Goal: Task Accomplishment & Management: Use online tool/utility

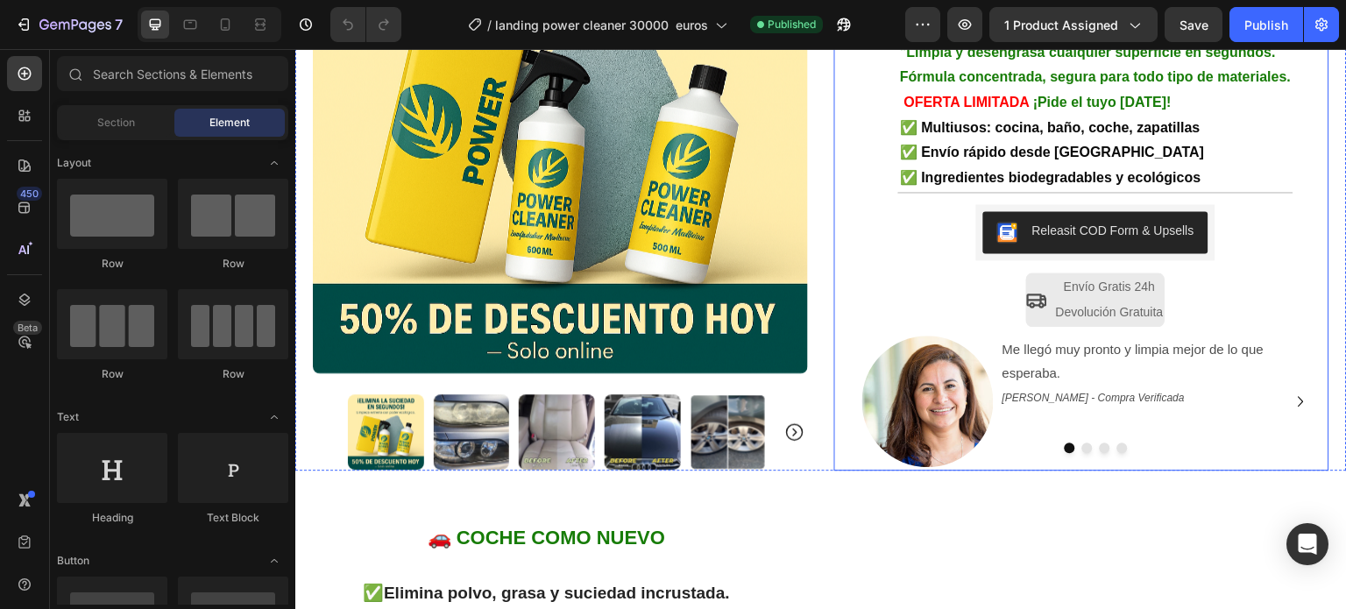
scroll to position [350, 0]
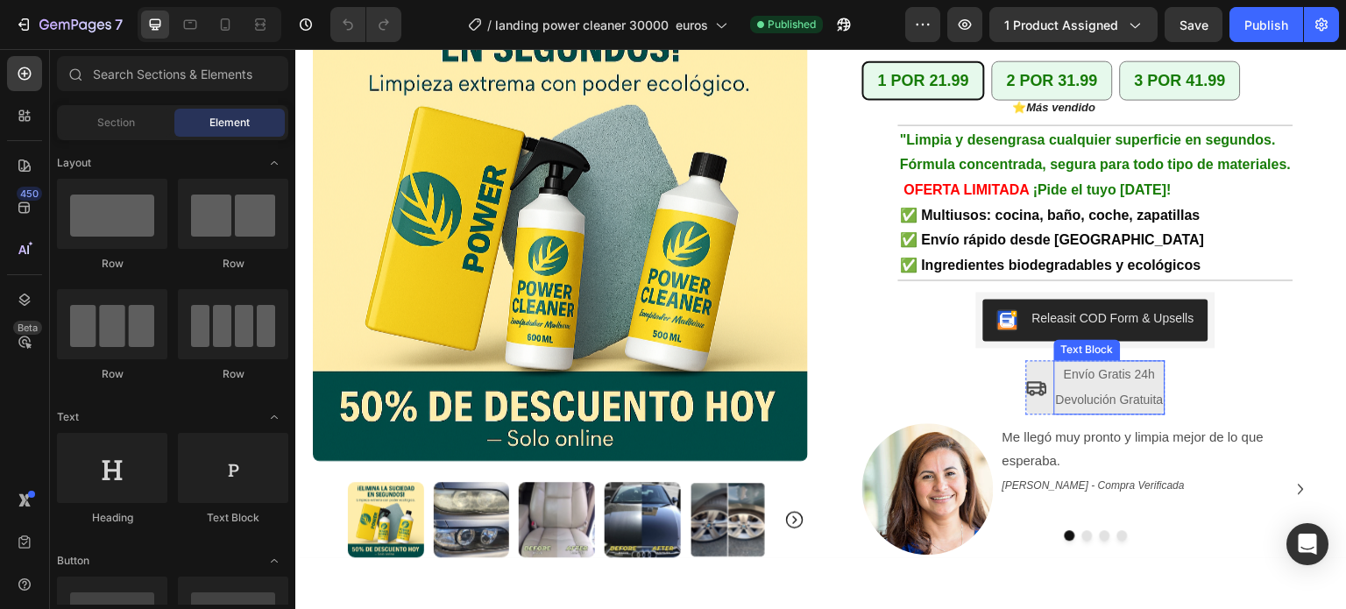
click at [1092, 362] on p "Envío Gratis 24h" at bounding box center [1110, 374] width 108 height 25
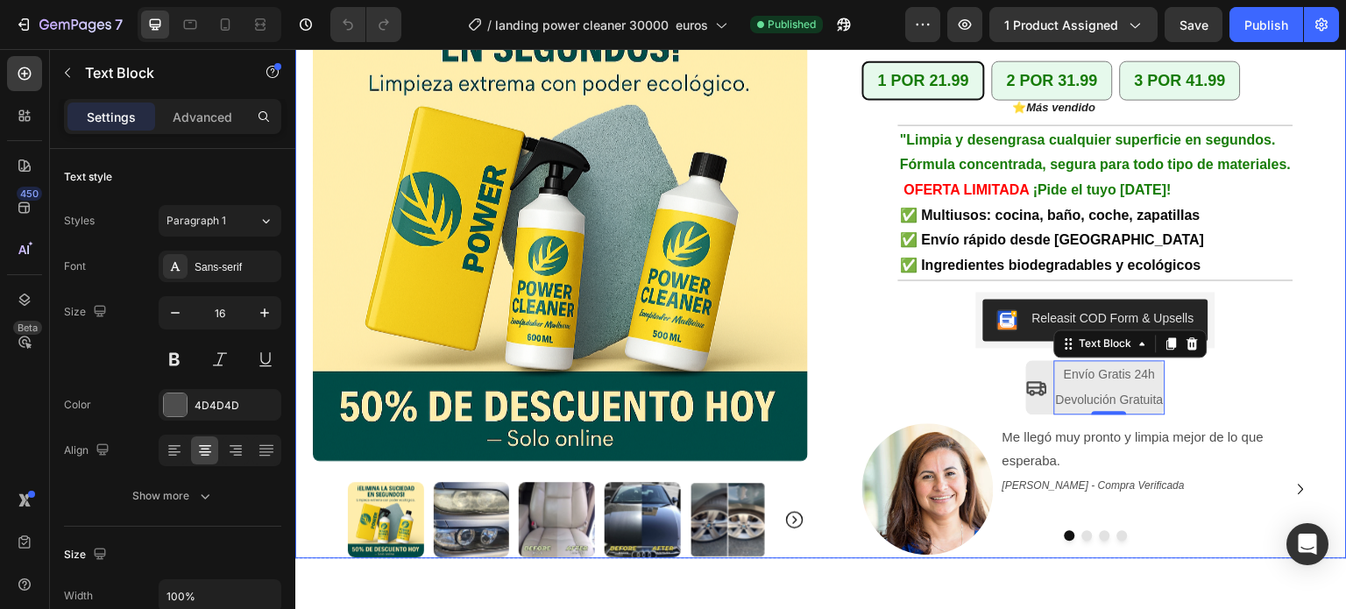
click at [817, 348] on div "Product Images Row +10.000 hogares en [GEOGRAPHIC_DATA] ya confían en Power Cle…" at bounding box center [820, 196] width 1051 height 724
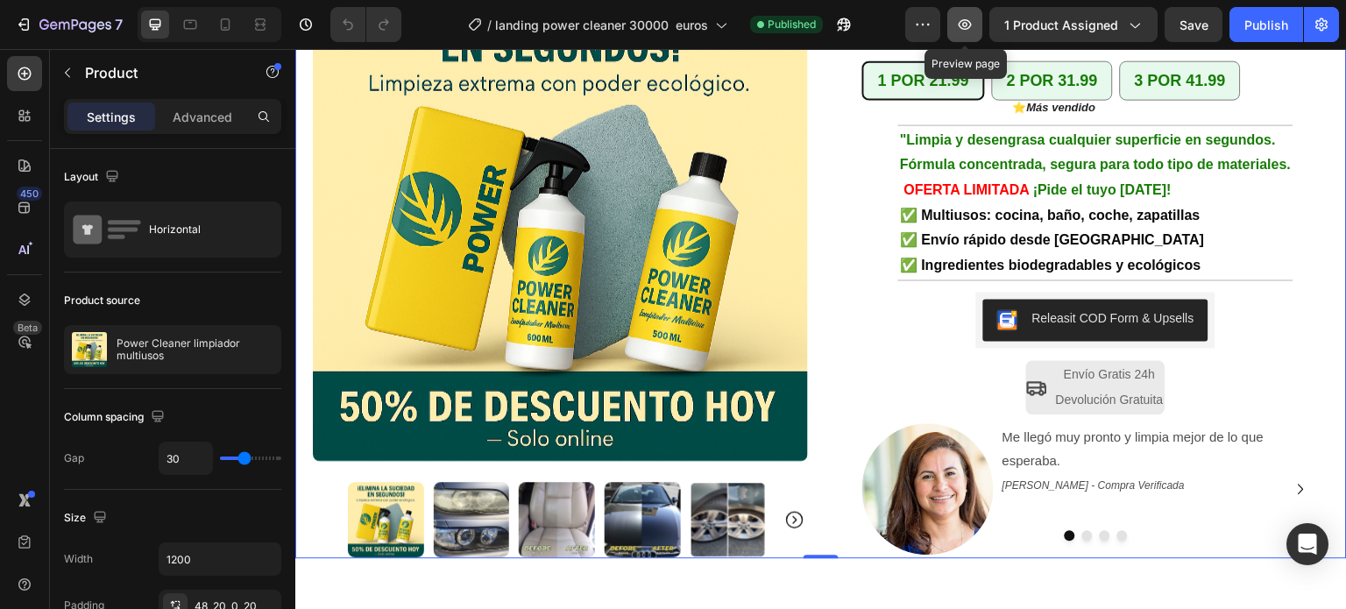
click at [973, 21] on icon "button" at bounding box center [965, 25] width 18 height 18
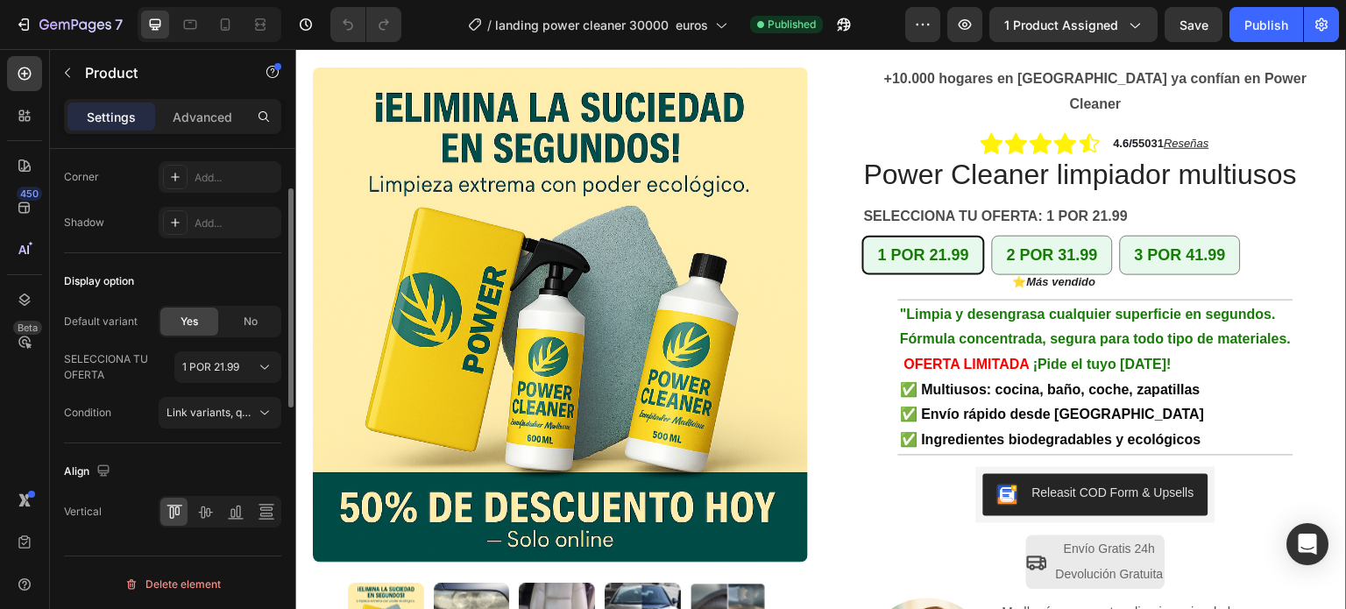
scroll to position [497, 0]
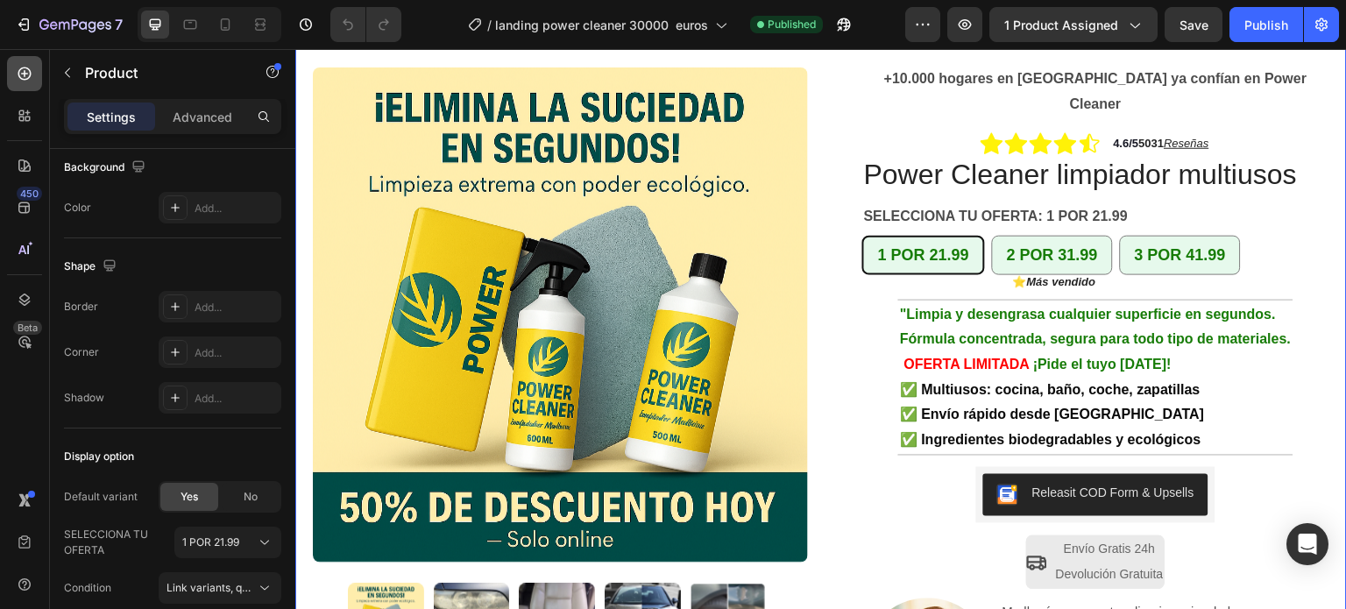
click at [28, 76] on icon at bounding box center [24, 73] width 13 height 13
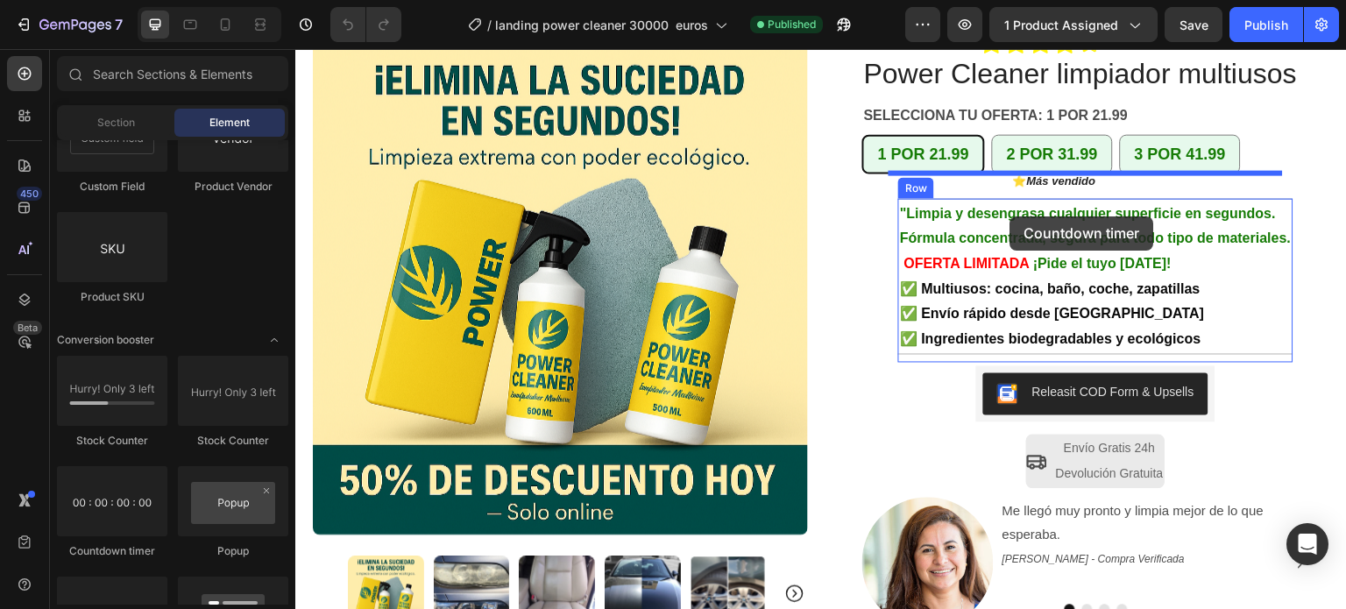
scroll to position [283, 0]
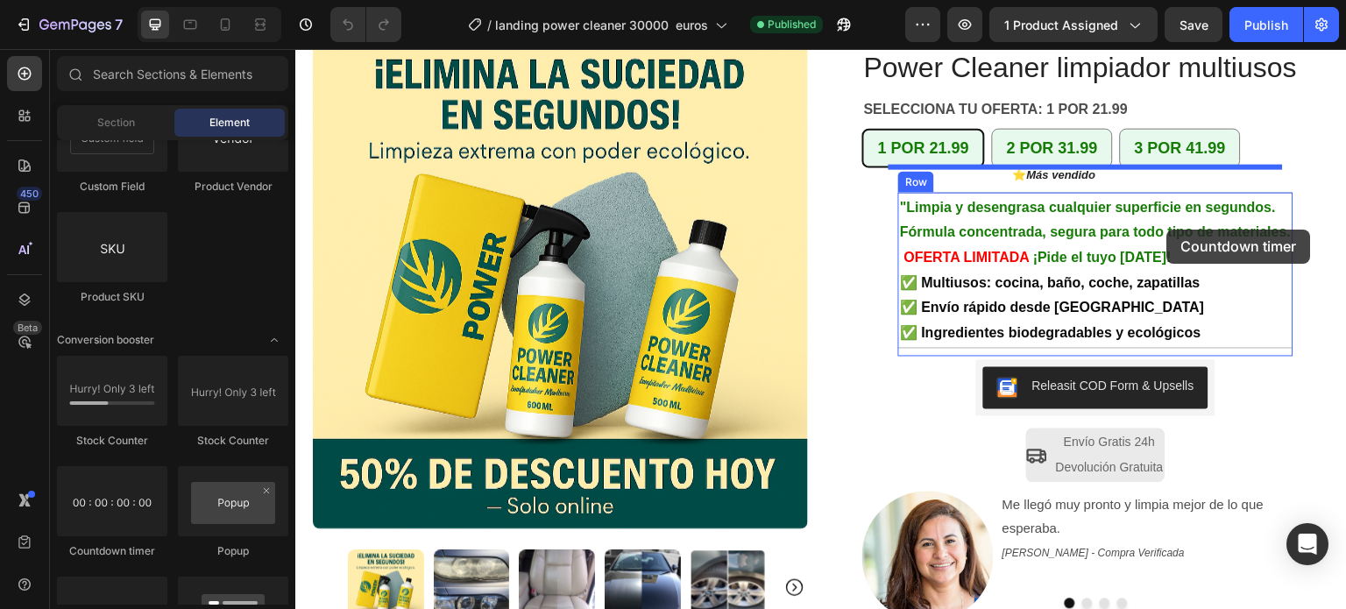
drag, startPoint x: 407, startPoint y: 559, endPoint x: 1167, endPoint y: 230, distance: 827.8
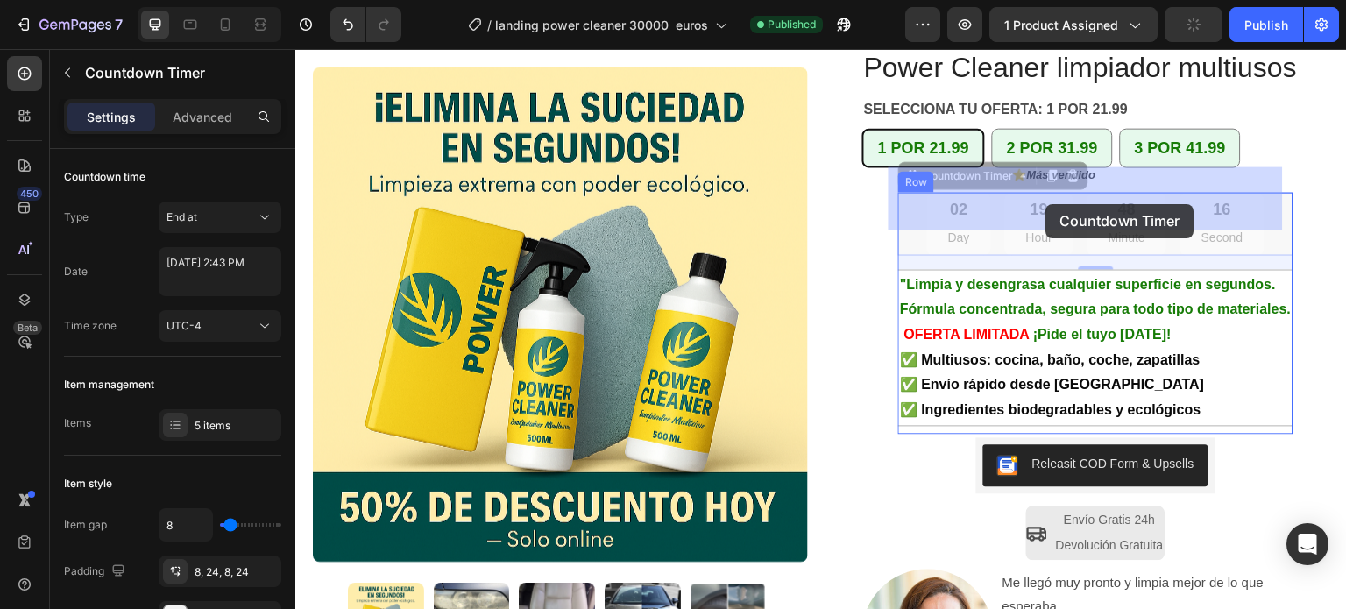
drag, startPoint x: 1081, startPoint y: 194, endPoint x: 1046, endPoint y: 204, distance: 36.6
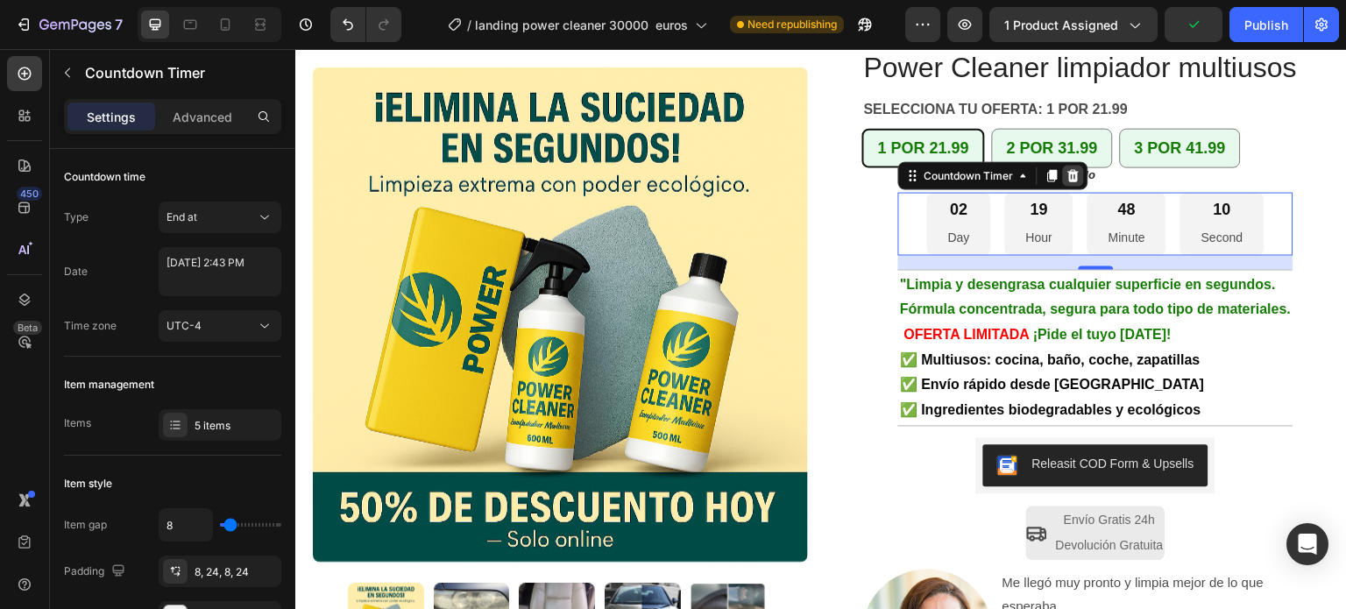
click at [1068, 168] on icon at bounding box center [1073, 174] width 11 height 12
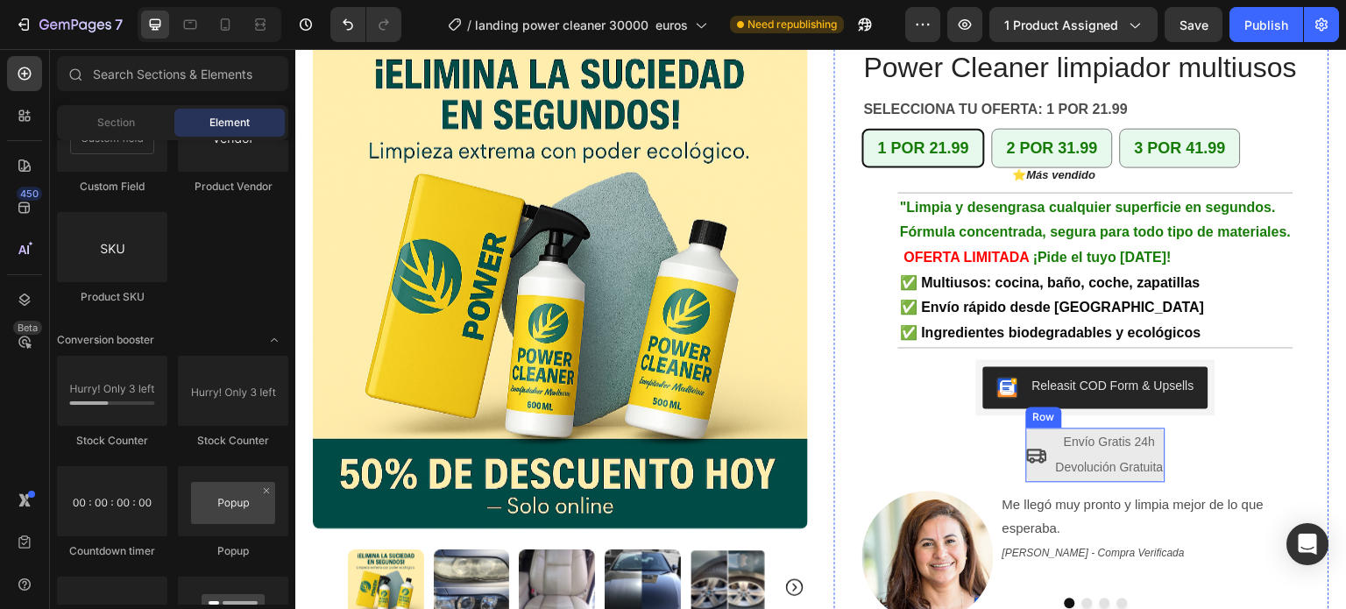
click at [1040, 427] on div "Icon Envío Gratis 24h Devolución Gratuita Text Block Row" at bounding box center [1095, 454] width 139 height 54
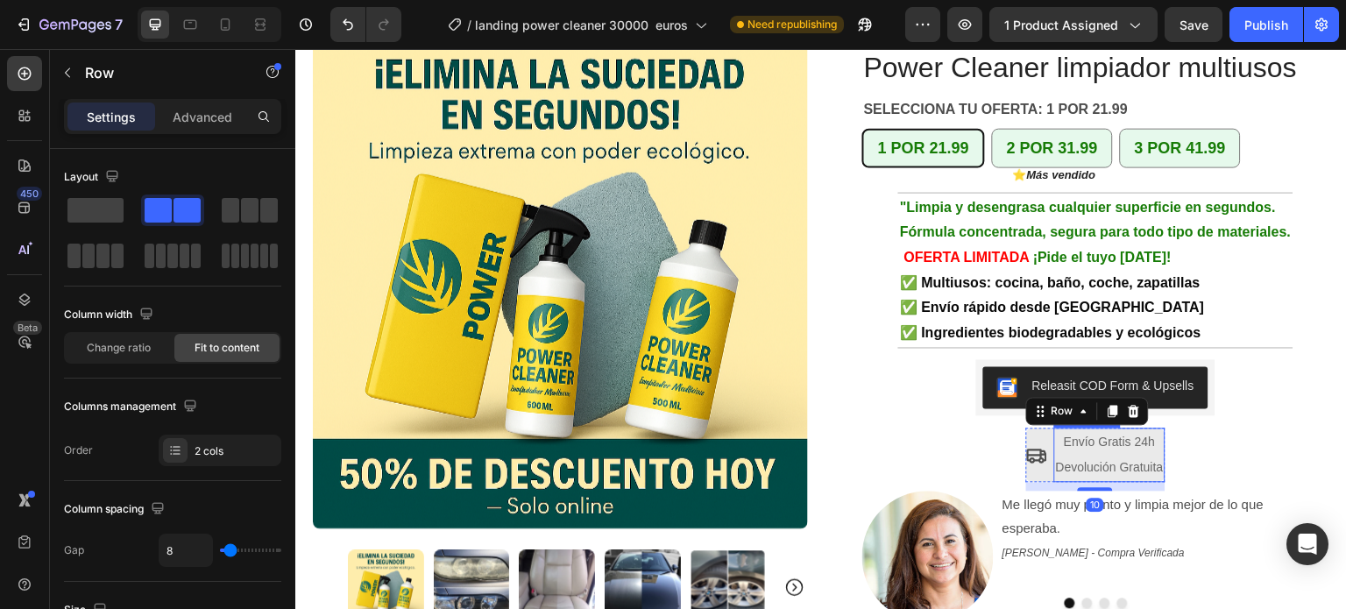
click at [1124, 434] on span "Envío Gratis 24h" at bounding box center [1108, 441] width 91 height 14
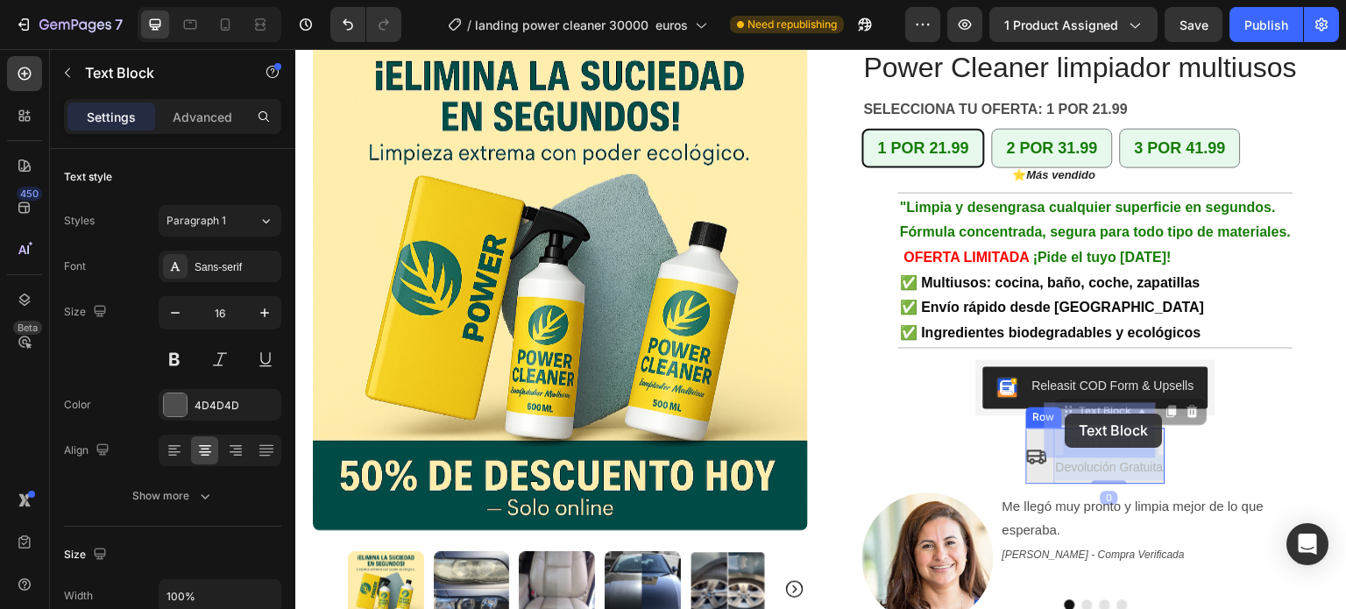
drag, startPoint x: 1148, startPoint y: 418, endPoint x: 1068, endPoint y: 413, distance: 80.7
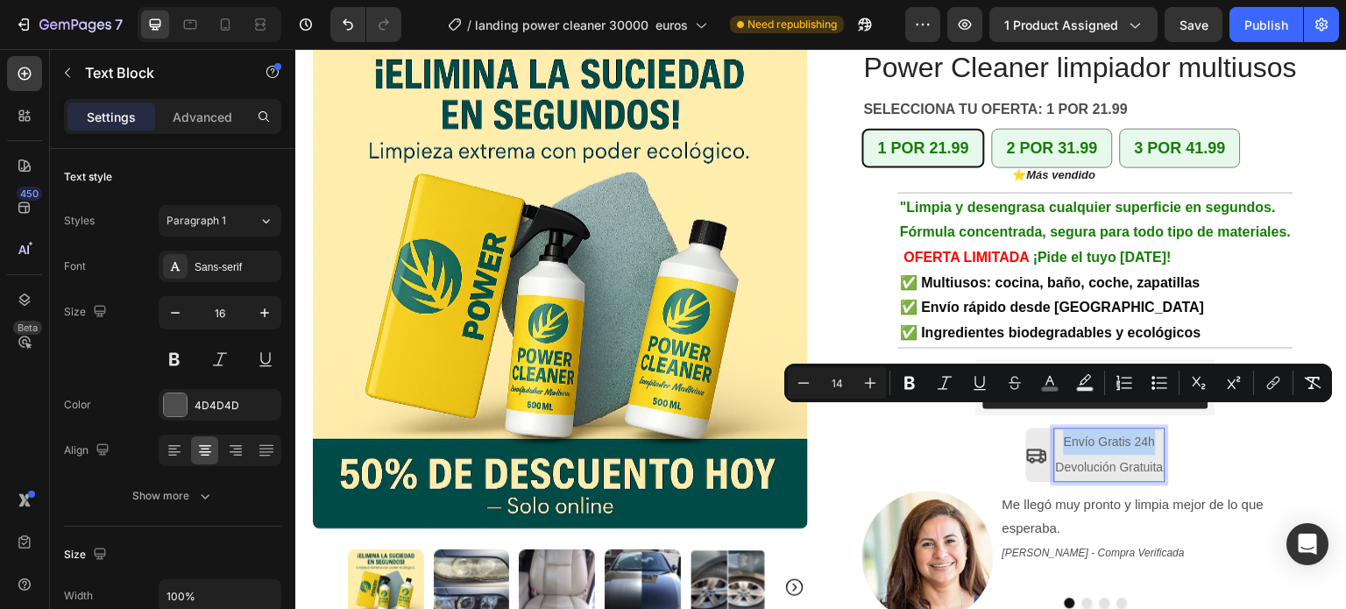
drag, startPoint x: 1147, startPoint y: 416, endPoint x: 1050, endPoint y: 414, distance: 96.4
click at [1056, 429] on p "Envío Gratis 24h" at bounding box center [1110, 441] width 108 height 25
click at [913, 387] on icon "Editor contextual toolbar" at bounding box center [909, 383] width 11 height 13
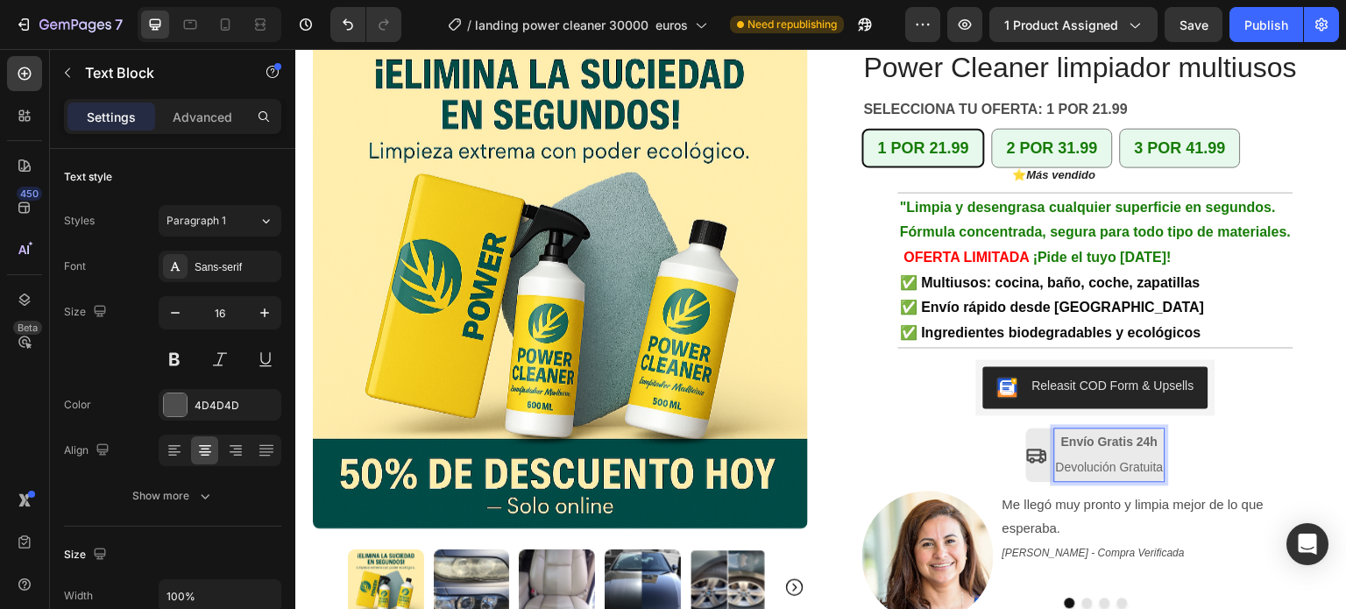
click at [1151, 460] on span "Devolución Gratuita" at bounding box center [1110, 467] width 108 height 14
drag, startPoint x: 1151, startPoint y: 442, endPoint x: 1044, endPoint y: 442, distance: 106.9
click at [1054, 442] on div "Envío Gratis 24h Devolución Gratuita" at bounding box center [1109, 454] width 111 height 54
click at [1116, 460] on span "Devolución Gratuita" at bounding box center [1110, 467] width 108 height 14
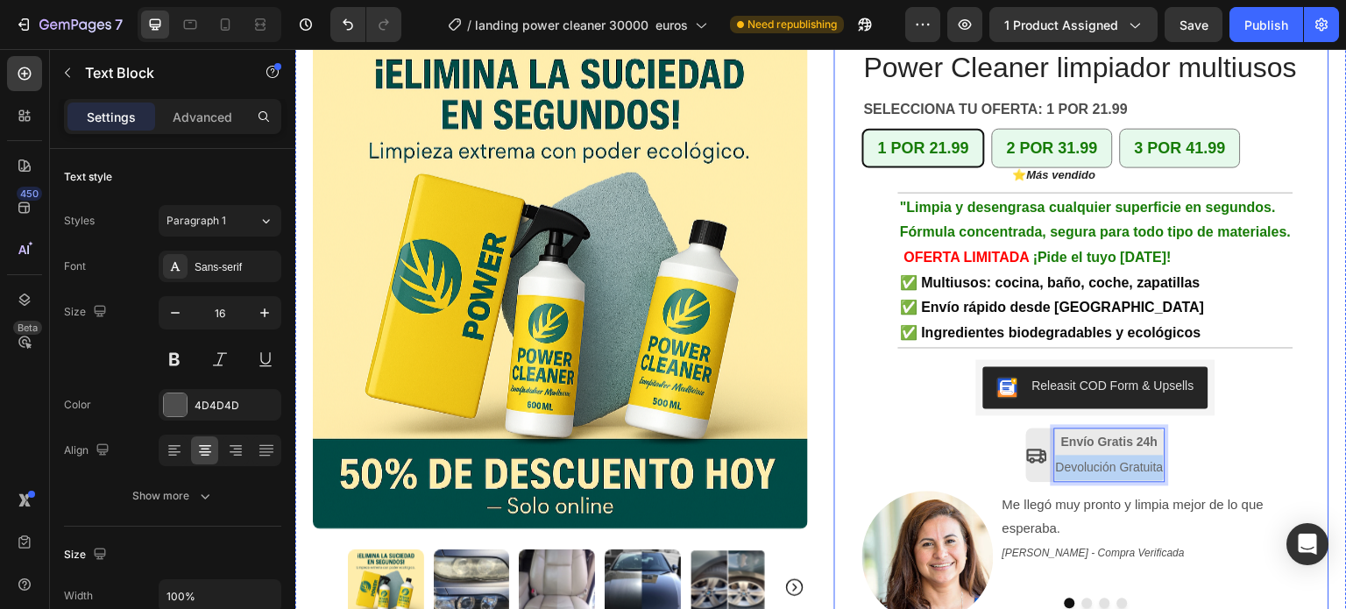
click at [1223, 438] on div "+10.000 hogares en [GEOGRAPHIC_DATA] ya confían en Power Cleaner Text Block Row…" at bounding box center [1095, 284] width 467 height 682
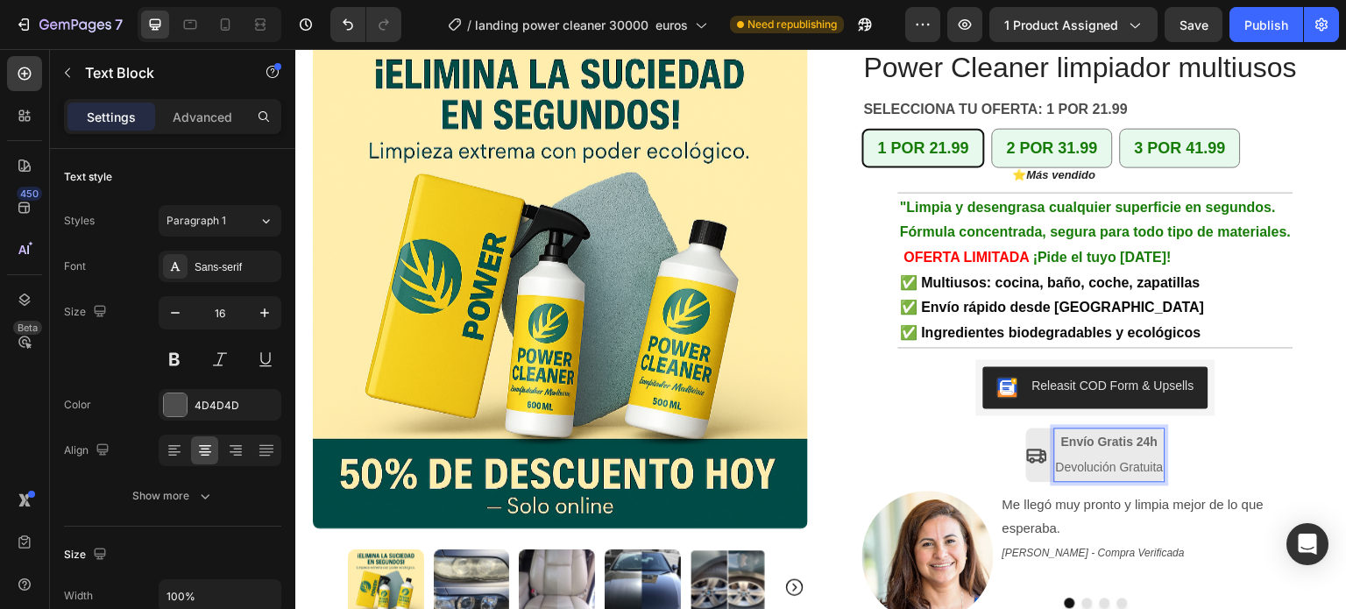
click at [1056, 460] on span "Devolución Gratuita" at bounding box center [1110, 467] width 108 height 14
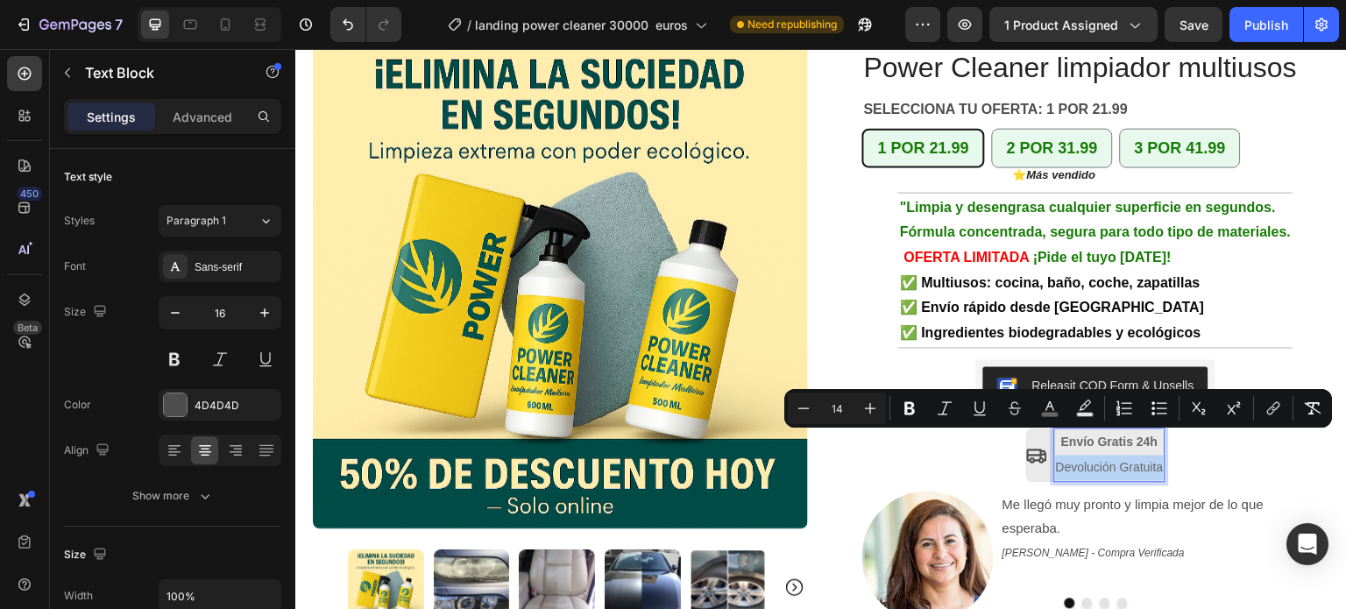
drag, startPoint x: 1049, startPoint y: 446, endPoint x: 1138, endPoint y: 443, distance: 89.4
click at [1138, 460] on span "Devolución Gratuita" at bounding box center [1110, 467] width 108 height 14
click at [908, 404] on icon "Editor contextual toolbar" at bounding box center [910, 408] width 18 height 18
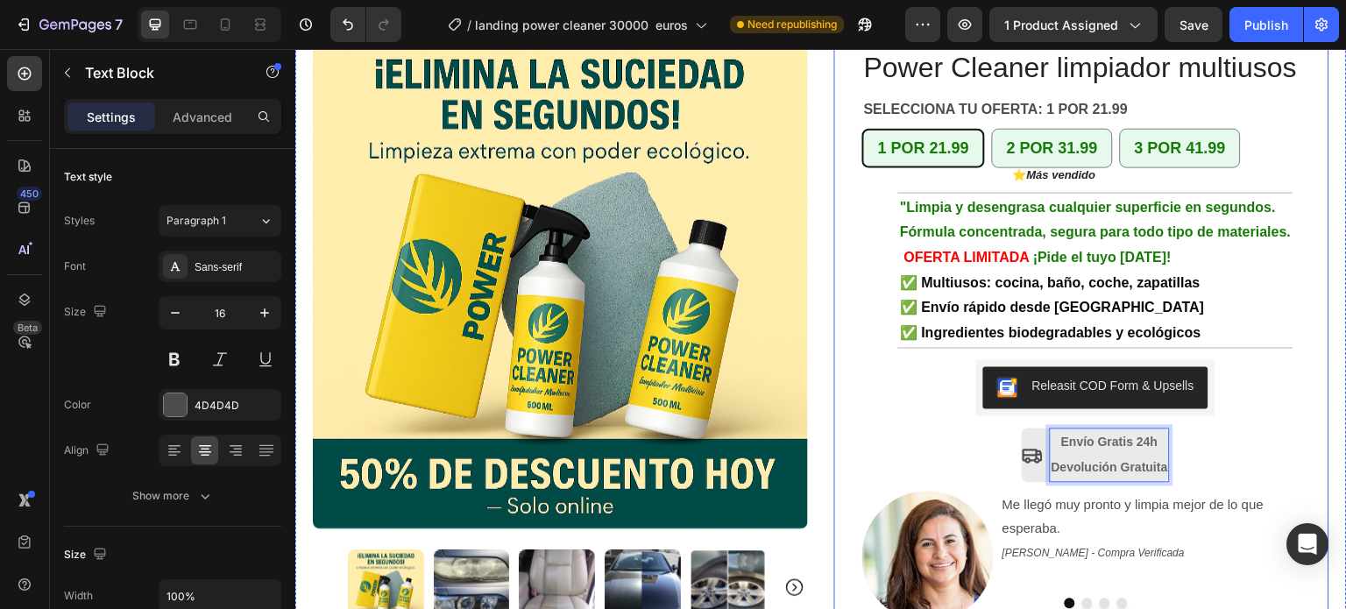
click at [1261, 445] on div "+10.000 hogares en [GEOGRAPHIC_DATA] ya confían en Power Cleaner Text Block Row…" at bounding box center [1095, 284] width 467 height 682
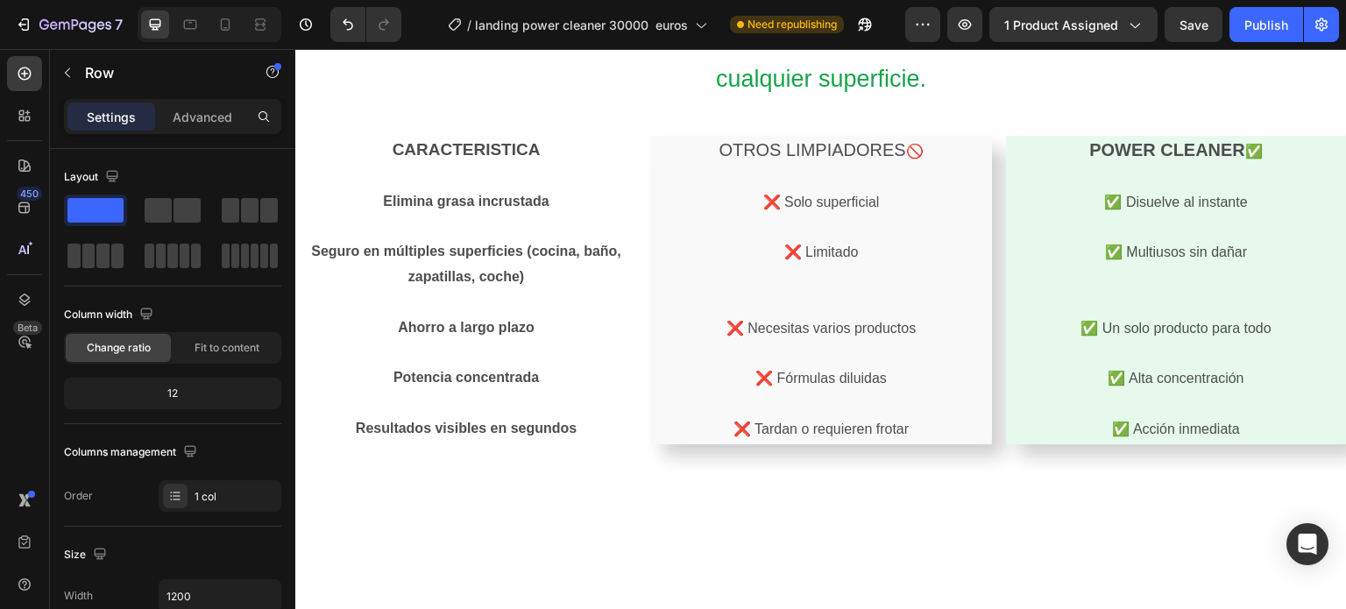
scroll to position [2210, 0]
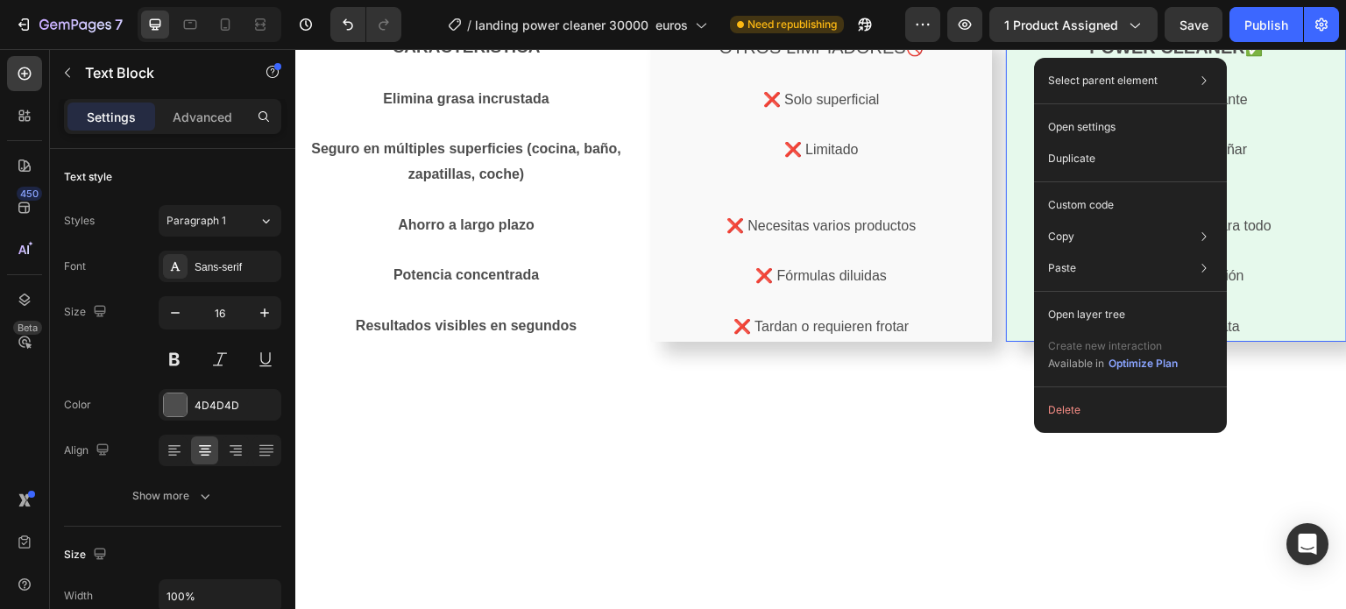
click at [1014, 88] on p at bounding box center [1175, 74] width 337 height 25
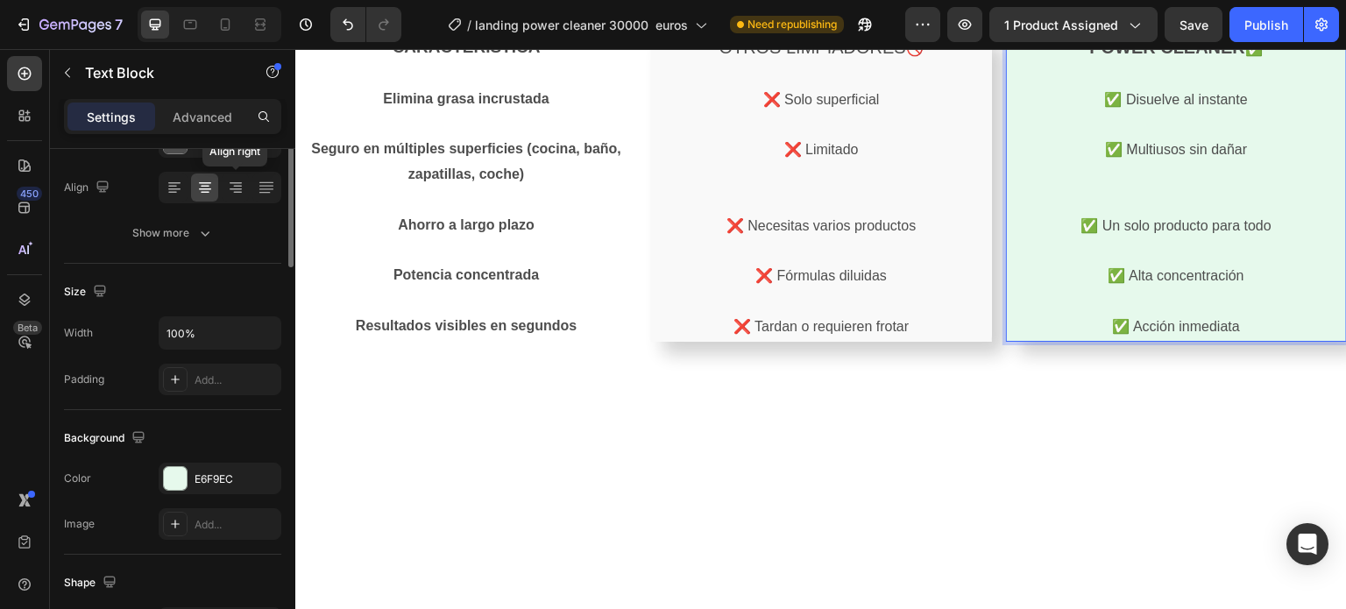
scroll to position [0, 0]
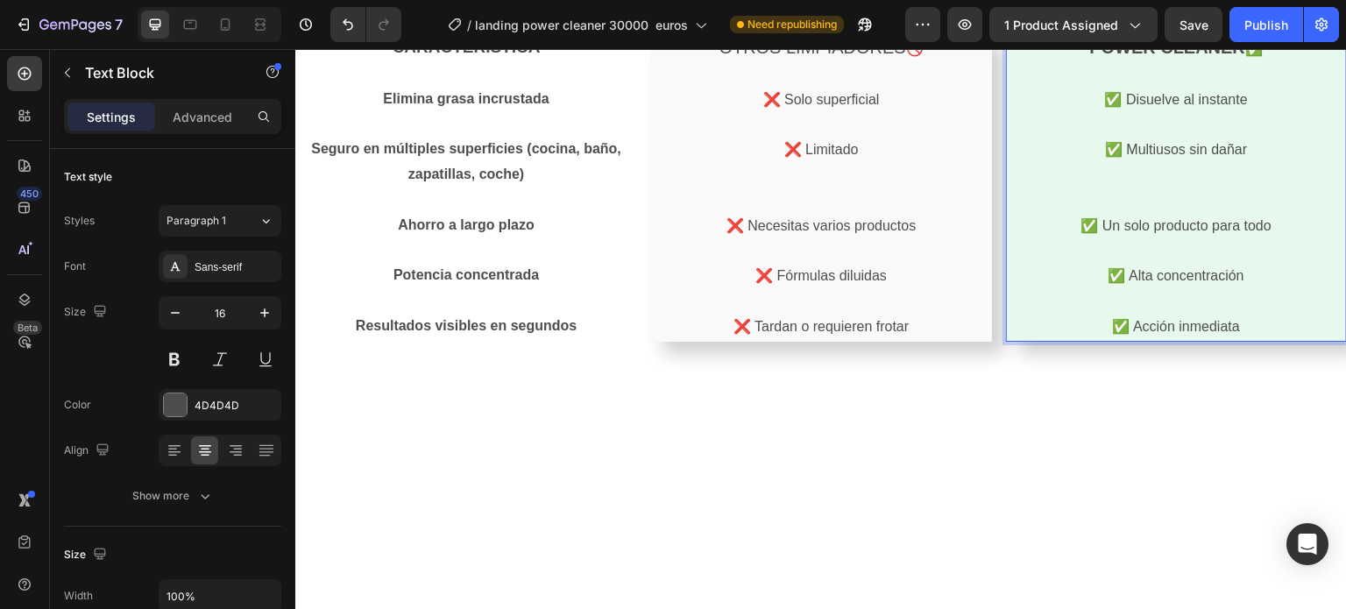
click at [1037, 113] on p "✅ Disuelve al instante" at bounding box center [1175, 100] width 337 height 25
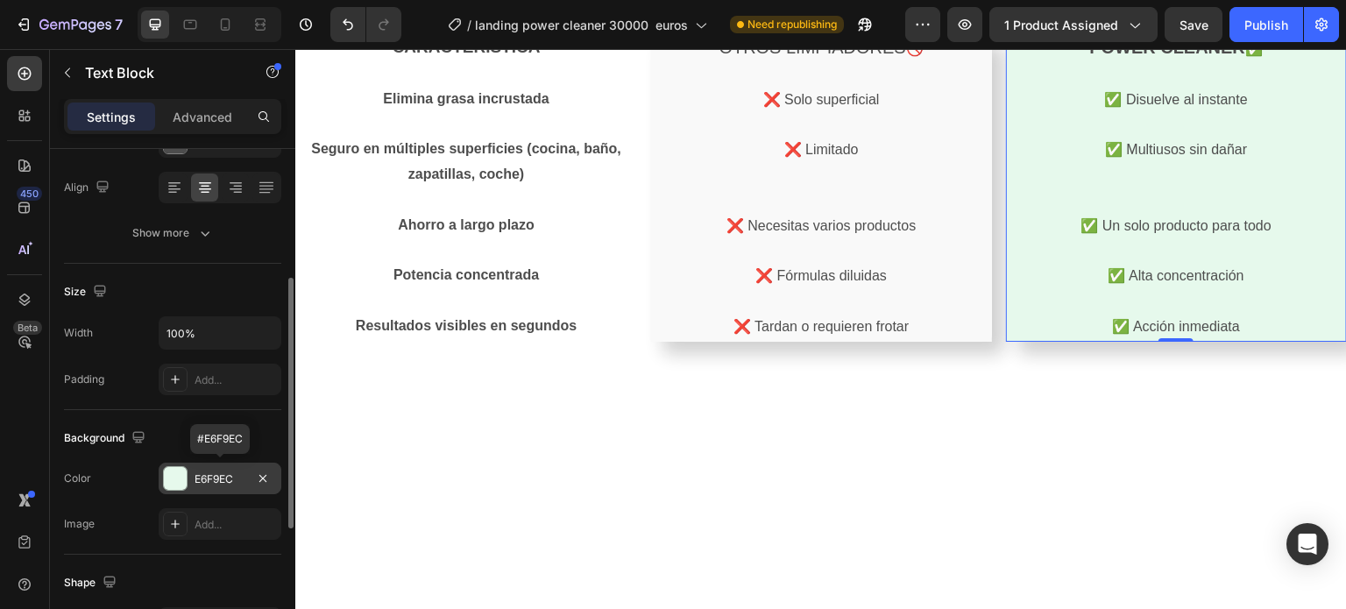
drag, startPoint x: 177, startPoint y: 474, endPoint x: 201, endPoint y: 474, distance: 23.7
click at [201, 474] on div "E6F9EC" at bounding box center [219, 479] width 51 height 16
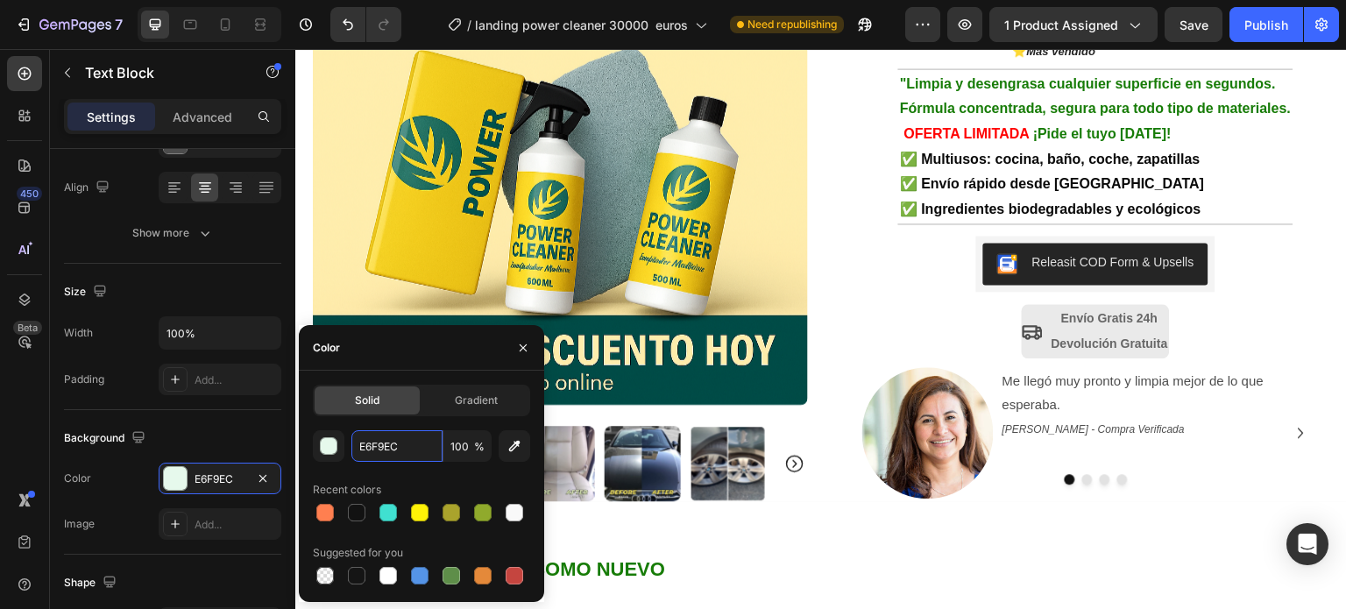
scroll to position [438, 0]
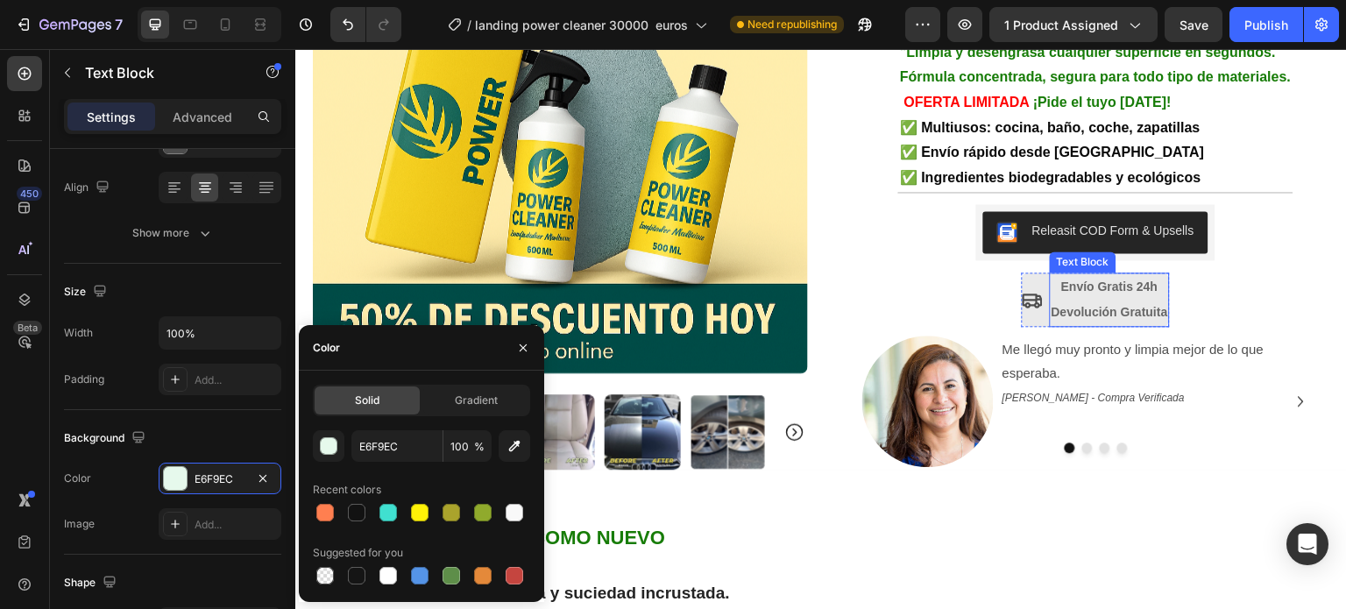
click at [1061, 279] on strong "Envío Gratis 24h" at bounding box center [1109, 286] width 96 height 14
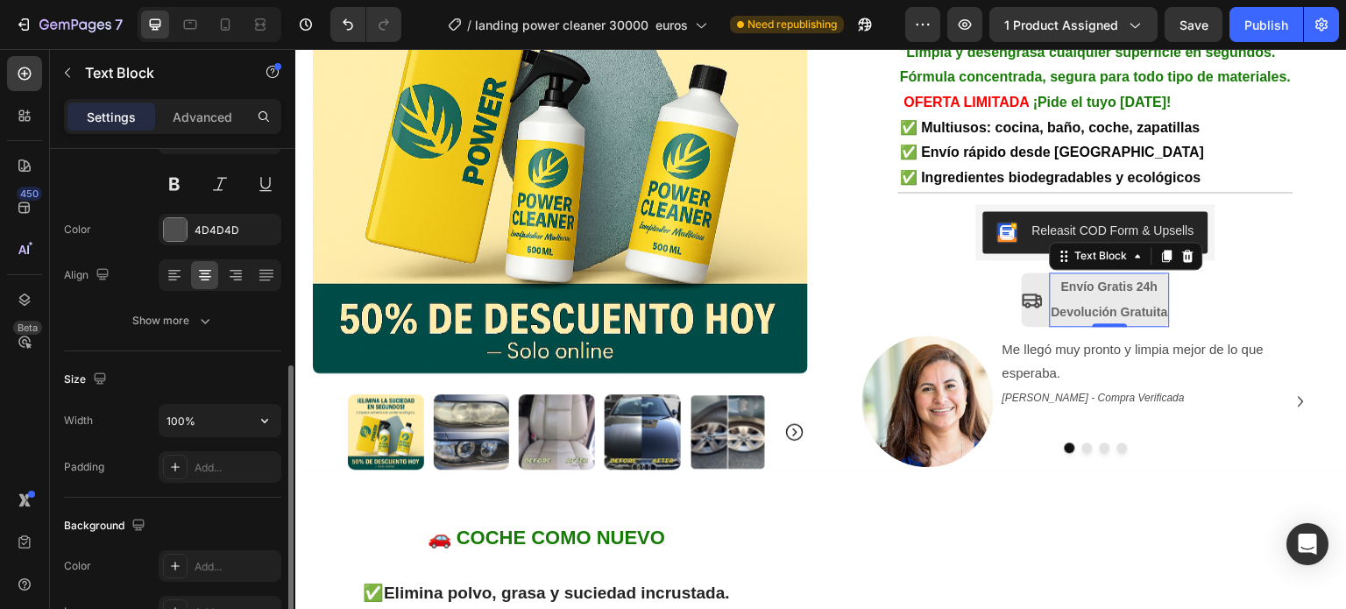
scroll to position [350, 0]
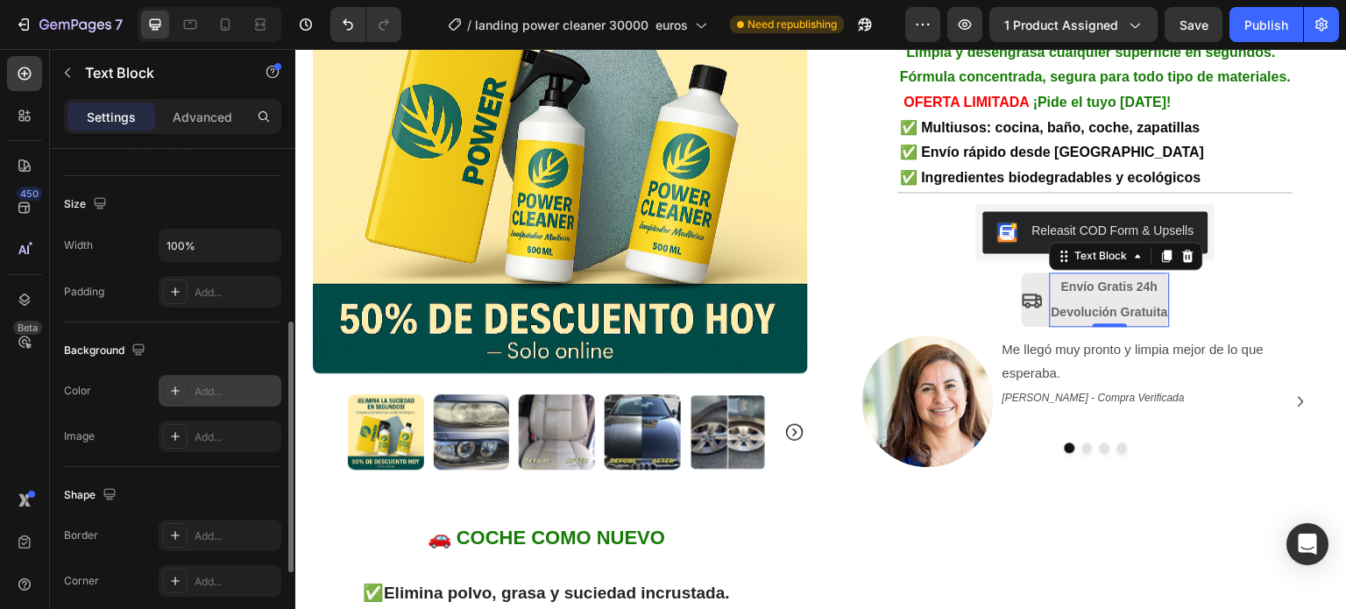
click at [196, 388] on div "Add..." at bounding box center [235, 392] width 82 height 16
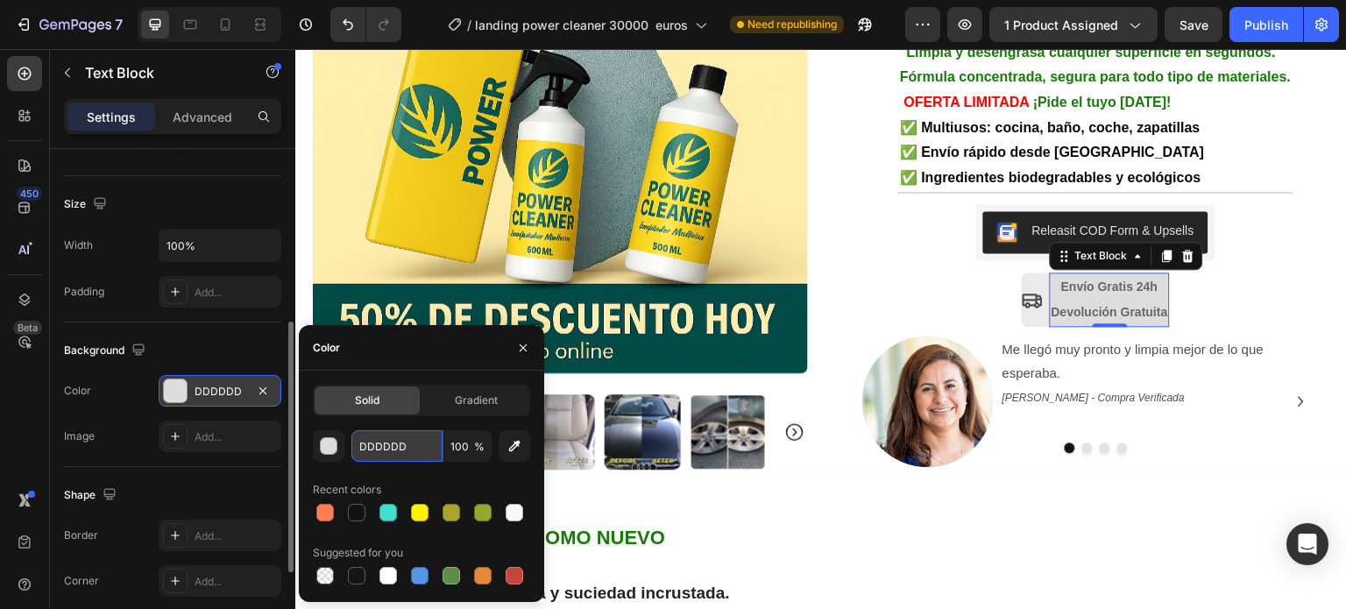
paste input "E6F9EC"
type input "E6F9EC"
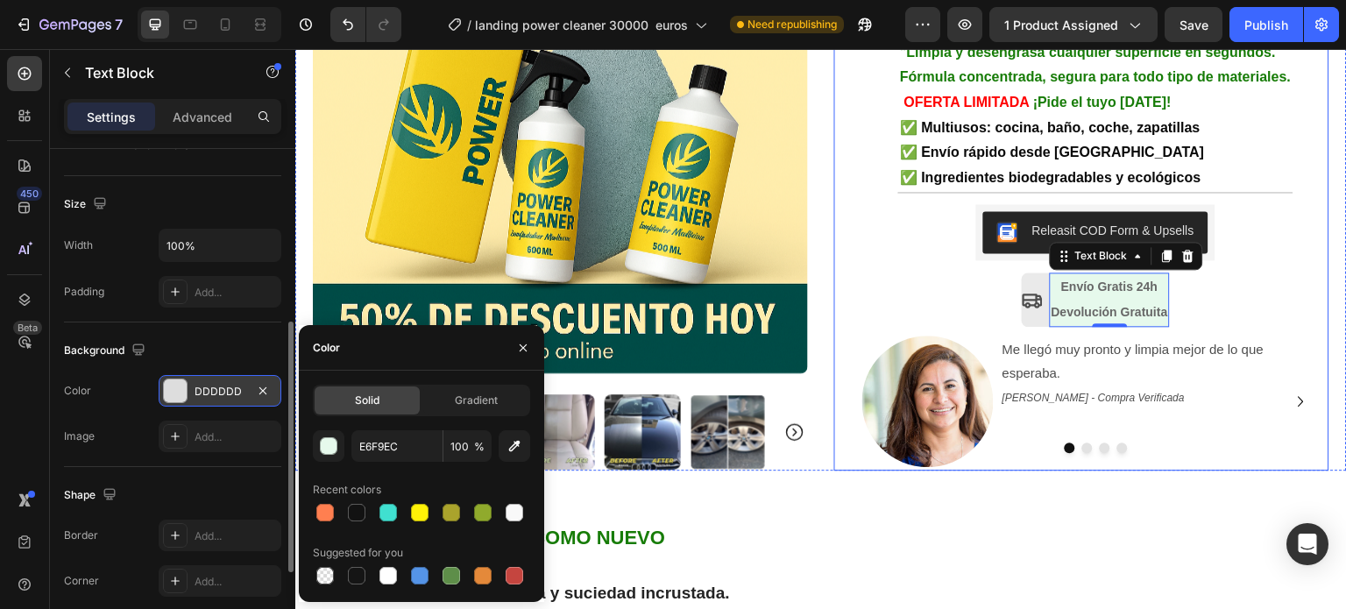
click at [952, 253] on div "+10.000 hogares en [GEOGRAPHIC_DATA] ya confían en Power Cleaner Text Block Row…" at bounding box center [1095, 129] width 467 height 682
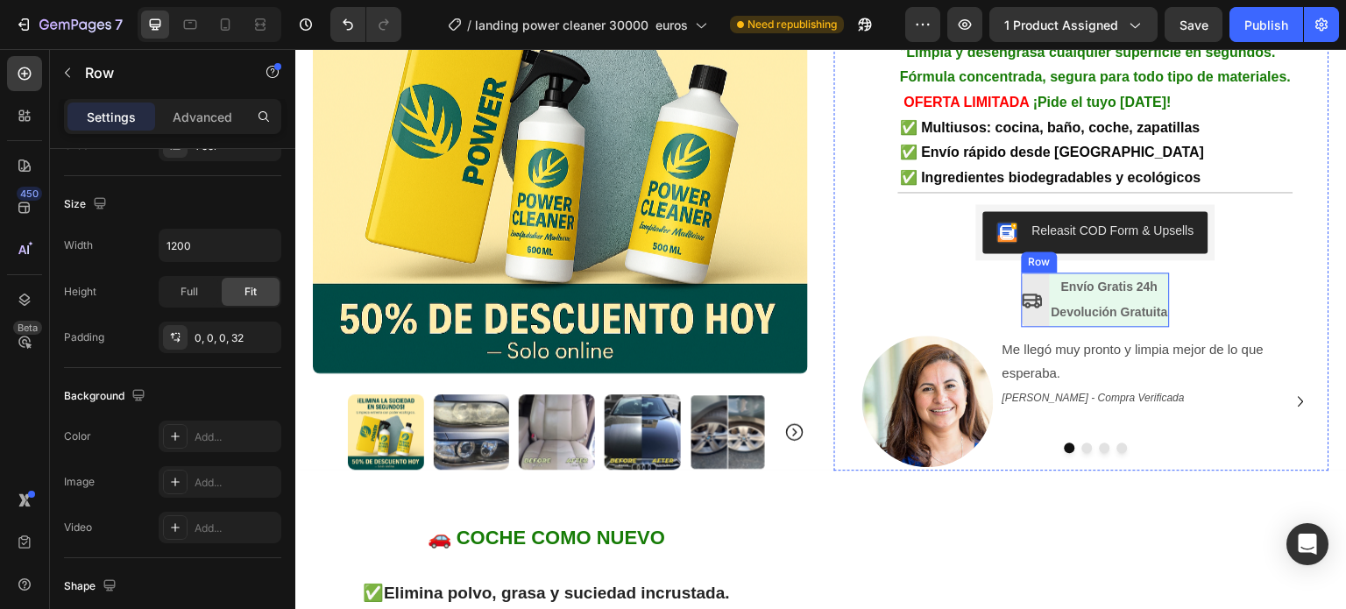
scroll to position [0, 0]
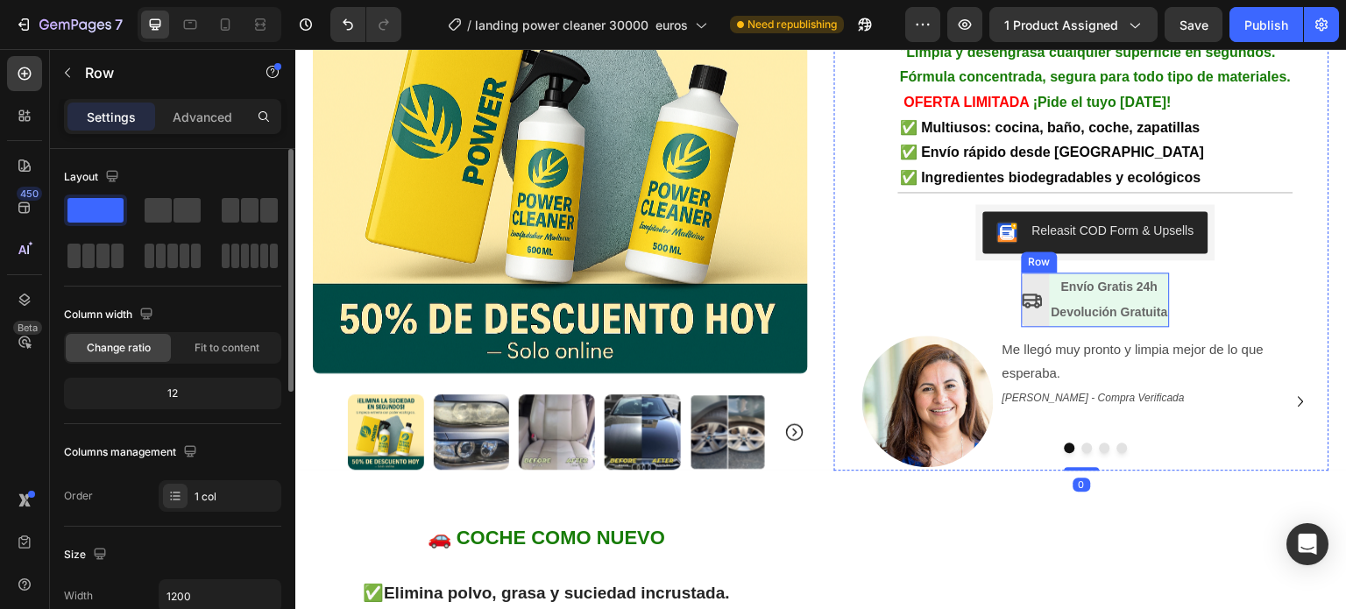
click at [1027, 272] on div "Icon" at bounding box center [1031, 299] width 21 height 54
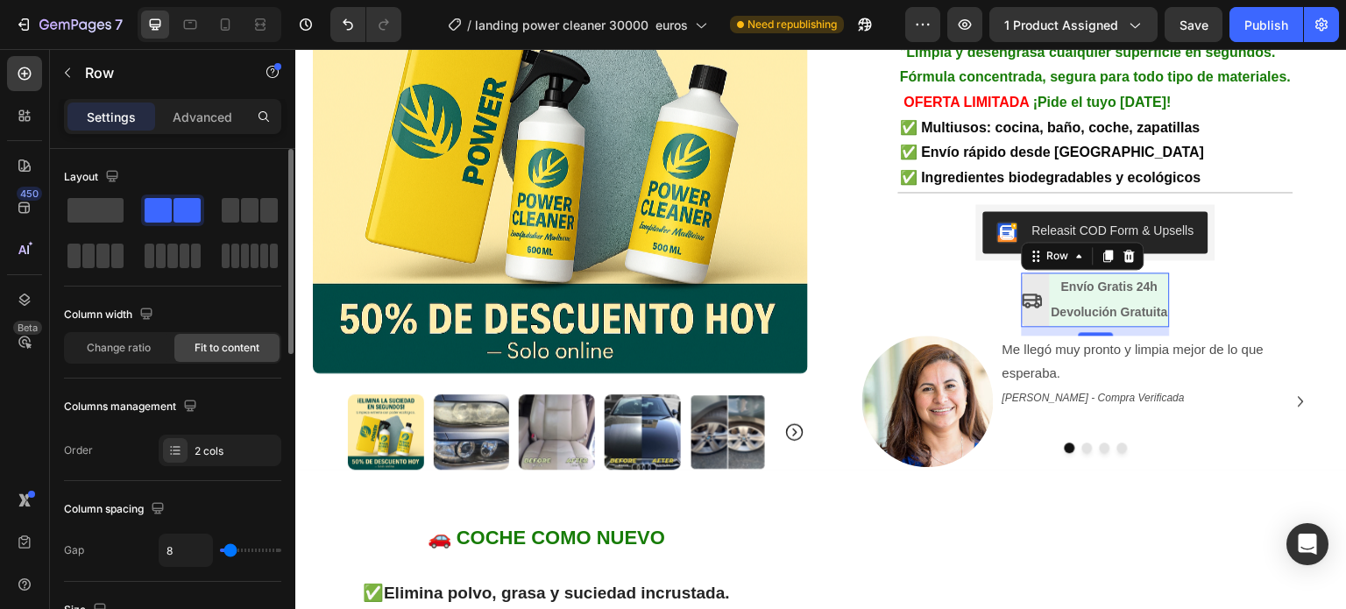
click at [1021, 287] on div "Icon" at bounding box center [1031, 299] width 21 height 54
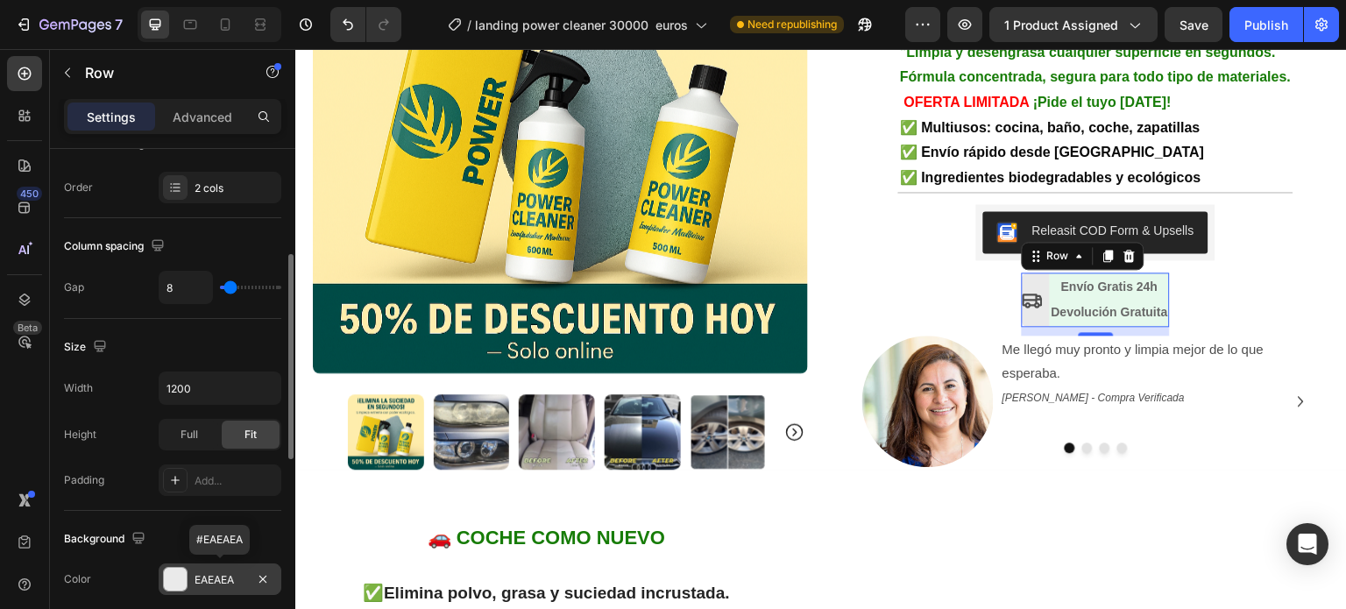
drag, startPoint x: 196, startPoint y: 573, endPoint x: 211, endPoint y: 585, distance: 19.3
click at [211, 585] on div "EAEAEA" at bounding box center [220, 579] width 123 height 32
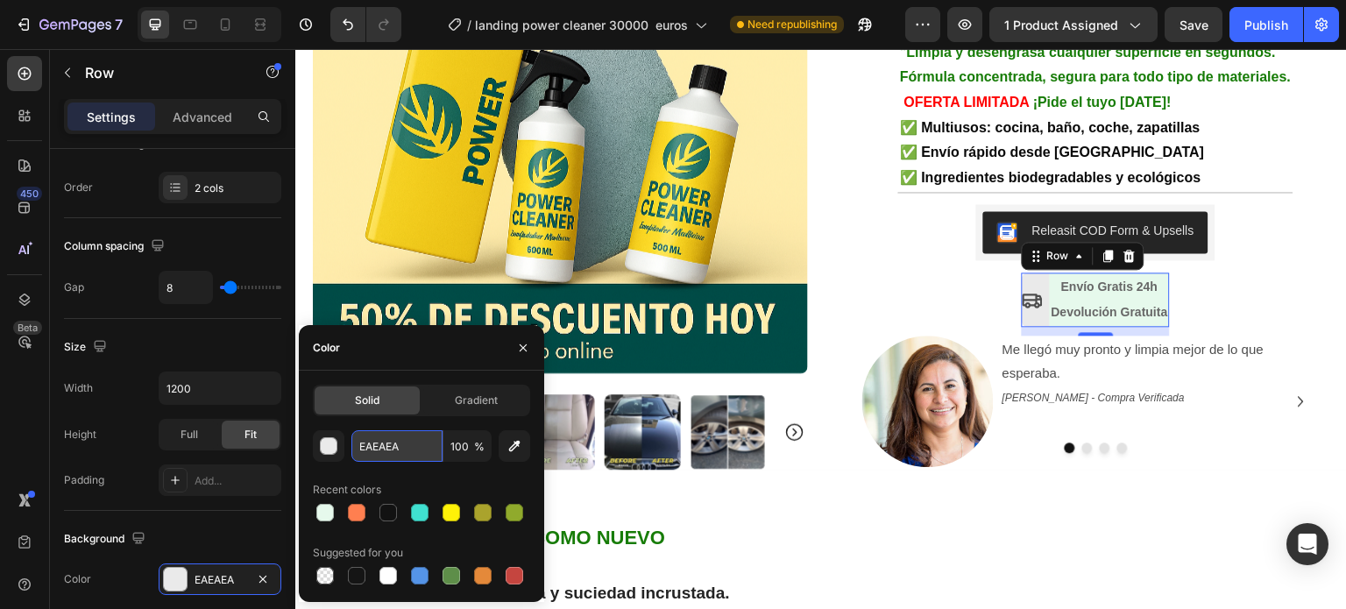
paste input "6F9EC"
type input "E6F9EC"
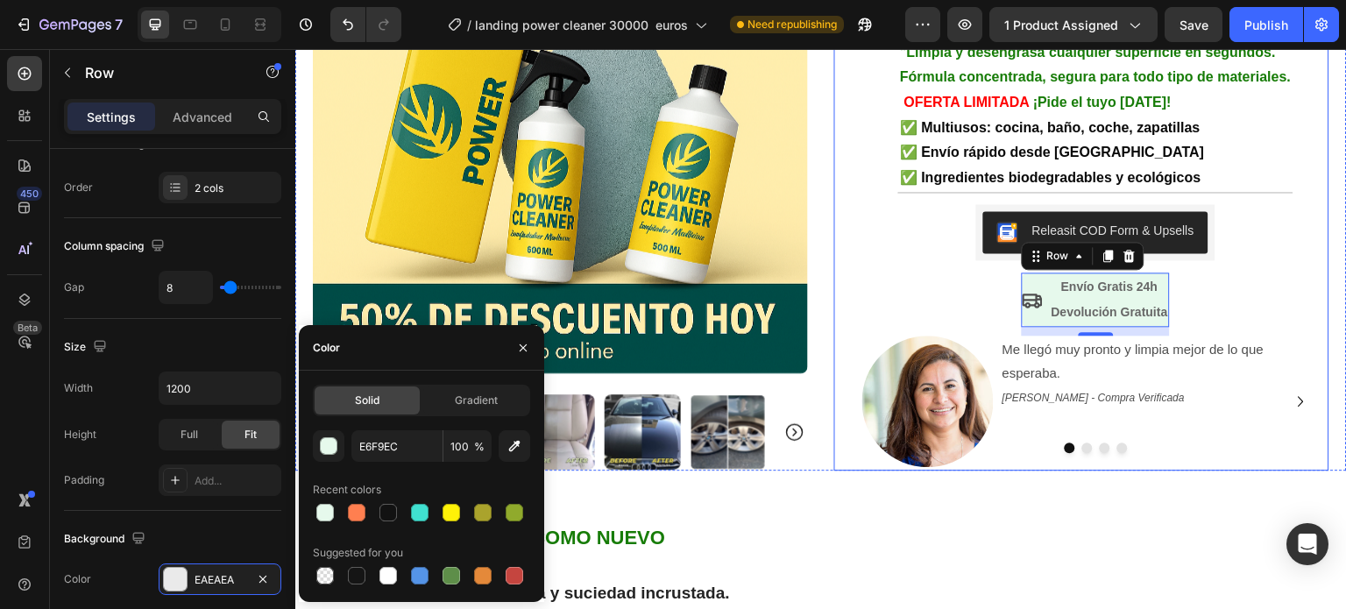
click at [834, 240] on div "+10.000 hogares en [GEOGRAPHIC_DATA] ya confían en Power Cleaner Text Block Row…" at bounding box center [1081, 129] width 495 height 682
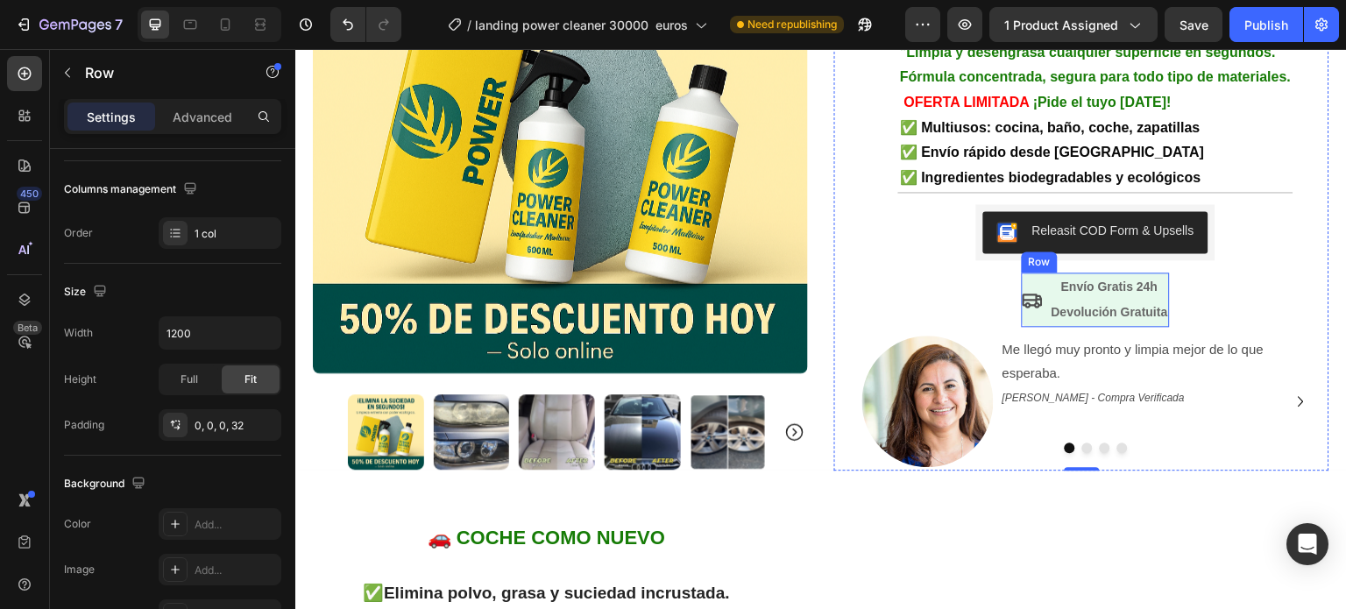
click at [1031, 272] on div "Icon" at bounding box center [1031, 299] width 21 height 54
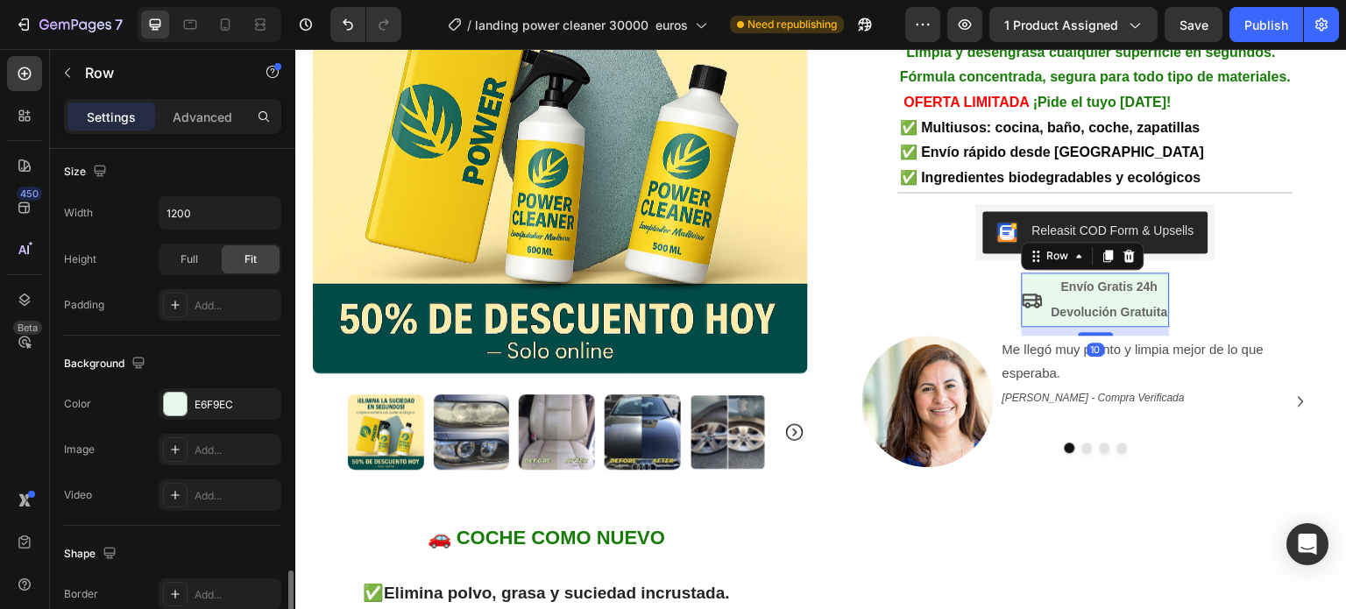
scroll to position [613, 0]
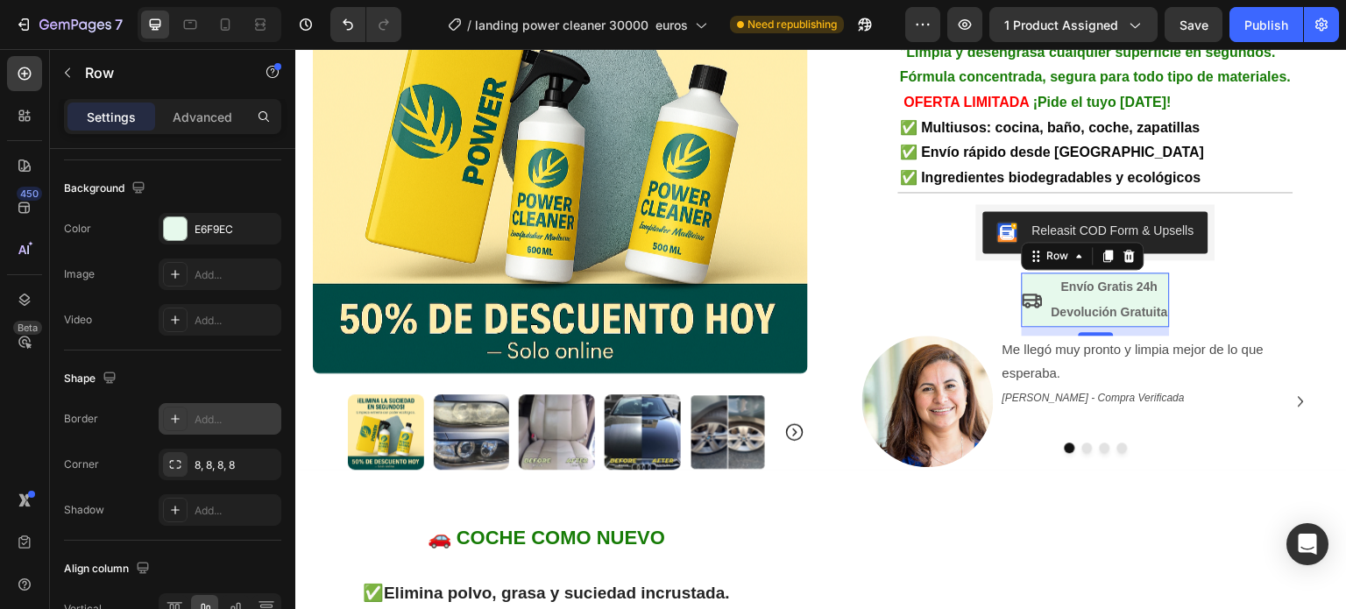
click at [208, 412] on div "Add..." at bounding box center [235, 420] width 82 height 16
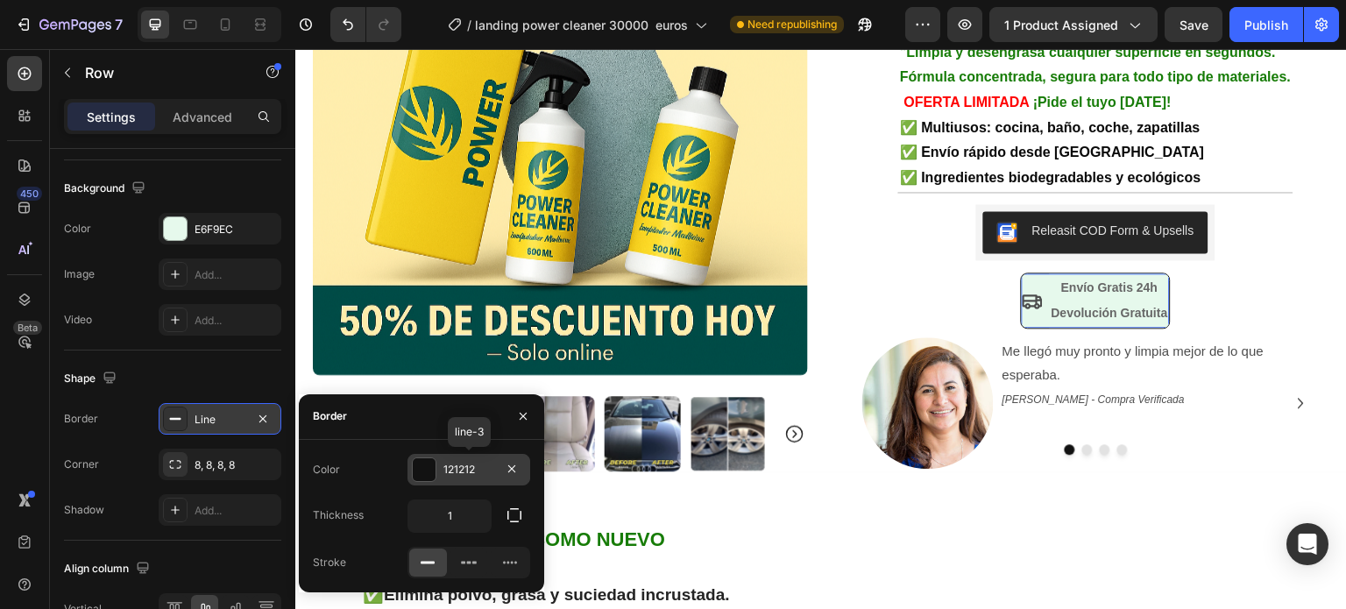
click at [426, 470] on div at bounding box center [424, 469] width 23 height 23
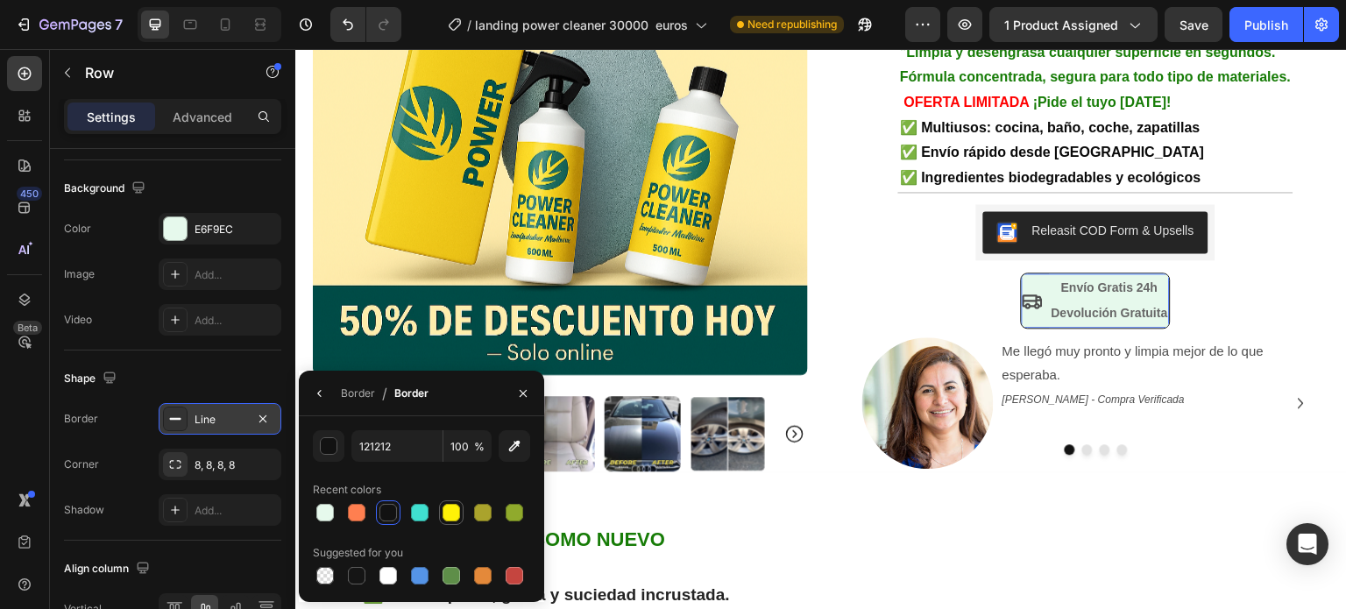
click at [449, 519] on div at bounding box center [451, 513] width 18 height 18
type input "FFF207"
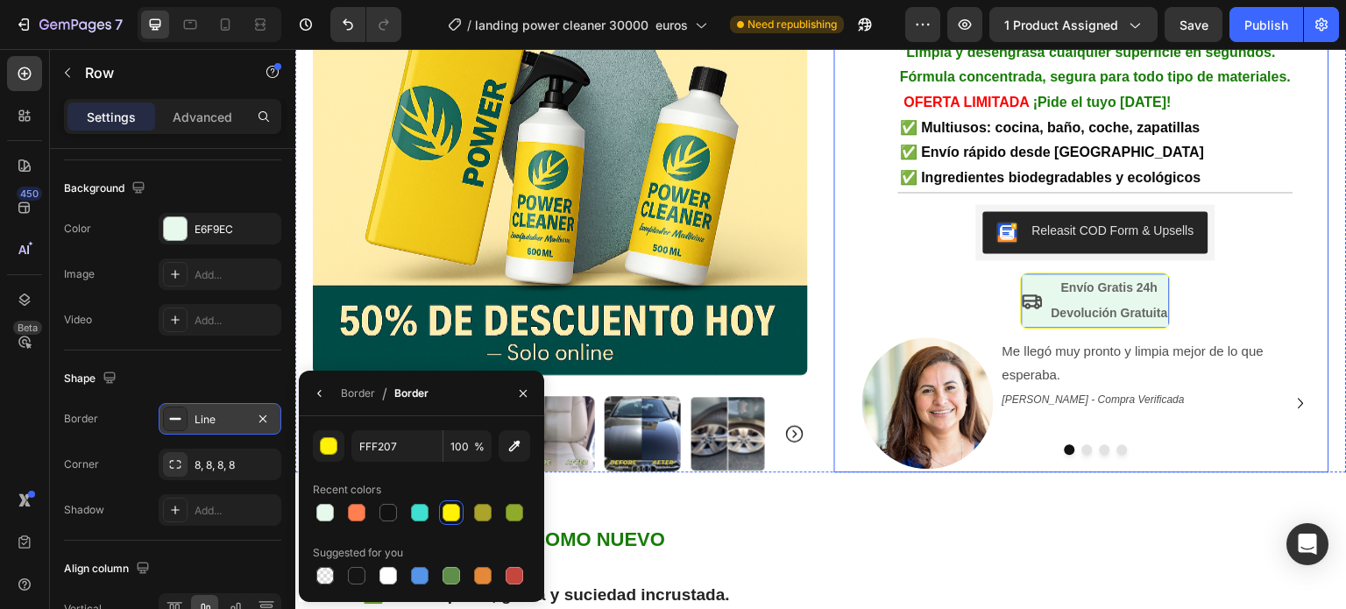
click at [865, 252] on div "+10.000 hogares en [GEOGRAPHIC_DATA] ya confían en Power Cleaner Text Block Row…" at bounding box center [1095, 130] width 467 height 684
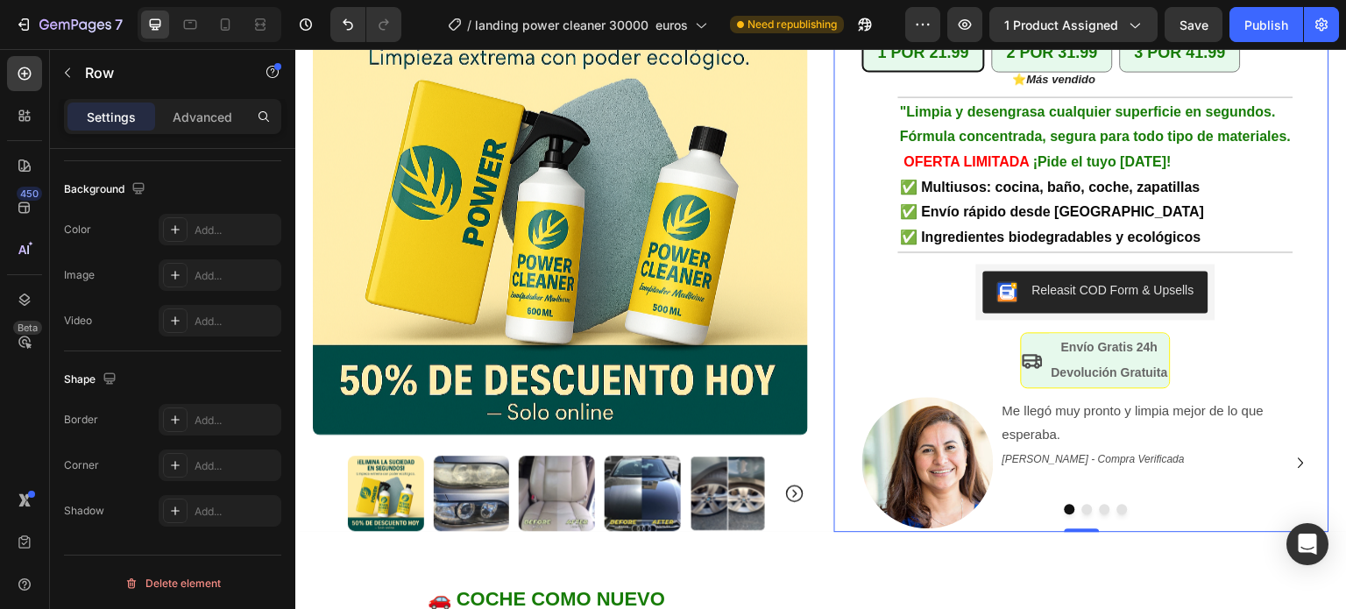
scroll to position [263, 0]
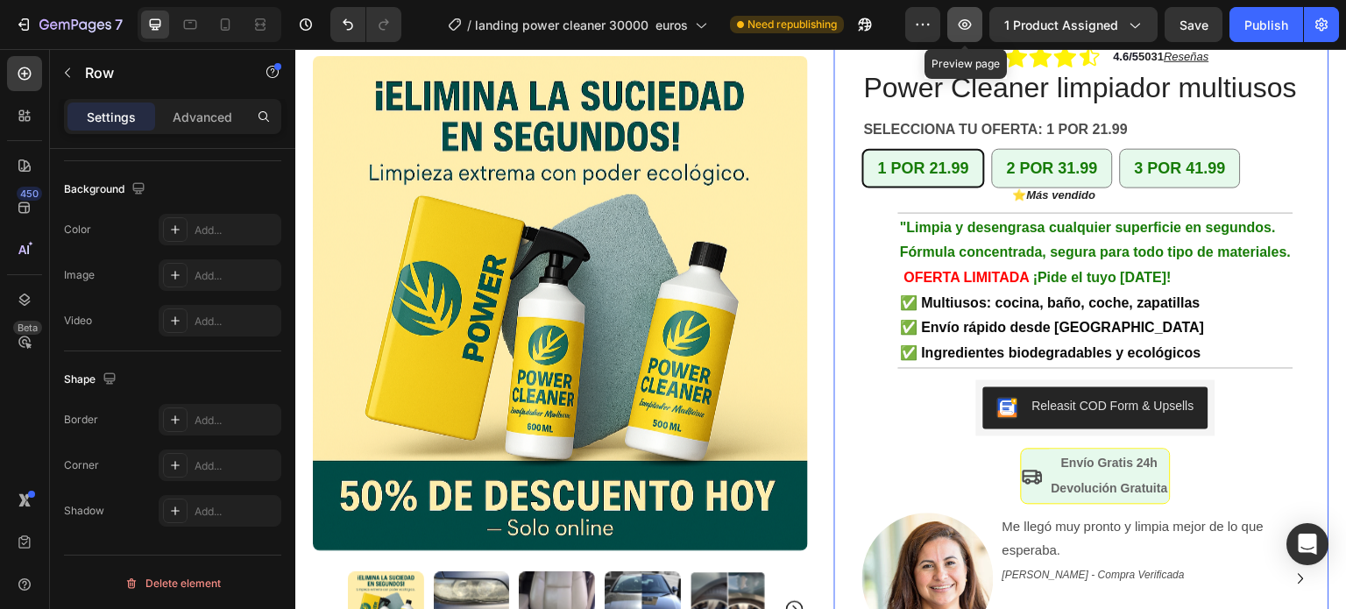
click at [964, 29] on icon "button" at bounding box center [964, 24] width 13 height 11
click at [1261, 23] on div "Publish" at bounding box center [1266, 25] width 44 height 18
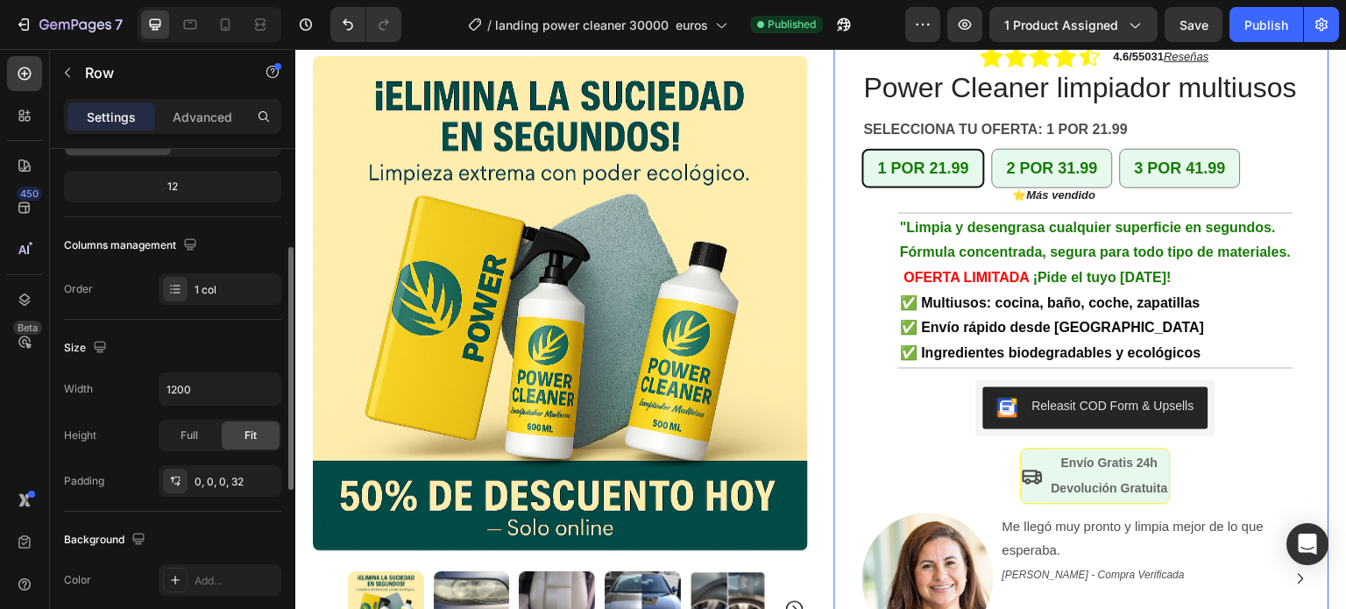
scroll to position [0, 0]
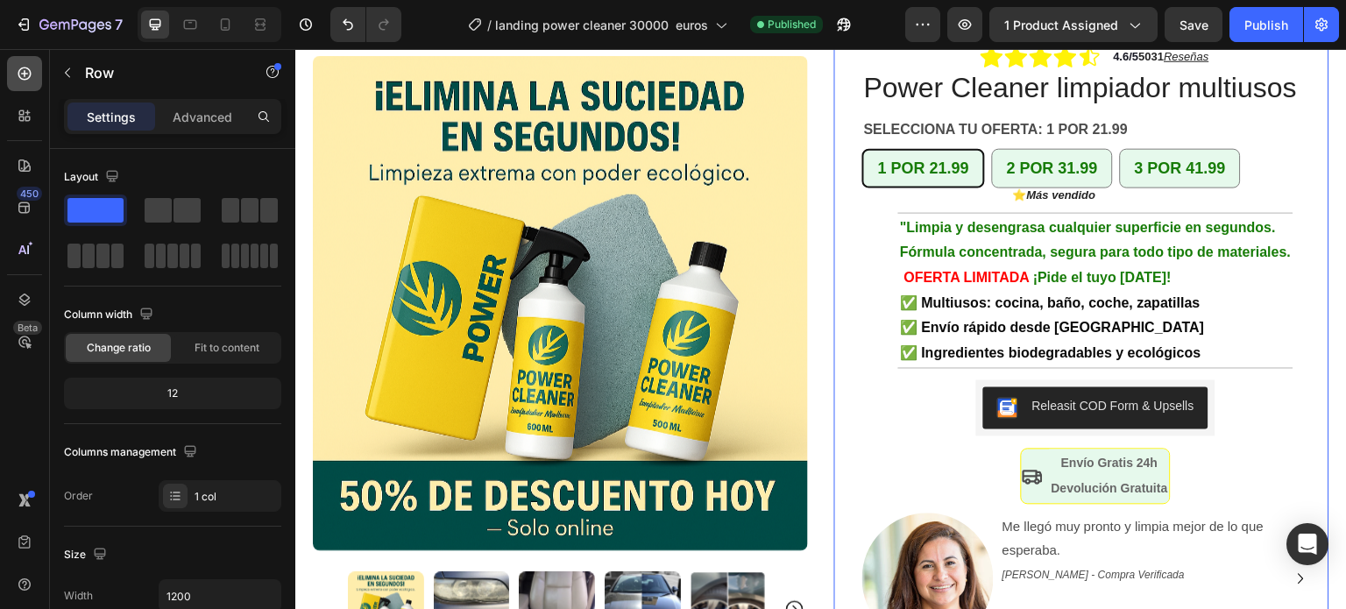
click at [31, 76] on icon at bounding box center [25, 74] width 18 height 18
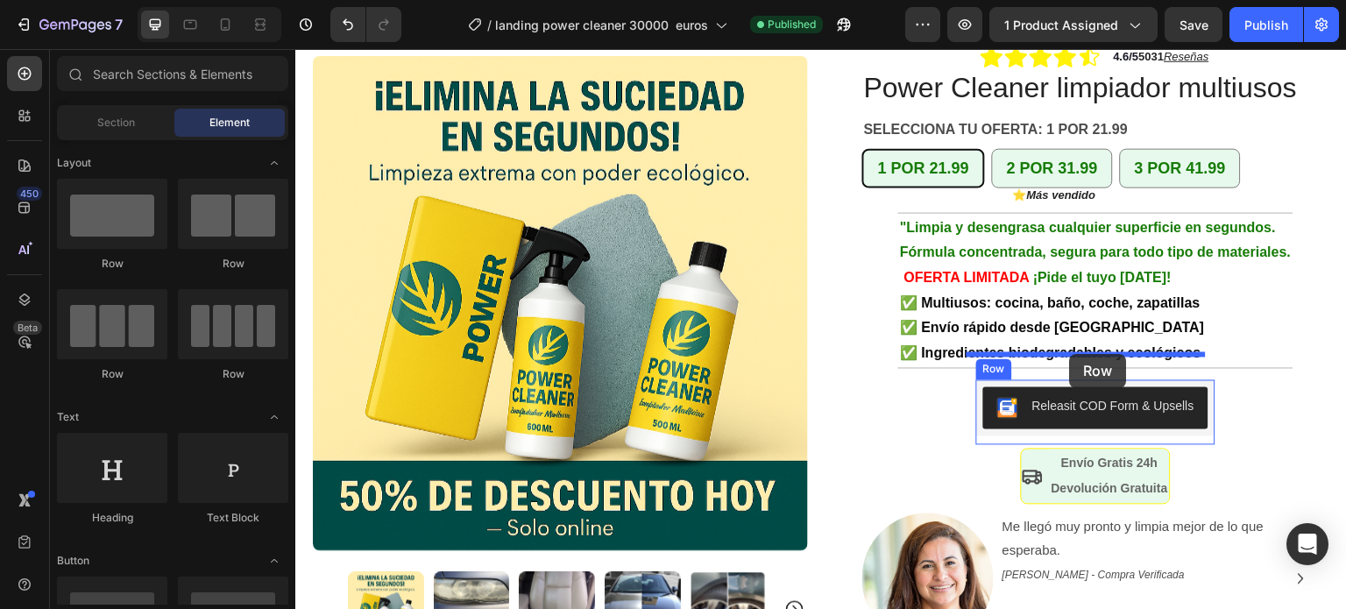
drag, startPoint x: 404, startPoint y: 272, endPoint x: 1070, endPoint y: 354, distance: 670.8
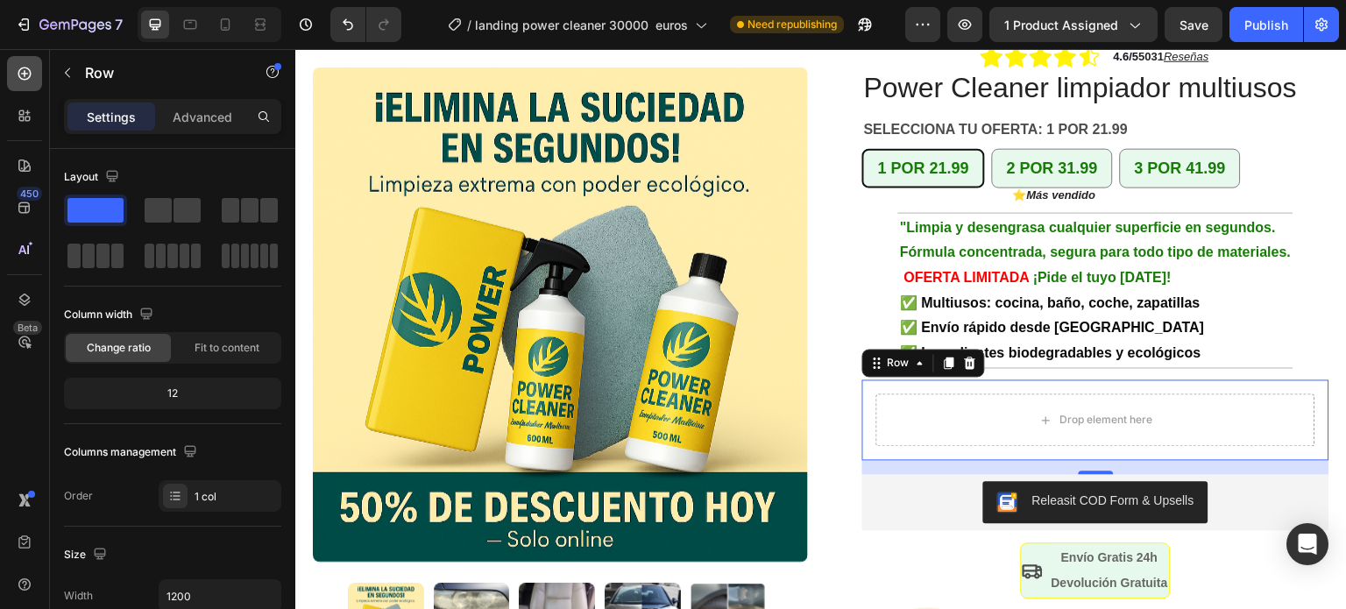
click at [32, 75] on icon at bounding box center [25, 74] width 18 height 18
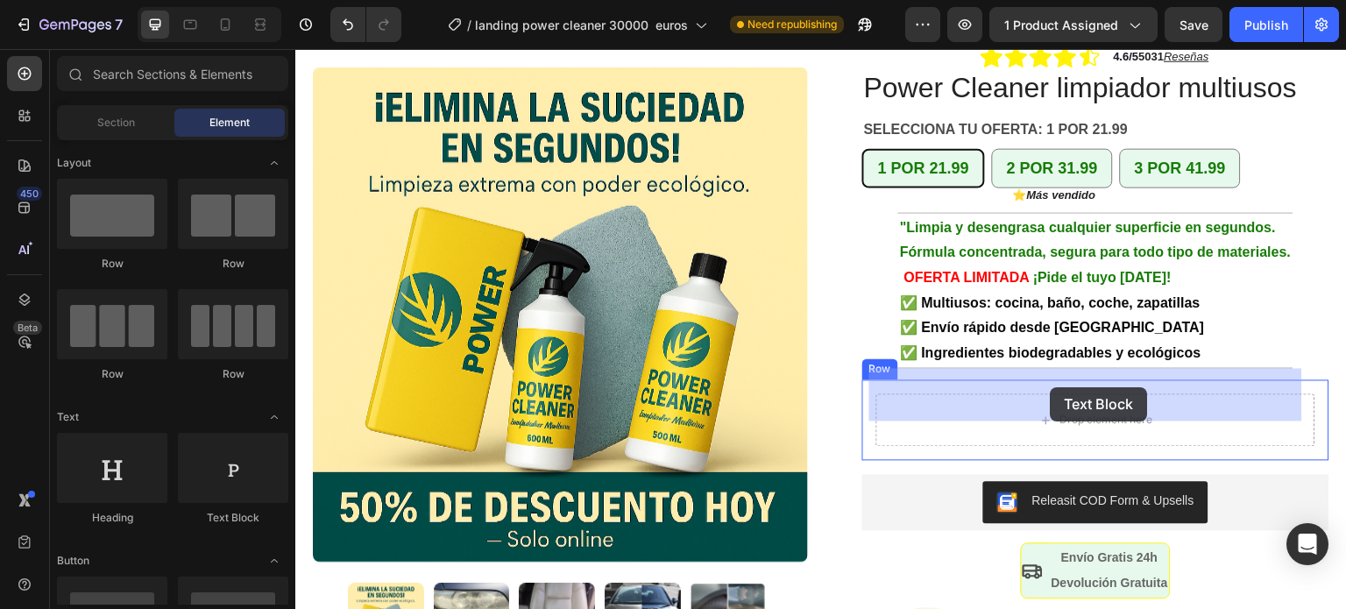
drag, startPoint x: 559, startPoint y: 503, endPoint x: 1050, endPoint y: 387, distance: 504.9
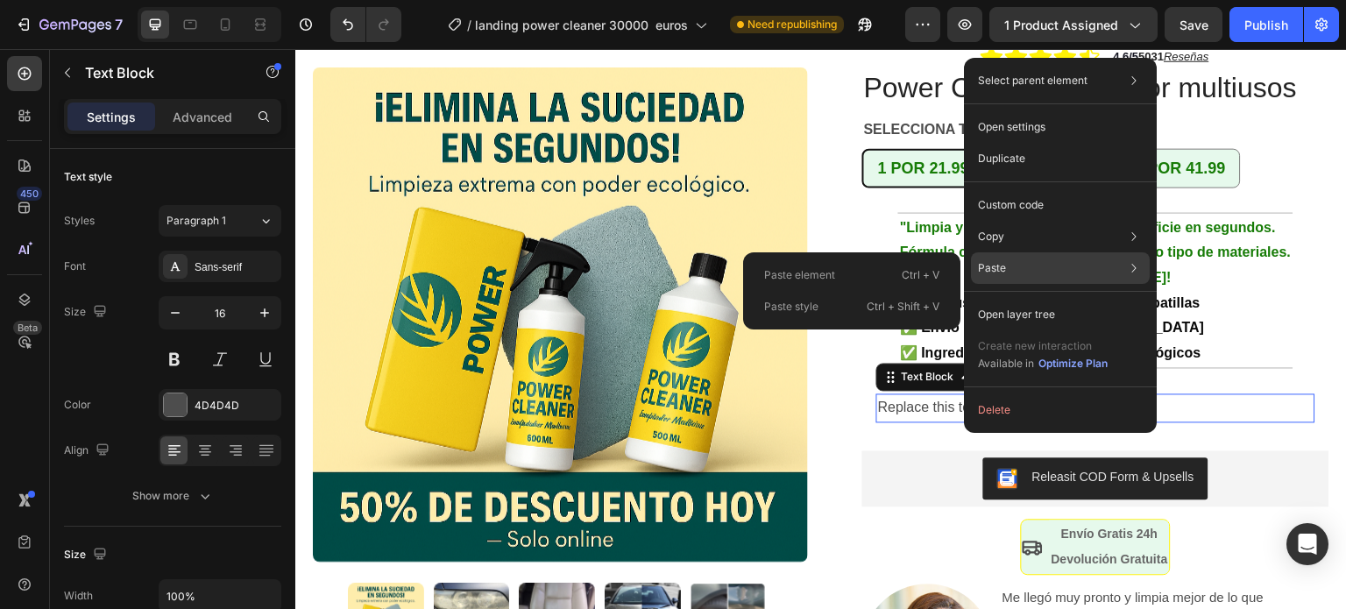
click at [1006, 263] on div "Paste Paste element Ctrl + V Paste style Ctrl + Shift + V" at bounding box center [1060, 268] width 179 height 32
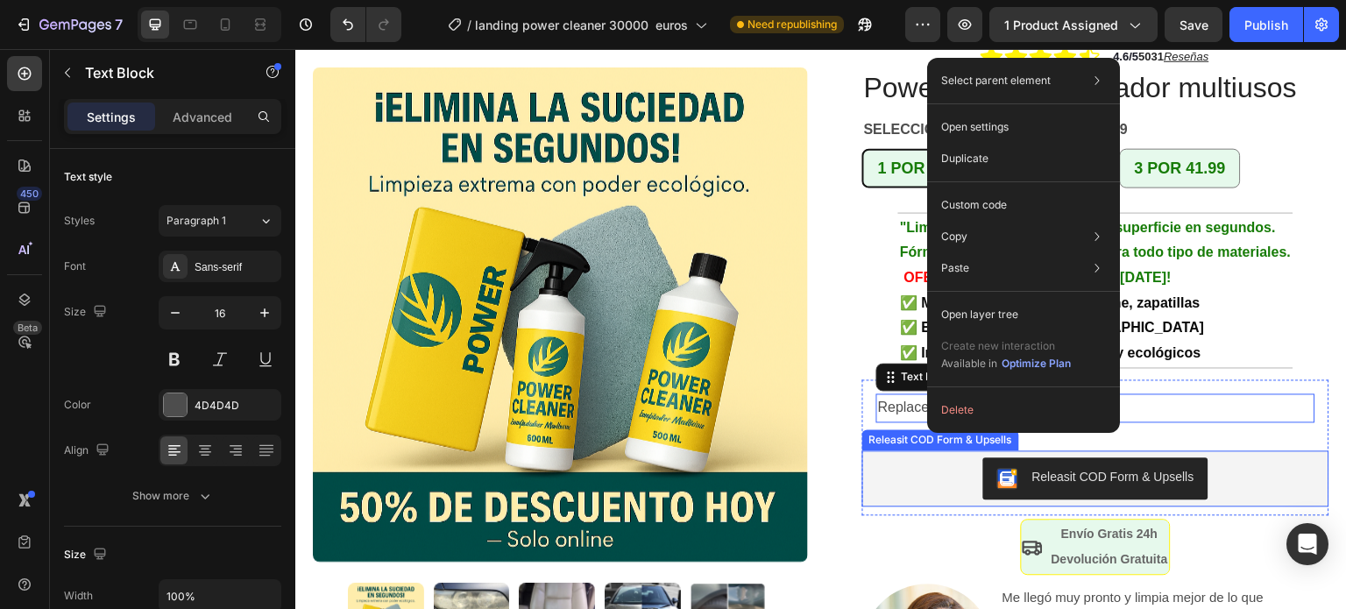
click at [963, 474] on div "Releasit COD Form & Upsells" at bounding box center [1095, 478] width 467 height 56
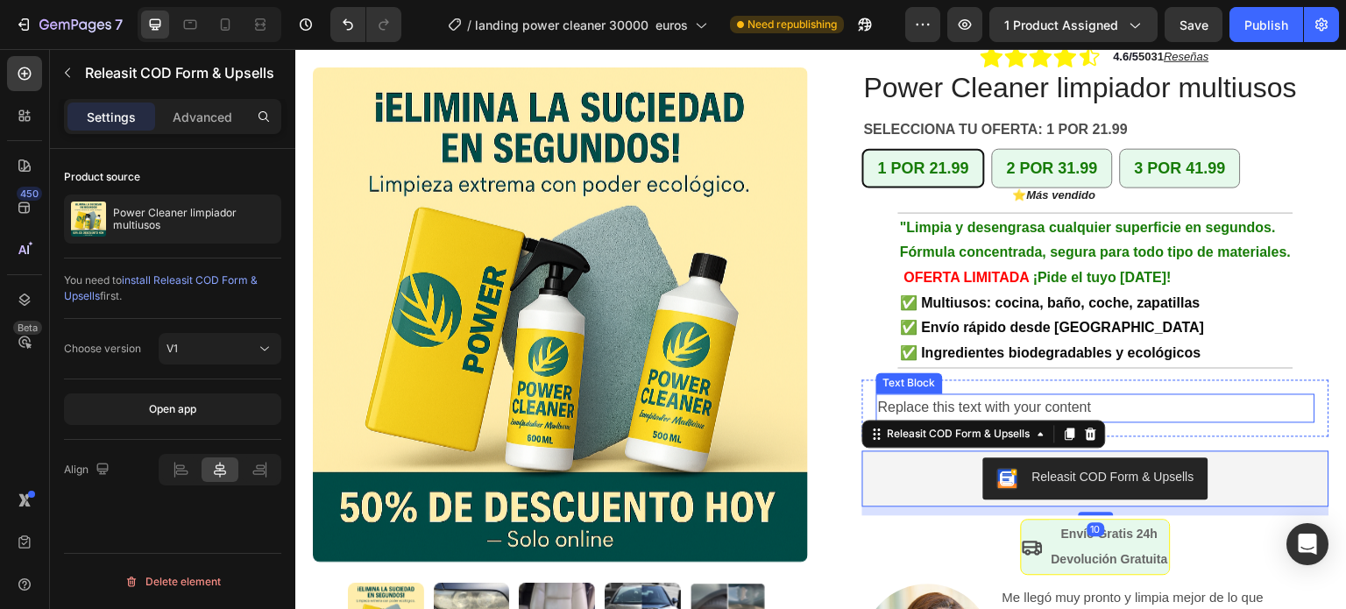
click at [1082, 393] on div "Replace this text with your content" at bounding box center [1095, 407] width 439 height 29
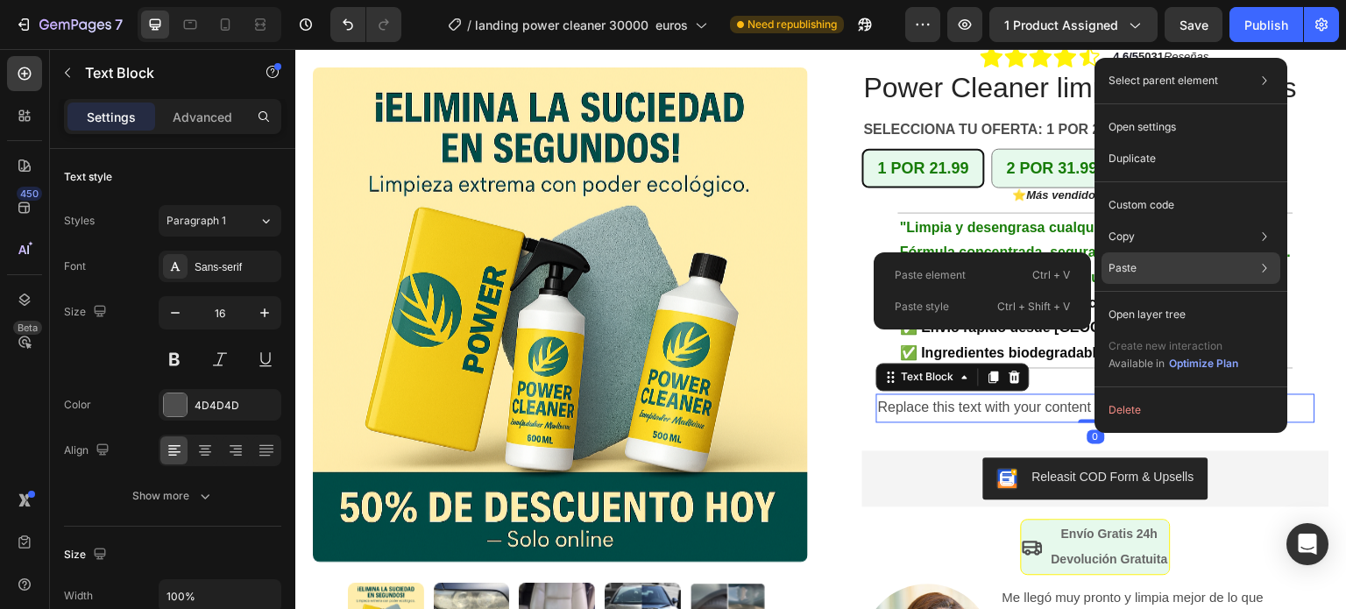
click at [1122, 272] on p "Paste" at bounding box center [1122, 268] width 28 height 16
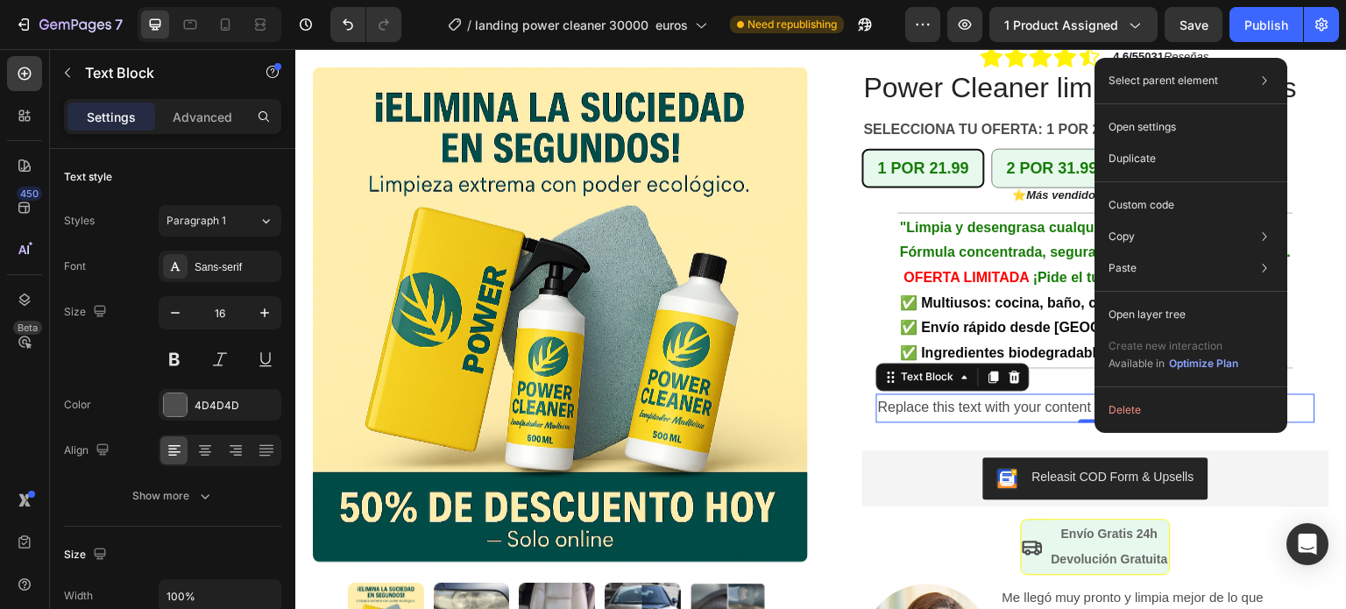
click at [1077, 393] on div "Replace this text with your content" at bounding box center [1095, 407] width 439 height 29
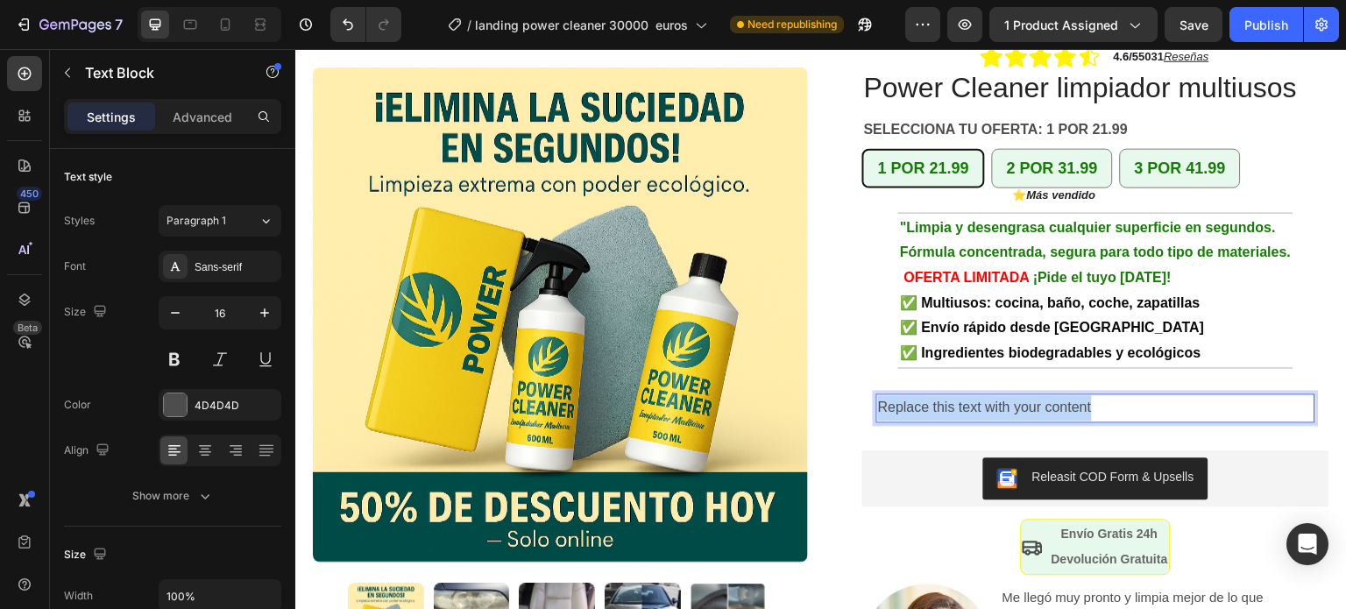
drag, startPoint x: 1087, startPoint y: 379, endPoint x: 873, endPoint y: 380, distance: 214.6
click at [878, 395] on p "Replace this text with your content" at bounding box center [1095, 407] width 435 height 25
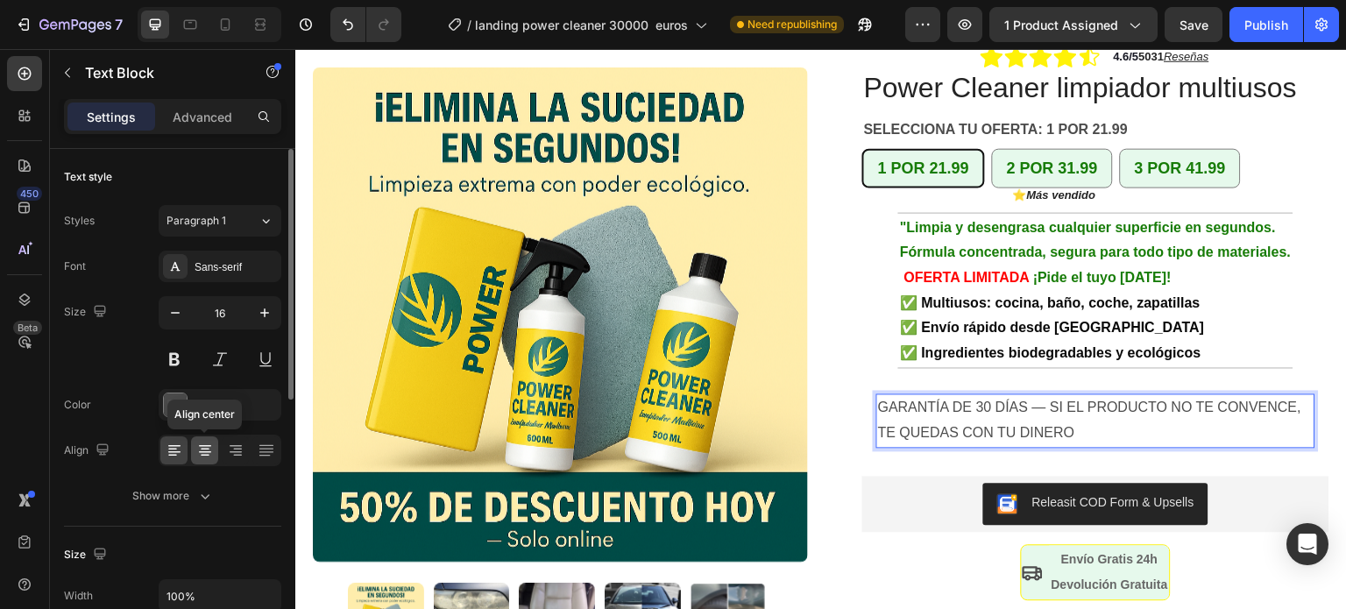
click at [206, 456] on icon at bounding box center [205, 451] width 18 height 18
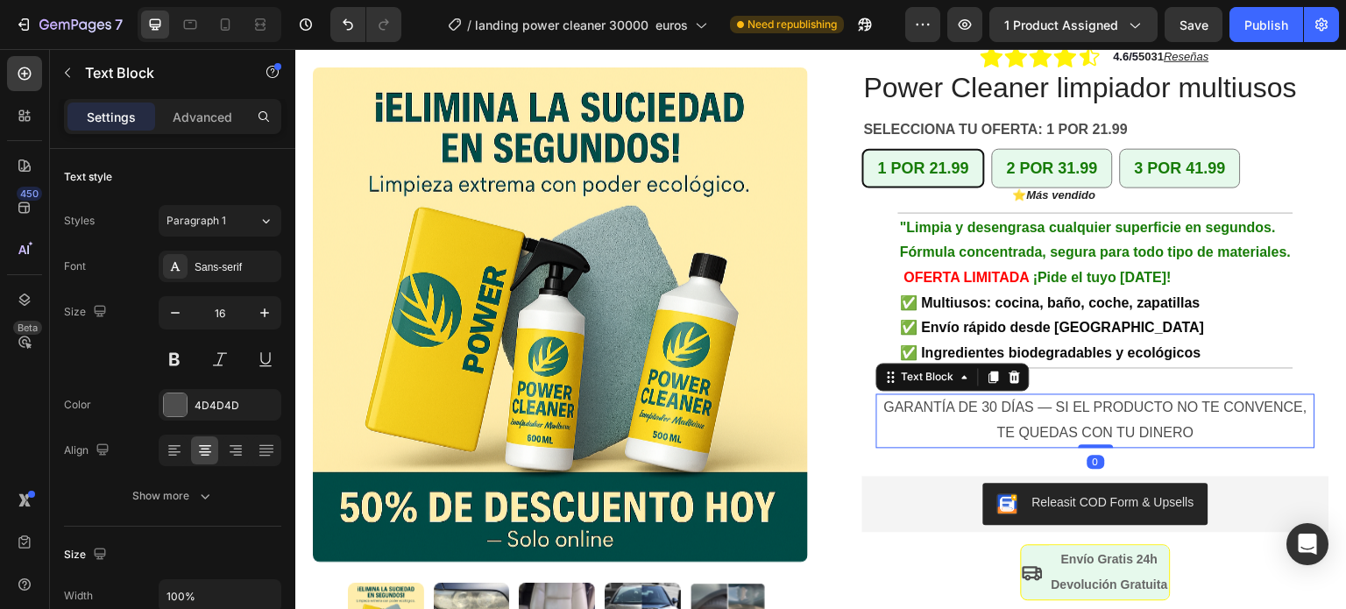
drag, startPoint x: 1089, startPoint y: 418, endPoint x: 1082, endPoint y: 347, distance: 71.3
click at [1089, 403] on div "GARANTÍA DE 30 DÍAS — SI EL PRODUCTO NO TE CONVENCE, TE QUEDAS CON TU DINERO Te…" at bounding box center [1095, 420] width 439 height 54
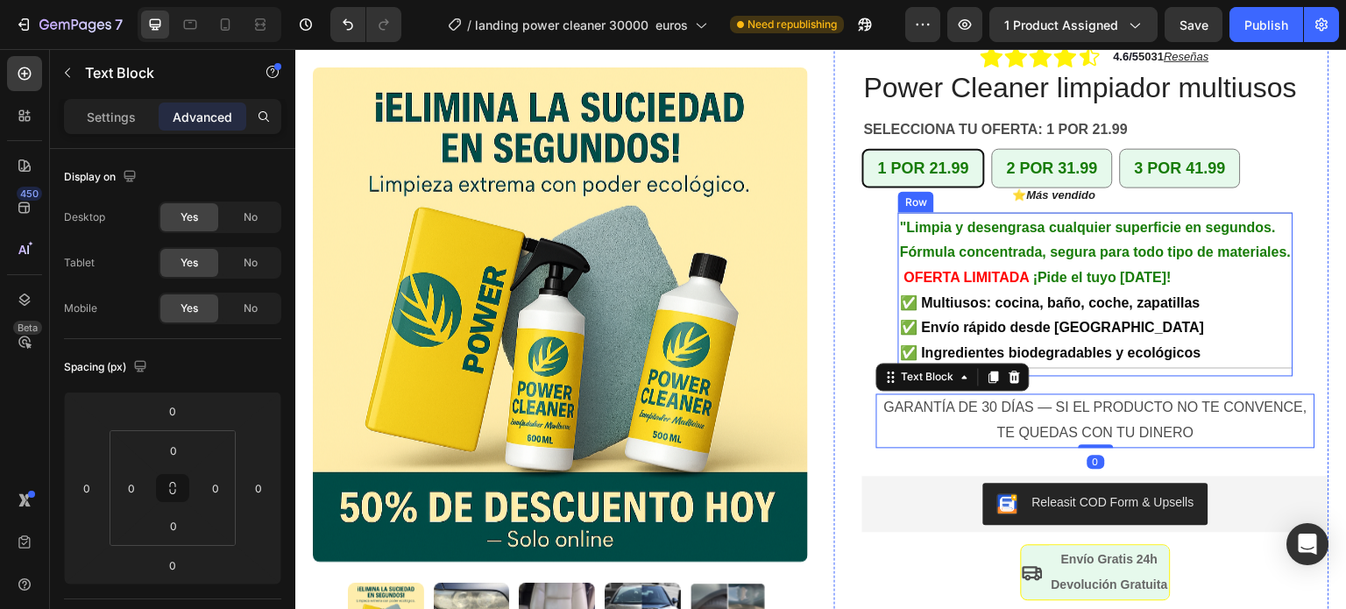
click at [1078, 346] on div ""Limpia y desengrasa cualquier superficie en segundos. Fórmula concentrada, seg…" at bounding box center [1095, 294] width 394 height 165
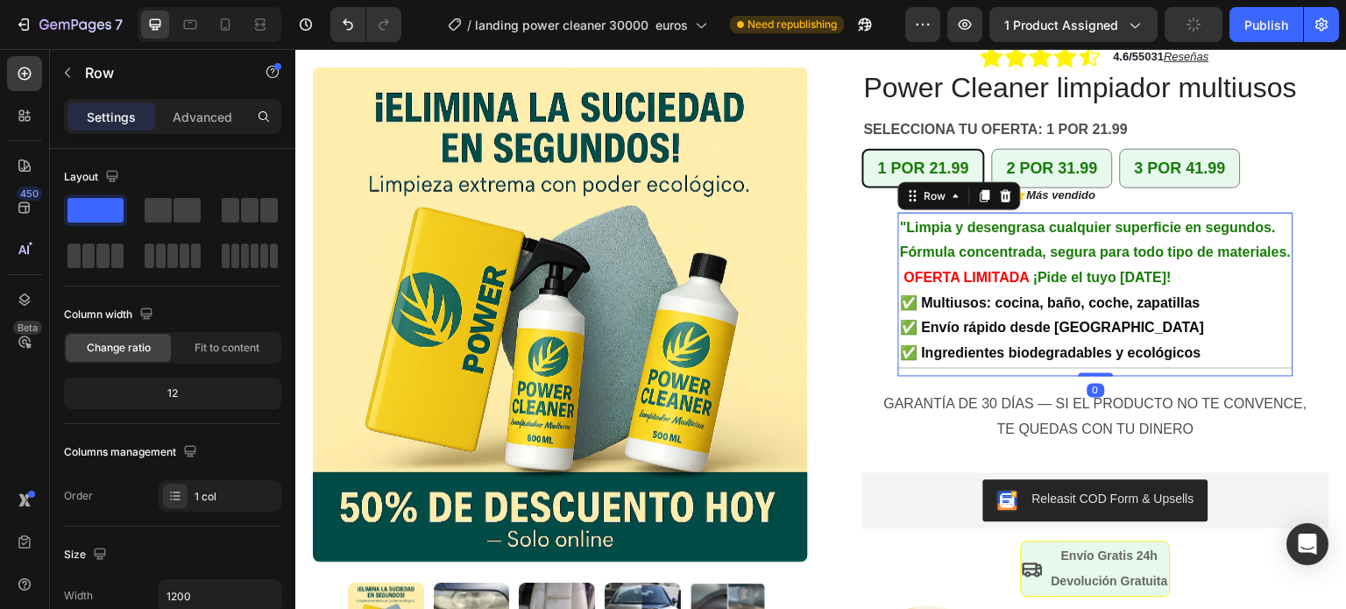
drag, startPoint x: 1084, startPoint y: 351, endPoint x: 1083, endPoint y: 331, distance: 20.2
click at [1083, 331] on div ""Limpia y desengrasa cualquier superficie en segundos. Fórmula concentrada, seg…" at bounding box center [1095, 294] width 394 height 165
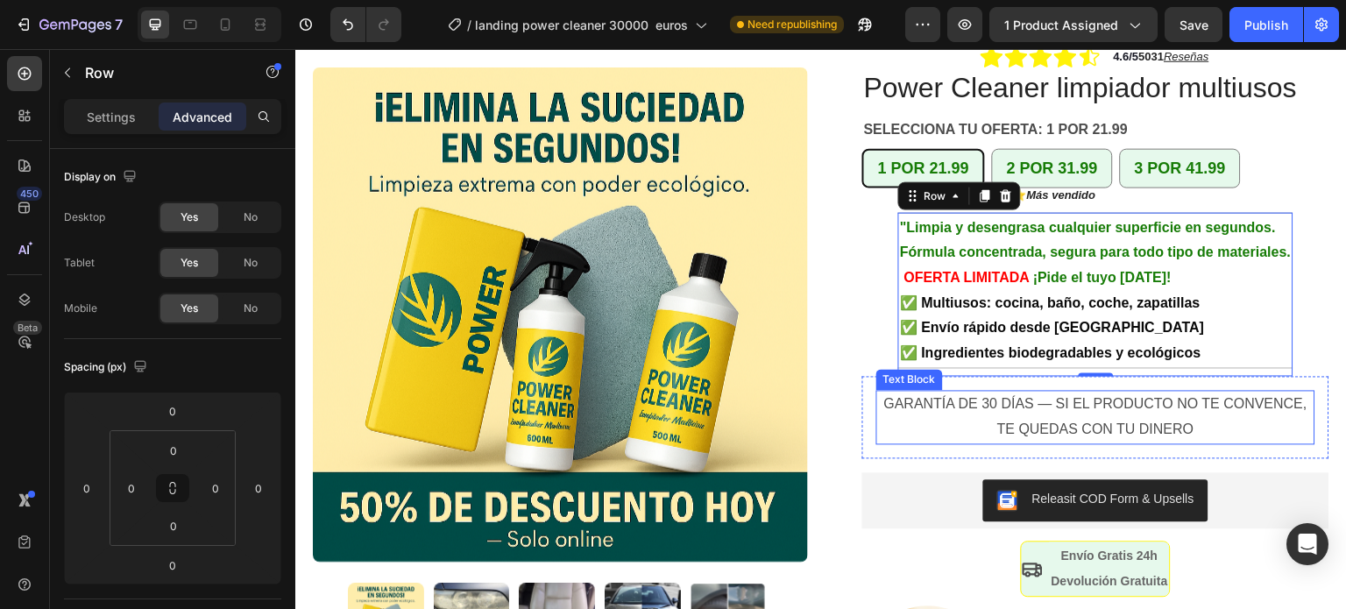
click at [1088, 394] on p "GARANTÍA DE 30 DÍAS — SI EL PRODUCTO NO TE CONVENCE, TE QUEDAS CON TU DINERO" at bounding box center [1095, 417] width 435 height 51
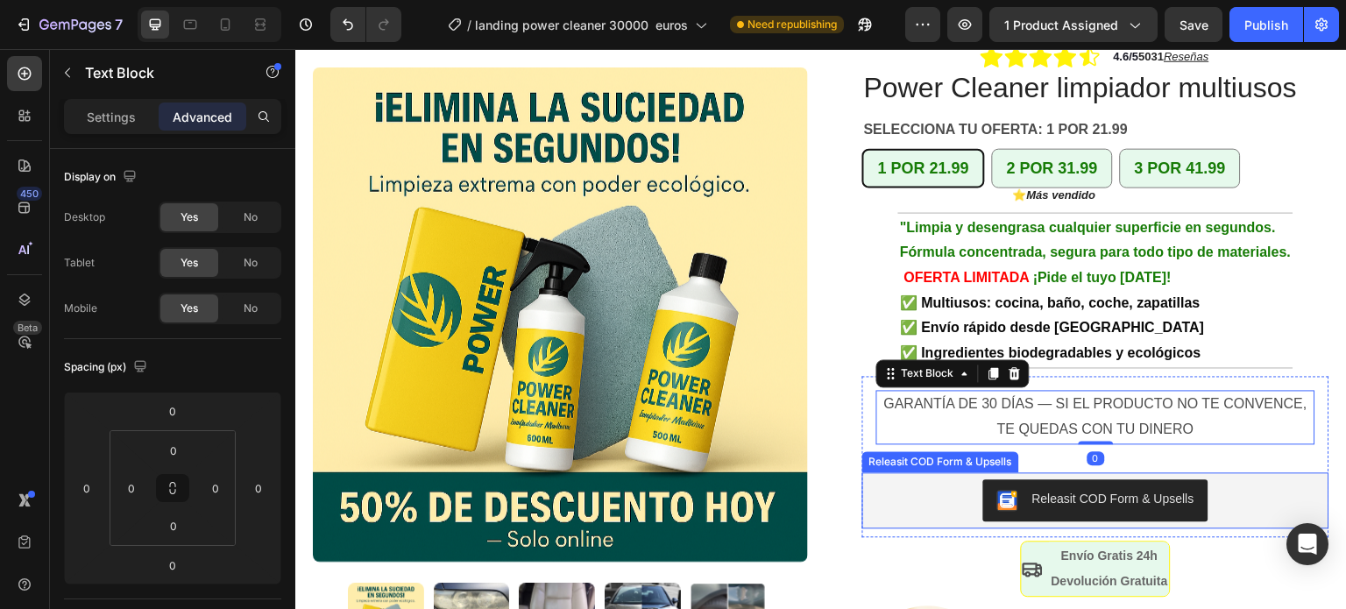
click at [1089, 479] on button "Releasit COD Form & Upsells" at bounding box center [1095, 500] width 225 height 42
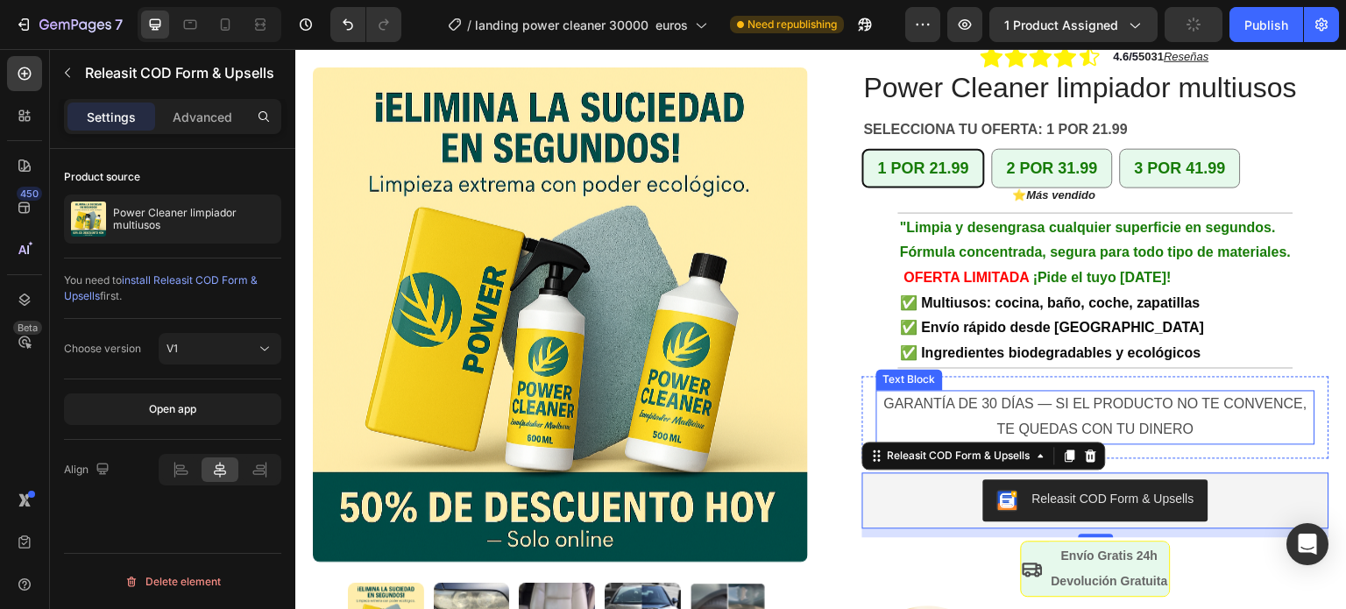
click at [952, 392] on p "GARANTÍA DE 30 DÍAS — SI EL PRODUCTO NO TE CONVENCE, TE QUEDAS CON TU DINERO" at bounding box center [1095, 417] width 435 height 51
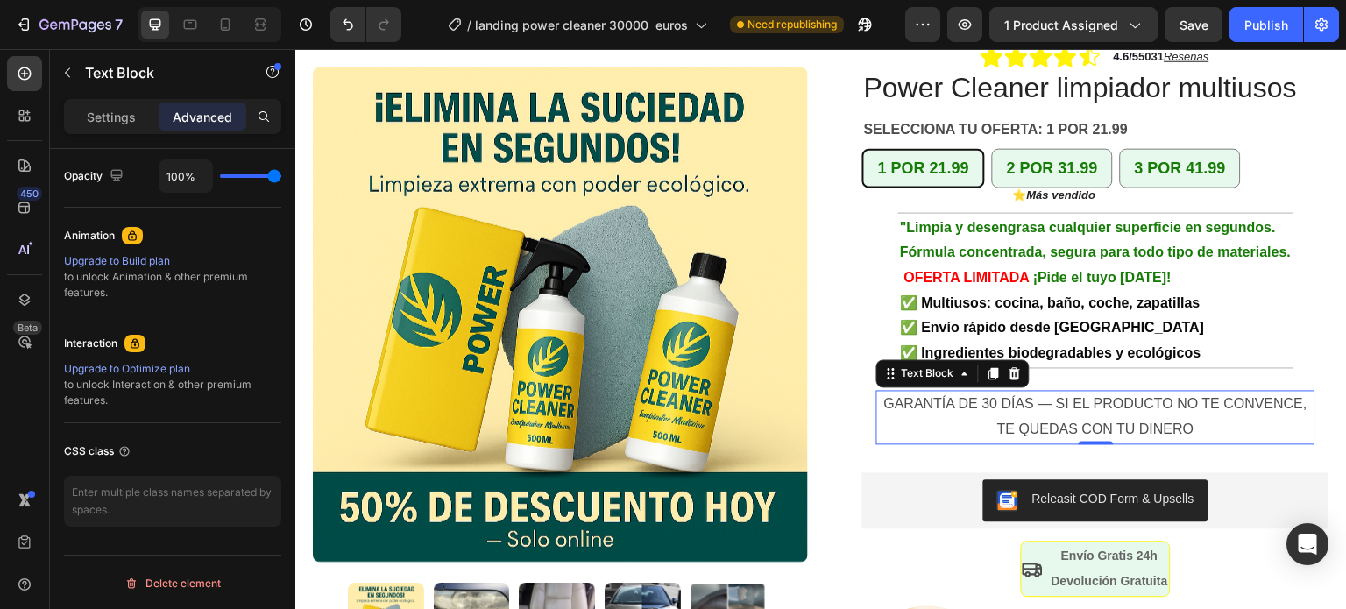
scroll to position [266, 0]
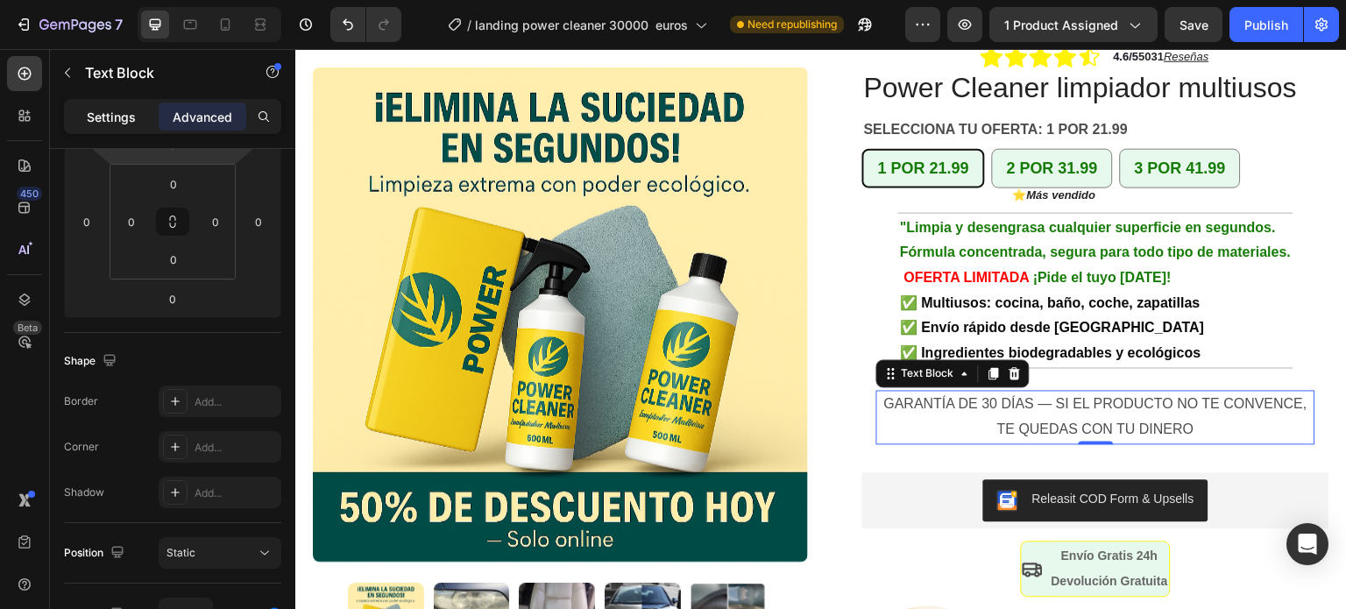
click at [128, 118] on p "Settings" at bounding box center [111, 117] width 49 height 18
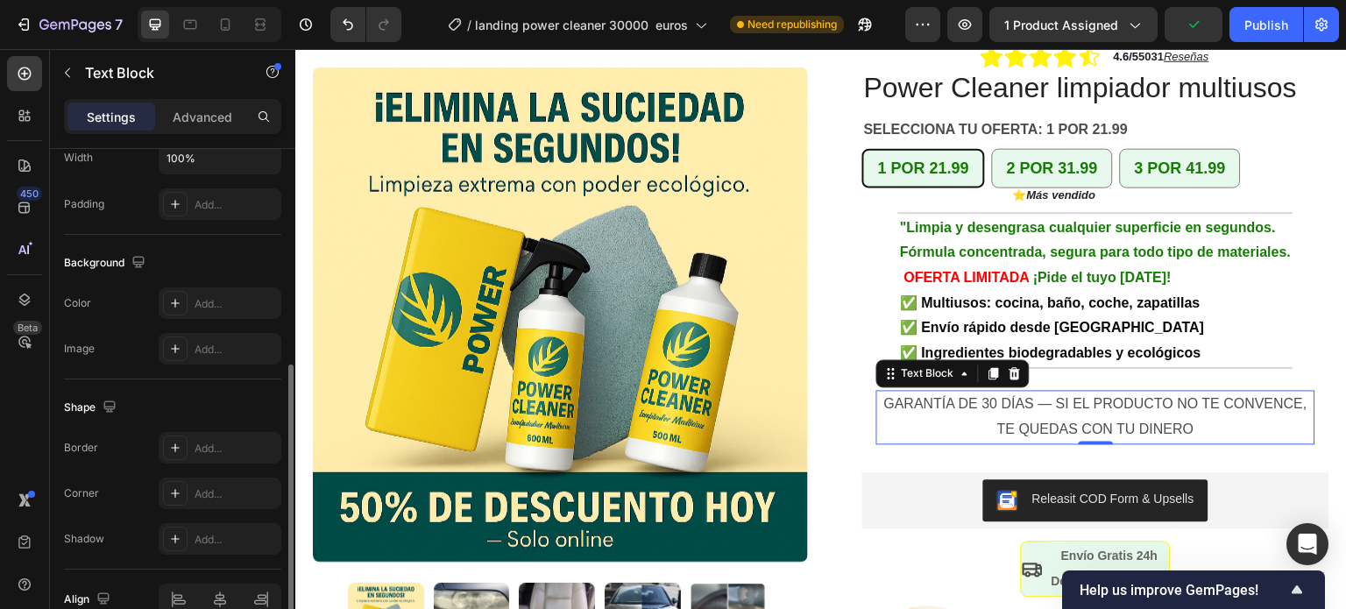
scroll to position [526, 0]
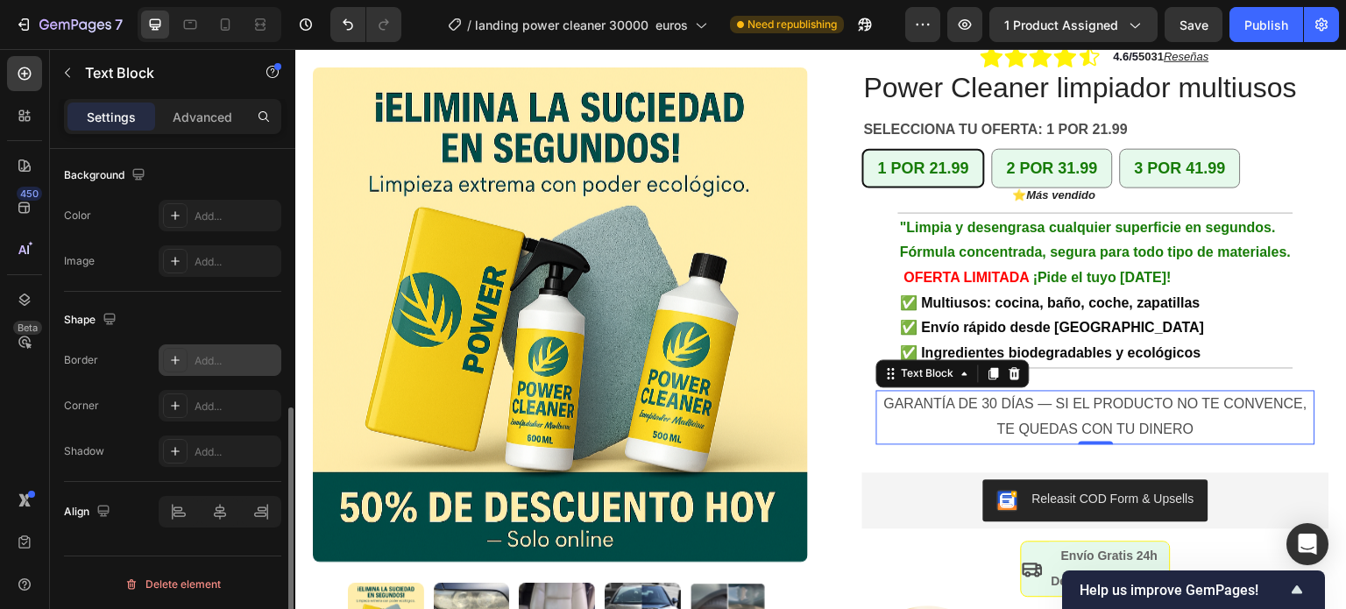
click at [209, 356] on div "Add..." at bounding box center [235, 361] width 82 height 16
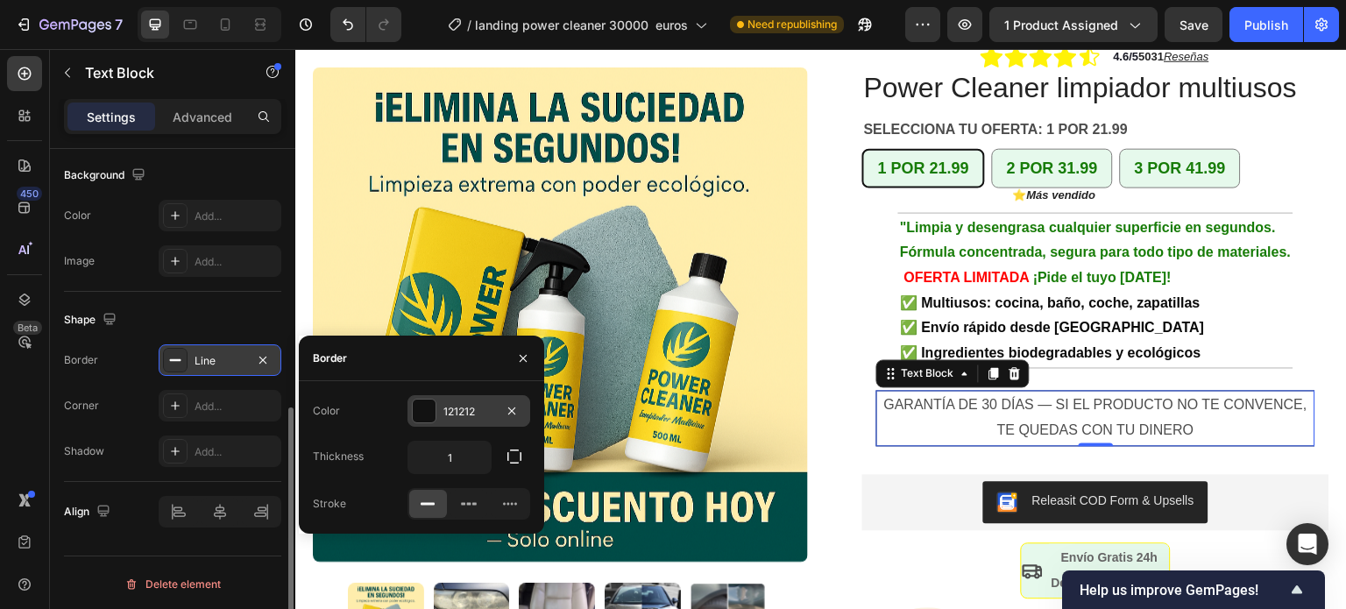
click at [417, 414] on div at bounding box center [424, 410] width 23 height 23
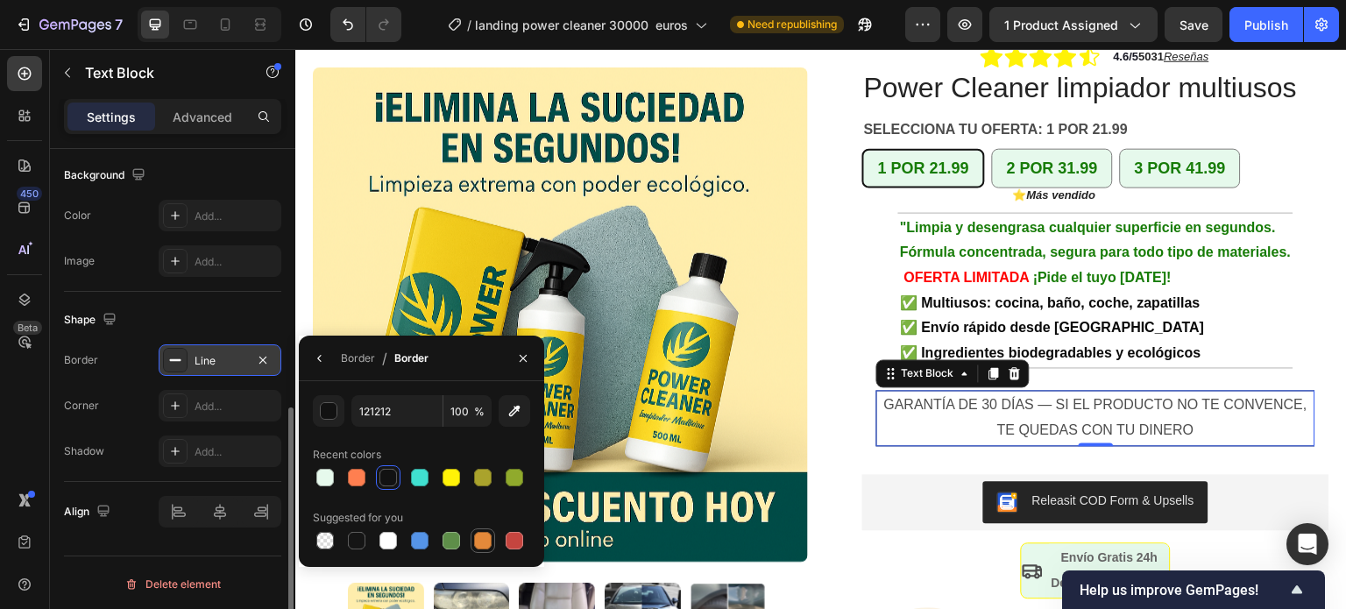
click at [480, 539] on div at bounding box center [483, 541] width 18 height 18
type input "E4893A"
click at [190, 413] on div "Add..." at bounding box center [220, 406] width 123 height 32
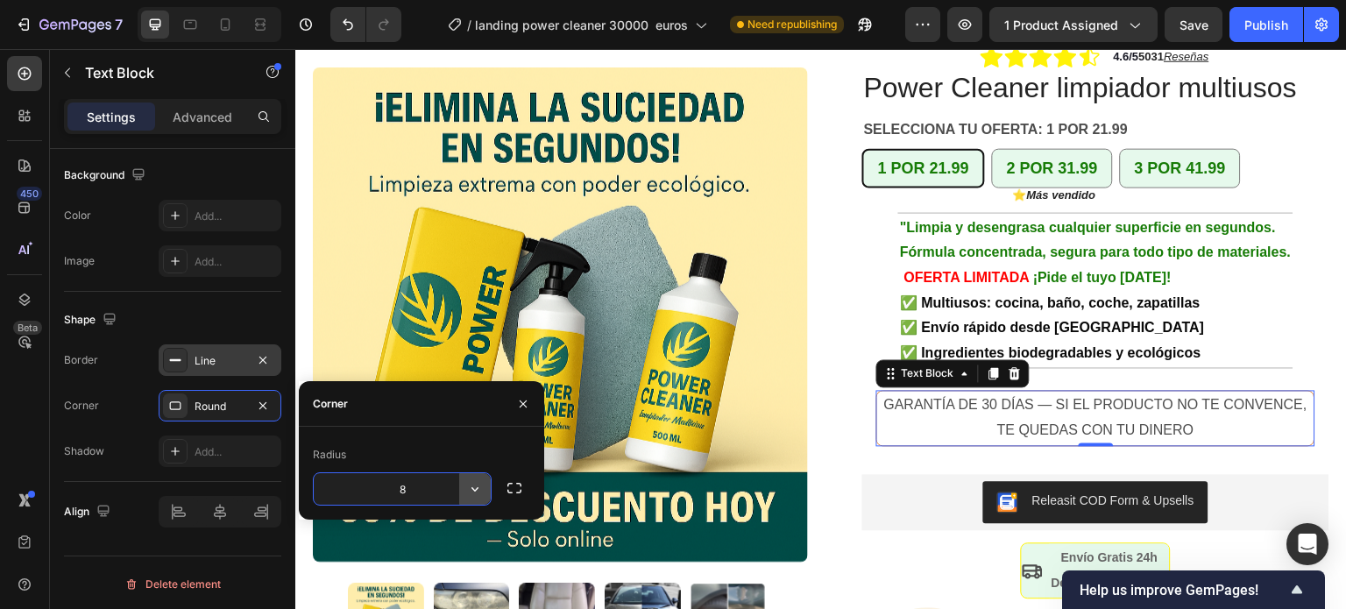
click at [480, 484] on icon "button" at bounding box center [475, 489] width 18 height 18
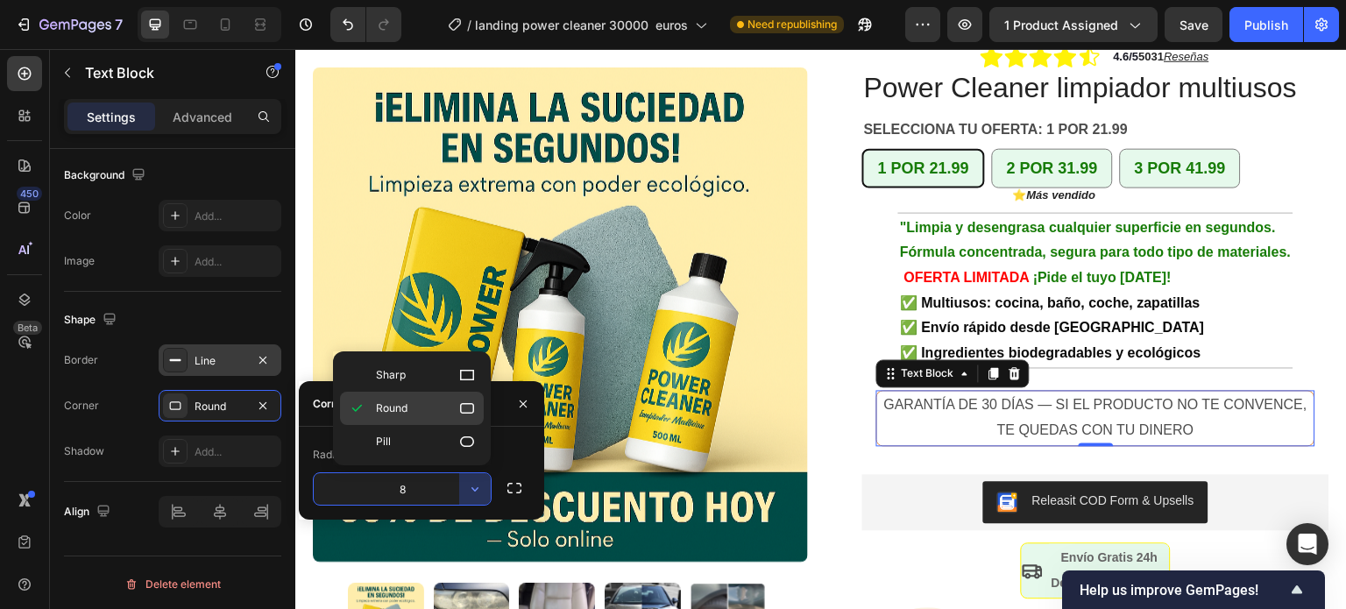
click at [420, 402] on p "Round" at bounding box center [426, 408] width 100 height 18
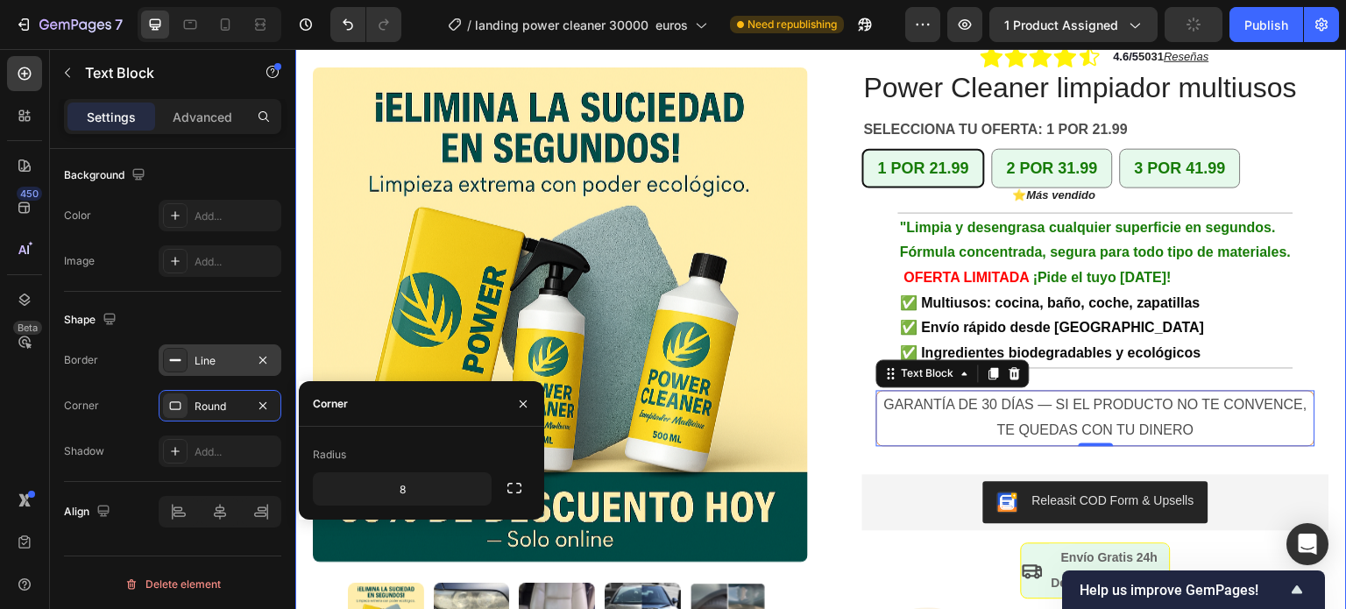
click at [818, 385] on div "Product Images Row +10.000 hogares en [GEOGRAPHIC_DATA] ya confían en Power Cle…" at bounding box center [820, 331] width 1051 height 821
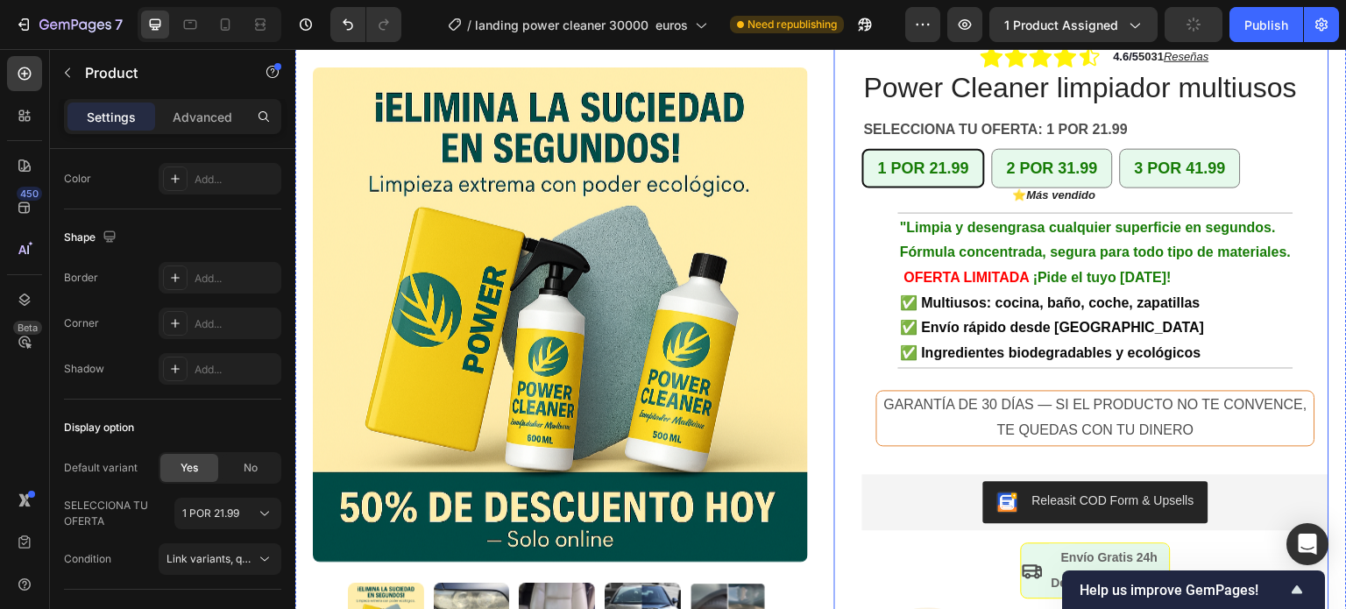
scroll to position [0, 0]
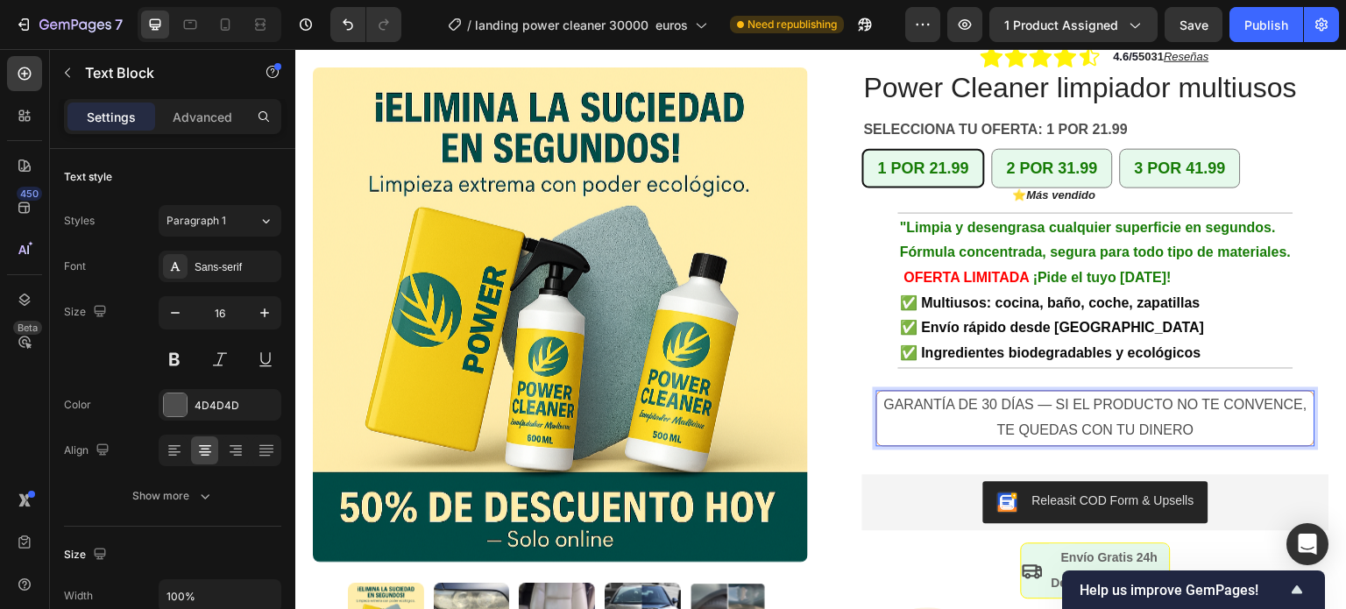
click at [881, 390] on div "GARANTÍA DE 30 DÍAS — SI EL PRODUCTO NO TE CONVENCE, TE QUEDAS CON TU DINERO" at bounding box center [1095, 418] width 439 height 56
click at [1124, 392] on p "GARANTÍA DE 30 DÍAS — SI EL PRODUCTO NO TE CONVENCE, TE QUEDAS CON TU DINERO" at bounding box center [1096, 417] width 434 height 51
click at [1243, 398] on p "GARANTÍA DE 30 DÍAS — SI EL PRODUCTO NO TE CONVENCE, TE QUEDAS CON TU DINERO" at bounding box center [1096, 417] width 434 height 51
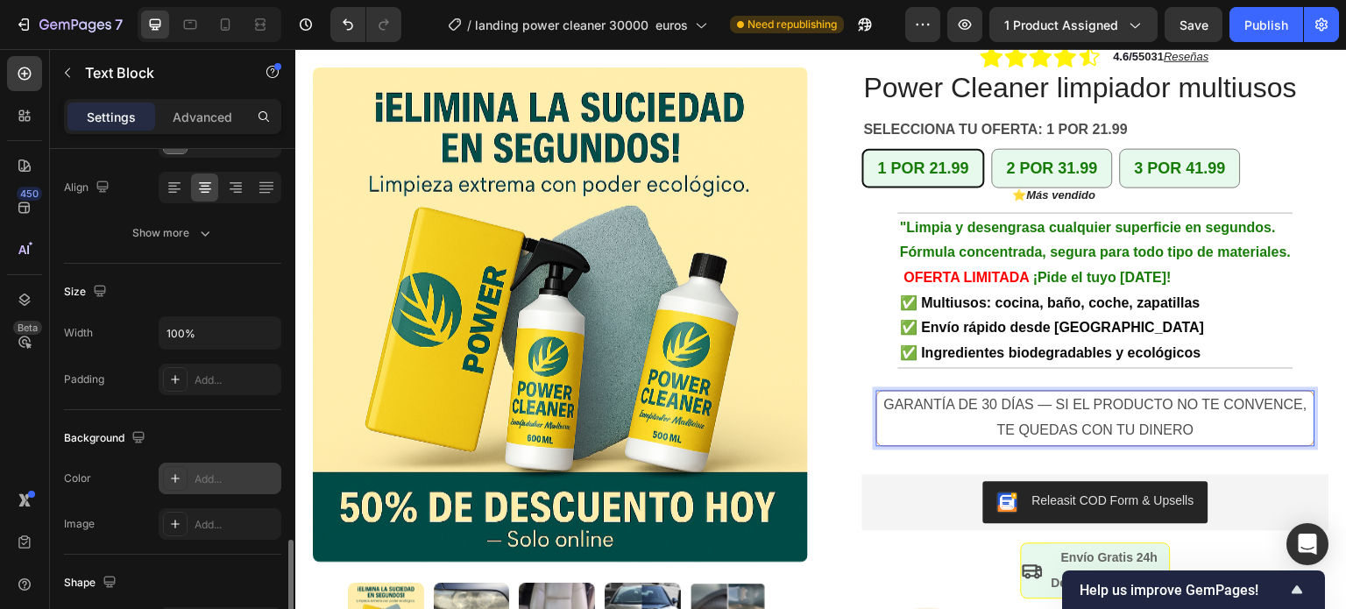
scroll to position [438, 0]
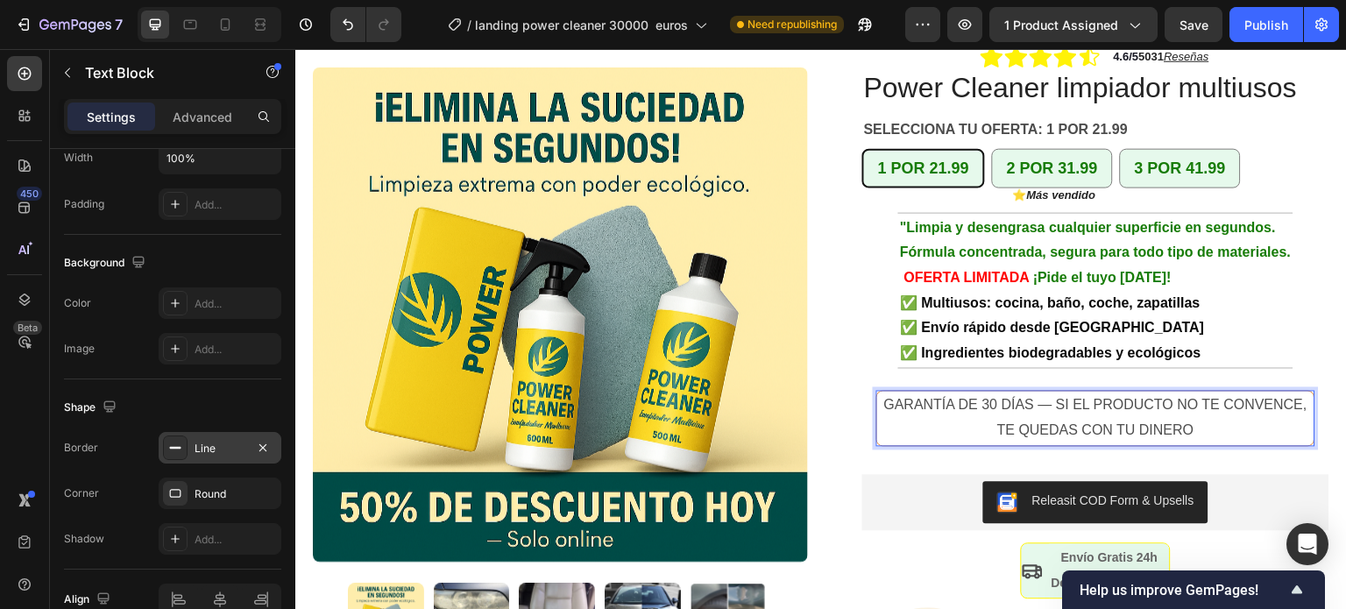
click at [206, 451] on div "Line" at bounding box center [219, 449] width 51 height 16
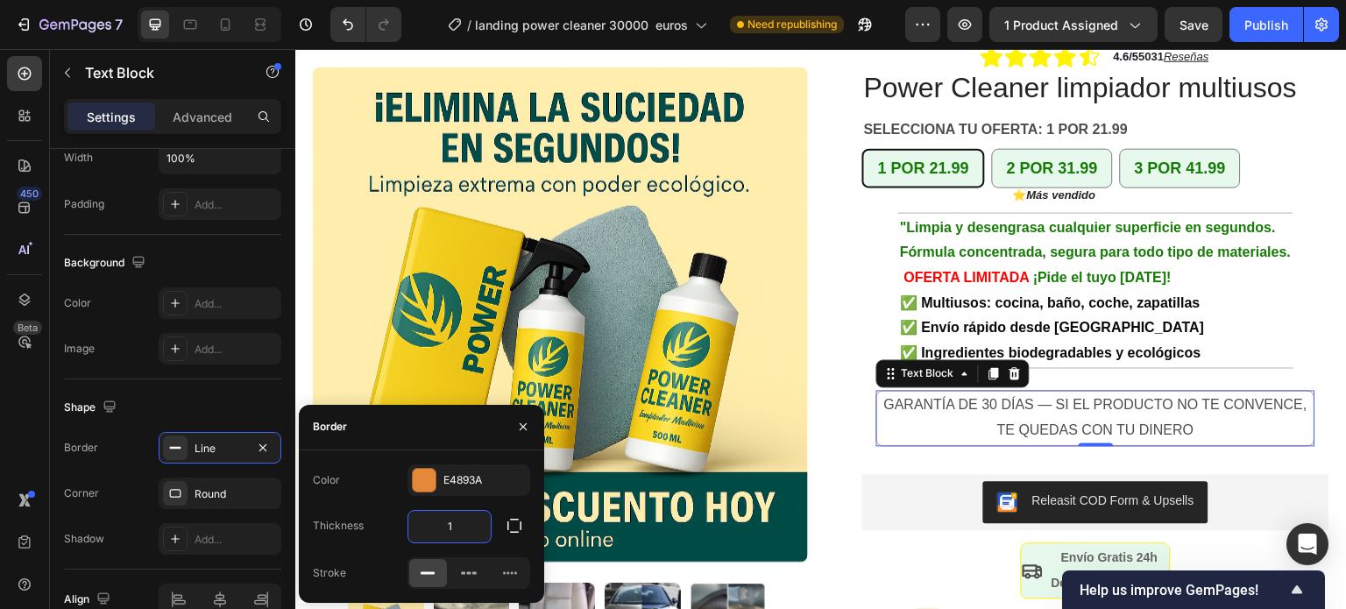
click at [467, 524] on input "1" at bounding box center [449, 527] width 82 height 32
type input "5"
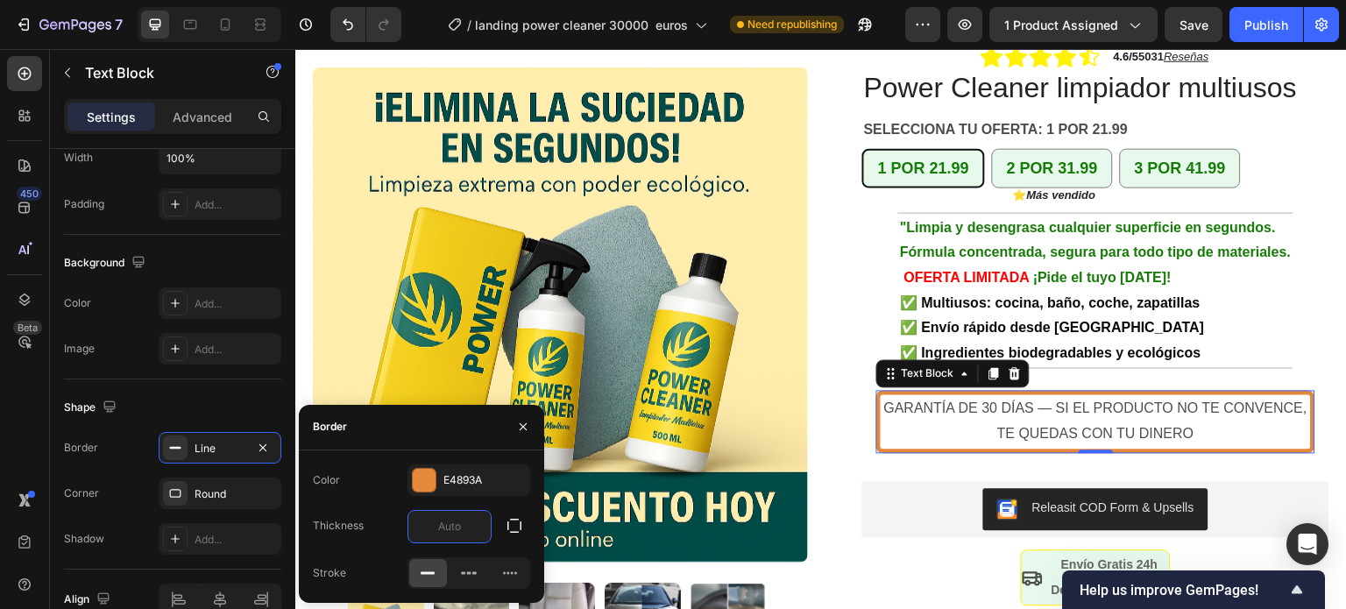
type input "3"
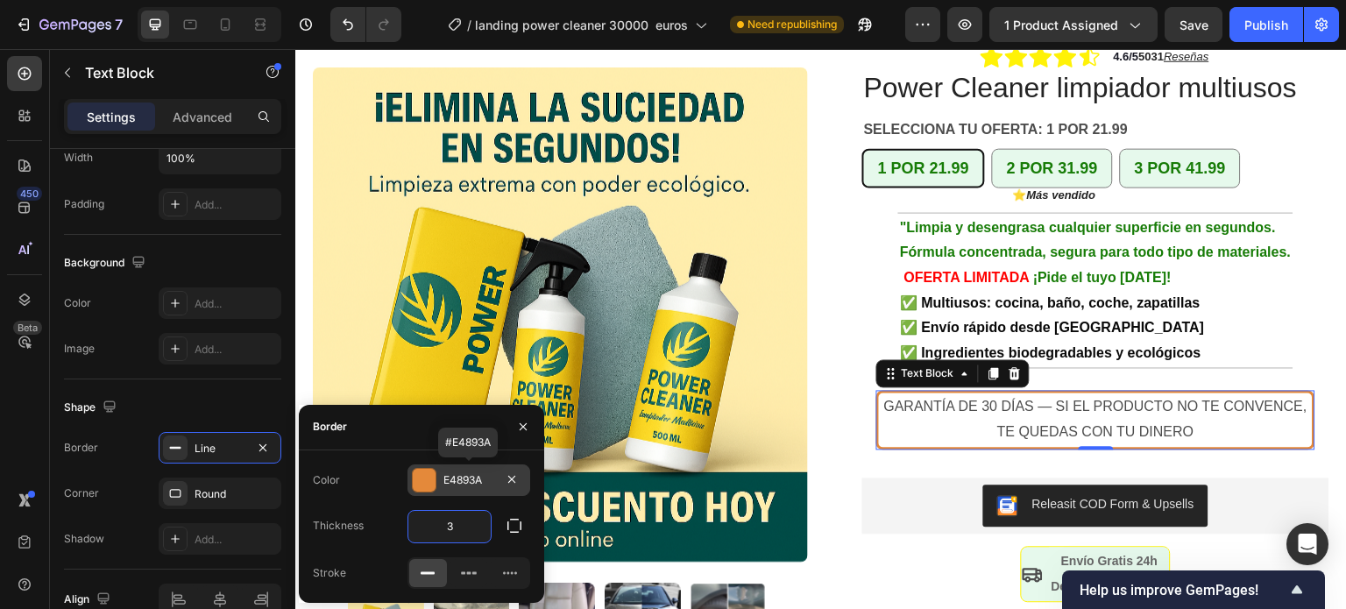
click at [420, 483] on div at bounding box center [424, 480] width 23 height 23
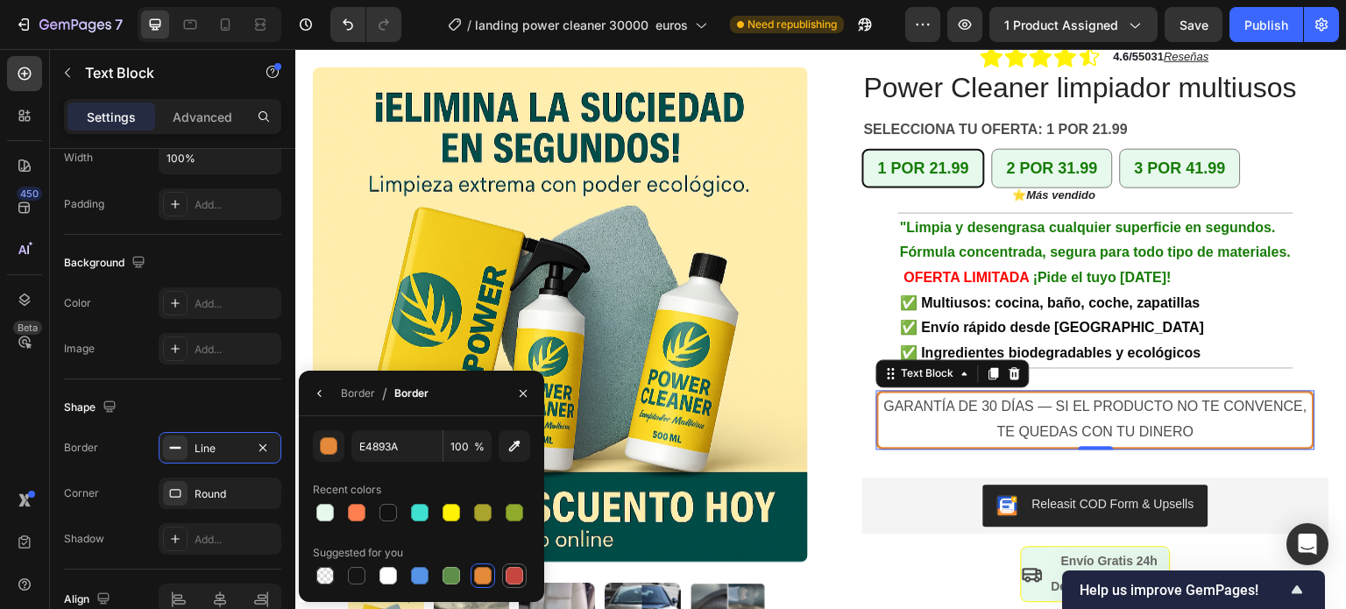
click at [520, 576] on div at bounding box center [514, 576] width 18 height 18
type input "C5453F"
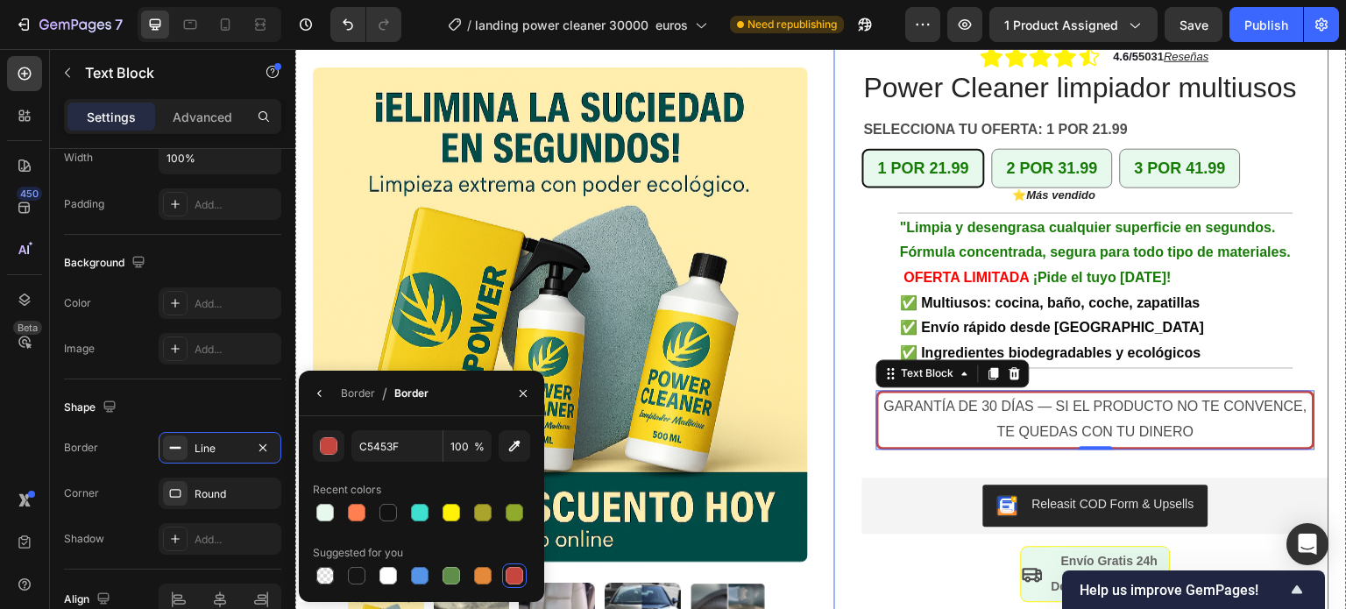
click at [1304, 244] on div "+10.000 hogares en [GEOGRAPHIC_DATA] ya confían en Power Cleaner Text Block Row…" at bounding box center [1095, 354] width 467 height 782
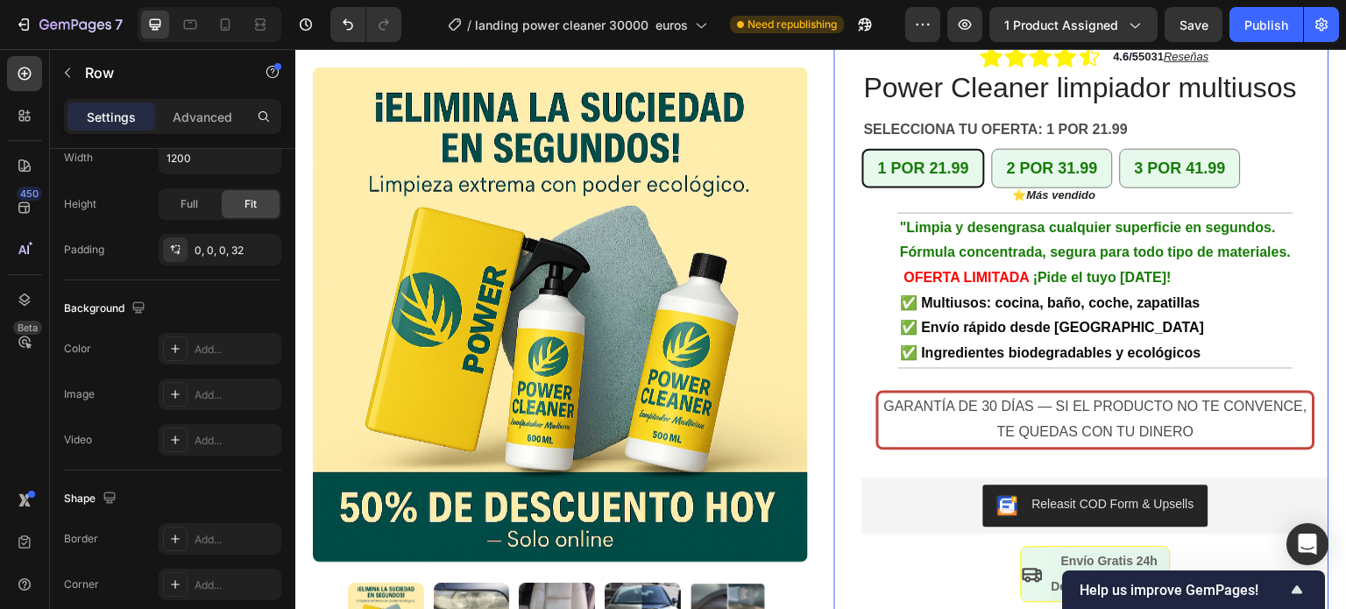
scroll to position [0, 0]
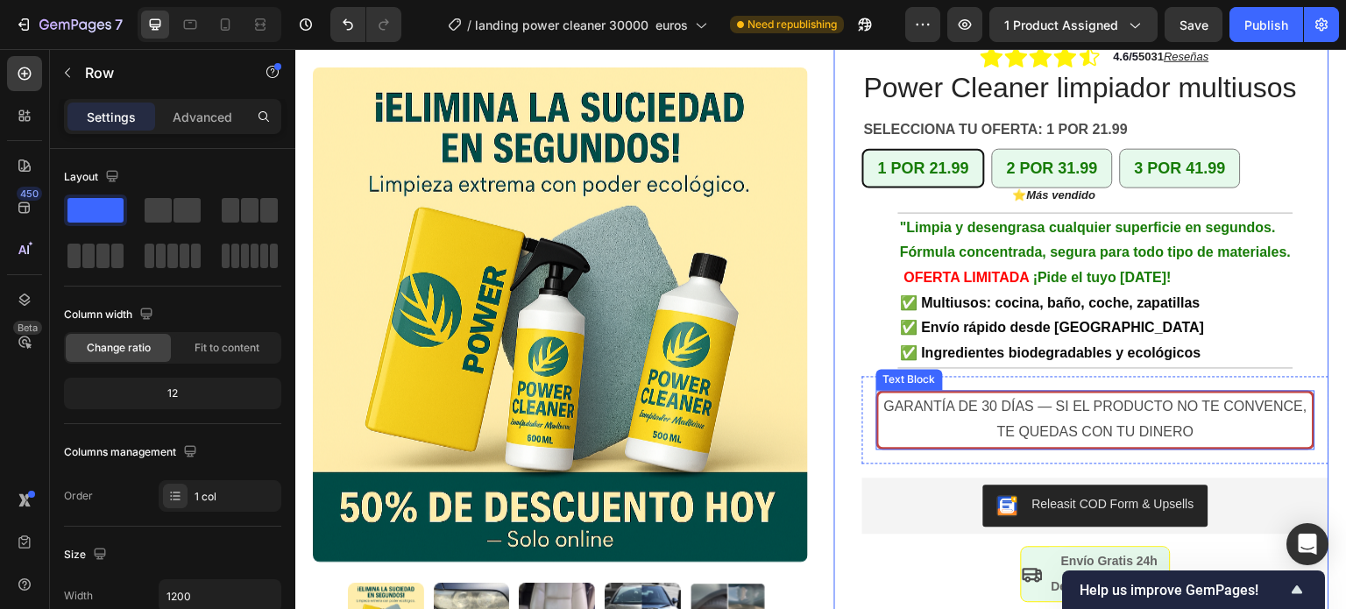
click at [880, 394] on p "GARANTÍA DE 30 DÍAS — SI EL PRODUCTO NO TE CONVENCE, TE QUEDAS CON TU DINERO" at bounding box center [1095, 419] width 430 height 51
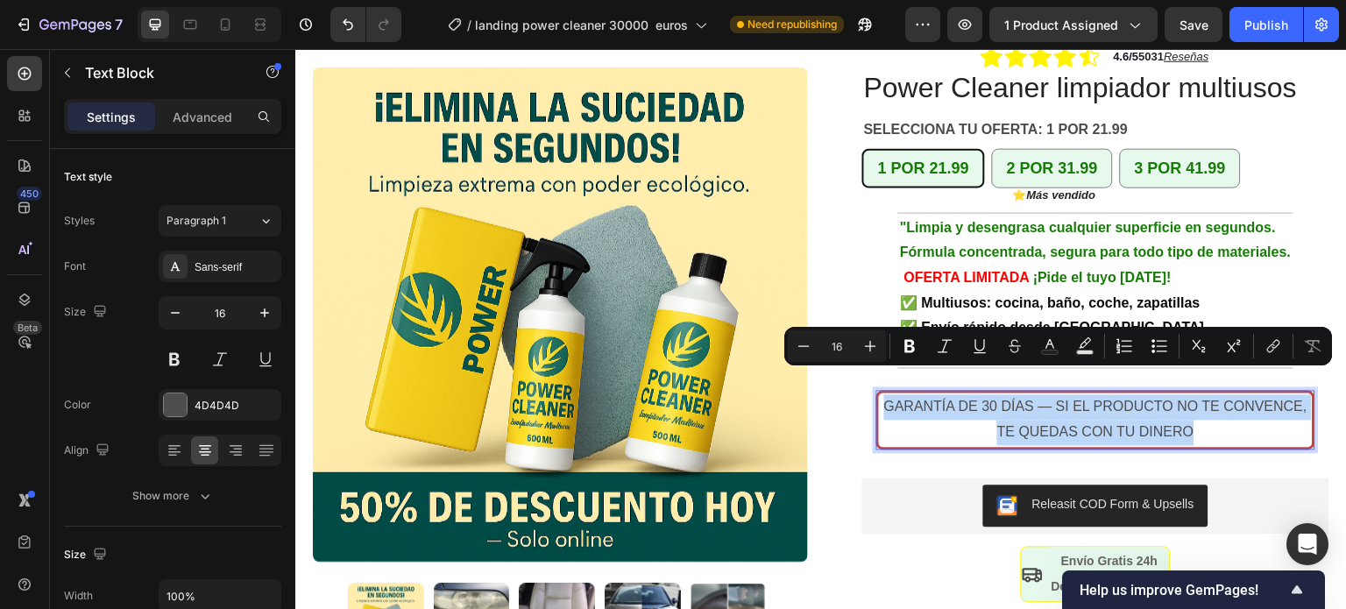
drag, startPoint x: 877, startPoint y: 385, endPoint x: 1195, endPoint y: 406, distance: 318.7
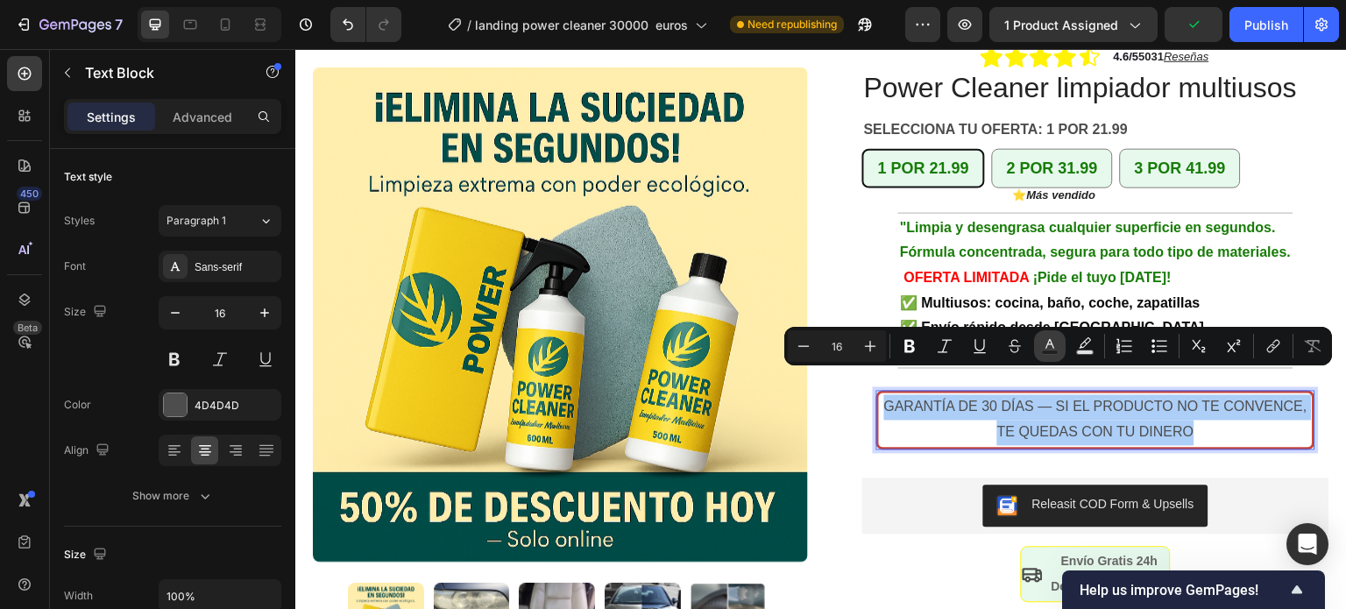
click at [1046, 350] on rect "Editor contextual toolbar" at bounding box center [1050, 352] width 17 height 4
type input "4D4D4D"
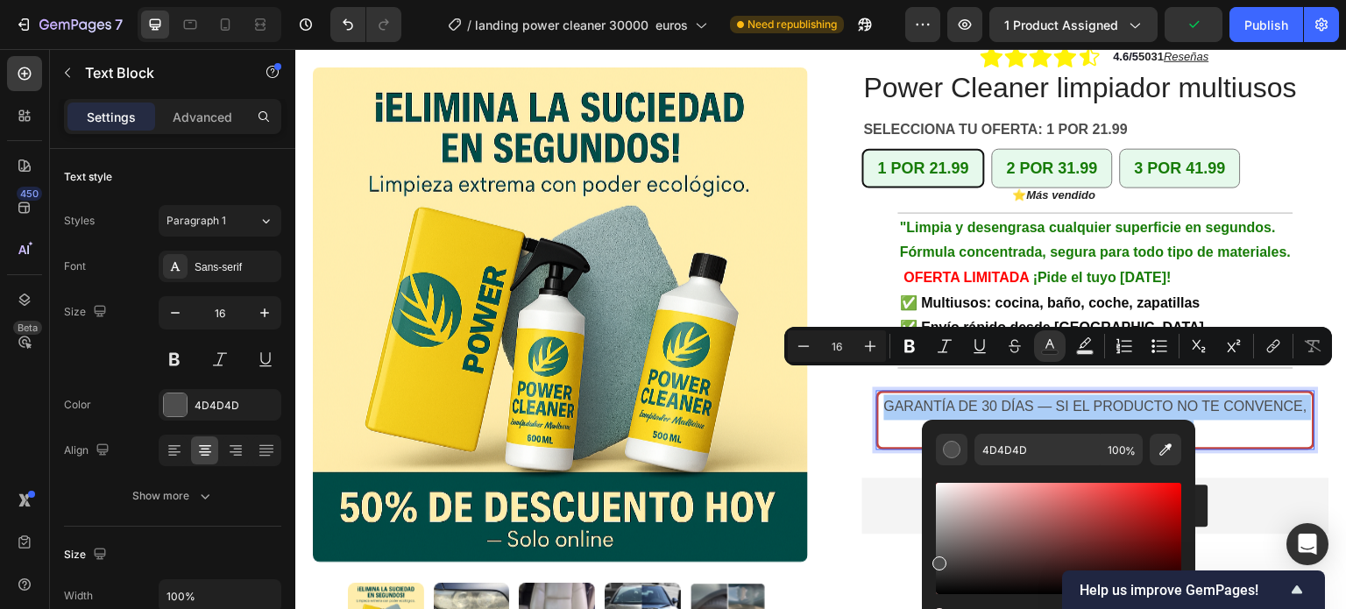
click at [1174, 423] on div "4D4D4D 100 %" at bounding box center [1058, 531] width 273 height 223
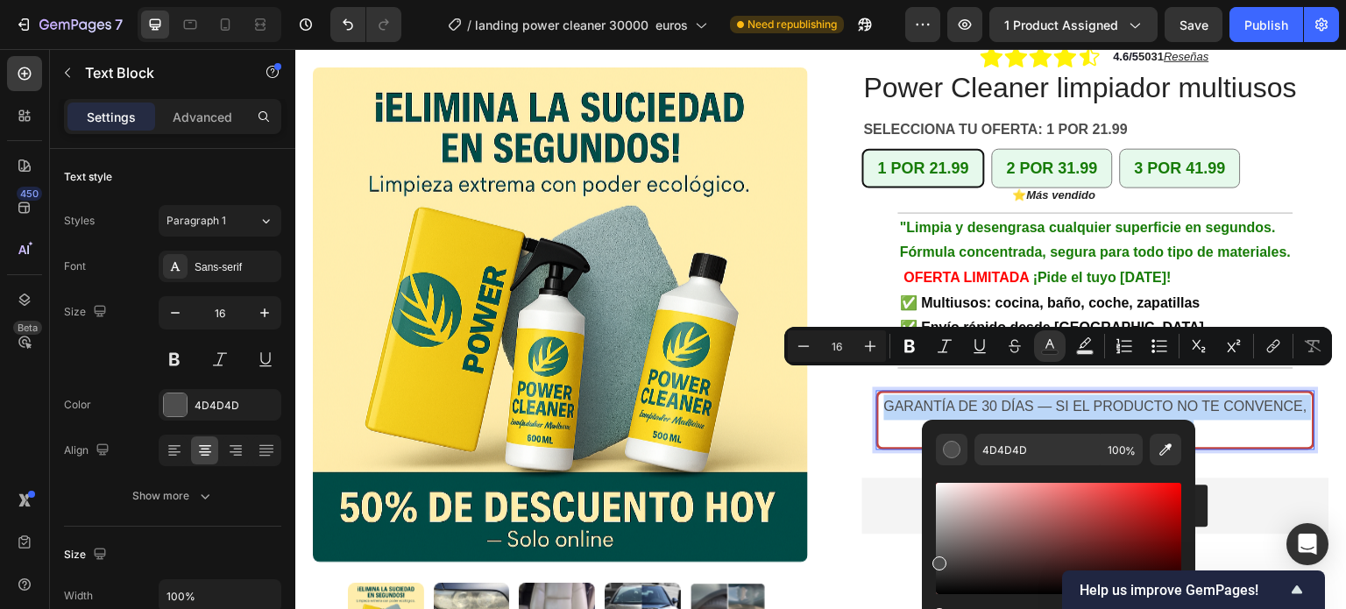
click at [1264, 410] on p "GARANTÍA DE 30 DÍAS — SI EL PRODUCTO NO TE CONVENCE, TE QUEDAS CON TU DINERO" at bounding box center [1095, 419] width 430 height 51
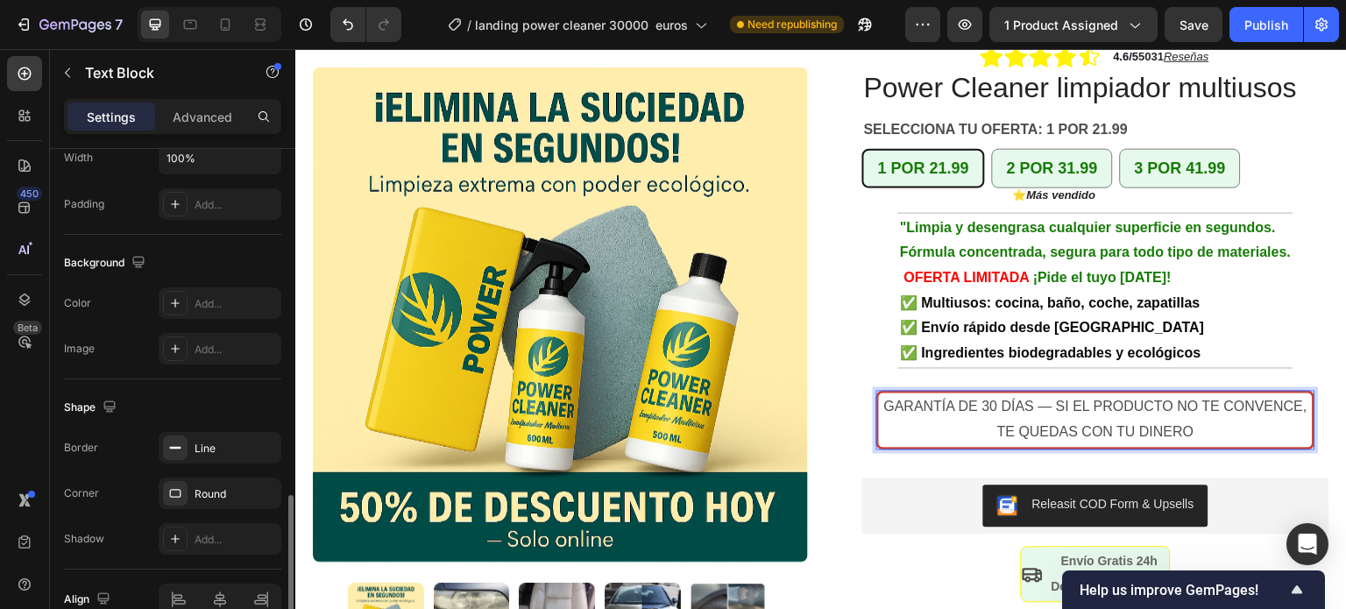
scroll to position [526, 0]
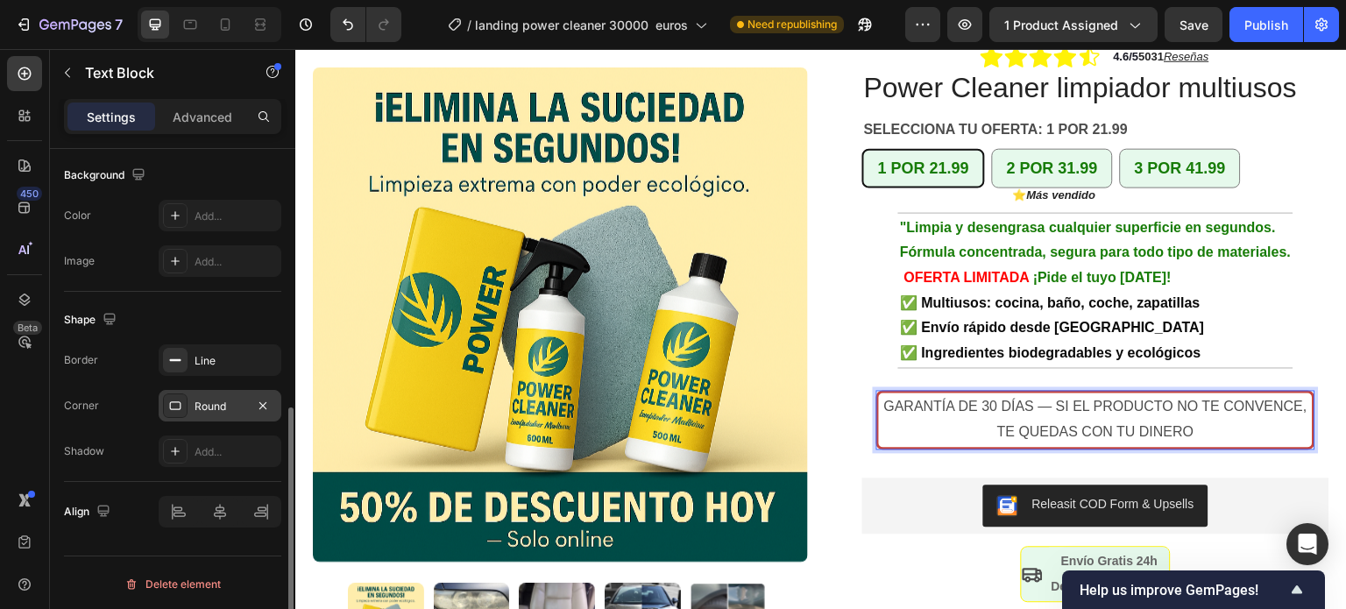
click at [179, 403] on icon at bounding box center [175, 406] width 14 height 14
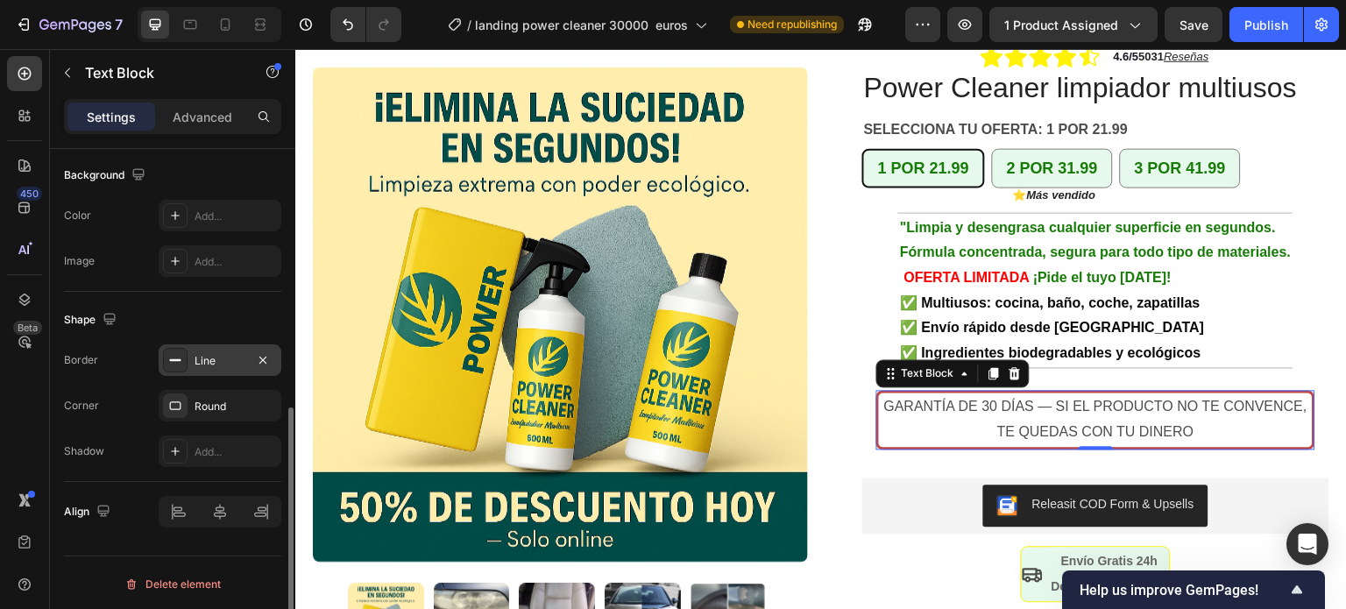
click at [202, 367] on div "Line" at bounding box center [220, 360] width 123 height 32
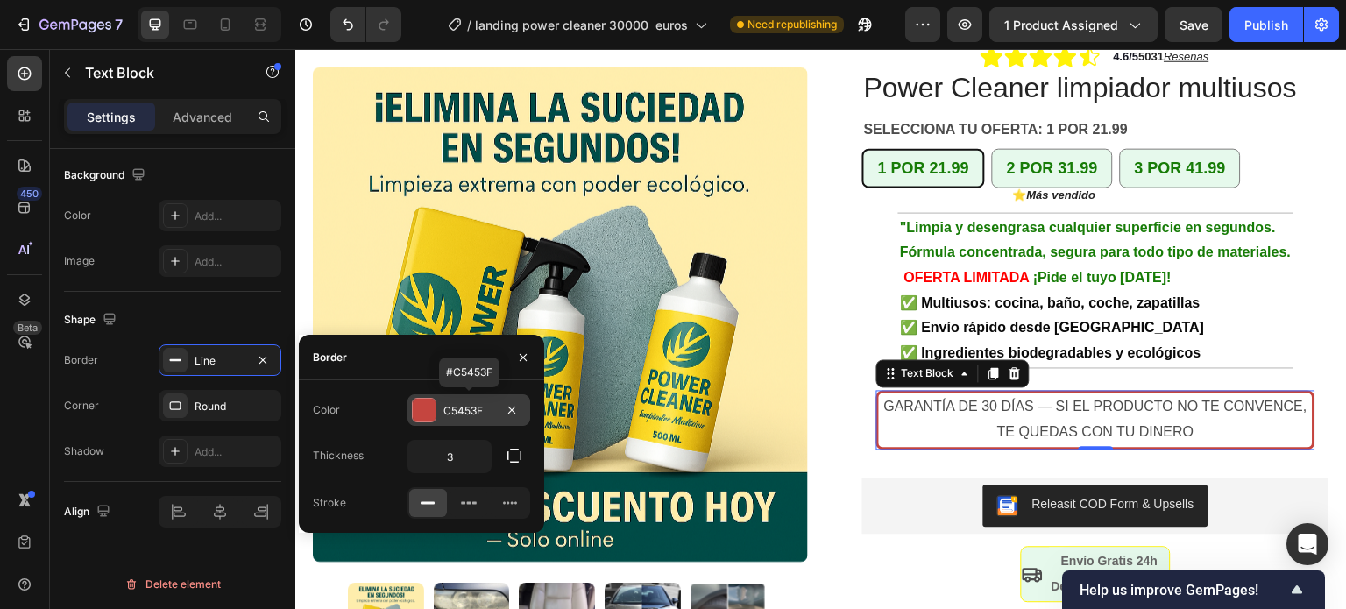
drag, startPoint x: 456, startPoint y: 411, endPoint x: 434, endPoint y: 413, distance: 22.0
click at [434, 413] on div at bounding box center [424, 410] width 23 height 23
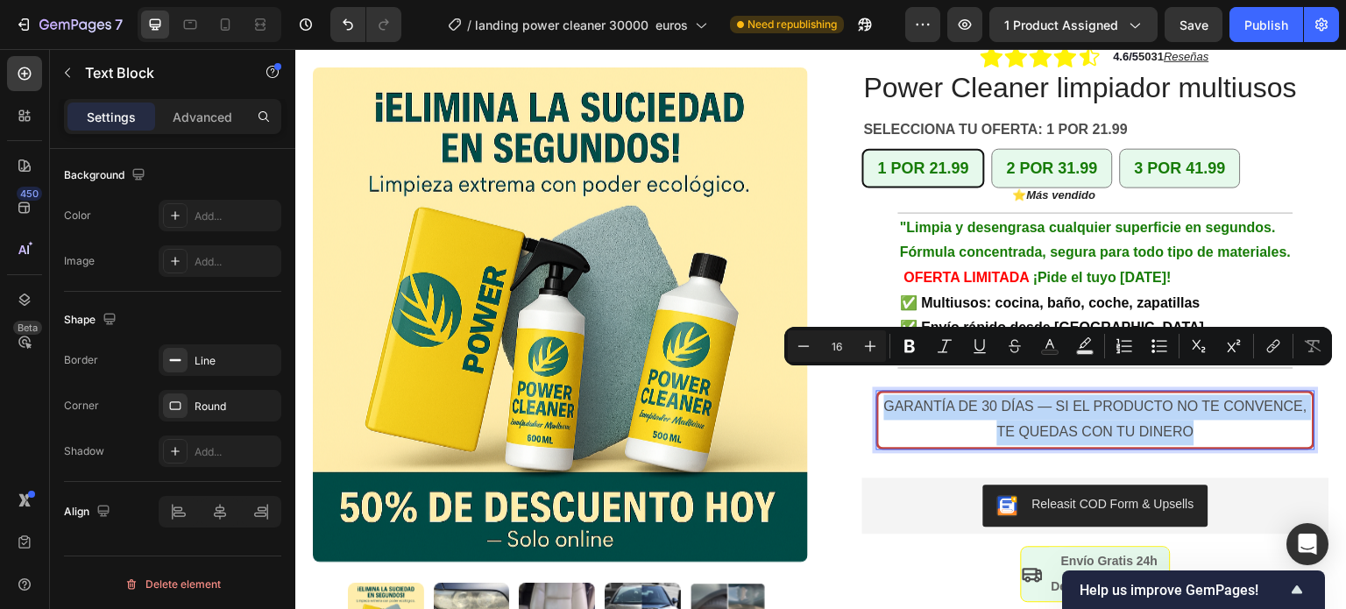
drag, startPoint x: 1189, startPoint y: 407, endPoint x: 878, endPoint y: 386, distance: 311.7
click at [880, 394] on p "GARANTÍA DE 30 DÍAS — SI EL PRODUCTO NO TE CONVENCE, TE QUEDAS CON TU DINERO" at bounding box center [1095, 419] width 430 height 51
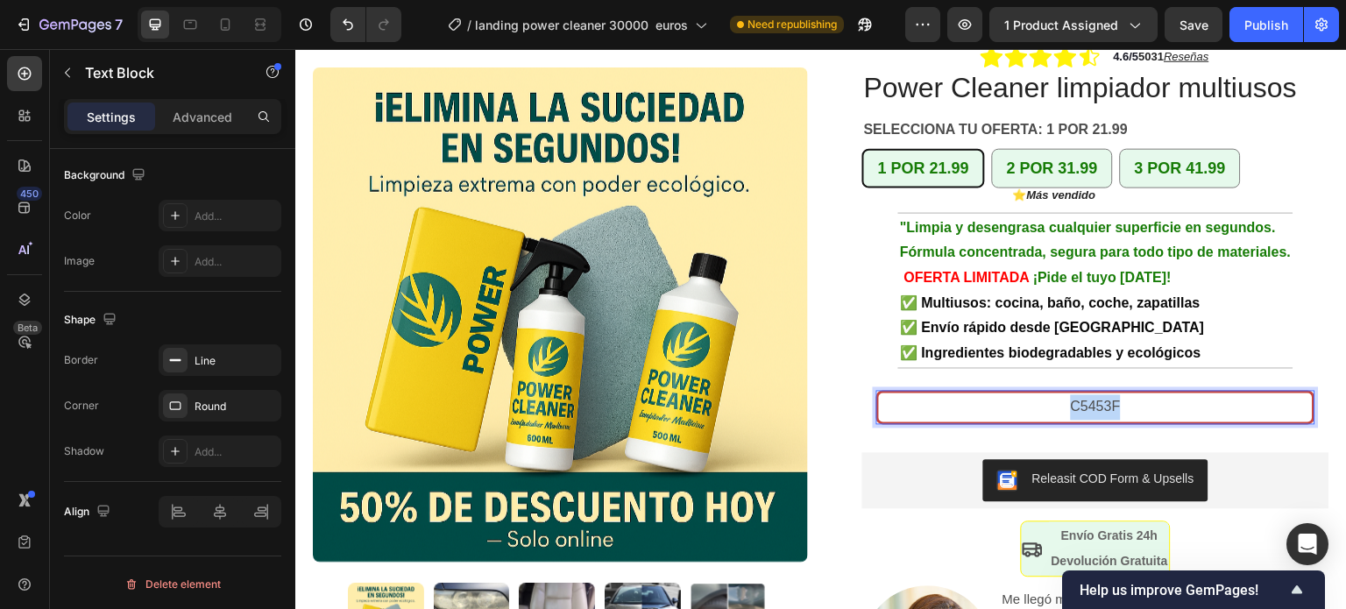
drag, startPoint x: 1111, startPoint y: 381, endPoint x: 1064, endPoint y: 379, distance: 46.5
click at [1064, 394] on p "C5453F" at bounding box center [1095, 406] width 430 height 25
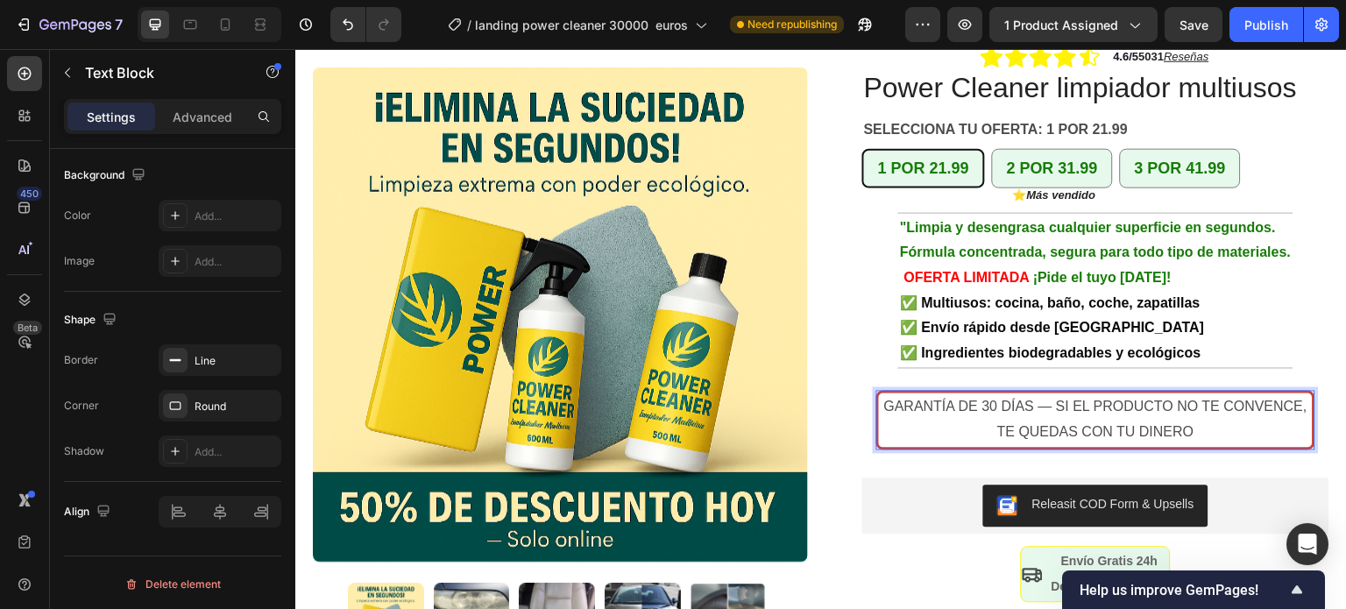
click at [1182, 400] on p "GARANTÍA DE 30 DÍAS — SI EL PRODUCTO NO TE CONVENCE, TE QUEDAS CON TU DINERO" at bounding box center [1095, 419] width 430 height 51
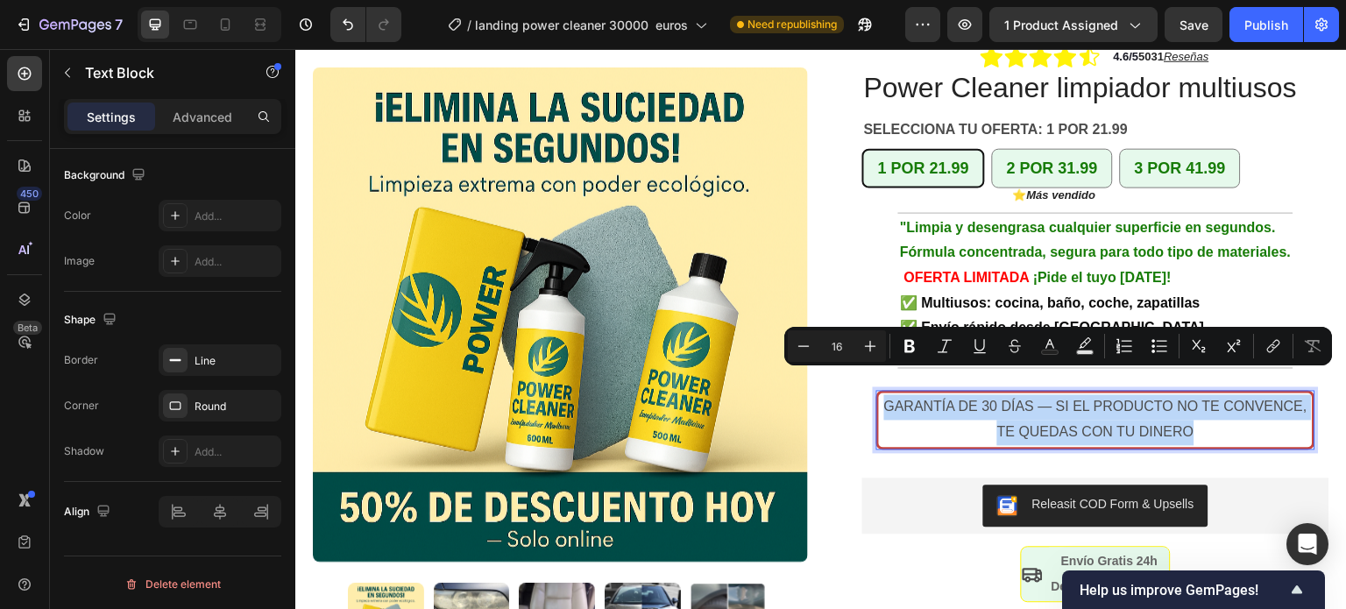
drag, startPoint x: 1188, startPoint y: 406, endPoint x: 876, endPoint y: 382, distance: 312.8
click at [880, 394] on p "GARANTÍA DE 30 DÍAS — SI EL PRODUCTO NO TE CONVENCE, TE QUEDAS CON TU DINERO" at bounding box center [1095, 419] width 430 height 51
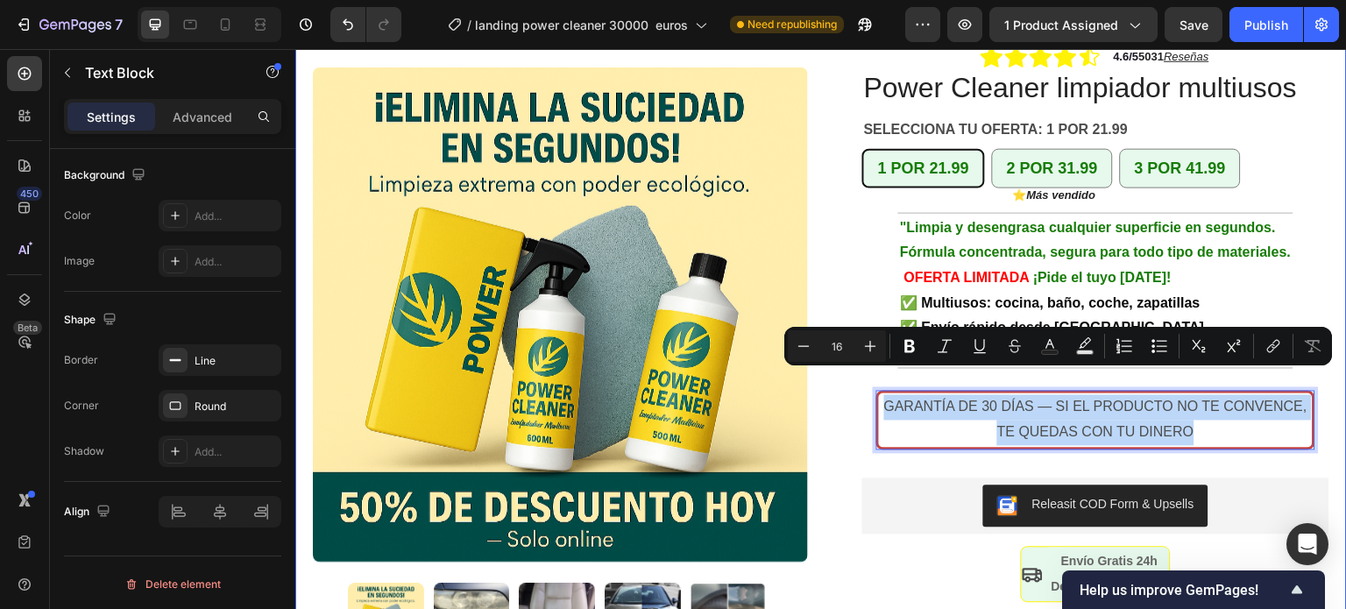
click at [806, 417] on div "Product Images Row +10.000 hogares en [GEOGRAPHIC_DATA] ya confían en Power Cle…" at bounding box center [820, 333] width 1051 height 824
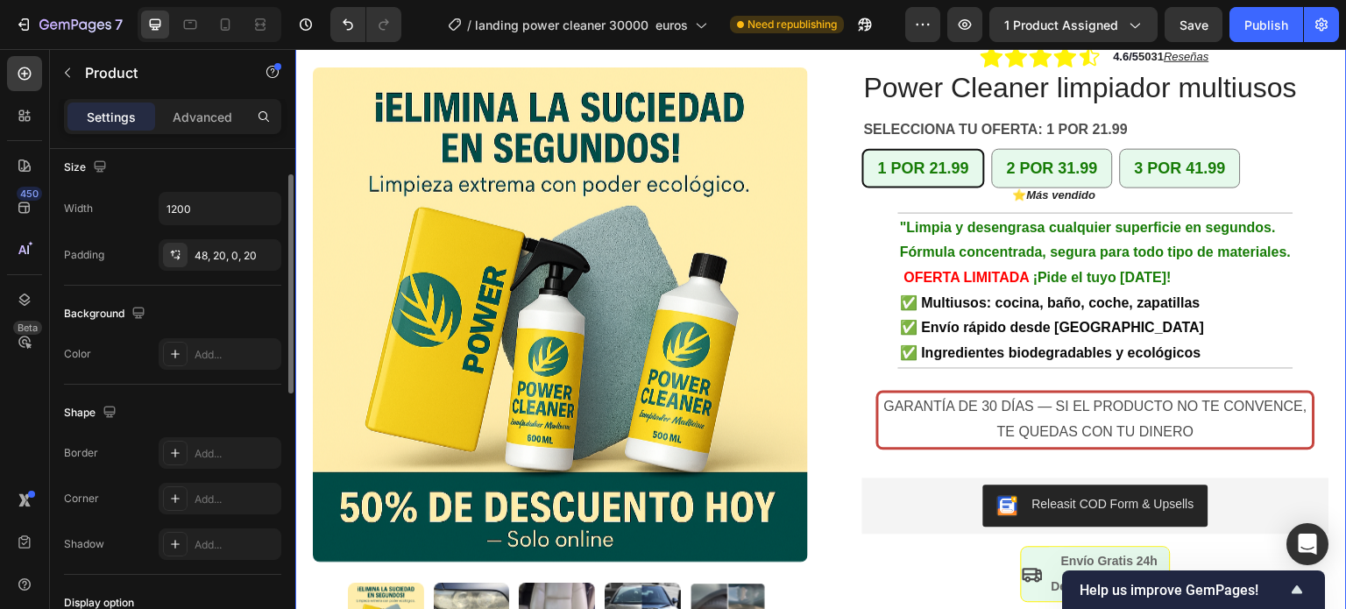
scroll to position [88, 0]
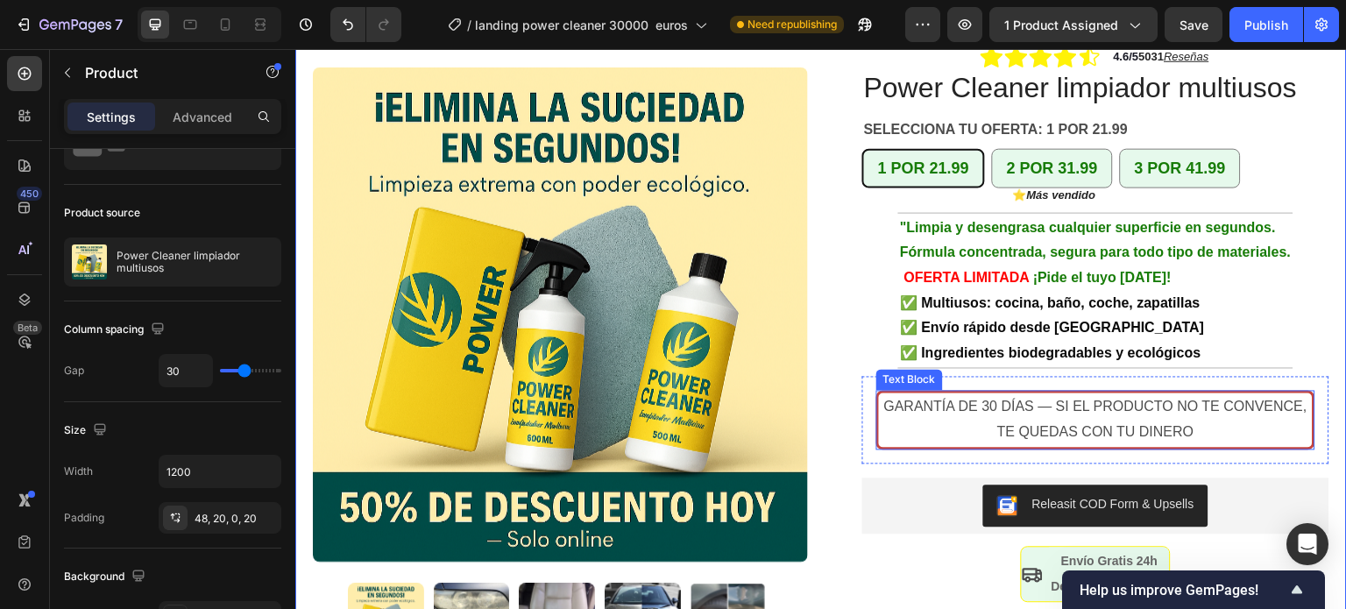
click at [880, 409] on p "GARANTÍA DE 30 DÍAS — SI EL PRODUCTO NO TE CONVENCE, TE QUEDAS CON TU DINERO" at bounding box center [1095, 419] width 430 height 51
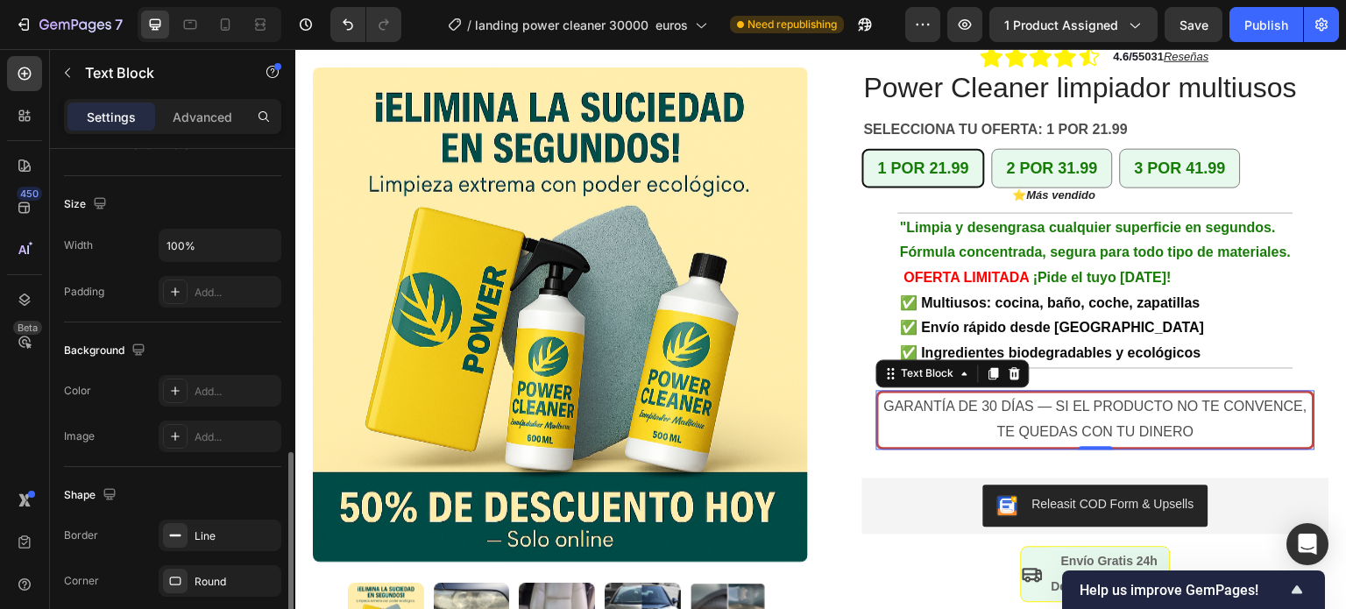
scroll to position [438, 0]
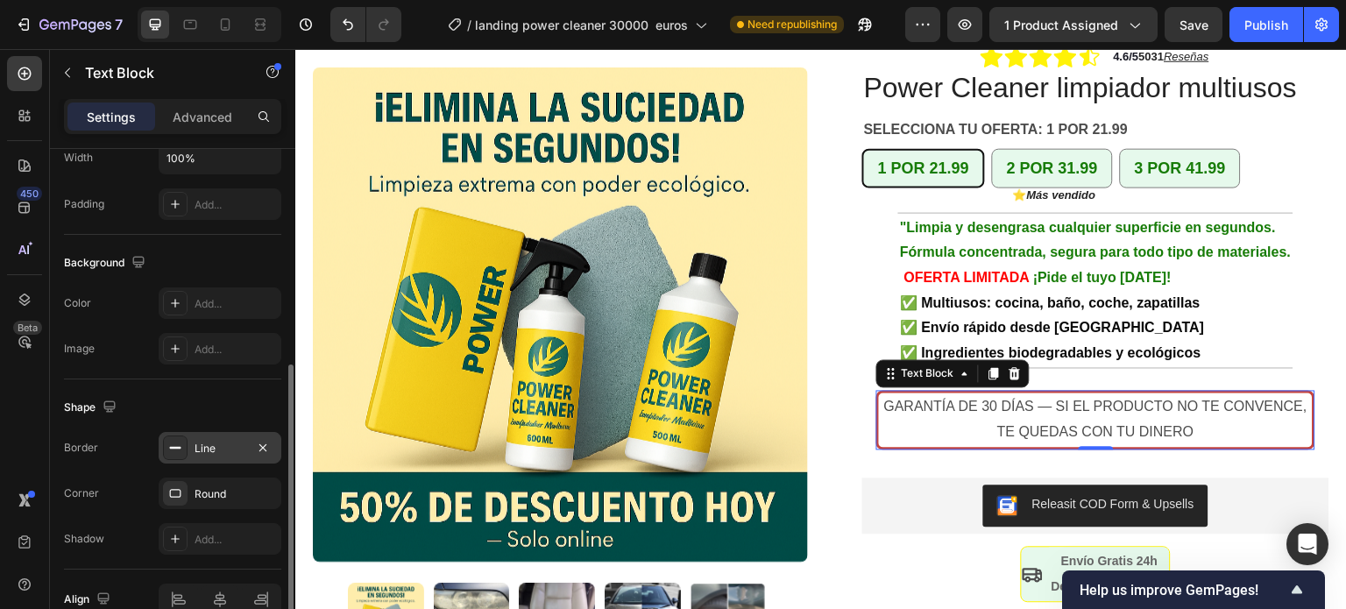
click at [217, 448] on div "Line" at bounding box center [219, 449] width 51 height 16
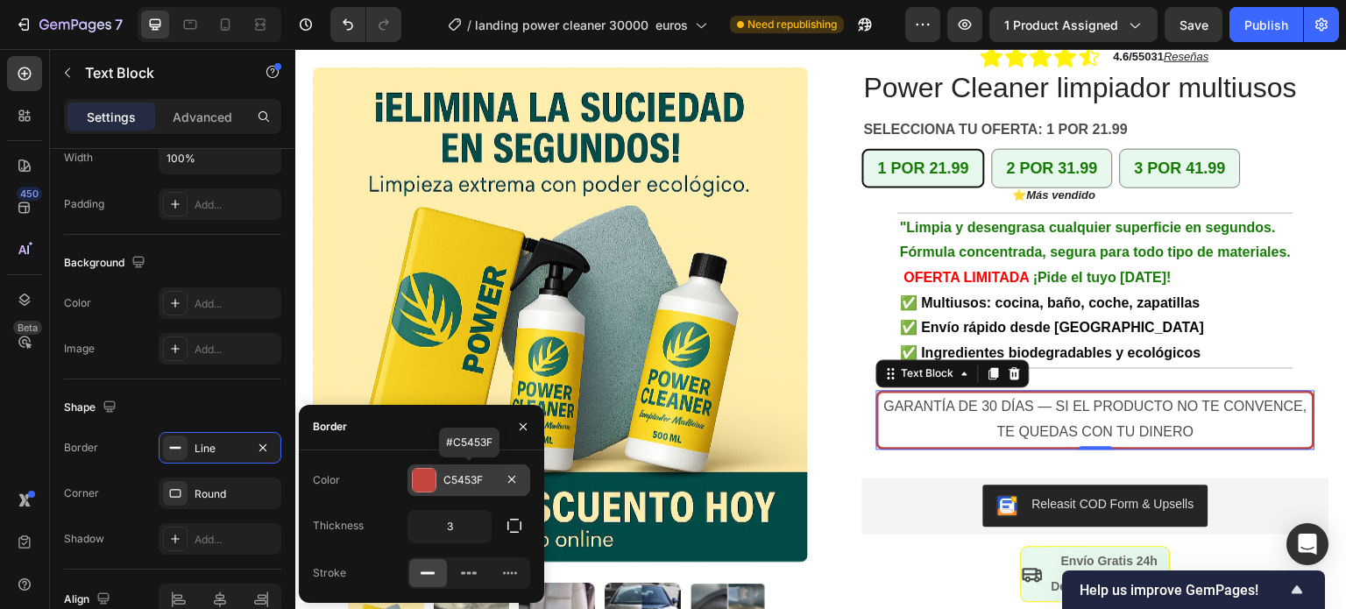
drag, startPoint x: 470, startPoint y: 476, endPoint x: 451, endPoint y: 469, distance: 19.7
click at [451, 469] on div "C5453F" at bounding box center [468, 480] width 123 height 32
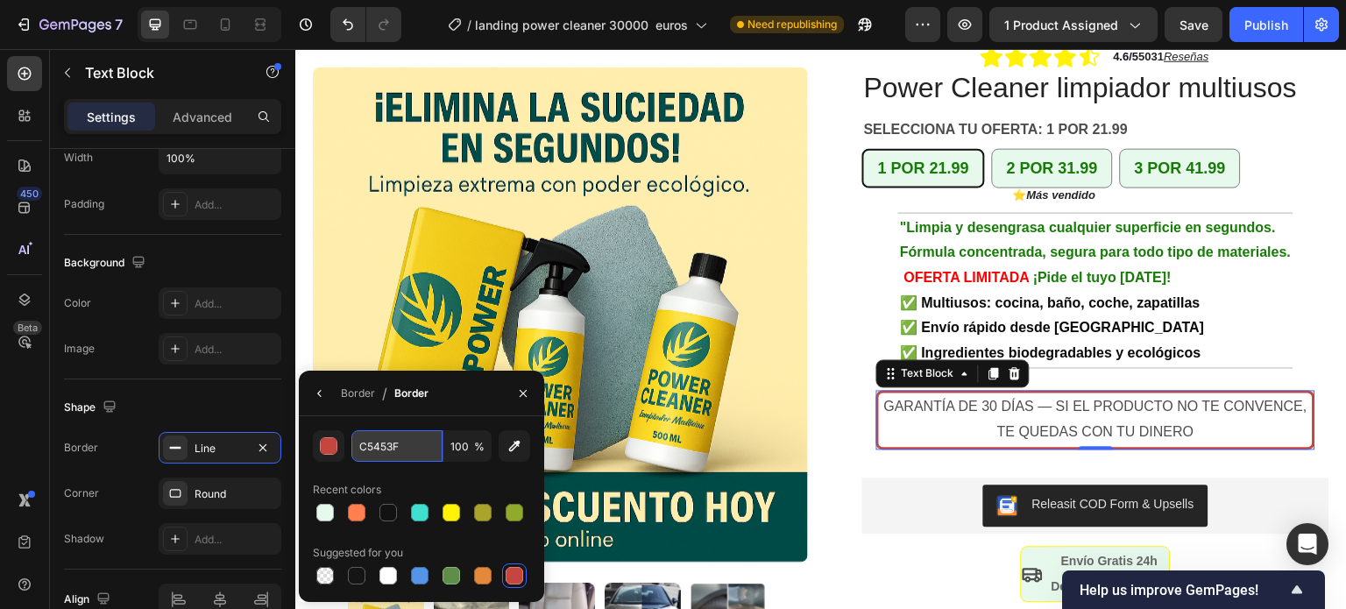
click at [406, 456] on input "C5453F" at bounding box center [396, 446] width 91 height 32
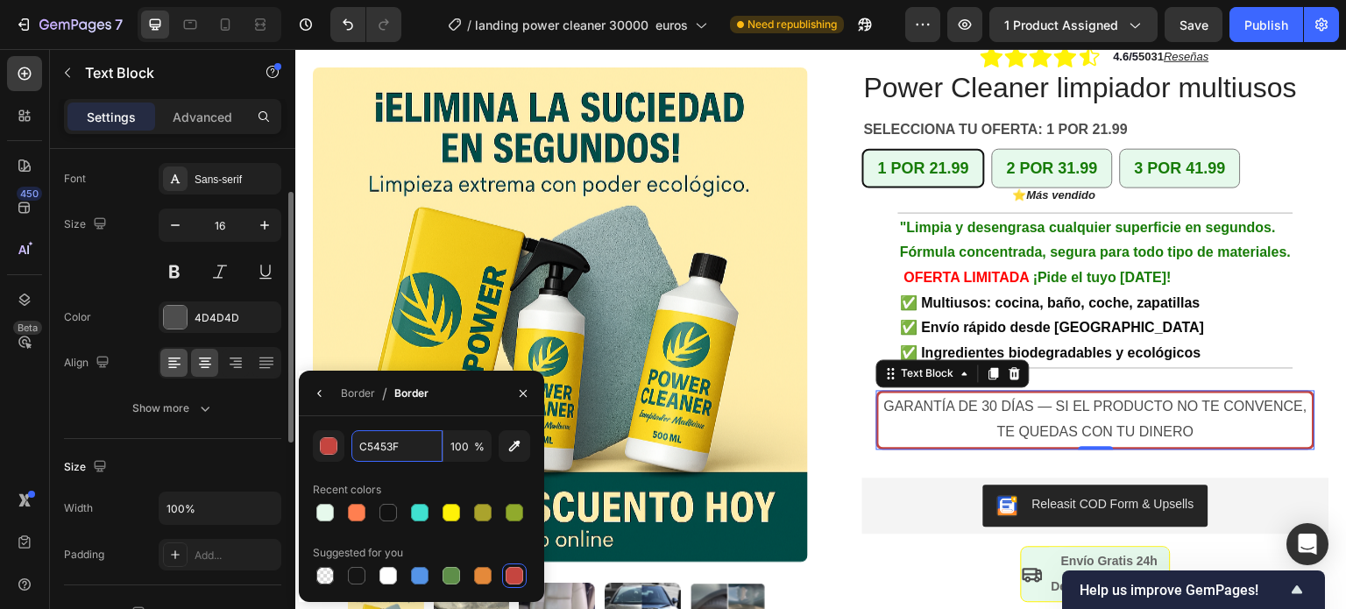
scroll to position [0, 0]
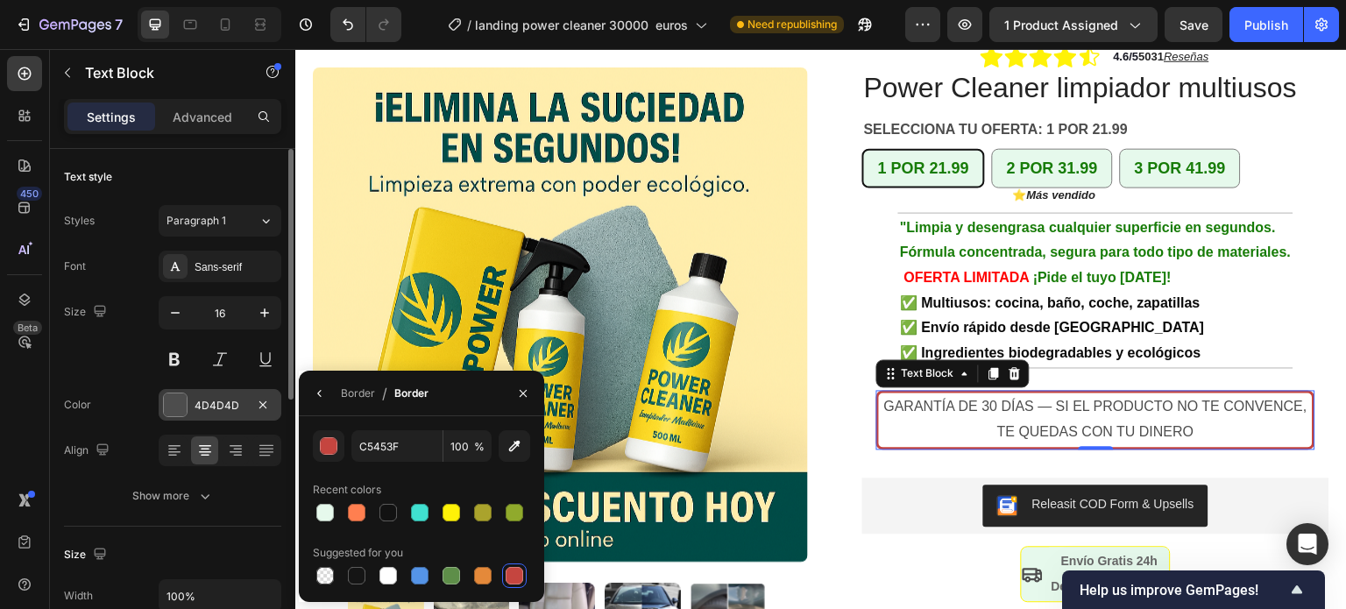
click at [181, 403] on div at bounding box center [175, 404] width 23 height 23
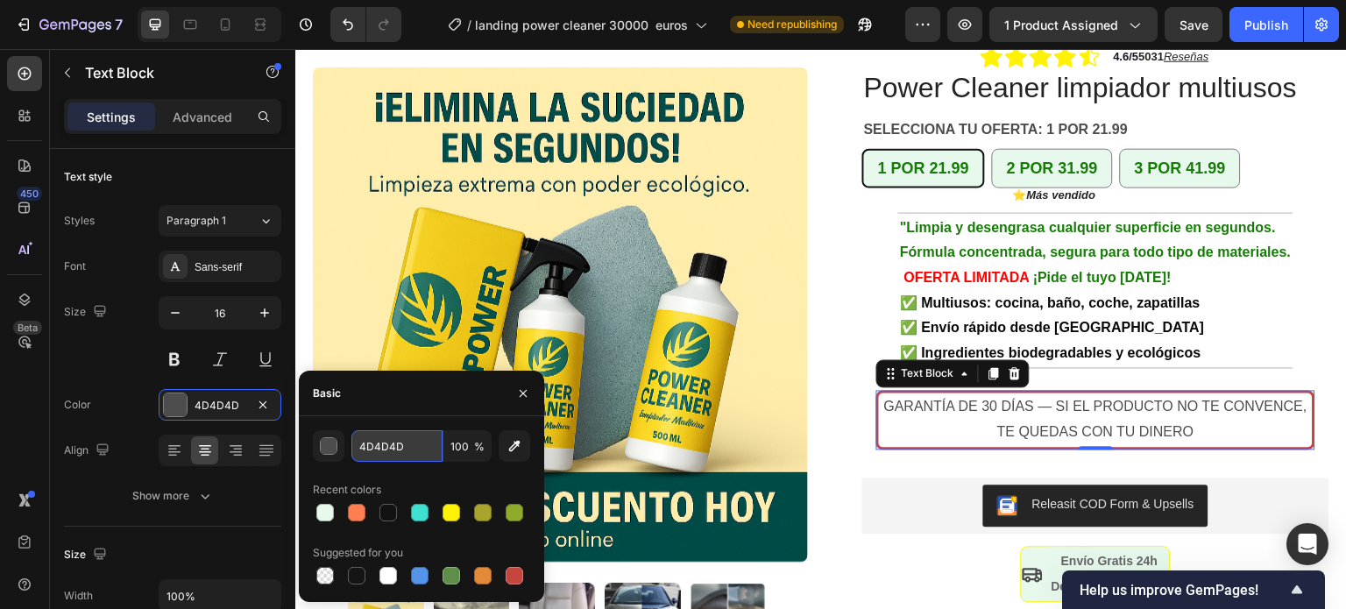
paste input "C5453F"
type input "C5453F"
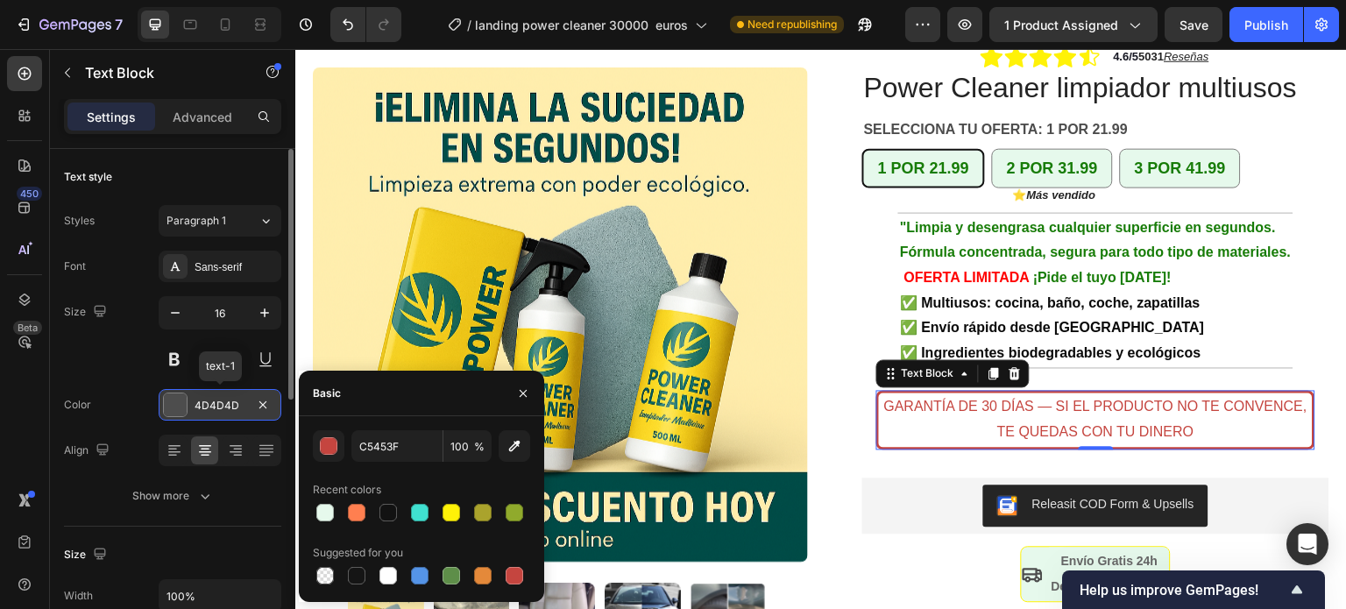
click at [171, 406] on div at bounding box center [175, 404] width 23 height 23
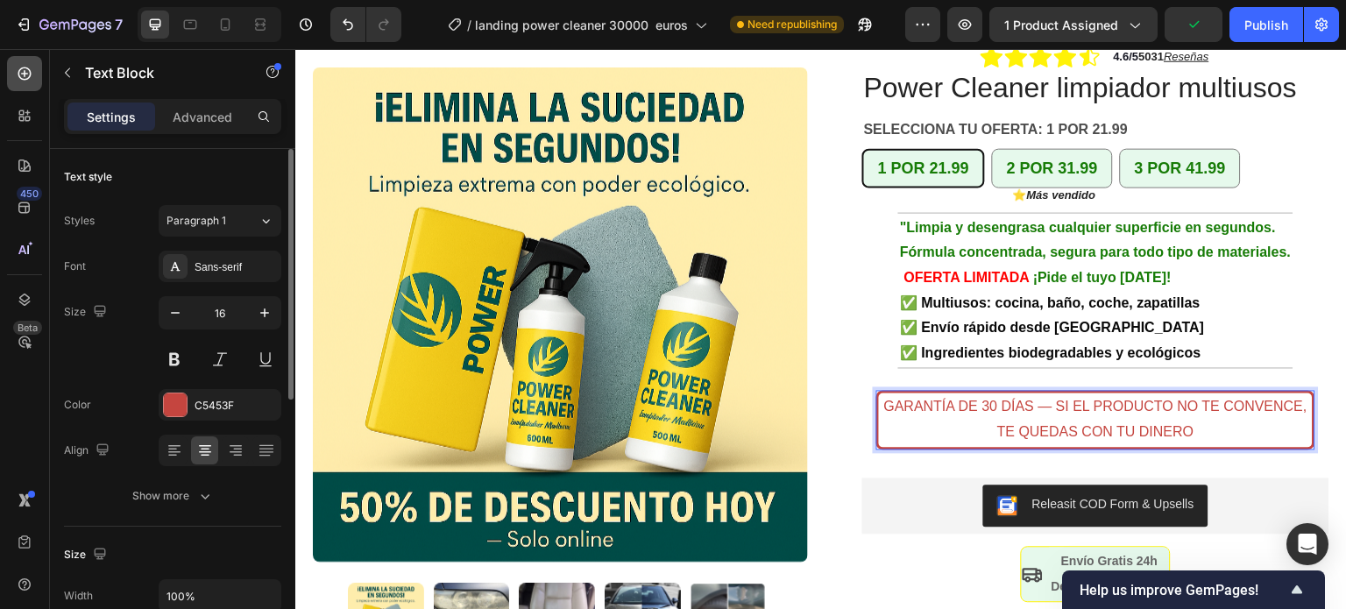
click at [27, 74] on icon at bounding box center [25, 74] width 18 height 18
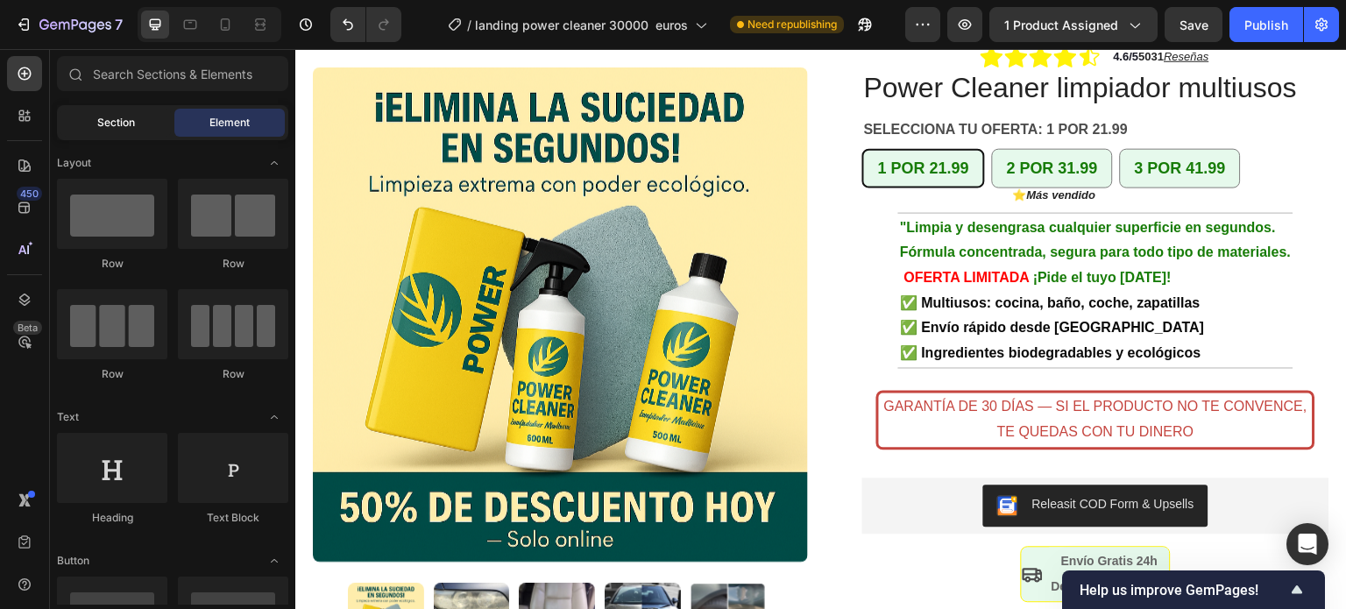
click at [136, 116] on div "Section" at bounding box center [115, 123] width 110 height 28
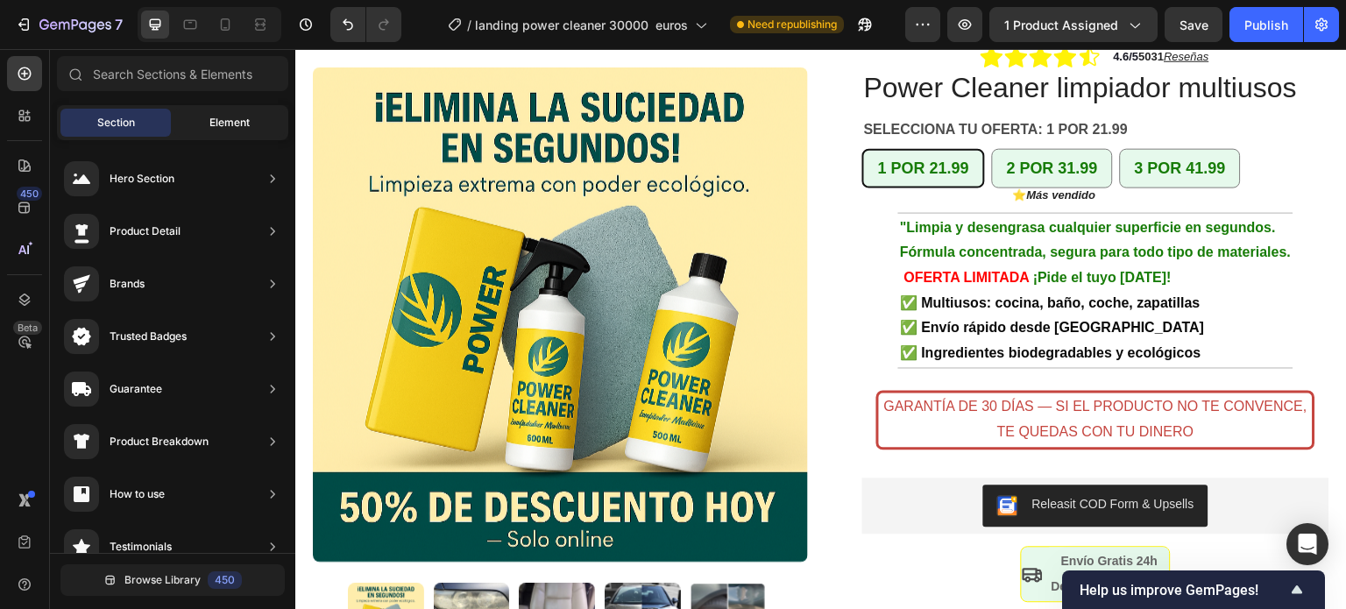
click at [240, 123] on span "Element" at bounding box center [229, 123] width 40 height 16
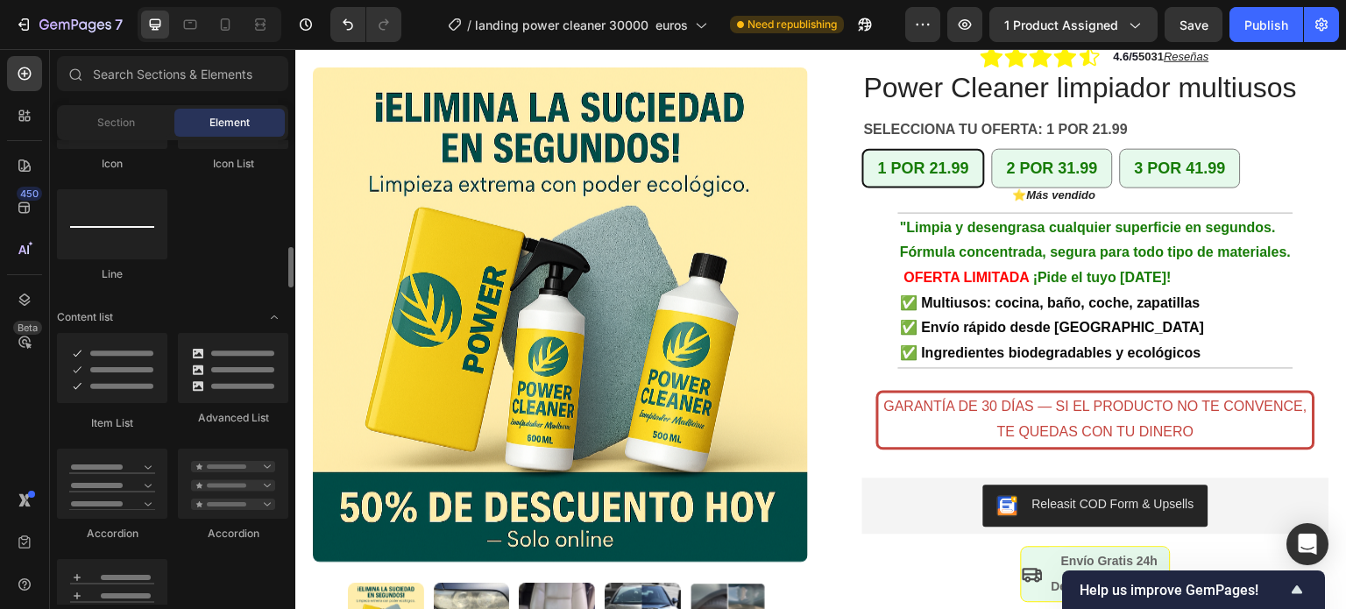
scroll to position [964, 0]
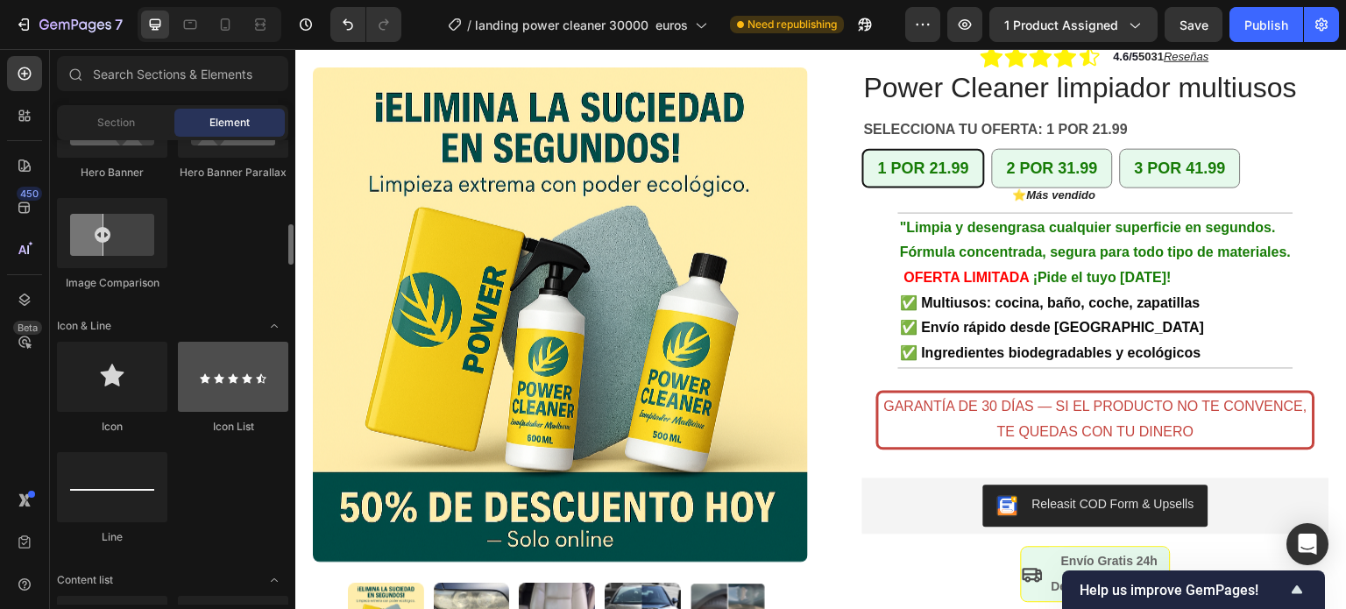
click at [222, 369] on div at bounding box center [233, 377] width 110 height 70
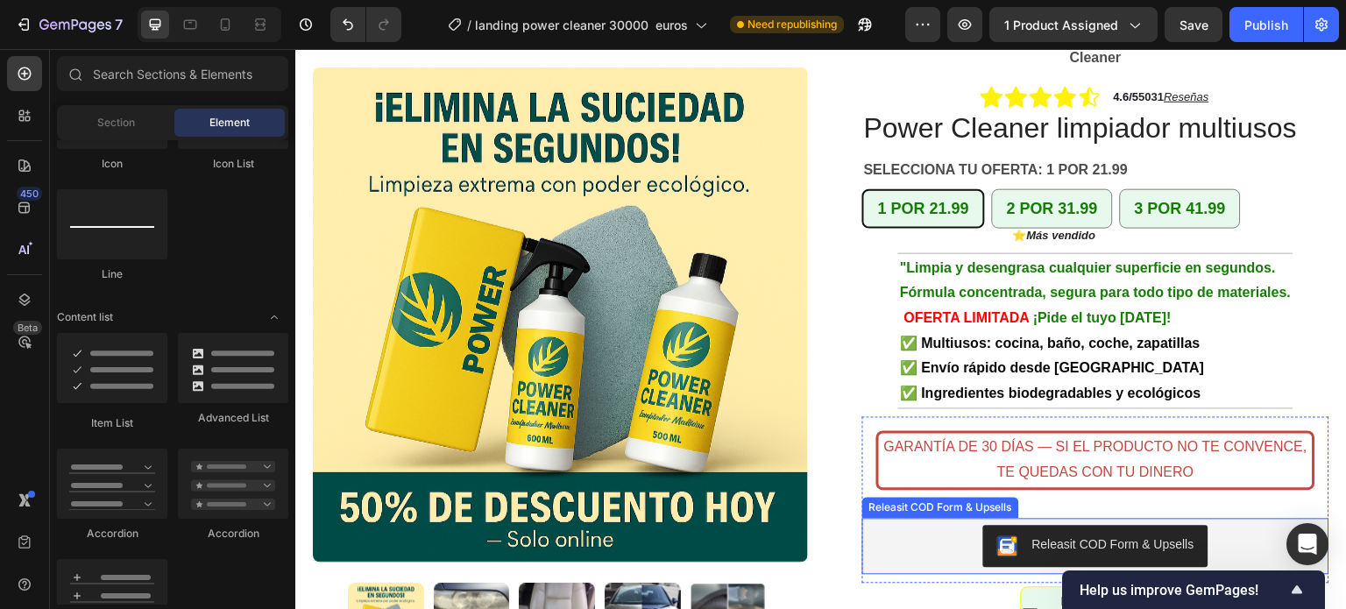
scroll to position [263, 0]
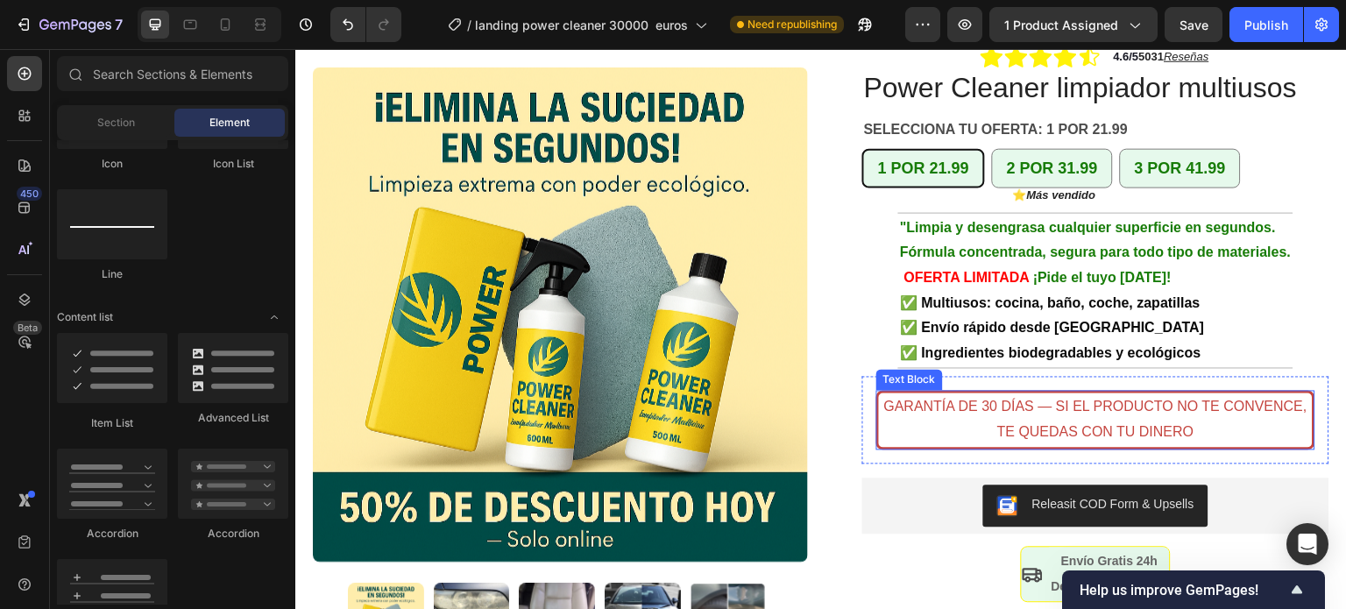
click at [1198, 406] on p "GARANTÍA DE 30 DÍAS — SI EL PRODUCTO NO TE CONVENCE, TE QUEDAS CON TU DINERO" at bounding box center [1095, 419] width 430 height 51
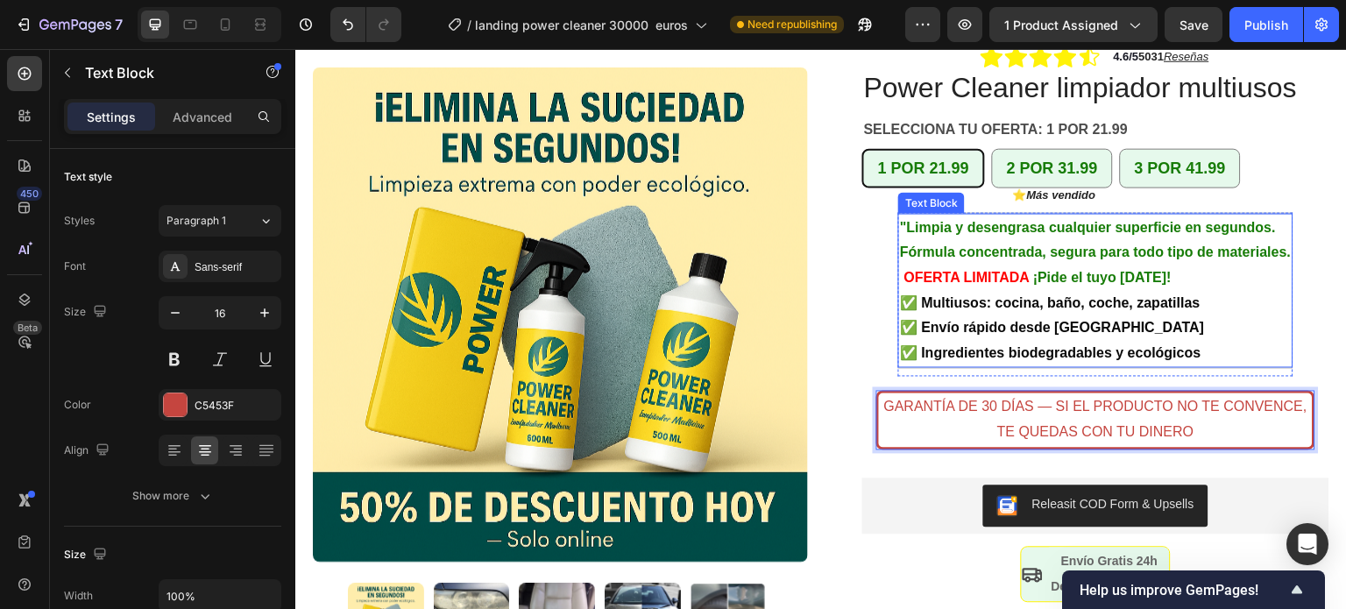
click at [1022, 320] on strong "✅ Envío rápido desde [GEOGRAPHIC_DATA]" at bounding box center [1052, 327] width 304 height 15
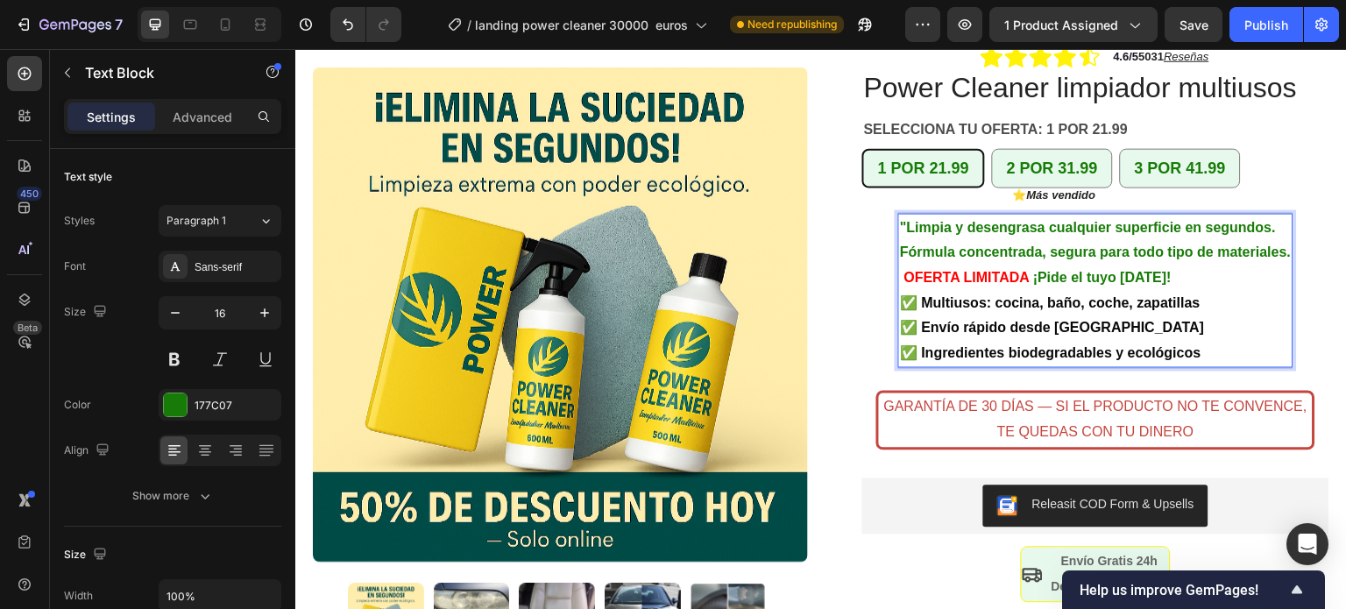
drag, startPoint x: 1096, startPoint y: 300, endPoint x: 966, endPoint y: 302, distance: 129.7
click at [967, 320] on strong "✅ Envío rápido desde [GEOGRAPHIC_DATA]" at bounding box center [1052, 327] width 304 height 15
drag, startPoint x: 915, startPoint y: 307, endPoint x: 1094, endPoint y: 306, distance: 178.7
click at [1094, 320] on strong "✅ Envío rápido desde [GEOGRAPHIC_DATA]" at bounding box center [1052, 327] width 304 height 15
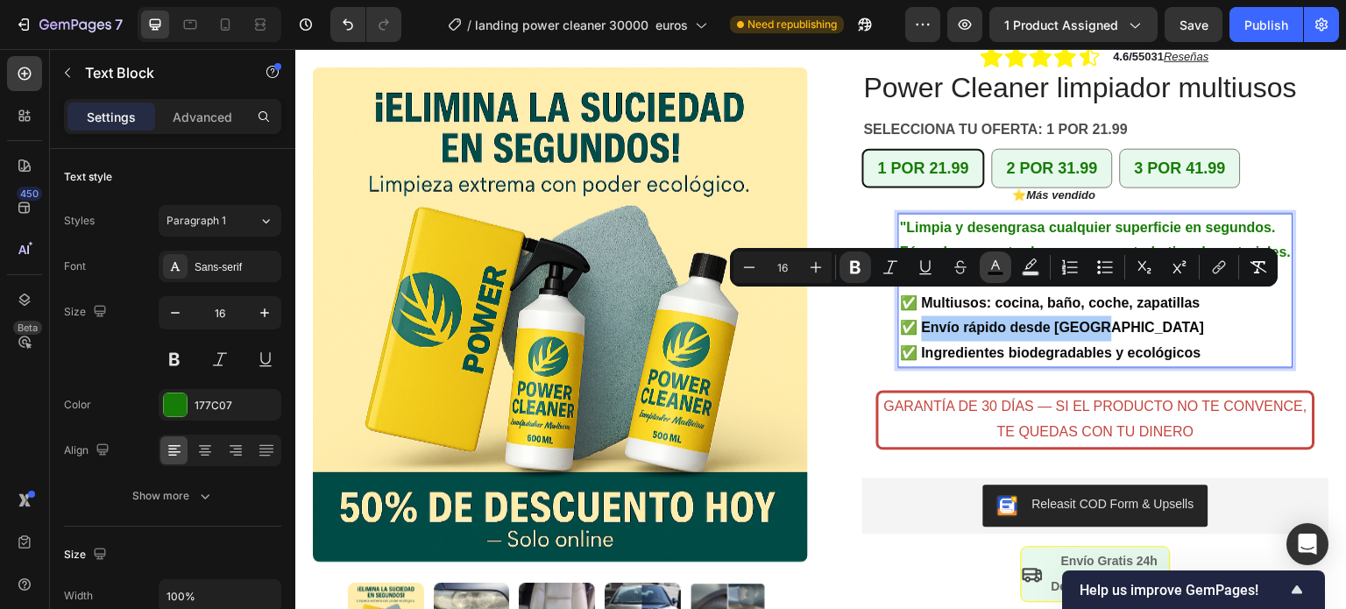
click at [989, 270] on icon "Editor contextual toolbar" at bounding box center [995, 267] width 18 height 18
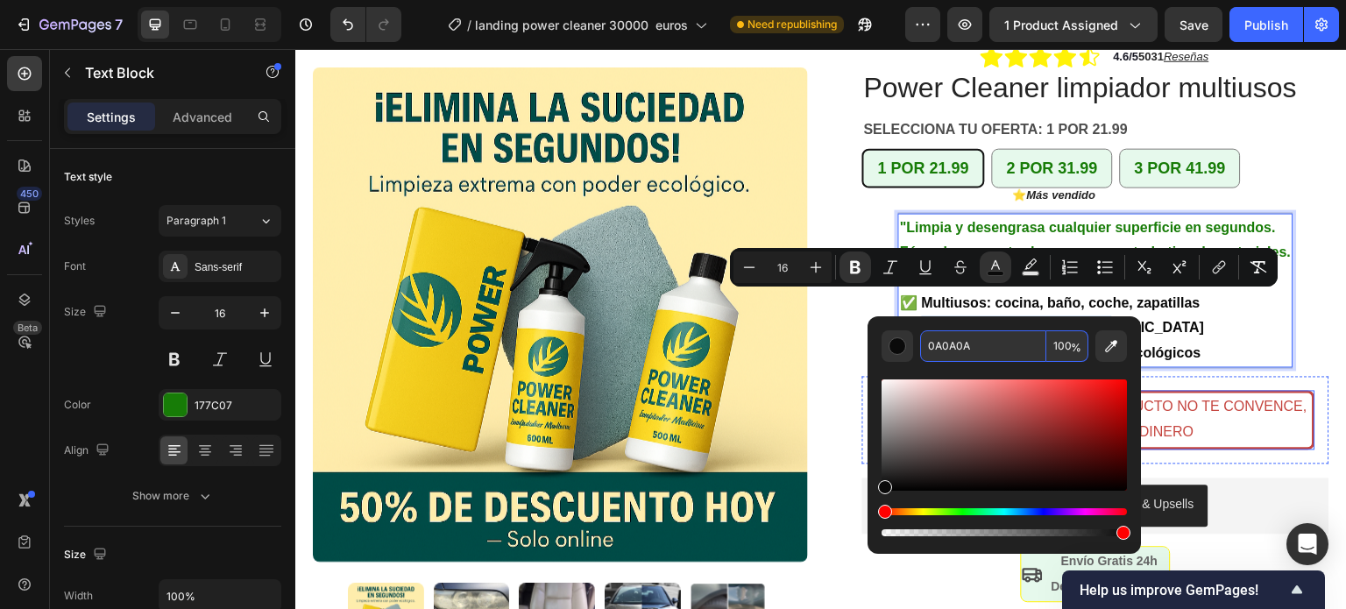
click at [1204, 399] on p "GARANTÍA DE 30 DÍAS — SI EL PRODUCTO NO TE CONVENCE, TE QUEDAS CON TU DINERO" at bounding box center [1095, 419] width 430 height 51
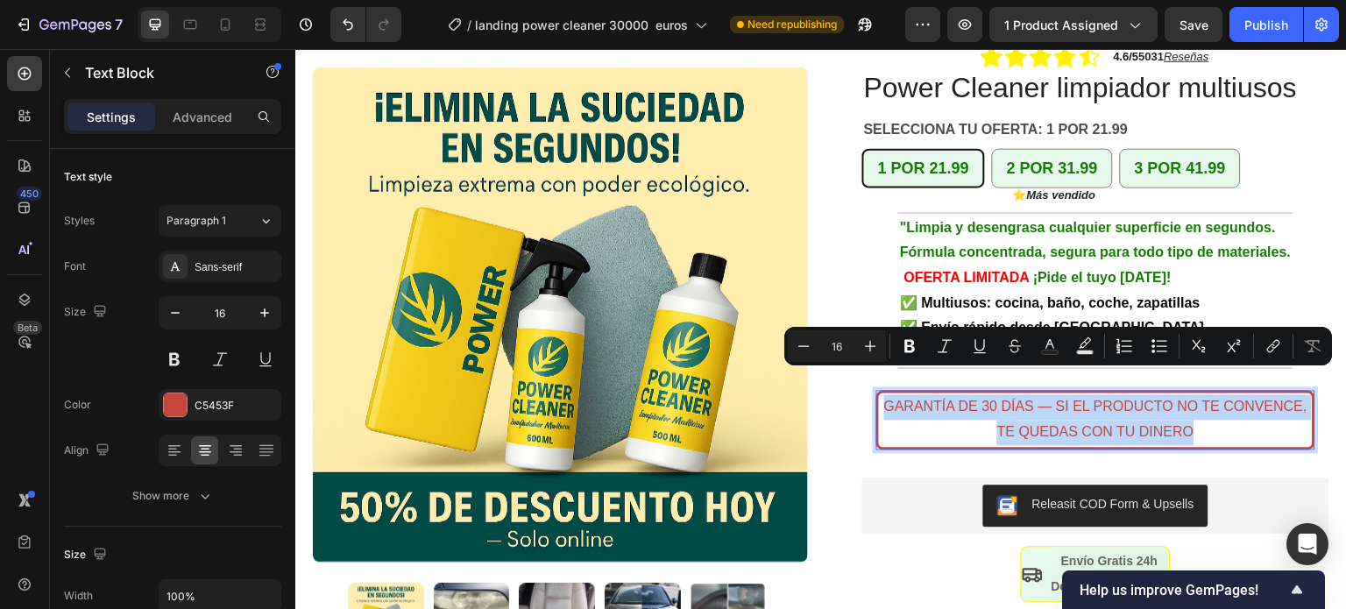
drag, startPoint x: 1190, startPoint y: 412, endPoint x: 874, endPoint y: 375, distance: 318.4
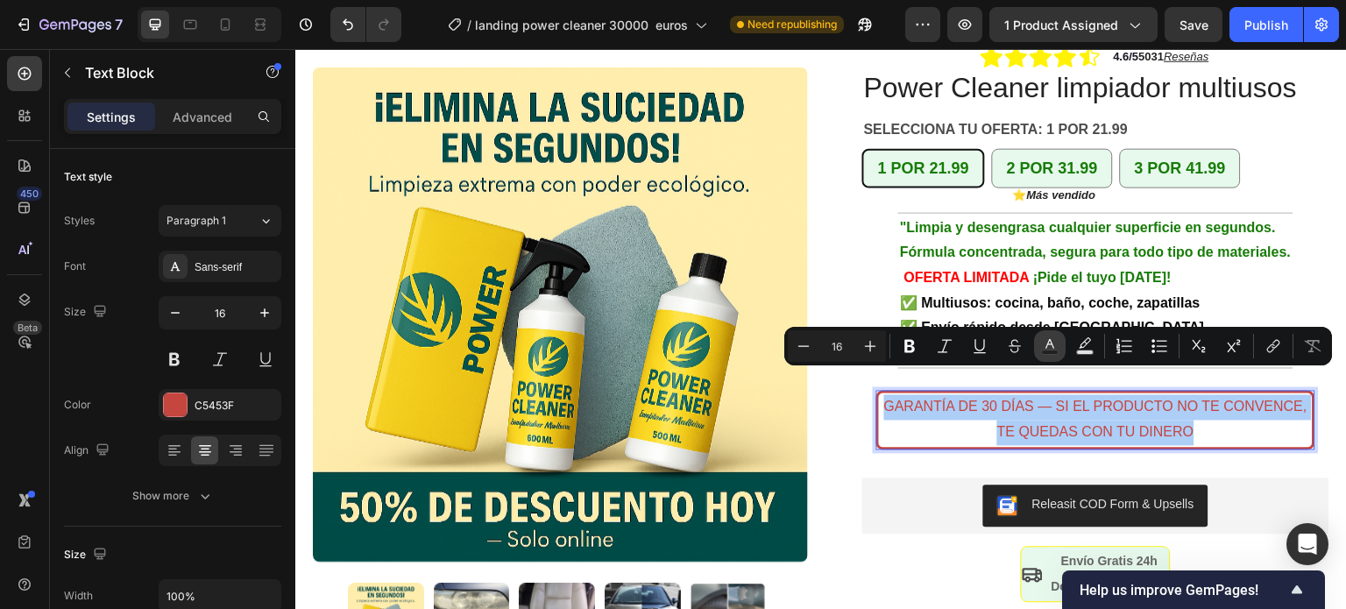
click at [1048, 350] on rect "Editor contextual toolbar" at bounding box center [1050, 352] width 17 height 4
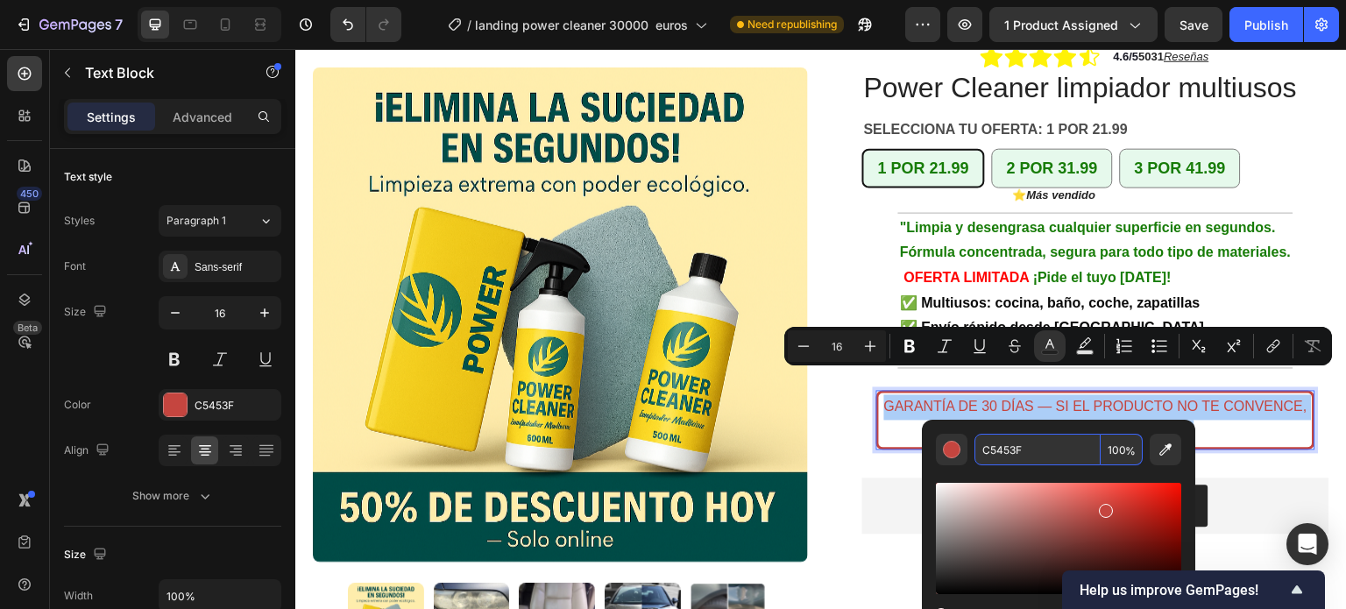
paste input "0A0A0A"
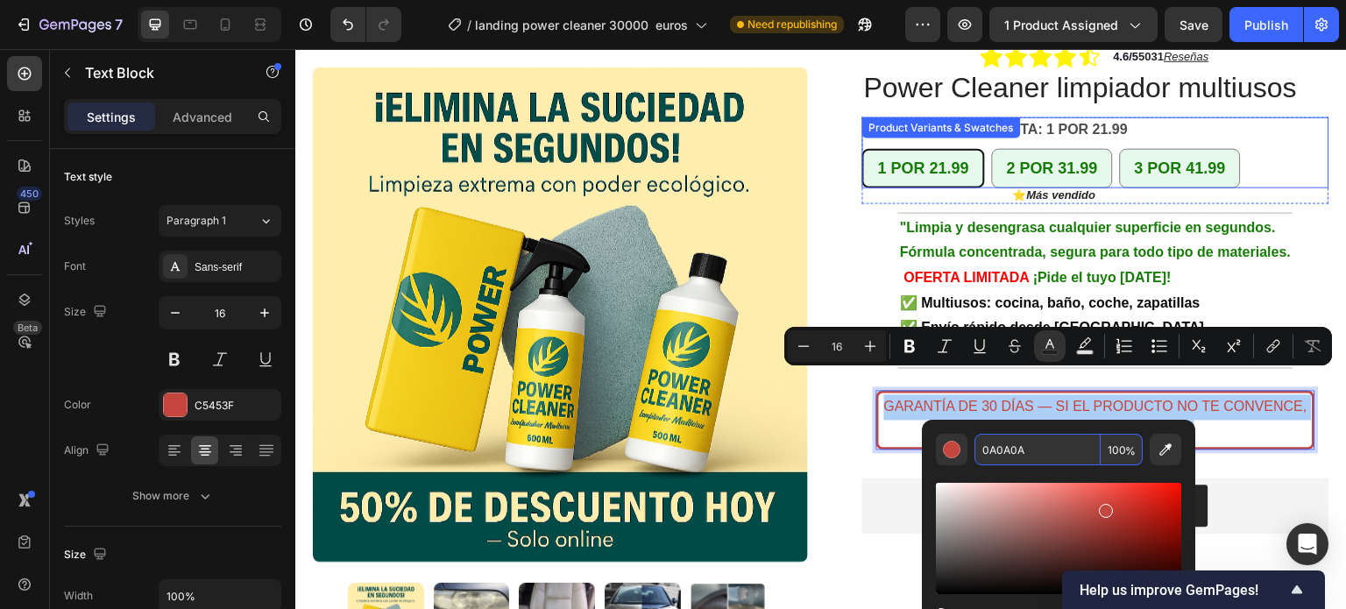
type input "0A0A0A"
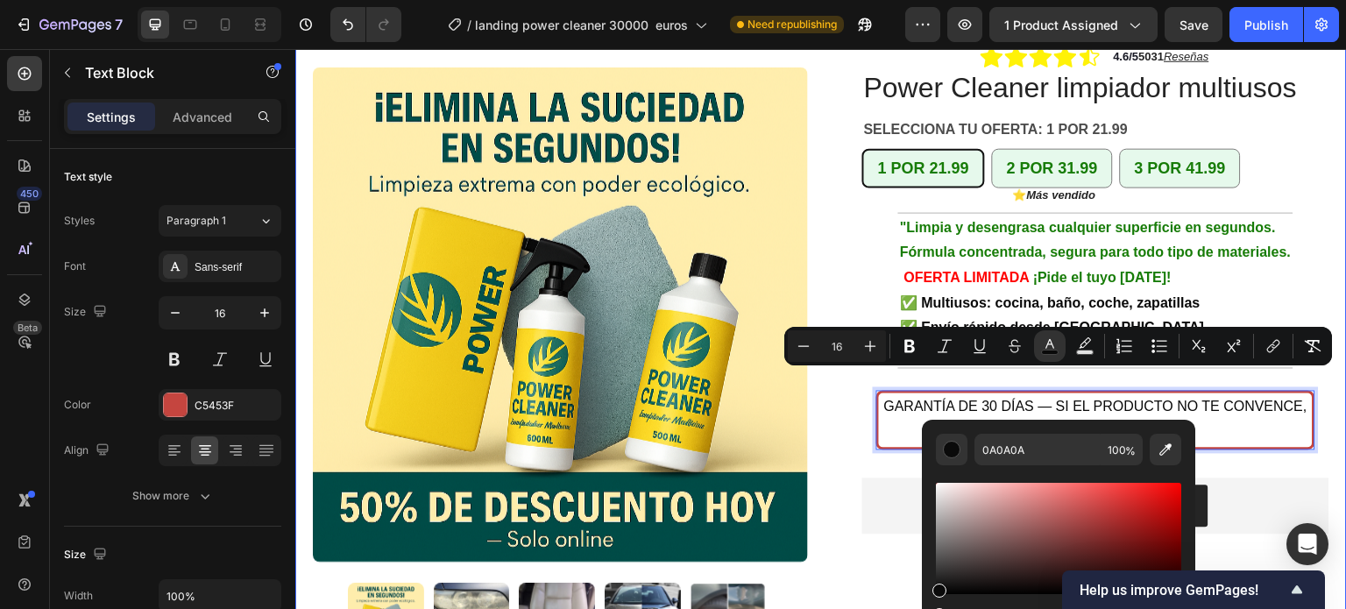
click at [1322, 257] on div "Product Images Row +10.000 hogares en [GEOGRAPHIC_DATA] ya confían en Power Cle…" at bounding box center [820, 333] width 1051 height 824
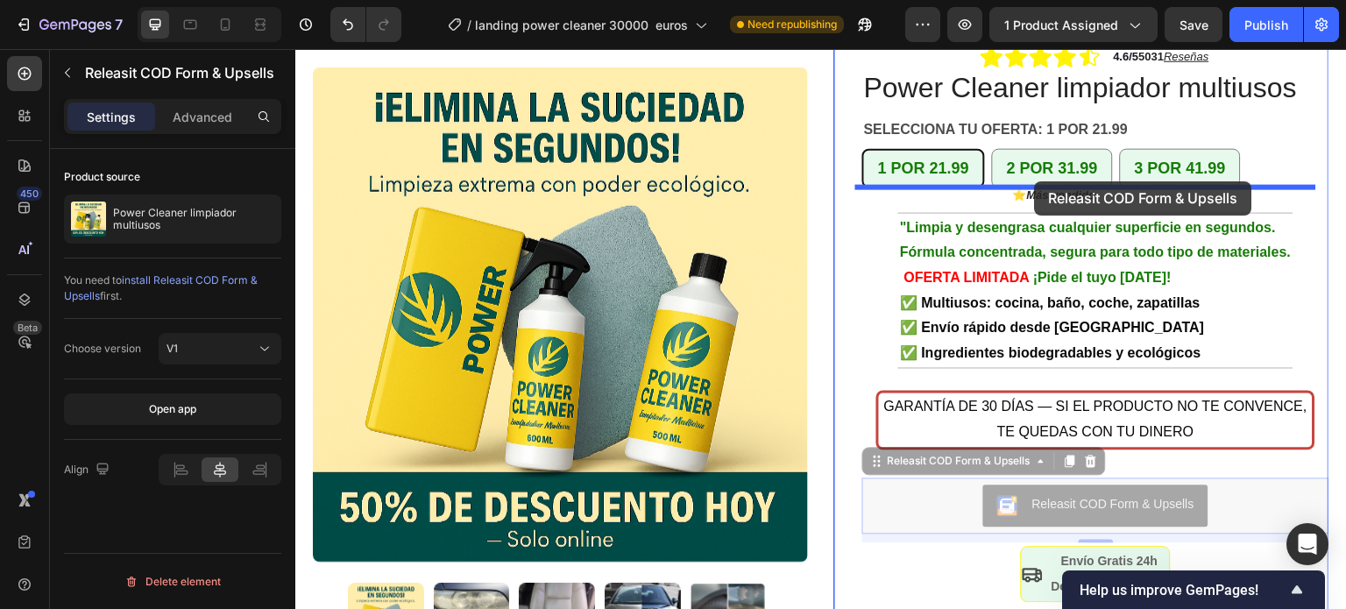
drag, startPoint x: 1088, startPoint y: 487, endPoint x: 1035, endPoint y: 181, distance: 310.4
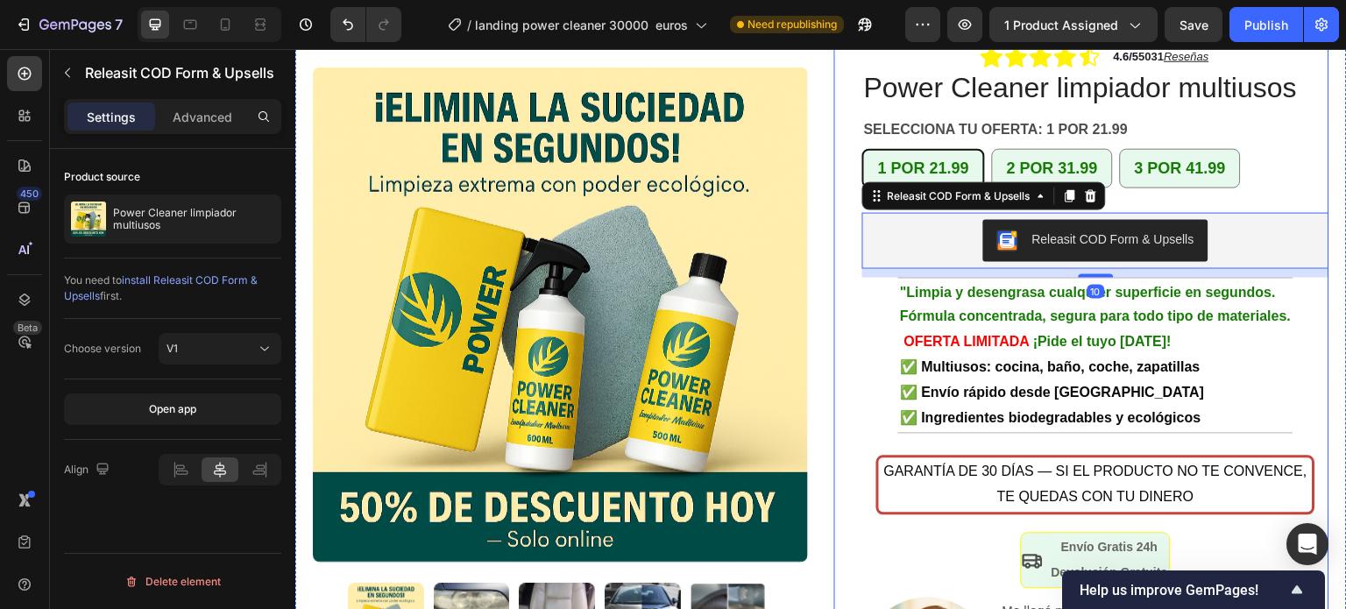
click at [834, 273] on div "+10.000 hogares en [GEOGRAPHIC_DATA] ya confían en Power Cleaner Text Block Row…" at bounding box center [1081, 347] width 495 height 768
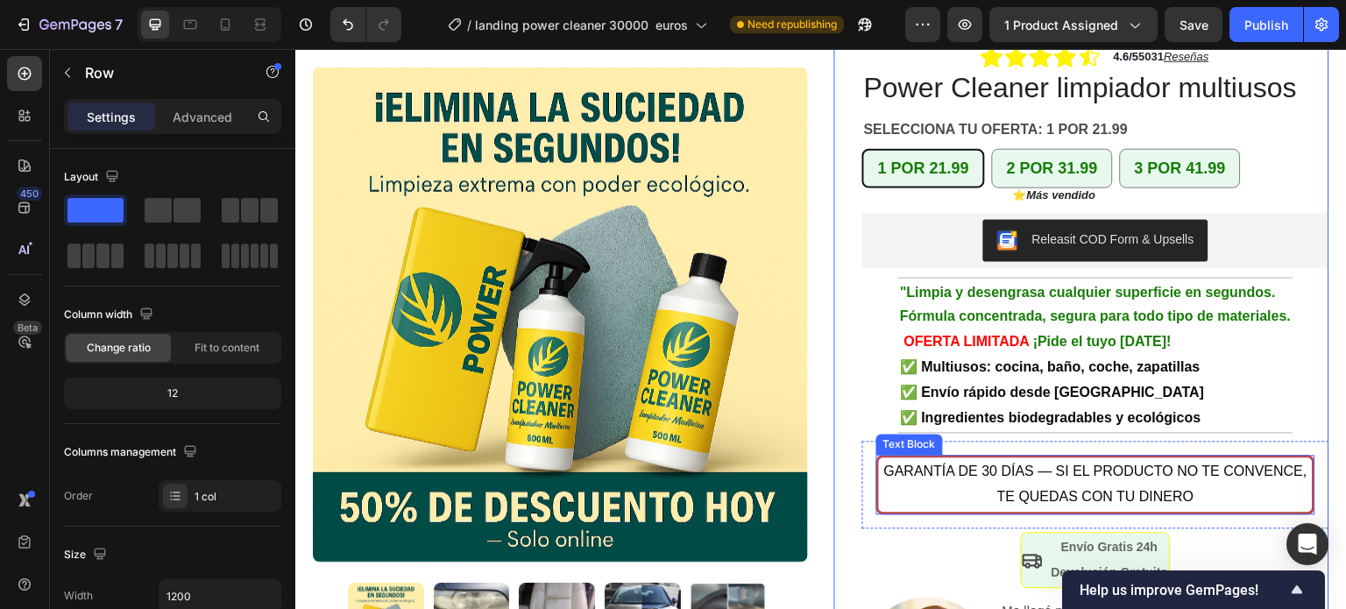
click at [884, 463] on span "GARANTÍA DE 30 DÍAS — SI EL PRODUCTO NO TE CONVENCE, TE QUEDAS CON TU DINERO" at bounding box center [1095, 483] width 423 height 40
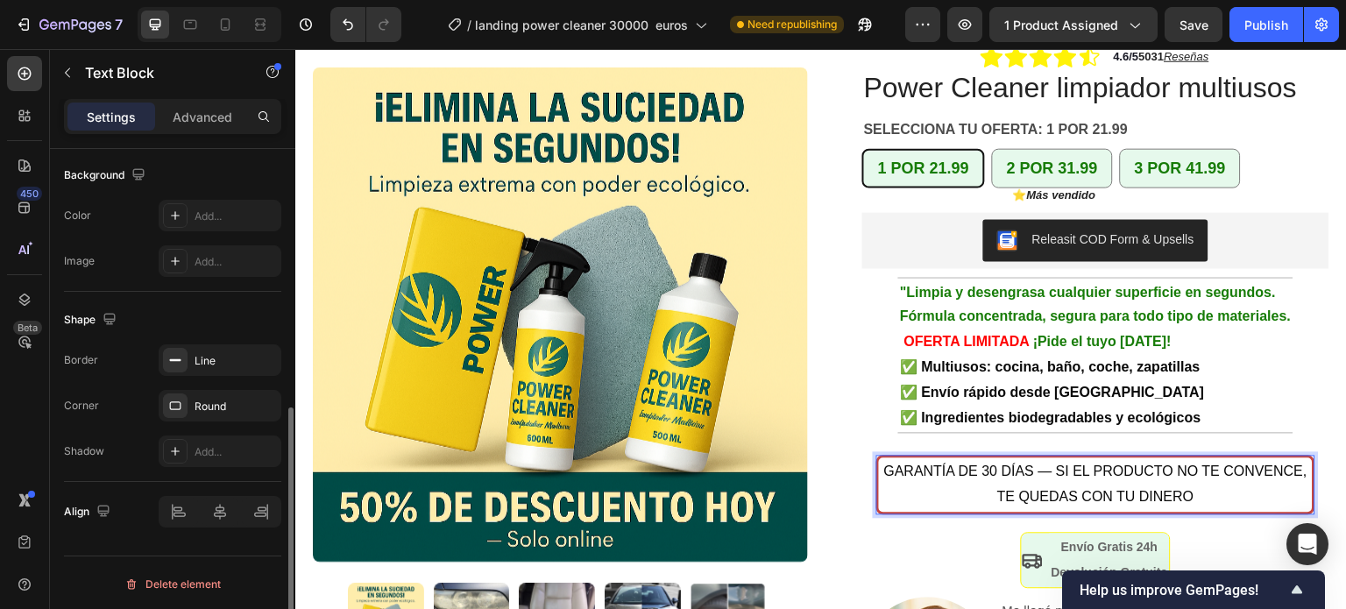
scroll to position [526, 0]
click at [205, 115] on p "Advanced" at bounding box center [203, 117] width 60 height 18
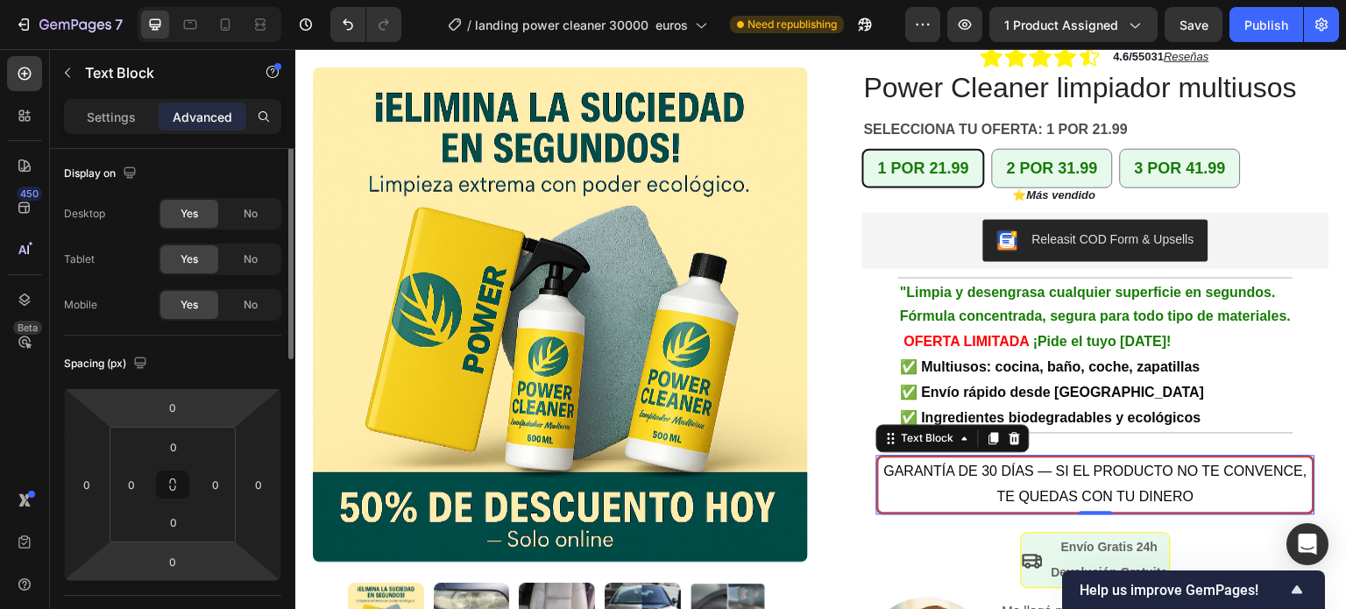
scroll to position [0, 0]
click at [120, 110] on p "Settings" at bounding box center [111, 117] width 49 height 18
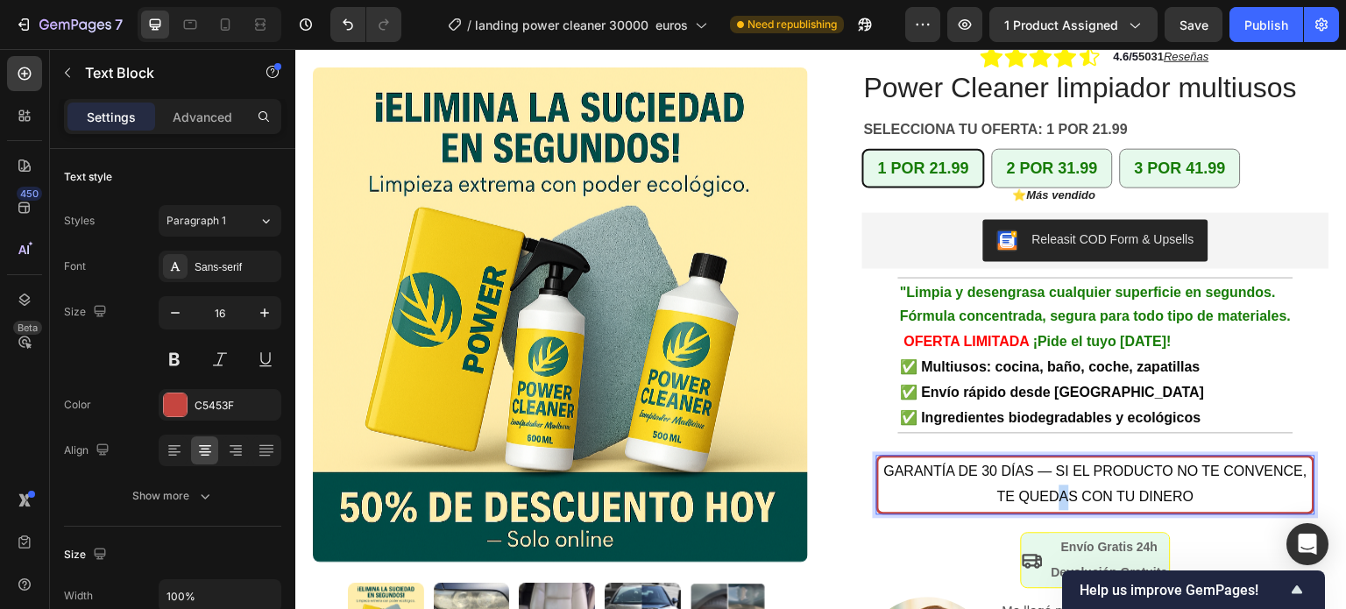
drag, startPoint x: 1058, startPoint y: 466, endPoint x: 1057, endPoint y: 476, distance: 9.7
click at [1057, 476] on span "GARANTÍA DE 30 DÍAS — SI EL PRODUCTO NO TE CONVENCE, TE QUEDAS CON TU DINERO" at bounding box center [1095, 483] width 423 height 40
click at [1070, 464] on span "GARANTÍA DE 30 DÍAS — SI EL PRODUCTO NO TE CONVENCE, TE QUEDAS CON TU DINERO" at bounding box center [1095, 483] width 423 height 40
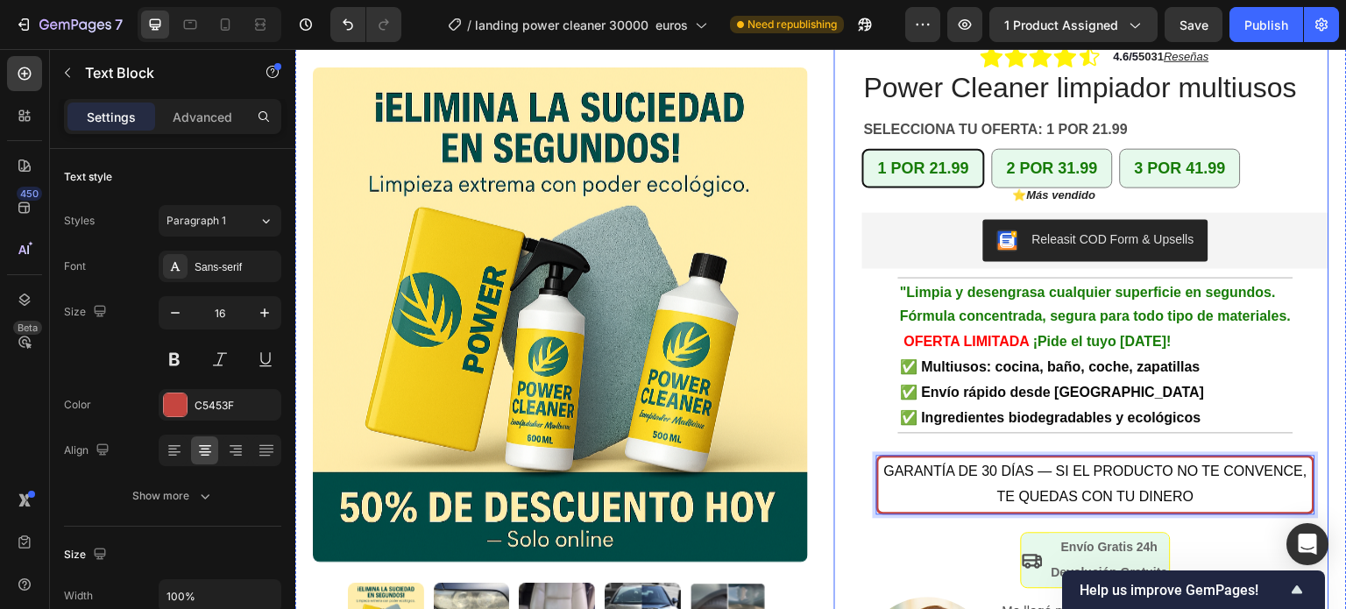
click at [843, 452] on div "+10.000 hogares en [GEOGRAPHIC_DATA] ya confían en Power Cleaner Text Block Row…" at bounding box center [1081, 347] width 495 height 768
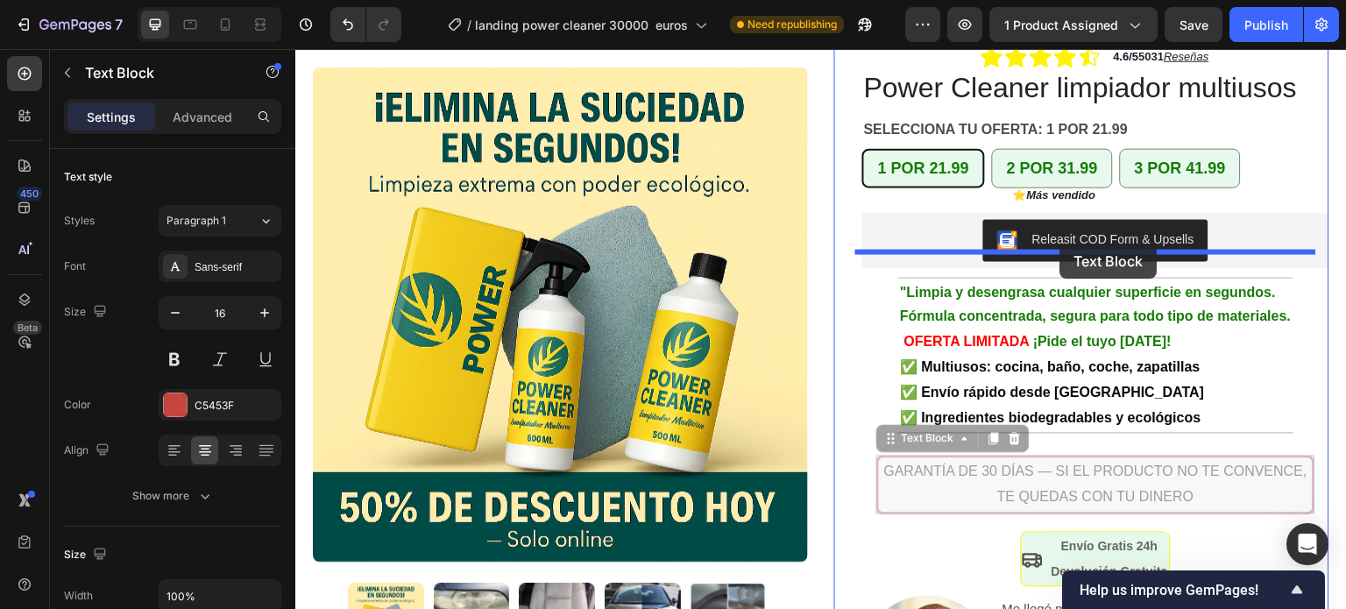
drag, startPoint x: 1086, startPoint y: 456, endPoint x: 1060, endPoint y: 244, distance: 213.6
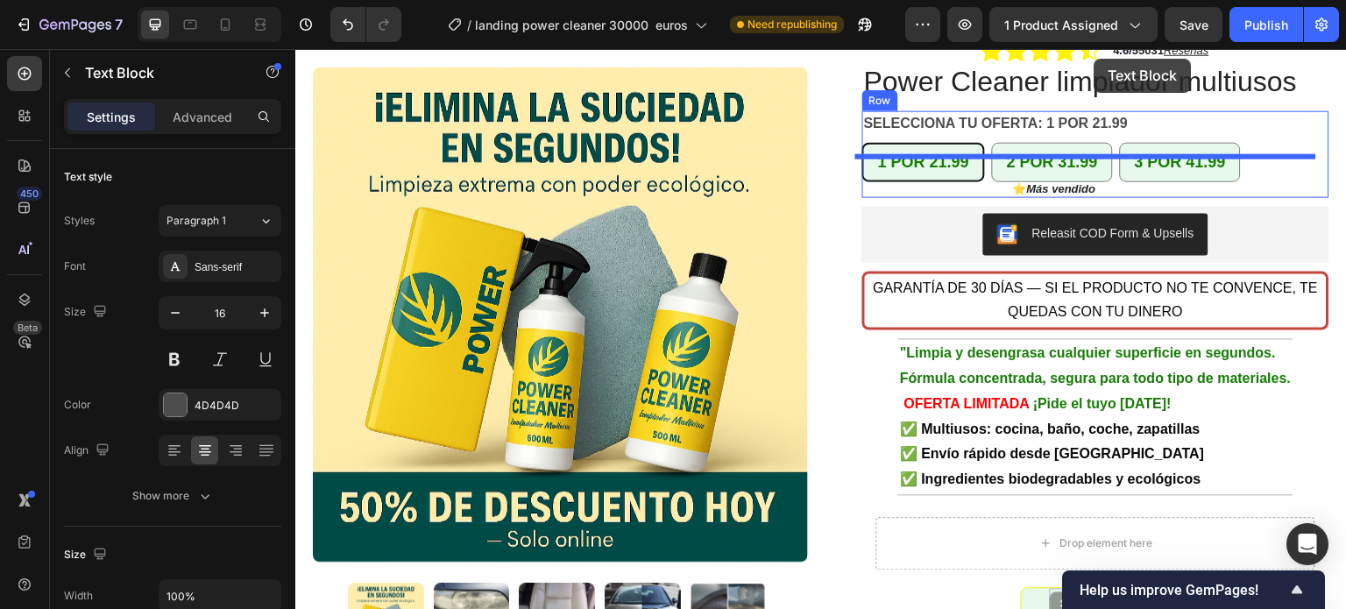
scroll to position [164, 0]
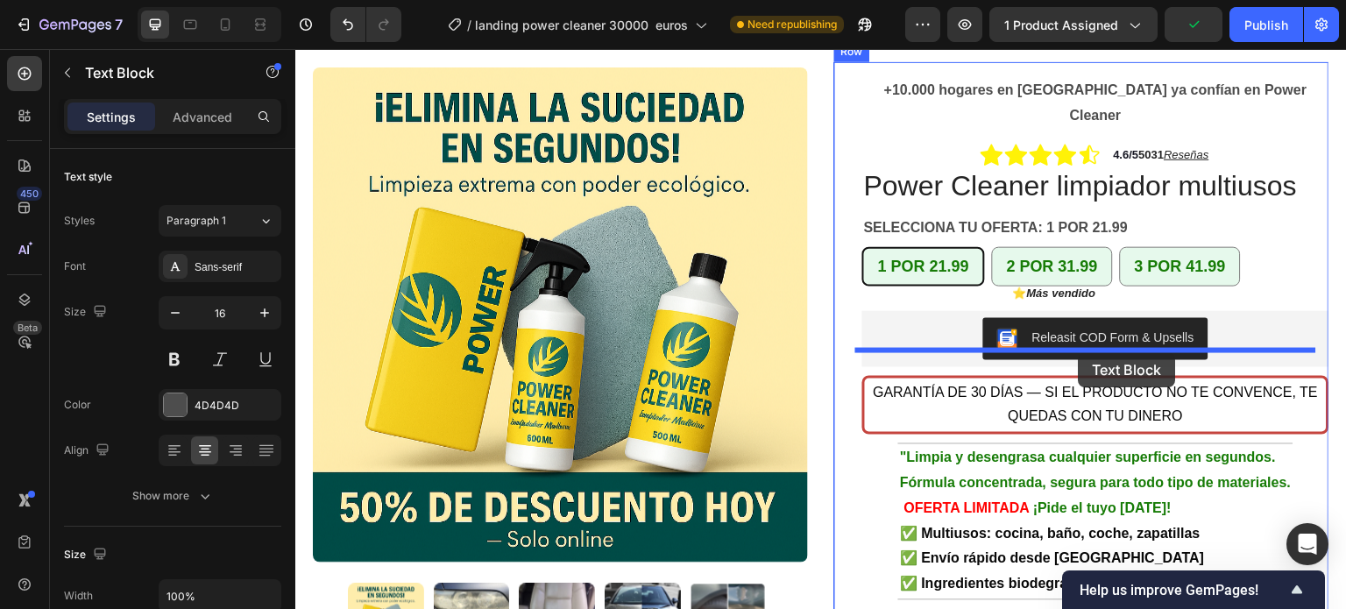
drag, startPoint x: 1097, startPoint y: 424, endPoint x: 1078, endPoint y: 353, distance: 73.3
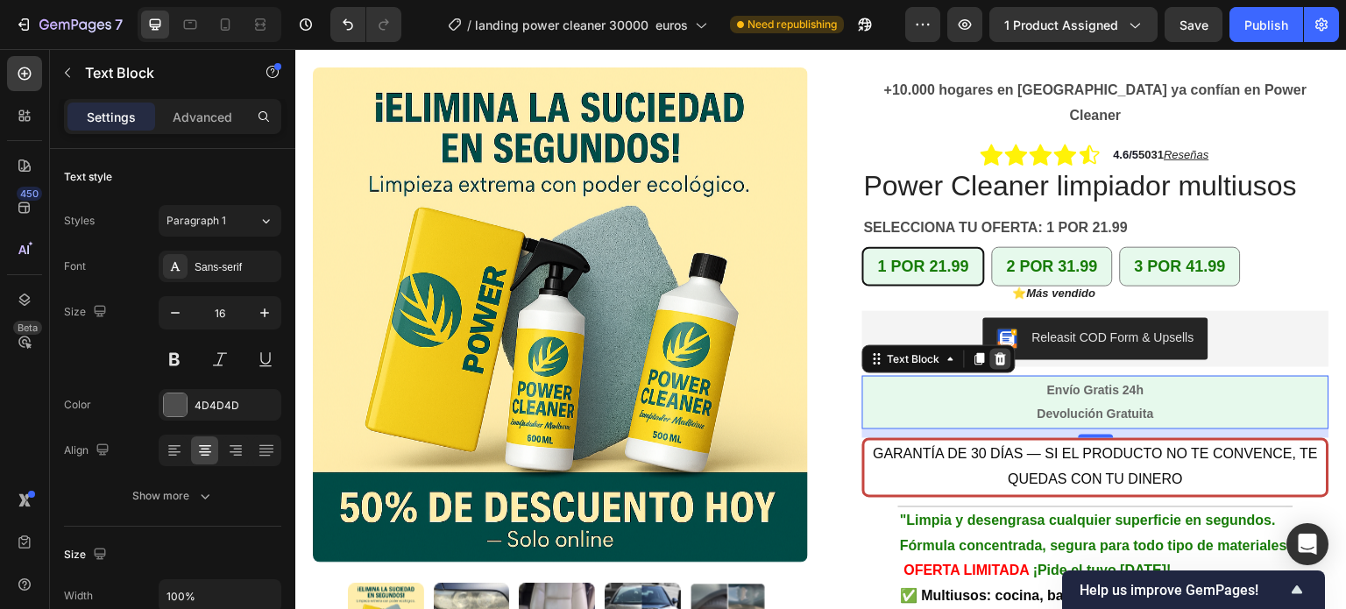
click at [995, 352] on icon at bounding box center [1000, 358] width 11 height 12
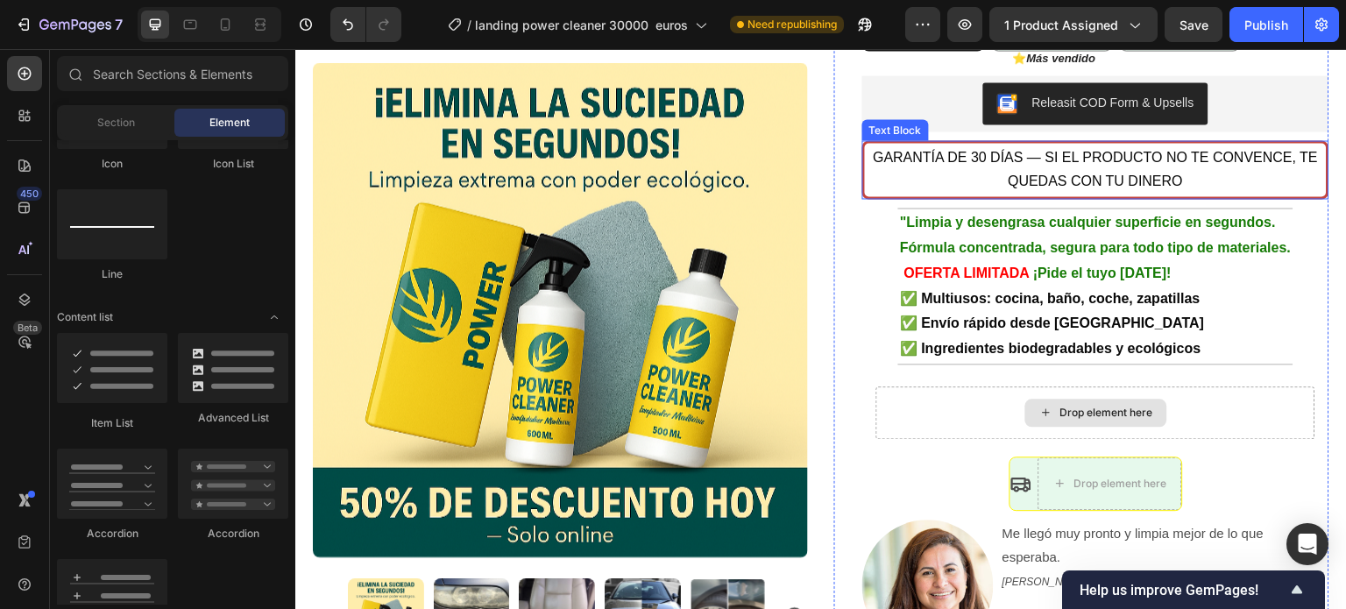
scroll to position [427, 0]
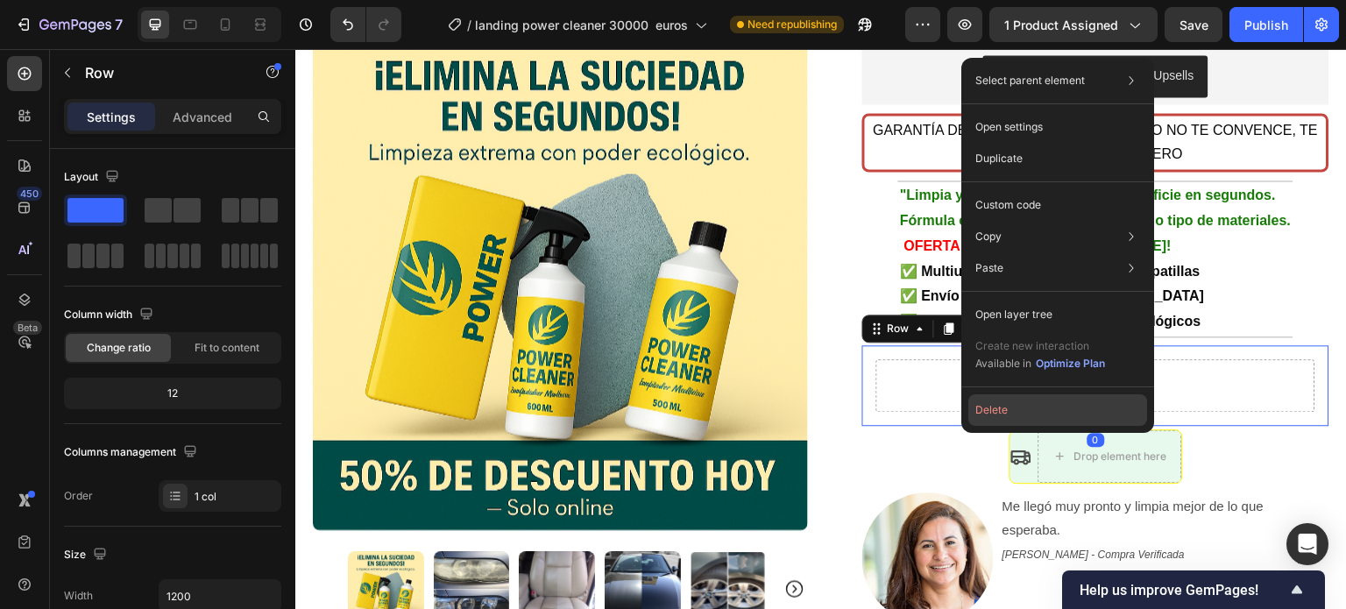
drag, startPoint x: 996, startPoint y: 410, endPoint x: 727, endPoint y: 336, distance: 278.8
click at [996, 410] on button "Delete" at bounding box center [1057, 410] width 179 height 32
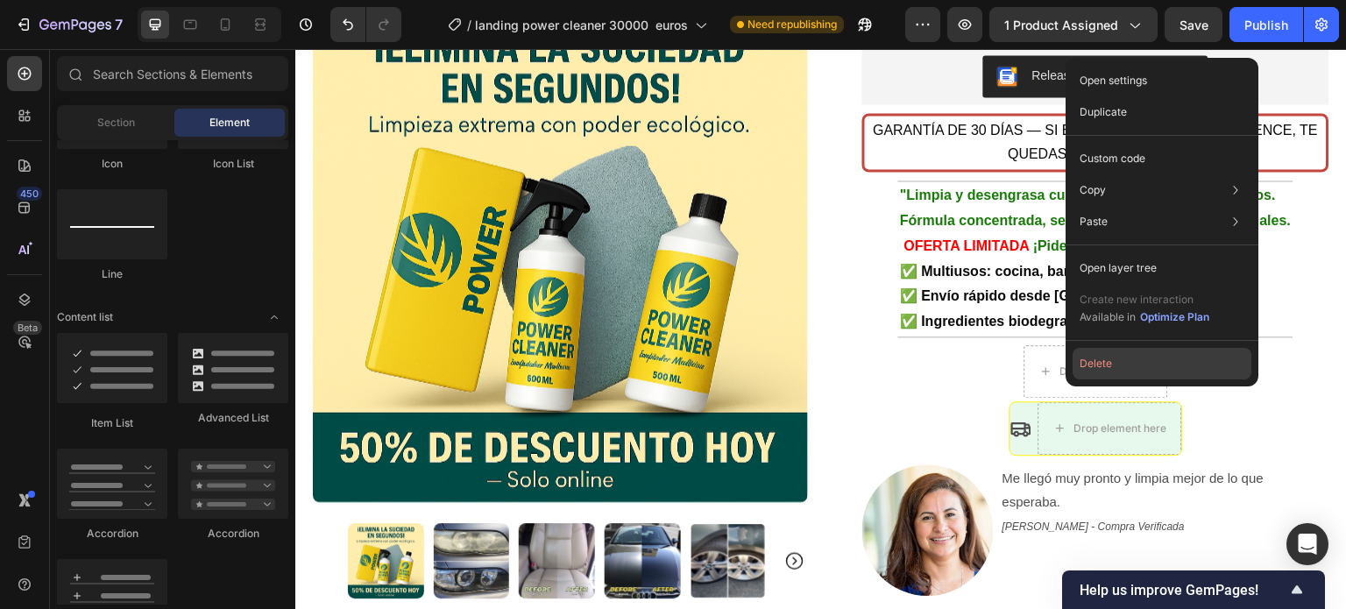
click at [1097, 360] on button "Delete" at bounding box center [1161, 364] width 179 height 32
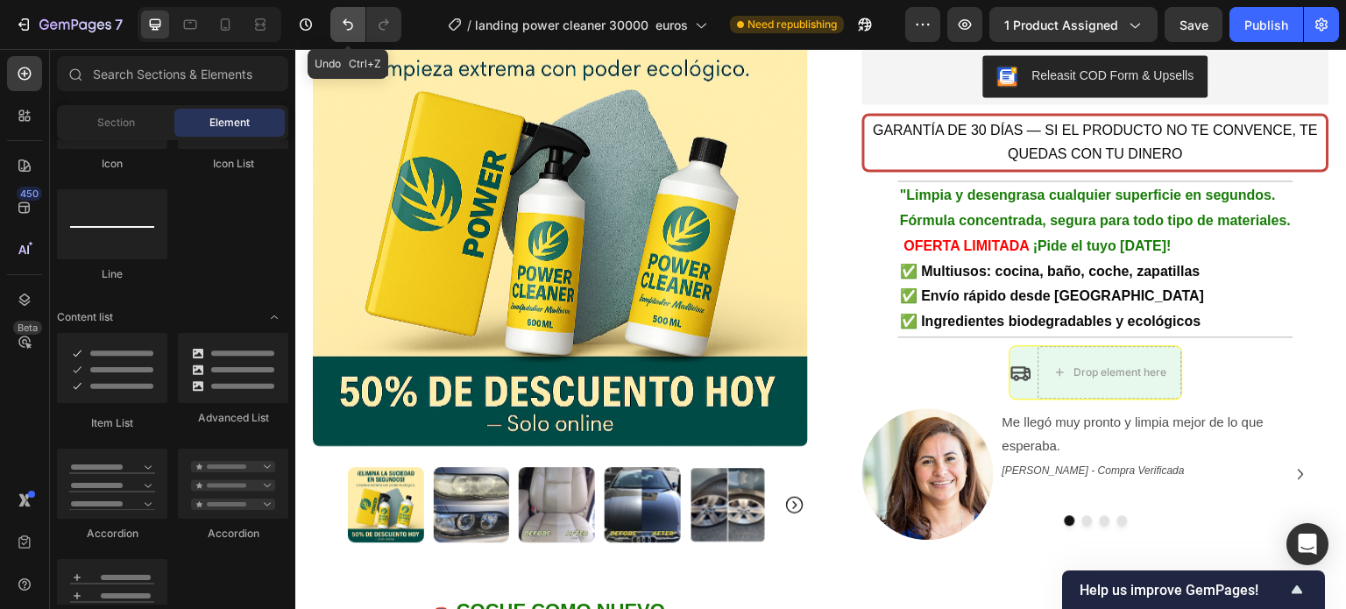
click at [342, 25] on icon "Undo/Redo" at bounding box center [348, 25] width 18 height 18
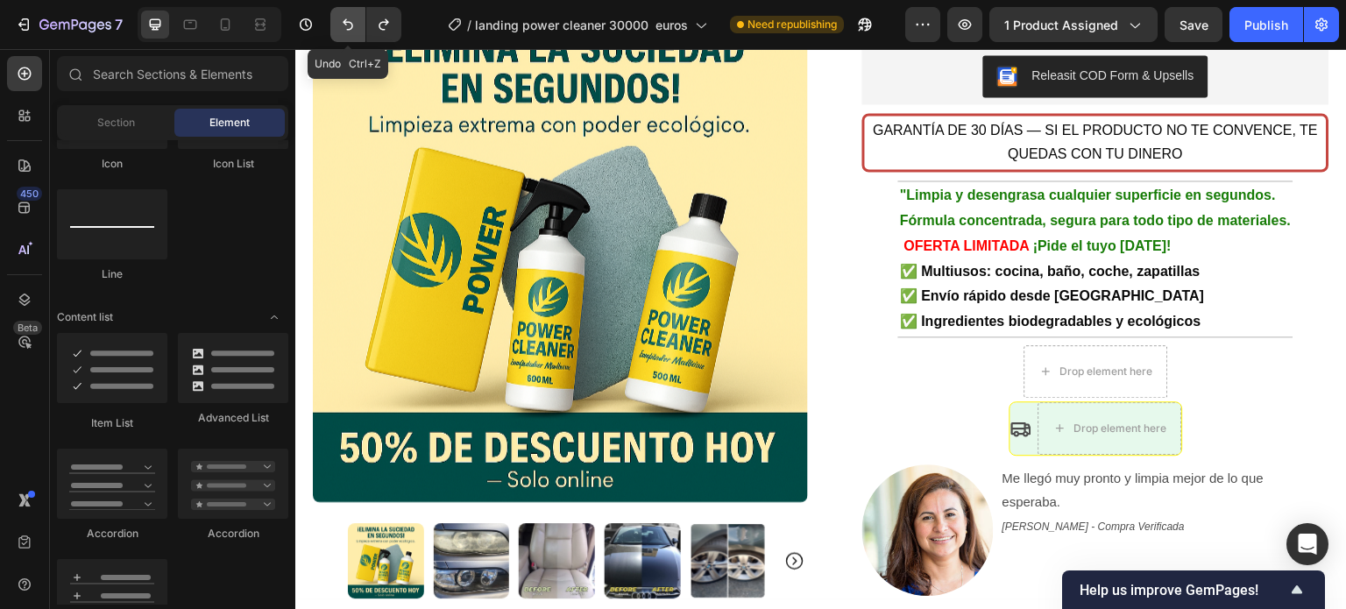
click at [342, 25] on icon "Undo/Redo" at bounding box center [348, 25] width 18 height 18
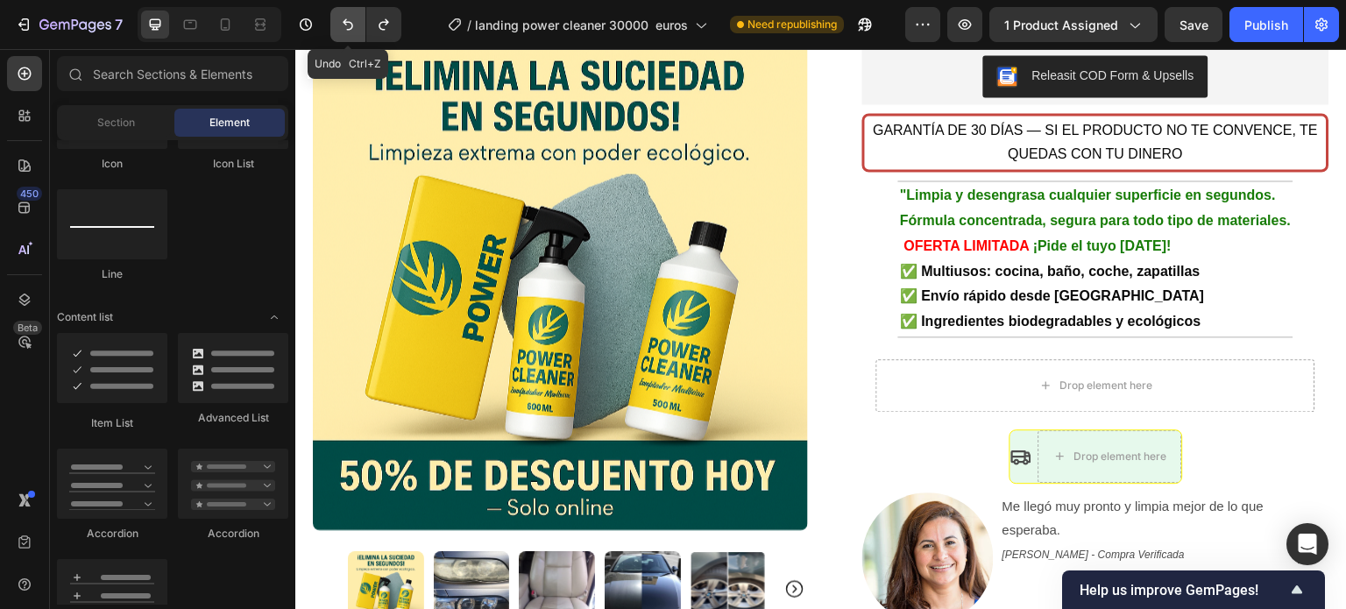
click at [342, 25] on icon "Undo/Redo" at bounding box center [348, 25] width 18 height 18
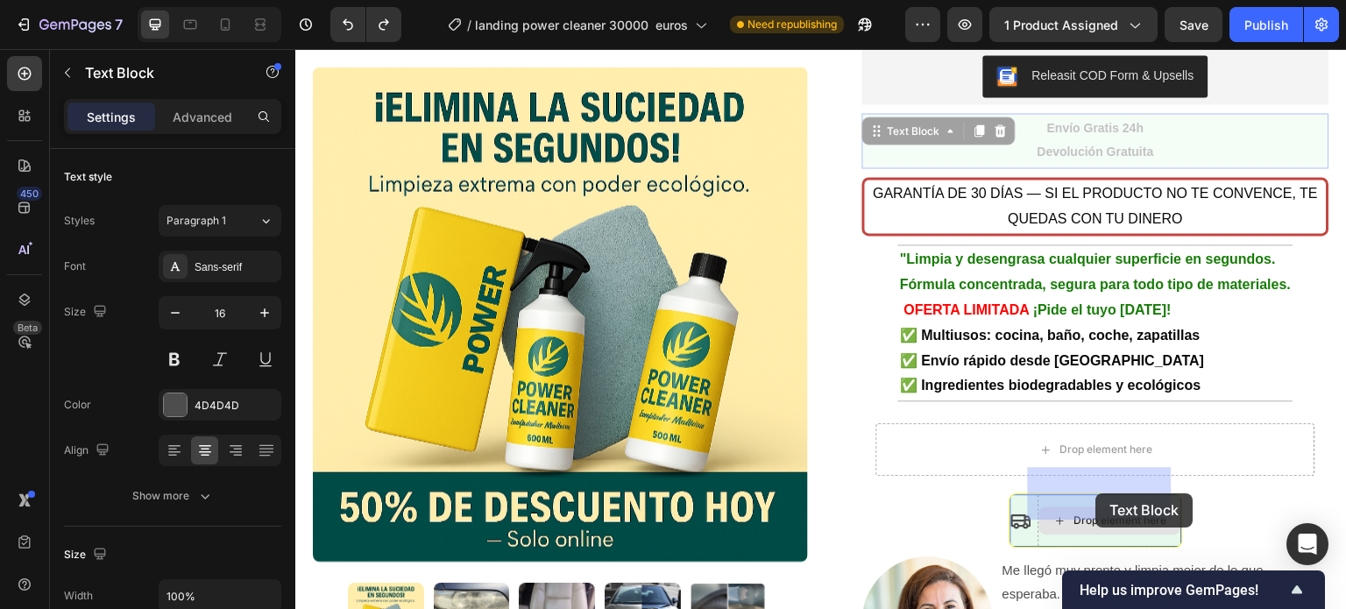
drag, startPoint x: 1082, startPoint y: 110, endPoint x: 1094, endPoint y: 491, distance: 382.1
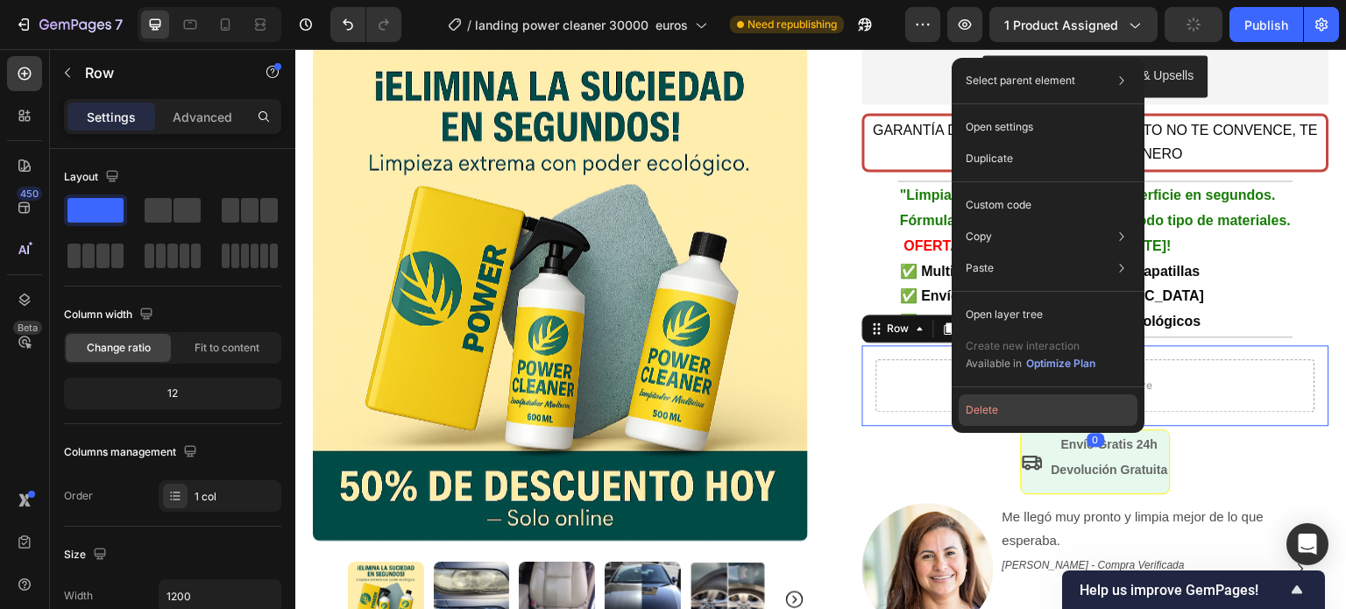
click at [990, 406] on button "Delete" at bounding box center [1047, 410] width 179 height 32
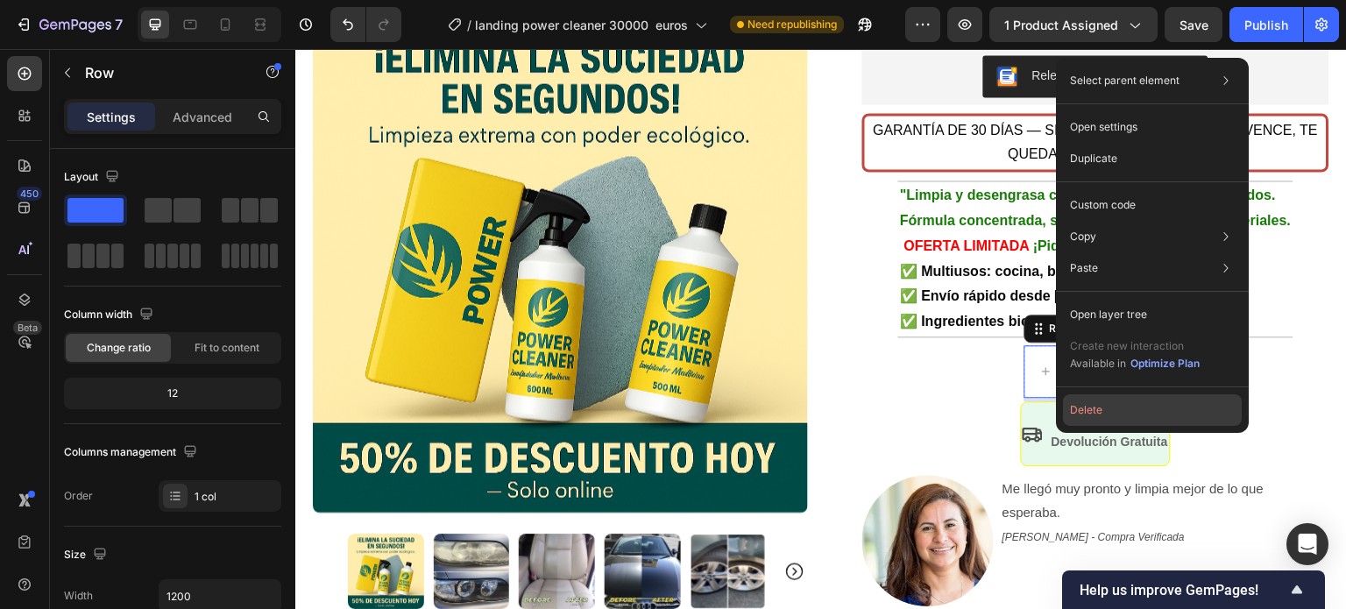
click at [1097, 409] on button "Delete" at bounding box center [1152, 410] width 179 height 32
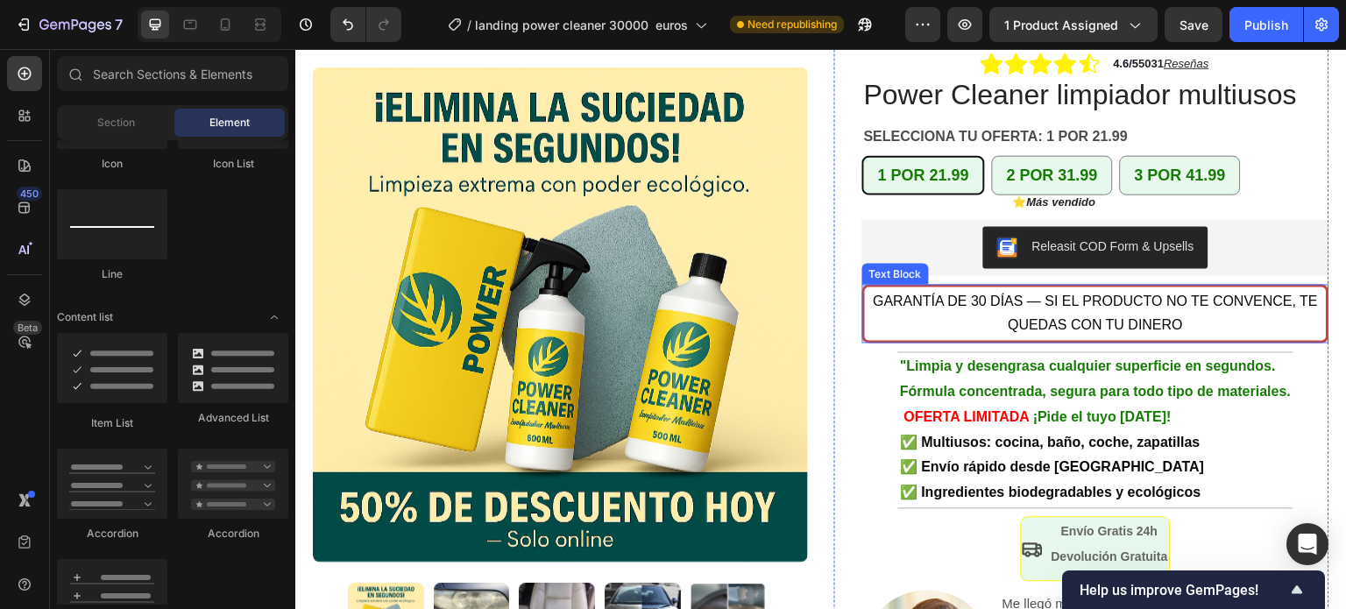
scroll to position [251, 0]
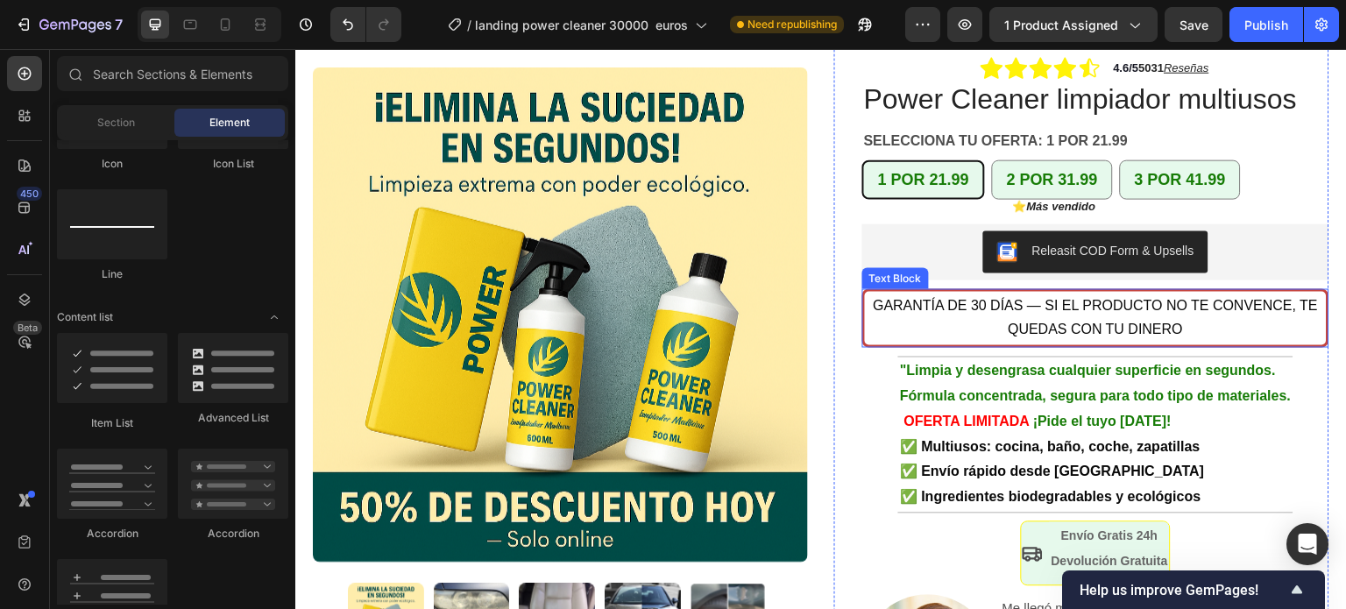
click at [866, 293] on p "GARANTÍA DE 30 DÍAS — SI EL PRODUCTO NO TE CONVENCE, TE QUEDAS CON TU DINERO" at bounding box center [1095, 318] width 458 height 51
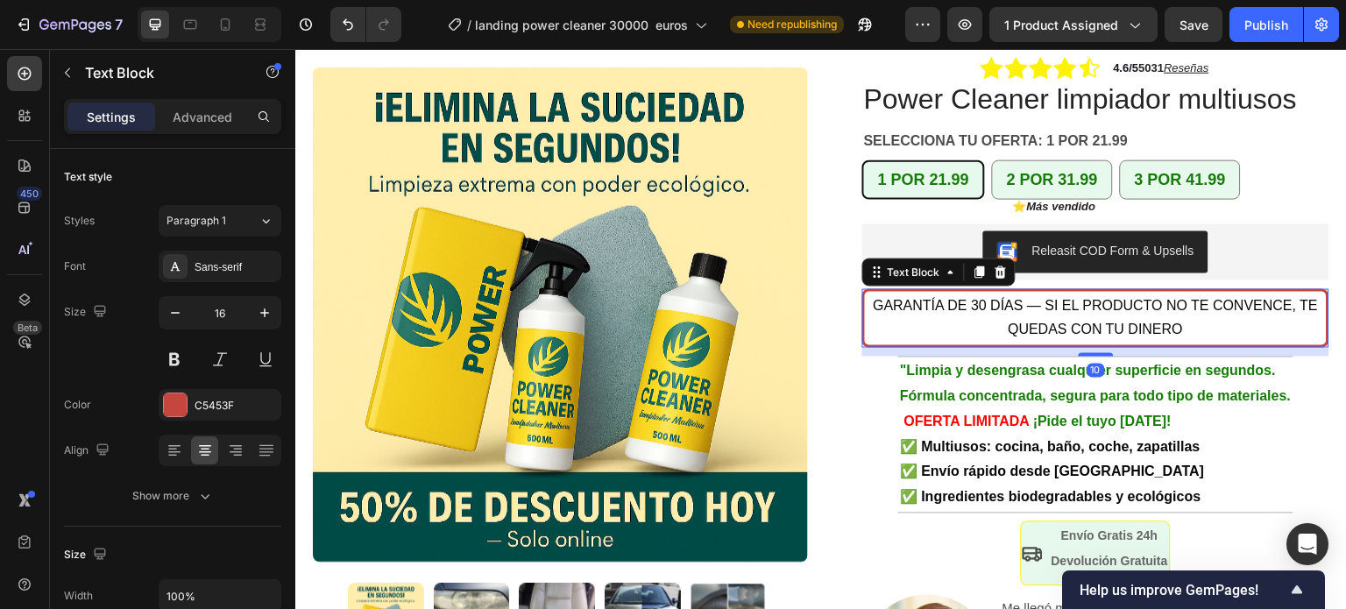
click at [873, 297] on span "GARANTÍA DE 30 DÍAS — SI EL PRODUCTO NO TE CONVENCE, TE QUEDAS CON TU DINERO" at bounding box center [1095, 317] width 445 height 40
click at [32, 63] on div at bounding box center [24, 73] width 35 height 35
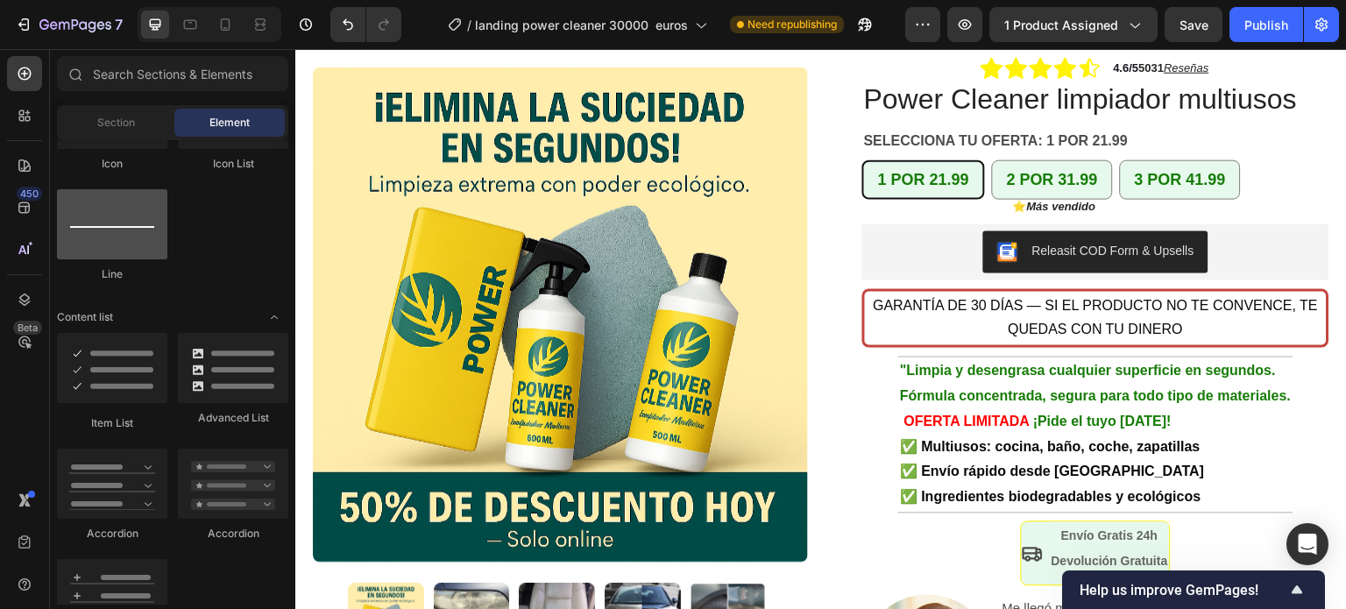
scroll to position [964, 0]
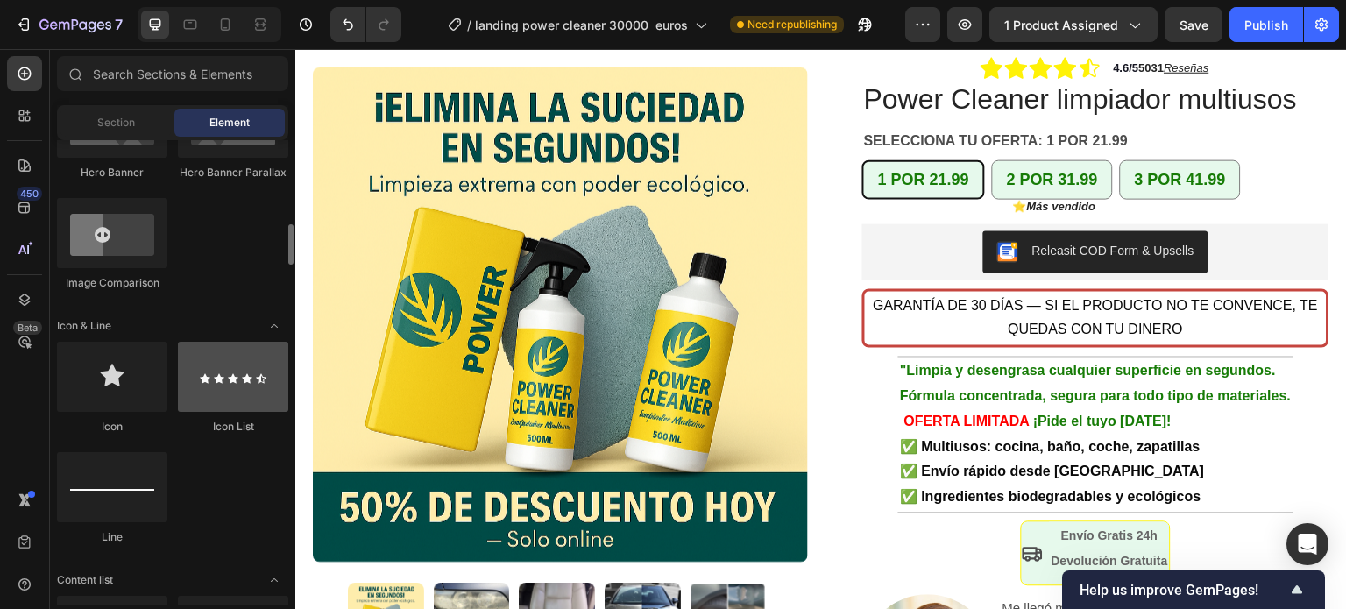
click at [235, 395] on div at bounding box center [233, 377] width 110 height 70
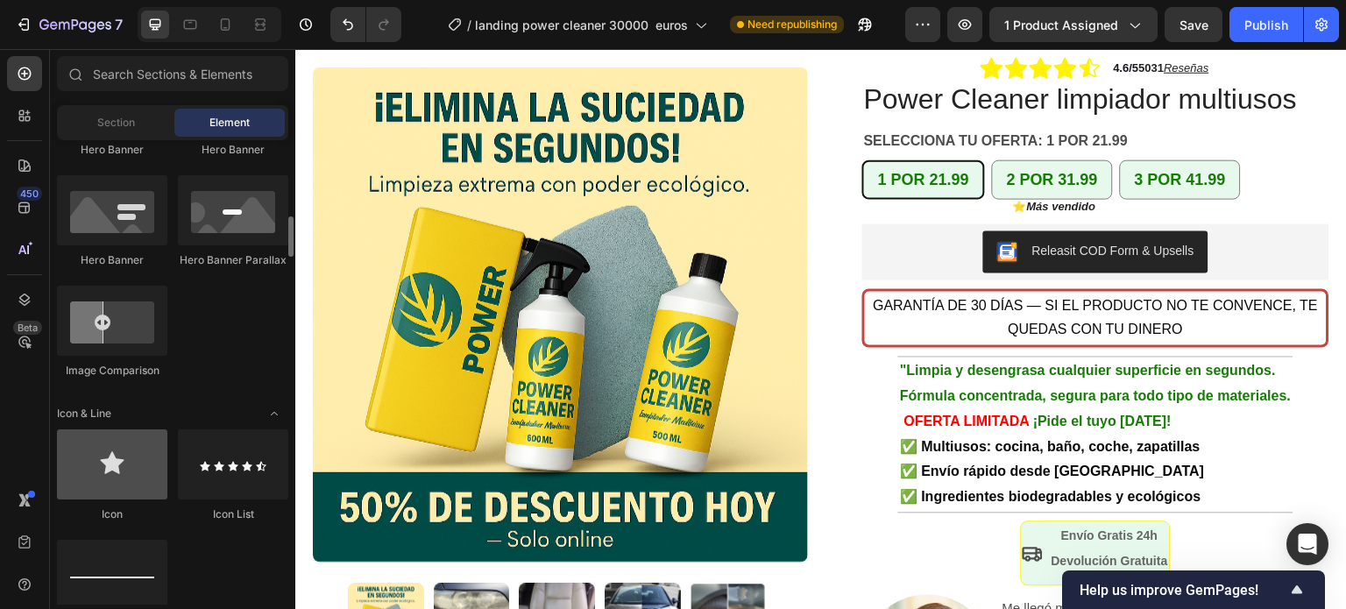
click at [112, 465] on div at bounding box center [112, 464] width 110 height 70
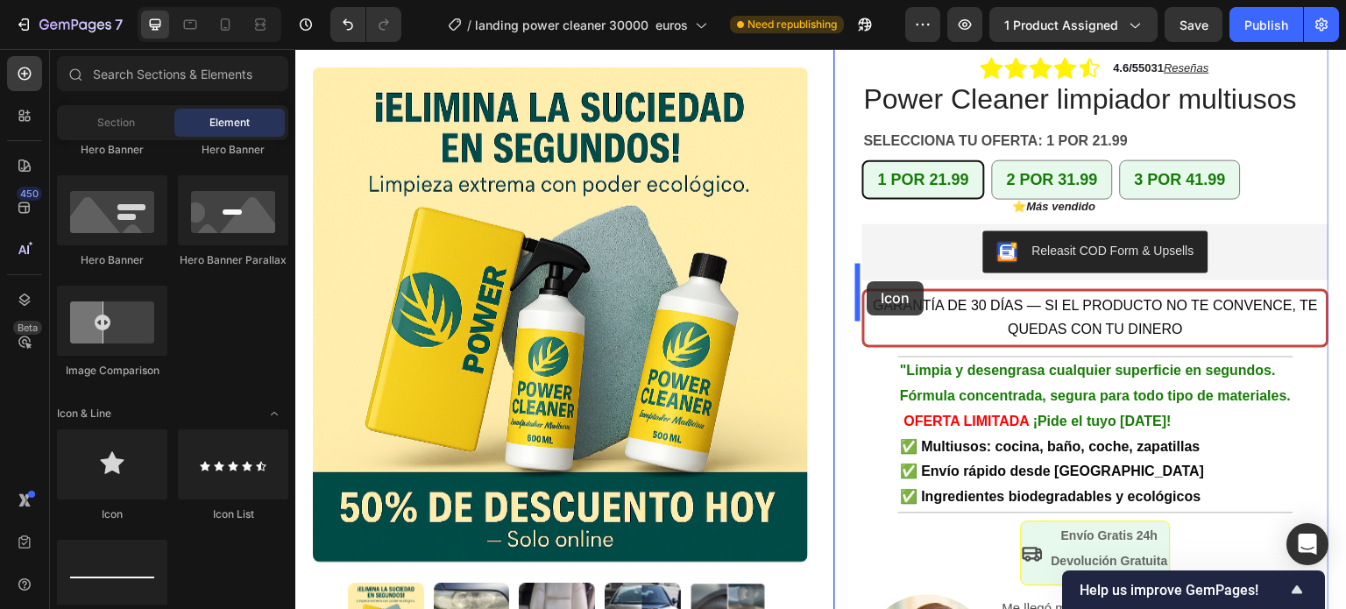
drag, startPoint x: 404, startPoint y: 523, endPoint x: 867, endPoint y: 281, distance: 522.7
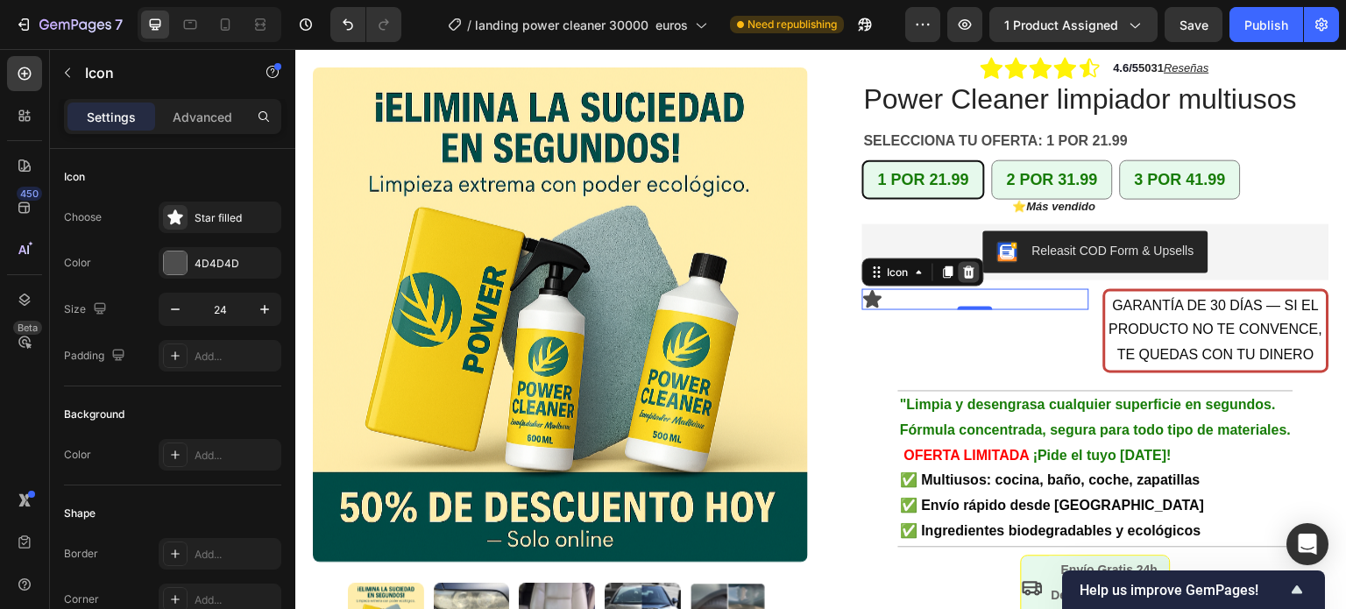
click at [965, 265] on icon at bounding box center [969, 271] width 11 height 12
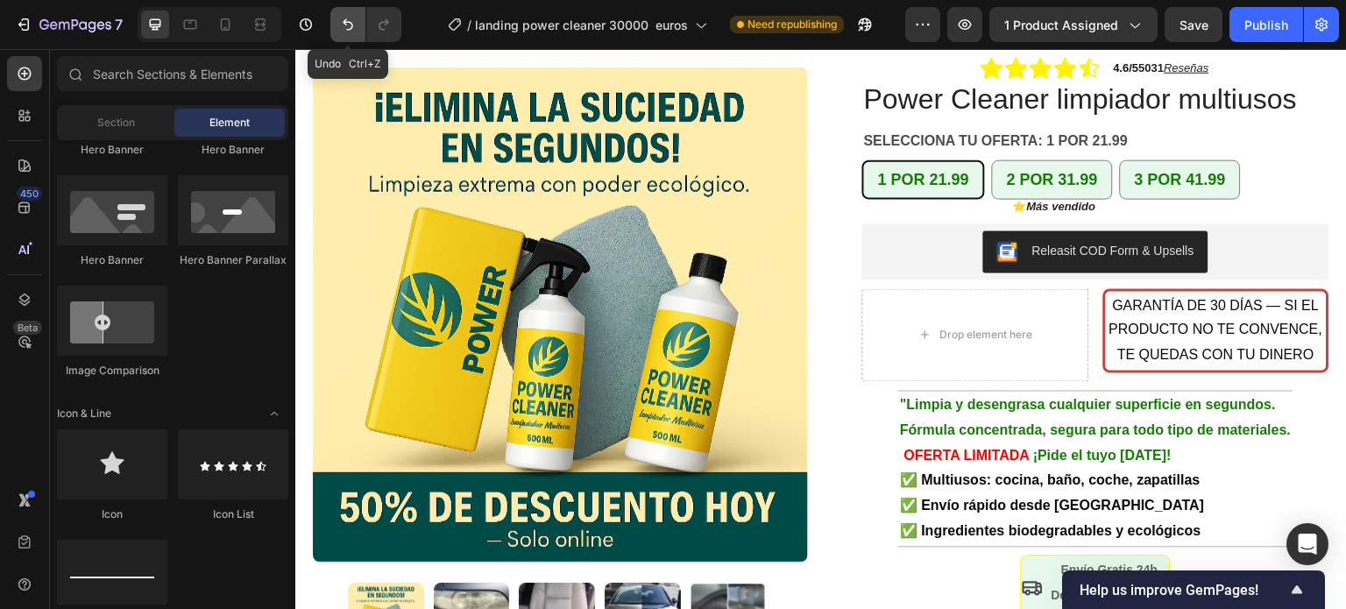
click at [350, 19] on icon "Undo/Redo" at bounding box center [348, 25] width 18 height 18
click at [347, 19] on icon "Undo/Redo" at bounding box center [348, 25] width 18 height 18
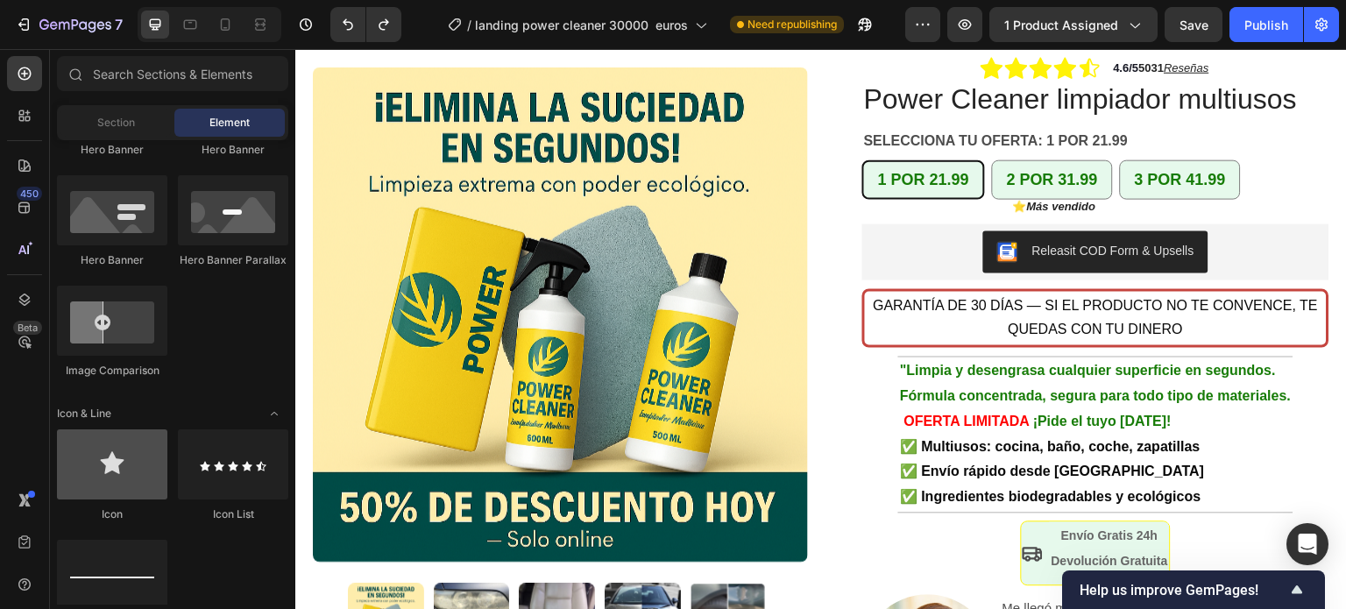
click at [113, 462] on div at bounding box center [112, 464] width 110 height 70
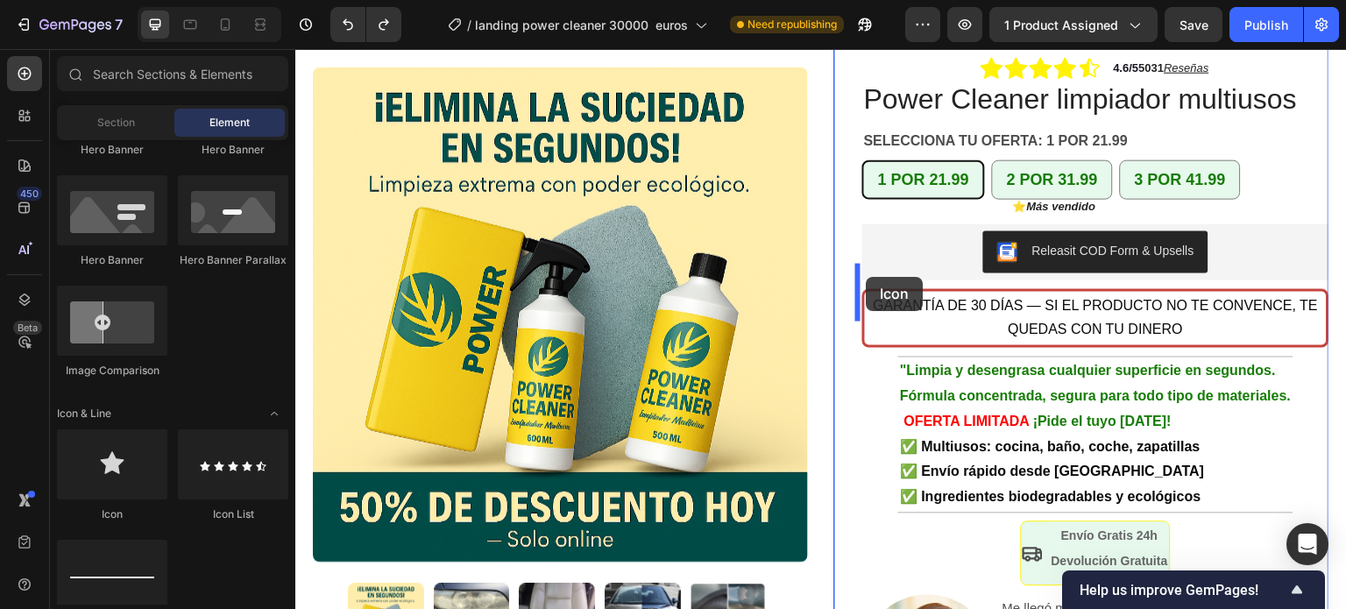
drag, startPoint x: 411, startPoint y: 524, endPoint x: 866, endPoint y: 277, distance: 518.2
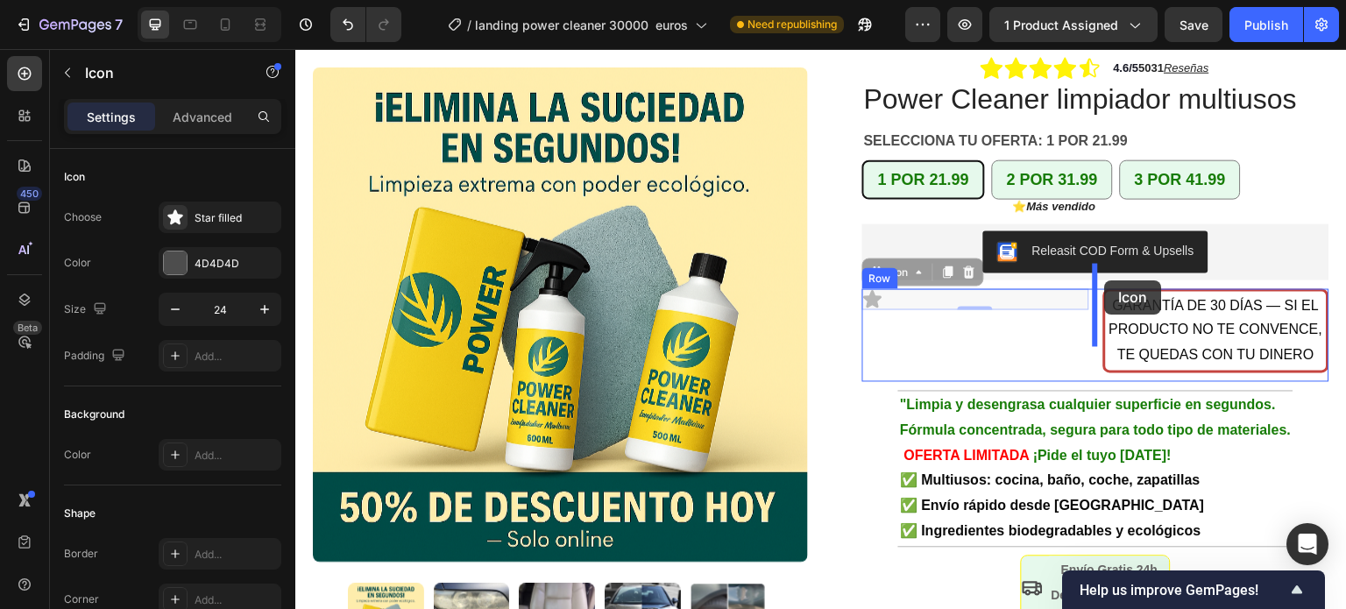
drag, startPoint x: 862, startPoint y: 276, endPoint x: 1105, endPoint y: 280, distance: 242.7
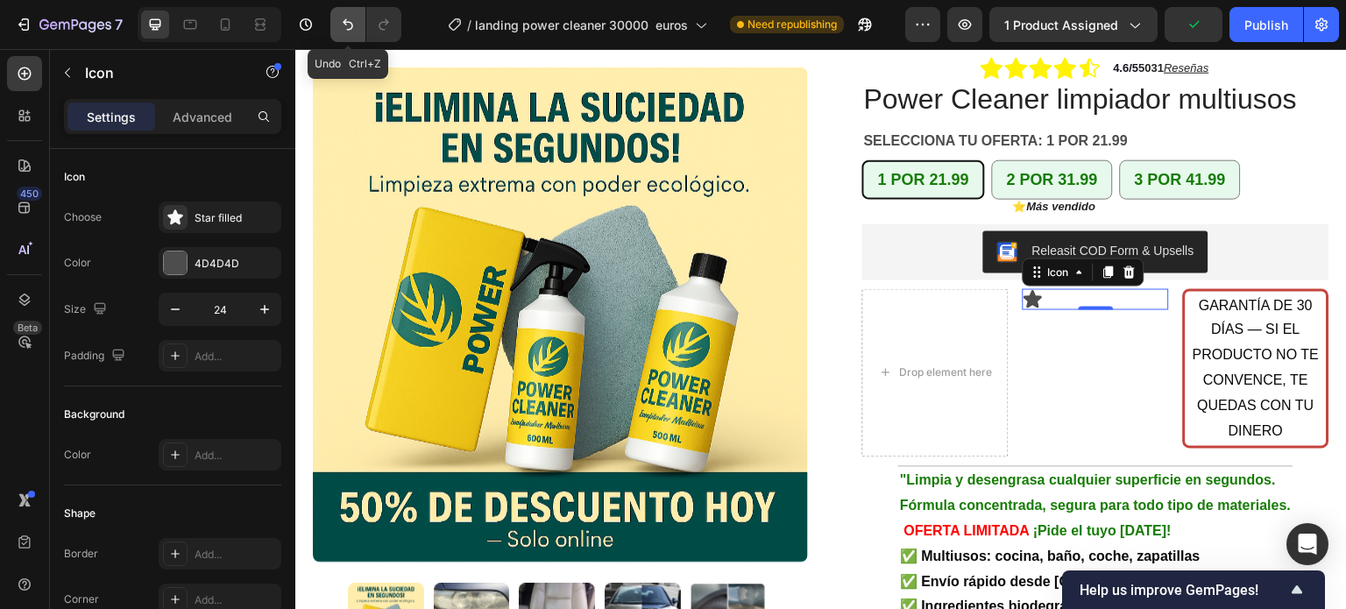
click at [343, 24] on icon "Undo/Redo" at bounding box center [348, 25] width 18 height 18
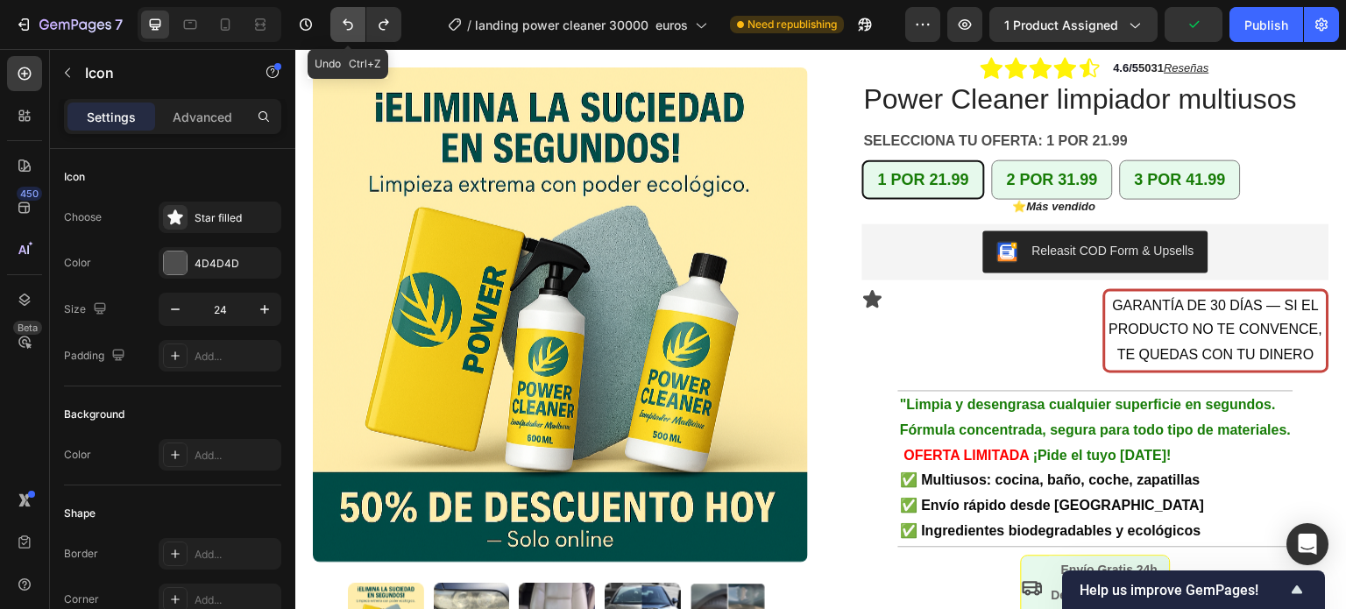
click at [343, 24] on icon "Undo/Redo" at bounding box center [348, 25] width 18 height 18
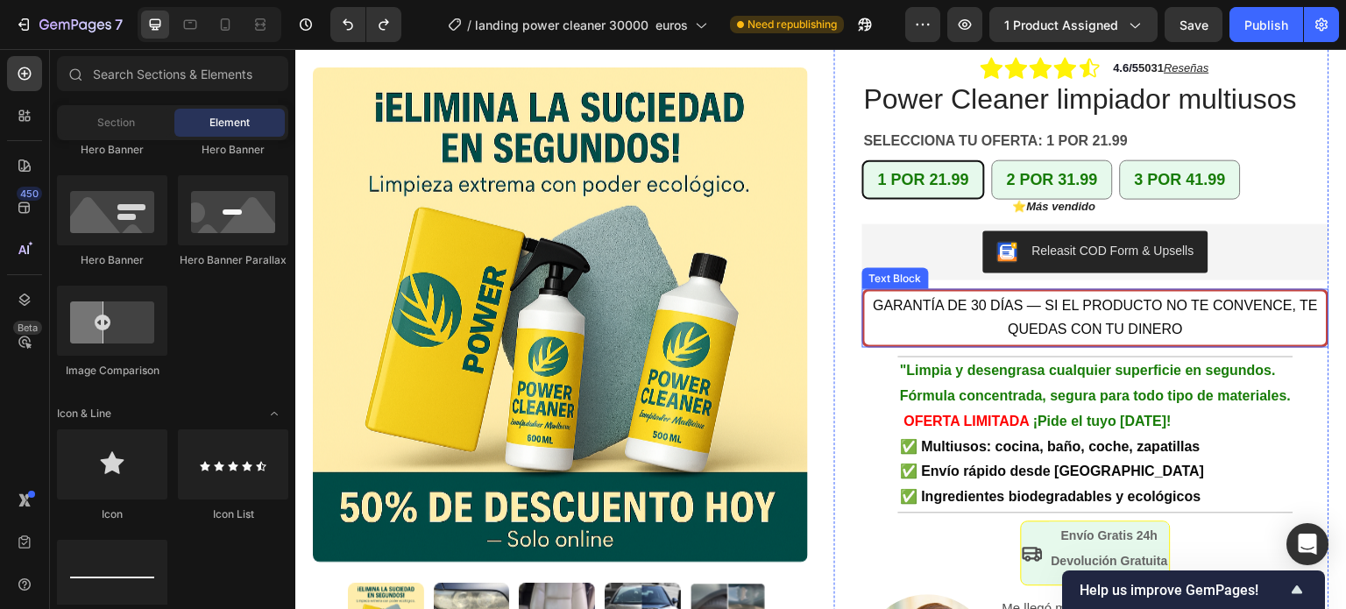
click at [873, 297] on span "GARANTÍA DE 30 DÍAS — SI EL PRODUCTO NO TE CONVENCE, TE QUEDAS CON TU DINERO" at bounding box center [1095, 317] width 445 height 40
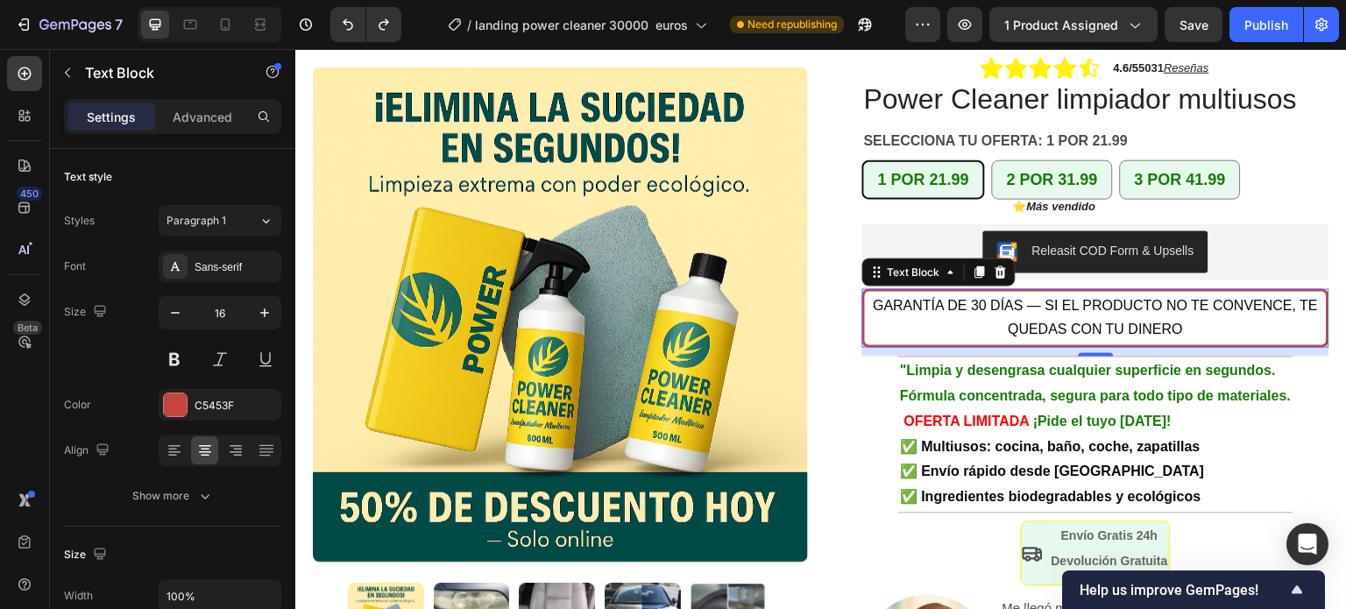
click at [873, 297] on span "GARANTÍA DE 30 DÍAS — SI EL PRODUCTO NO TE CONVENCE, TE QUEDAS CON TU DINERO" at bounding box center [1095, 317] width 445 height 40
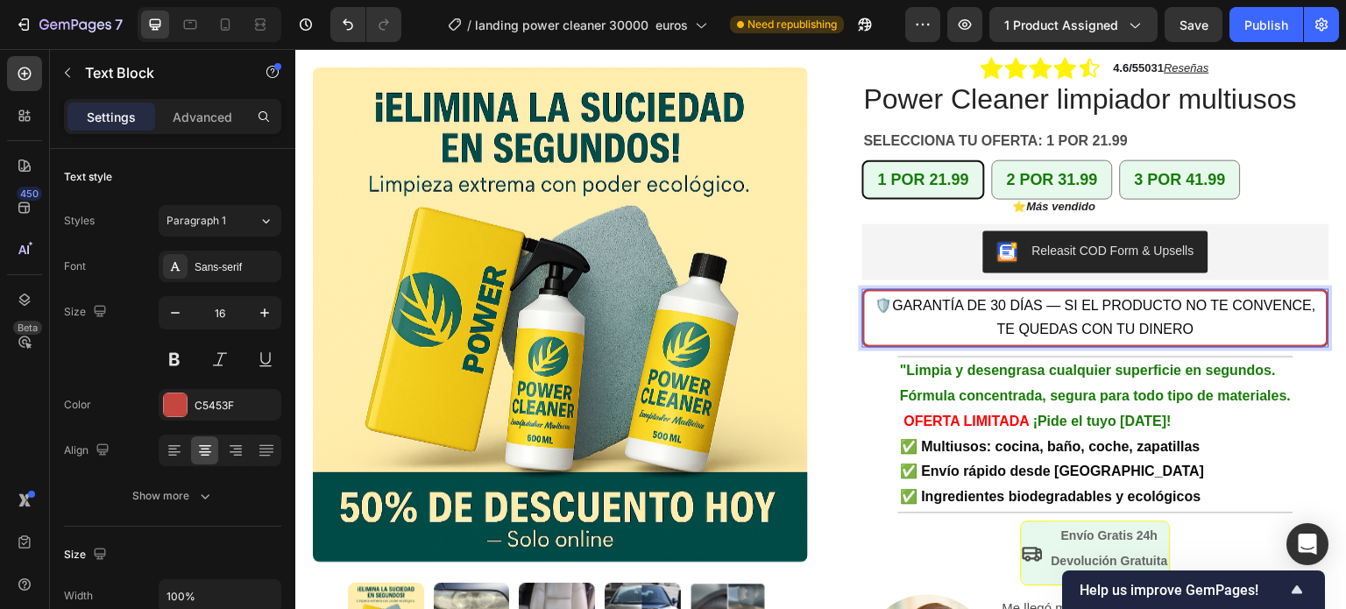
click at [1242, 302] on p "🛡️GARANTÍA DE 30 DÍAS — SI EL PRODUCTO NO TE CONVENCE, TE QUEDAS CON TU DINERO" at bounding box center [1095, 318] width 458 height 51
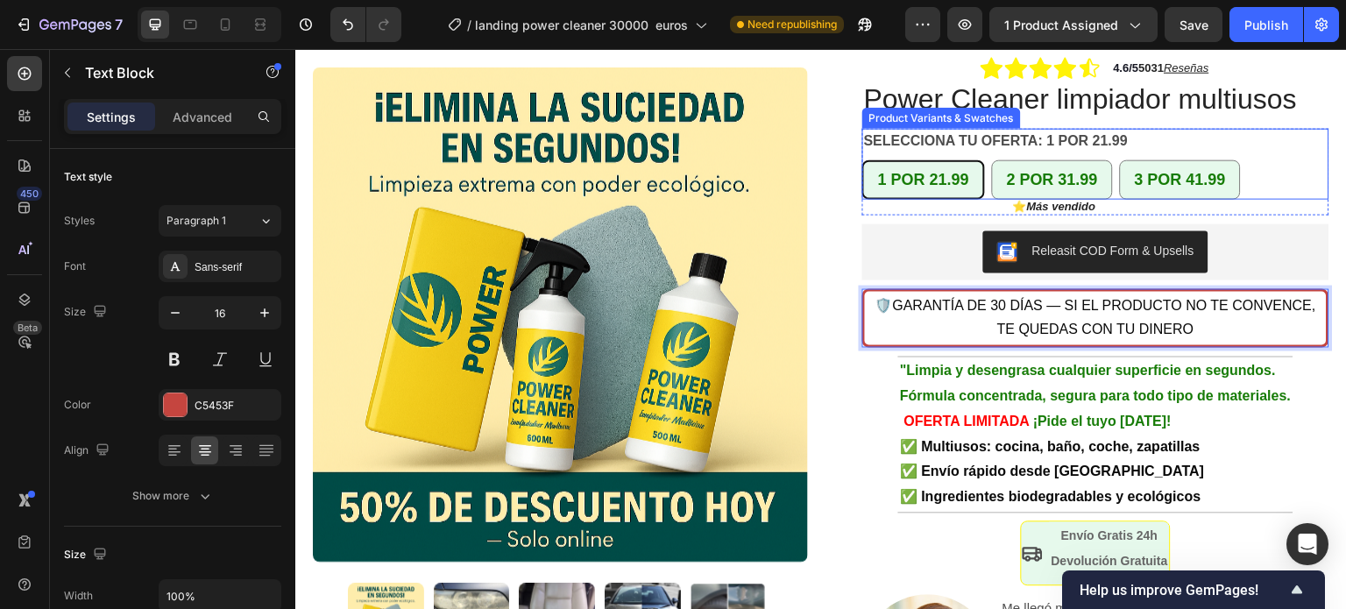
click at [1279, 128] on div "SELECCIONA TU OFERTA: 1 POR 21.99 1 POR 21.99 1 POR 21.99 1 POR 21.99 2 POR 31.…" at bounding box center [1095, 163] width 467 height 71
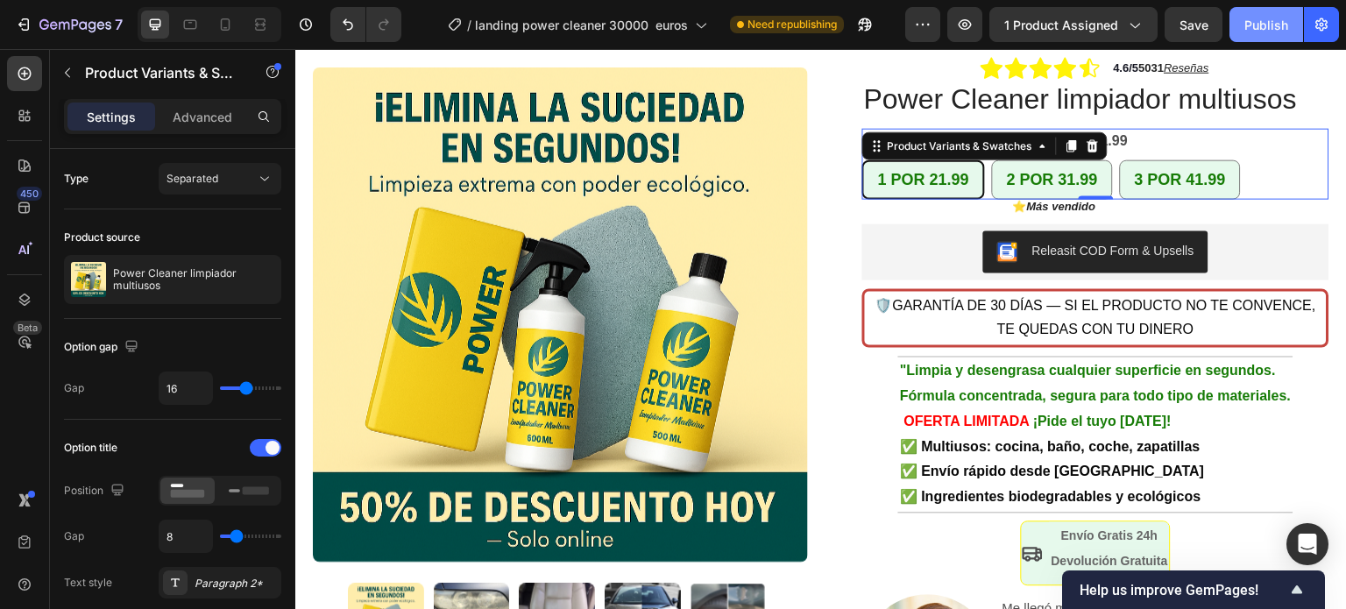
click at [1268, 23] on div "Publish" at bounding box center [1266, 25] width 44 height 18
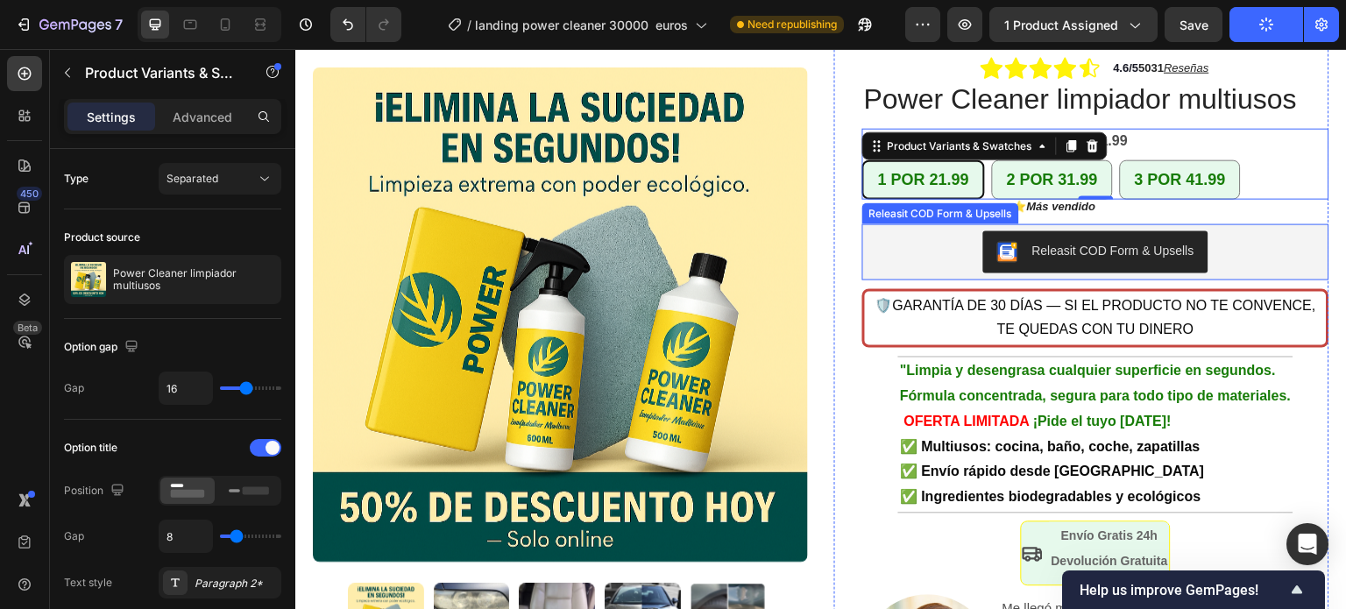
scroll to position [427, 0]
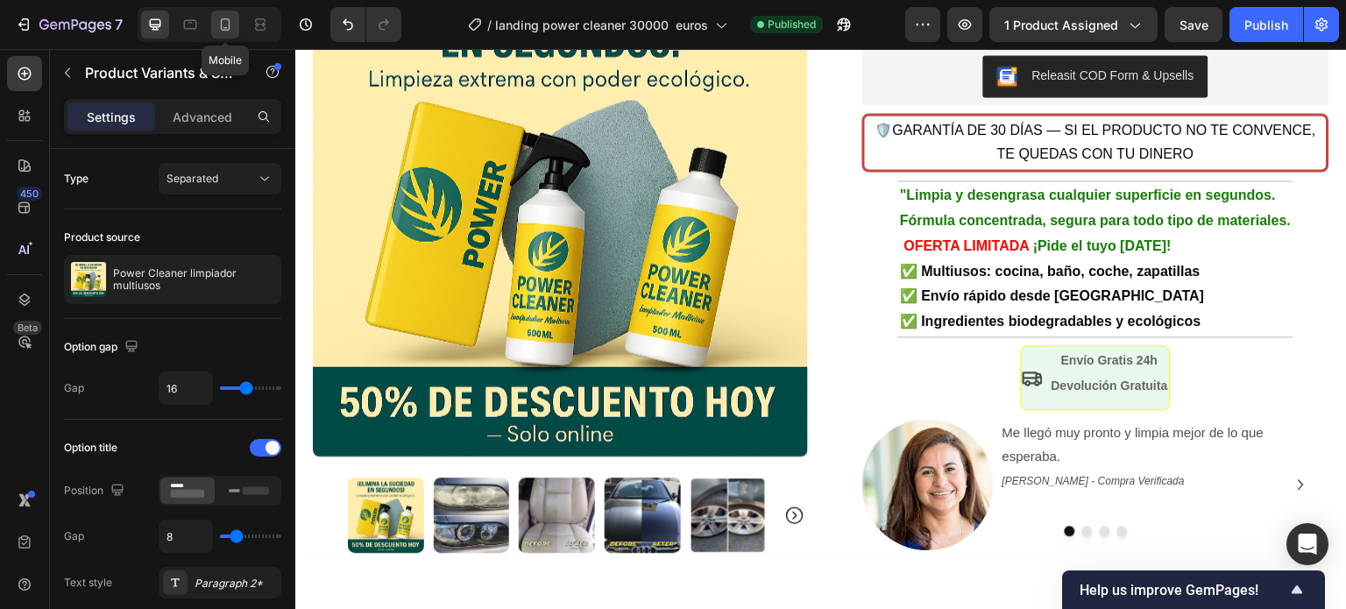
click at [225, 29] on icon at bounding box center [225, 25] width 18 height 18
type input "14"
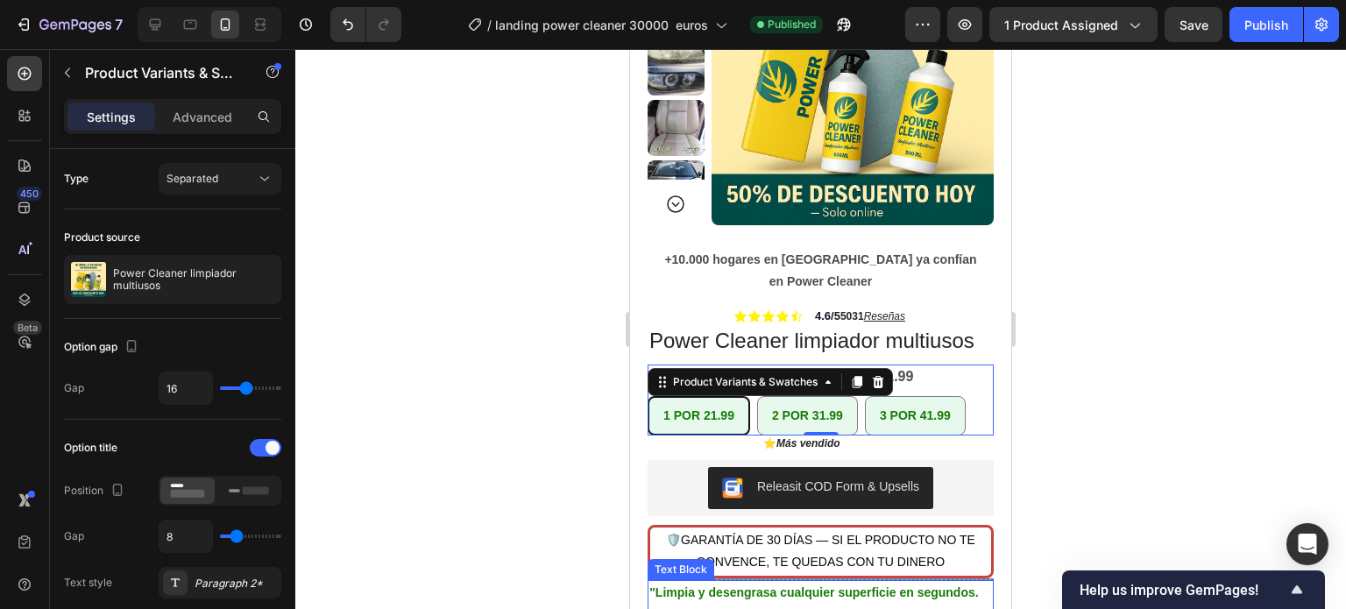
scroll to position [185, 0]
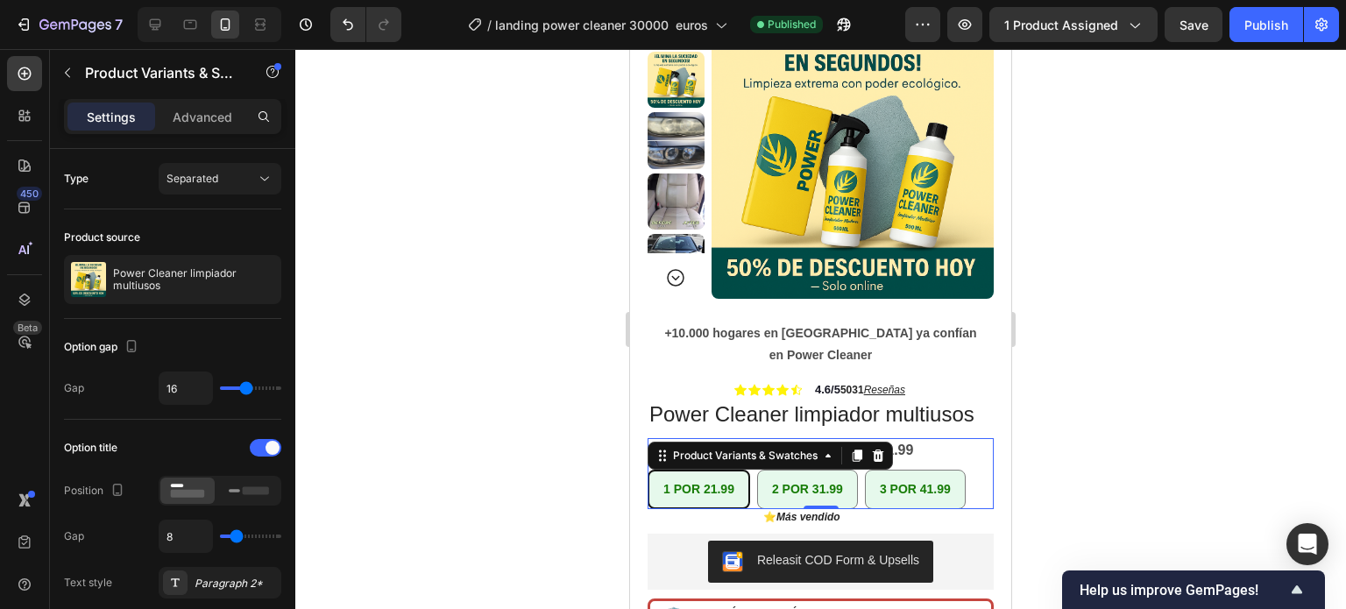
click at [1152, 233] on div at bounding box center [820, 329] width 1050 height 560
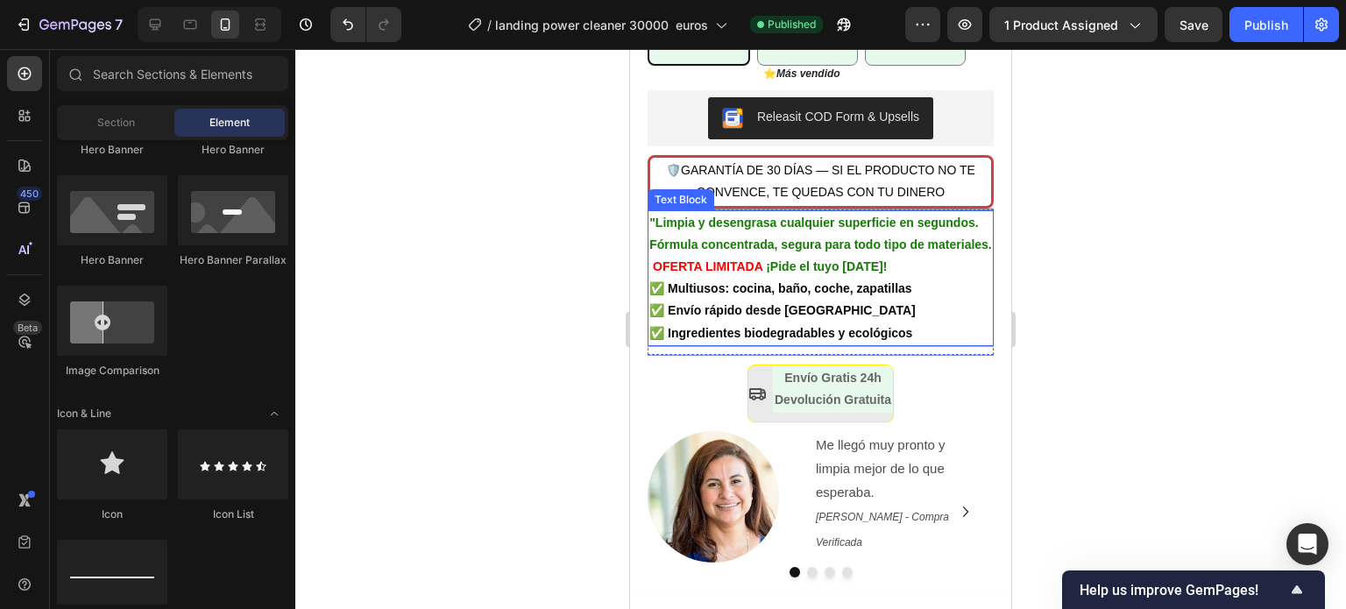
scroll to position [886, 0]
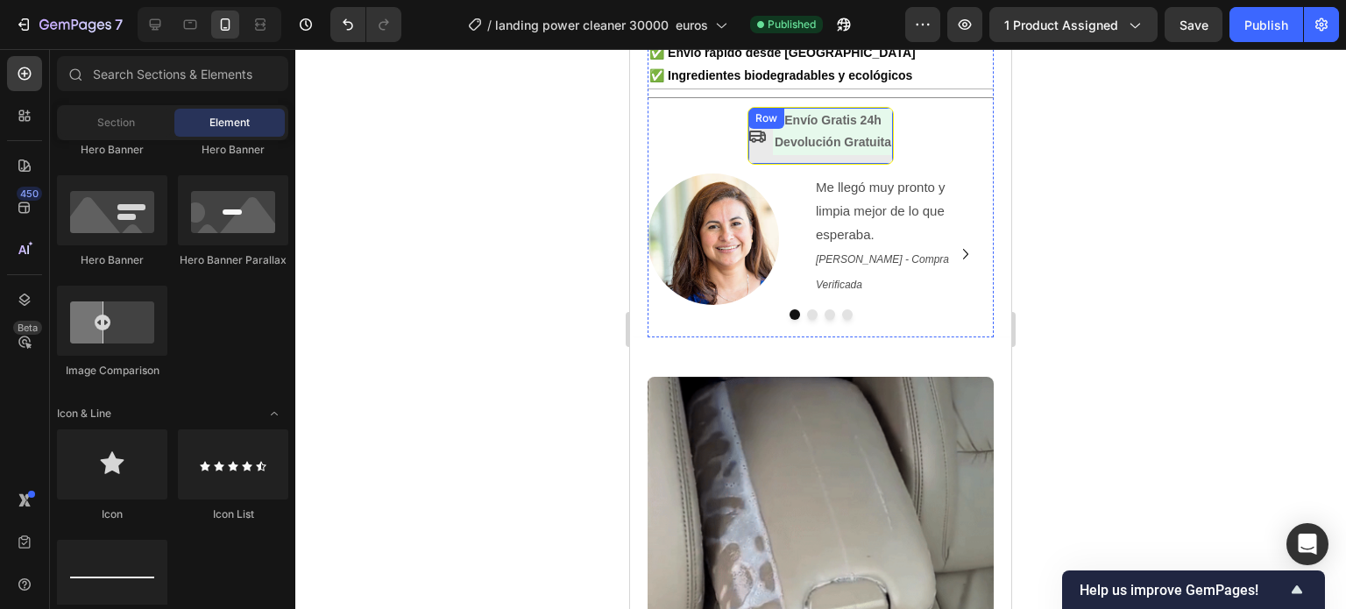
click at [752, 164] on div "Icon" at bounding box center [757, 136] width 18 height 56
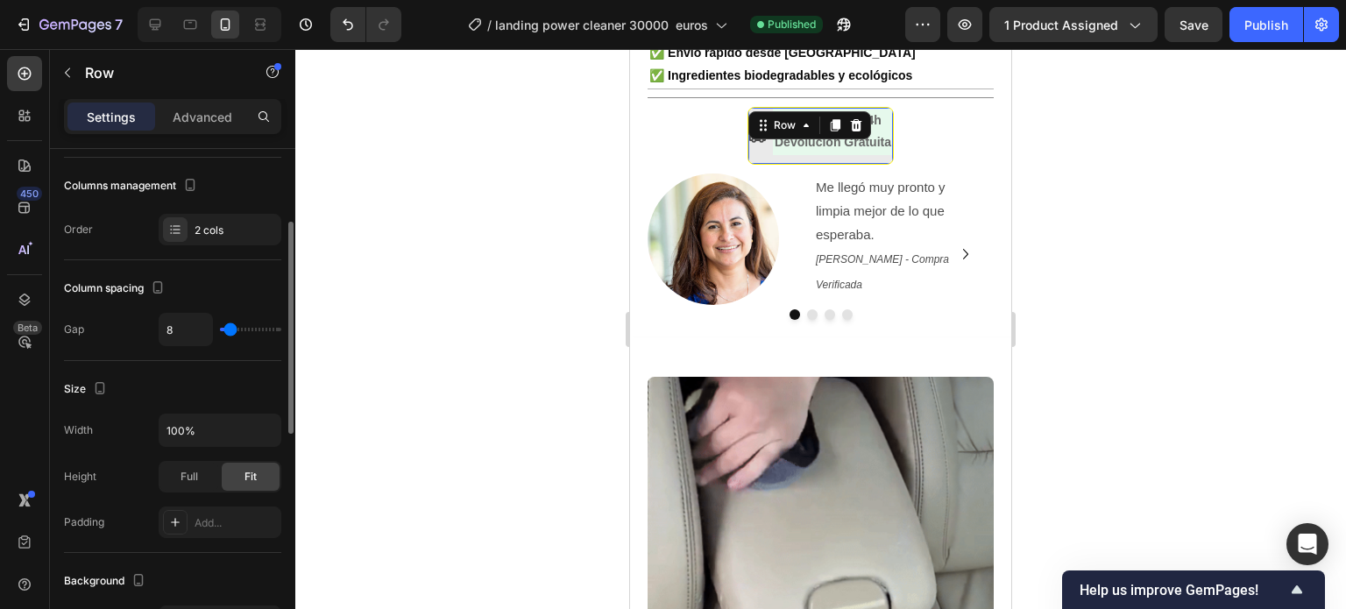
scroll to position [526, 0]
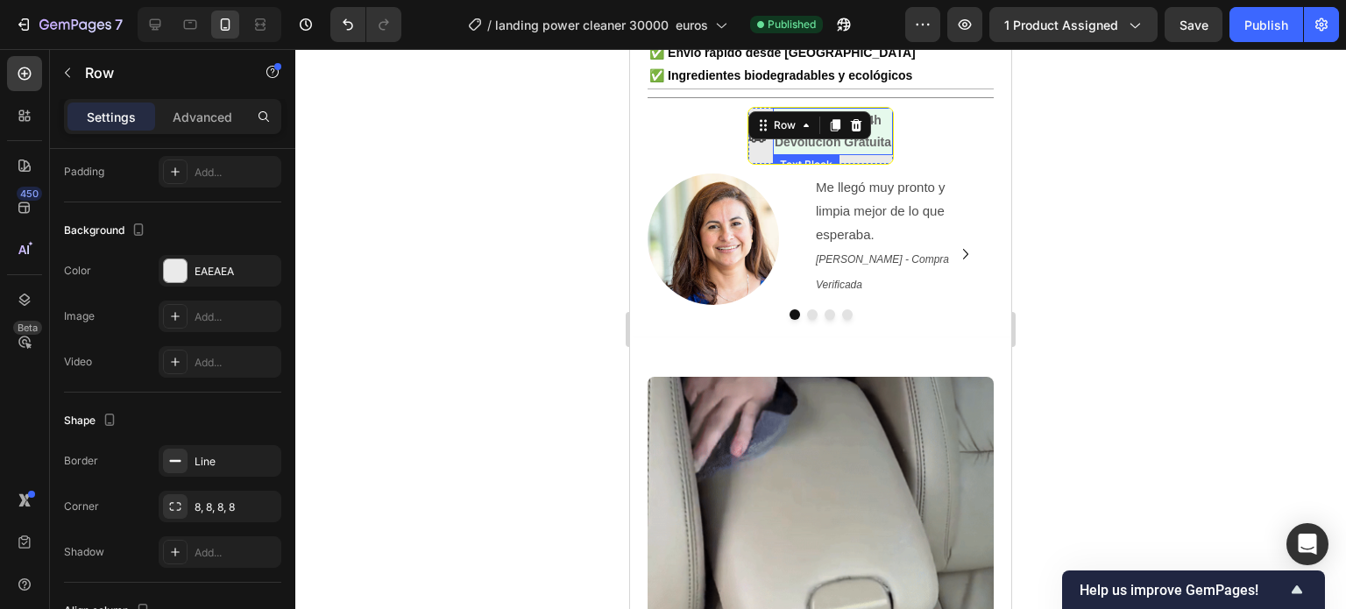
click at [880, 131] on p "Envío Gratis 24h" at bounding box center [832, 121] width 117 height 22
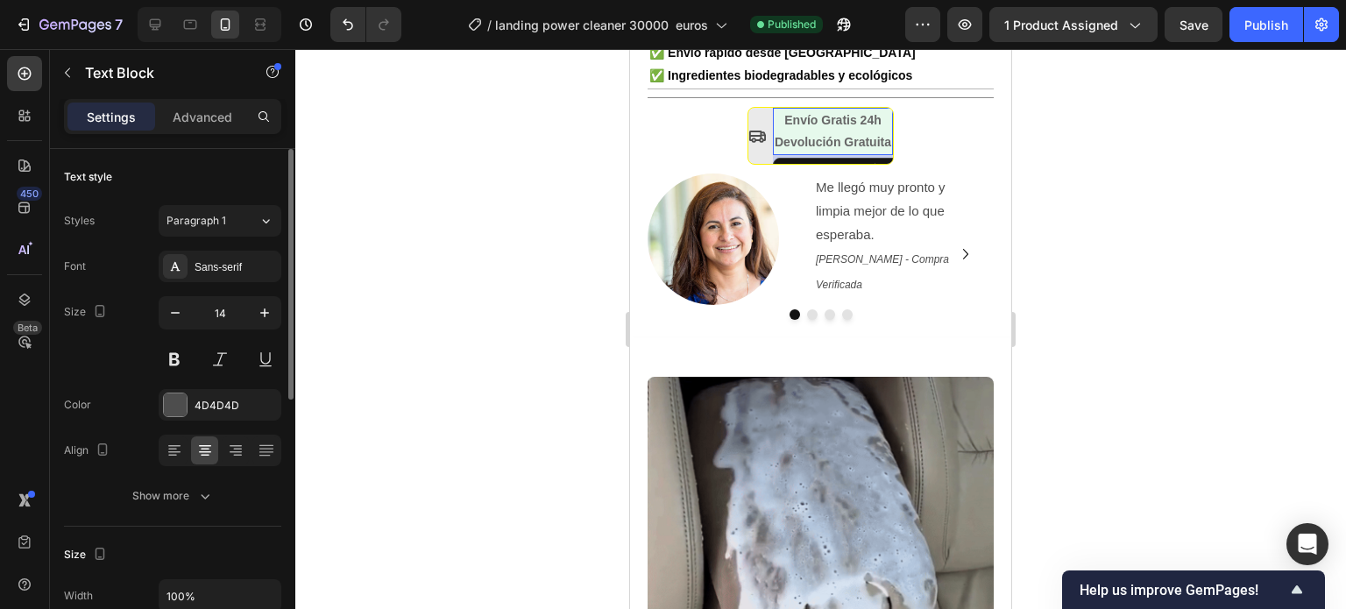
scroll to position [175, 0]
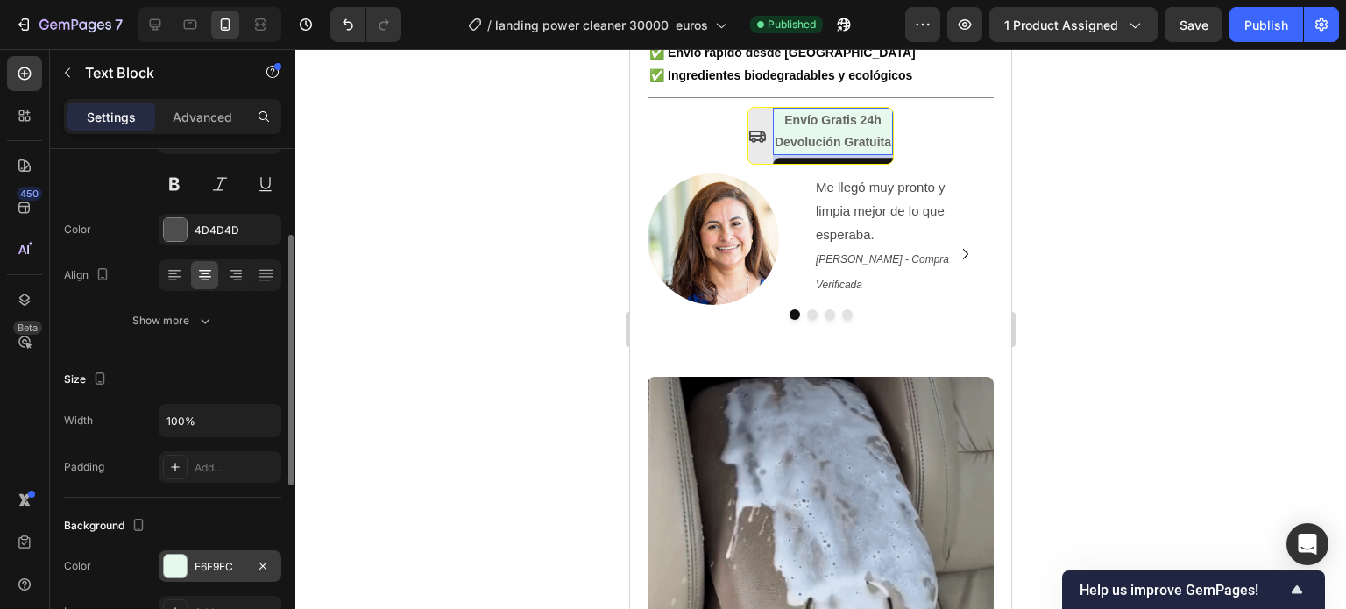
click at [202, 565] on div "E6F9EC" at bounding box center [219, 567] width 51 height 16
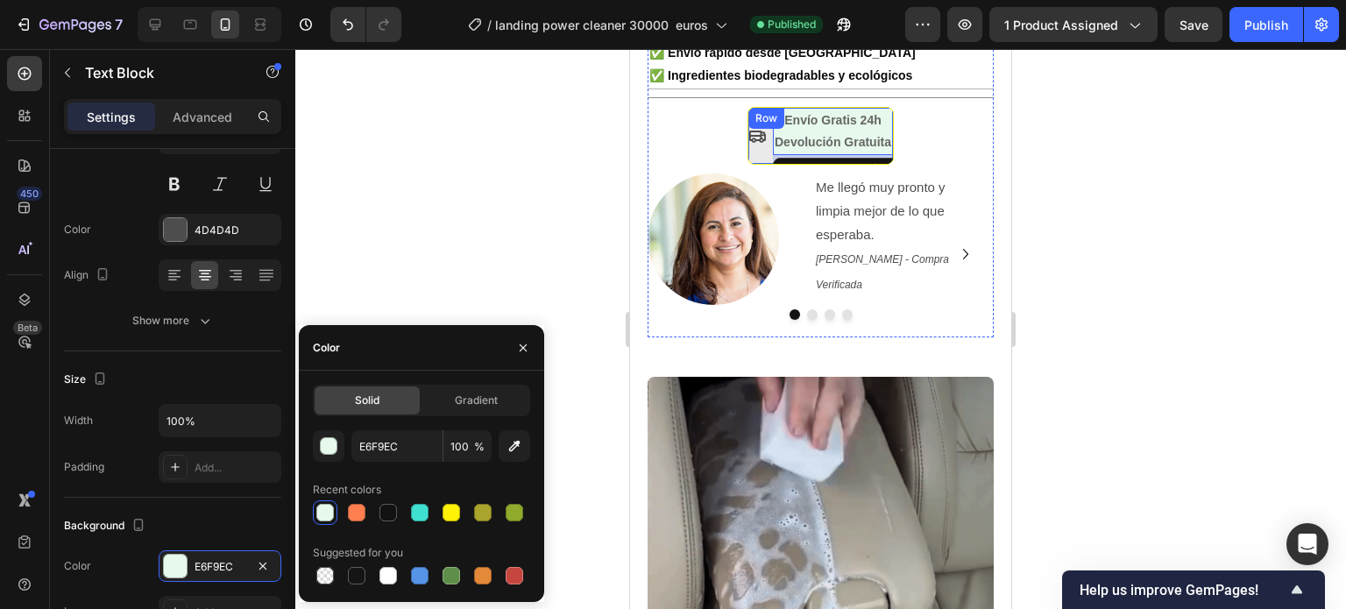
click at [750, 164] on div "Icon" at bounding box center [757, 136] width 18 height 56
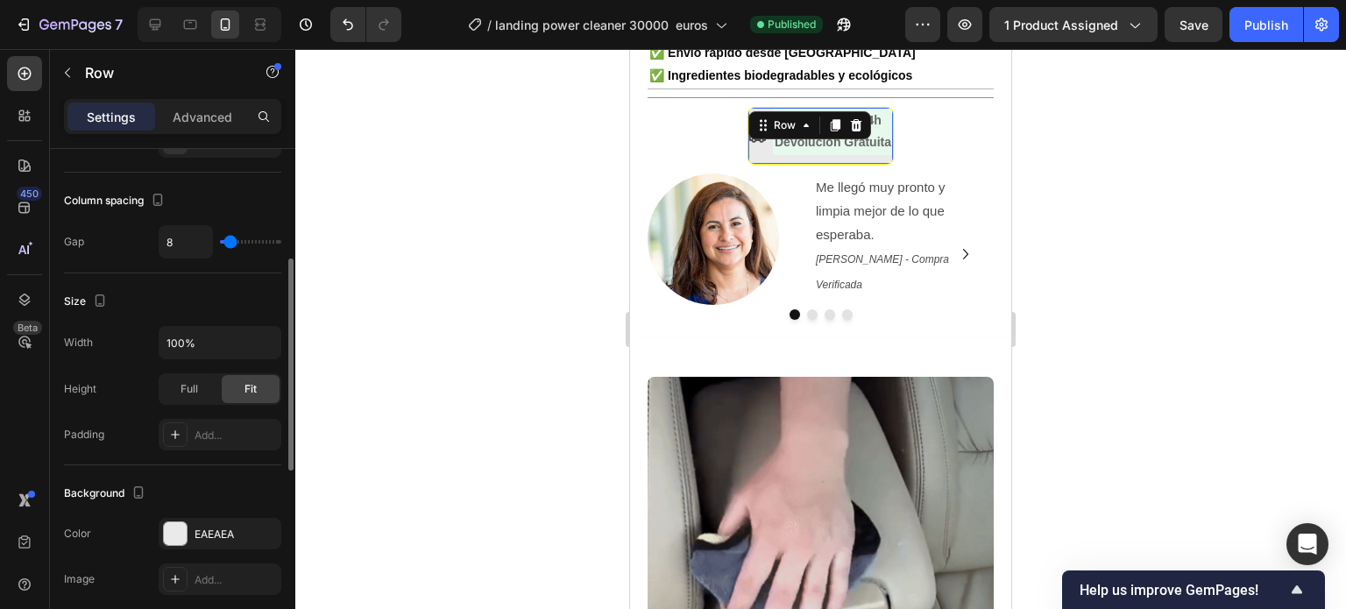
scroll to position [350, 0]
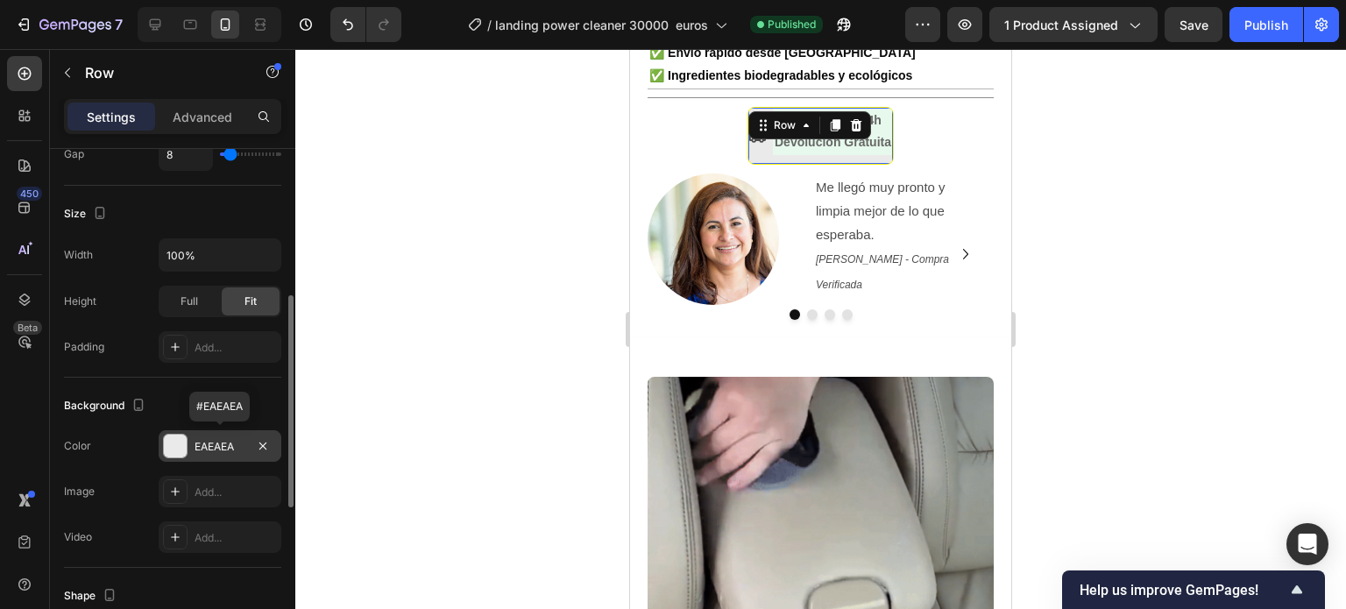
click at [177, 447] on div at bounding box center [175, 445] width 23 height 23
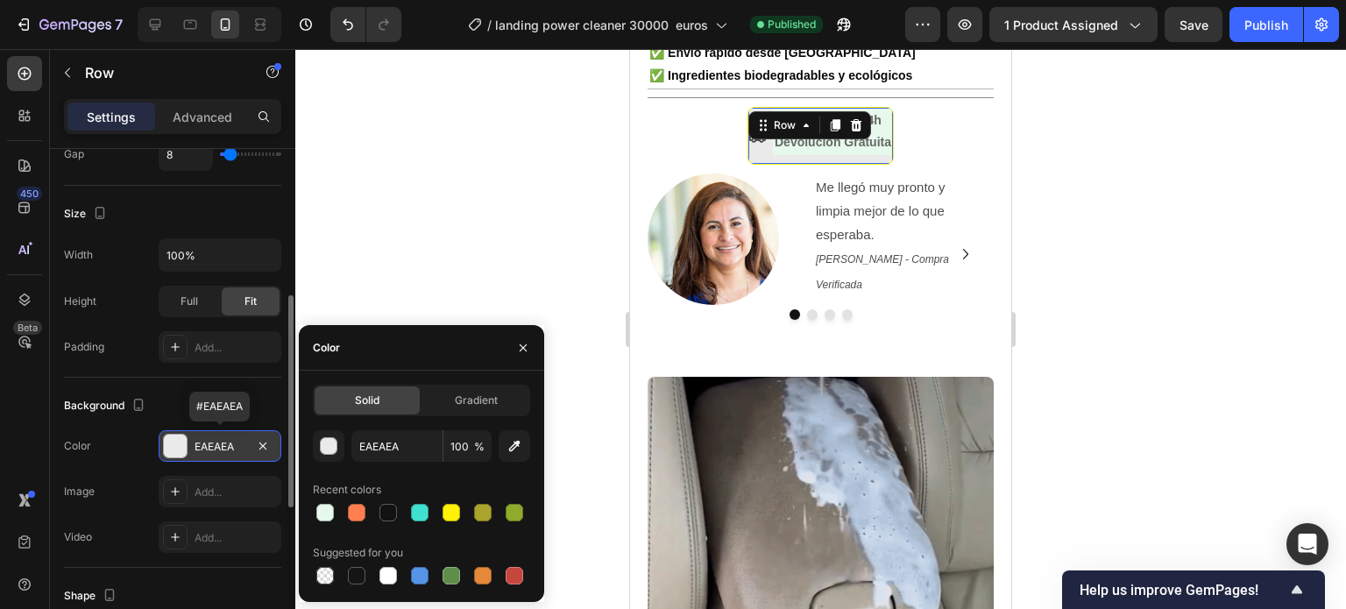
click at [203, 443] on div "EAEAEA" at bounding box center [219, 447] width 51 height 16
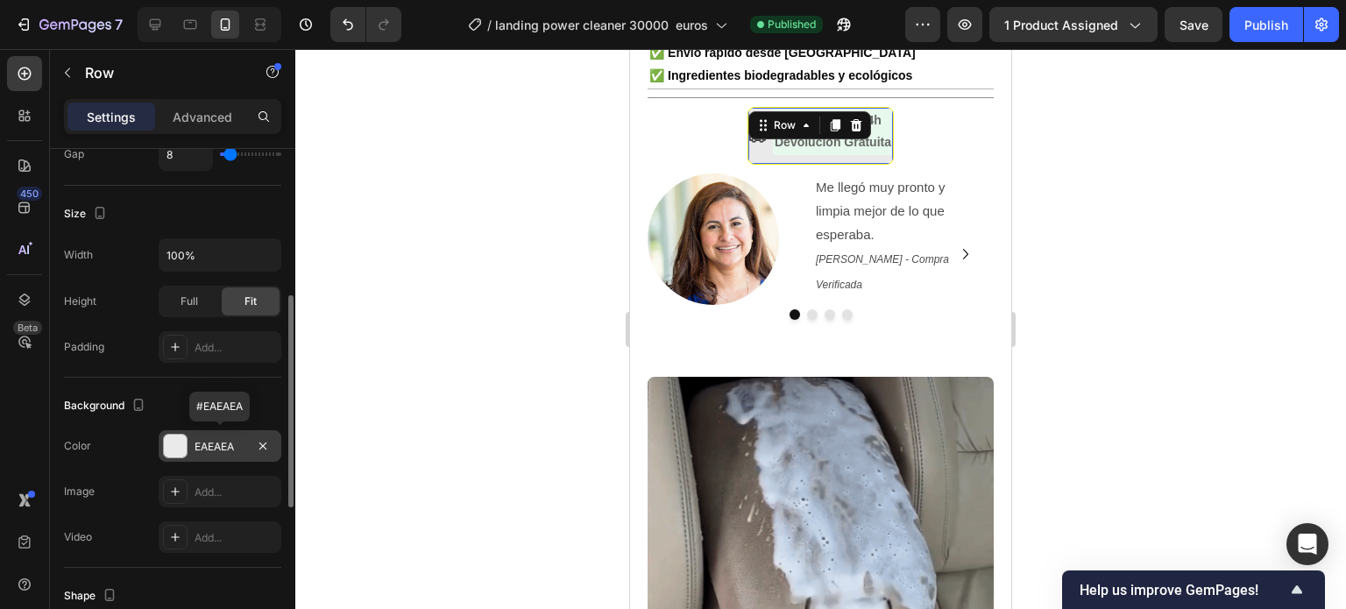
click at [210, 442] on div "EAEAEA" at bounding box center [219, 447] width 51 height 16
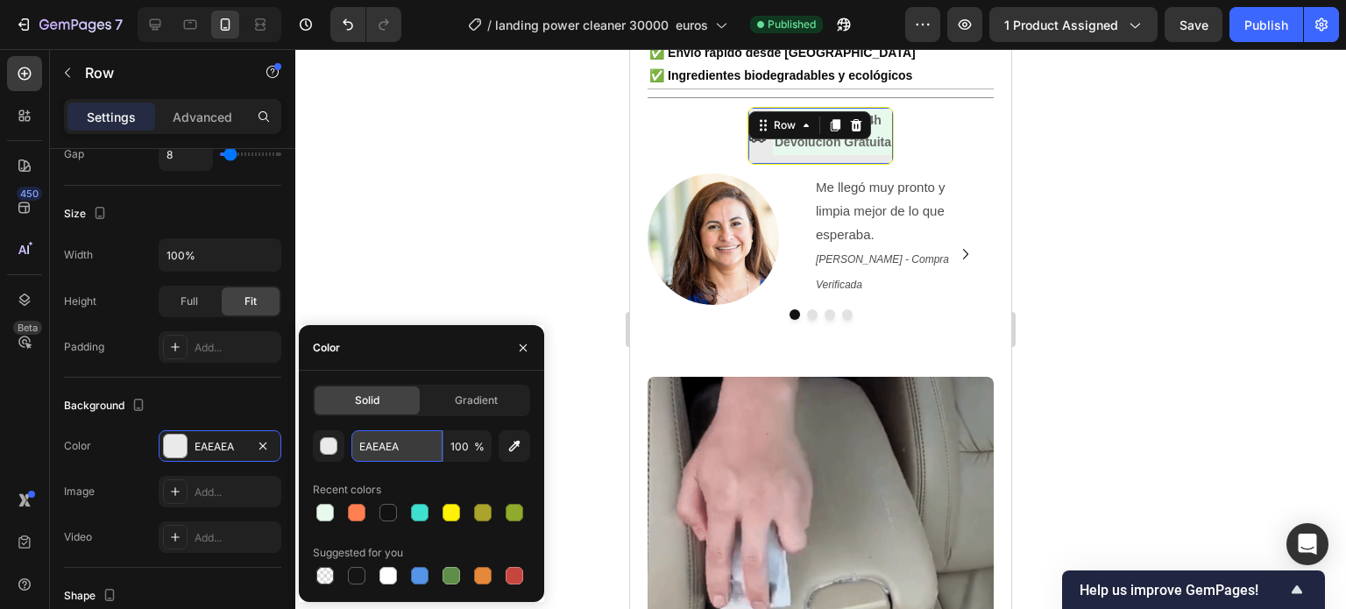
paste input "6F9EC"
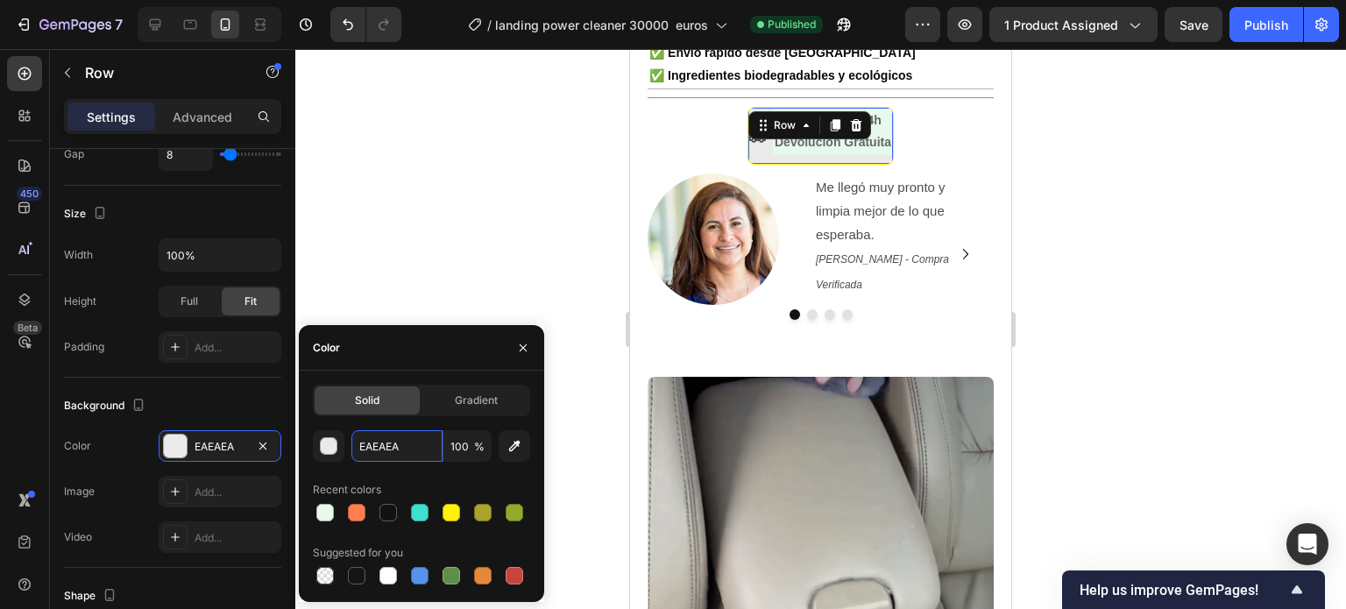
type input "E6F9EC"
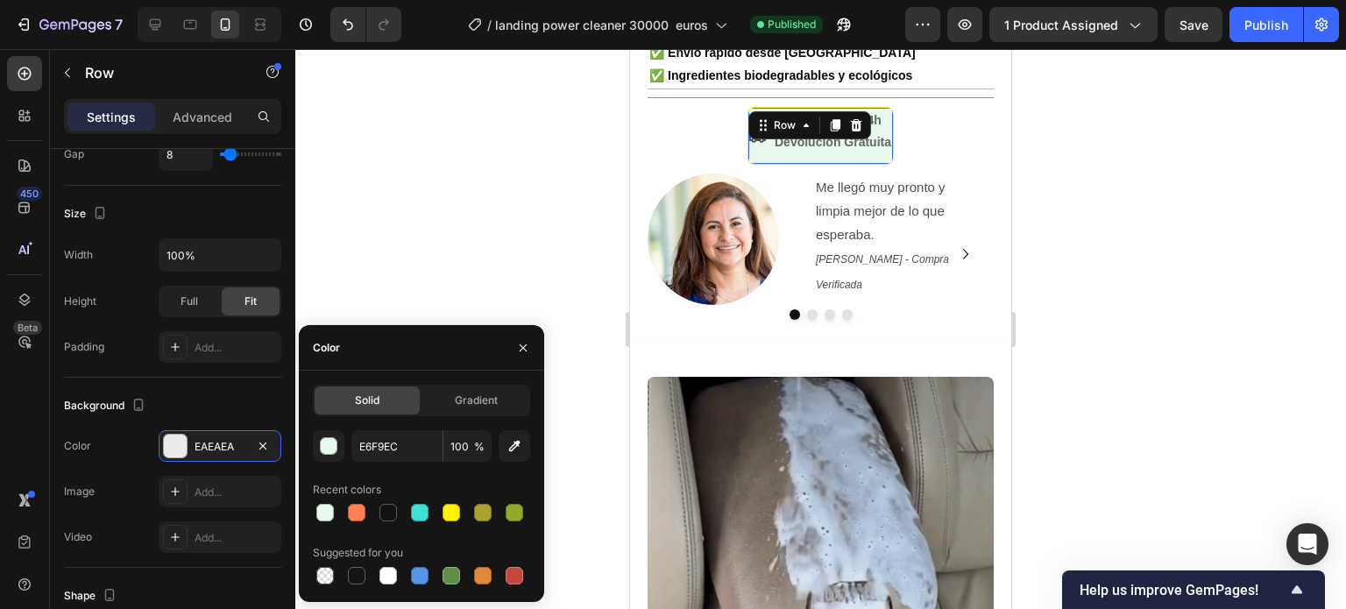
click at [1218, 167] on div at bounding box center [820, 329] width 1050 height 560
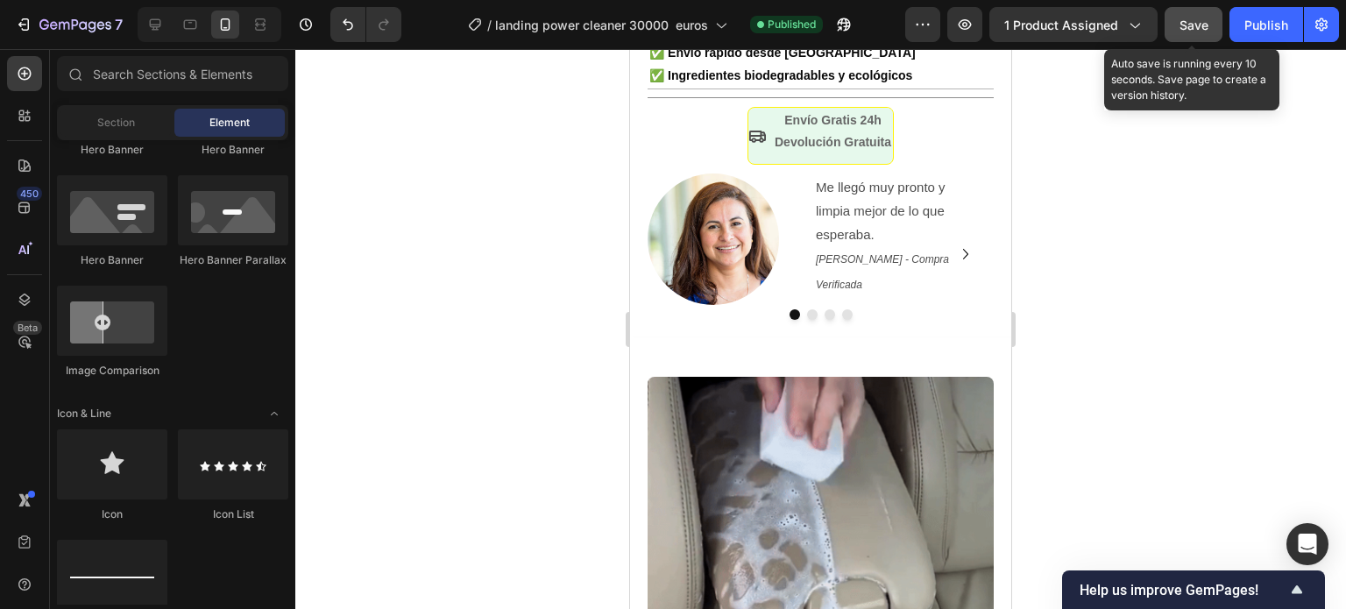
click at [1212, 19] on button "Save" at bounding box center [1193, 24] width 58 height 35
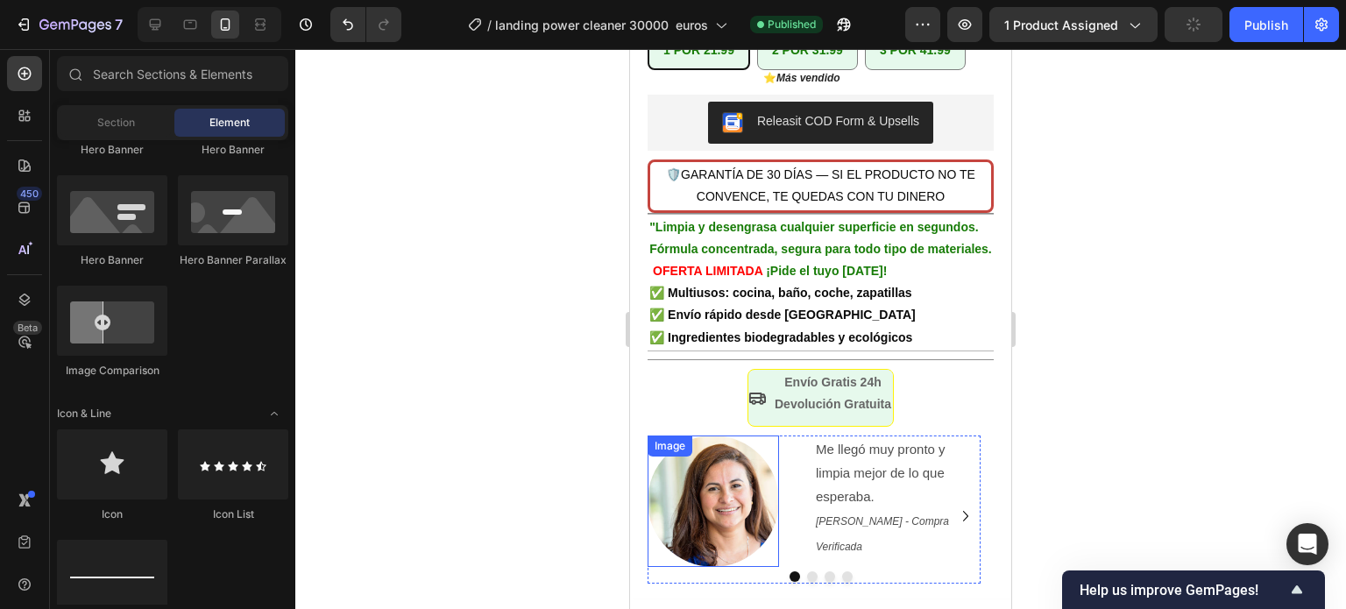
scroll to position [623, 0]
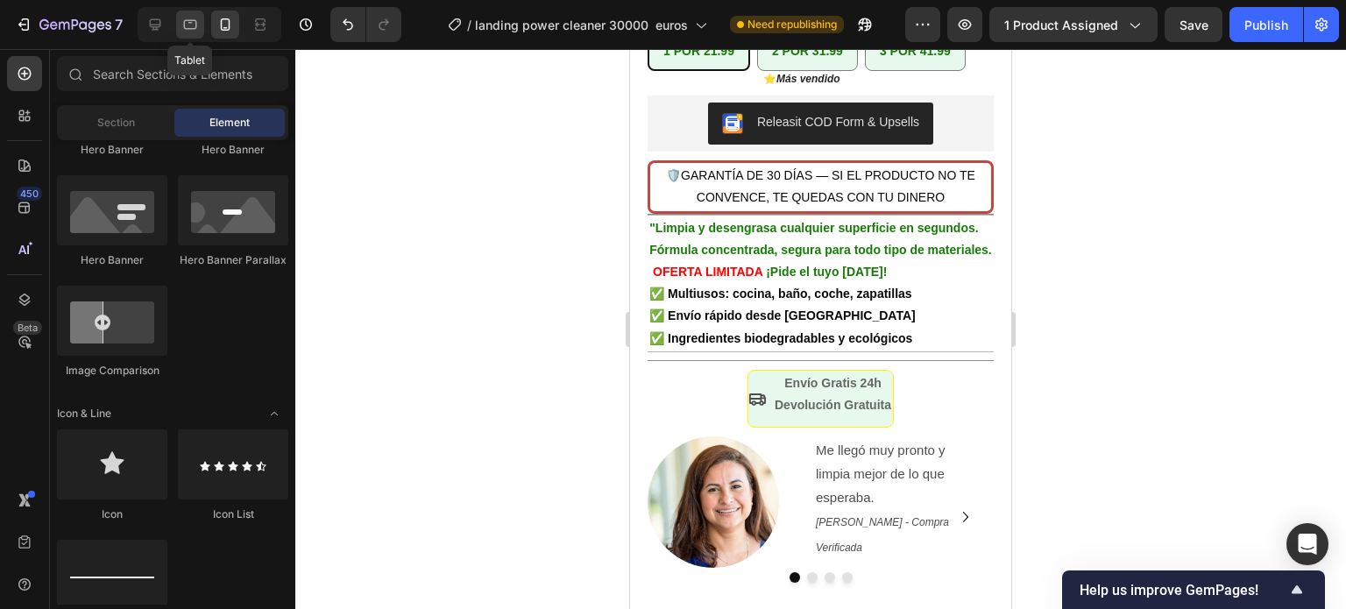
click at [179, 25] on div at bounding box center [190, 25] width 28 height 28
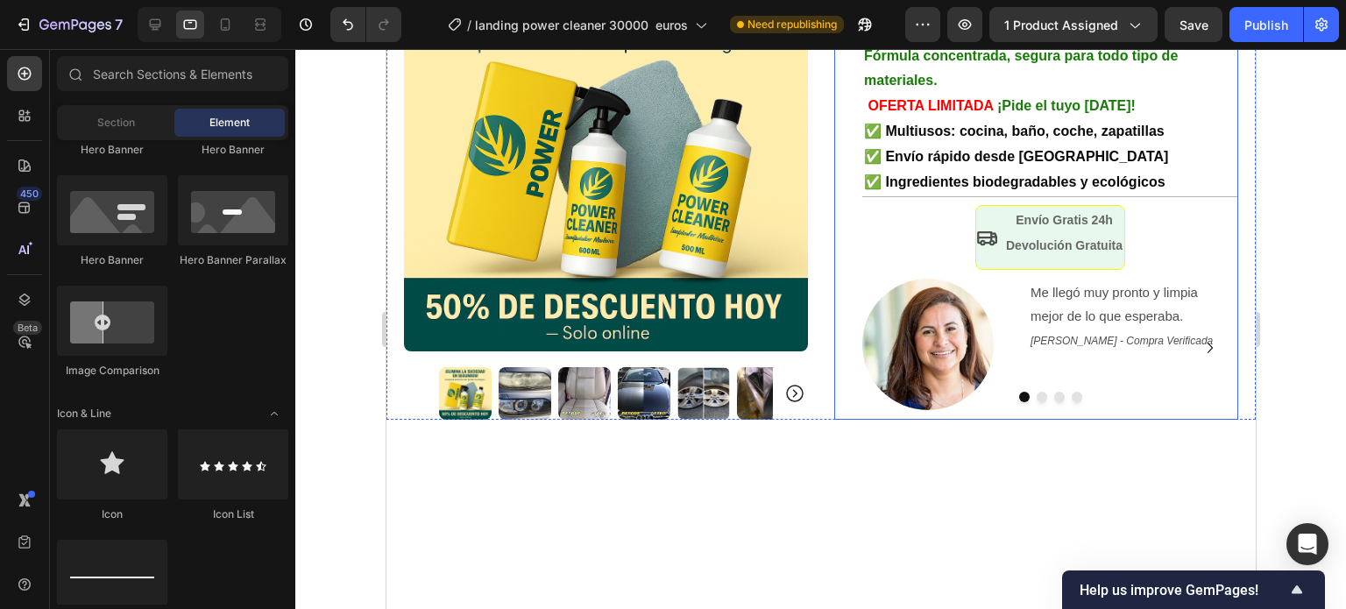
scroll to position [250, 0]
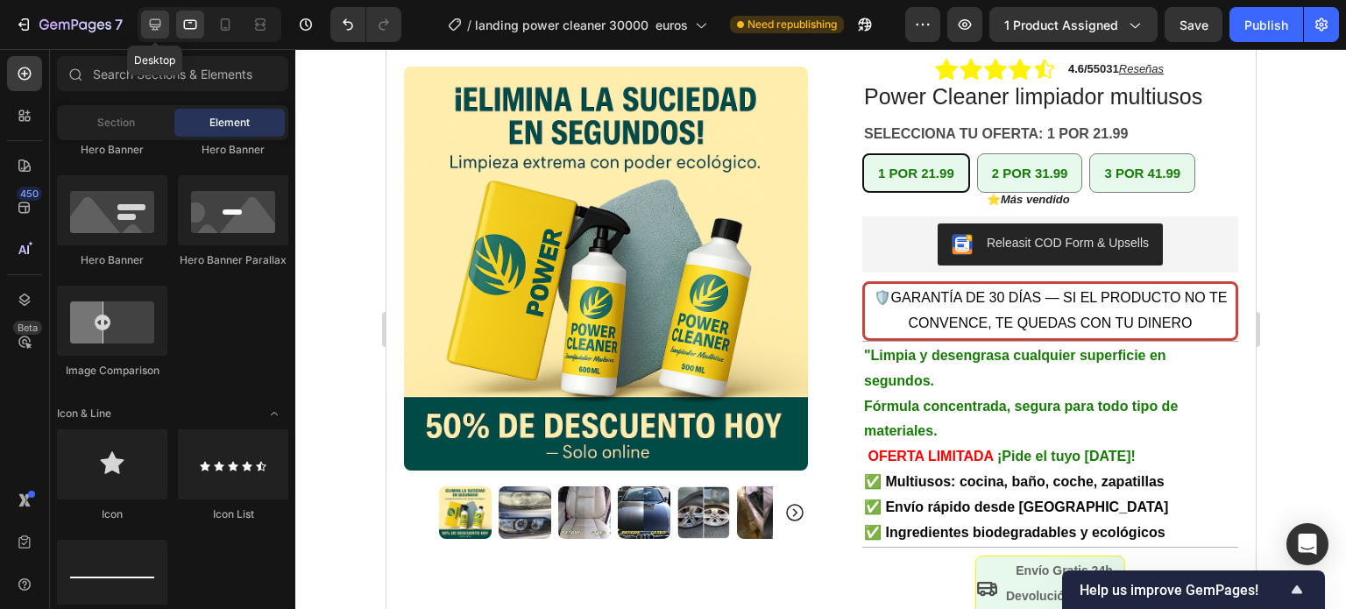
click at [159, 22] on icon at bounding box center [155, 25] width 18 height 18
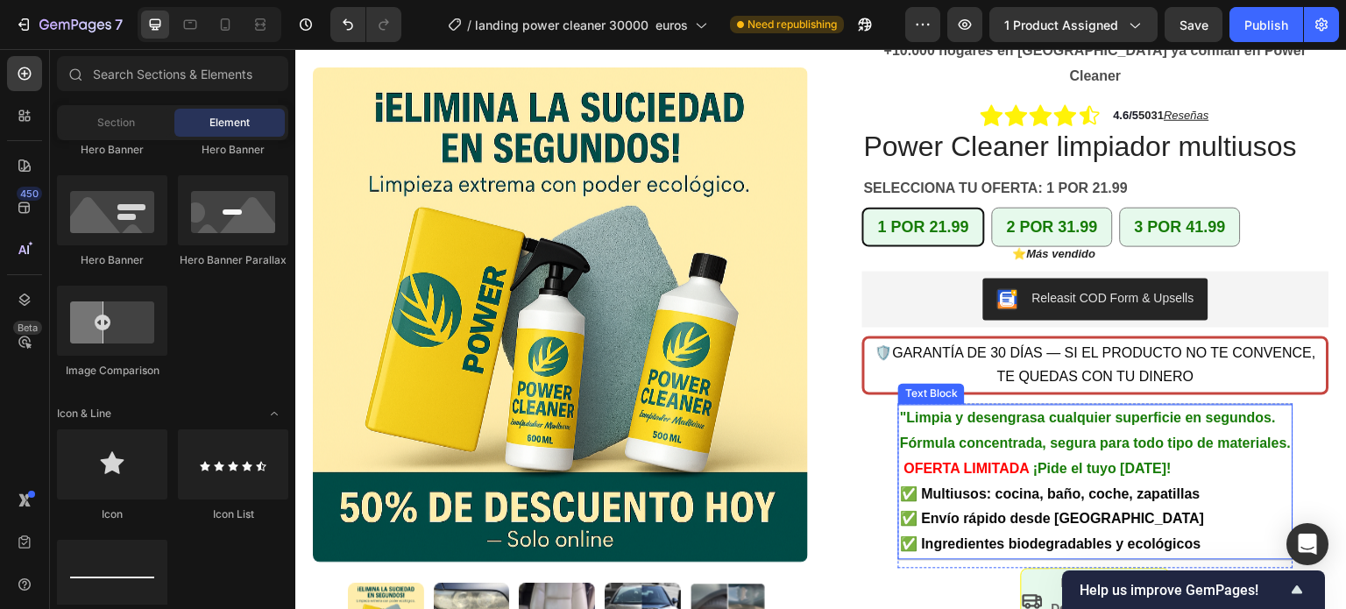
scroll to position [162, 0]
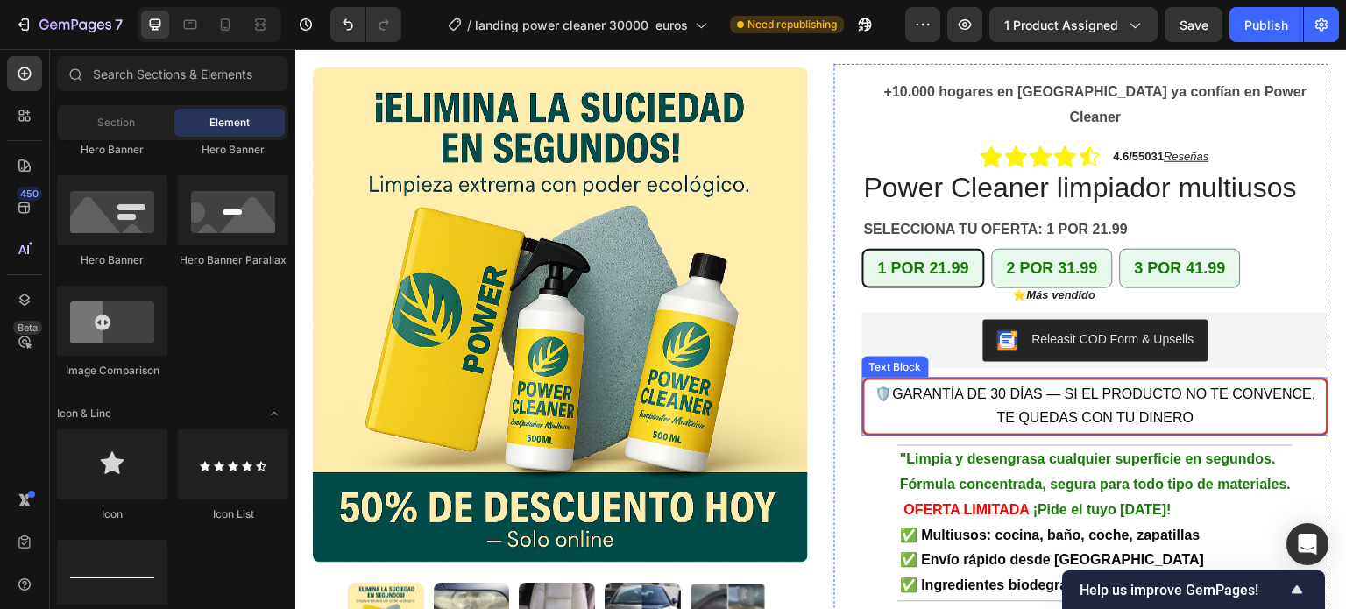
click at [938, 386] on p "🛡️GARANTÍA DE 30 DÍAS — SI EL PRODUCTO NO TE CONVENCE, TE QUEDAS CON TU DINERO" at bounding box center [1095, 407] width 458 height 51
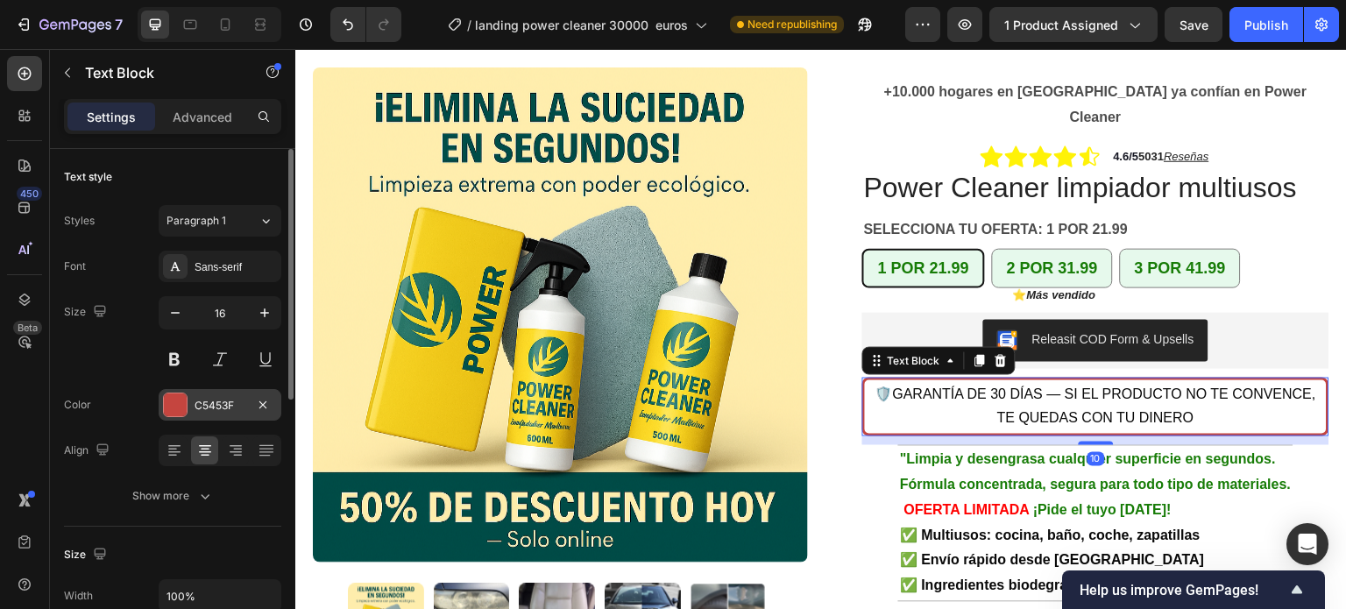
click at [203, 406] on div "C5453F" at bounding box center [219, 406] width 51 height 16
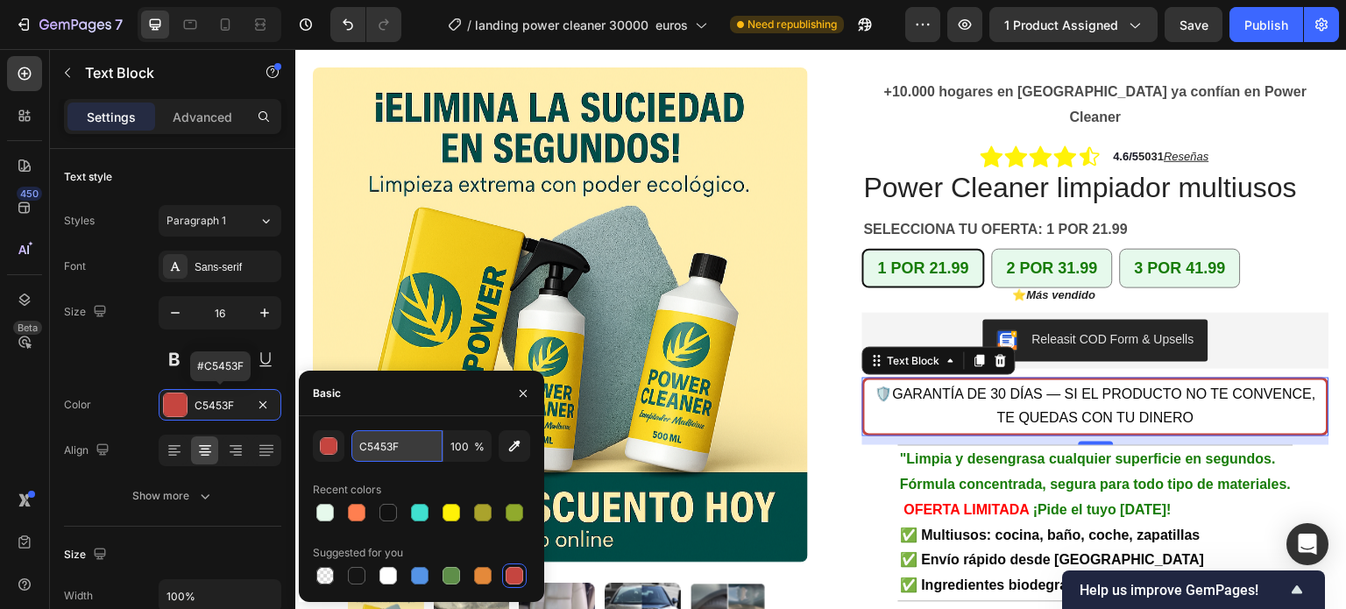
drag, startPoint x: 218, startPoint y: 401, endPoint x: 385, endPoint y: 451, distance: 173.8
paste input "#0B3D2E"
type input "#0B3D2E"
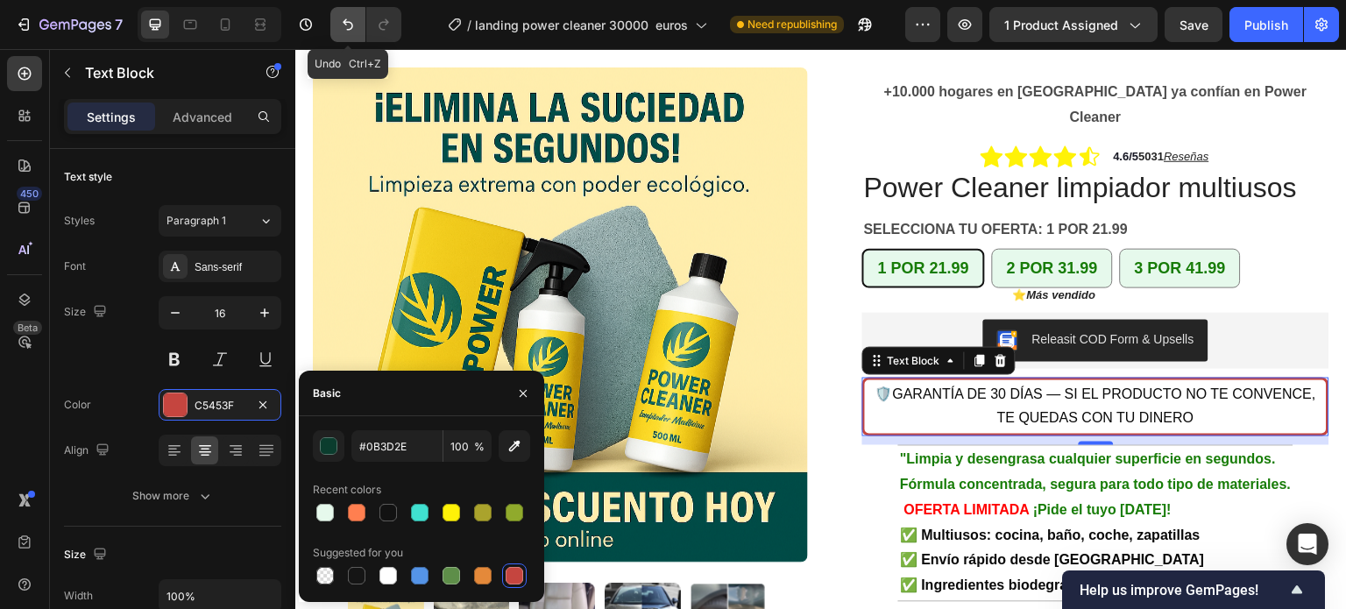
click at [347, 31] on icon "Undo/Redo" at bounding box center [348, 25] width 18 height 18
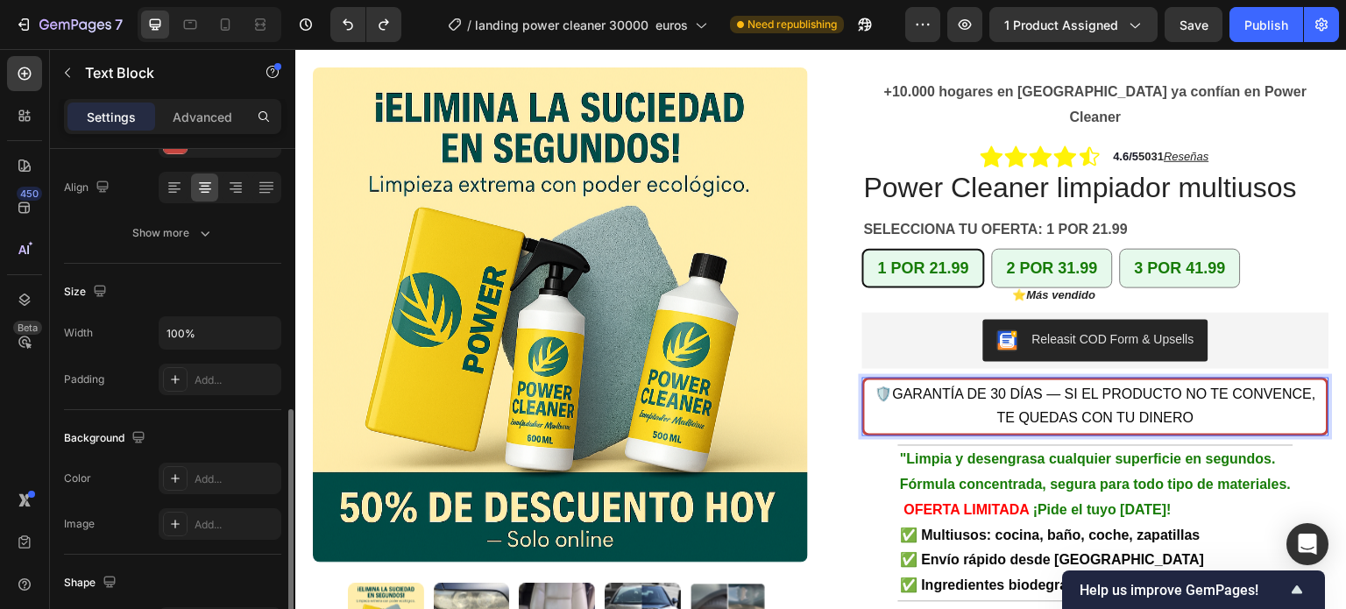
scroll to position [438, 0]
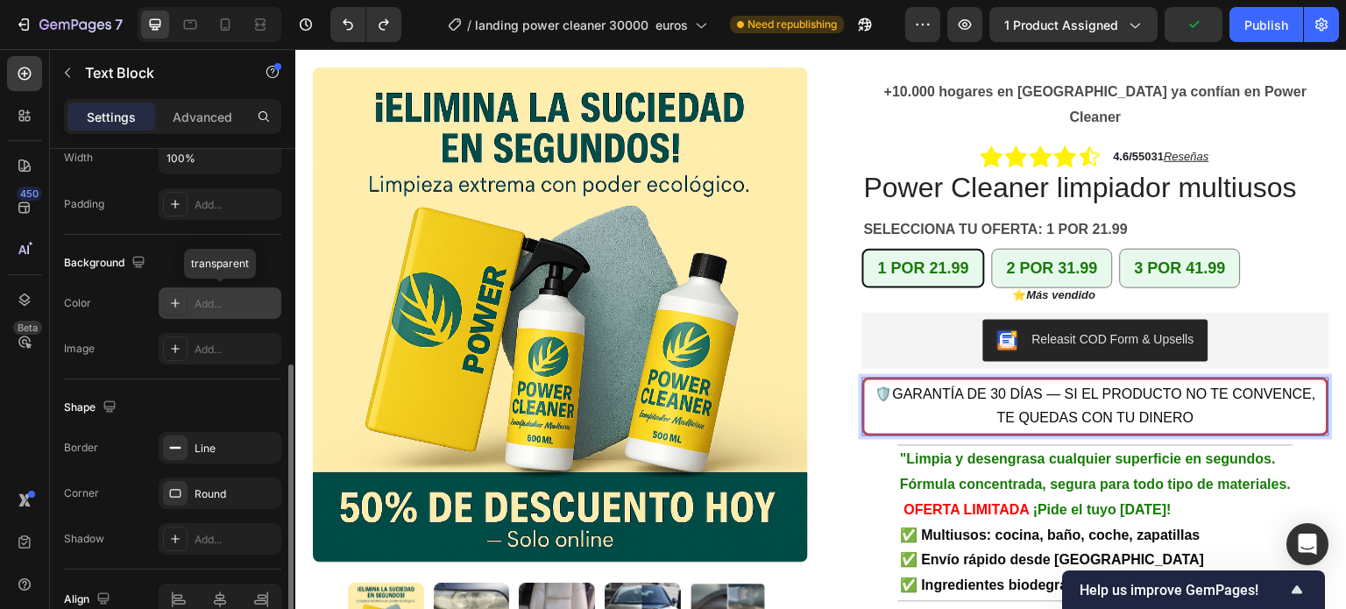
click at [175, 297] on icon at bounding box center [175, 303] width 14 height 14
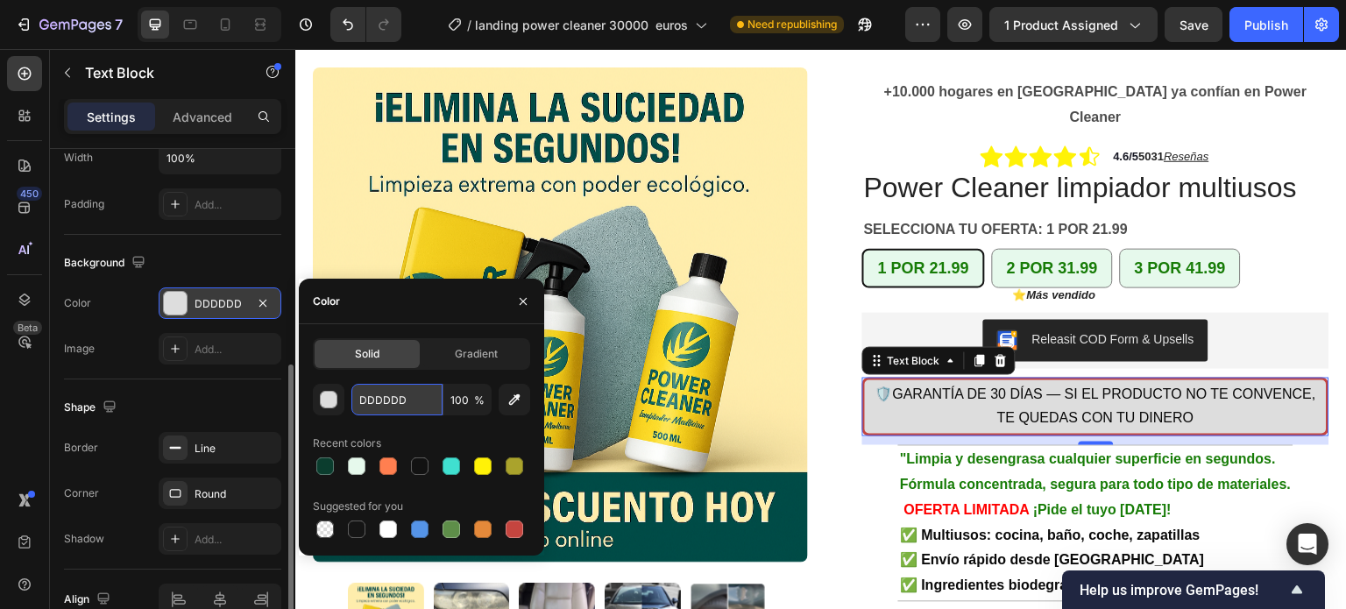
paste input "#0B3D2E"
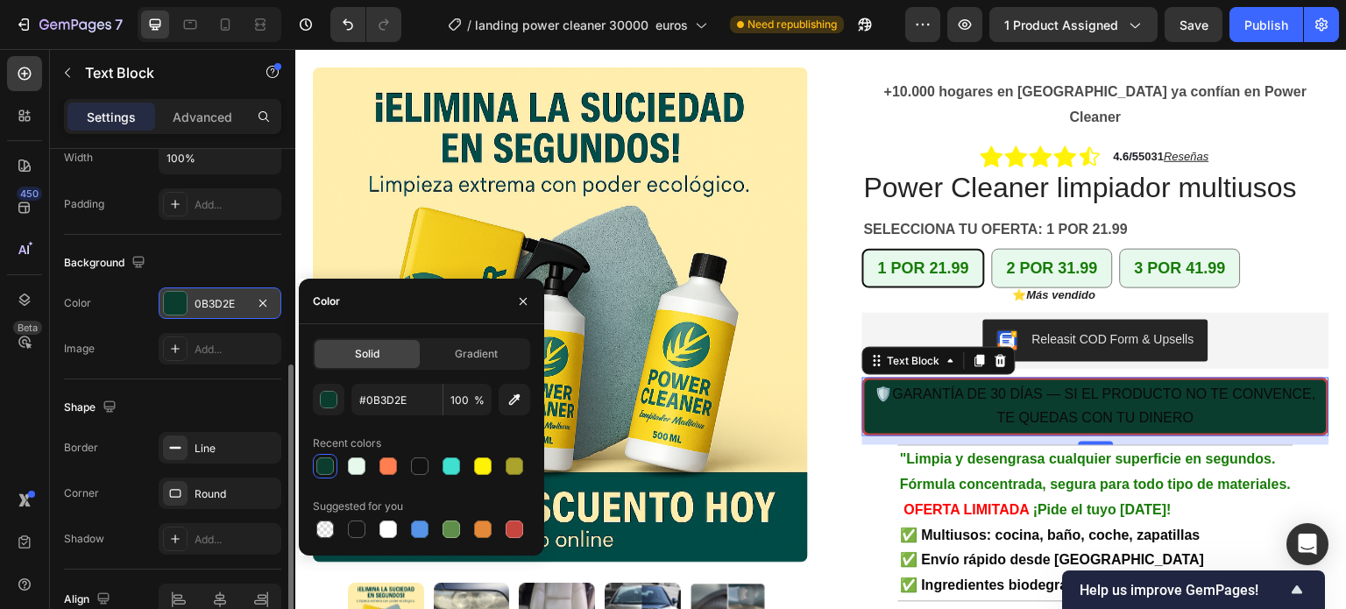
type input "0B3D2E"
click at [969, 386] on span "🛡️GARANTÍA DE 30 DÍAS — SI EL PRODUCTO NO TE CONVENCE, TE QUEDAS CON TU DINERO" at bounding box center [1095, 406] width 441 height 40
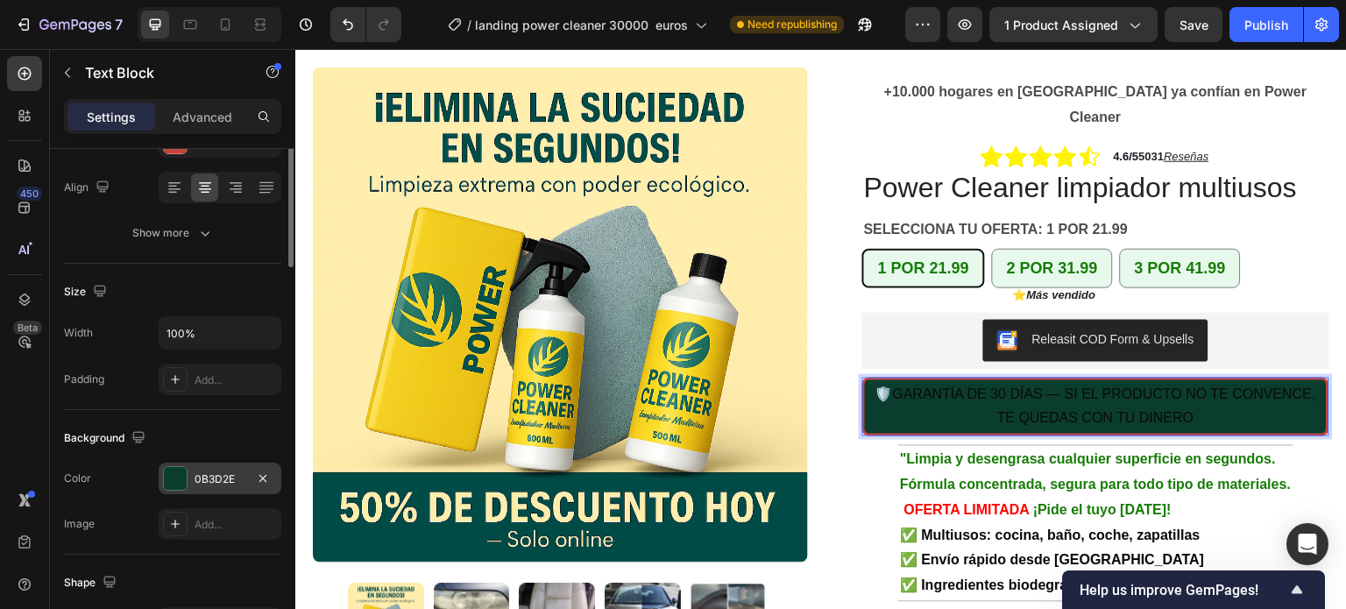
scroll to position [0, 0]
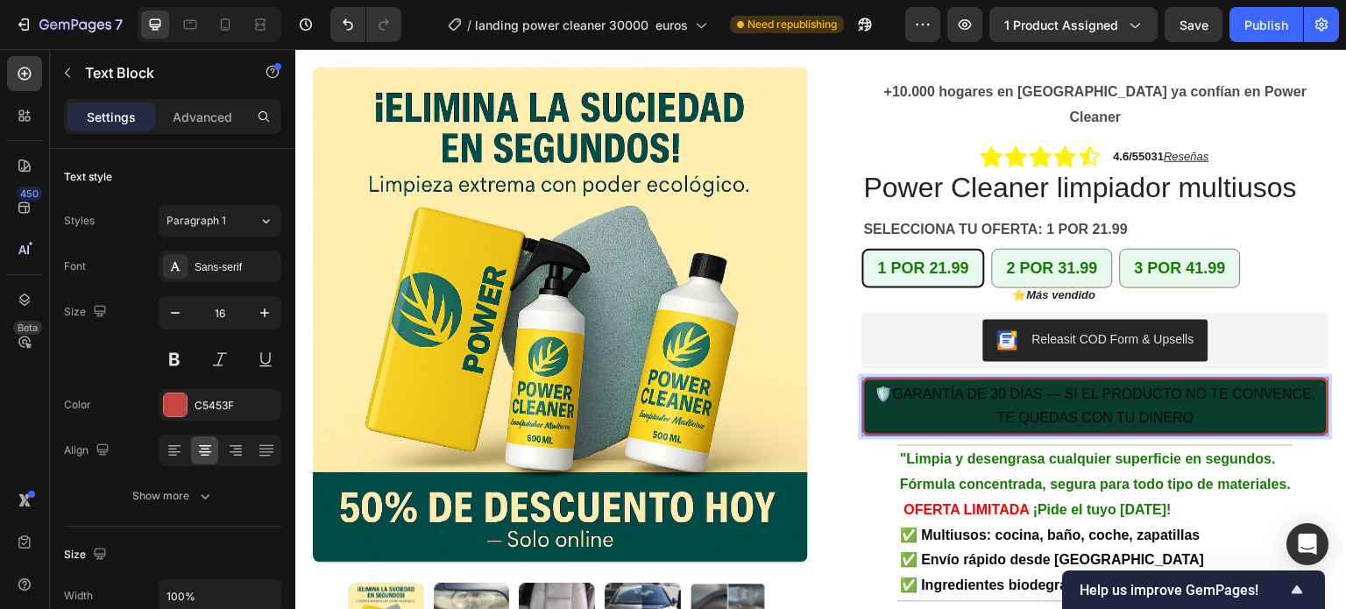
click at [1193, 392] on p "🛡️GARANTÍA DE 30 DÍAS — SI EL PRODUCTO NO TE CONVENCE, TE QUEDAS CON TU DINERO" at bounding box center [1095, 407] width 458 height 51
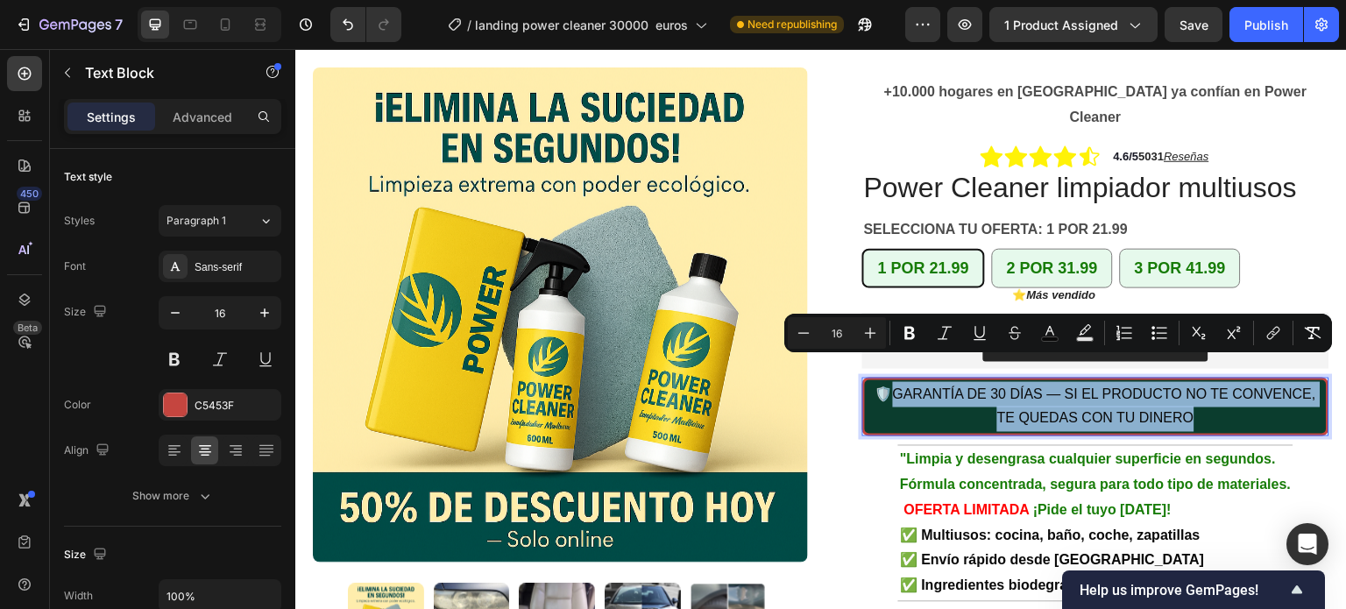
drag, startPoint x: 1189, startPoint y: 392, endPoint x: 887, endPoint y: 361, distance: 303.0
click at [887, 382] on p "🛡️GARANTÍA DE 30 DÍAS — SI EL PRODUCTO NO TE CONVENCE, TE QUEDAS CON TU DINERO" at bounding box center [1095, 407] width 458 height 51
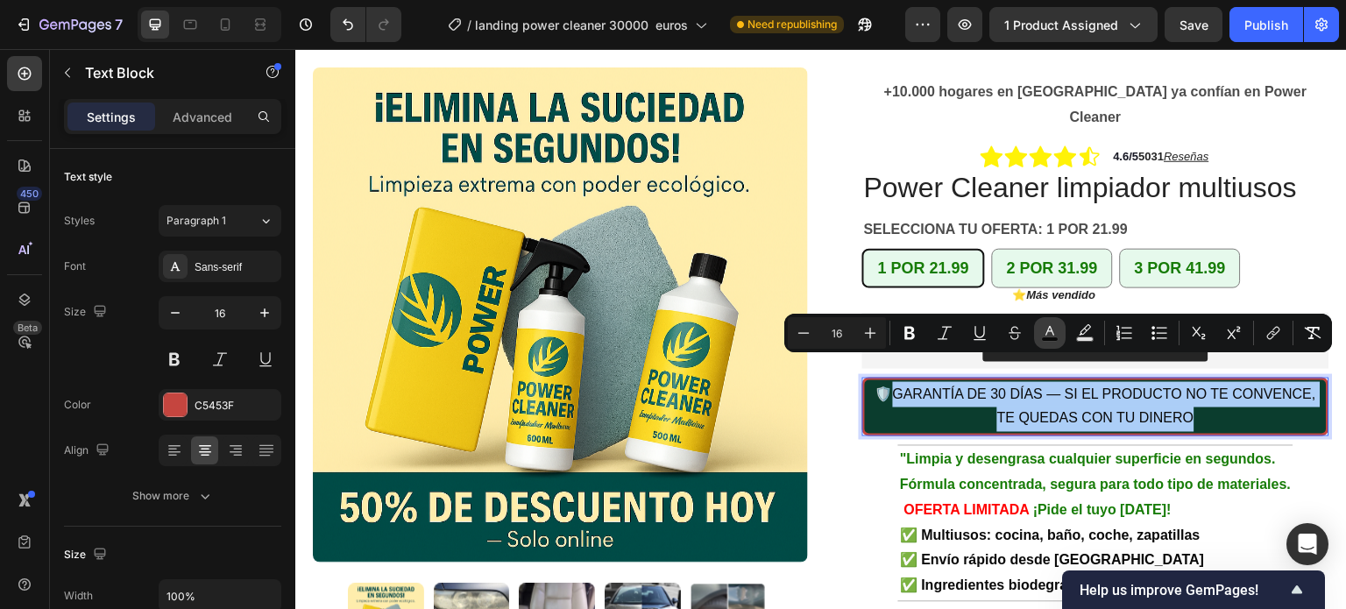
click at [1049, 337] on rect "Editor contextual toolbar" at bounding box center [1050, 339] width 17 height 4
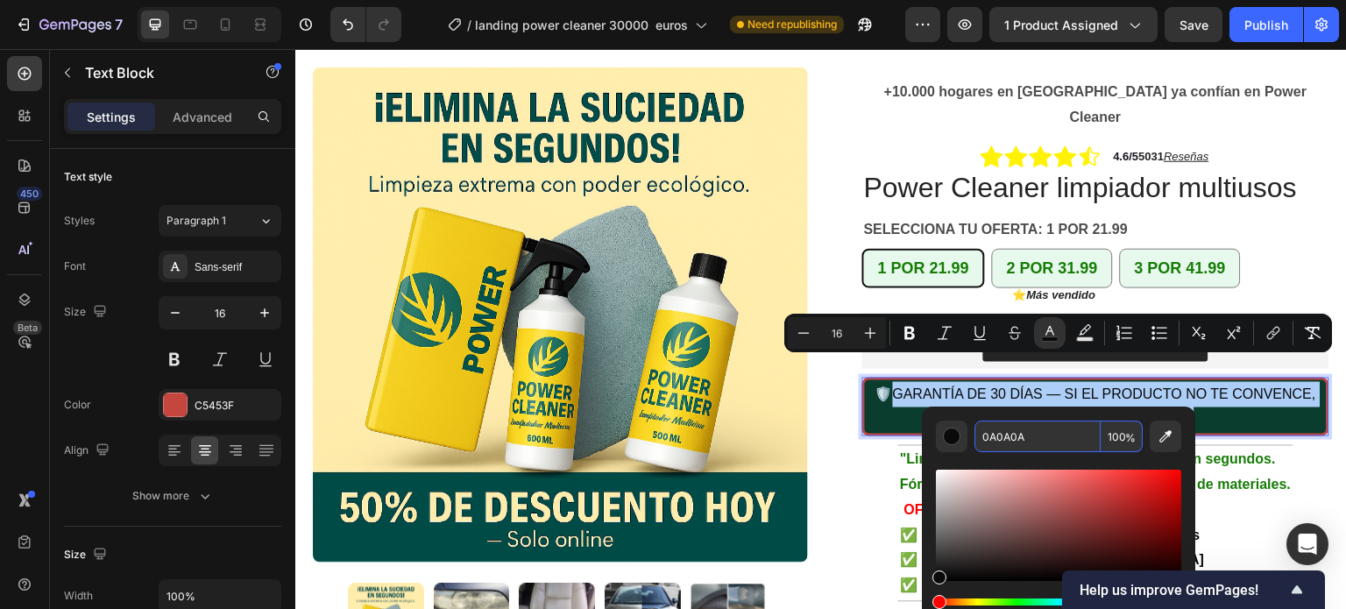
click at [1009, 439] on input "0A0A0A" at bounding box center [1037, 436] width 126 height 32
paste input "#FFFFFF"
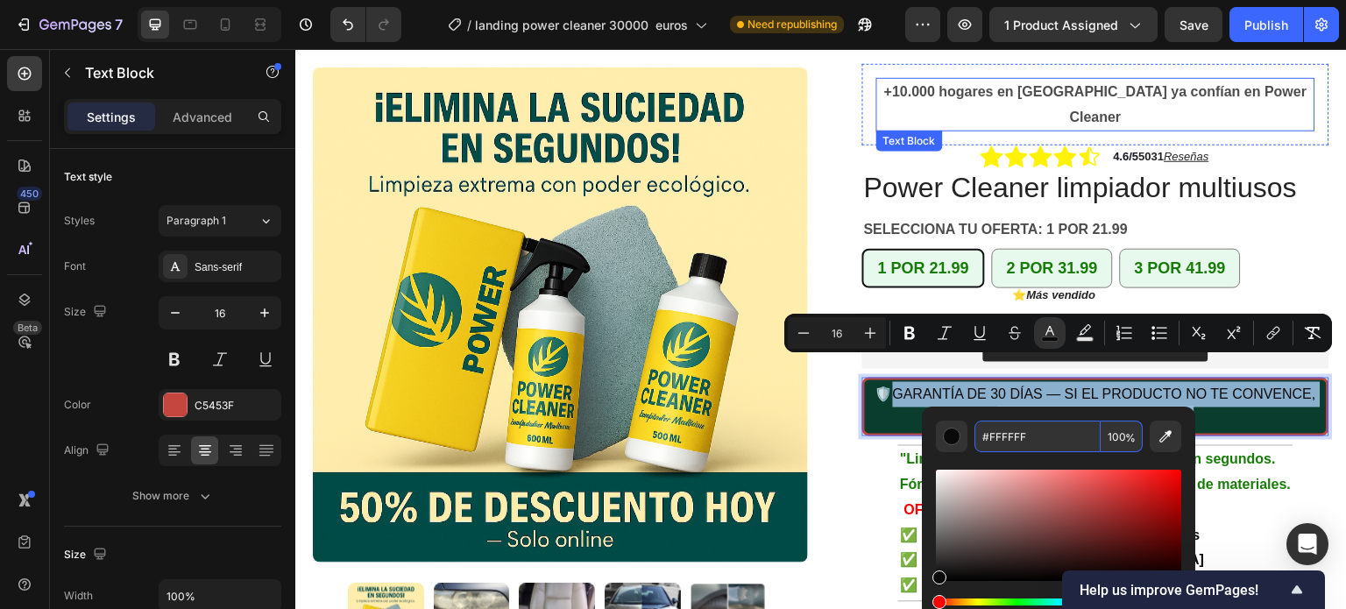
type input "FFFFFF"
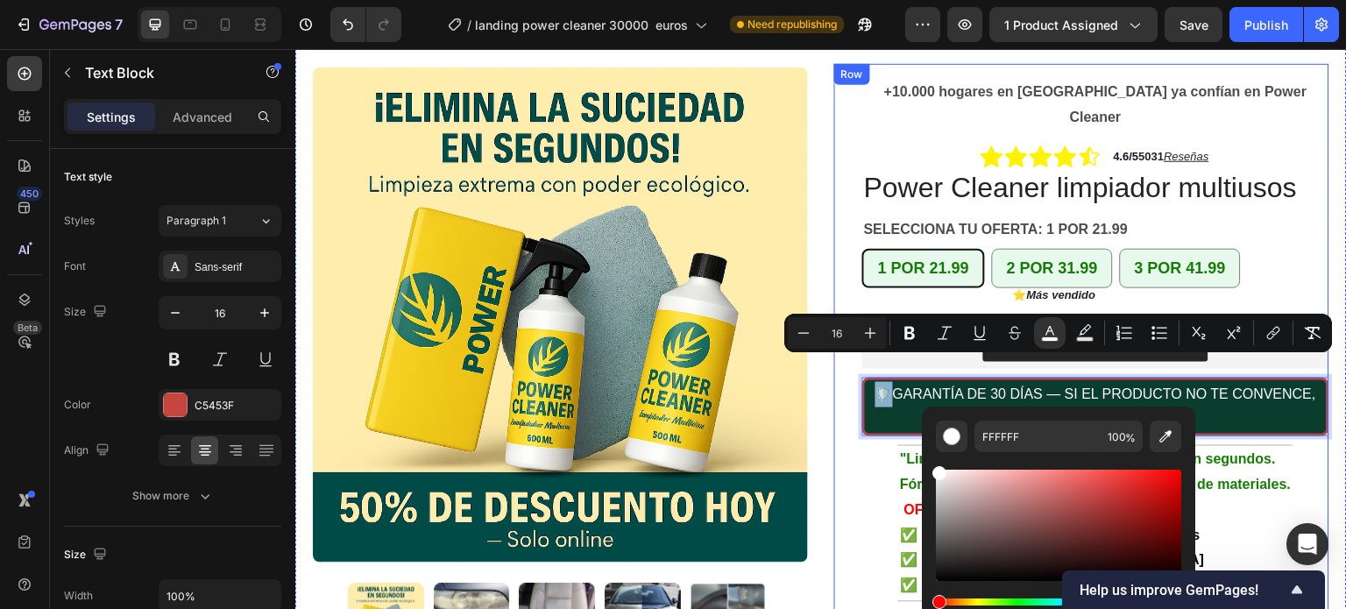
click at [840, 283] on div "+10.000 hogares en [GEOGRAPHIC_DATA] ya confían en Power Cleaner Text Block Row…" at bounding box center [1081, 441] width 495 height 754
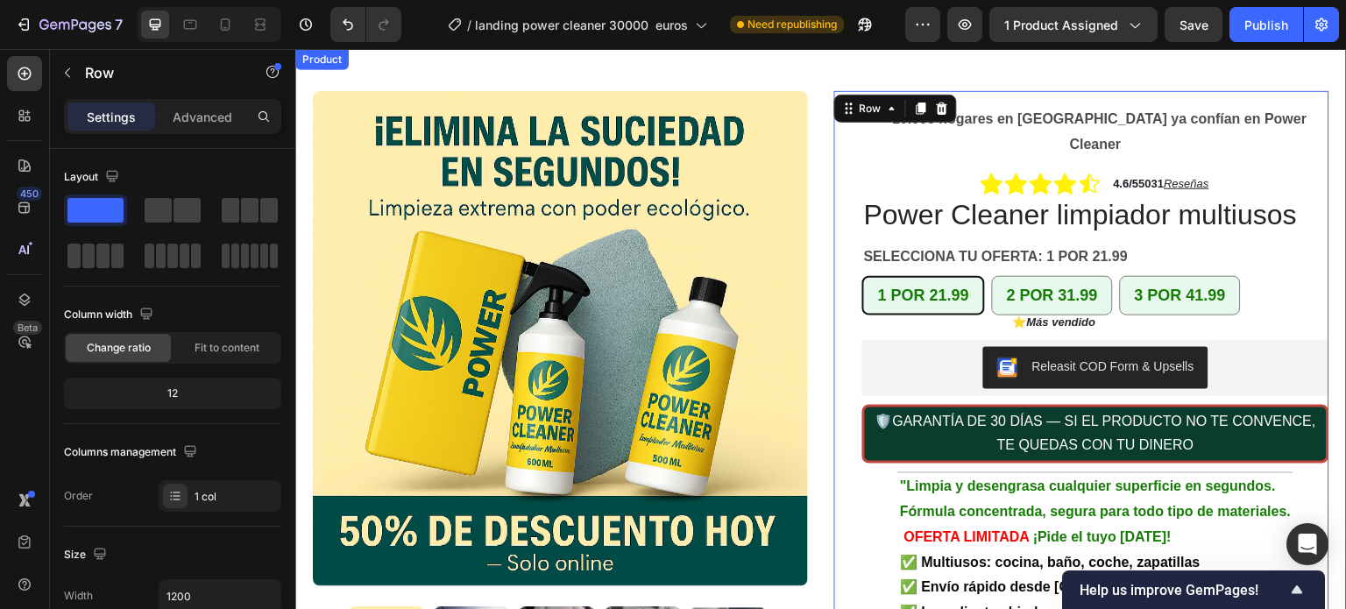
scroll to position [175, 0]
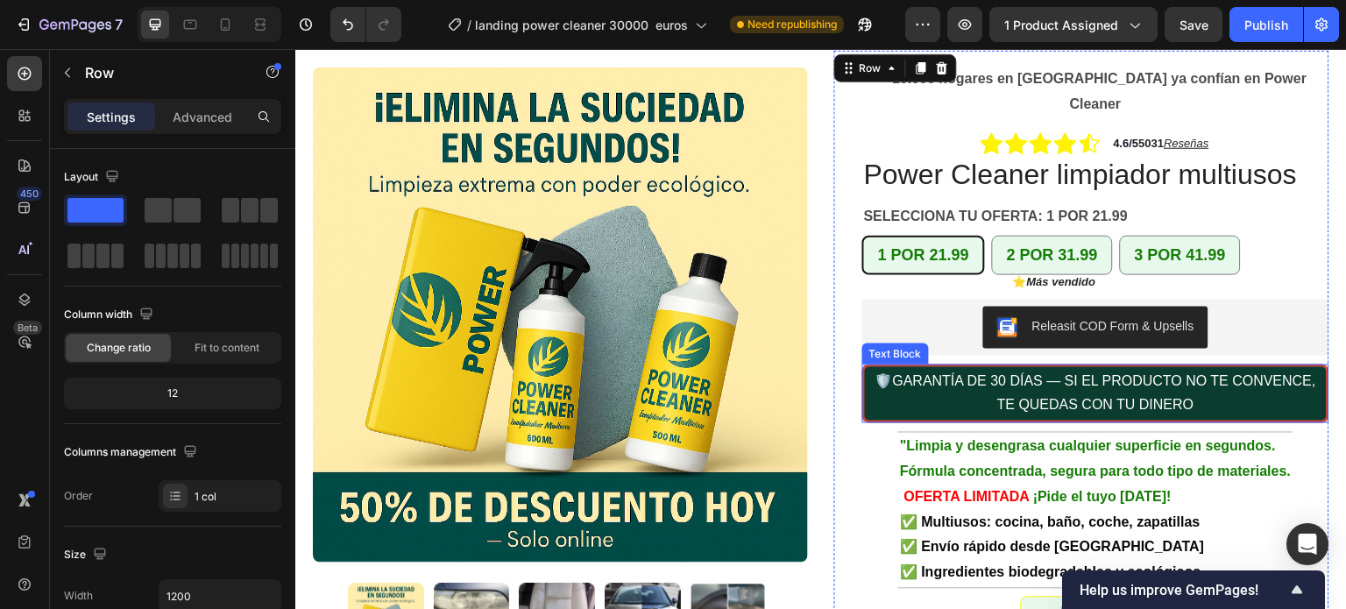
click at [956, 369] on p "🛡️ GARANTÍA DE 30 DÍAS — SI EL PRODUCTO NO TE CONVENCE, TE QUEDAS CON TU DINERO" at bounding box center [1095, 394] width 458 height 51
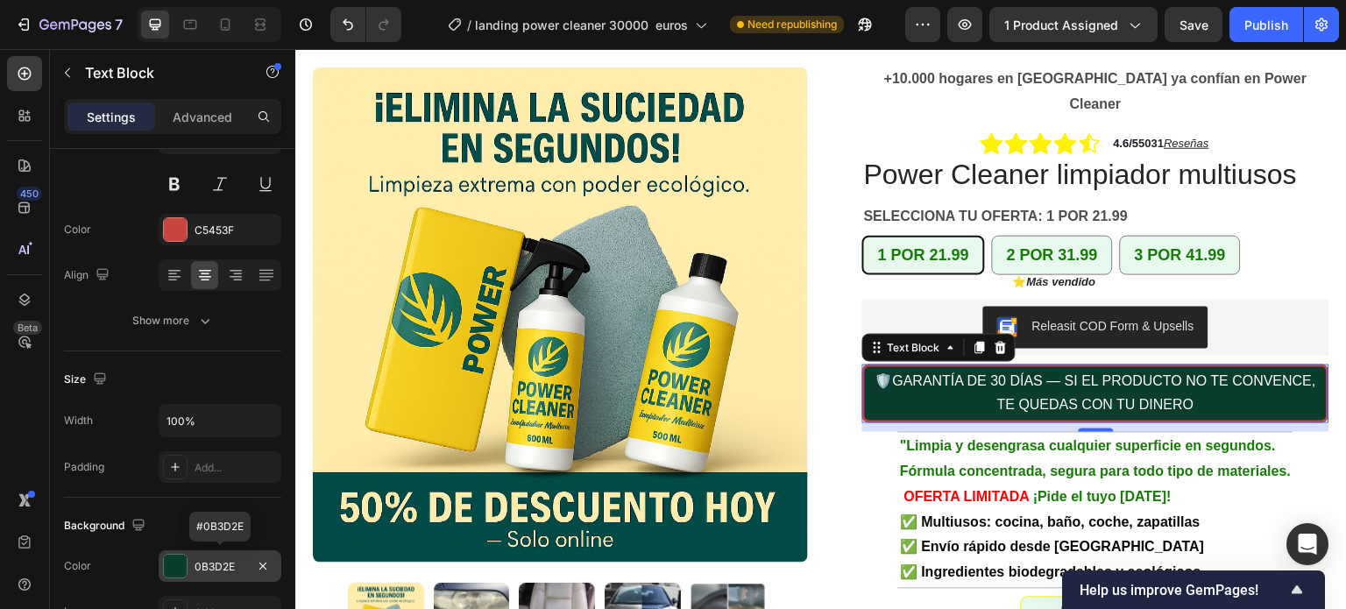
drag, startPoint x: 222, startPoint y: 566, endPoint x: 207, endPoint y: 557, distance: 17.3
click at [207, 559] on div "0B3D2E" at bounding box center [219, 567] width 51 height 16
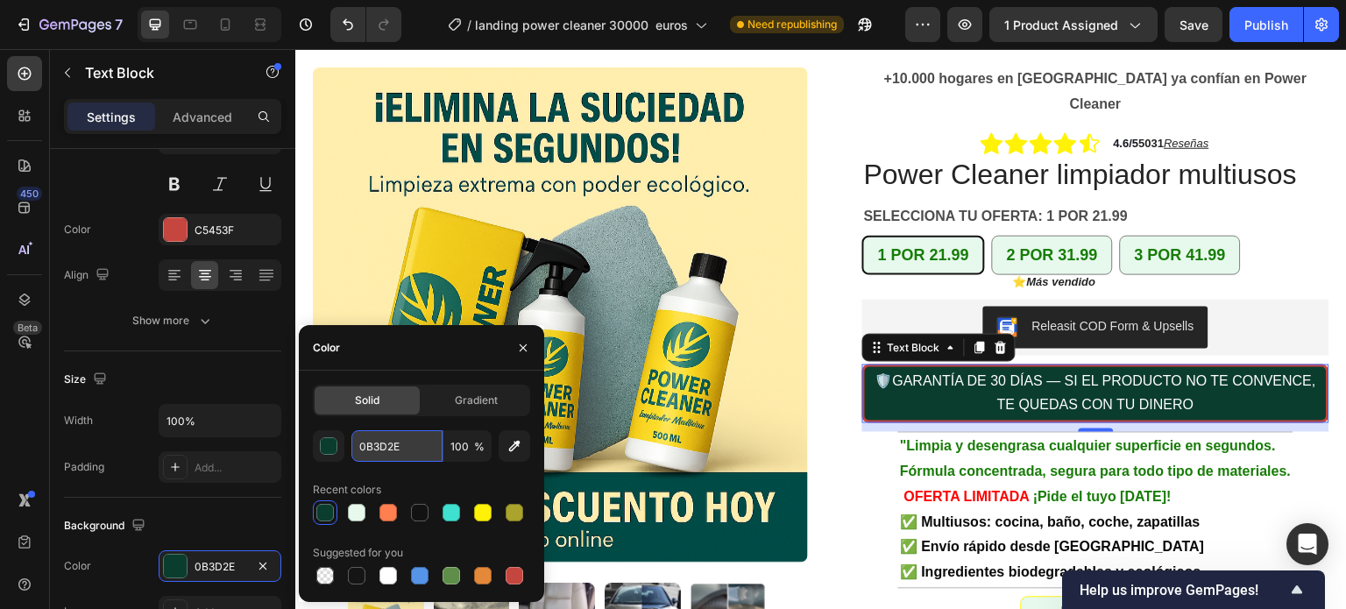
paste input "#D4AF37"
type input "#D4AF37"
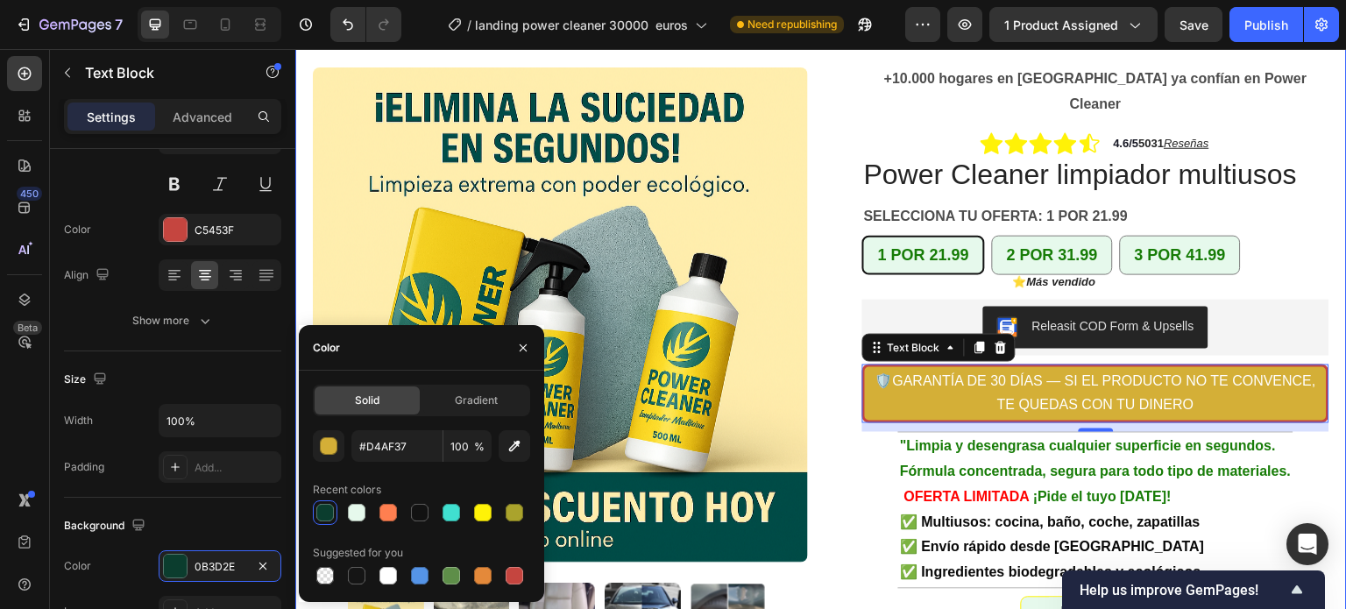
click at [824, 223] on div "Product Images Row +10.000 hogares en [GEOGRAPHIC_DATA] ya confían en Power Cle…" at bounding box center [820, 407] width 1051 height 796
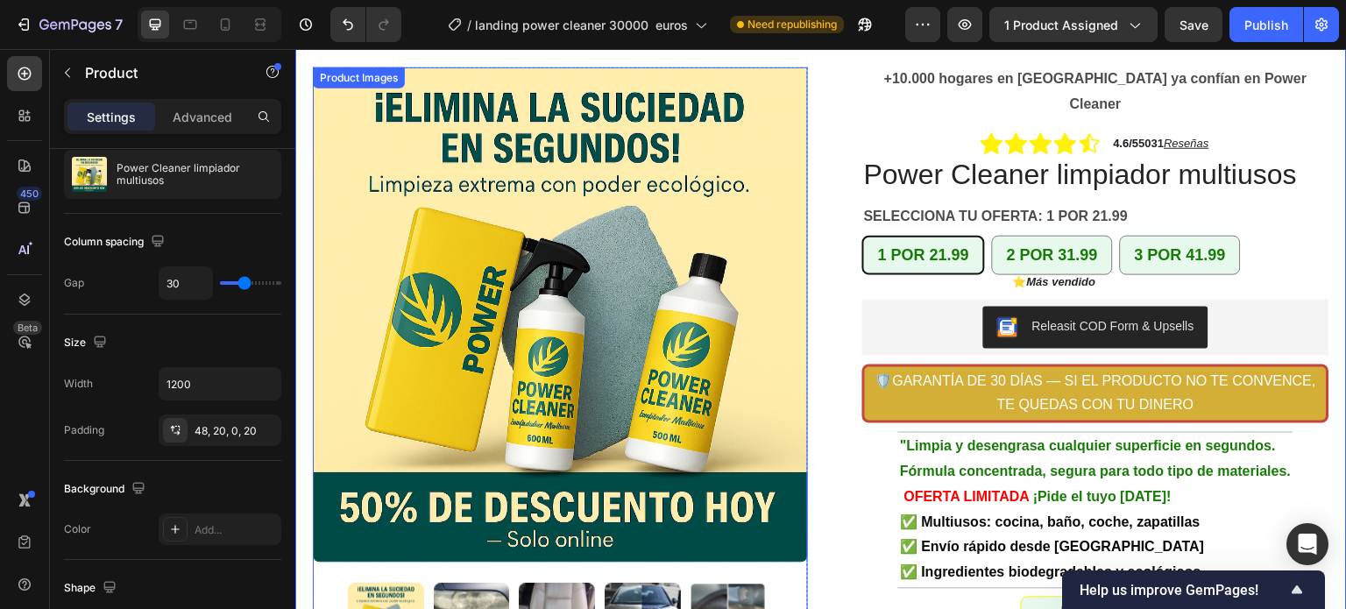
scroll to position [0, 0]
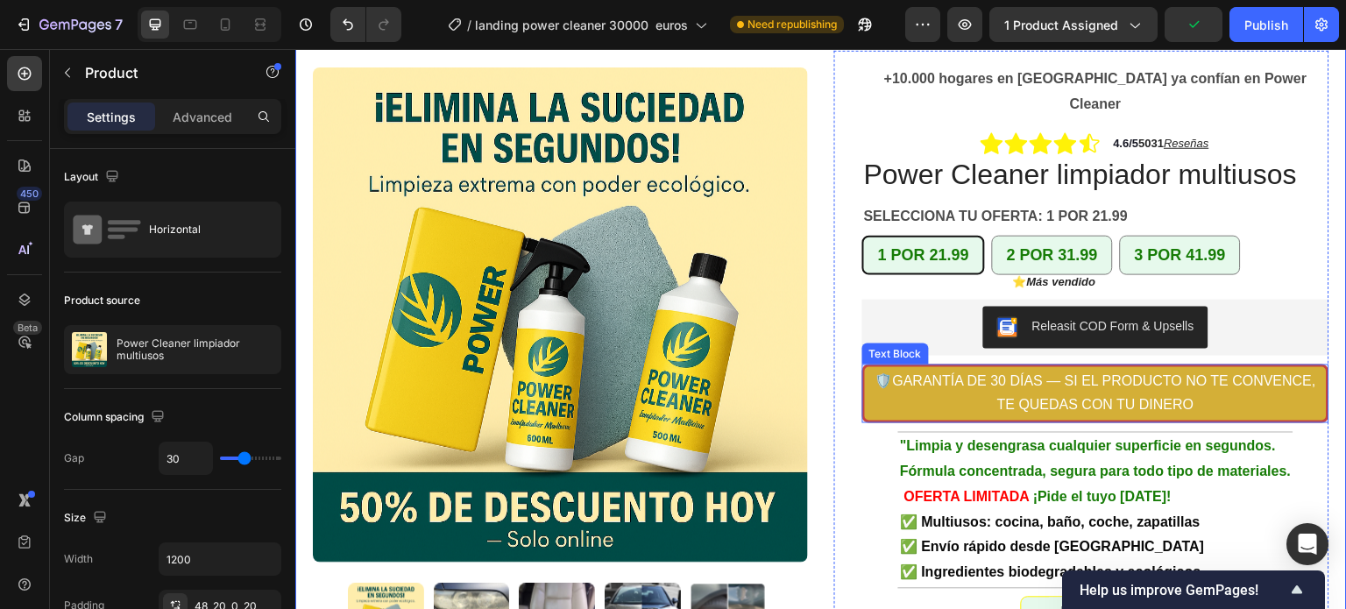
click at [1192, 377] on p "🛡️ GARANTÍA DE 30 DÍAS — SI EL PRODUCTO NO TE CONVENCE, TE QUEDAS CON TU DINERO" at bounding box center [1095, 394] width 458 height 51
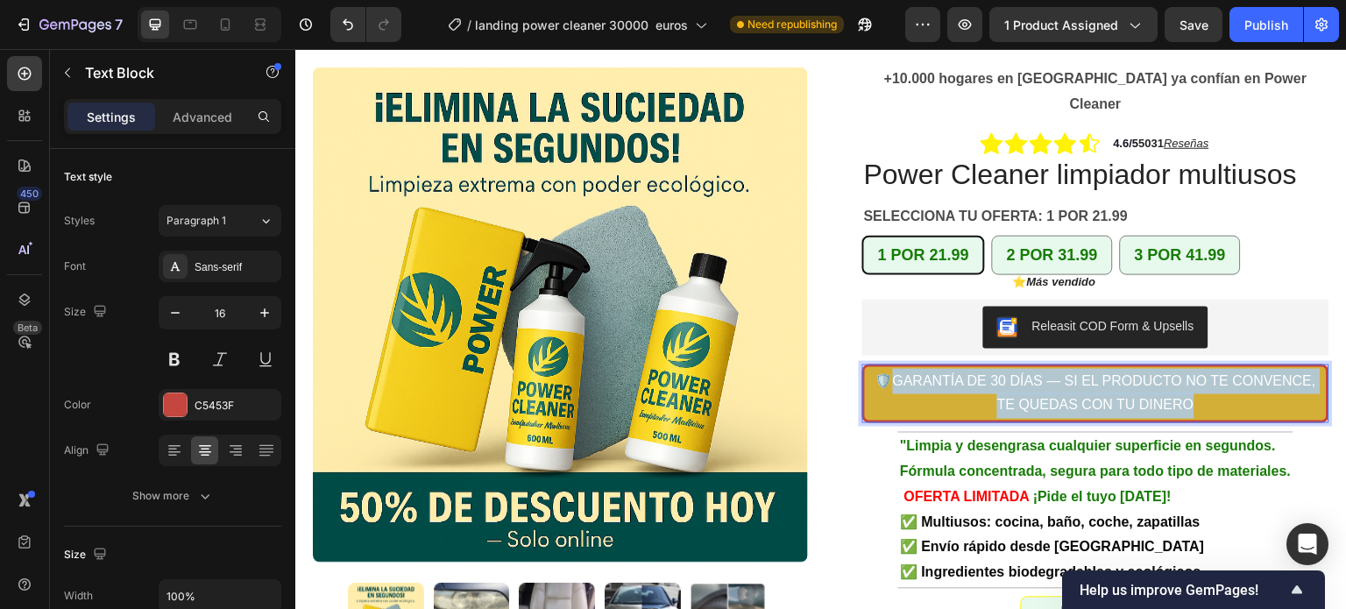
drag, startPoint x: 1193, startPoint y: 383, endPoint x: 884, endPoint y: 360, distance: 310.1
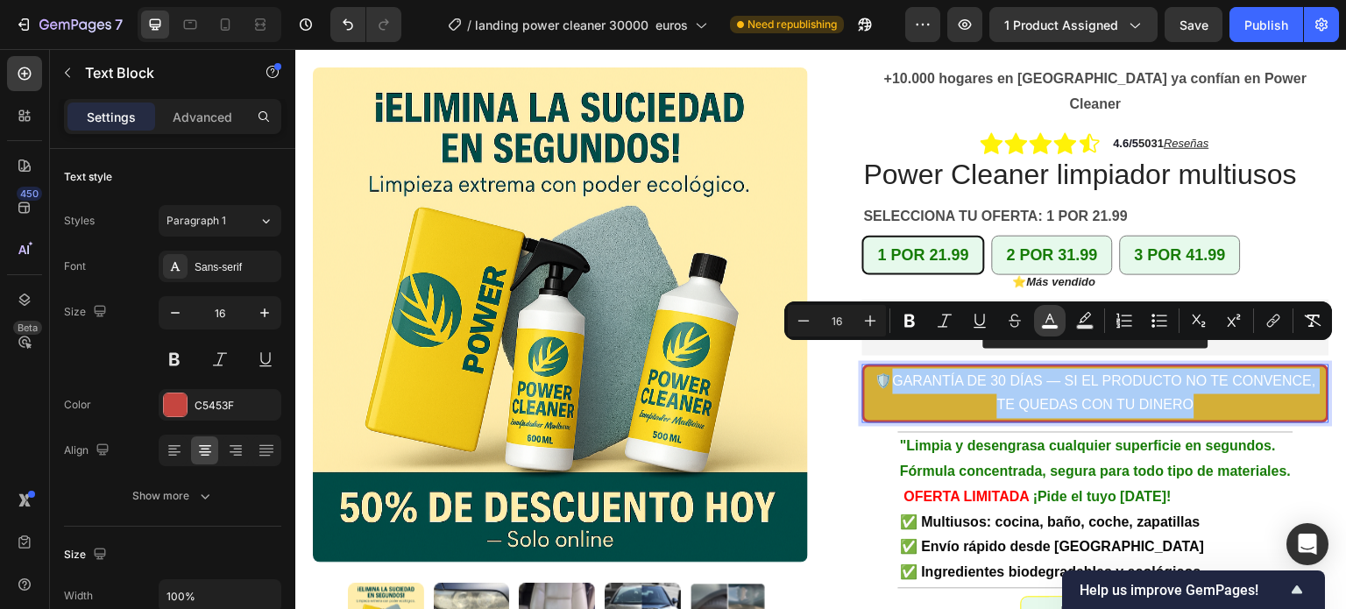
click at [1048, 321] on icon "Editor contextual toolbar" at bounding box center [1050, 321] width 18 height 18
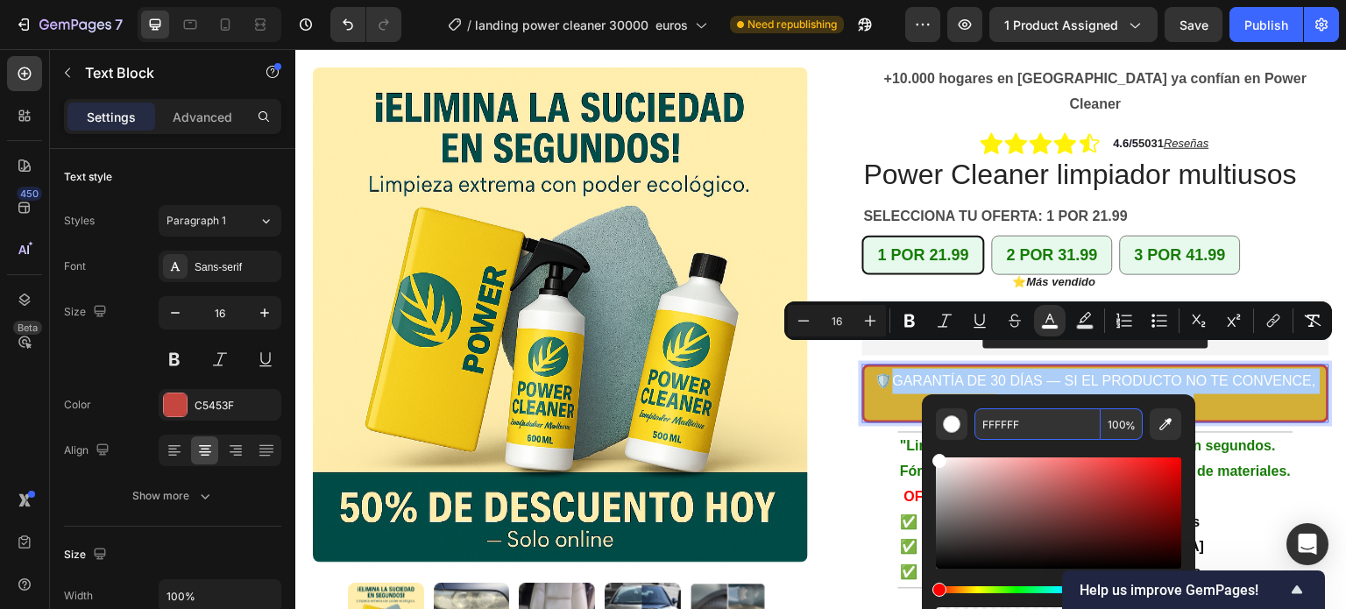
paste input "#111111"
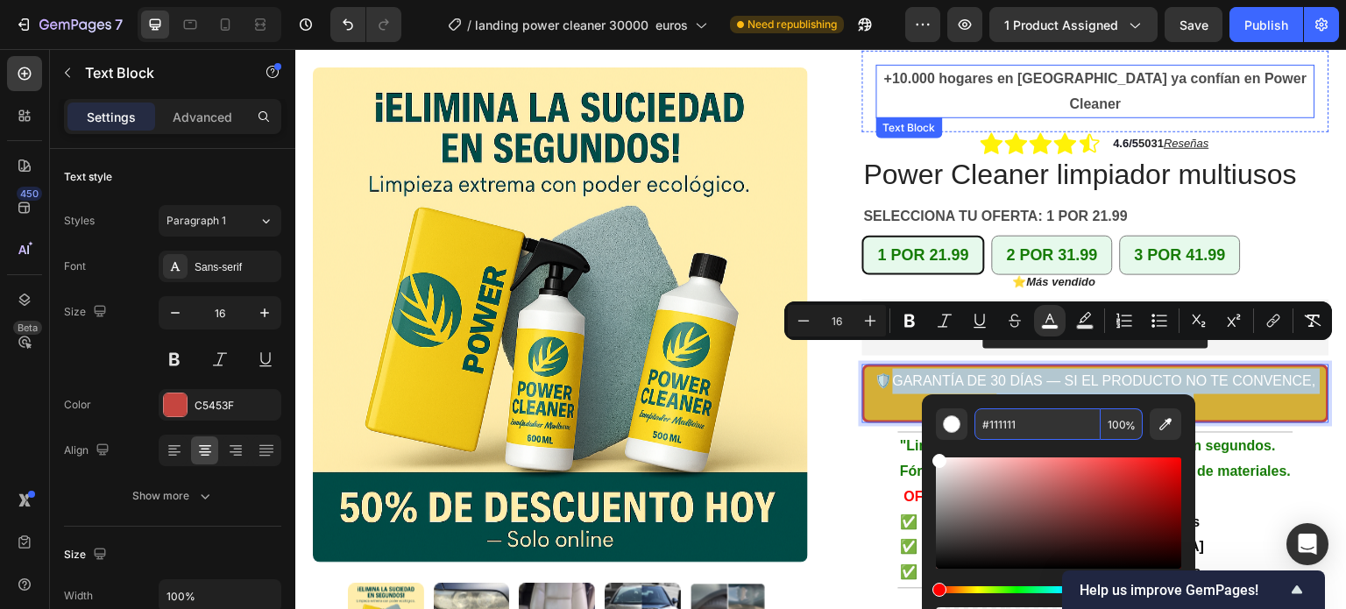
type input "111111"
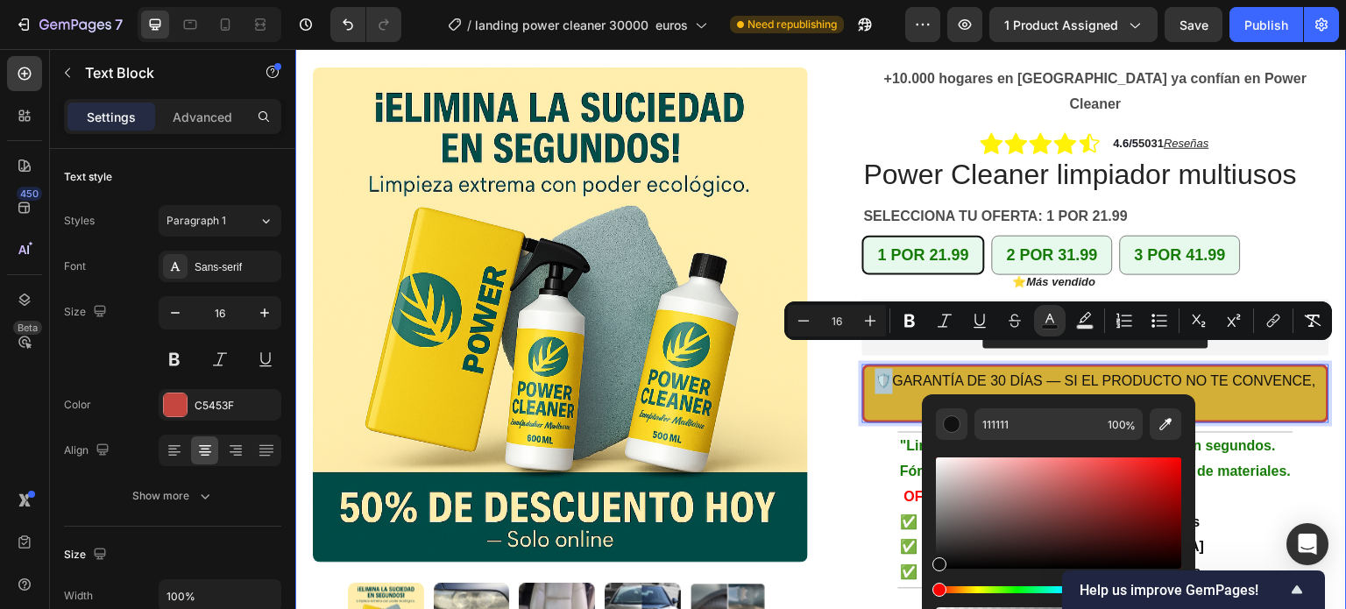
click at [1325, 209] on div "Product Images Row +10.000 hogares en [GEOGRAPHIC_DATA] ya confían en Power Cle…" at bounding box center [820, 407] width 1051 height 796
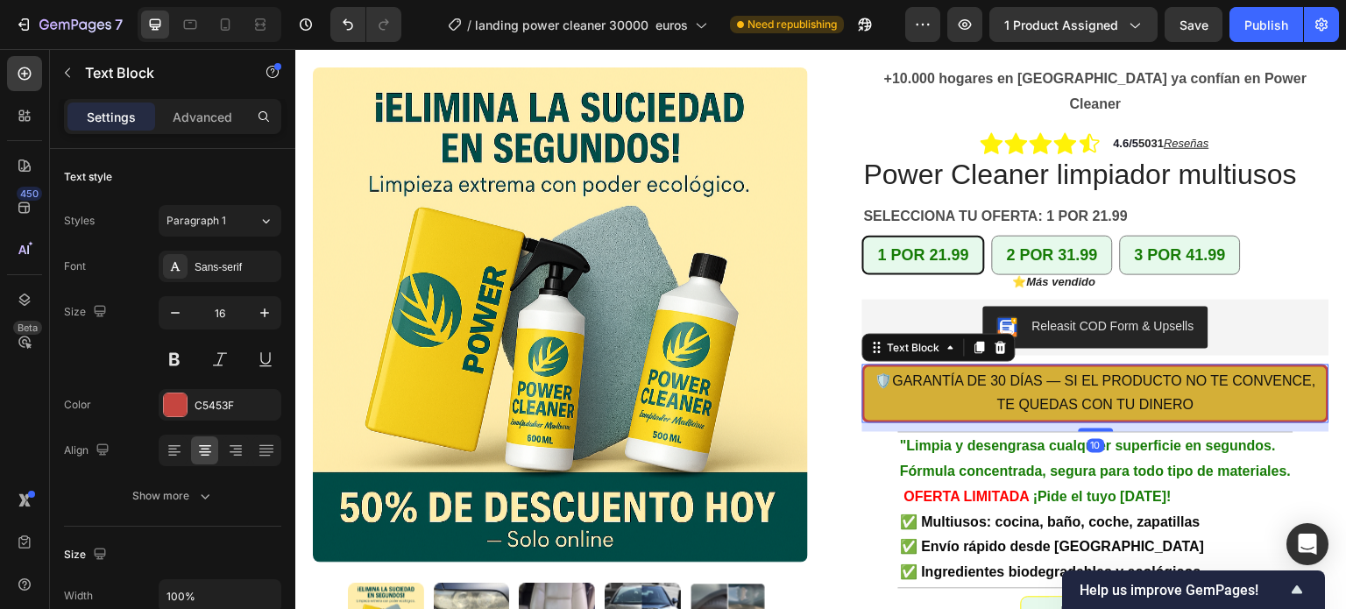
click at [1036, 373] on span "GARANTÍA DE 30 DÍAS — SI EL PRODUCTO NO TE CONVENCE, TE QUEDAS CON TU DINERO" at bounding box center [1104, 393] width 423 height 40
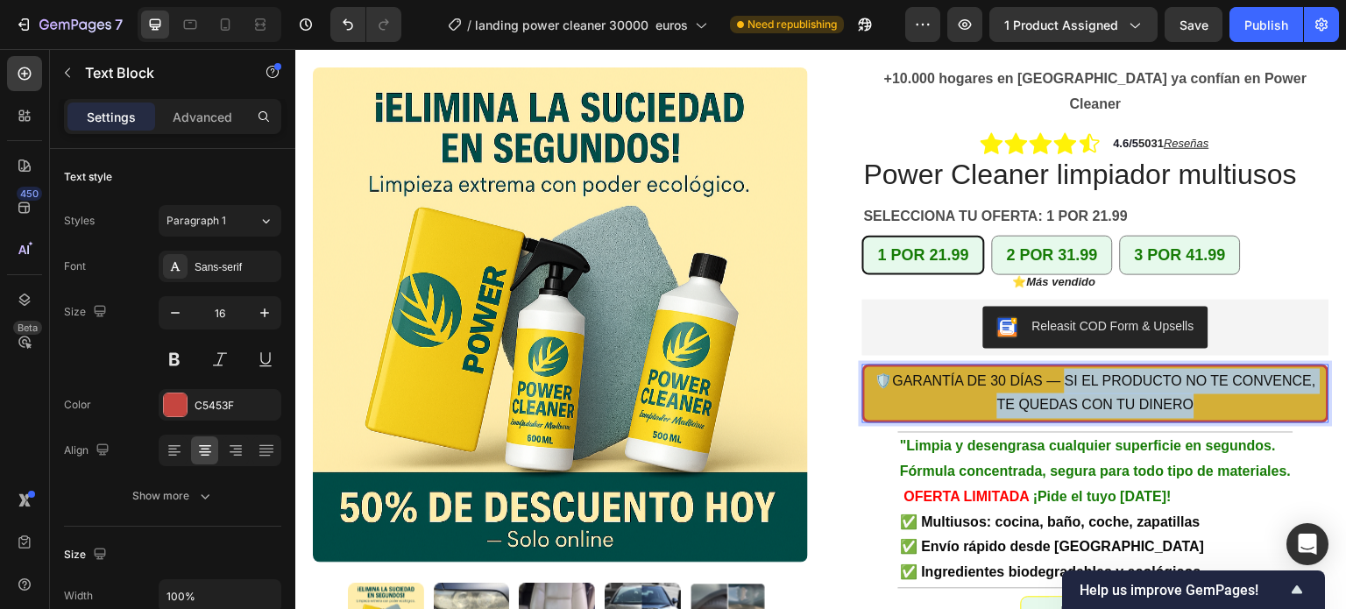
drag, startPoint x: 1059, startPoint y: 357, endPoint x: 1195, endPoint y: 386, distance: 138.8
click at [1195, 386] on p "🛡️ GARANTÍA DE 30 DÍAS — SI EL PRODUCTO NO TE CONVENCE, TE QUEDAS CON TU DINERO" at bounding box center [1095, 394] width 458 height 51
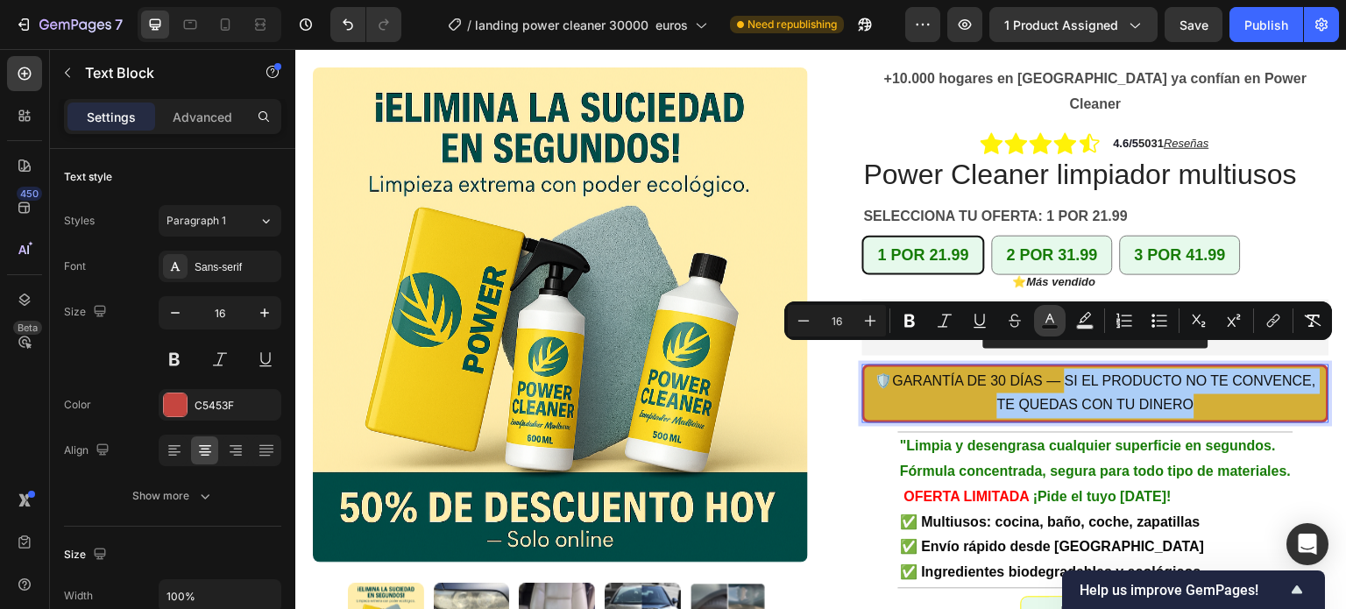
click at [1046, 323] on icon "Editor contextual toolbar" at bounding box center [1050, 321] width 18 height 18
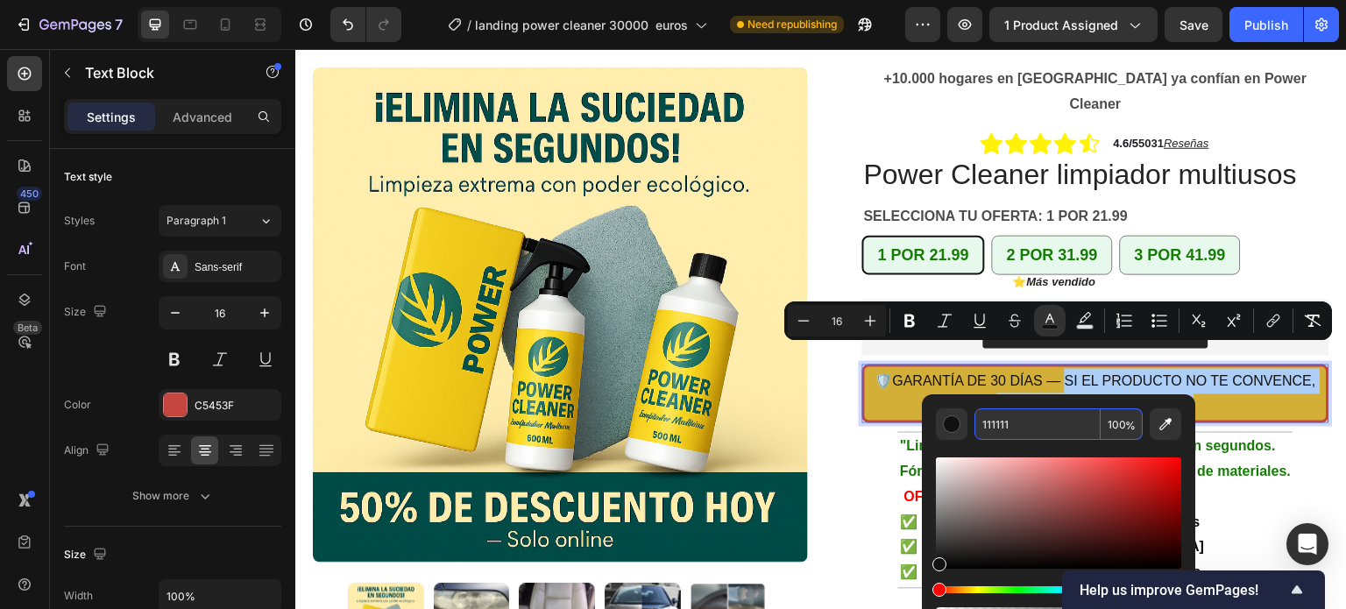
paste input "#444444"
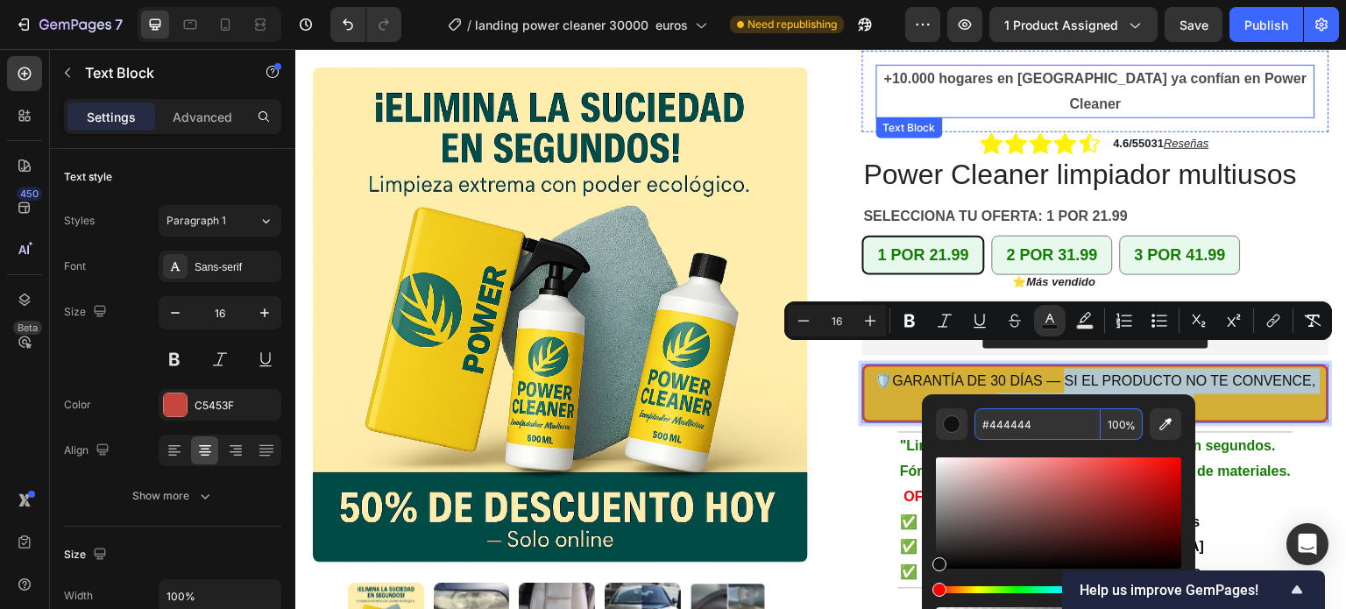
type input "444444"
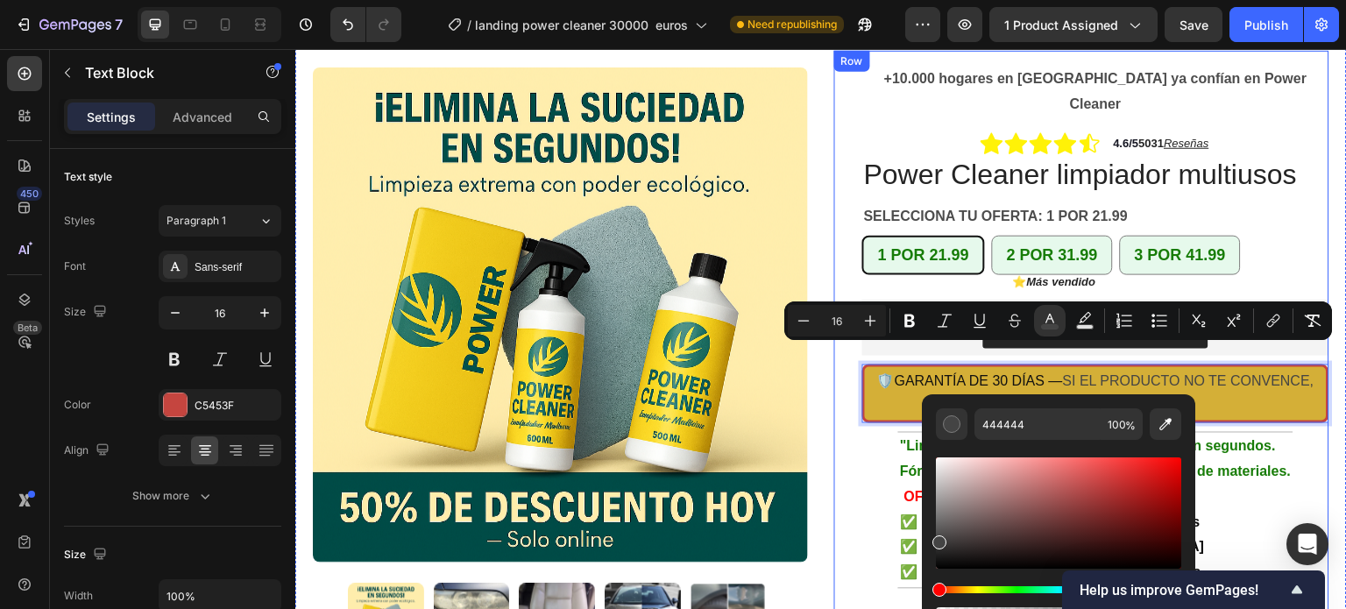
click at [1304, 456] on div "+10.000 hogares en [GEOGRAPHIC_DATA] ya confían en Power Cleaner Text Block Row…" at bounding box center [1095, 428] width 467 height 754
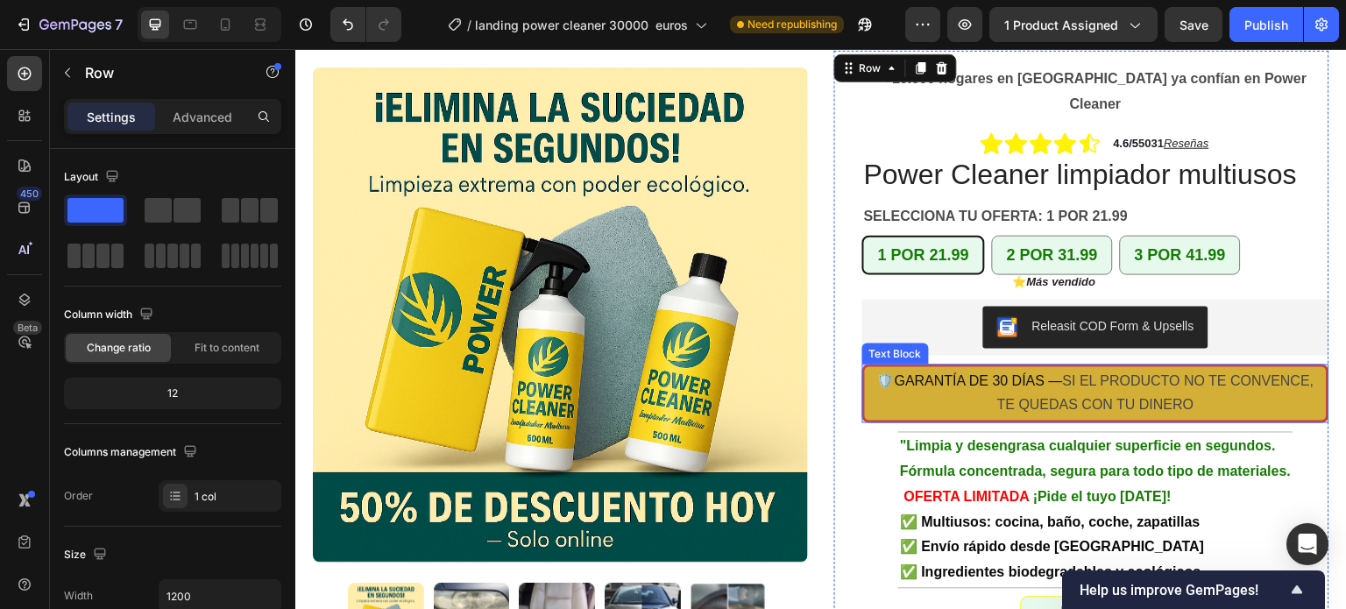
click at [918, 372] on p "🛡️ GARANTÍA DE 30 DÍAS — SI EL PRODUCTO NO TE CONVENCE, TE QUEDAS CON TU DINERO" at bounding box center [1095, 394] width 458 height 51
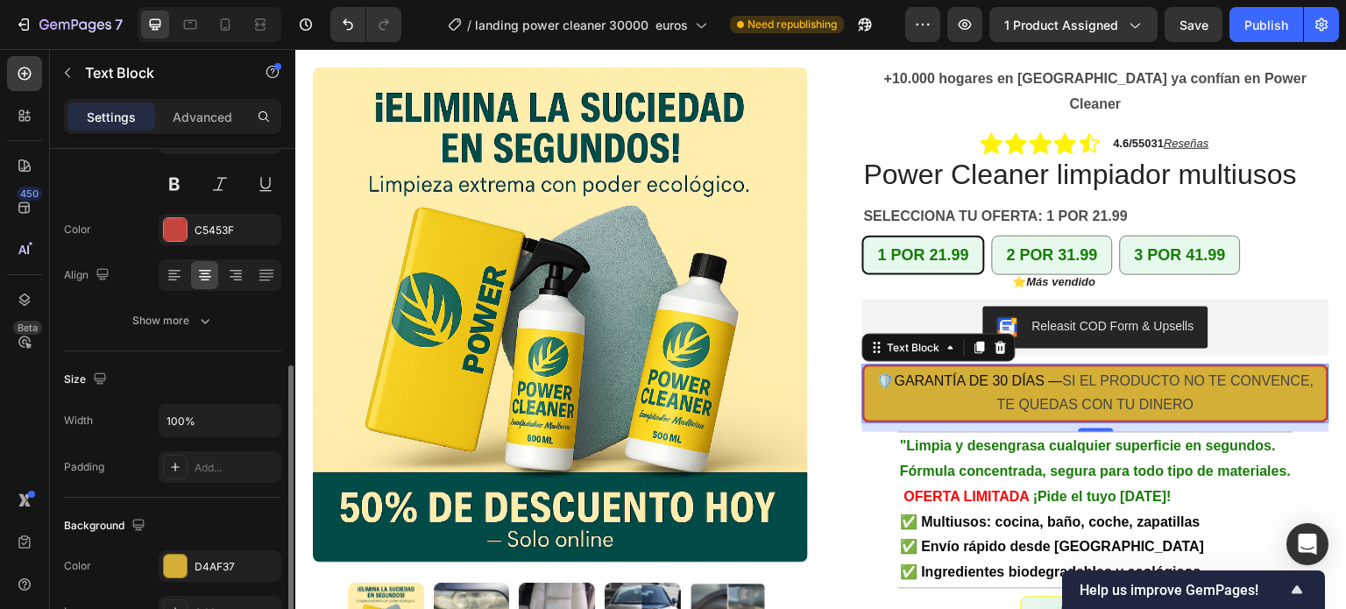
scroll to position [263, 0]
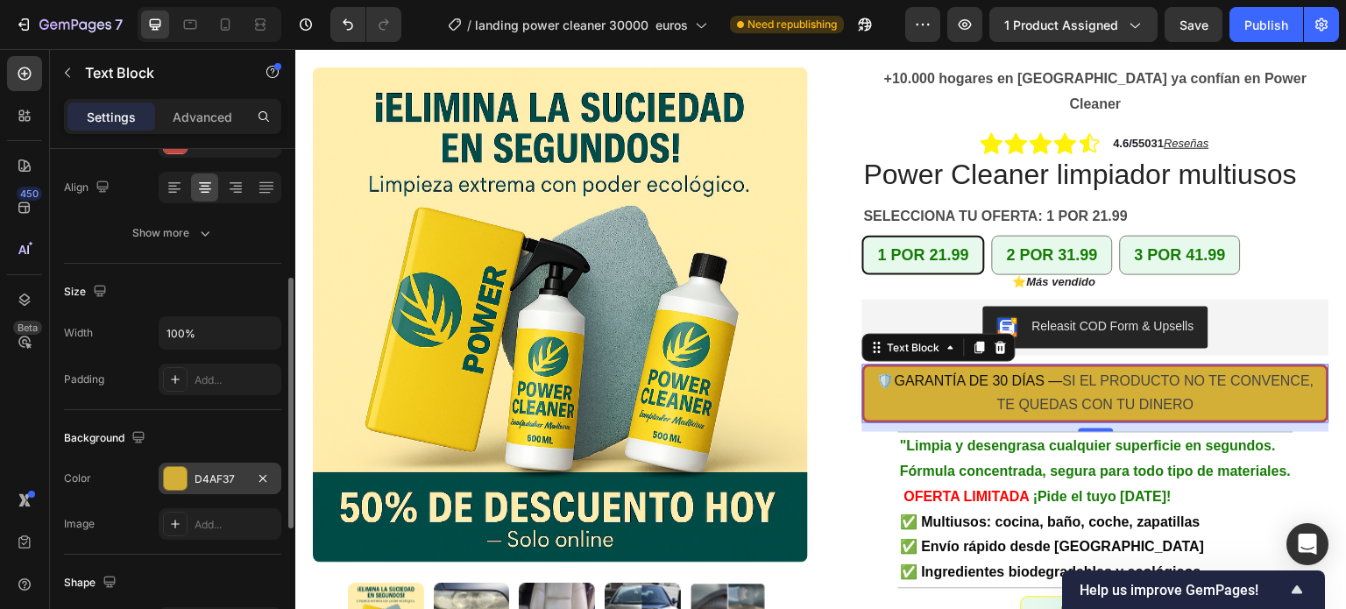
click at [200, 479] on div "D4AF37" at bounding box center [219, 479] width 51 height 16
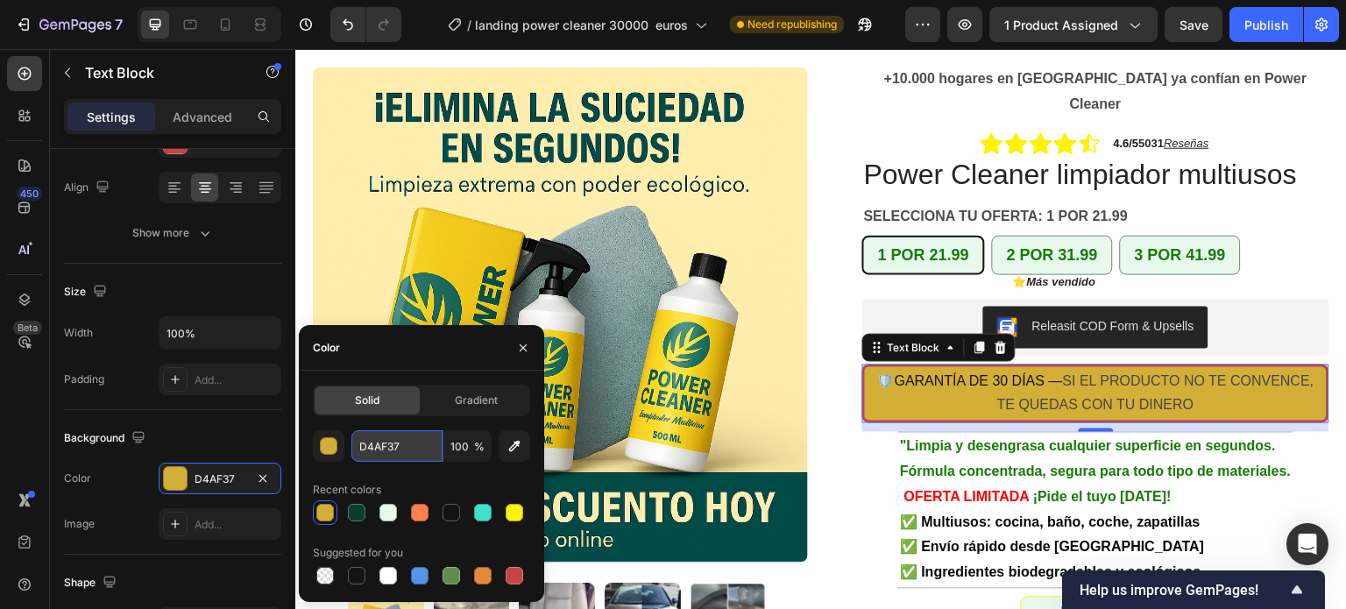
paste input "#0B3D2E"
type input "#0B3D2E"
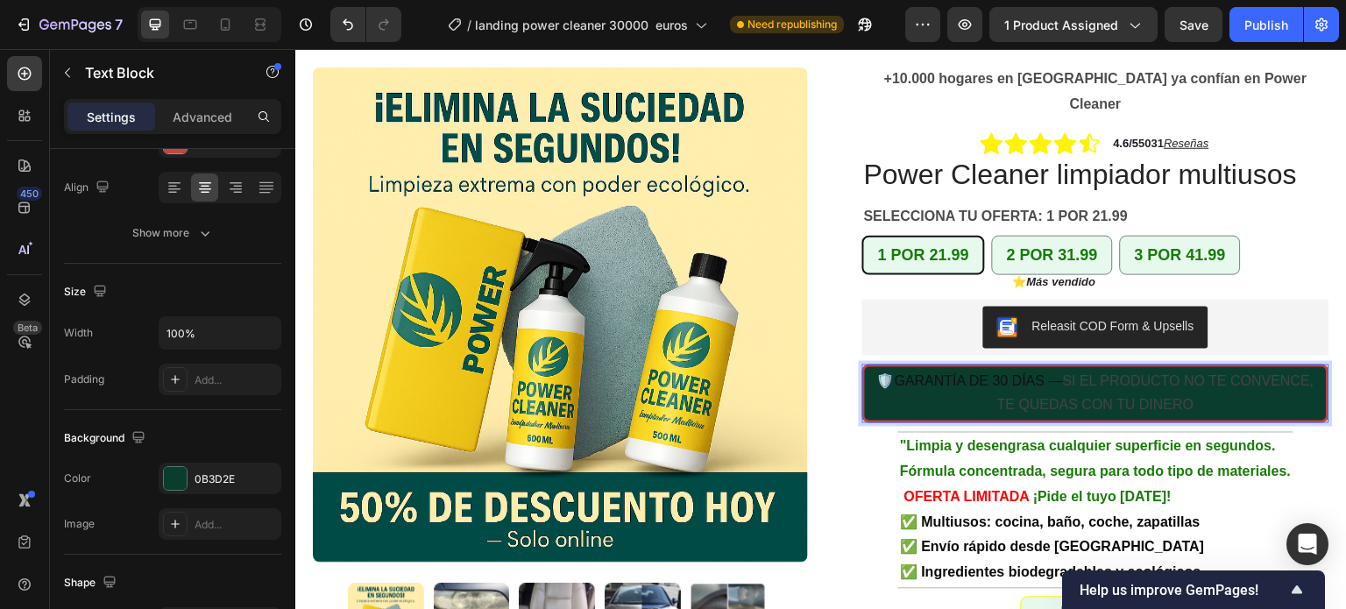
click at [1182, 380] on p "🛡️ GARANTÍA DE 30 DÍAS — SI EL PRODUCTO NO TE CONVENCE, TE QUEDAS CON TU DINERO" at bounding box center [1095, 394] width 458 height 51
click at [1034, 373] on span "GARANTÍA DE 30 DÍAS —" at bounding box center [978, 380] width 168 height 15
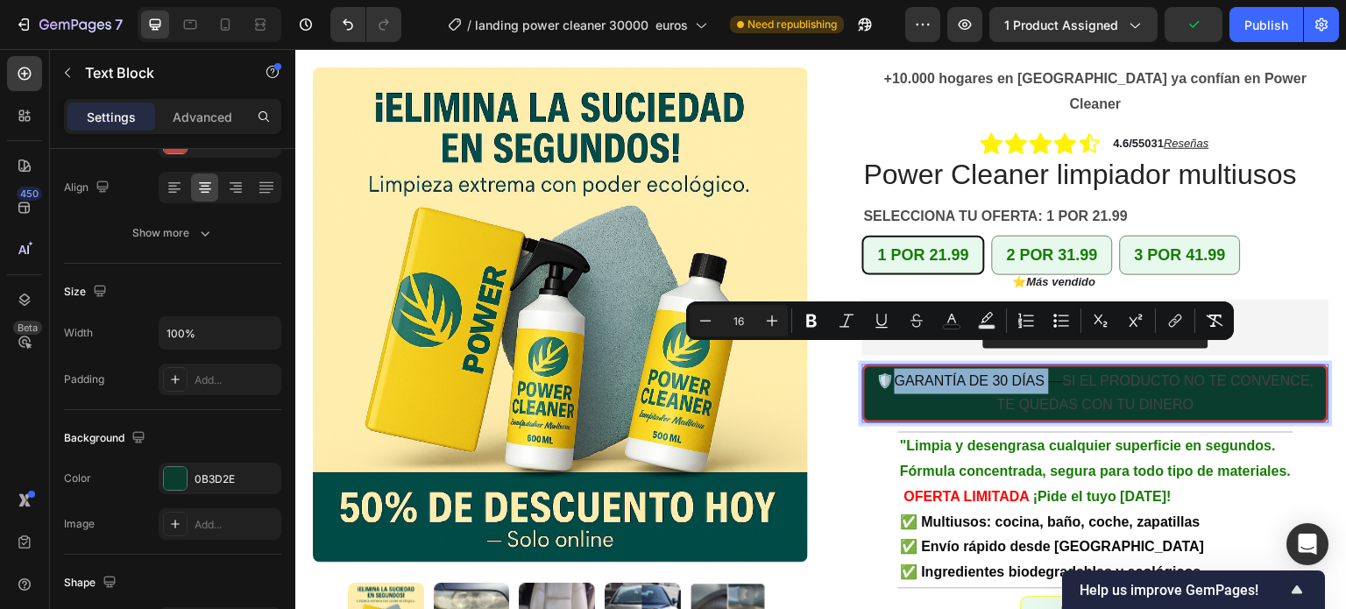
drag, startPoint x: 1035, startPoint y: 357, endPoint x: 917, endPoint y: 355, distance: 117.4
click at [917, 373] on span "GARANTÍA DE 30 DÍAS —" at bounding box center [978, 380] width 168 height 15
click at [954, 321] on icon "Editor contextual toolbar" at bounding box center [951, 319] width 9 height 10
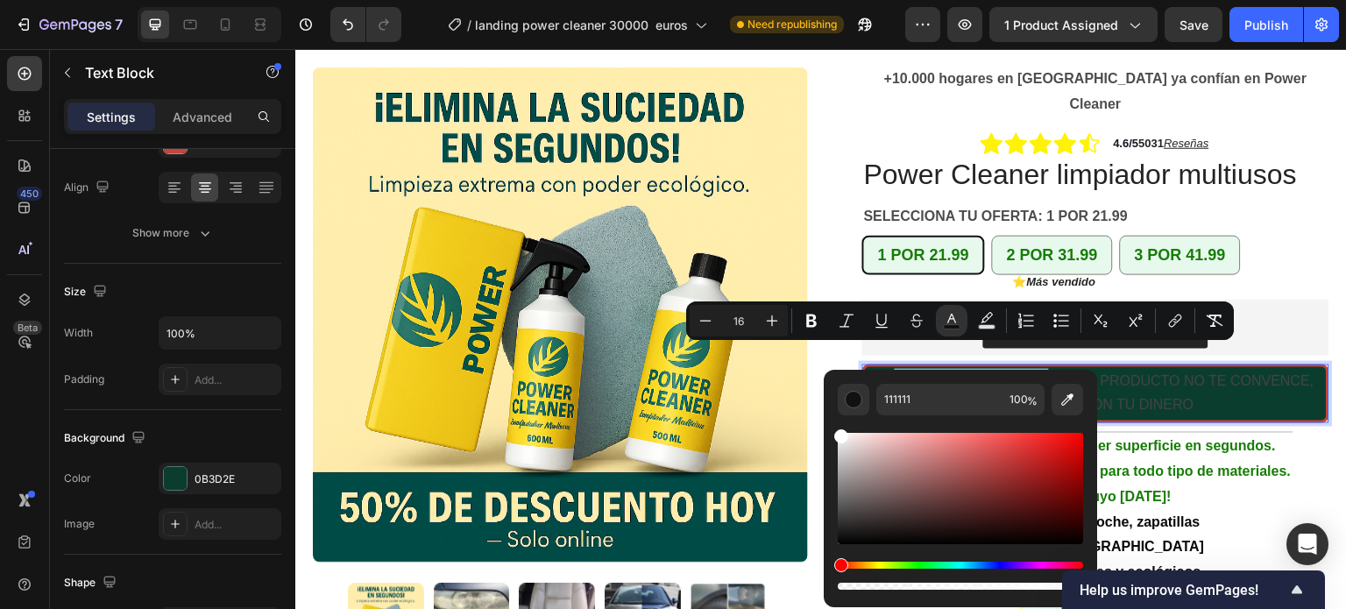
type input "FFFFFF"
drag, startPoint x: 839, startPoint y: 537, endPoint x: 834, endPoint y: 427, distance: 110.5
click at [834, 427] on div "FFFFFF 100 %" at bounding box center [959, 481] width 273 height 223
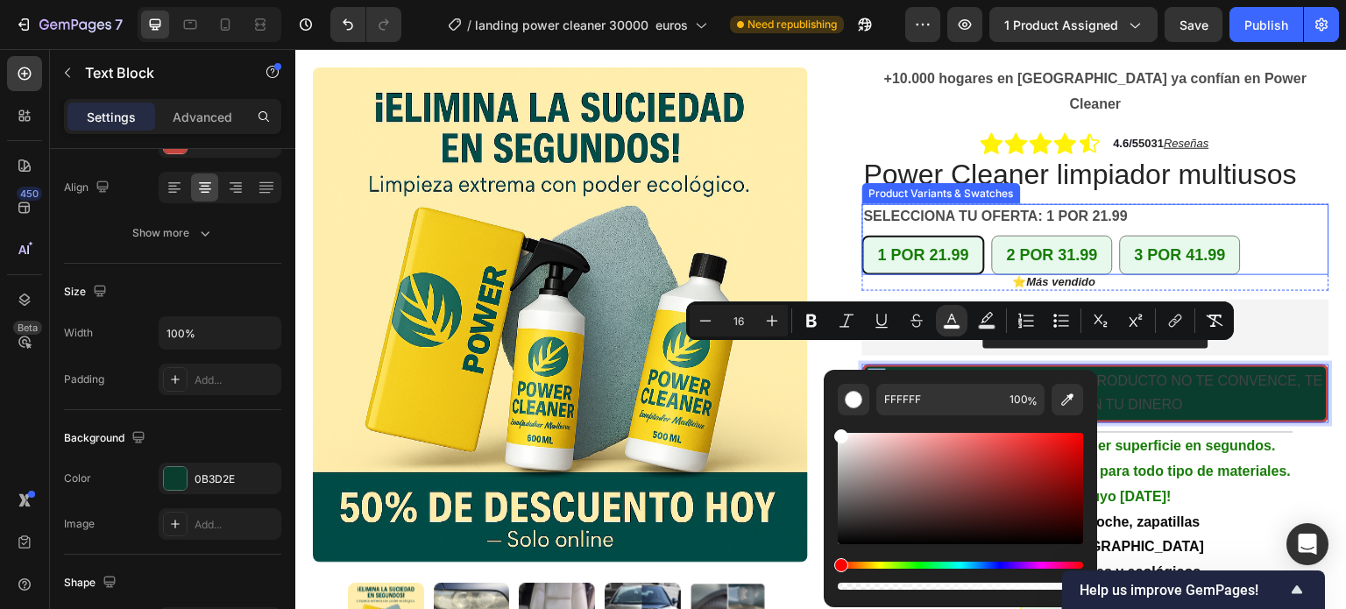
click at [1303, 239] on div "1 POR 21.99 1 POR 21.99 1 POR 21.99 2 POR 31.99 2 POR 31.99 2 POR 31.99 3 POR 4…" at bounding box center [1095, 255] width 467 height 39
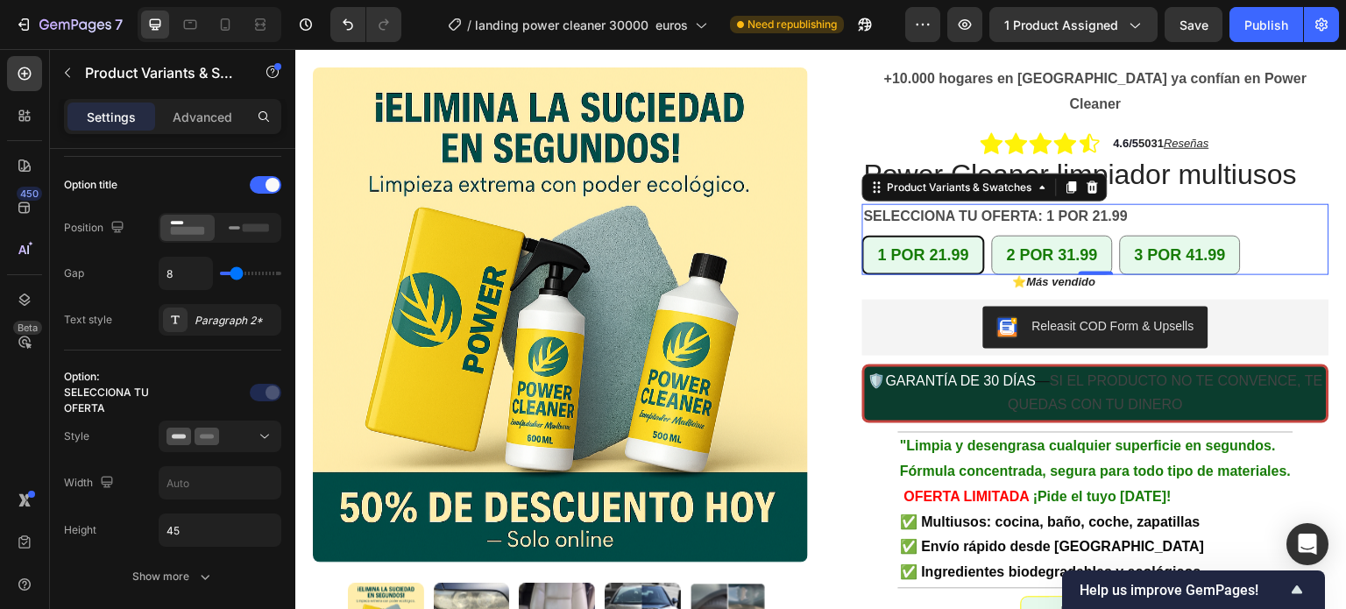
scroll to position [0, 0]
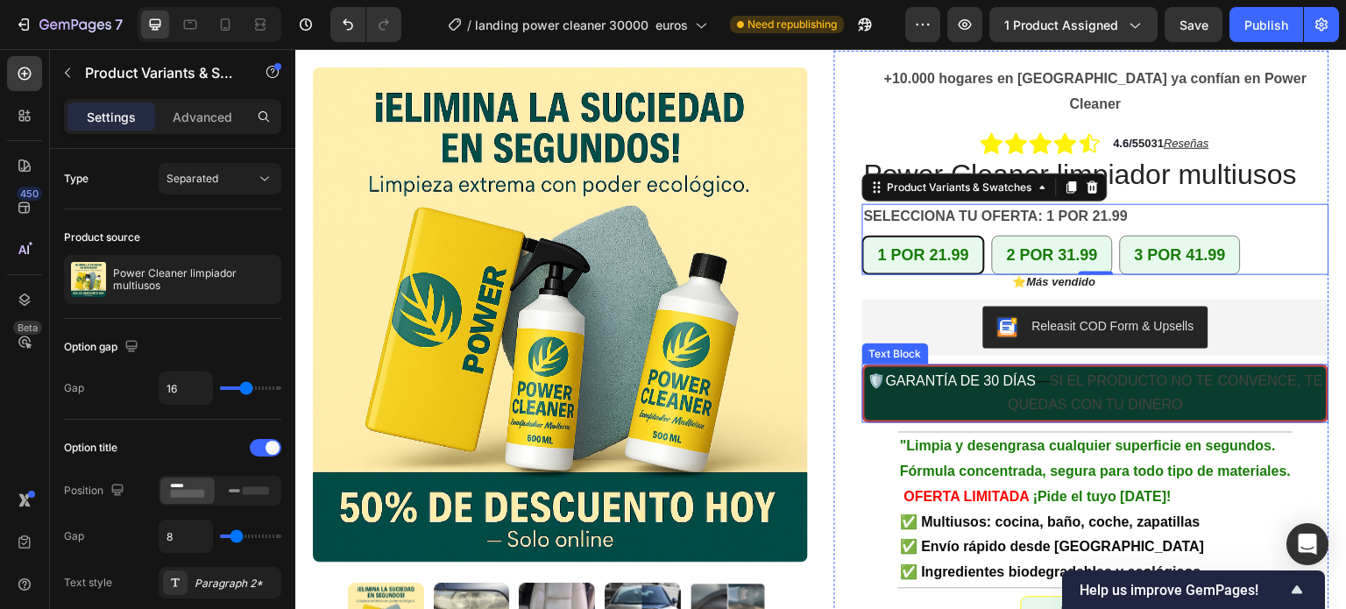
click at [1035, 373] on span "GARANTÍA DE 30 DÍAS" at bounding box center [961, 380] width 151 height 15
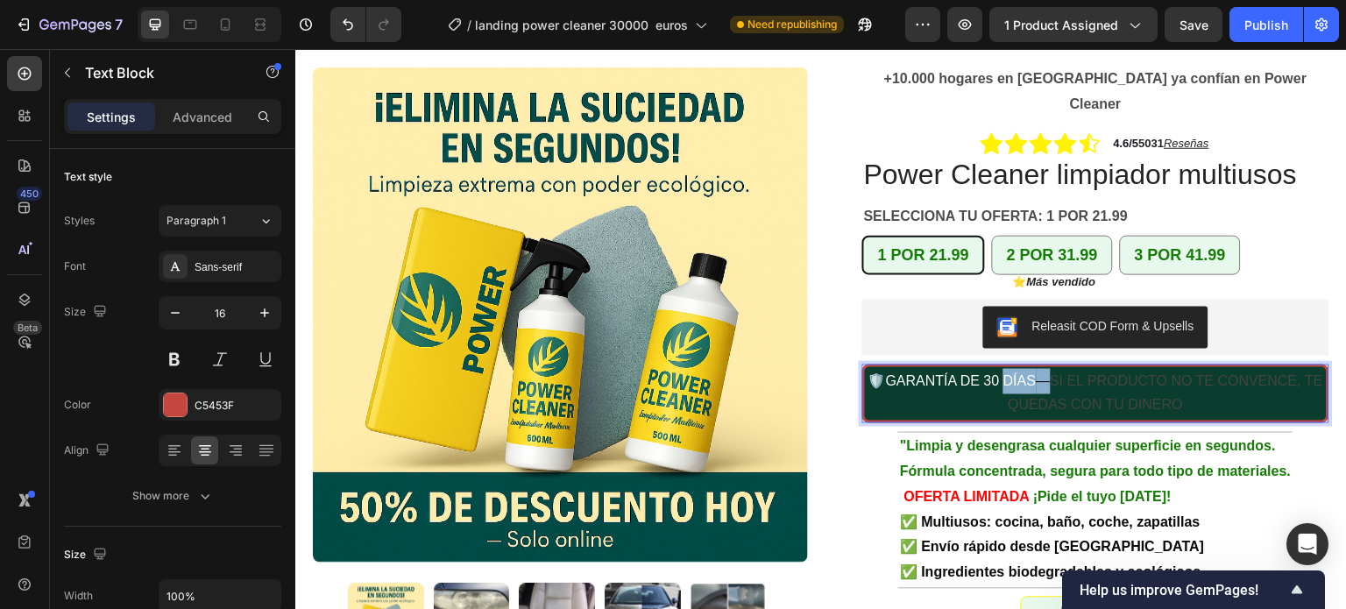
click at [1028, 373] on span "GARANTÍA DE 30 DÍAS" at bounding box center [961, 380] width 151 height 15
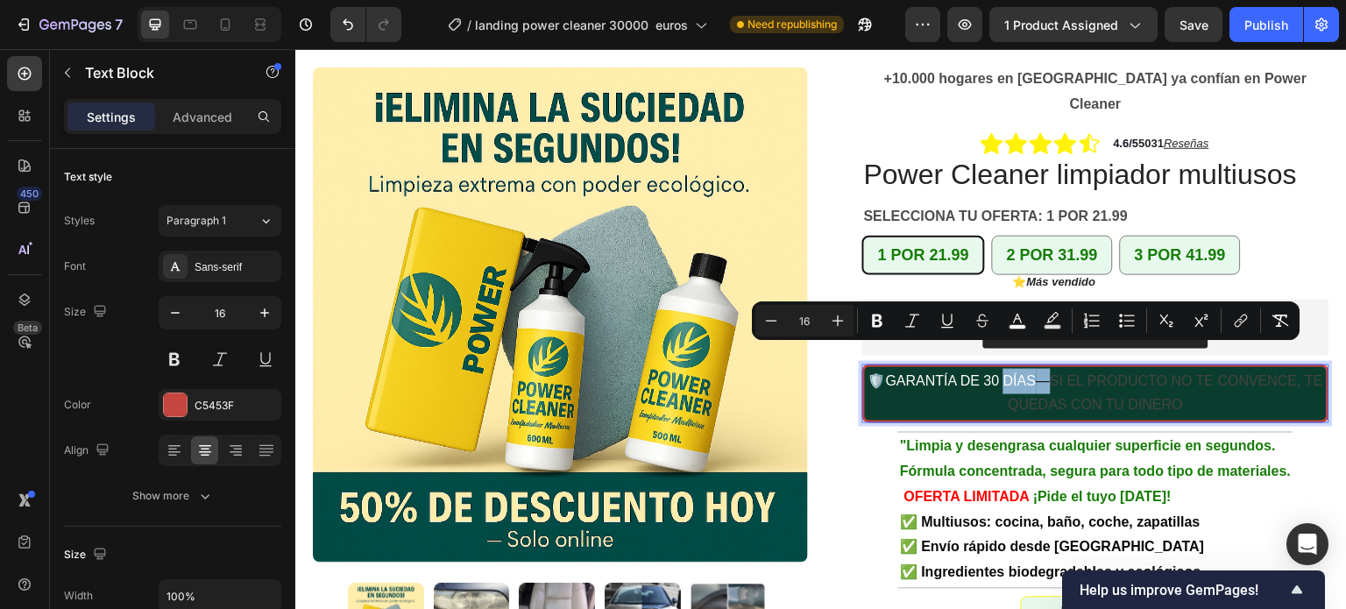
click at [1042, 373] on span "—" at bounding box center [1043, 380] width 14 height 15
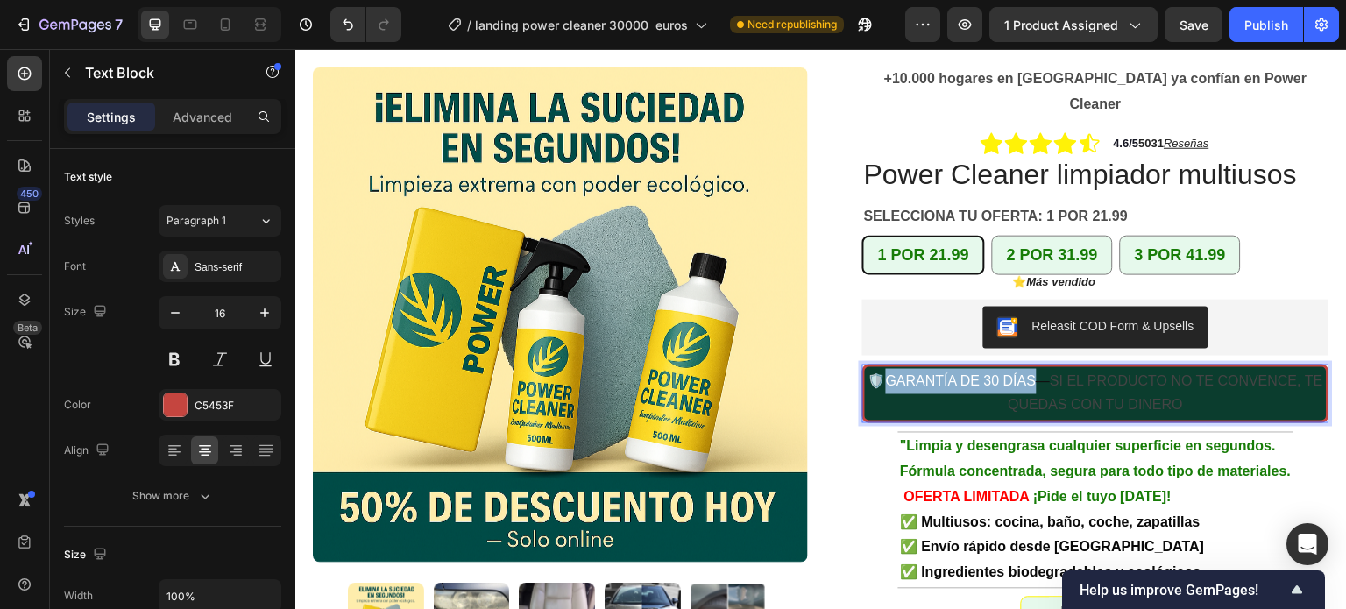
drag, startPoint x: 1035, startPoint y: 354, endPoint x: 887, endPoint y: 350, distance: 148.1
click at [887, 373] on span "GARANTÍA DE 30 DÍAS" at bounding box center [961, 380] width 151 height 15
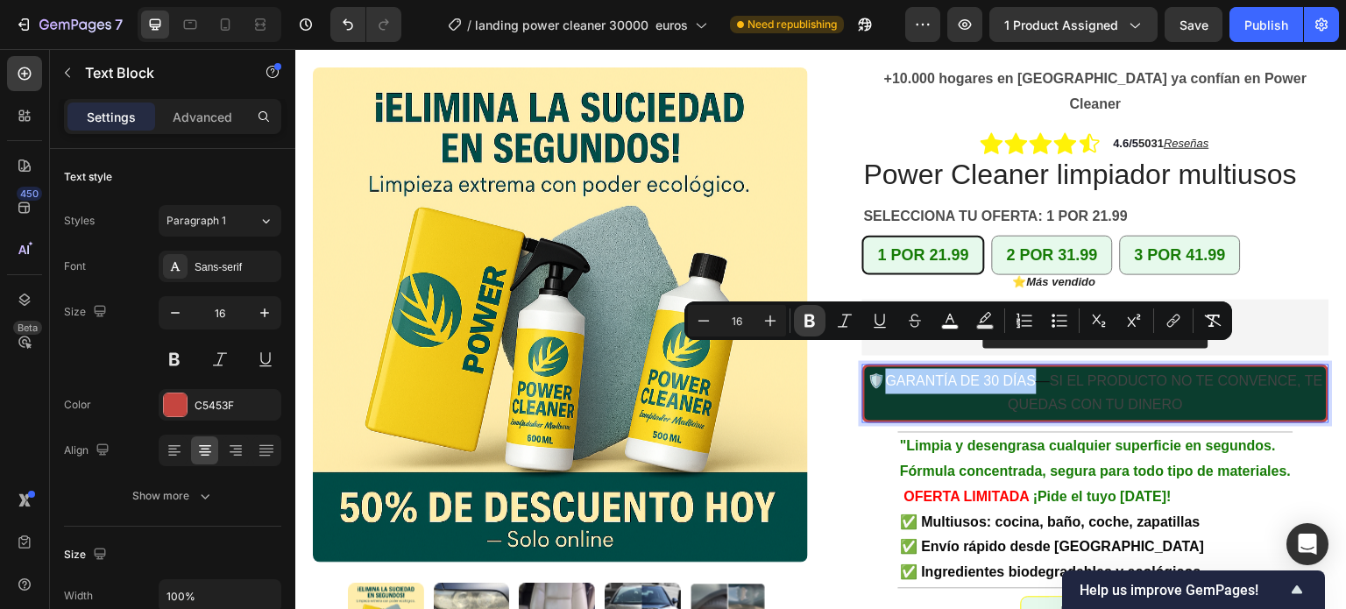
click at [810, 324] on icon "Editor contextual toolbar" at bounding box center [810, 321] width 18 height 18
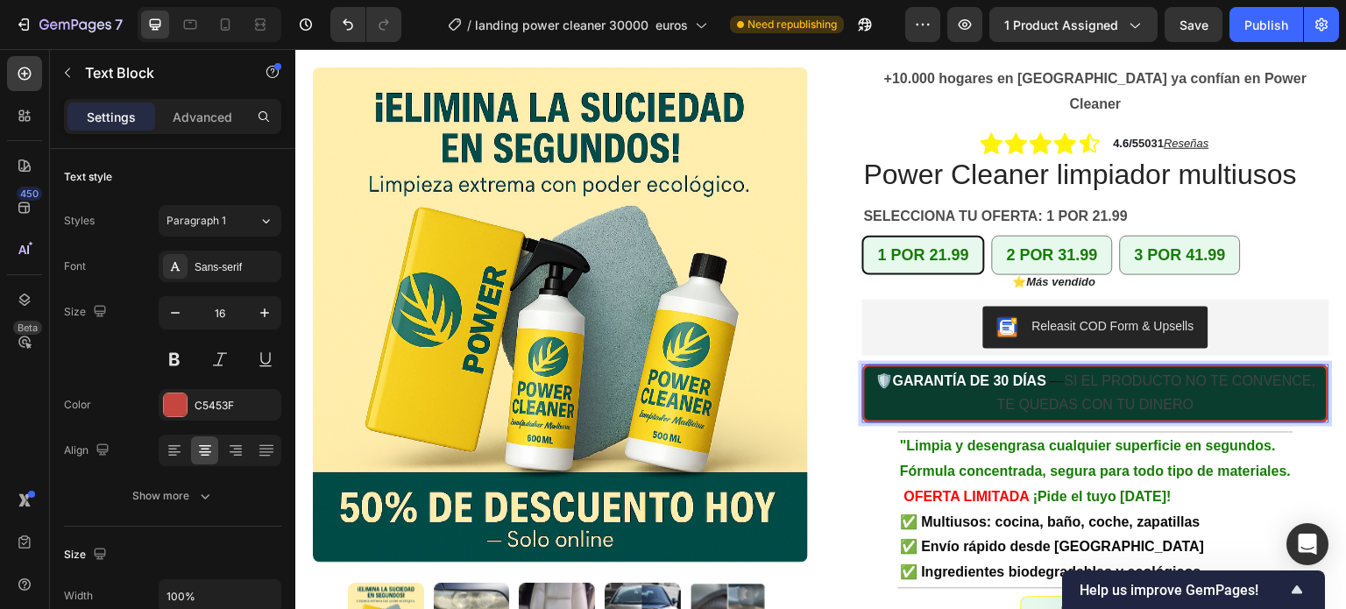
click at [1059, 373] on span "SI EL PRODUCTO NO TE CONVENCE, TE QUEDAS CON TU DINERO" at bounding box center [1156, 393] width 319 height 40
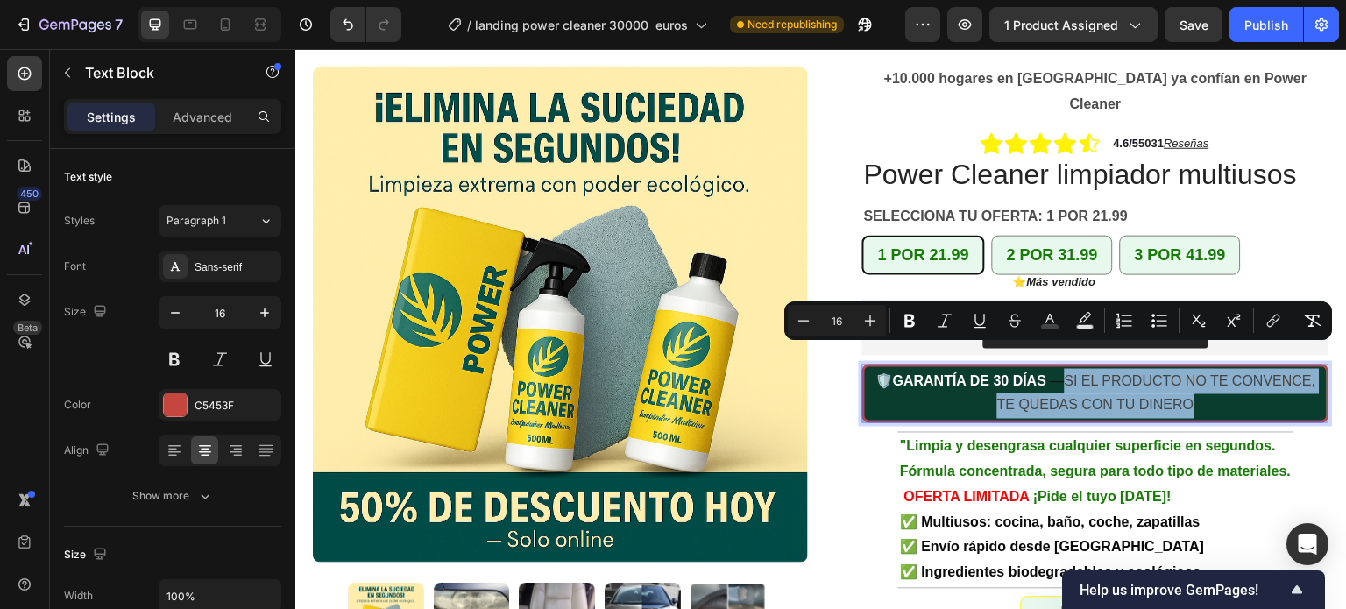
drag, startPoint x: 1058, startPoint y: 354, endPoint x: 1164, endPoint y: 388, distance: 111.4
click at [1164, 388] on p "🛡️ GARANTÍA DE 30 DÍAS — SI EL PRODUCTO NO TE CONVENCE, TE QUEDAS CON TU DINERO" at bounding box center [1095, 394] width 458 height 51
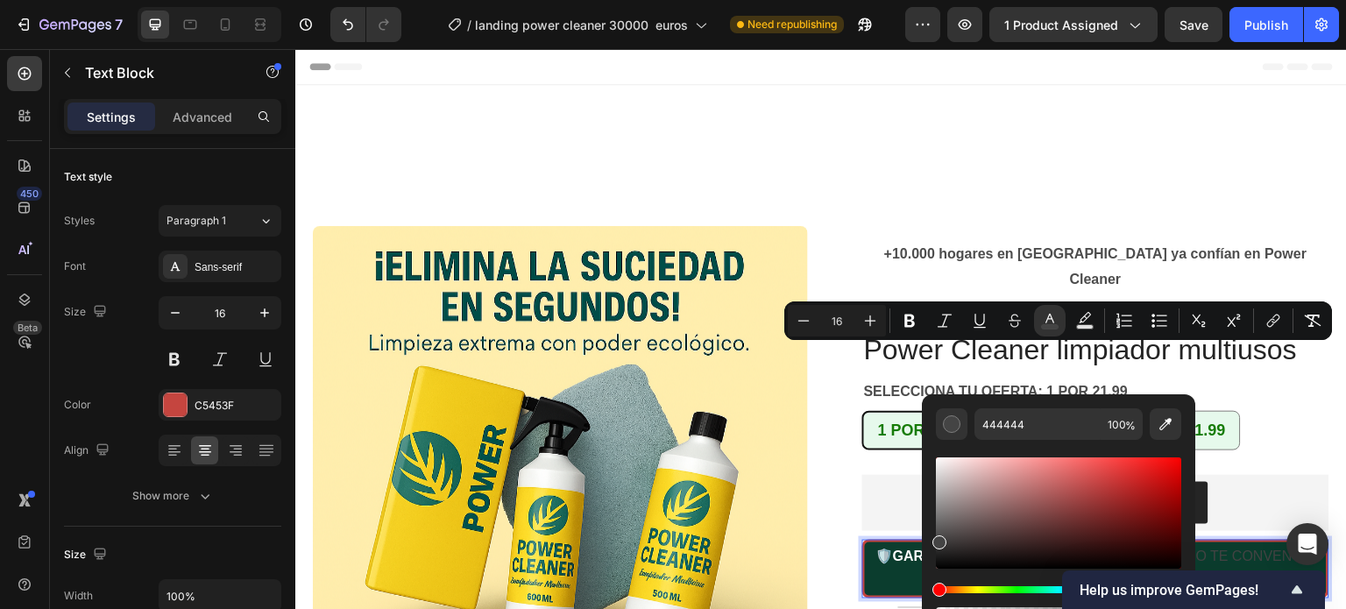
scroll to position [175, 0]
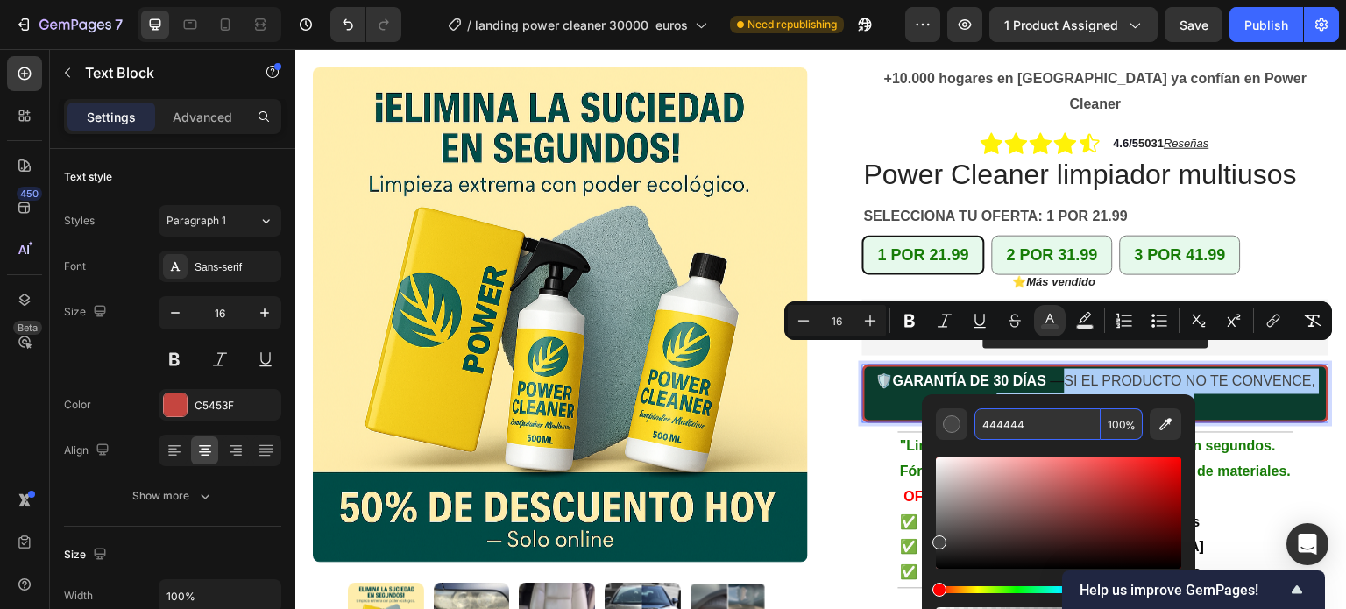
click at [1014, 420] on input "444444" at bounding box center [1037, 424] width 126 height 32
paste input "#"
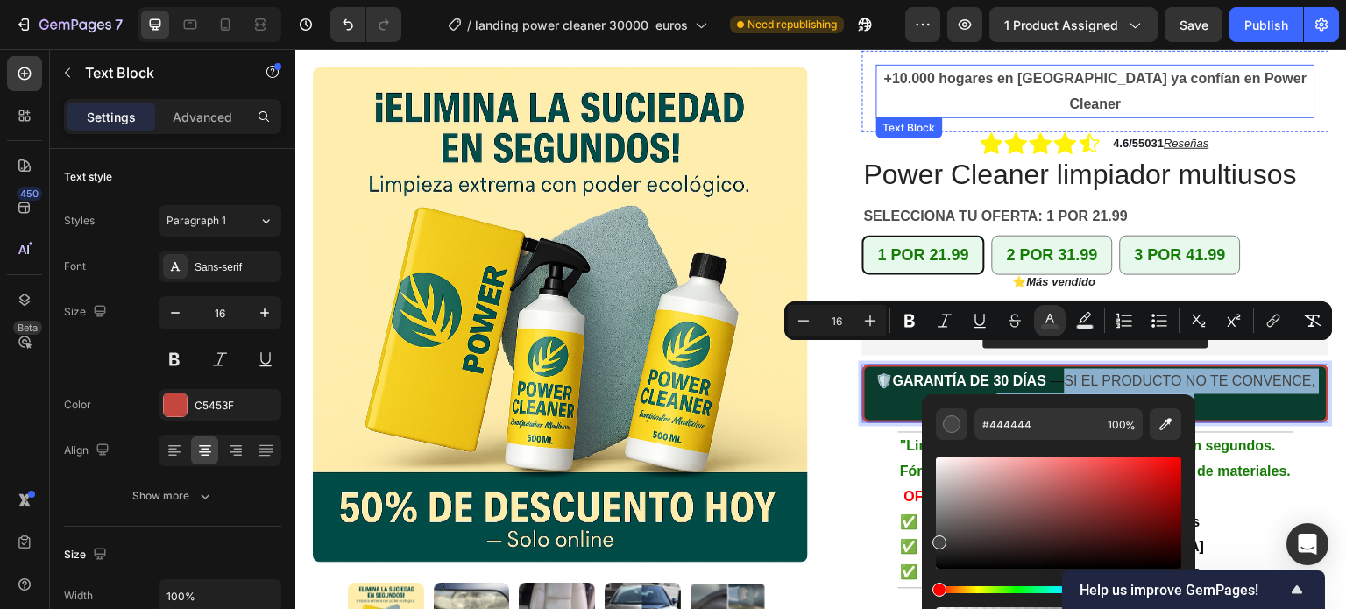
type input "444444"
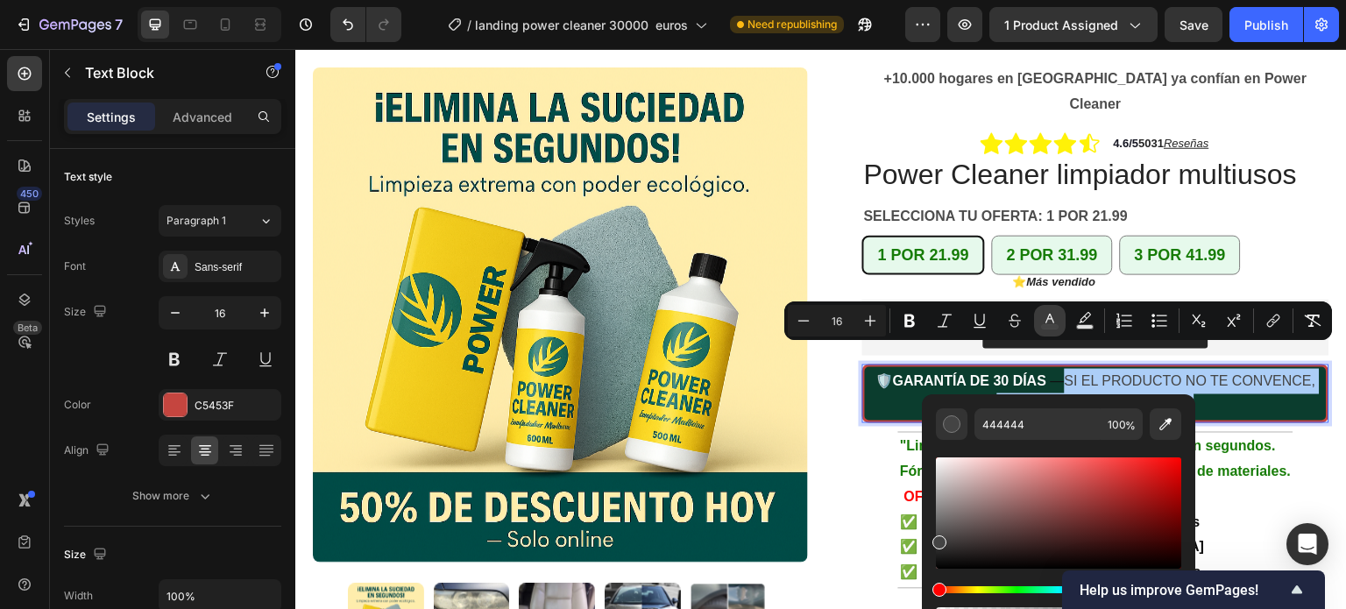
click at [1048, 321] on icon "Editor contextual toolbar" at bounding box center [1050, 321] width 18 height 18
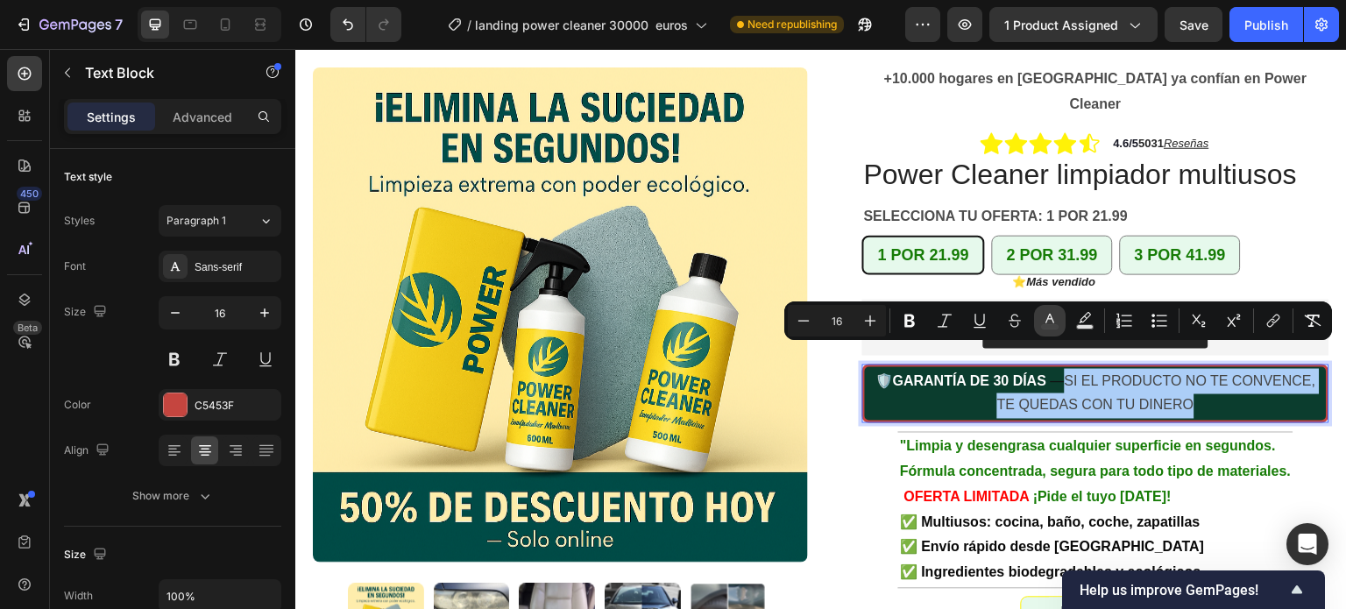
click at [1048, 321] on icon "Editor contextual toolbar" at bounding box center [1050, 321] width 18 height 18
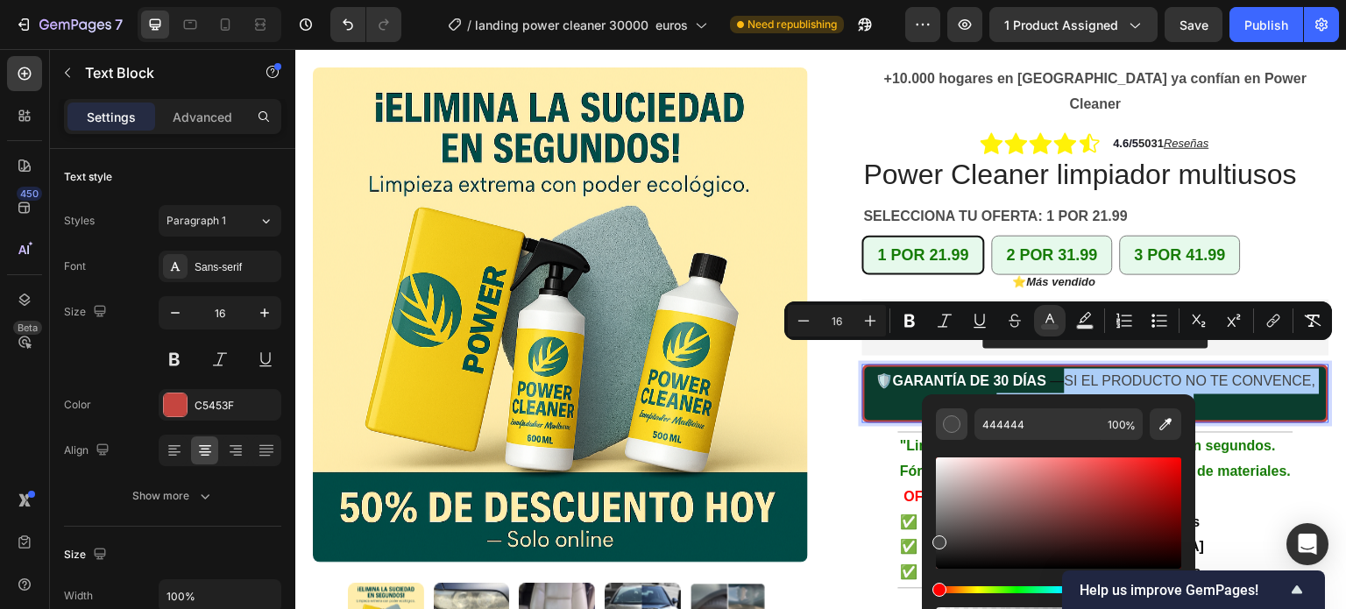
click at [950, 425] on div "Editor contextual toolbar" at bounding box center [952, 424] width 18 height 18
drag, startPoint x: 938, startPoint y: 462, endPoint x: 936, endPoint y: 449, distance: 12.5
click at [936, 449] on div "Editor contextual toolbar" at bounding box center [1058, 529] width 245 height 178
type input "FFFFFF"
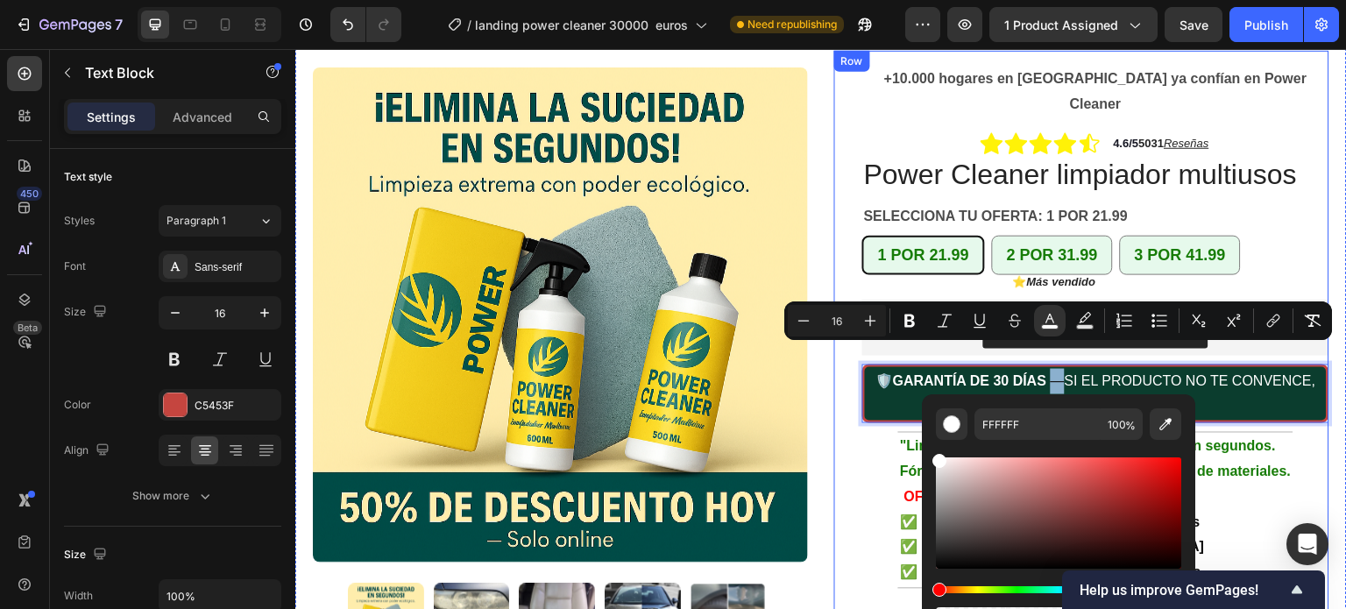
click at [1296, 425] on div "+10.000 hogares en España ya confían en Power Cleaner Text Block Row Icon Icon …" at bounding box center [1095, 428] width 467 height 754
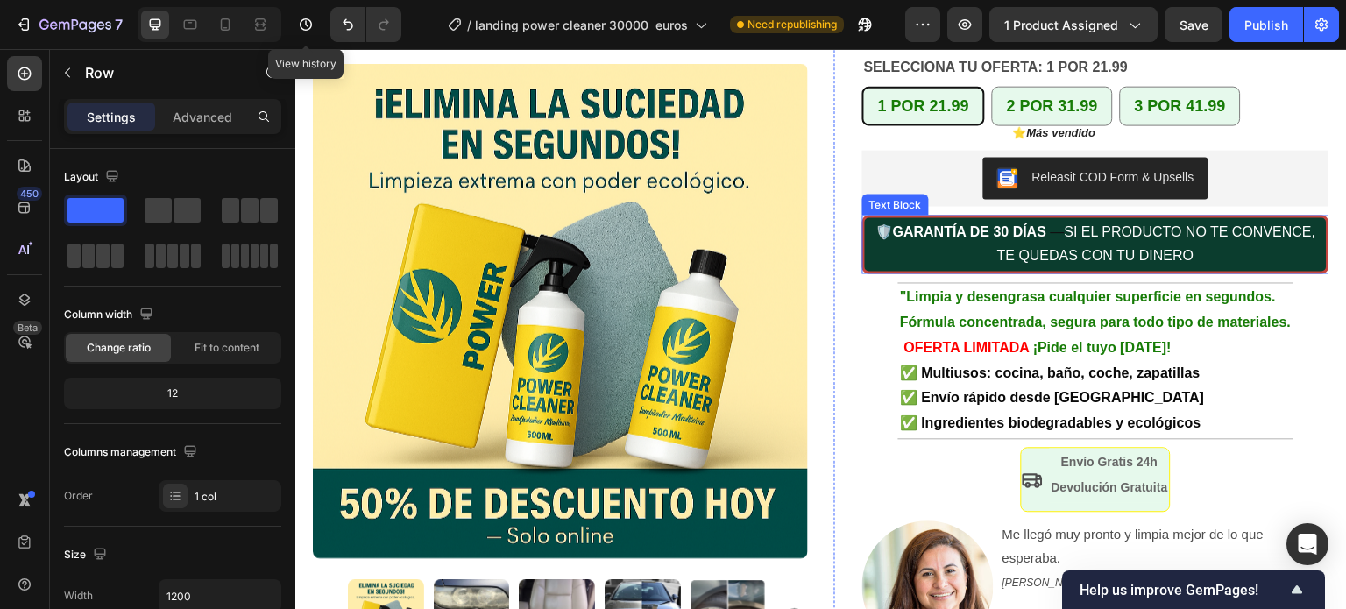
scroll to position [350, 0]
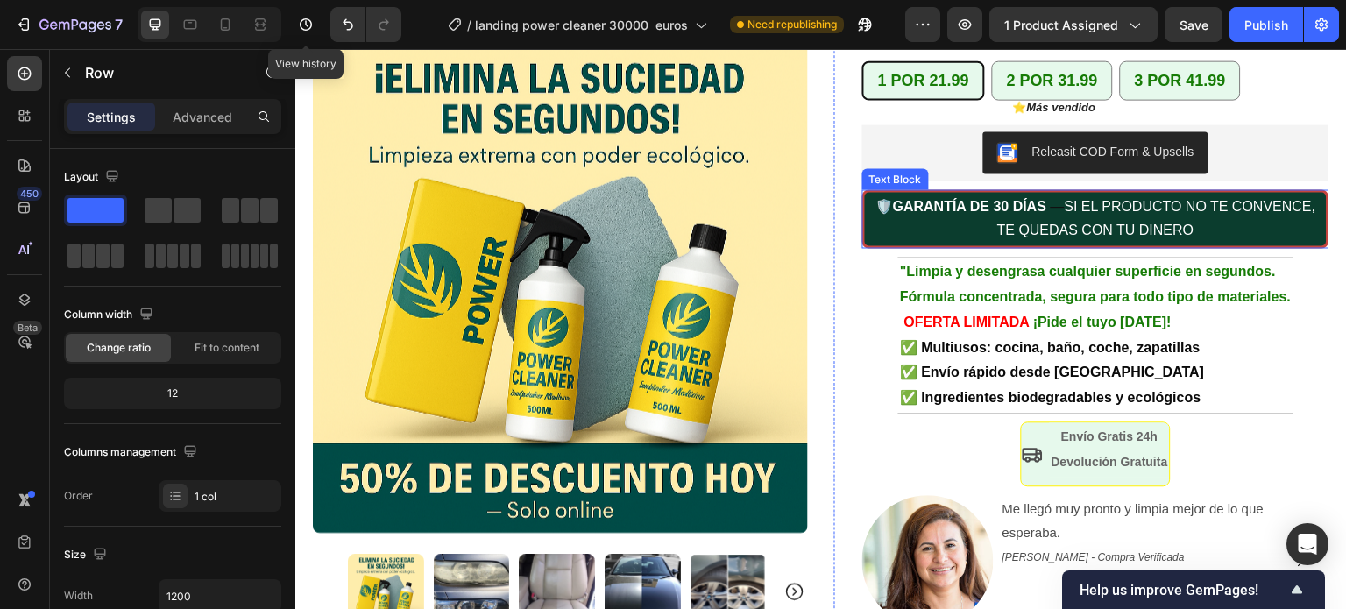
click at [890, 202] on p "🛡️ GARANTÍA DE 30 DÍAS — SI EL PRODUCTO NO TE CONVENCE, TE QUEDAS CON TU DINERO" at bounding box center [1095, 219] width 458 height 51
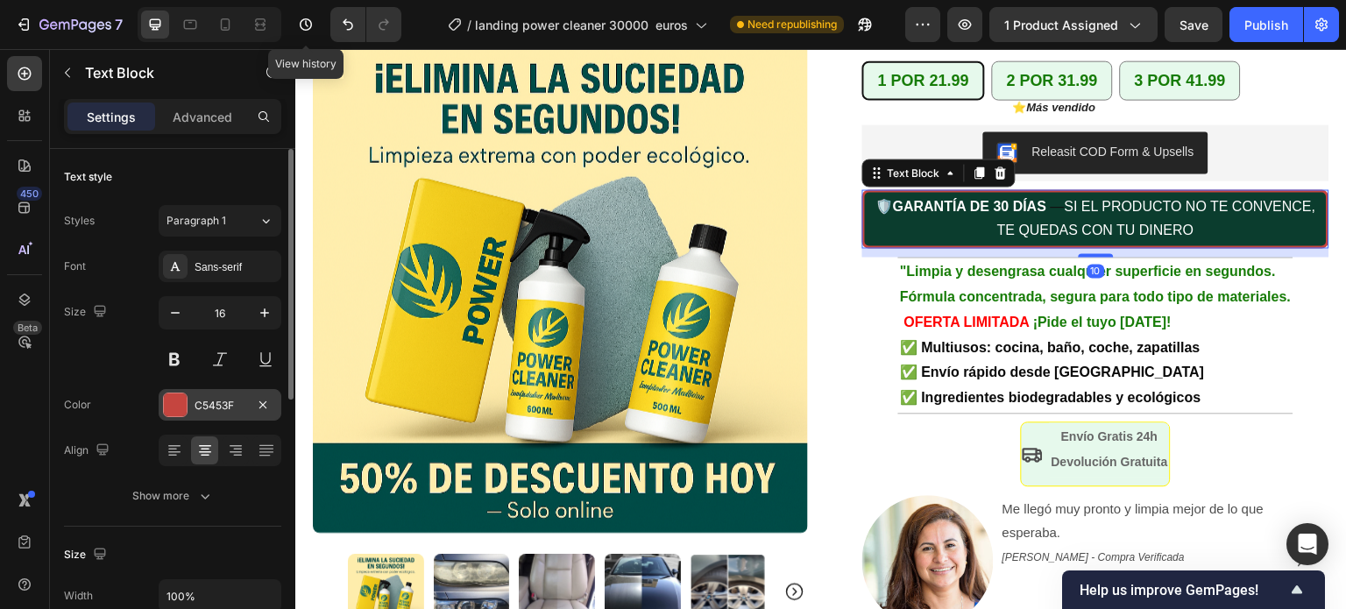
click at [180, 398] on div at bounding box center [175, 404] width 23 height 23
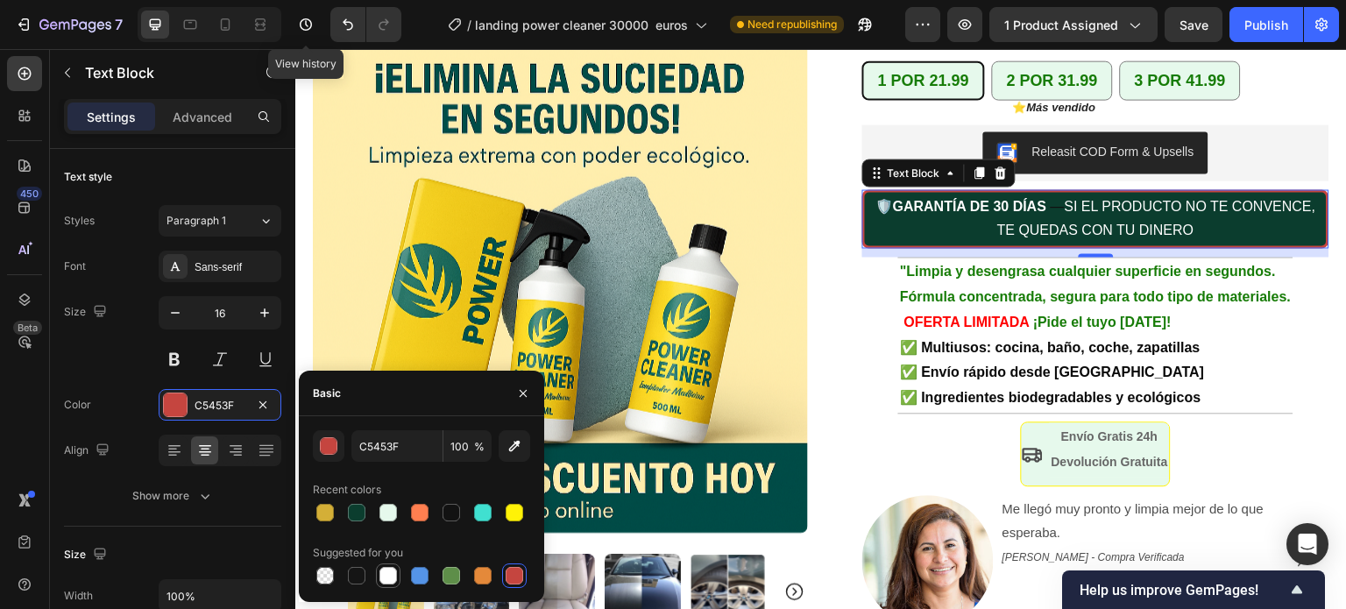
click at [389, 569] on div at bounding box center [388, 576] width 18 height 18
type input "FFFFFF"
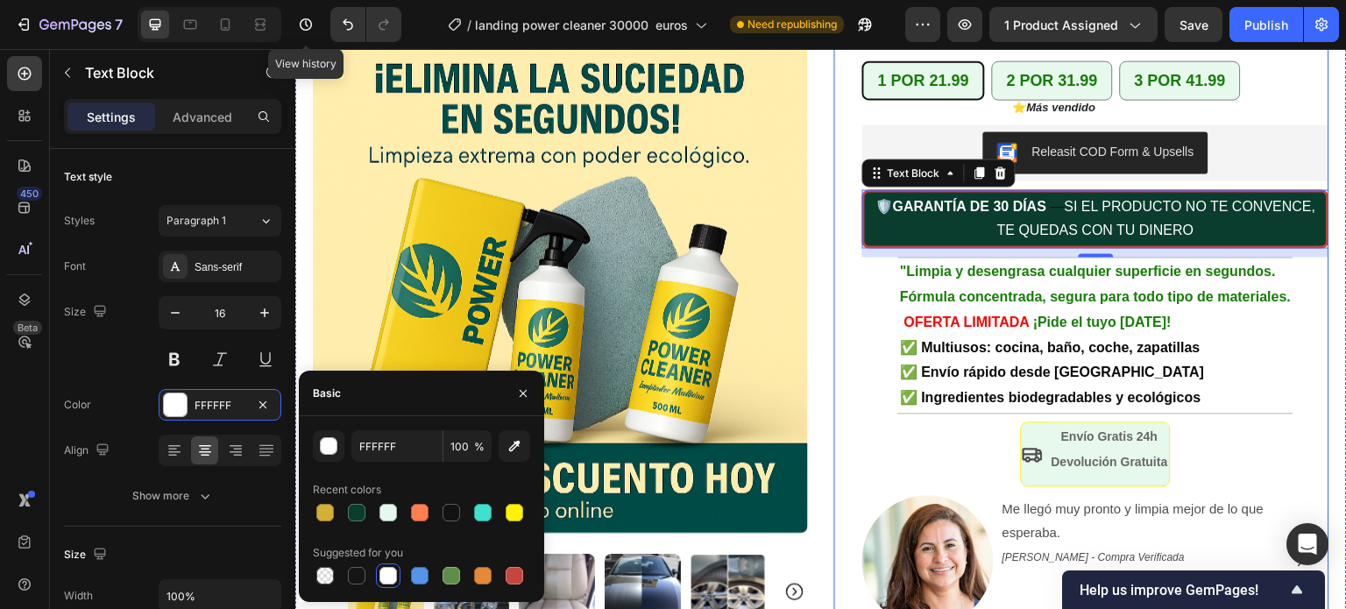
click at [838, 298] on div "+10.000 hogares en España ya confían en Power Cleaner Text Block Row Icon Icon …" at bounding box center [1081, 253] width 495 height 754
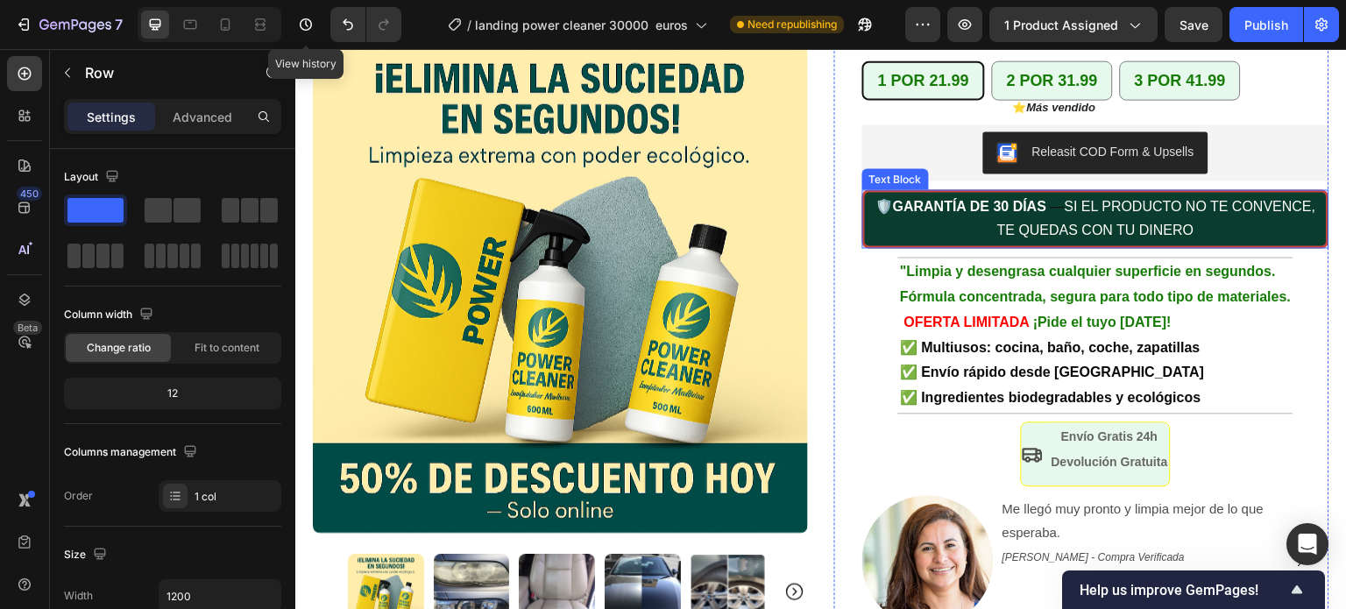
click at [883, 194] on p "🛡️ GARANTÍA DE 30 DÍAS — SI EL PRODUCTO NO TE CONVENCE, TE QUEDAS CON TU DINERO" at bounding box center [1095, 219] width 458 height 51
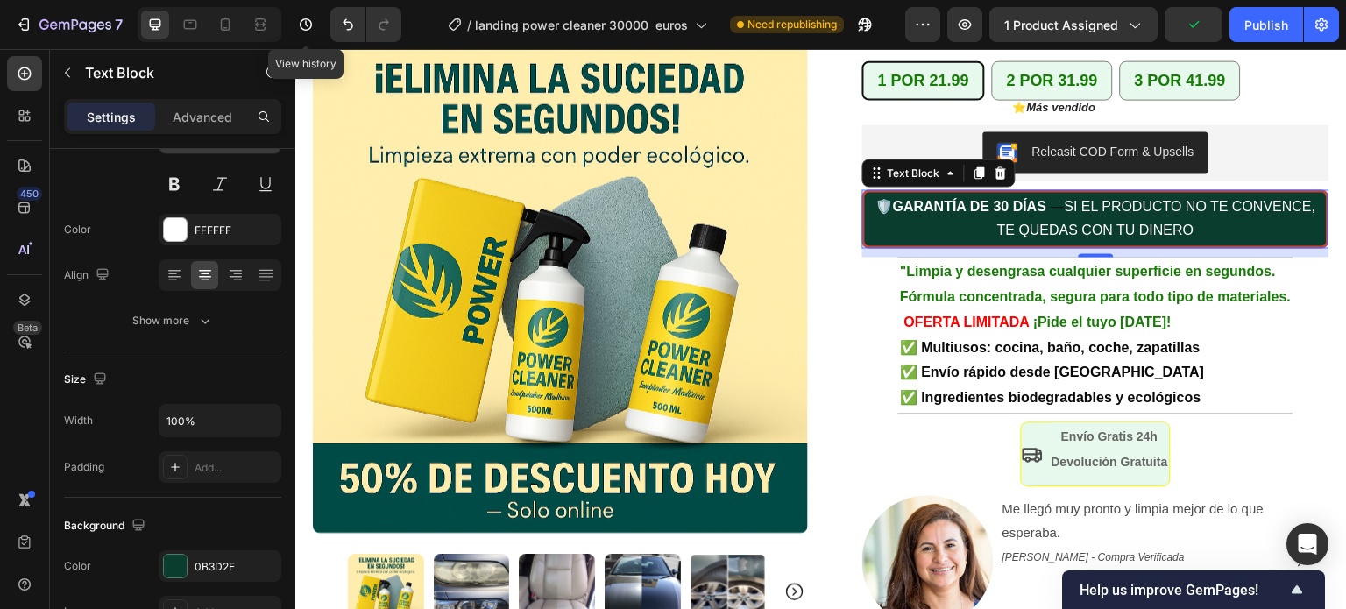
scroll to position [526, 0]
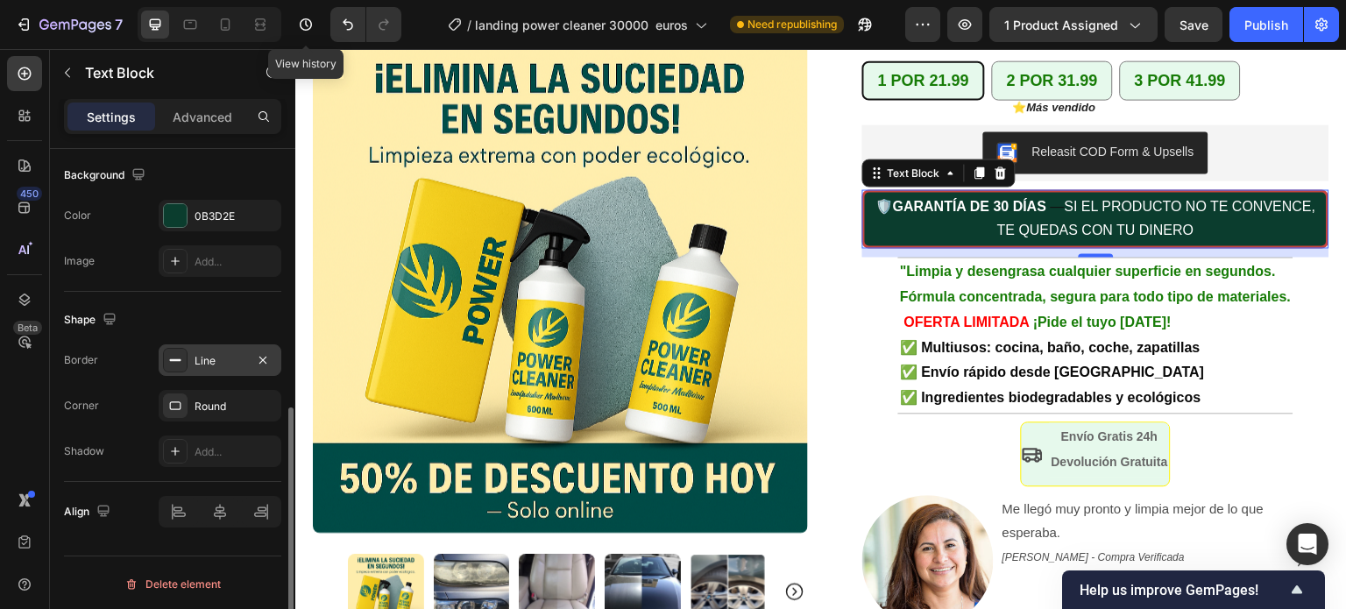
click at [211, 367] on div "Line" at bounding box center [220, 360] width 123 height 32
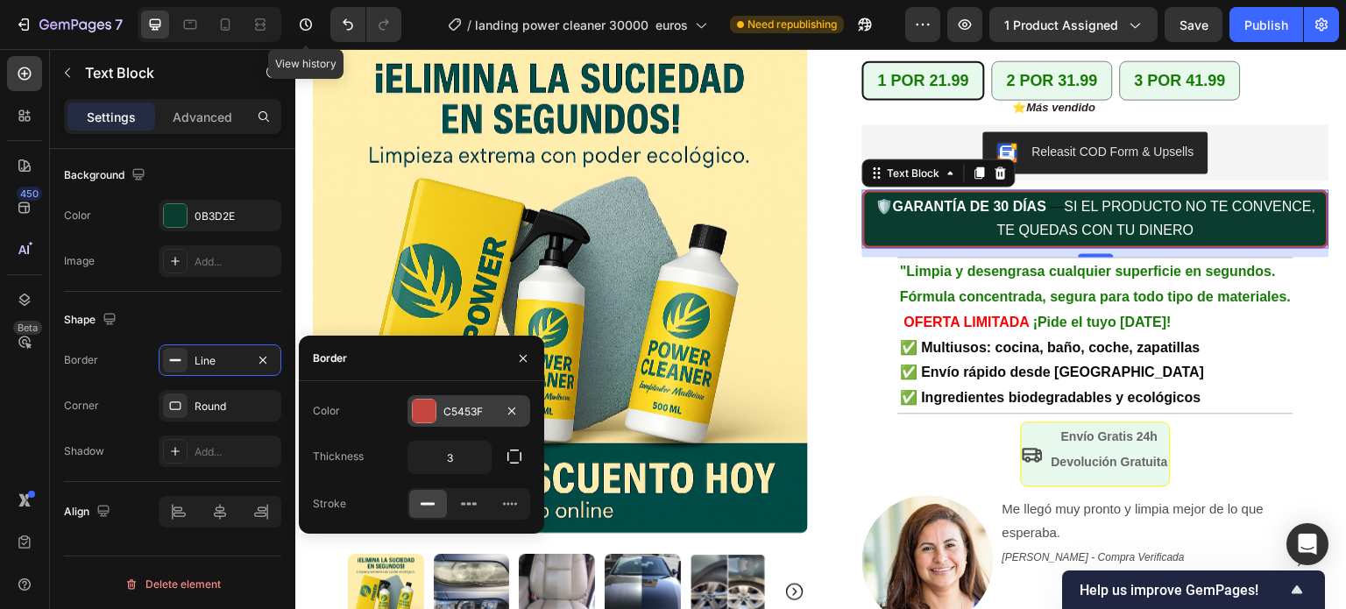
click at [418, 417] on div at bounding box center [424, 410] width 23 height 23
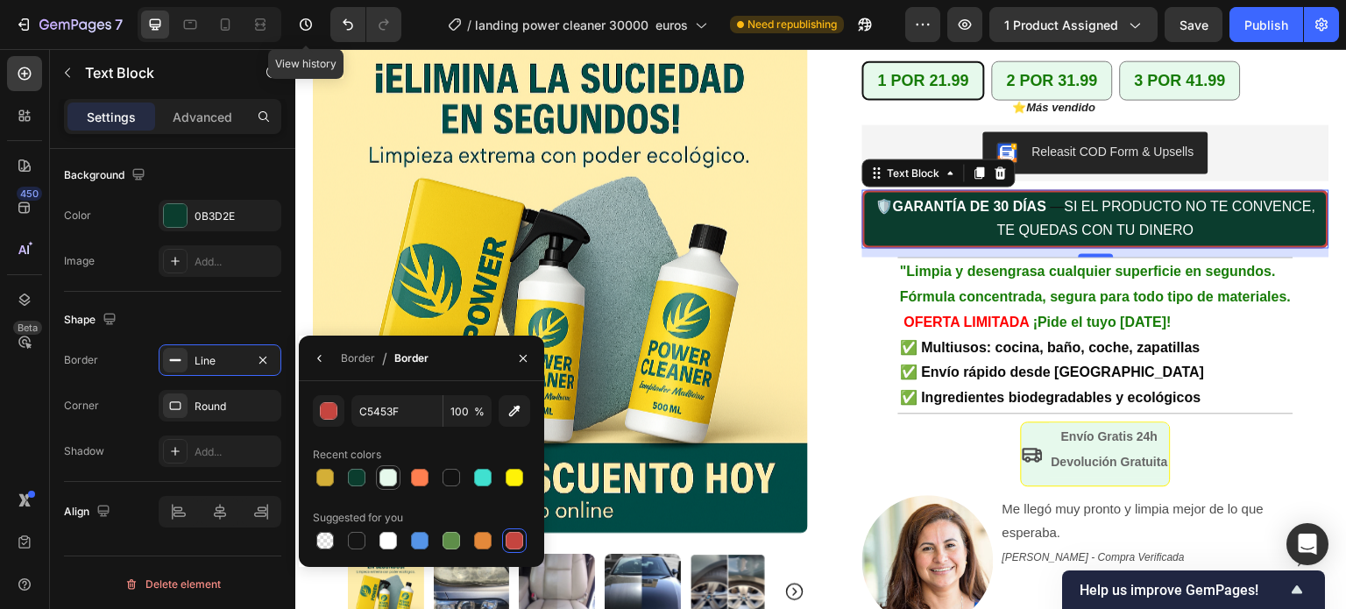
click at [392, 472] on div at bounding box center [388, 478] width 18 height 18
type input "E6F9EC"
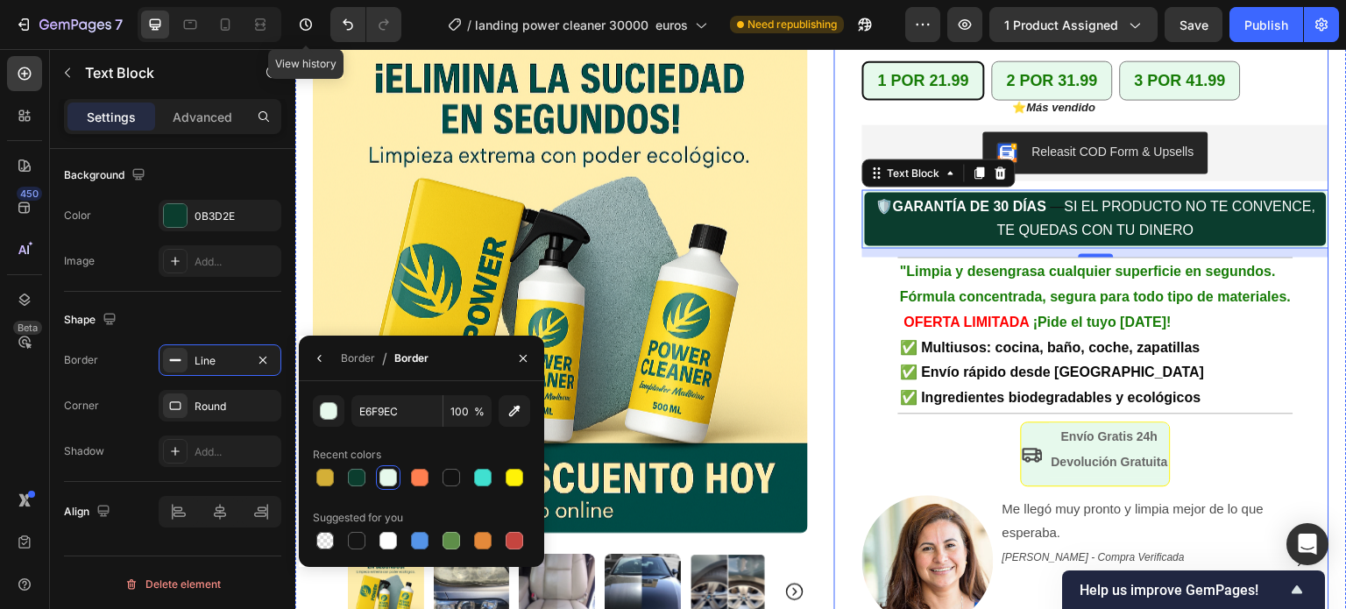
click at [834, 263] on div "+10.000 hogares en España ya confían en Power Cleaner Text Block Row Icon Icon …" at bounding box center [1081, 253] width 495 height 754
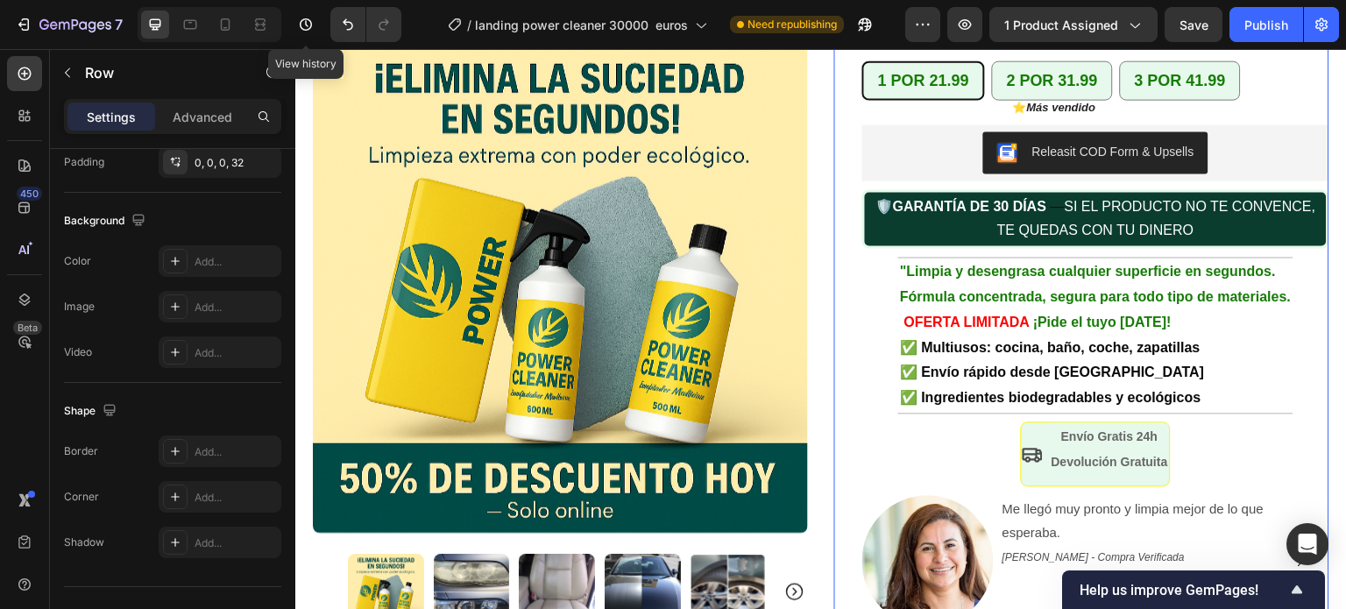
scroll to position [0, 0]
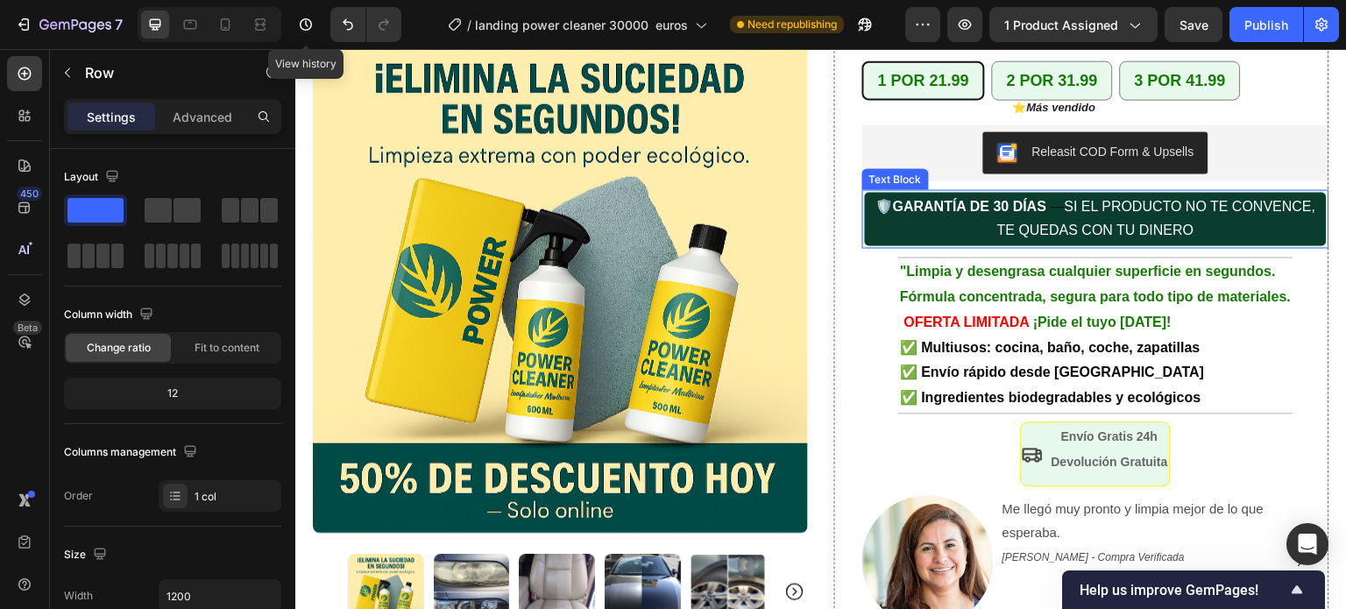
click at [1050, 198] on span "—" at bounding box center [1057, 205] width 14 height 15
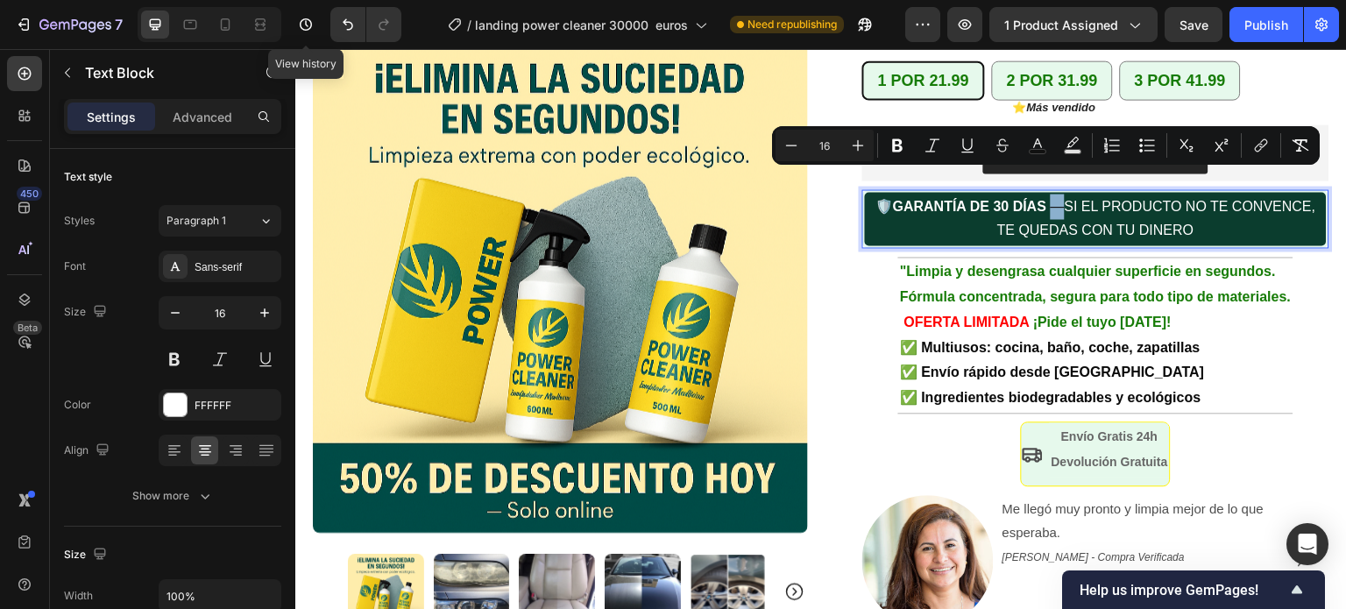
click at [1050, 198] on span "—" at bounding box center [1057, 205] width 14 height 15
click at [1040, 143] on icon "Editor contextual toolbar" at bounding box center [1037, 143] width 9 height 10
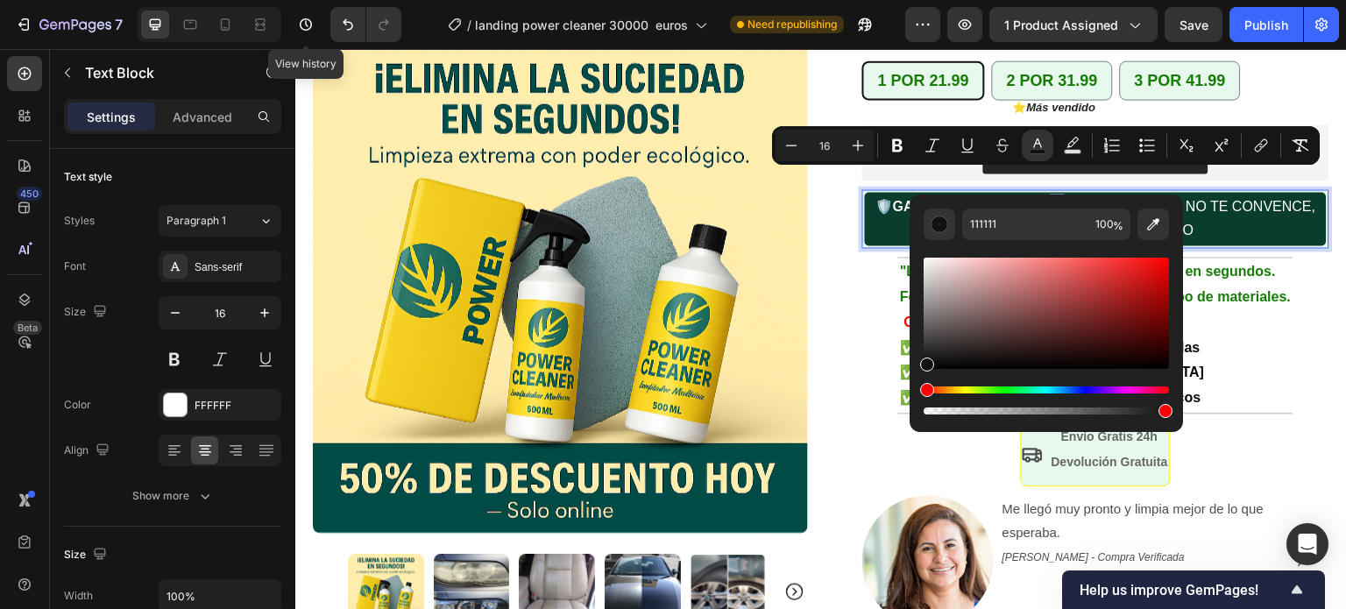
click at [925, 258] on div "Editor contextual toolbar" at bounding box center [1045, 313] width 245 height 111
type input "FCFCFC"
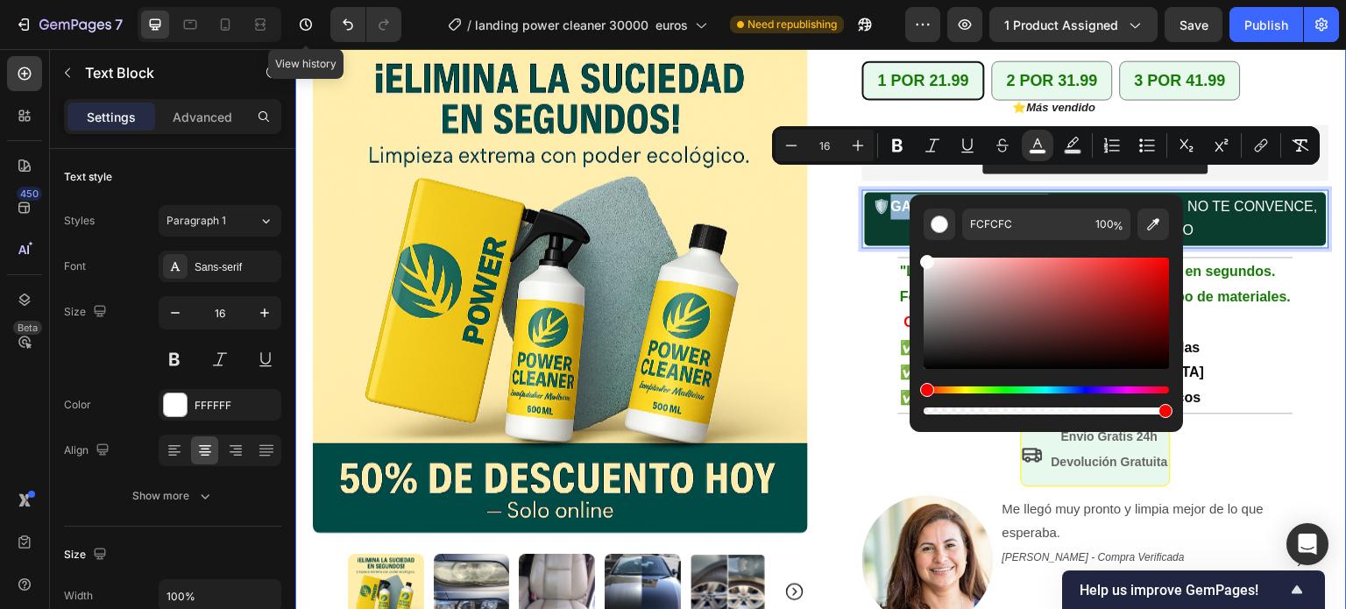
click at [1317, 328] on div "Product Images Row +10.000 hogares en España ya confían en Power Cleaner Text B…" at bounding box center [820, 232] width 1051 height 796
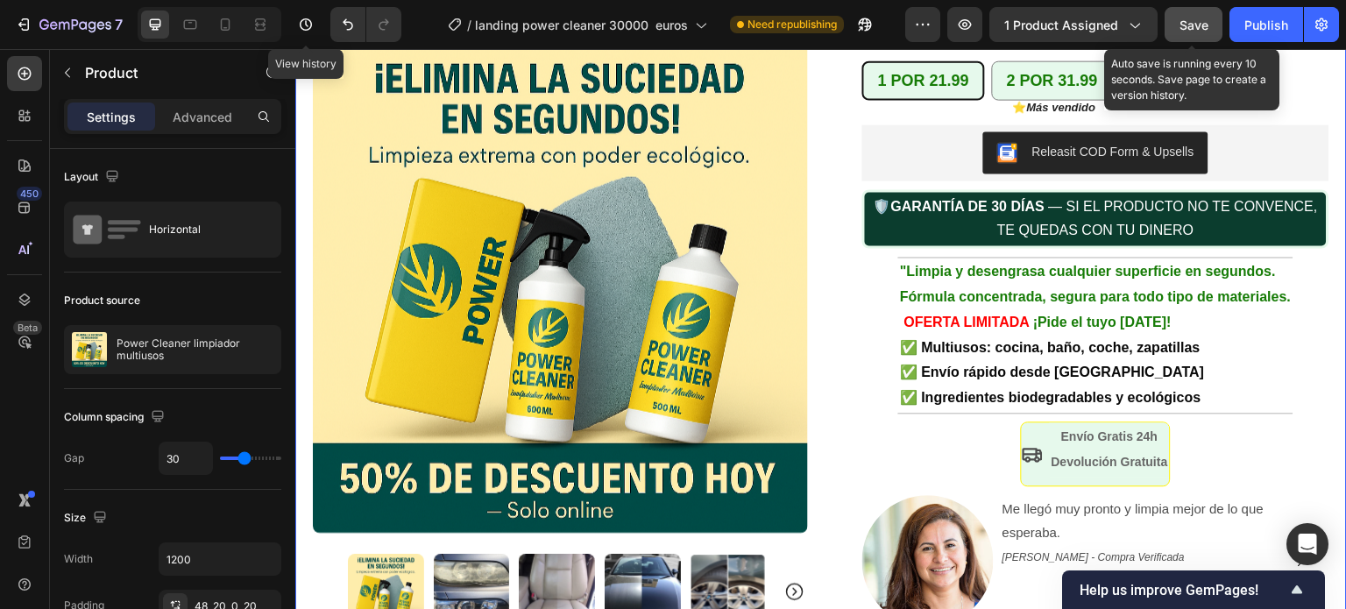
click at [1195, 16] on div "Save" at bounding box center [1193, 25] width 29 height 18
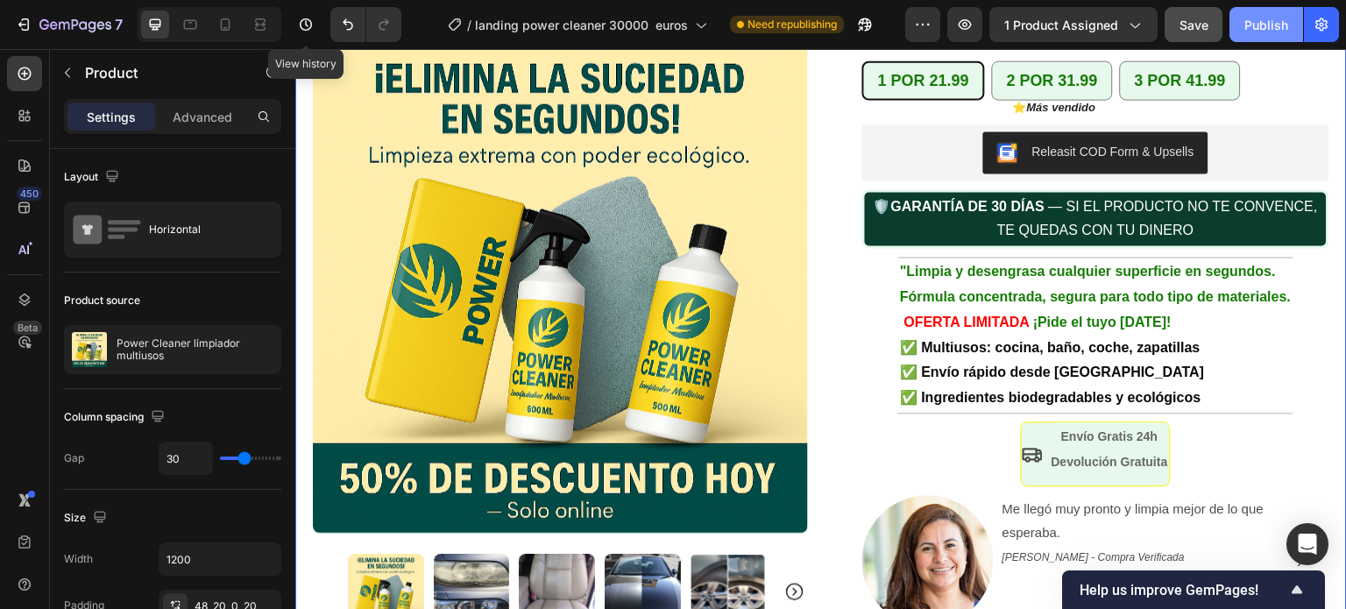
click at [1257, 24] on div "Publish" at bounding box center [1266, 25] width 44 height 18
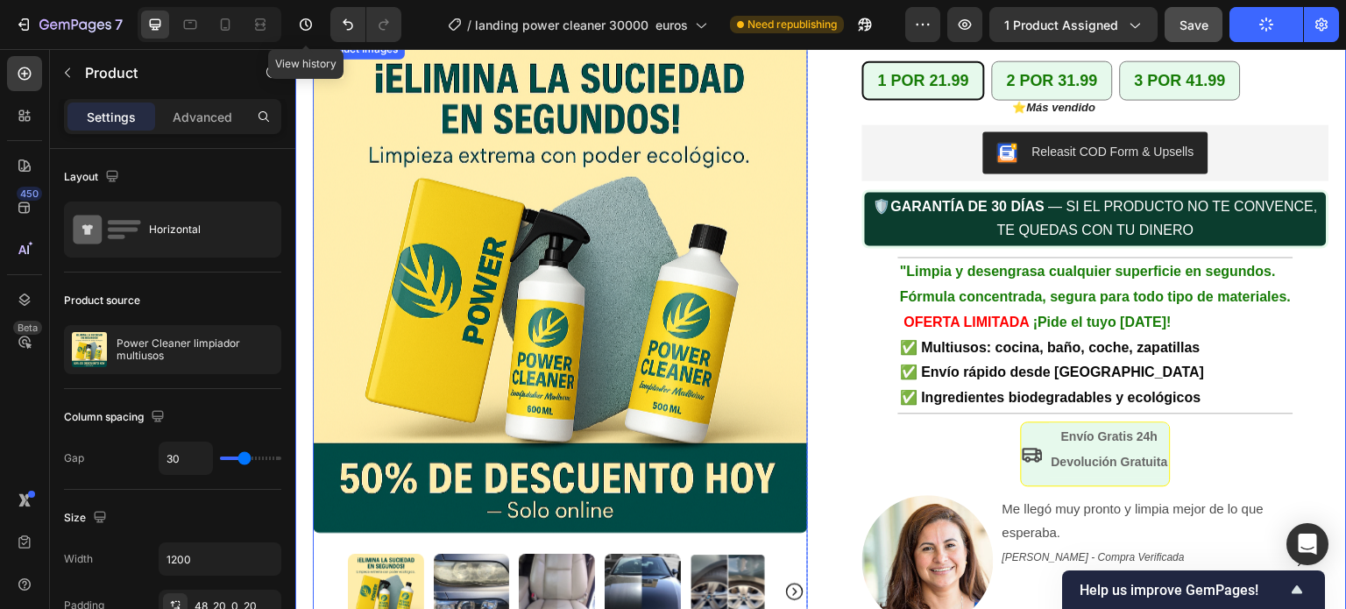
scroll to position [175, 0]
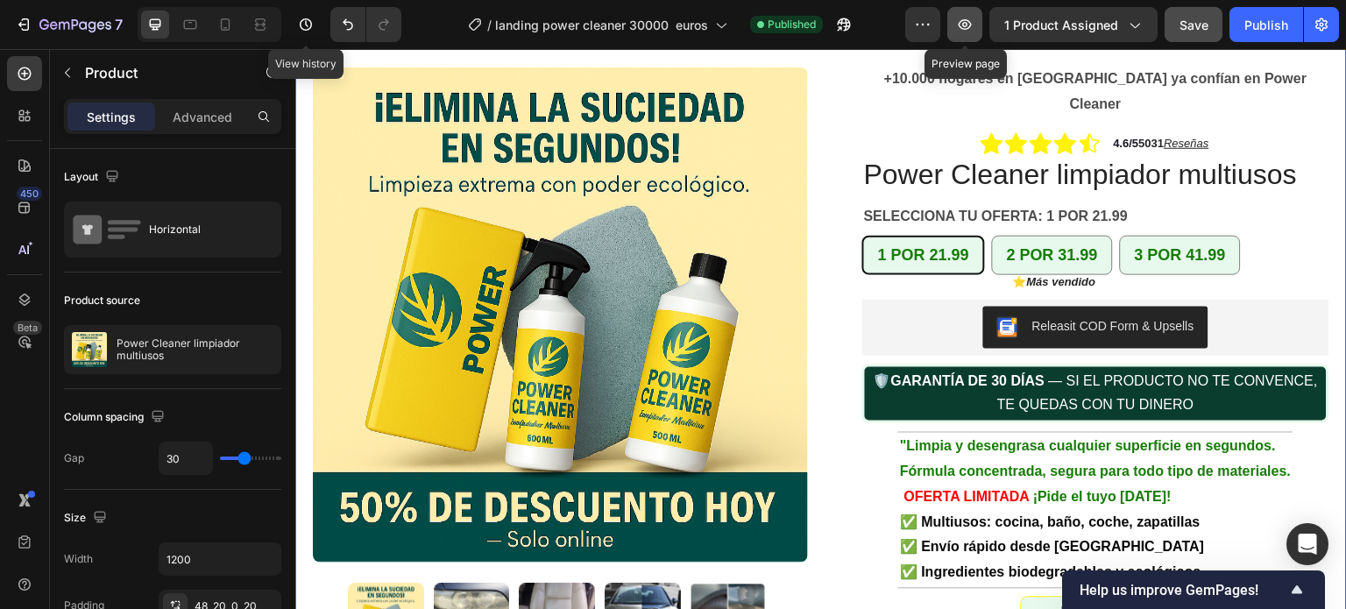
click at [964, 25] on icon "button" at bounding box center [965, 25] width 18 height 18
click at [225, 21] on icon at bounding box center [225, 25] width 18 height 18
type input "16"
type input "100%"
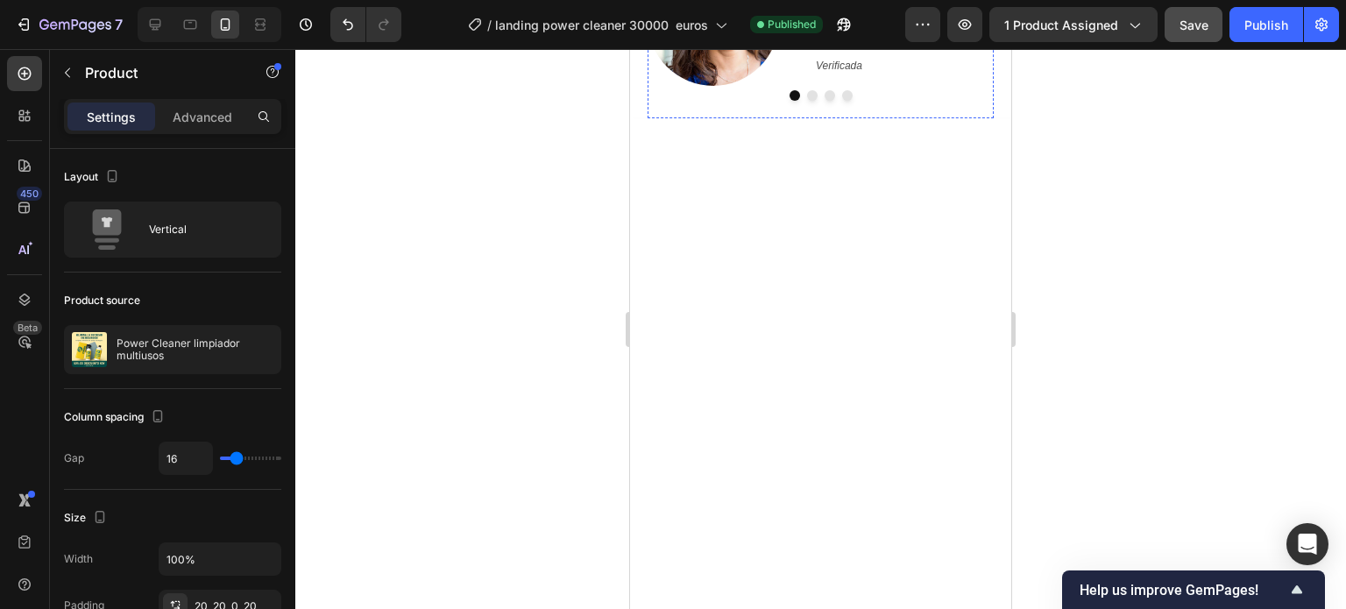
scroll to position [438, 0]
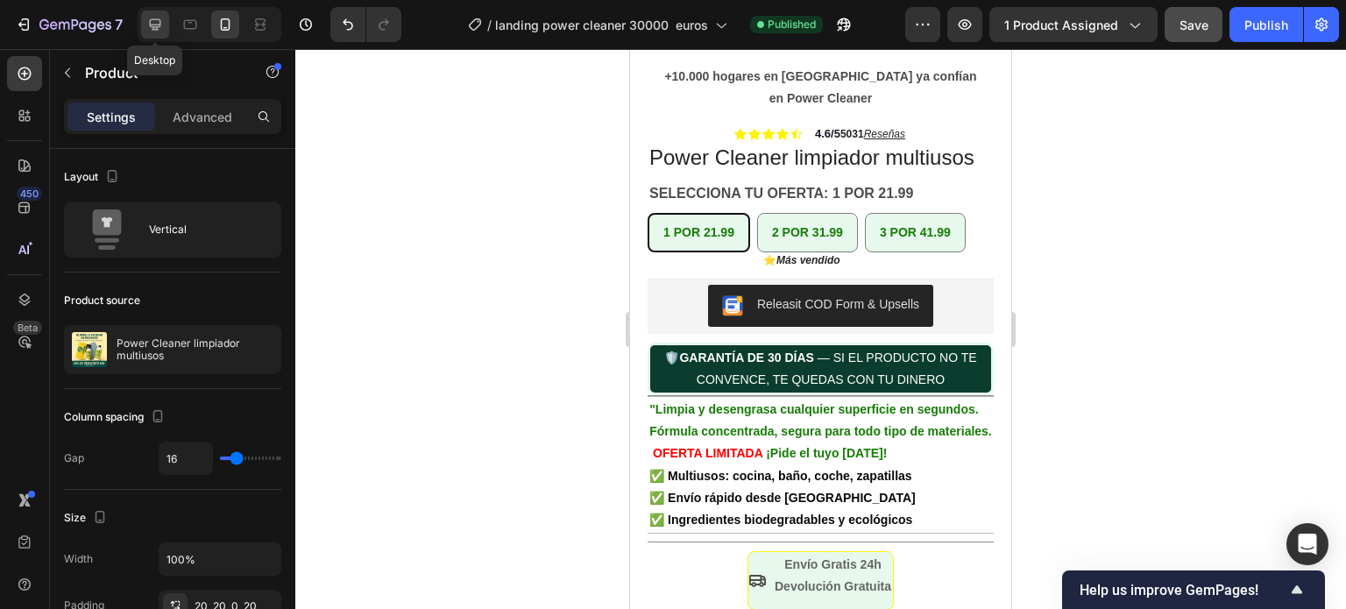
click at [154, 22] on icon at bounding box center [155, 25] width 18 height 18
type input "30"
type input "1200"
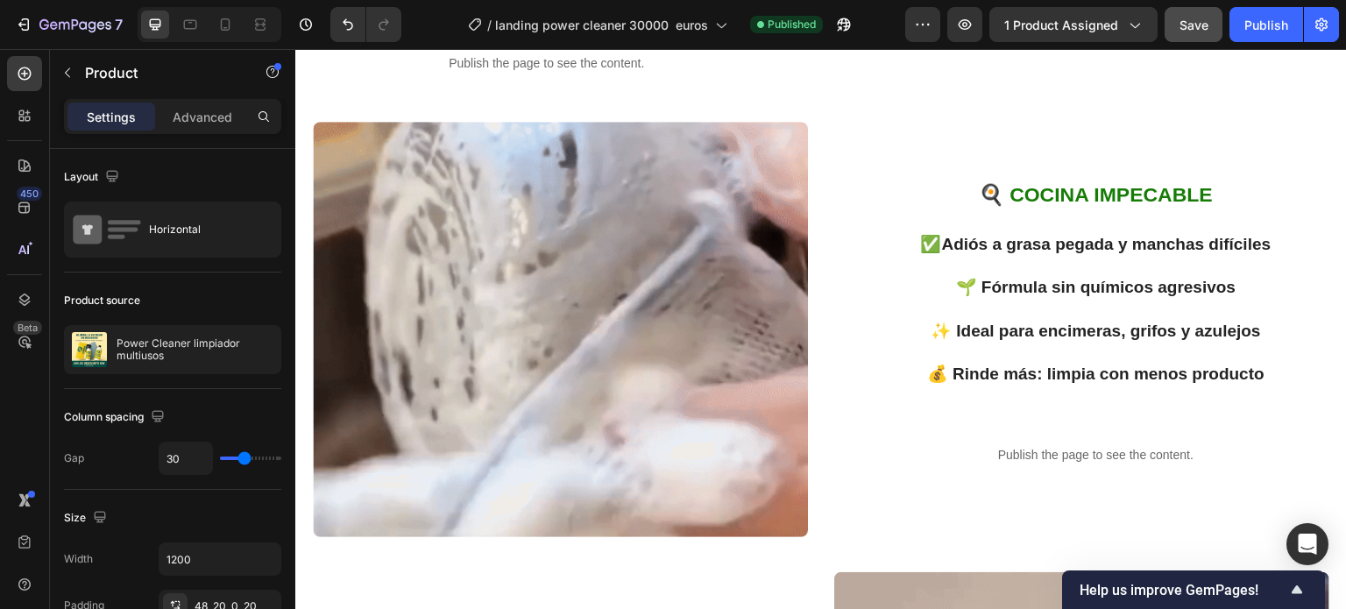
scroll to position [1314, 0]
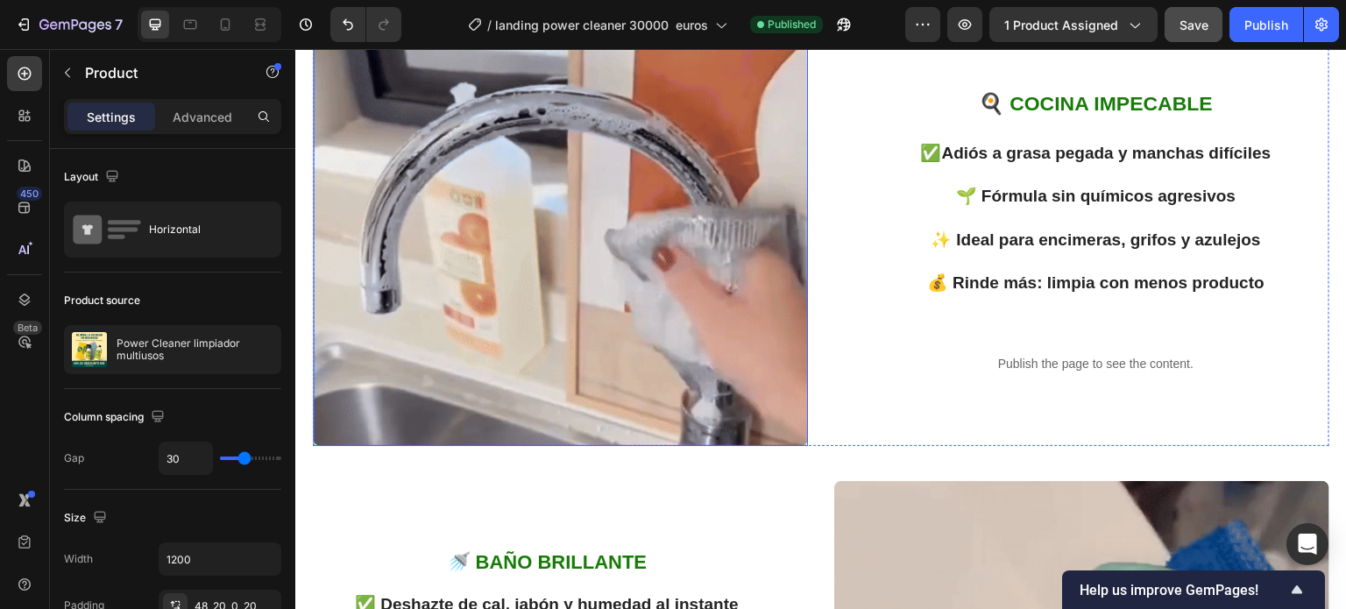
click at [572, 305] on img at bounding box center [560, 238] width 495 height 415
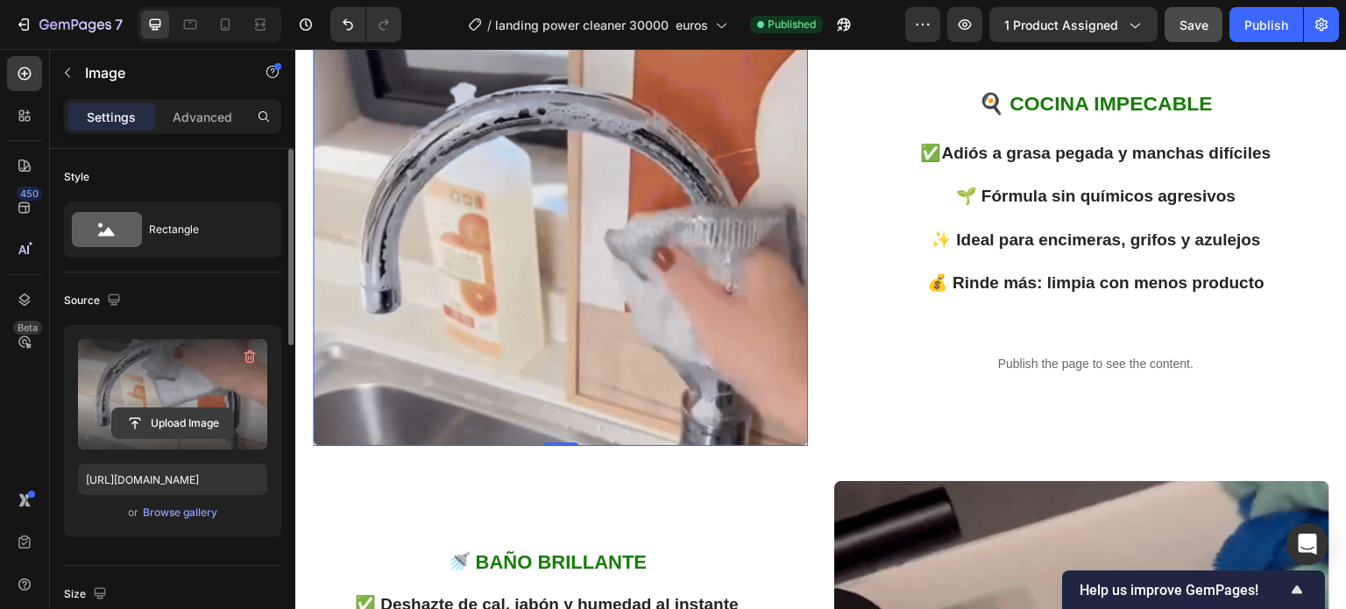
click at [161, 420] on input "file" at bounding box center [172, 423] width 121 height 30
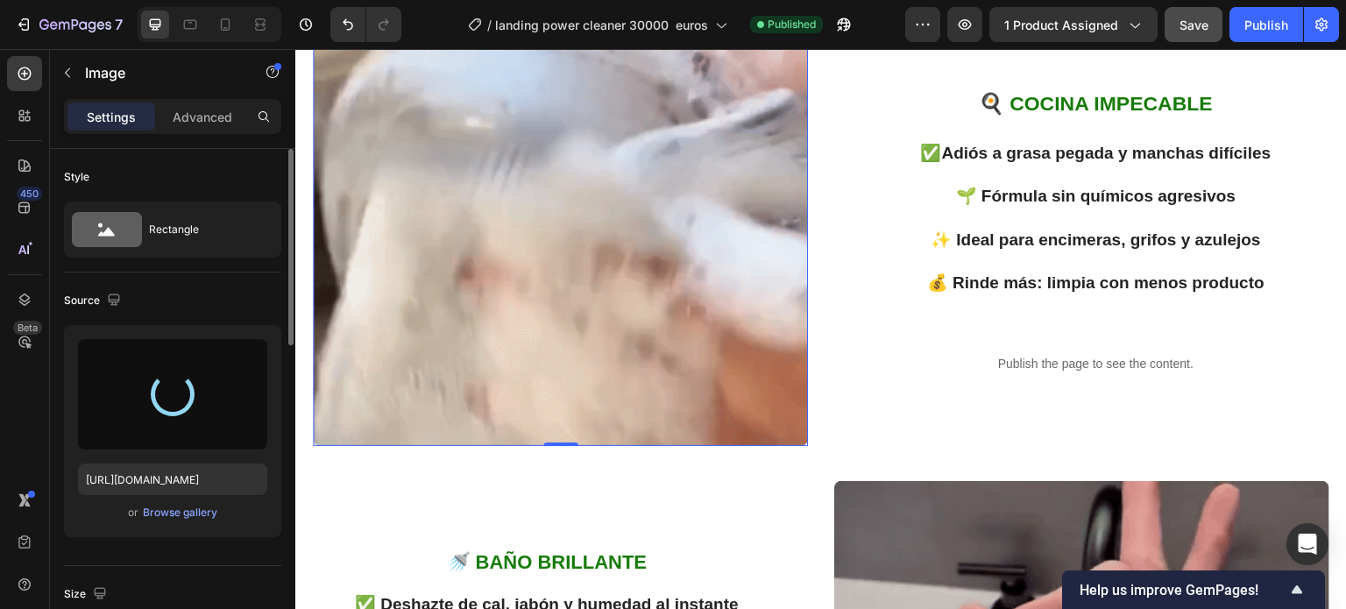
type input "https://cdn.shopify.com/s/files/1/0907/7529/0198/files/gempages_561766083317466…"
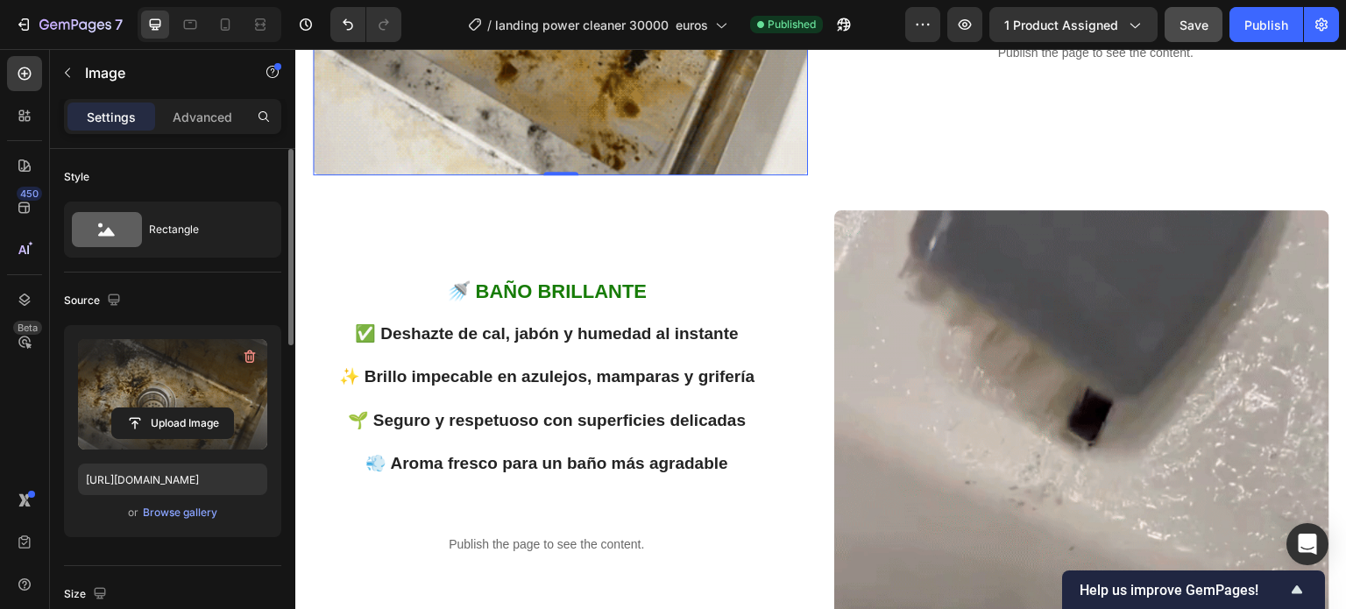
scroll to position [1402, 0]
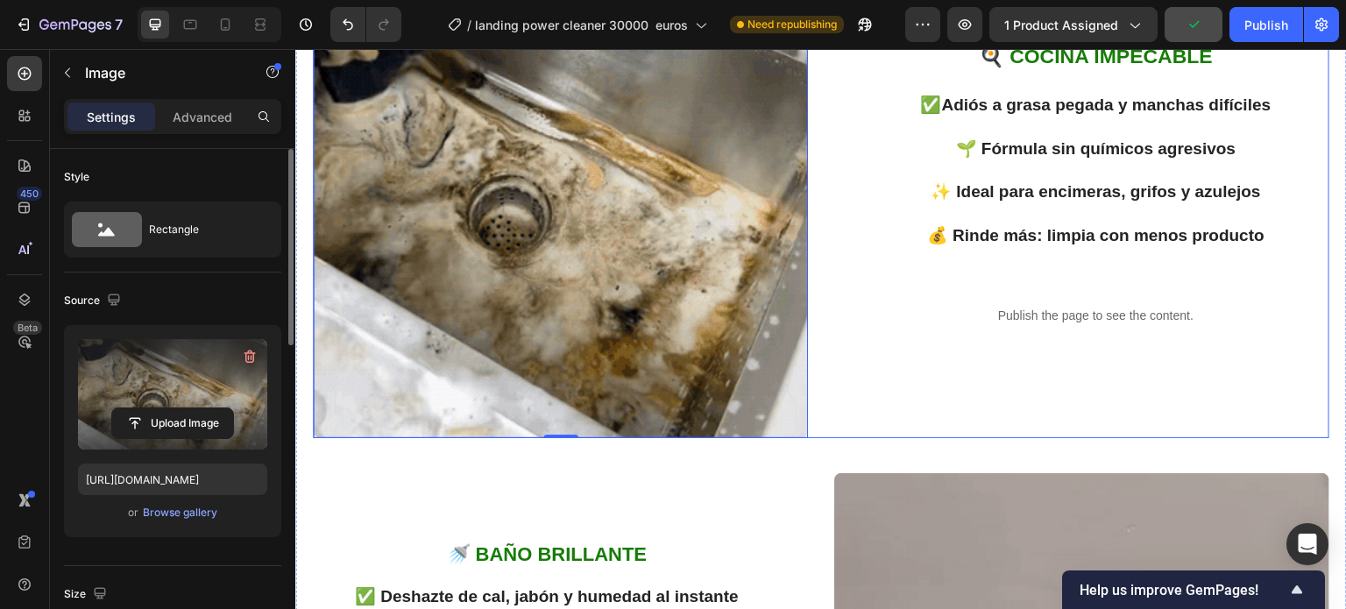
click at [881, 339] on div "Publish the page to see the content." at bounding box center [1095, 316] width 467 height 46
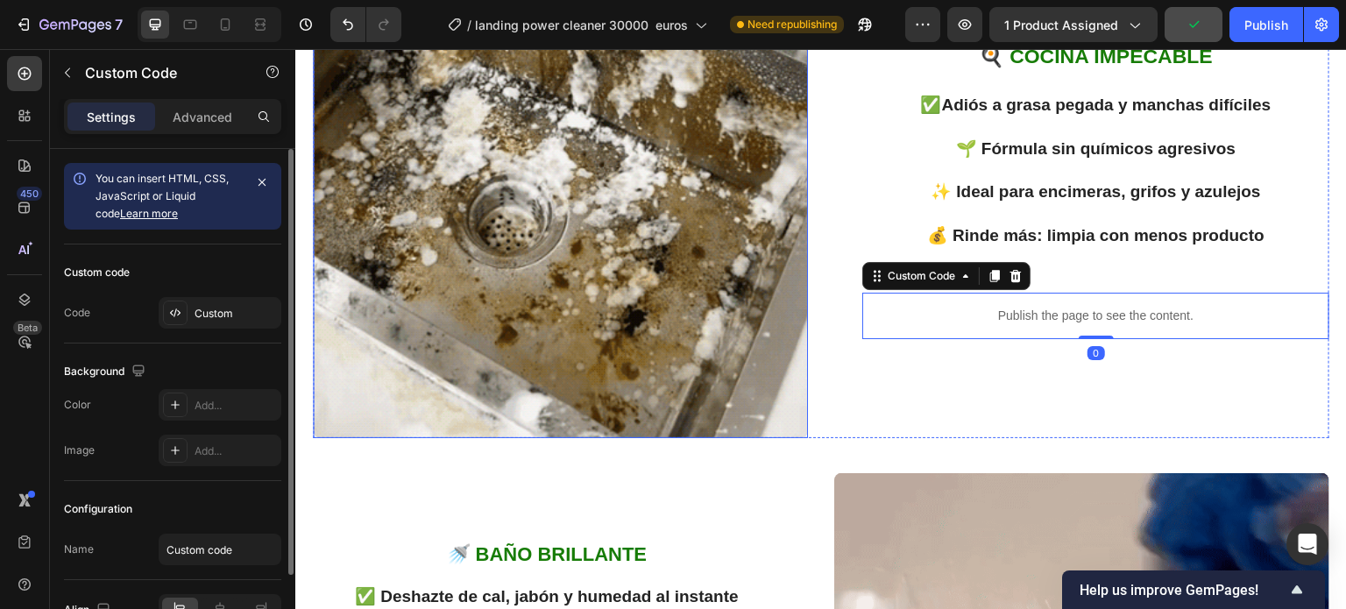
click at [590, 246] on img at bounding box center [560, 190] width 495 height 495
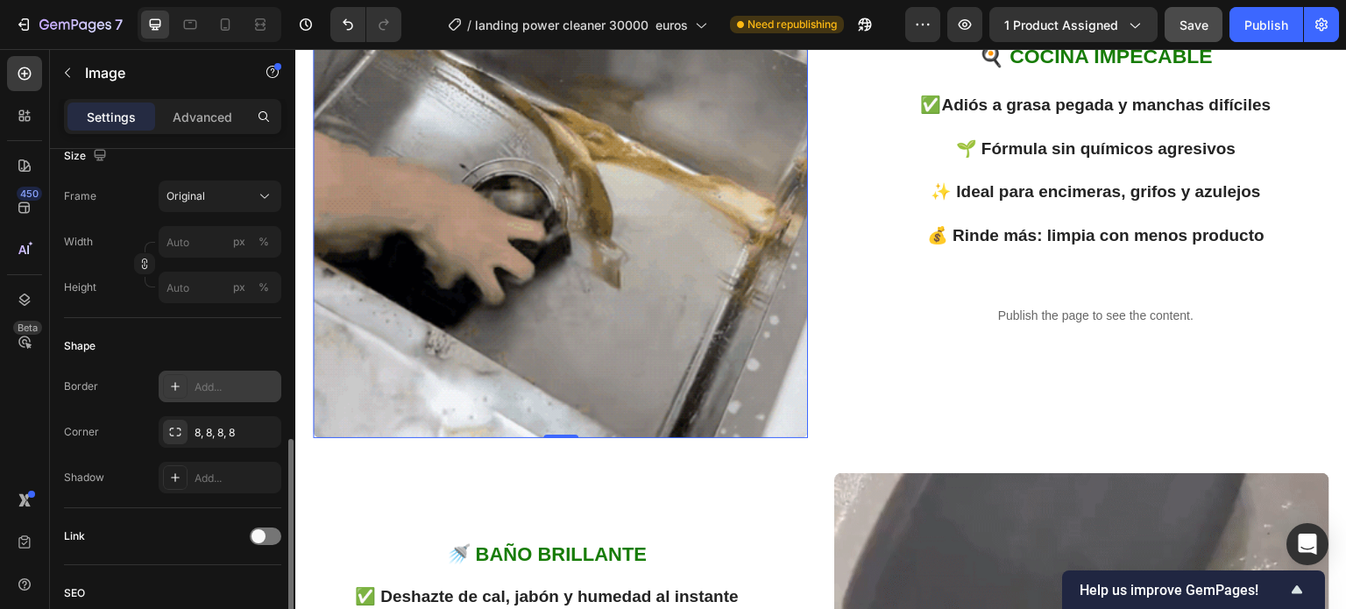
scroll to position [613, 0]
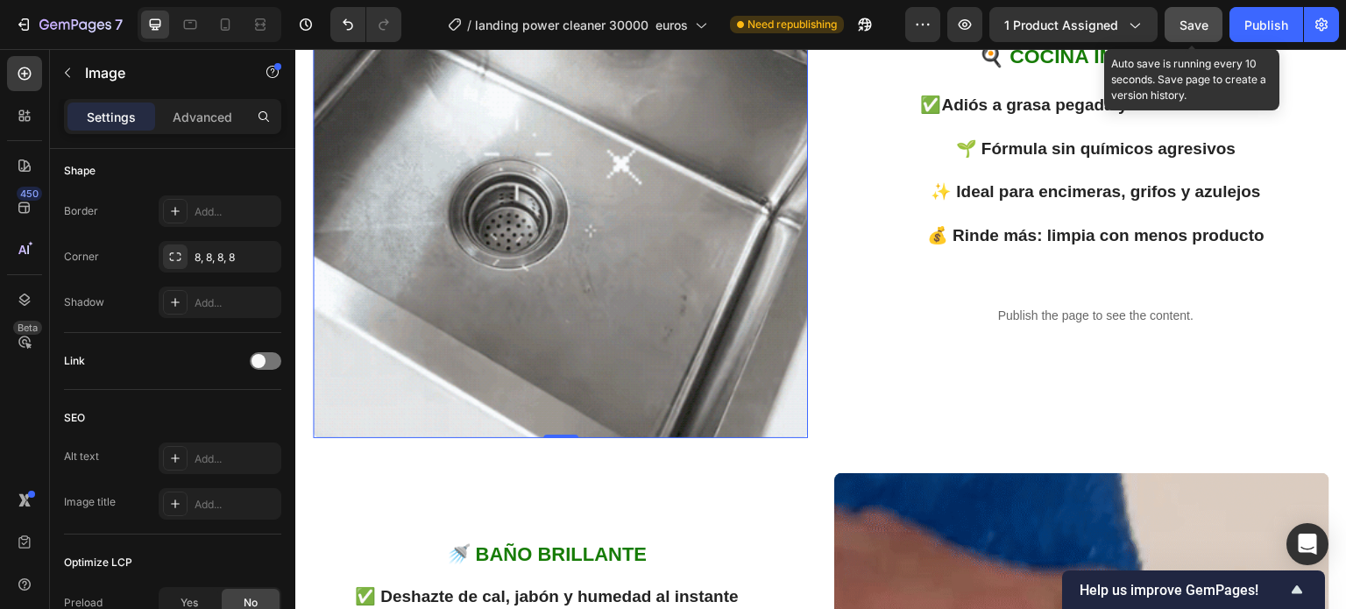
click at [1198, 20] on span "Save" at bounding box center [1193, 25] width 29 height 15
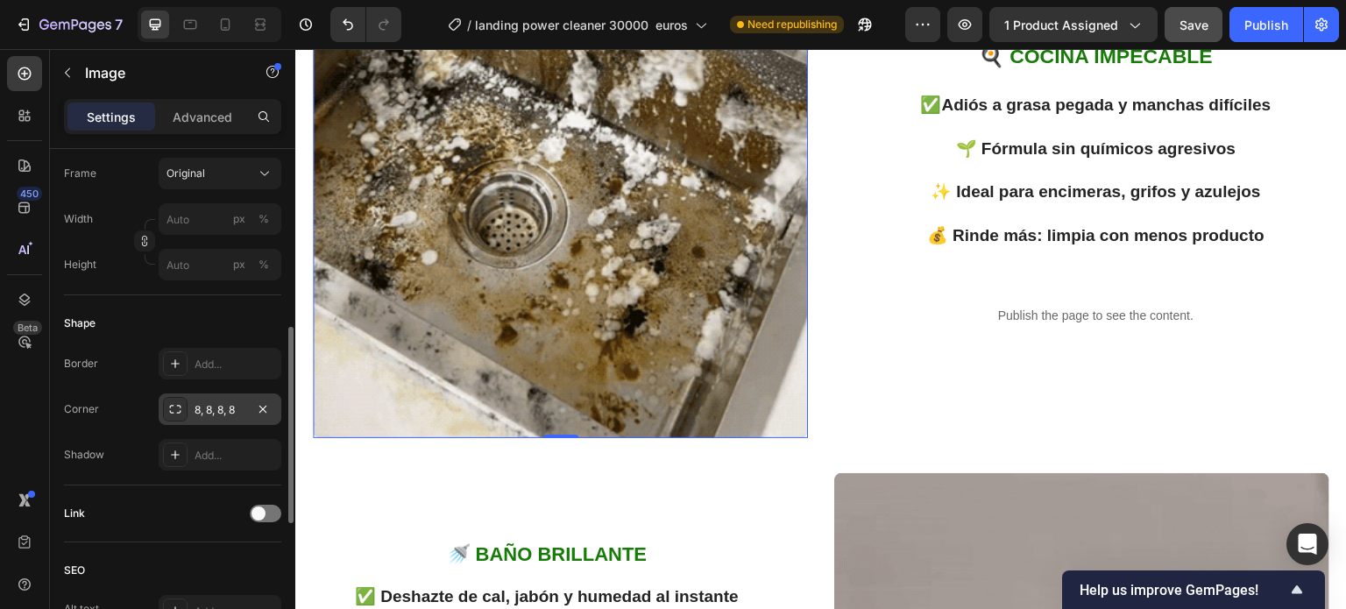
scroll to position [373, 0]
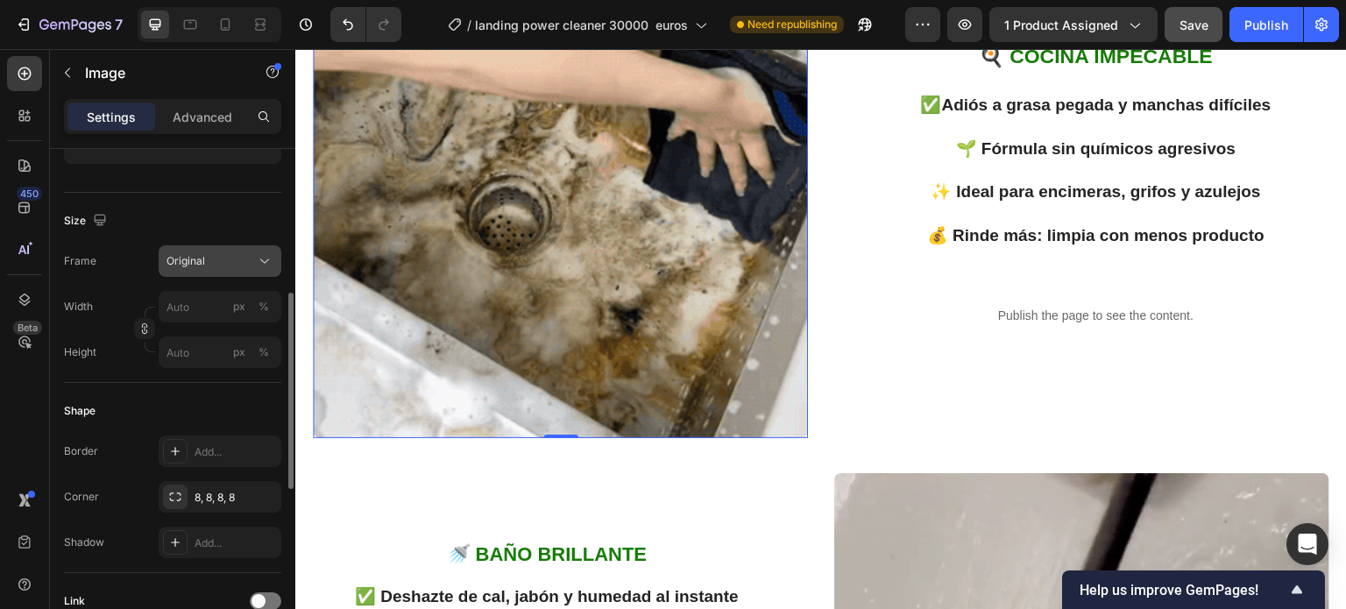
click at [275, 258] on button "Original" at bounding box center [220, 261] width 123 height 32
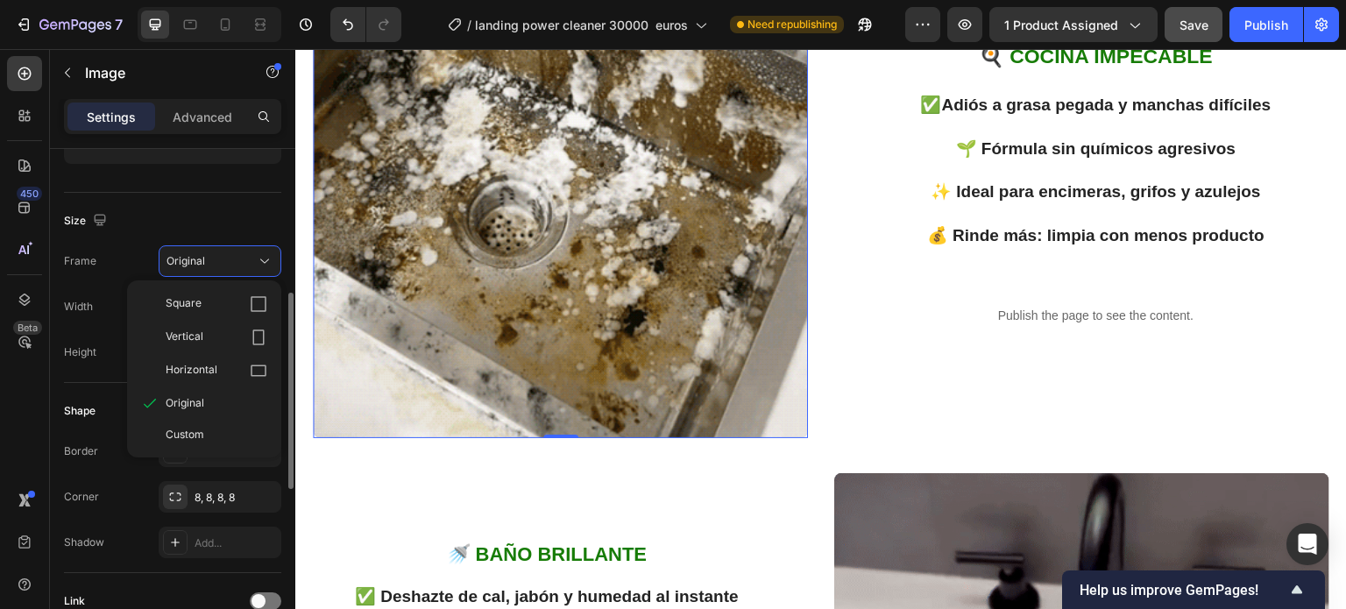
click at [252, 371] on icon at bounding box center [259, 371] width 18 height 18
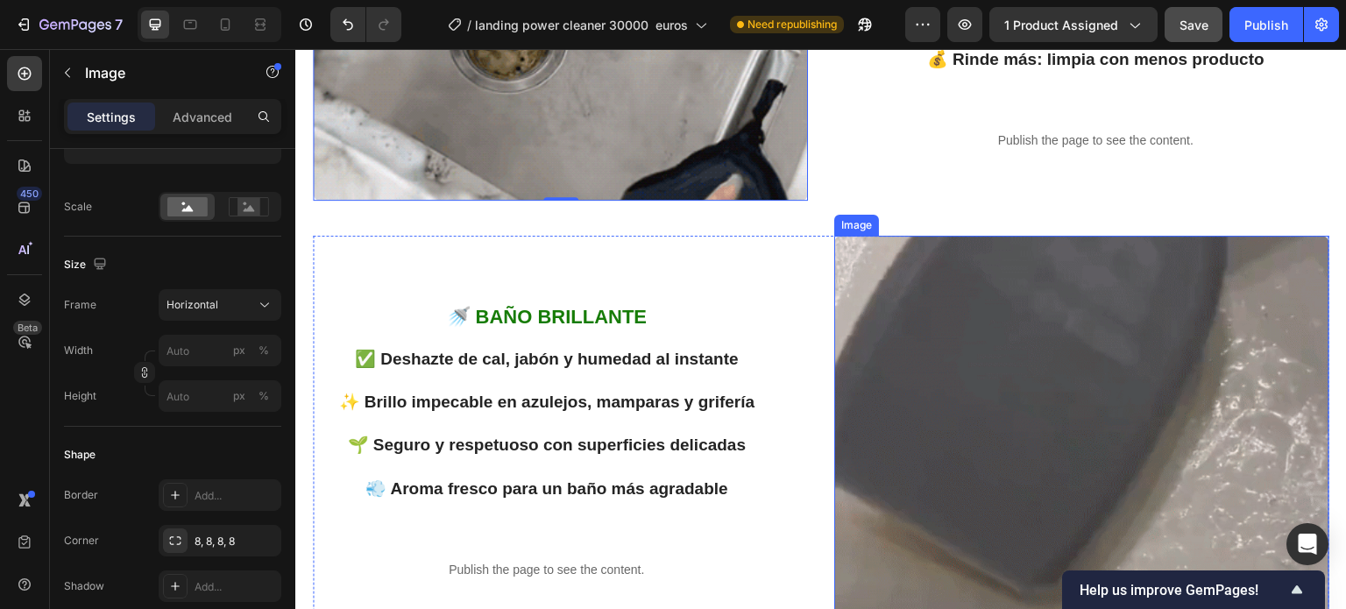
scroll to position [1778, 0]
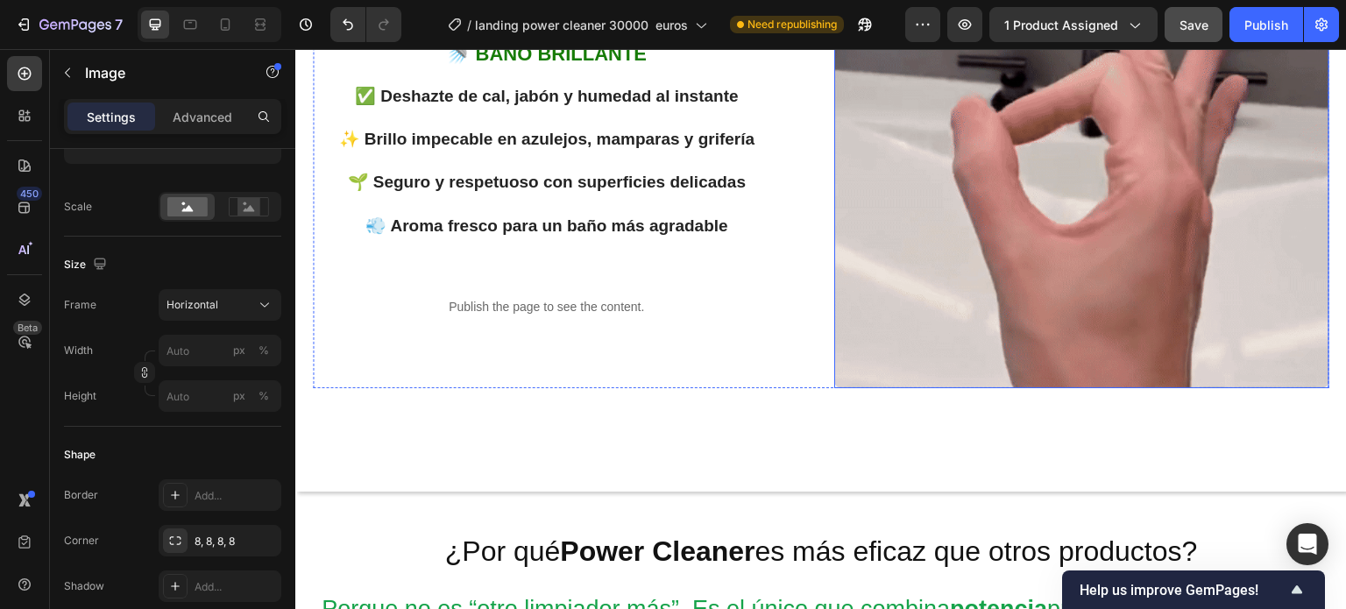
click at [1020, 262] on img at bounding box center [1081, 180] width 495 height 415
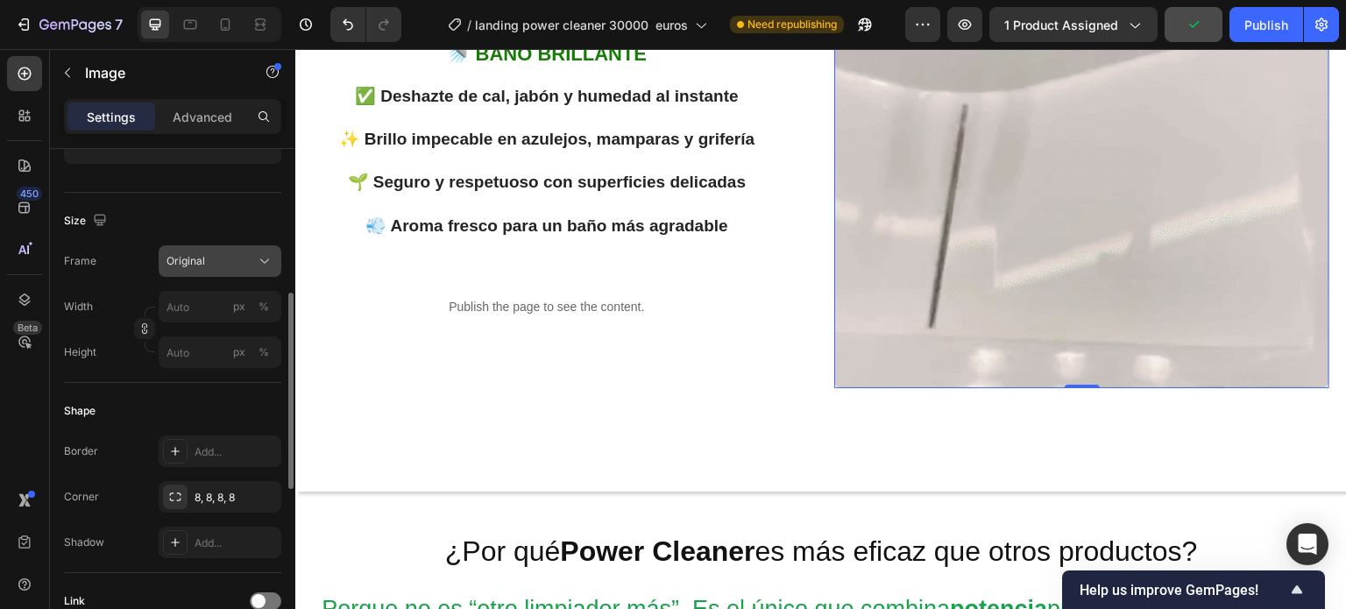
click at [261, 264] on icon at bounding box center [265, 261] width 18 height 18
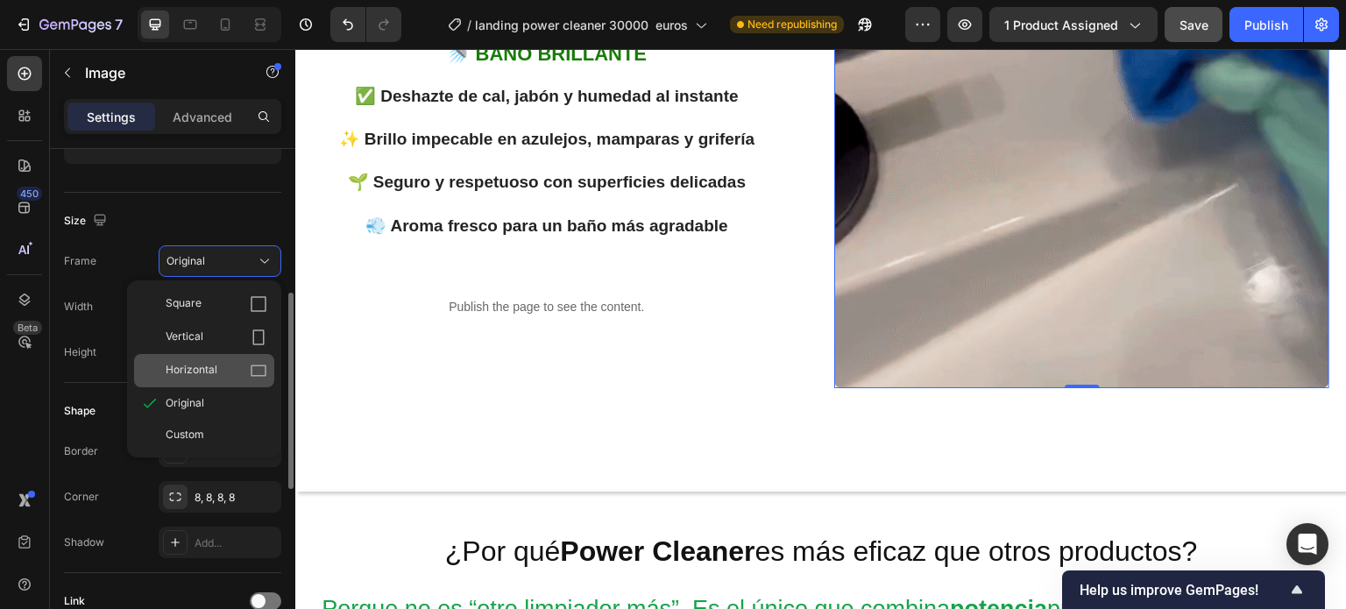
click at [217, 360] on div "Horizontal" at bounding box center [204, 370] width 140 height 33
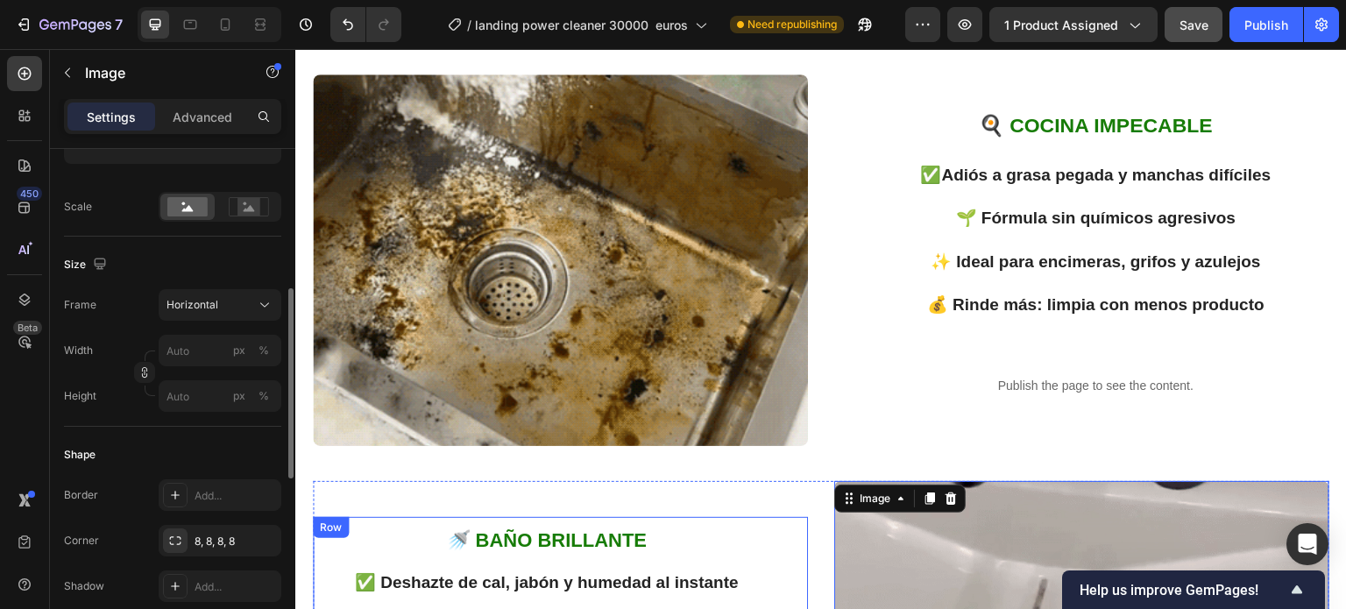
scroll to position [1165, 0]
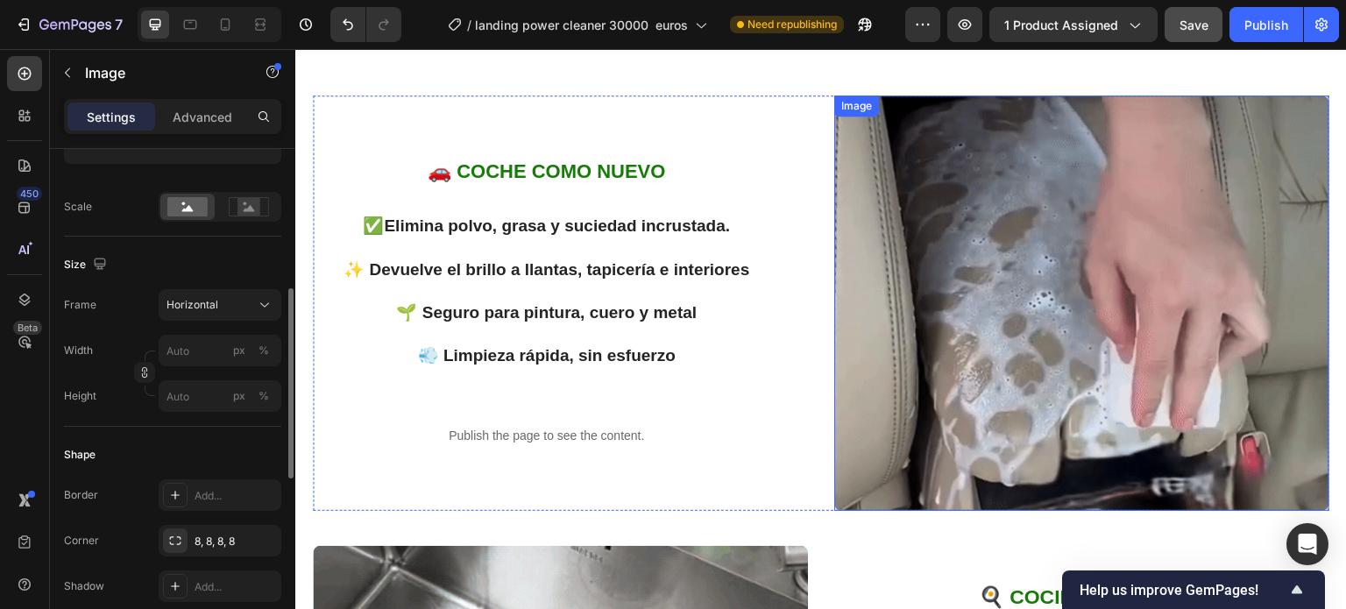
click at [987, 278] on img at bounding box center [1081, 302] width 495 height 415
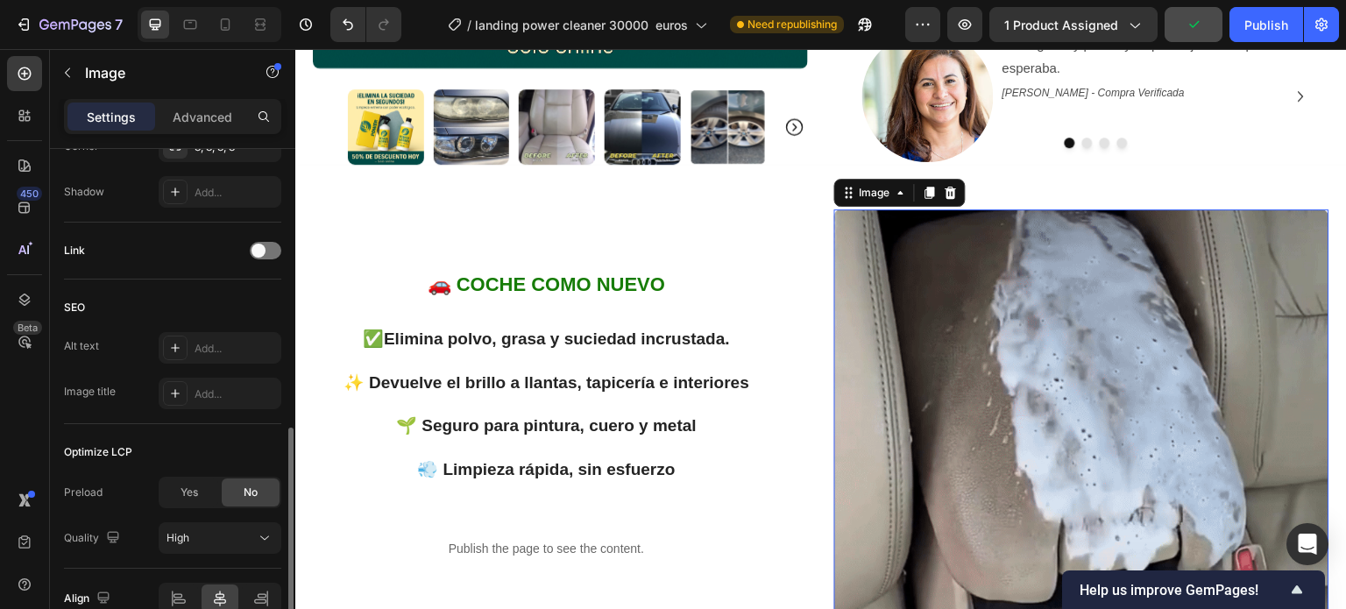
scroll to position [461, 0]
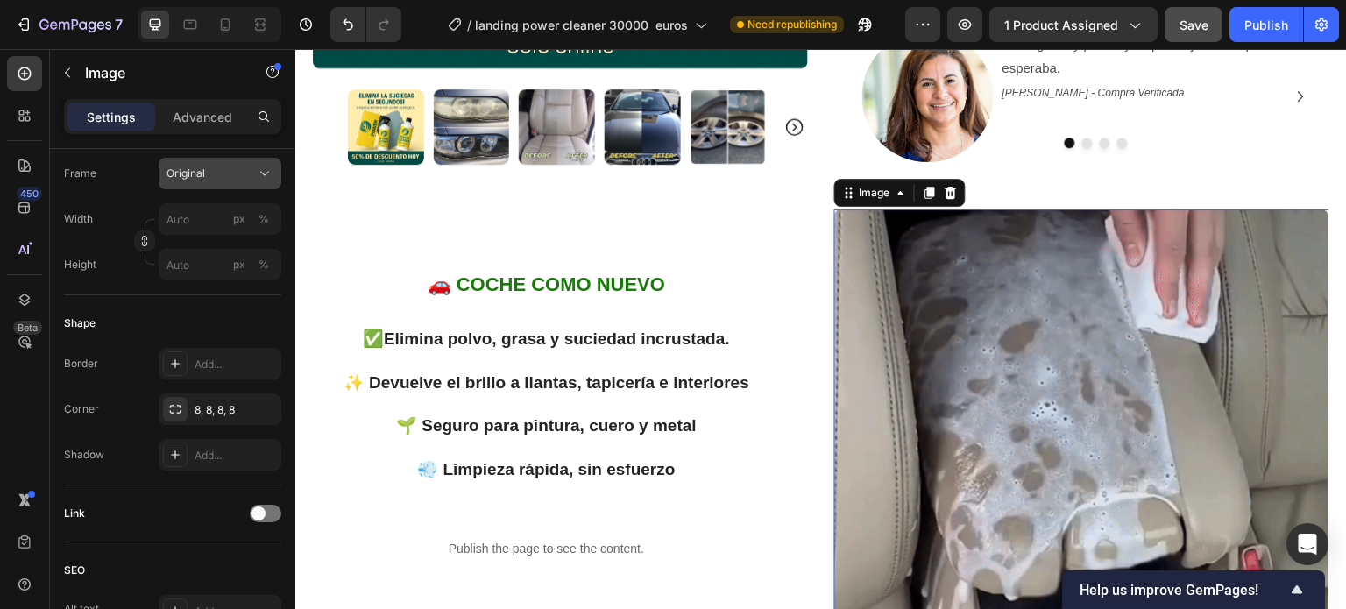
click at [247, 167] on div "Original" at bounding box center [209, 174] width 86 height 16
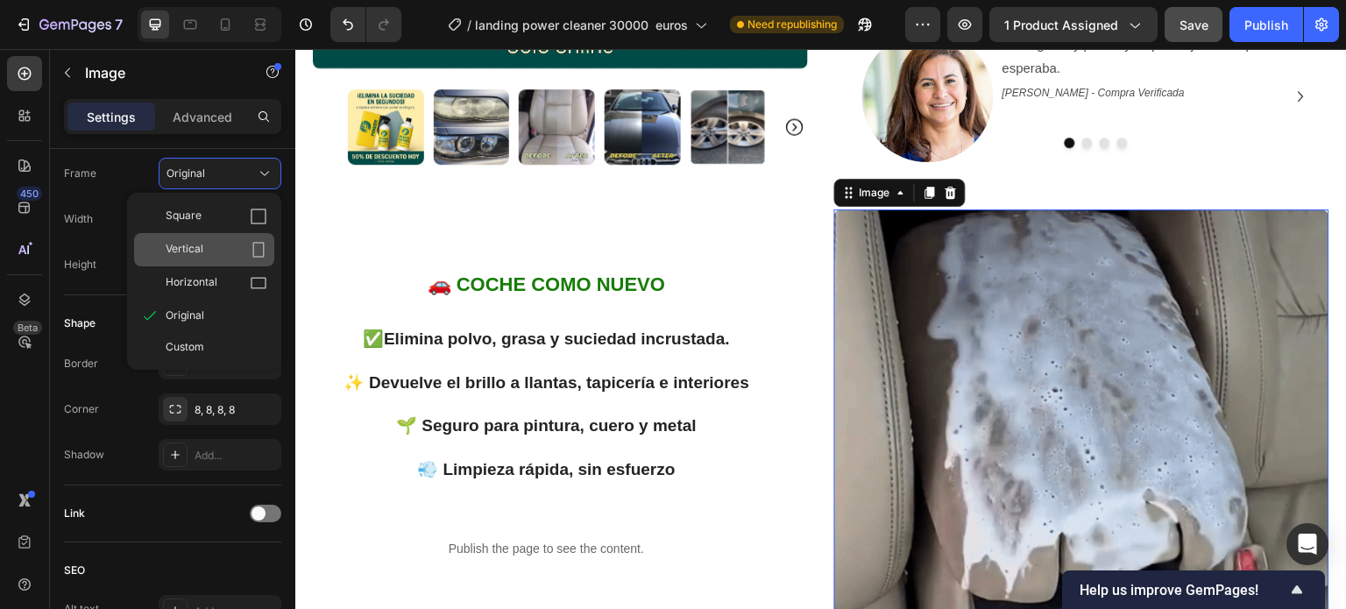
click at [210, 265] on div "Vertical" at bounding box center [204, 249] width 140 height 33
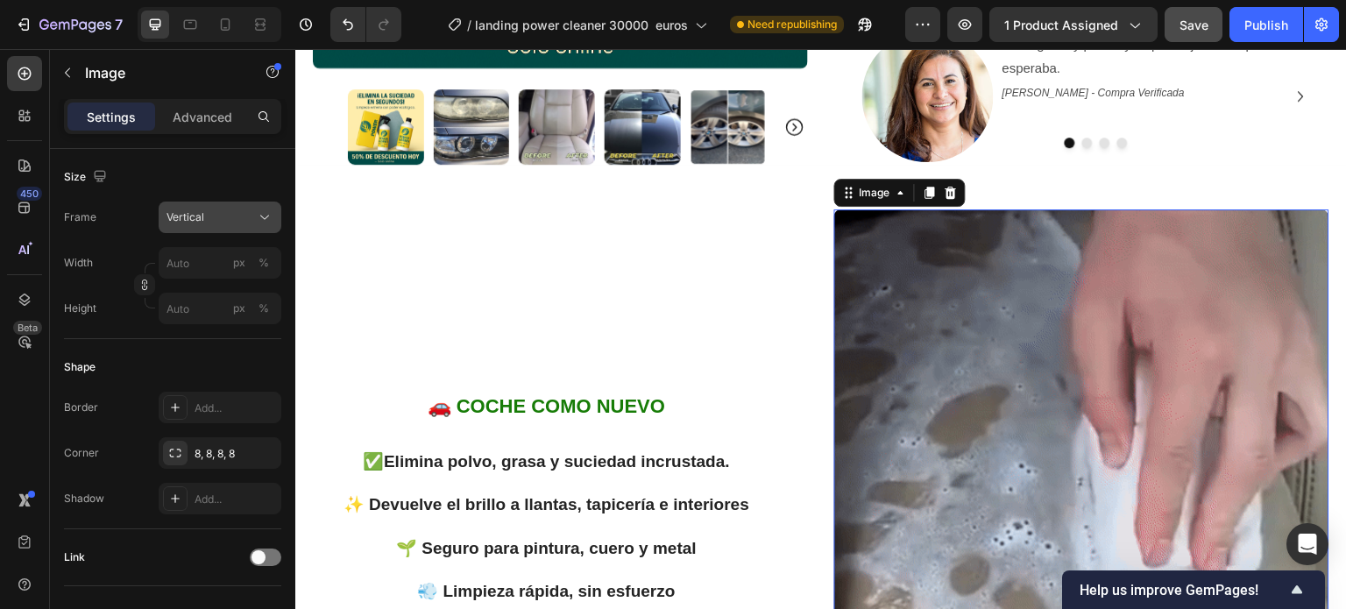
click at [266, 208] on icon at bounding box center [265, 217] width 18 height 18
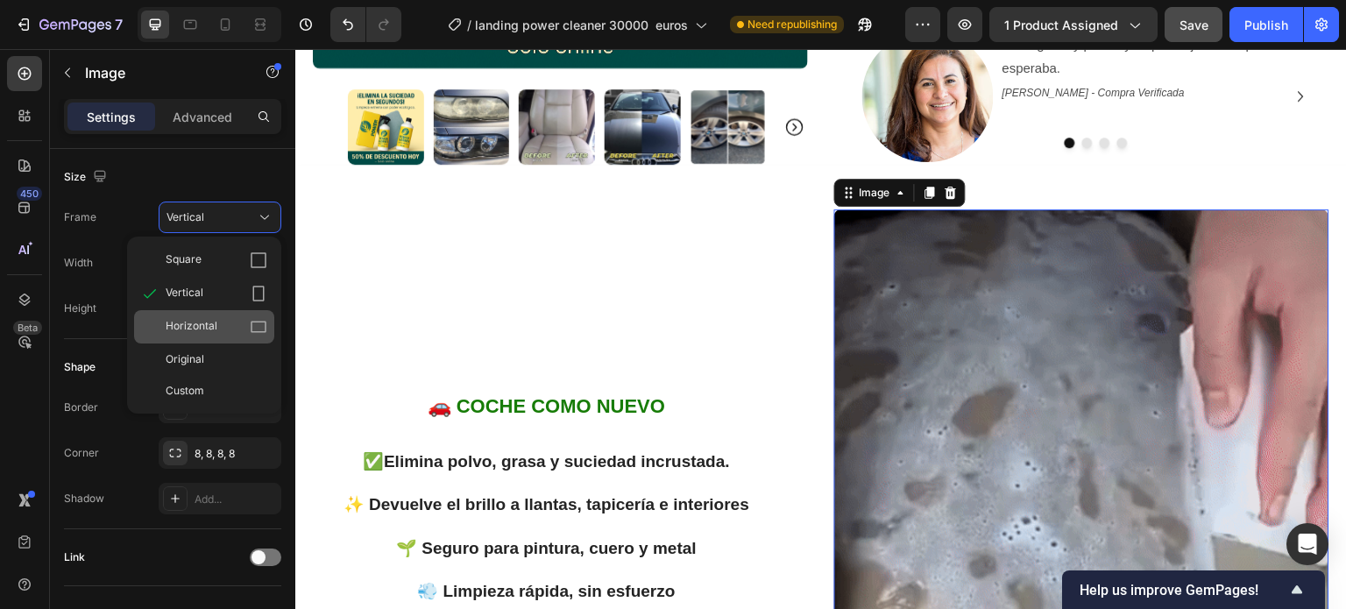
click at [227, 314] on div "Horizontal" at bounding box center [204, 326] width 140 height 33
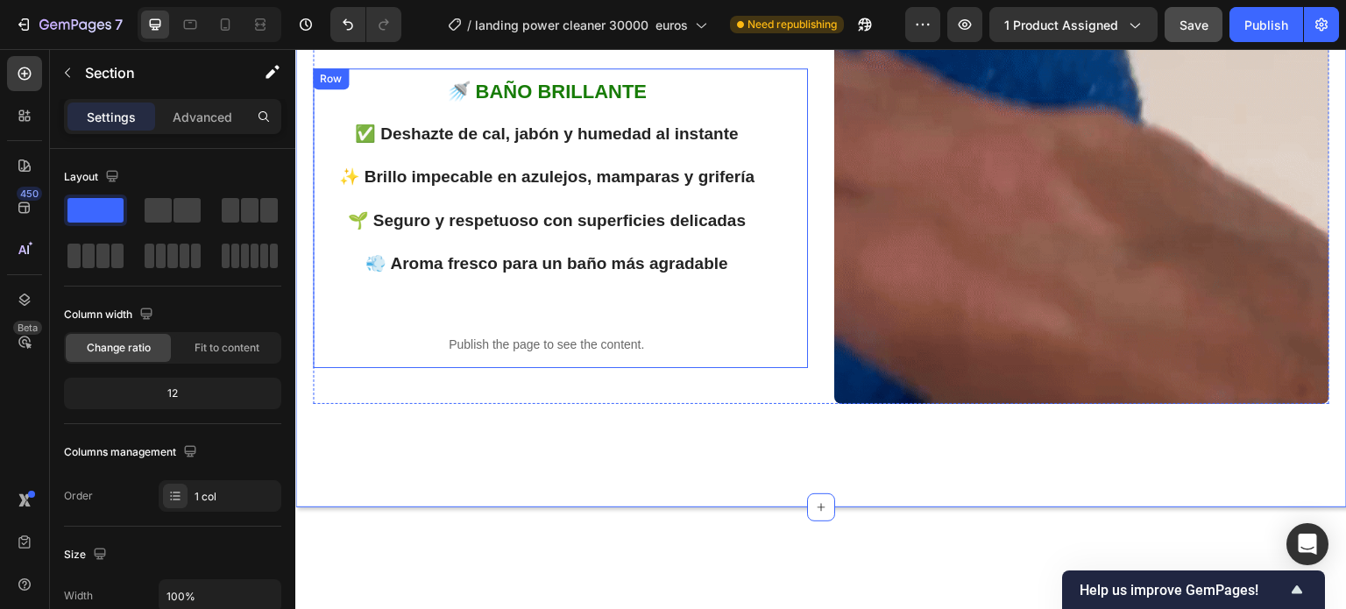
scroll to position [1428, 0]
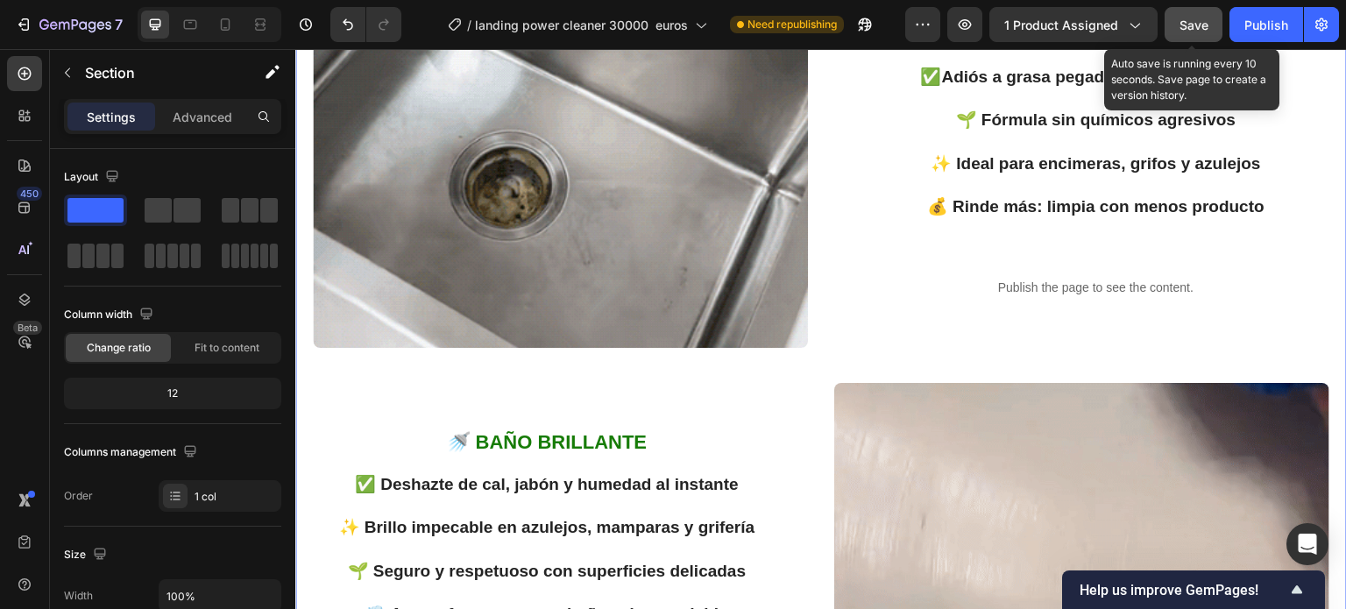
click at [1186, 20] on span "Save" at bounding box center [1193, 25] width 29 height 15
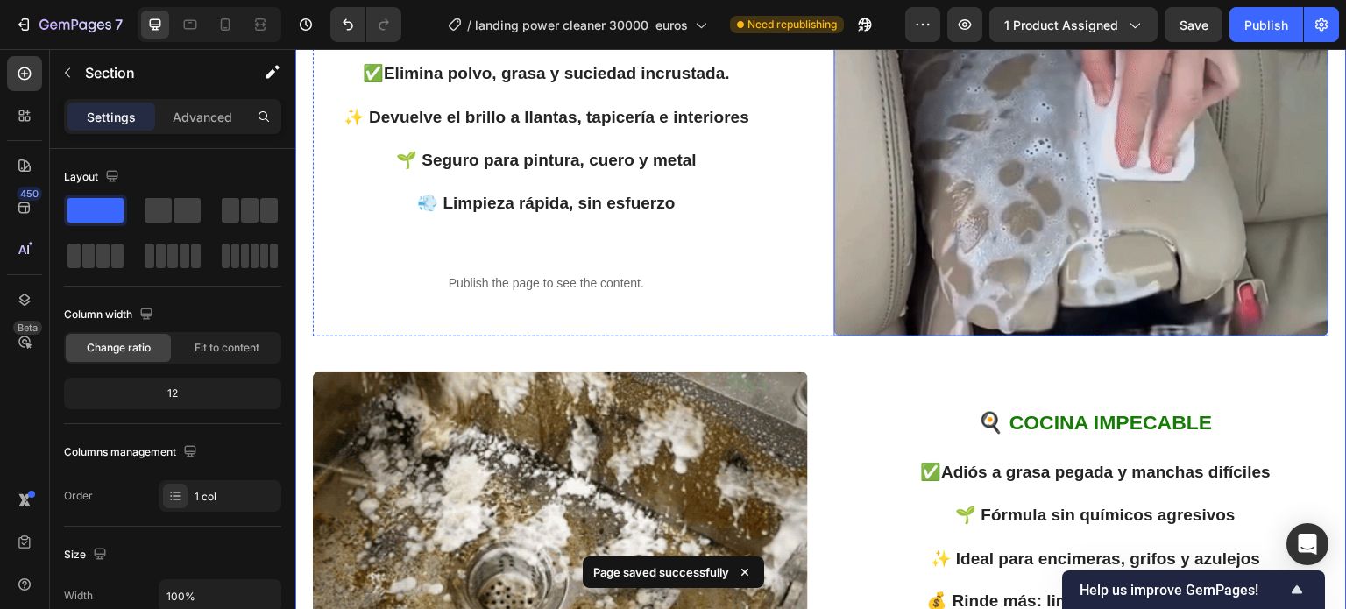
scroll to position [902, 0]
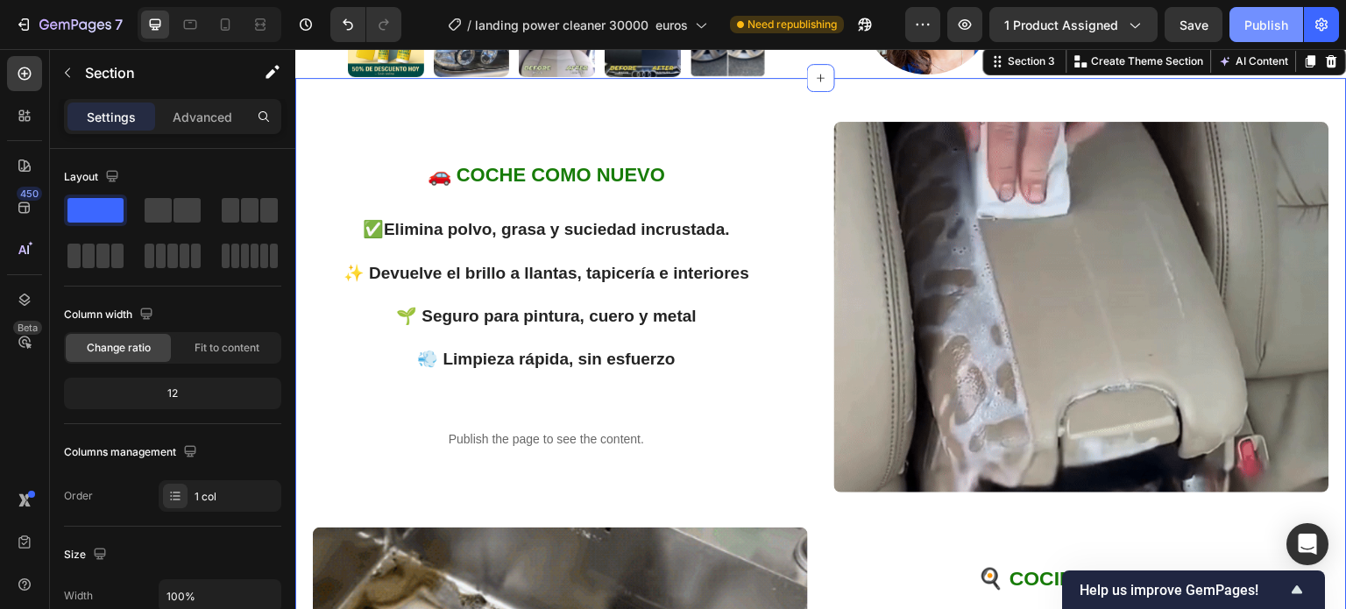
click at [1254, 27] on div "Publish" at bounding box center [1266, 25] width 44 height 18
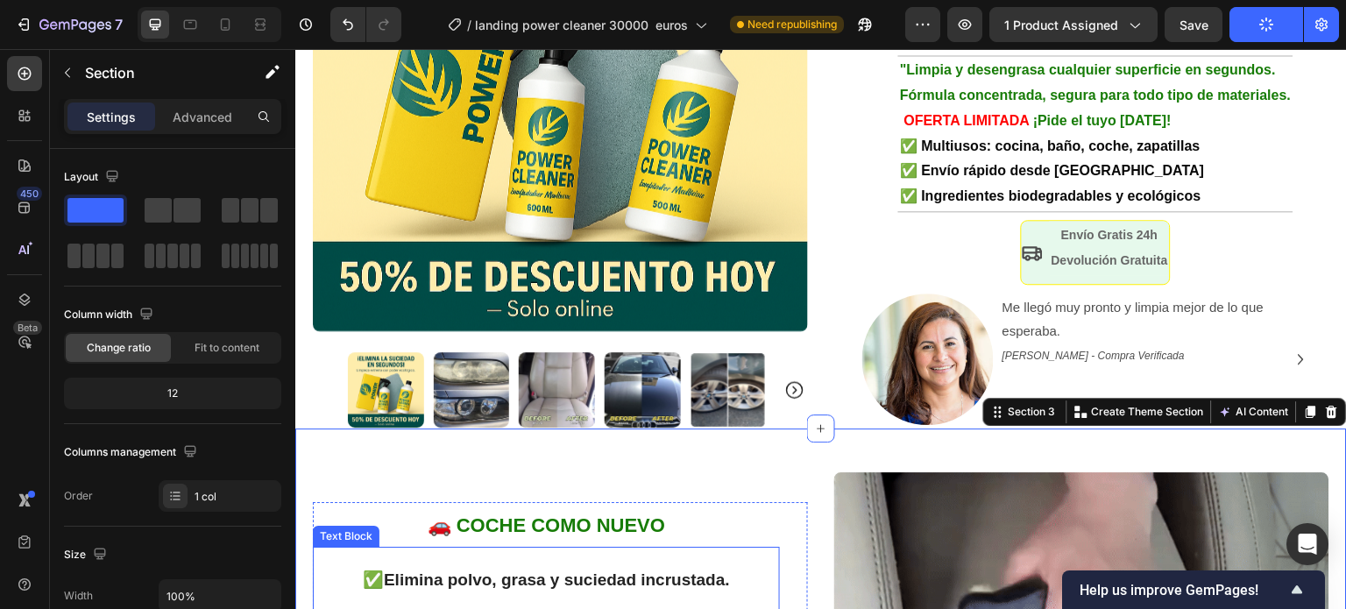
scroll to position [201, 0]
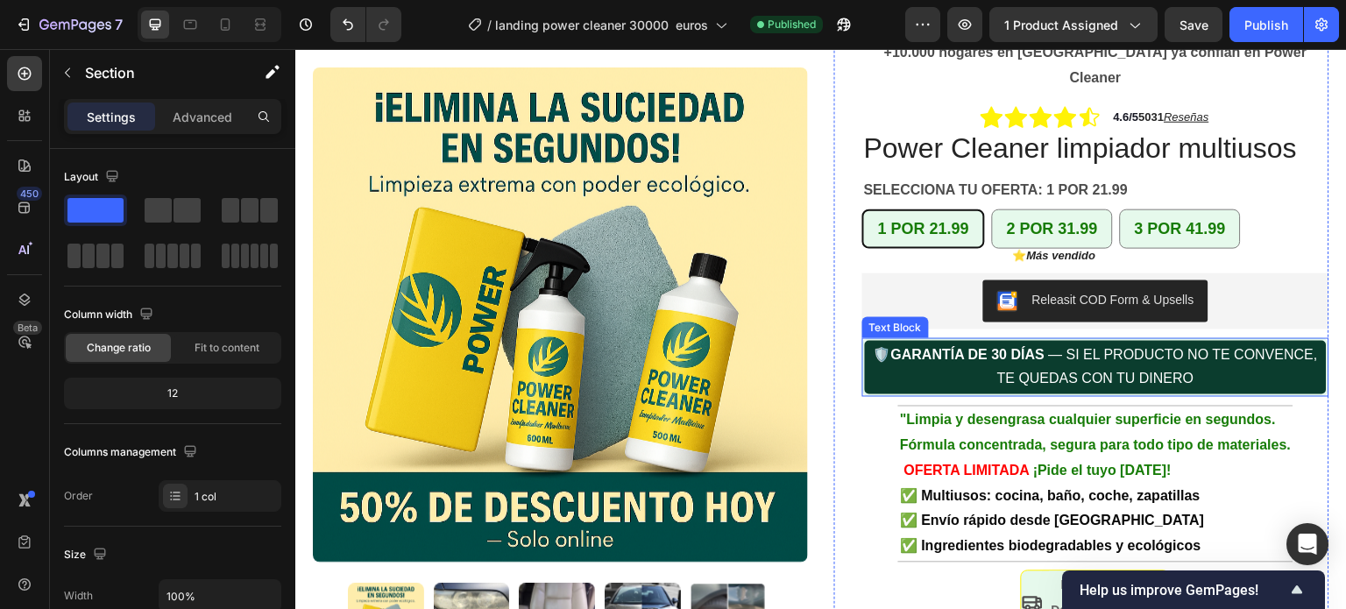
click at [1188, 353] on p "🛡️ GARANTÍA DE 30 DÍAS — SI EL PRODUCTO NO TE CONVENCE, TE QUEDAS CON TU DINERO" at bounding box center [1095, 368] width 458 height 51
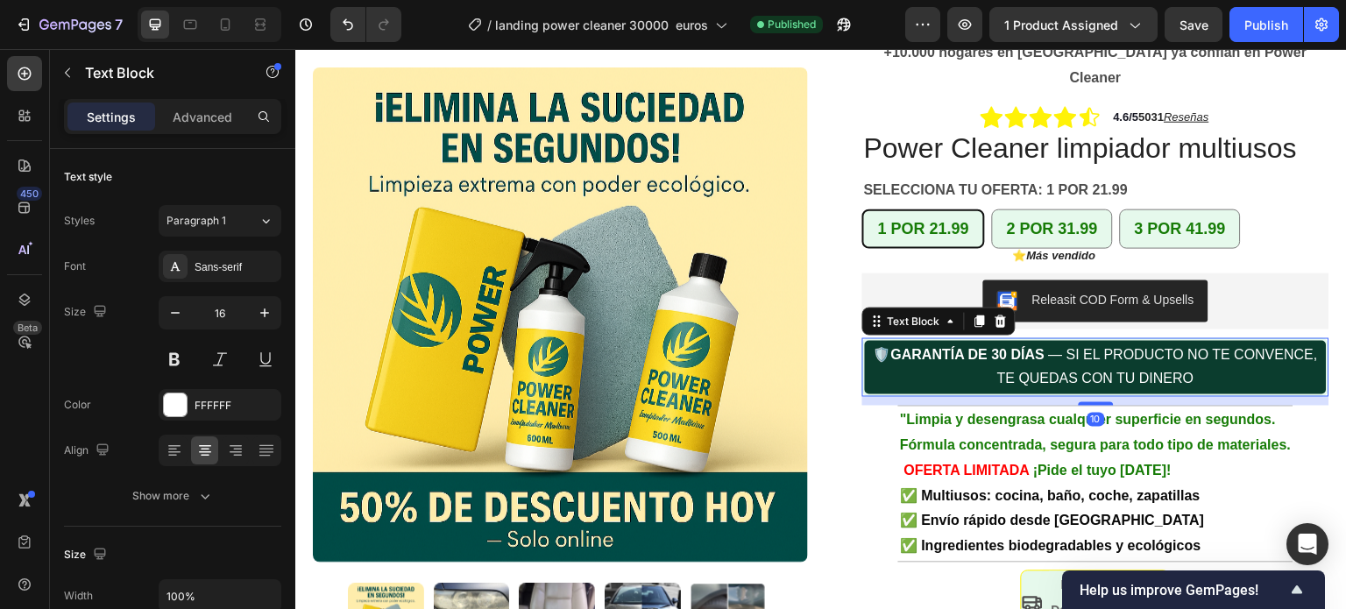
click at [1188, 353] on p "🛡️ GARANTÍA DE 30 DÍAS — SI EL PRODUCTO NO TE CONVENCE, TE QUEDAS CON TU DINERO" at bounding box center [1095, 368] width 458 height 51
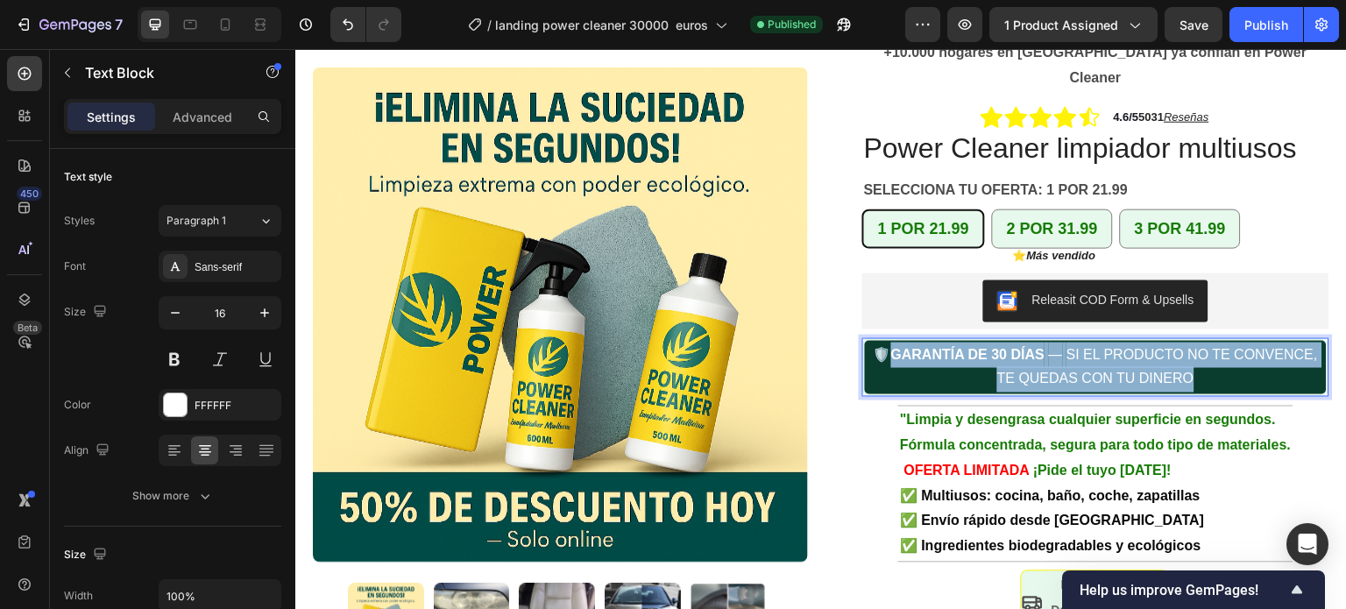
drag, startPoint x: 1185, startPoint y: 353, endPoint x: 885, endPoint y: 328, distance: 301.5
click at [885, 343] on p "🛡️ GARANTÍA DE 30 DÍAS — SI EL PRODUCTO NO TE CONVENCE, TE QUEDAS CON TU DINERO" at bounding box center [1095, 368] width 458 height 51
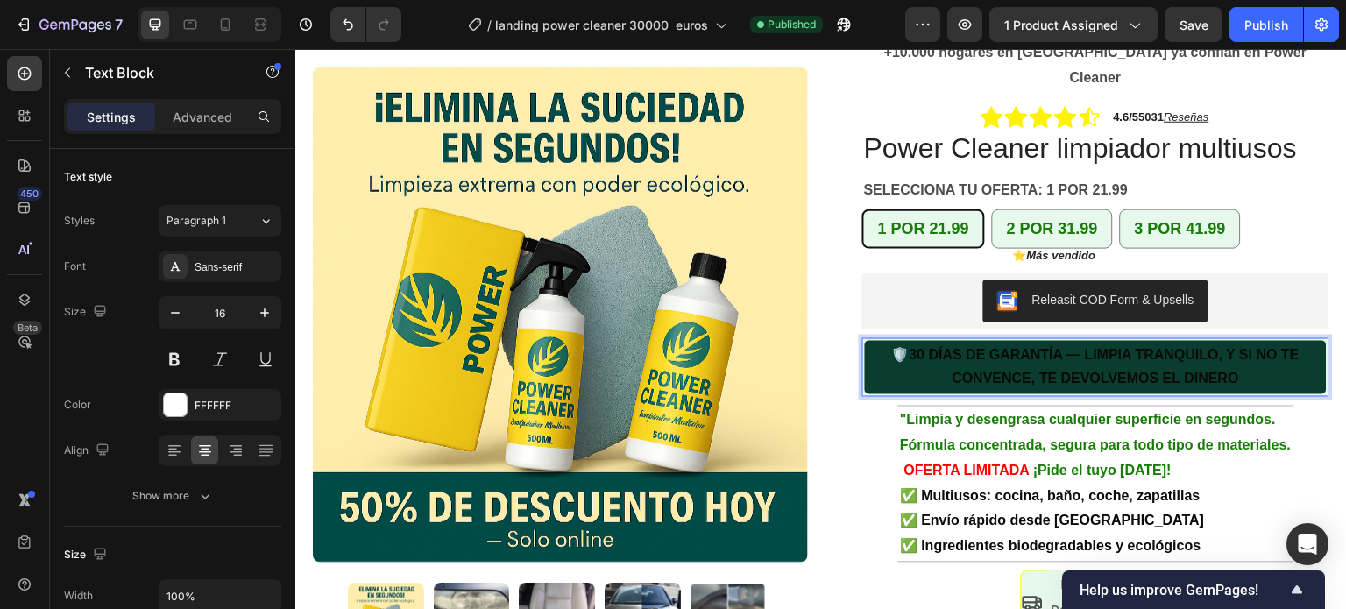
click at [1233, 350] on p "🛡️ 30 DÍAS DE GARANTÍA — LIMPIA TRANQUILO, Y SI NO TE CONVENCE, TE DEVOLVEMOS E…" at bounding box center [1095, 368] width 458 height 51
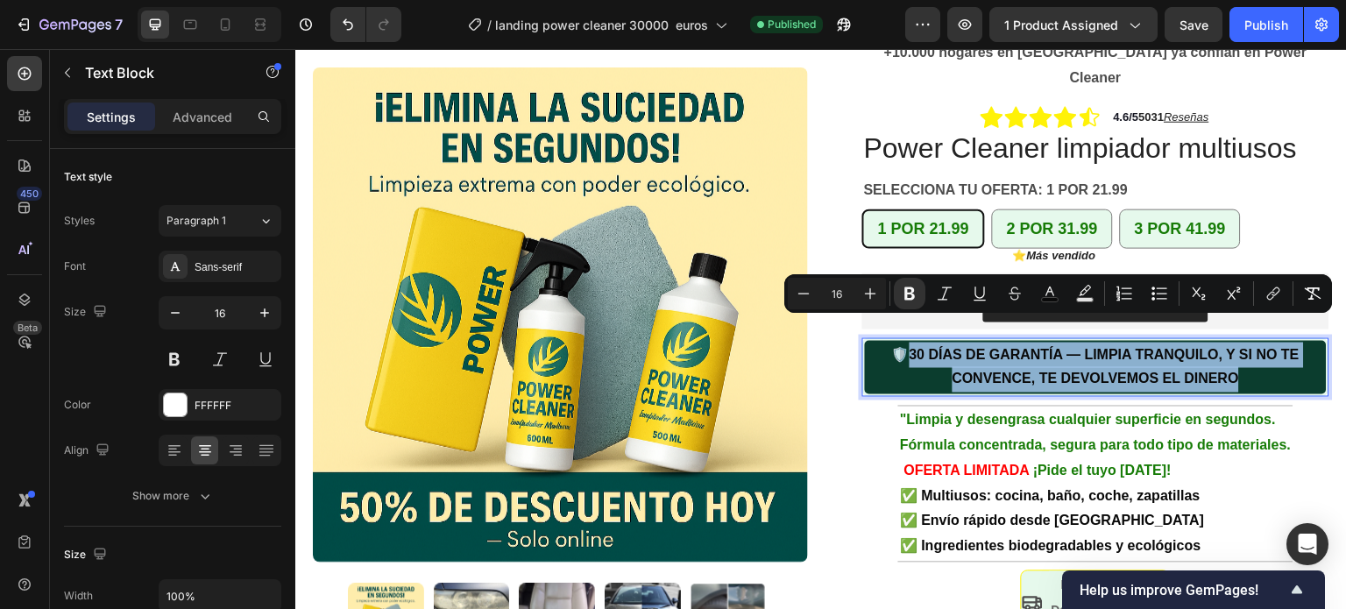
drag, startPoint x: 1233, startPoint y: 354, endPoint x: 902, endPoint y: 336, distance: 331.6
click at [902, 343] on p "🛡️ 30 DÍAS DE GARANTÍA — LIMPIA TRANQUILO, Y SI NO TE CONVENCE, TE DEVOLVEMOS E…" at bounding box center [1095, 368] width 458 height 51
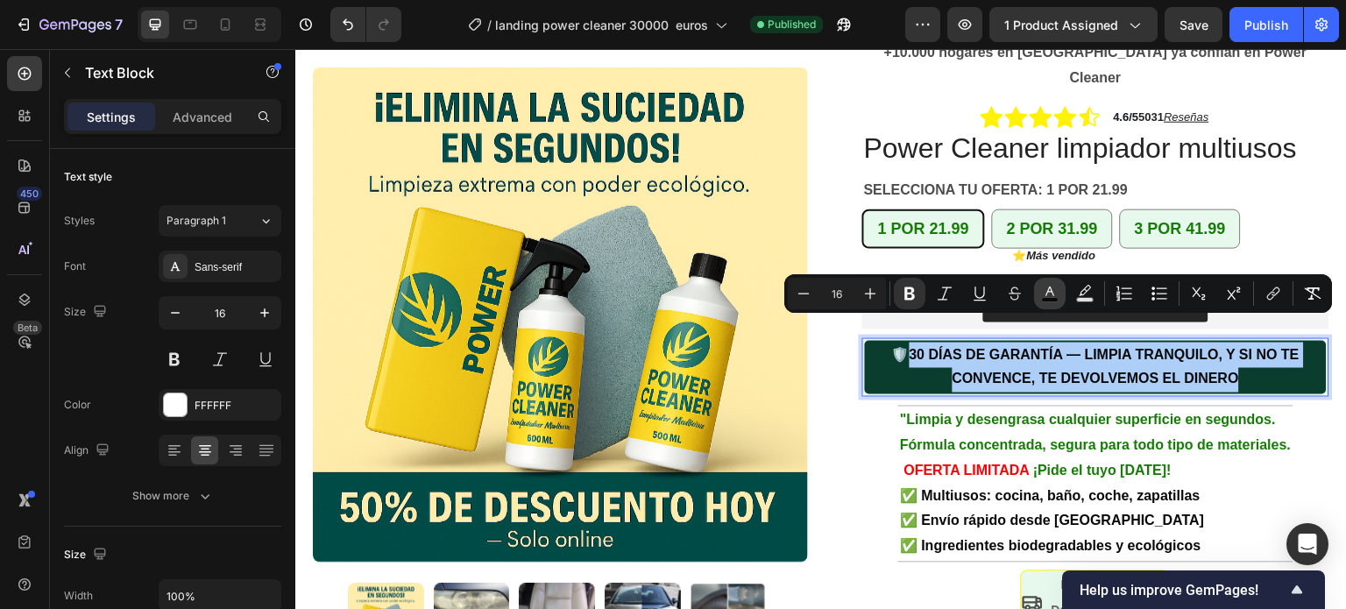
click at [1044, 293] on icon "Editor contextual toolbar" at bounding box center [1050, 294] width 18 height 18
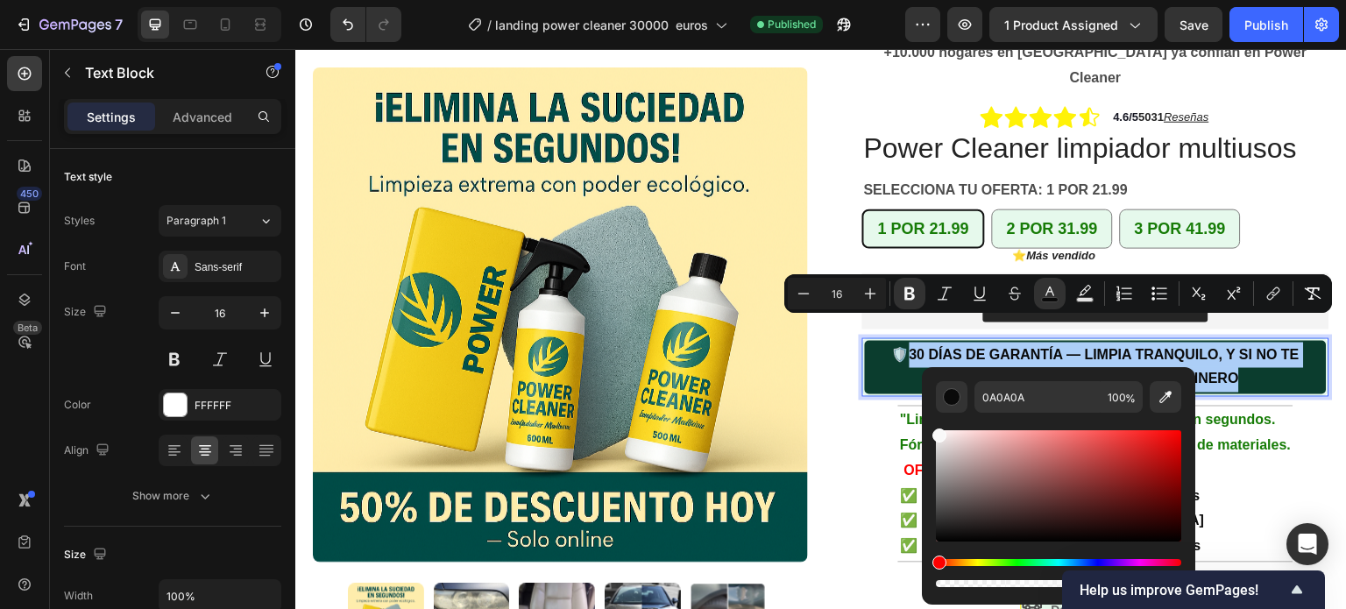
click at [936, 432] on div "Editor contextual toolbar" at bounding box center [1058, 485] width 245 height 111
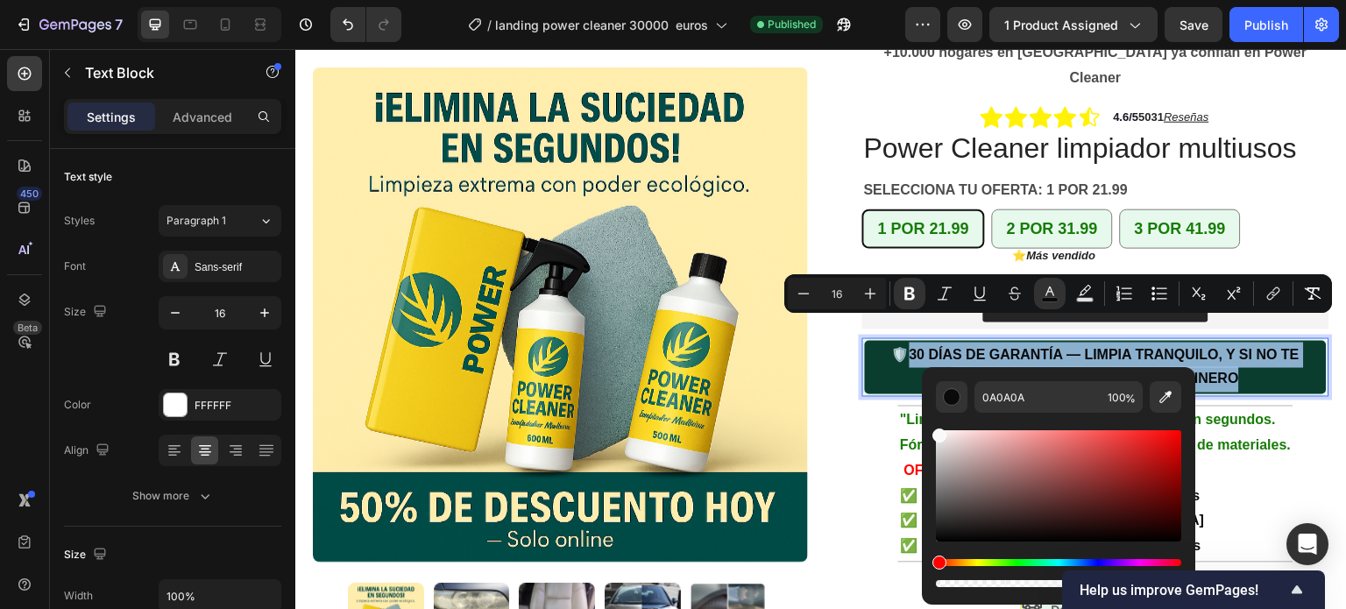
type input "F9F9F9"
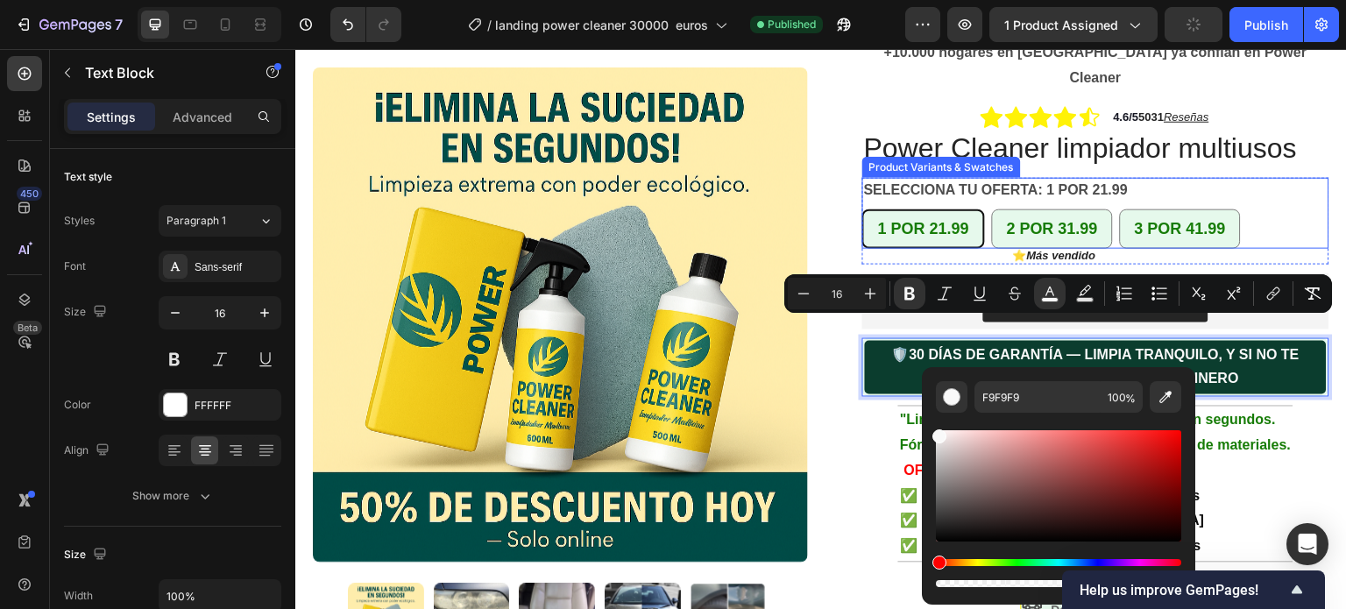
click at [1303, 178] on div "SELECCIONA TU OFERTA: 1 POR 21.99 1 POR 21.99 1 POR 21.99 1 POR 21.99 2 POR 31.…" at bounding box center [1095, 213] width 467 height 71
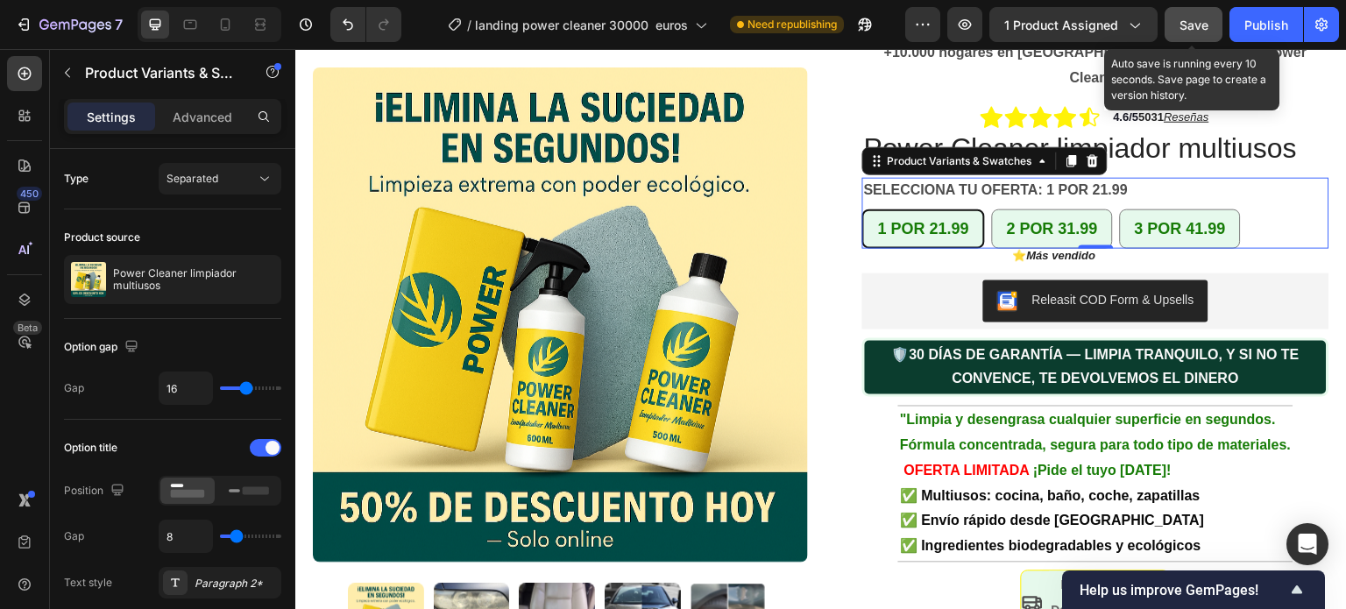
click at [1178, 26] on button "Save" at bounding box center [1193, 24] width 58 height 35
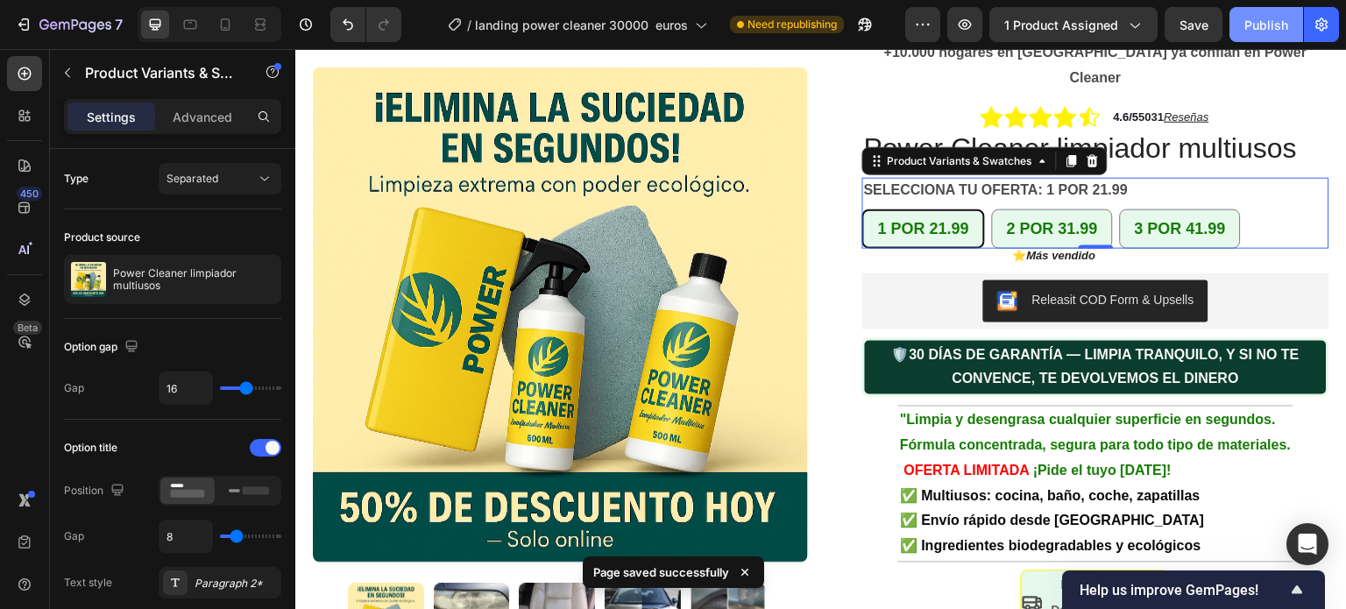
click at [1272, 17] on div "Publish" at bounding box center [1266, 25] width 44 height 18
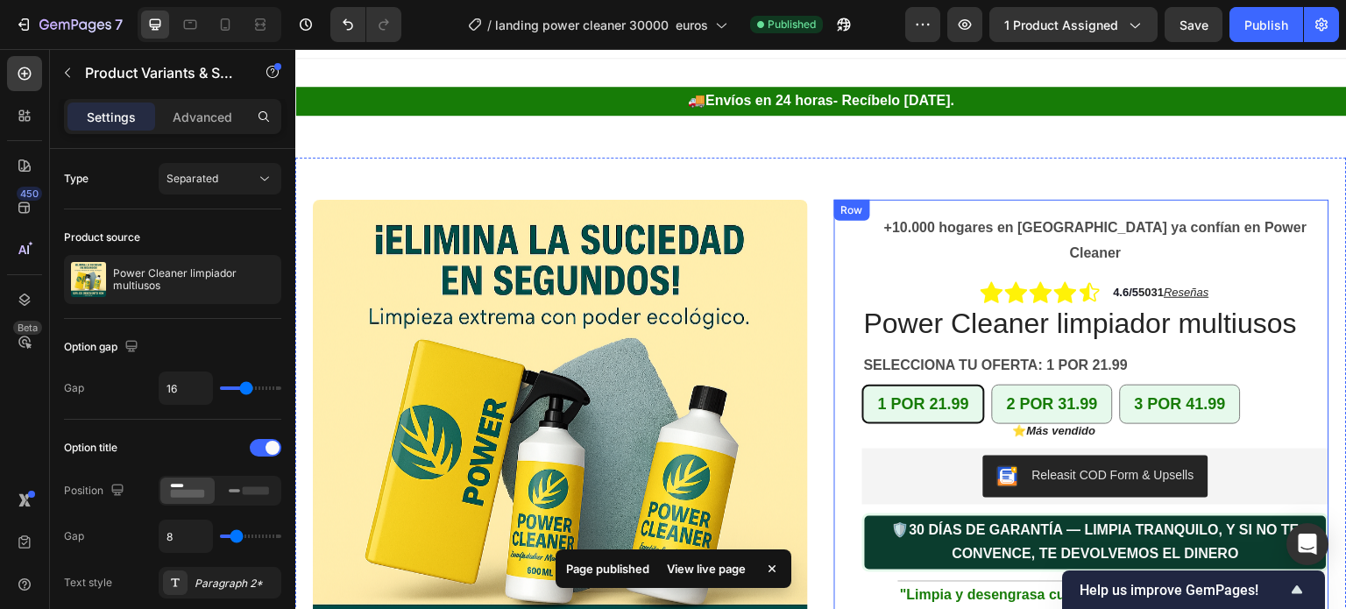
scroll to position [289, 0]
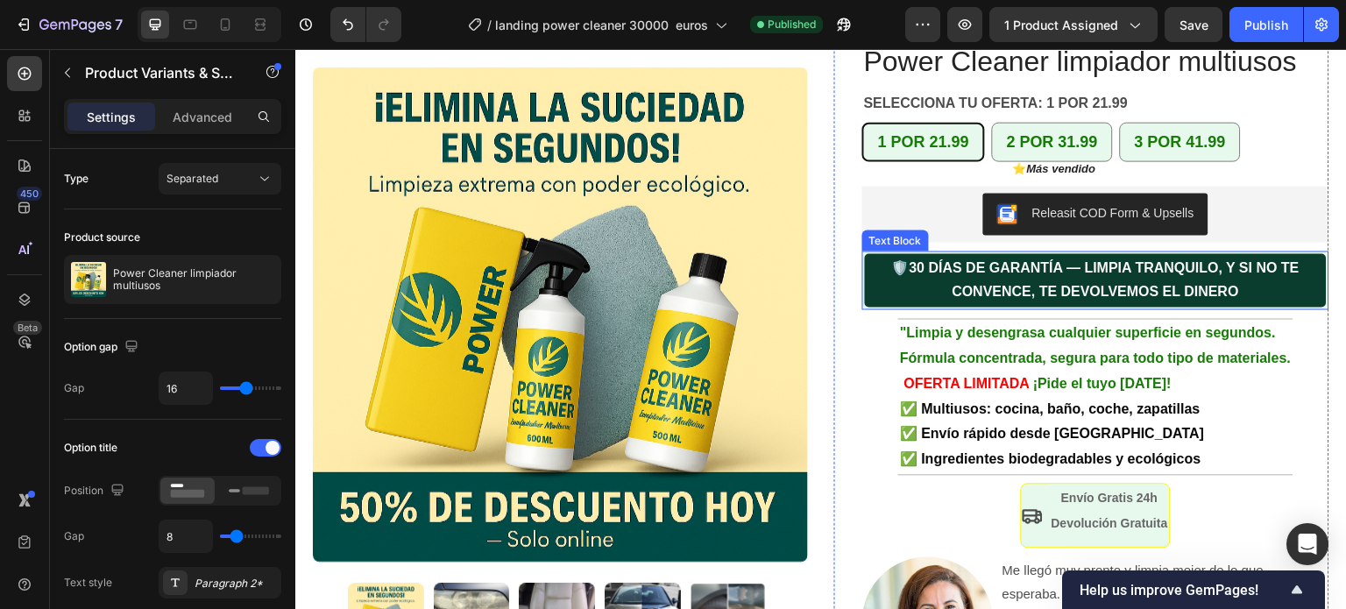
click at [1235, 268] on p "🛡️ 30 DÍAS DE GARANTÍA — LIMPIA TRANQUILO, Y SI NO TE CONVENCE, TE DEVOLVEMOS E…" at bounding box center [1095, 280] width 458 height 51
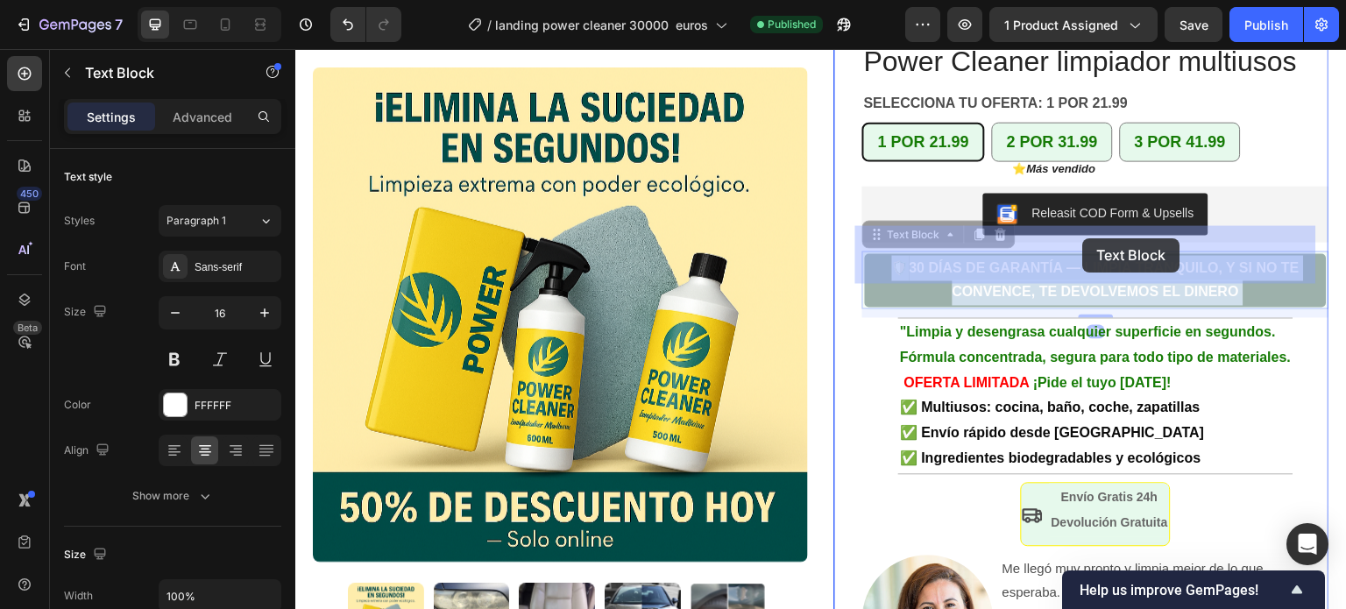
drag, startPoint x: 1232, startPoint y: 268, endPoint x: 1111, endPoint y: 249, distance: 122.4
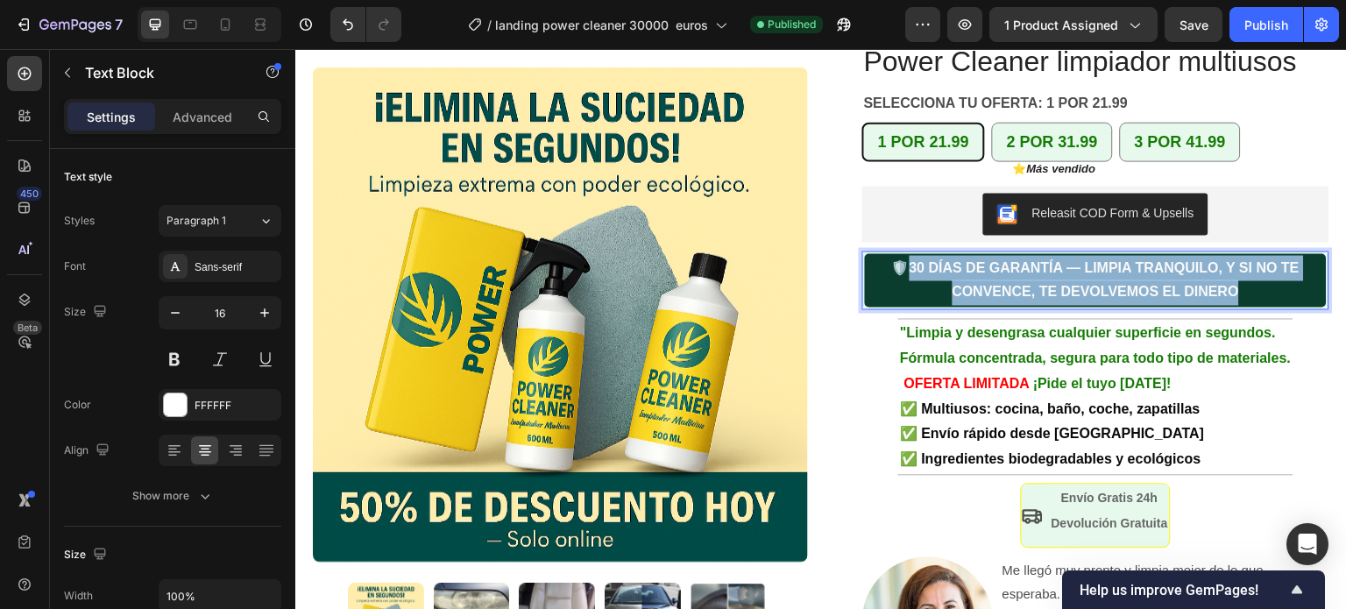
drag, startPoint x: 1230, startPoint y: 266, endPoint x: 902, endPoint y: 246, distance: 328.2
click at [902, 255] on p "🛡️ 30 DÍAS DE GARANTÍA — LIMPIA TRANQUILO, Y SI NO TE CONVENCE, TE DEVOLVEMOS E…" at bounding box center [1095, 280] width 458 height 51
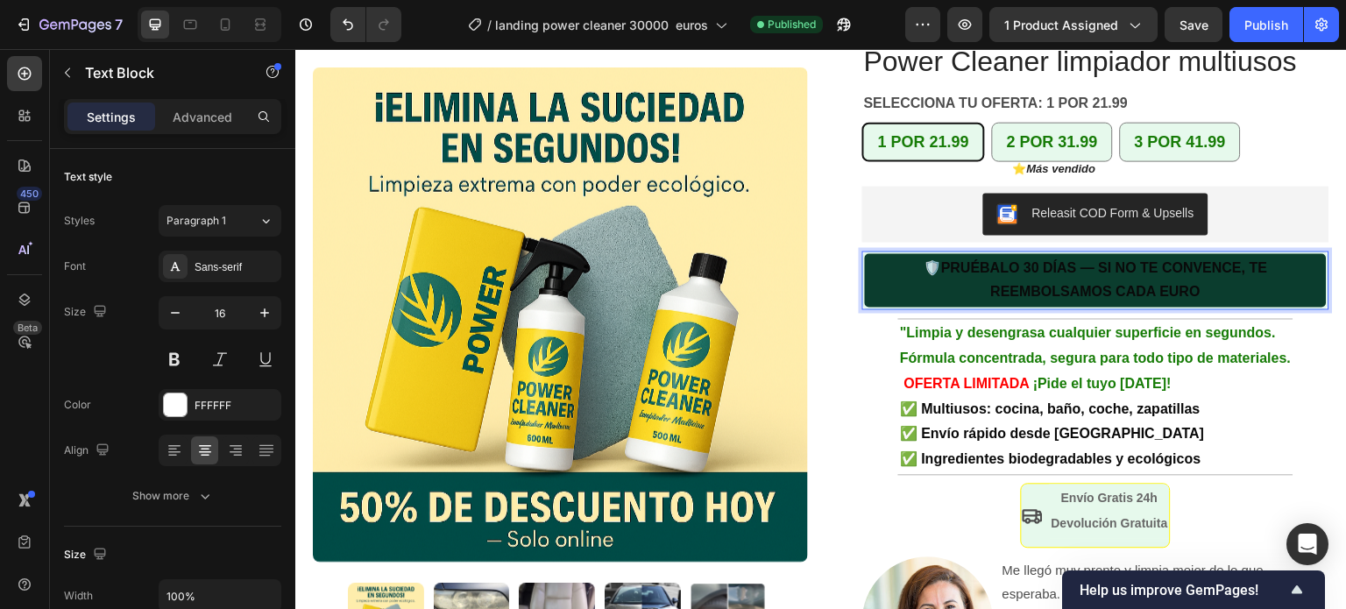
click at [1202, 266] on p "🛡️ PRUÉBALO 30 DÍAS — SI NO TE CONVENCE, TE REEMBOLSAMOS CADA EURO" at bounding box center [1095, 280] width 458 height 51
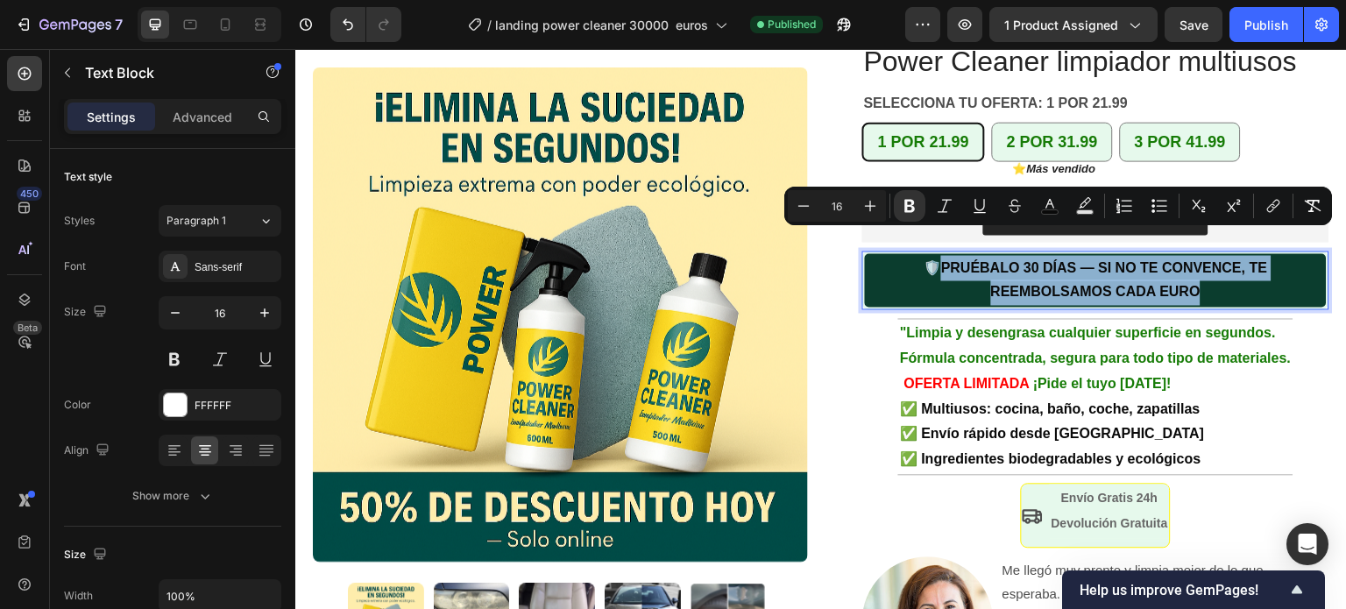
drag, startPoint x: 1197, startPoint y: 266, endPoint x: 935, endPoint y: 244, distance: 262.8
click at [935, 255] on p "🛡️ PRUÉBALO 30 DÍAS — SI NO TE CONVENCE, TE REEMBOLSAMOS CADA EURO" at bounding box center [1095, 280] width 458 height 51
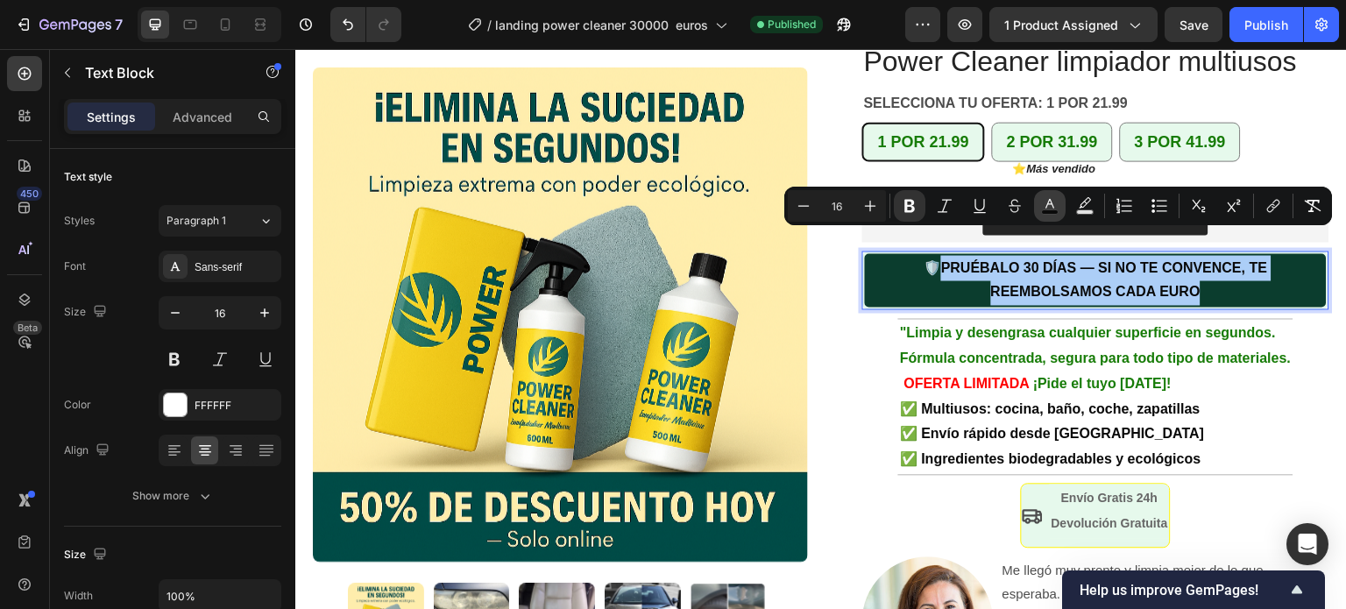
click at [1052, 210] on rect "Editor contextual toolbar" at bounding box center [1050, 212] width 17 height 4
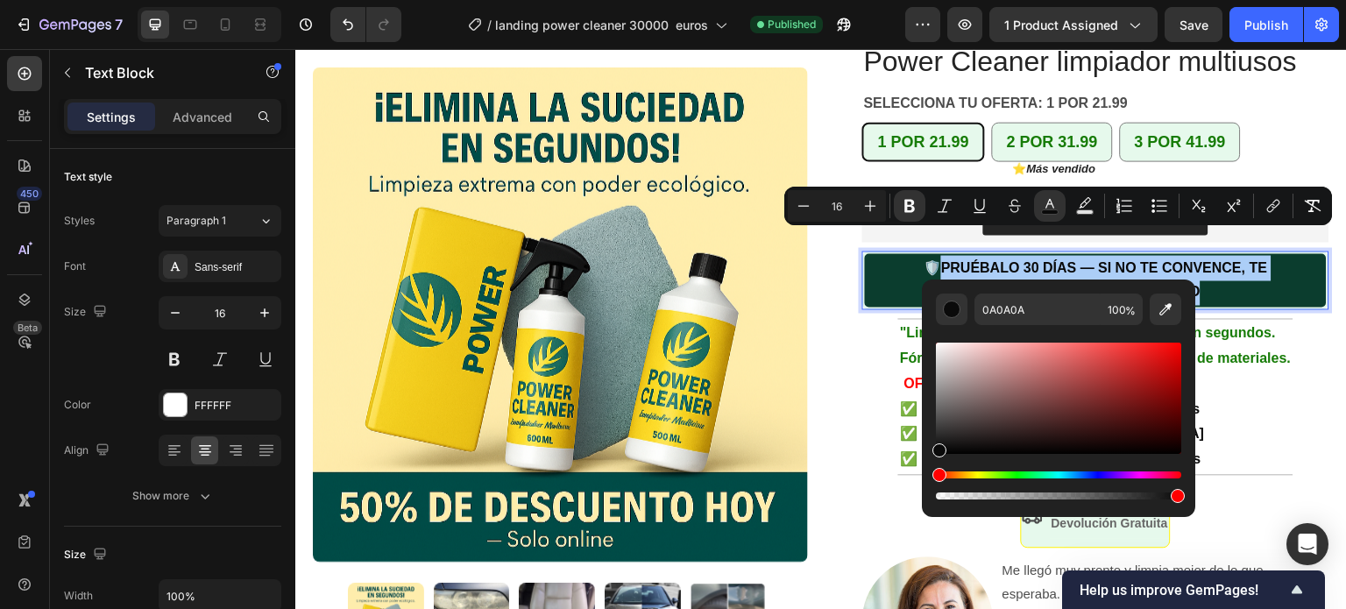
click at [936, 343] on div "Editor contextual toolbar" at bounding box center [1058, 398] width 245 height 111
click at [937, 344] on div "Editor contextual toolbar" at bounding box center [1058, 398] width 245 height 111
type input "F9F9F9"
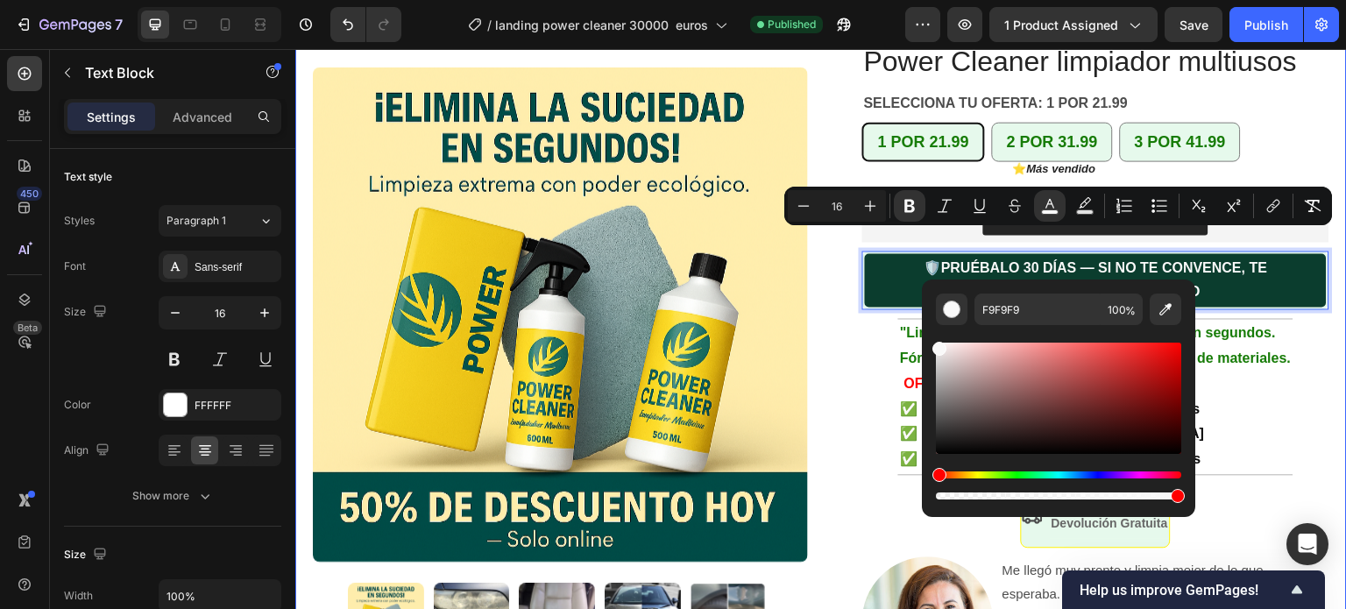
click at [1325, 359] on div "Product Images Row +10.000 hogares en España ya confían en Power Cleaner Text B…" at bounding box center [820, 293] width 1051 height 796
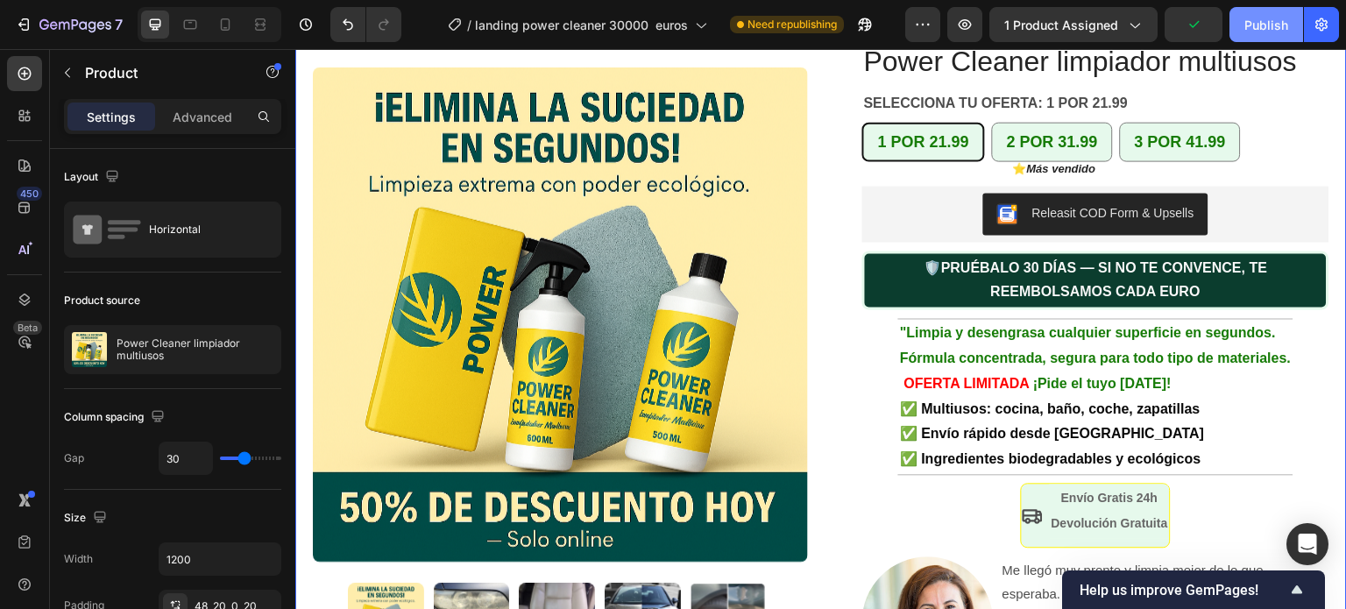
click at [1261, 18] on div "Publish" at bounding box center [1266, 25] width 44 height 18
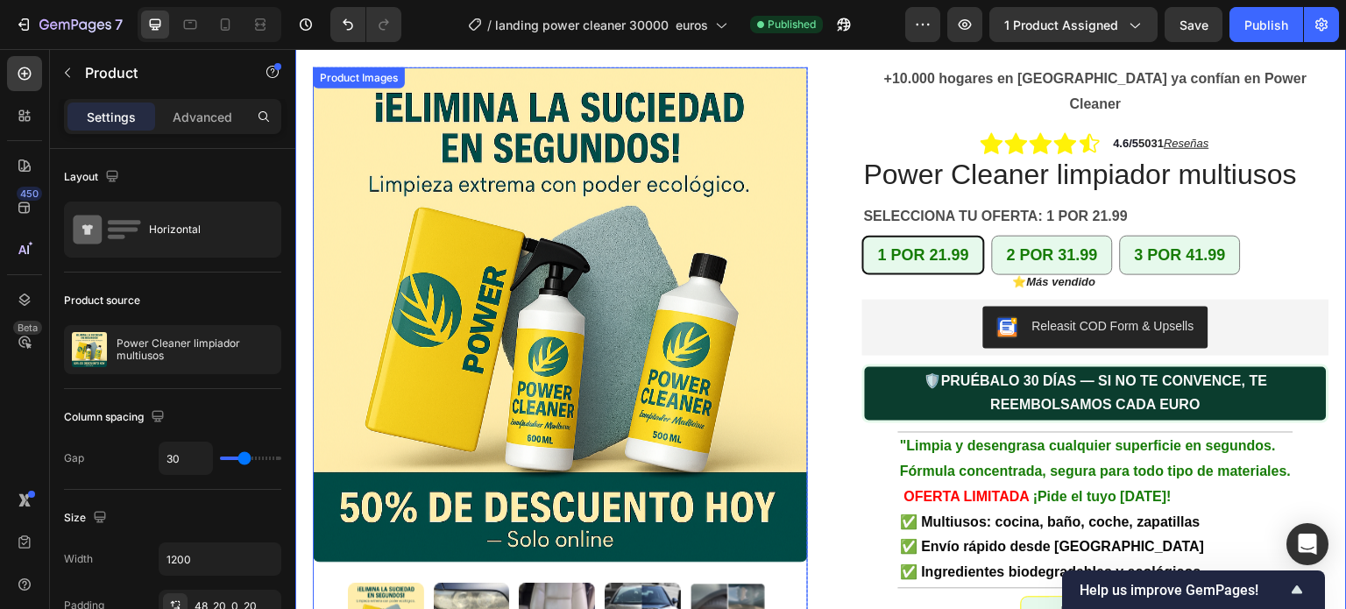
scroll to position [0, 0]
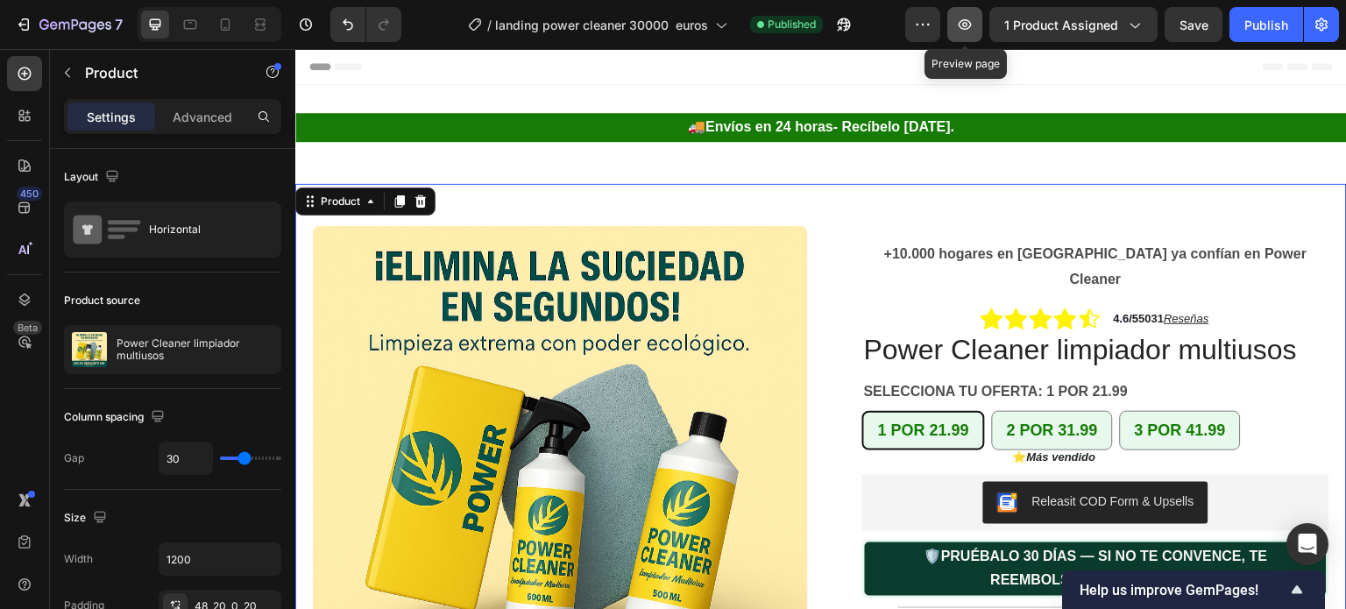
click at [964, 26] on icon "button" at bounding box center [965, 25] width 18 height 18
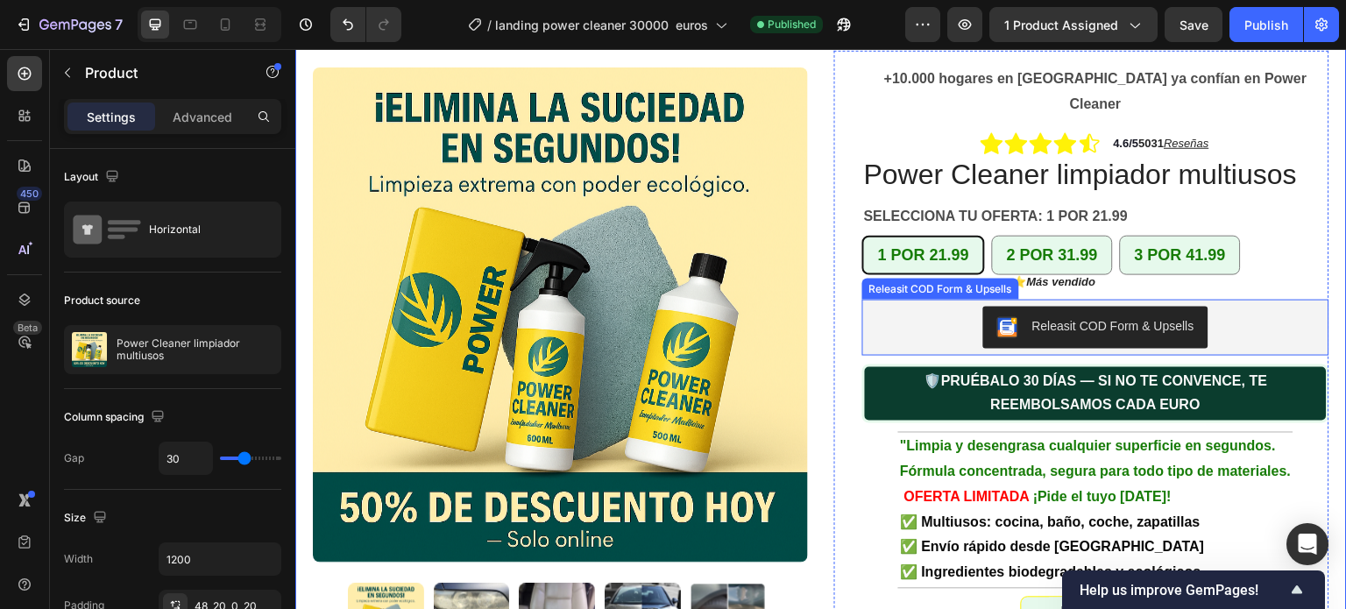
scroll to position [263, 0]
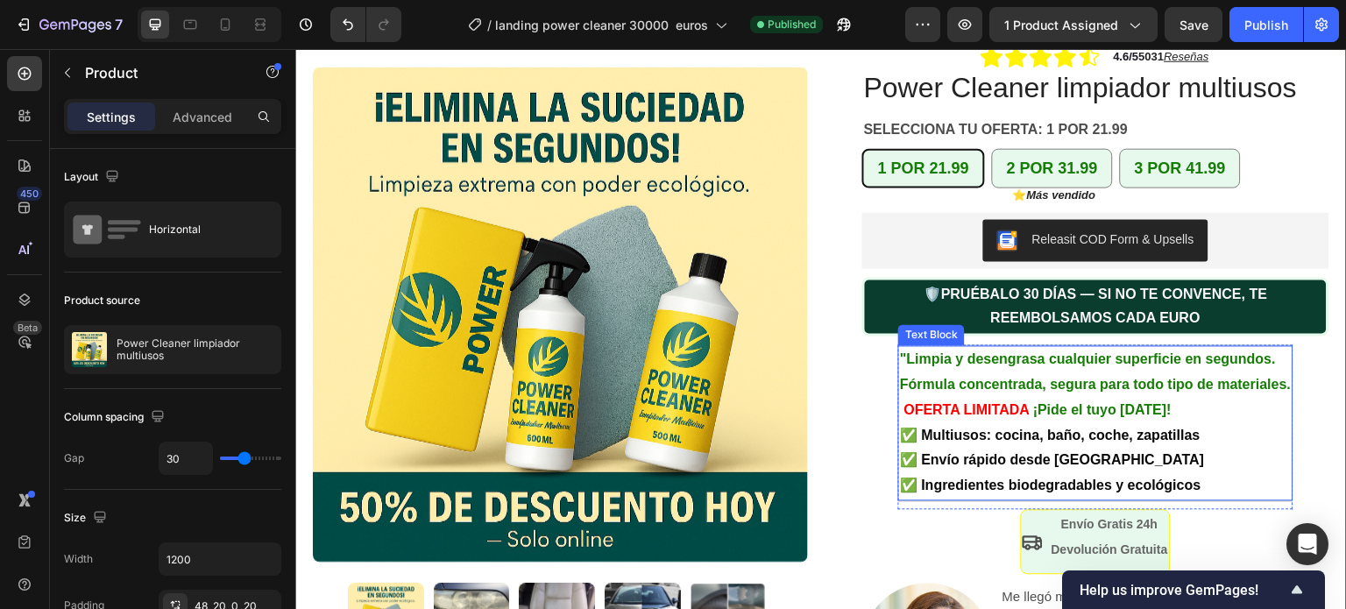
click at [1198, 423] on p "✅ Multiusos: cocina, baño, coche, zapatillas" at bounding box center [1095, 435] width 391 height 25
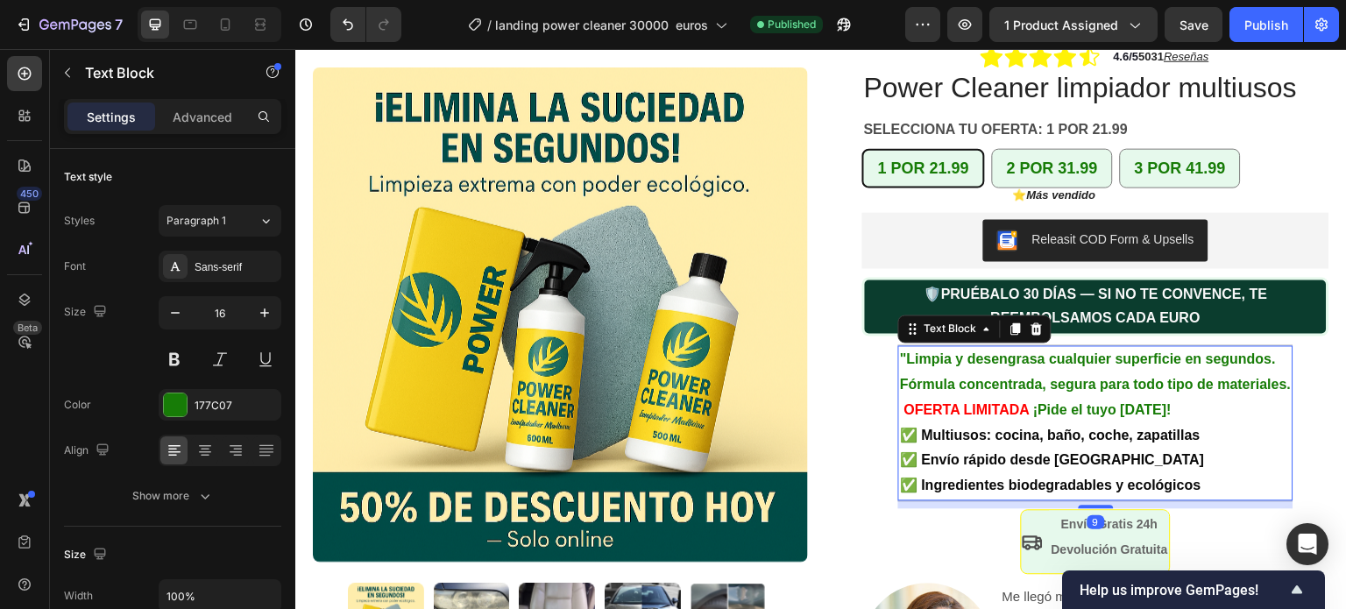
click at [1190, 427] on strong "✅ Multiusos: cocina, baño, coche, zapatillas" at bounding box center [1050, 434] width 300 height 15
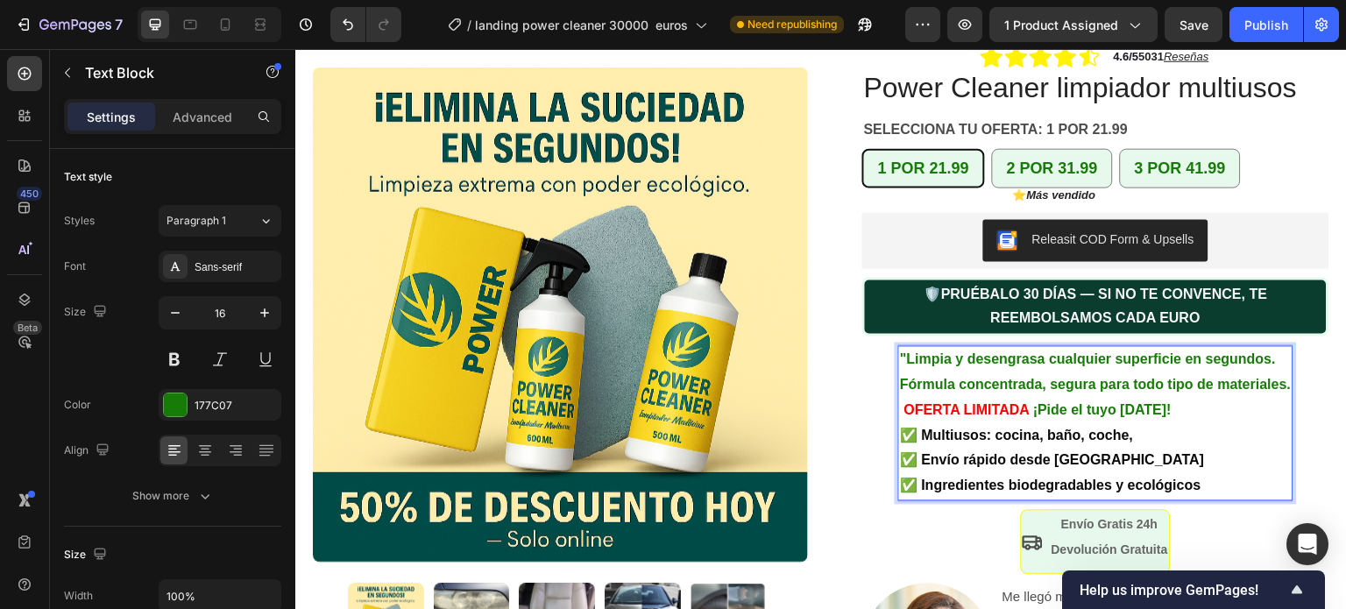
drag, startPoint x: 1127, startPoint y: 410, endPoint x: 986, endPoint y: 419, distance: 140.4
click at [986, 423] on p "✅ Multiusos: cocina, baño, coche," at bounding box center [1095, 435] width 391 height 25
click at [998, 423] on p "✅ Multiusos:" at bounding box center [1095, 435] width 391 height 25
click at [1046, 423] on p "✅ Multiusos: vidrios" at bounding box center [1095, 435] width 391 height 25
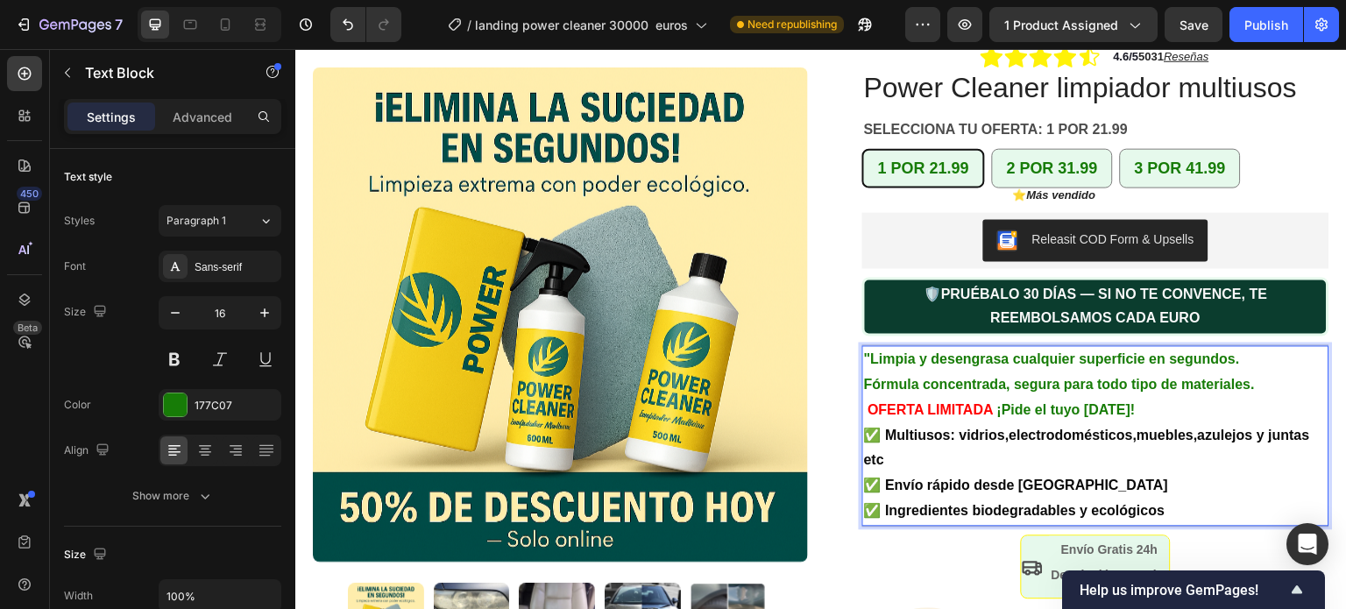
click at [953, 427] on strong "✅ Multiusos: vidrios,electrodomésticos,muebles,azulejos y juntas etc" at bounding box center [1087, 447] width 446 height 40
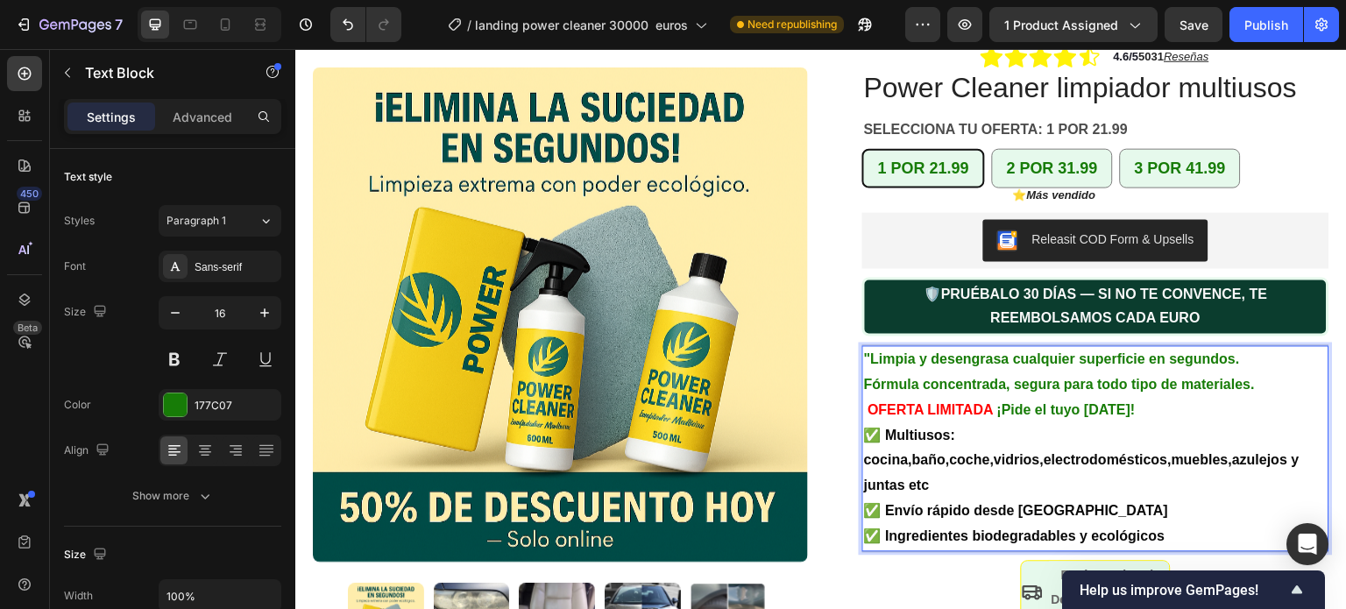
click at [1035, 435] on strong "✅ Multiusos: cocina,baño,coche,vidrios,electrodomésticos,muebles,azulejos y jun…" at bounding box center [1081, 460] width 435 height 66
click at [1039, 438] on strong "✅ Multiusos: cocina,baño,coche,vidrios,electrodomésticos,muebles,azulejos y jun…" at bounding box center [1081, 460] width 435 height 66
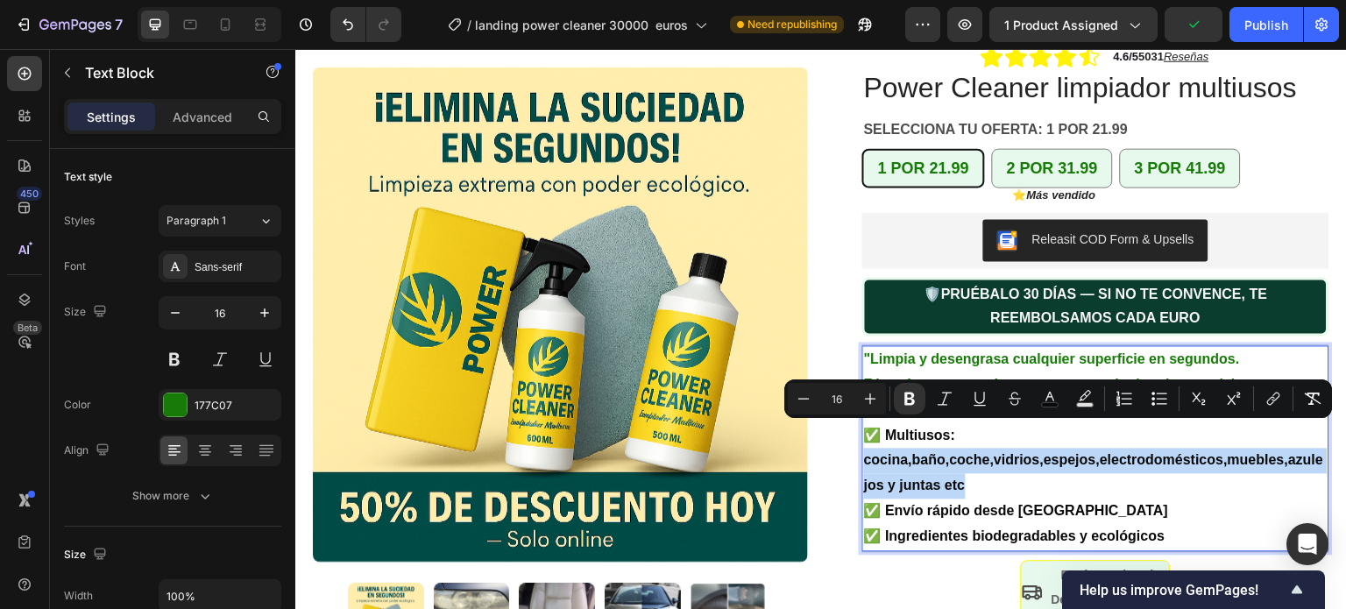
drag, startPoint x: 971, startPoint y: 459, endPoint x: 856, endPoint y: 428, distance: 119.6
click at [862, 428] on div ""Limpia y desengrasa cualquier superficie en segundos. Fórmula concentrada, seg…" at bounding box center [1095, 447] width 467 height 205
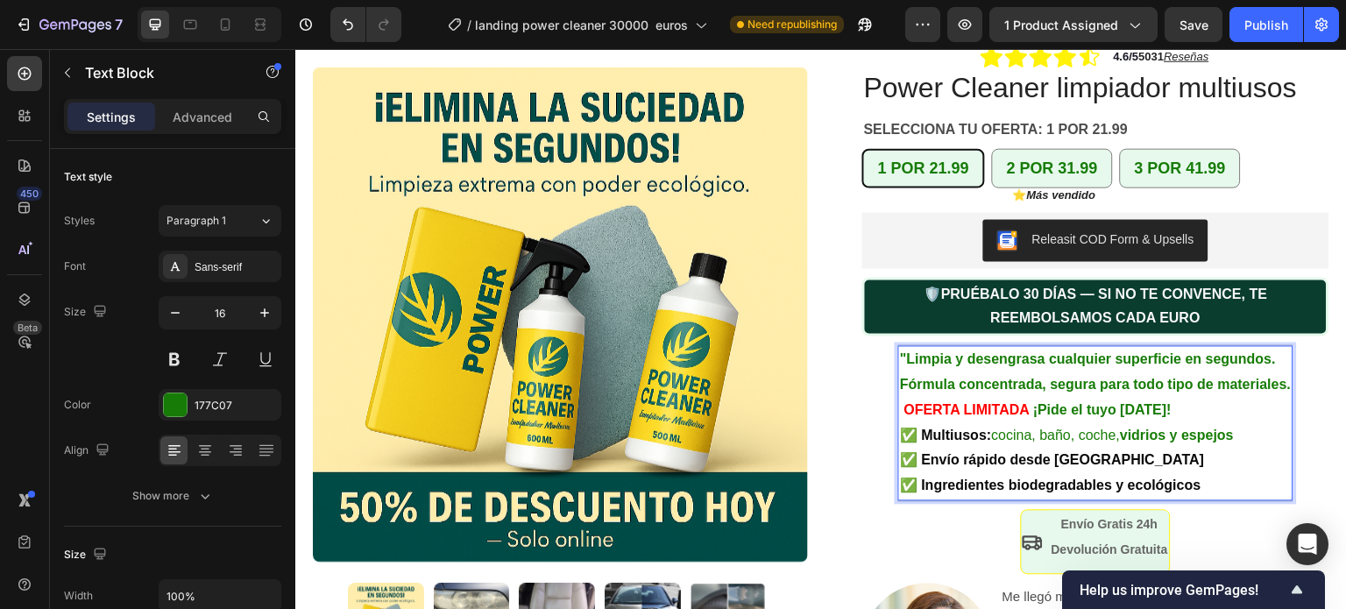
click at [1242, 423] on p "✅ Multiusos: cocina, baño, coche, vidrios y espejos" at bounding box center [1095, 435] width 391 height 25
click at [1235, 427] on strong "vidrios y espejos......." at bounding box center [1190, 434] width 141 height 15
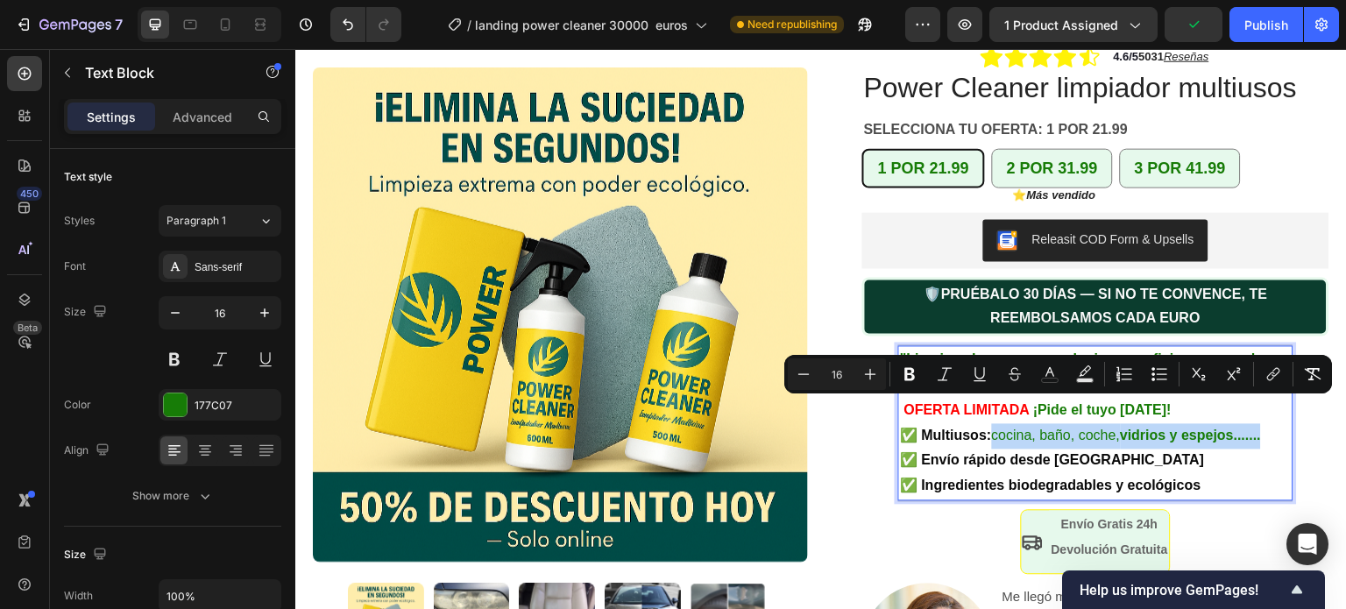
drag, startPoint x: 1265, startPoint y: 412, endPoint x: 989, endPoint y: 416, distance: 276.0
click at [989, 423] on p "✅ Multiusos: cocina, baño, coche, vidrios y espejos......." at bounding box center [1095, 435] width 391 height 25
click at [1047, 376] on icon "Editor contextual toolbar" at bounding box center [1050, 374] width 18 height 18
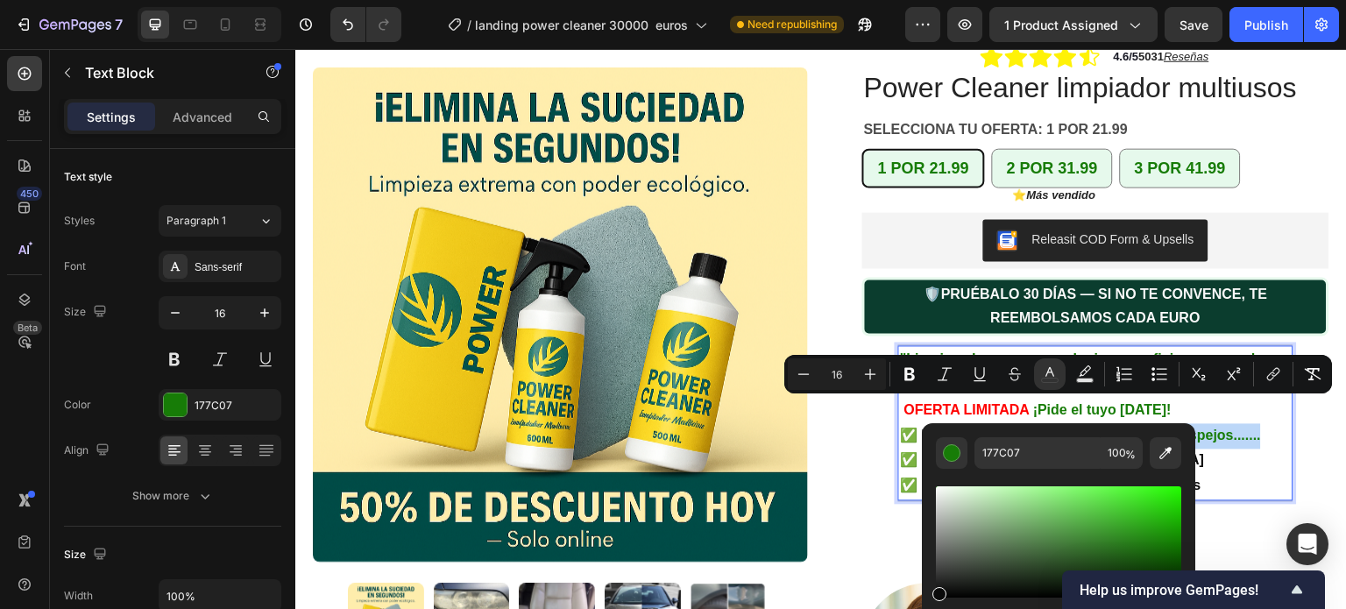
drag, startPoint x: 1169, startPoint y: 543, endPoint x: 932, endPoint y: 592, distance: 241.6
click at [932, 592] on div "Editor contextual toolbar" at bounding box center [939, 594] width 14 height 14
type input "0A0A0A"
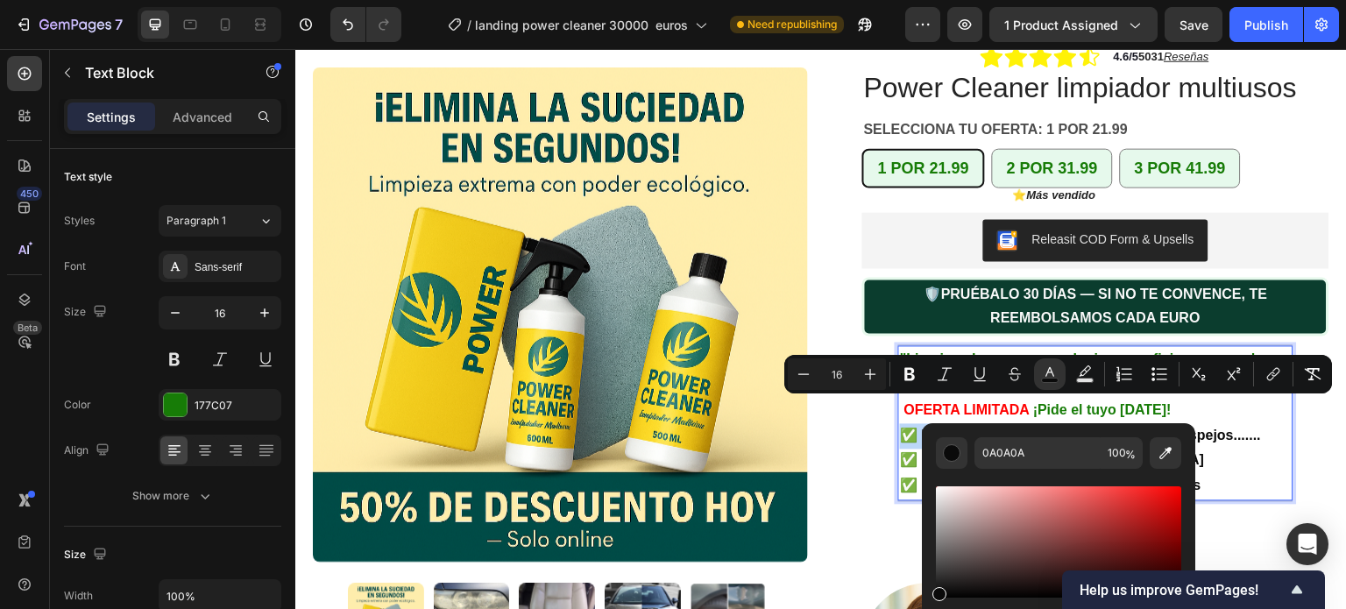
click at [1235, 480] on div ""Limpia y desengrasa cualquier superficie en segundos. Fórmula concentrada, seg…" at bounding box center [1095, 426] width 394 height 165
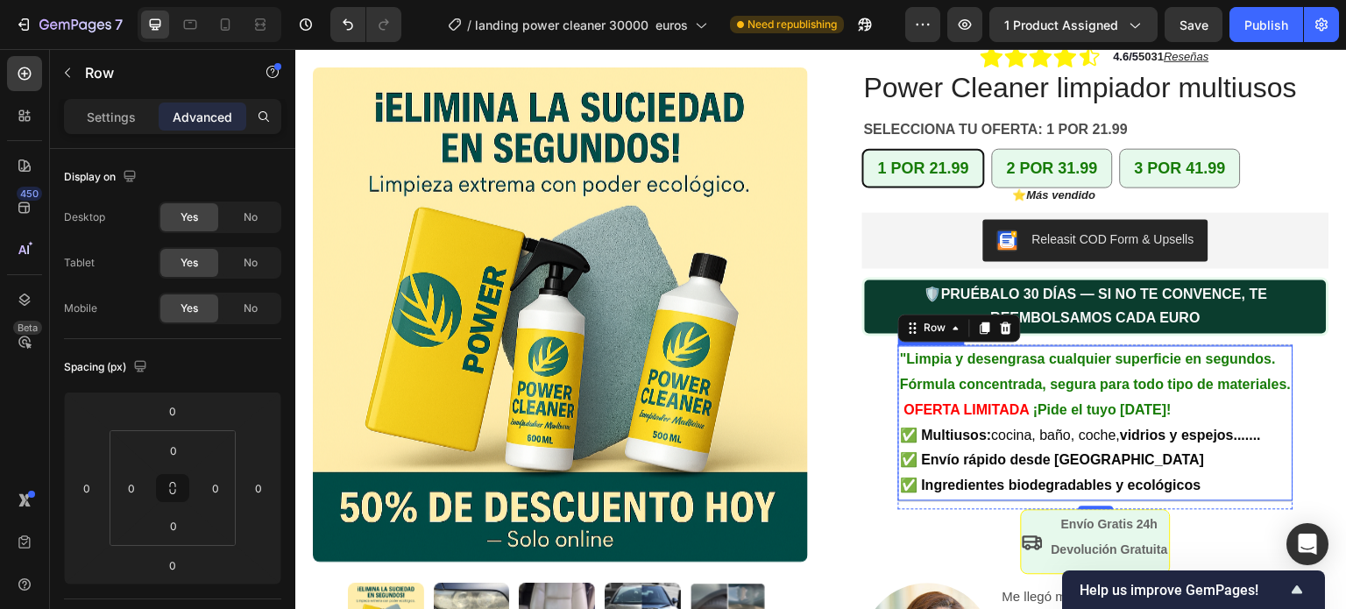
click at [1178, 427] on strong "vidrios y espejos......." at bounding box center [1190, 434] width 141 height 15
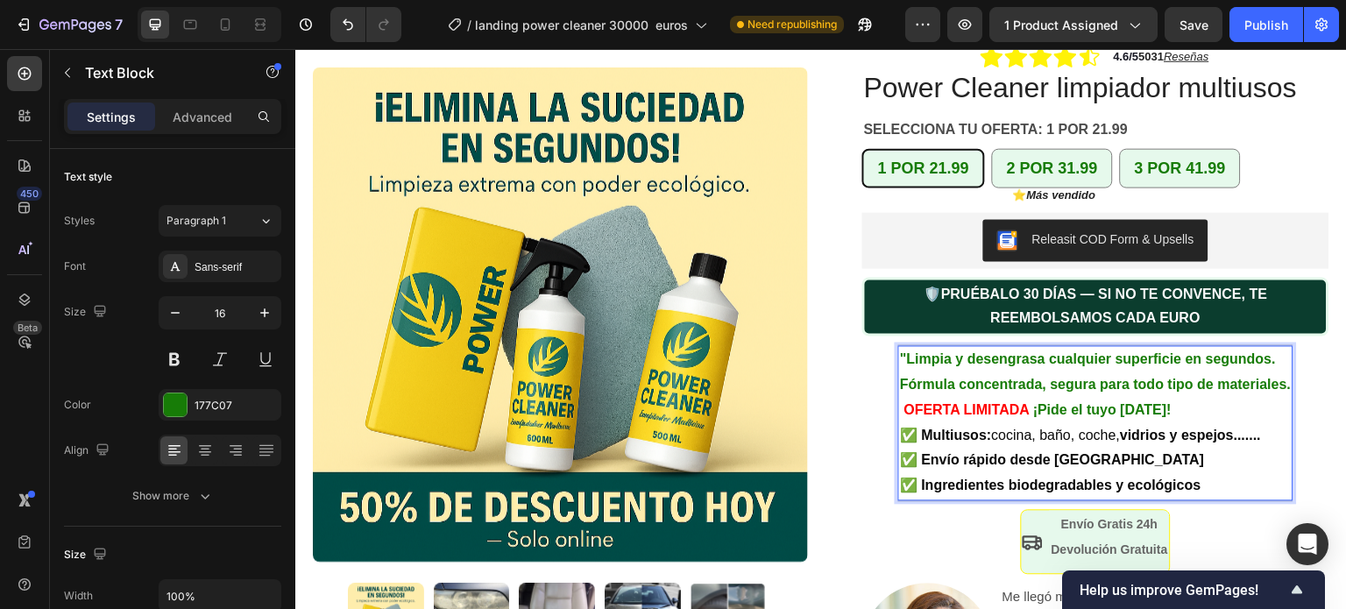
click at [1176, 427] on strong "vidrios y espejos......." at bounding box center [1190, 434] width 141 height 15
click at [1262, 423] on p "✅ Multiusos: cocina, baño, coche, vidrios, espejos......." at bounding box center [1095, 435] width 391 height 25
click at [1113, 427] on span "✅ Multiusos: cocina, baño, coche, vidrios, espejos y más" at bounding box center [1085, 434] width 370 height 15
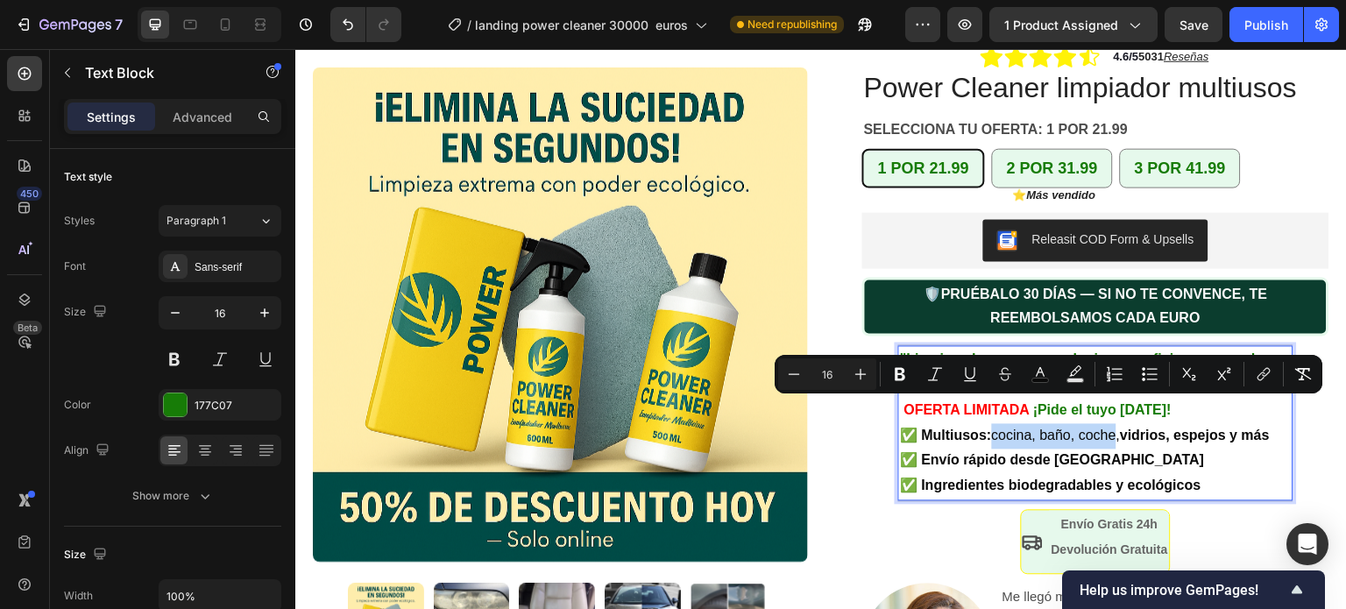
drag, startPoint x: 1110, startPoint y: 413, endPoint x: 987, endPoint y: 414, distance: 122.6
click at [987, 427] on span "✅ Multiusos: cocina, baño, coche, vidrios, espejos y más" at bounding box center [1085, 434] width 370 height 15
click at [898, 372] on icon "Editor contextual toolbar" at bounding box center [900, 374] width 18 height 18
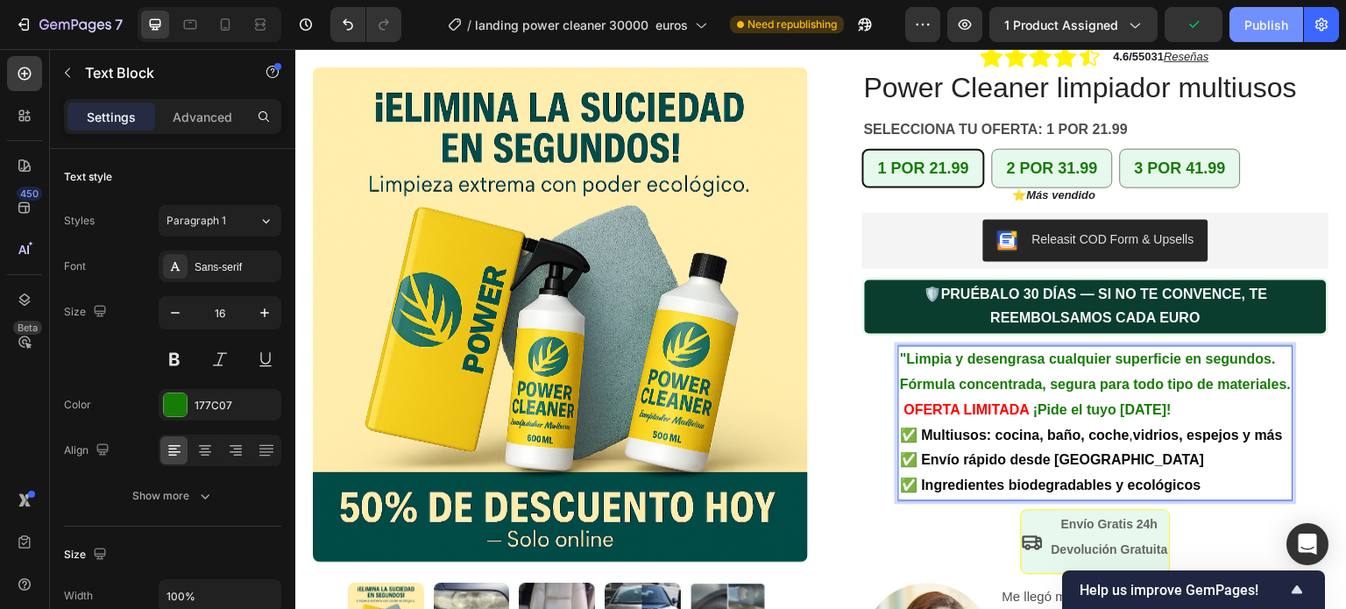
click at [1266, 32] on div "Publish" at bounding box center [1266, 25] width 44 height 18
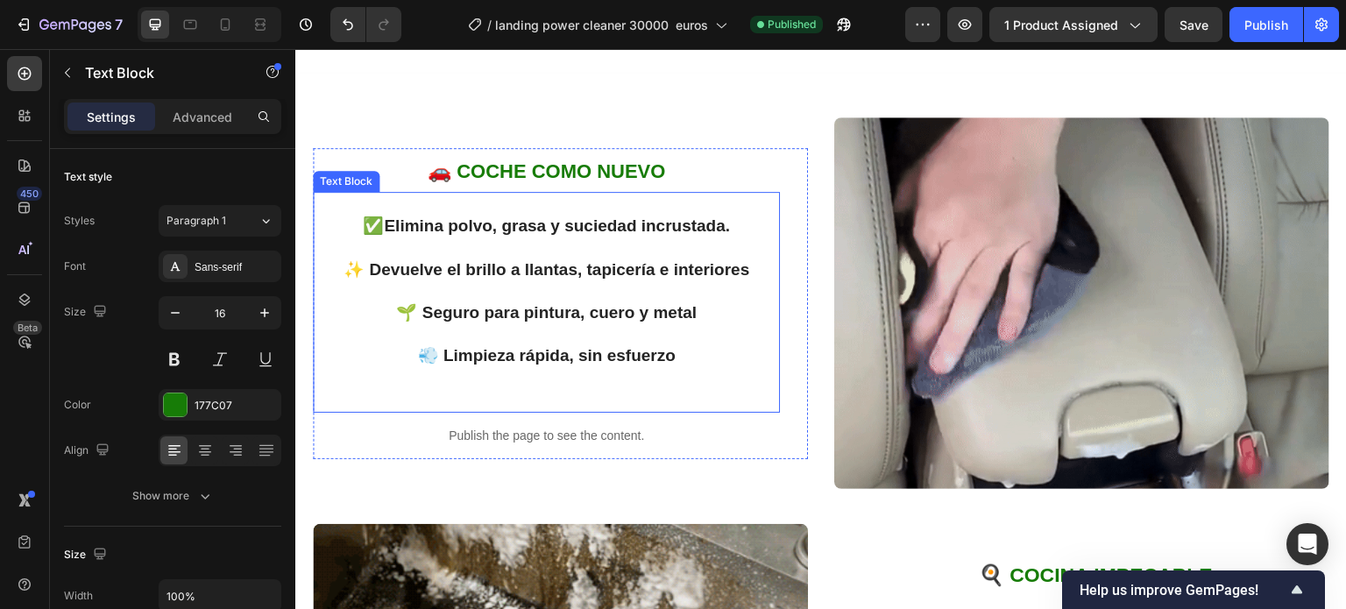
scroll to position [964, 0]
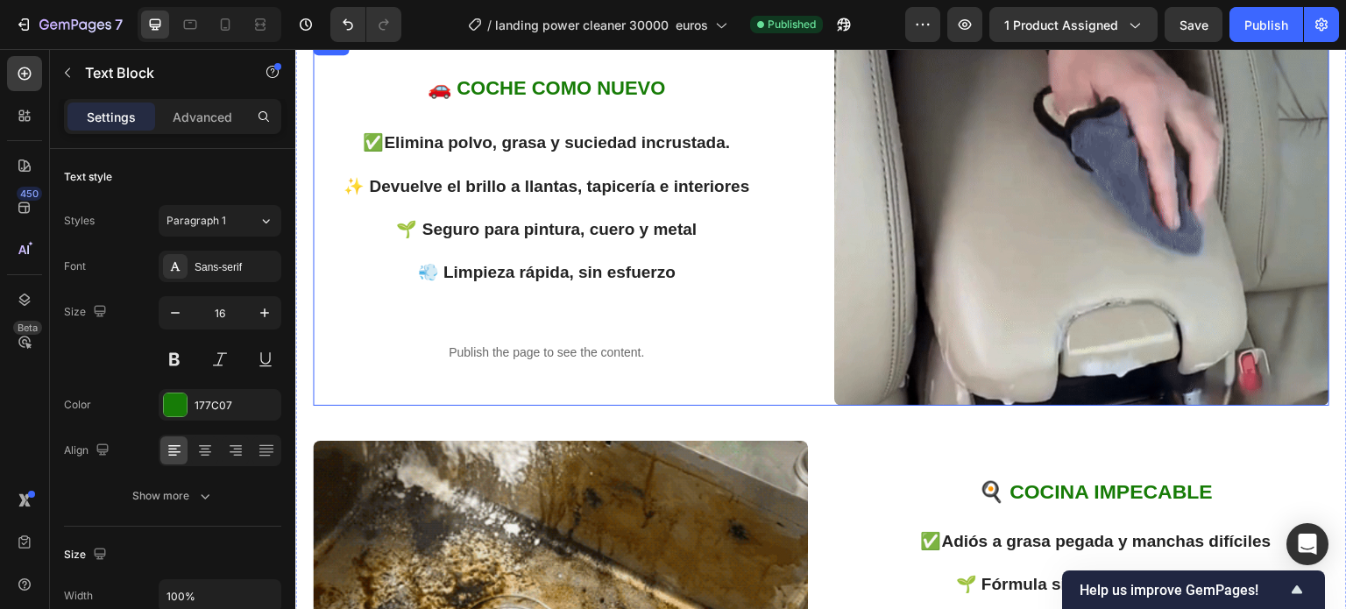
click at [811, 108] on div "🚗 COCHE COMO NUEVO Heading ✅ Elimina polvo, grasa y suciedad incrustada. ✨ Devu…" at bounding box center [821, 219] width 1016 height 371
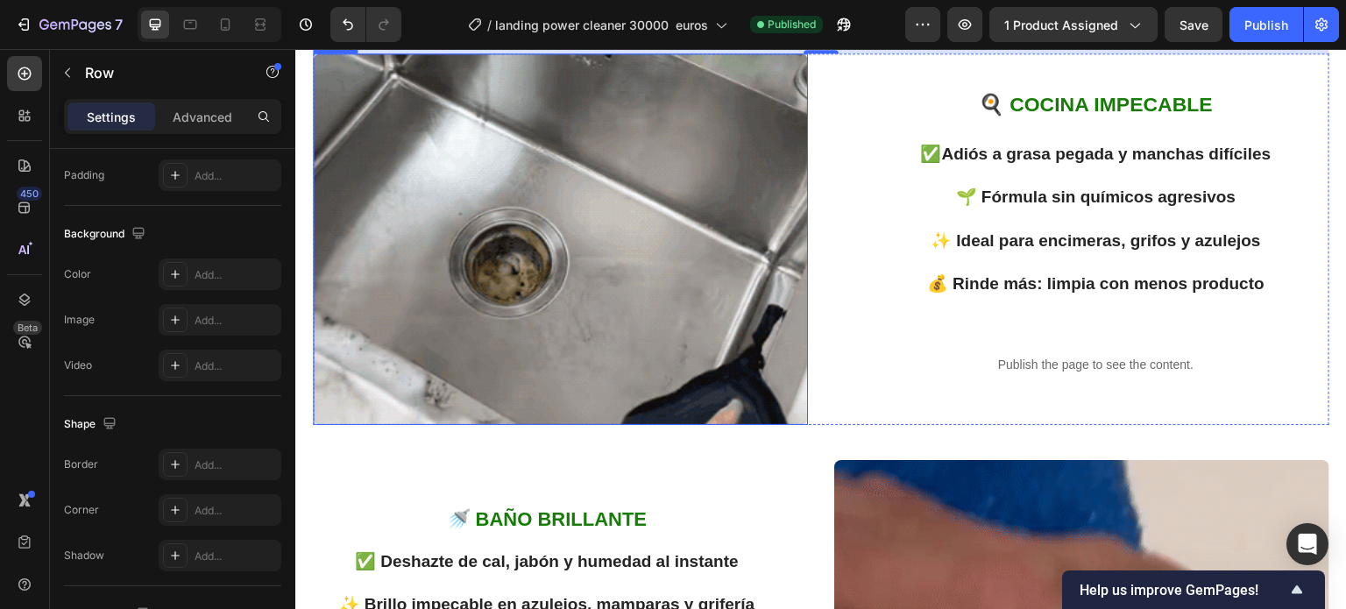
scroll to position [1489, 0]
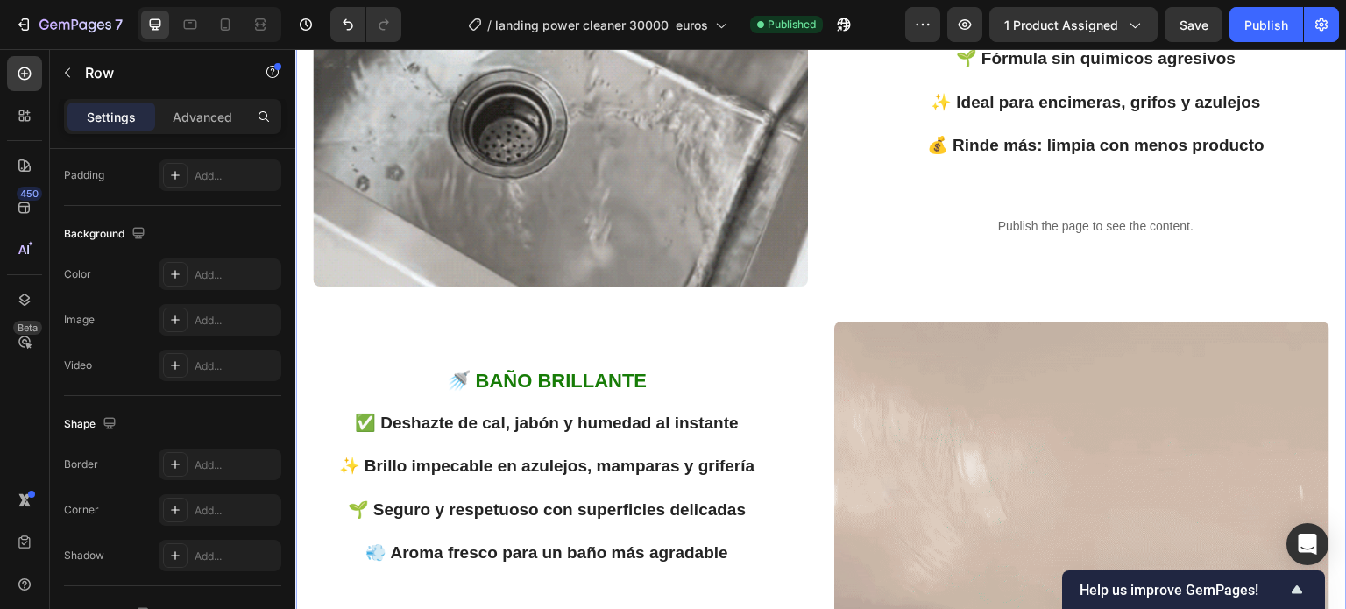
click at [1314, 145] on div "✅ Adiós a grasa pegada y manchas difíciles 🌱 Fórmula sin químicos agresivos ✨ I…" at bounding box center [1095, 81] width 467 height 155
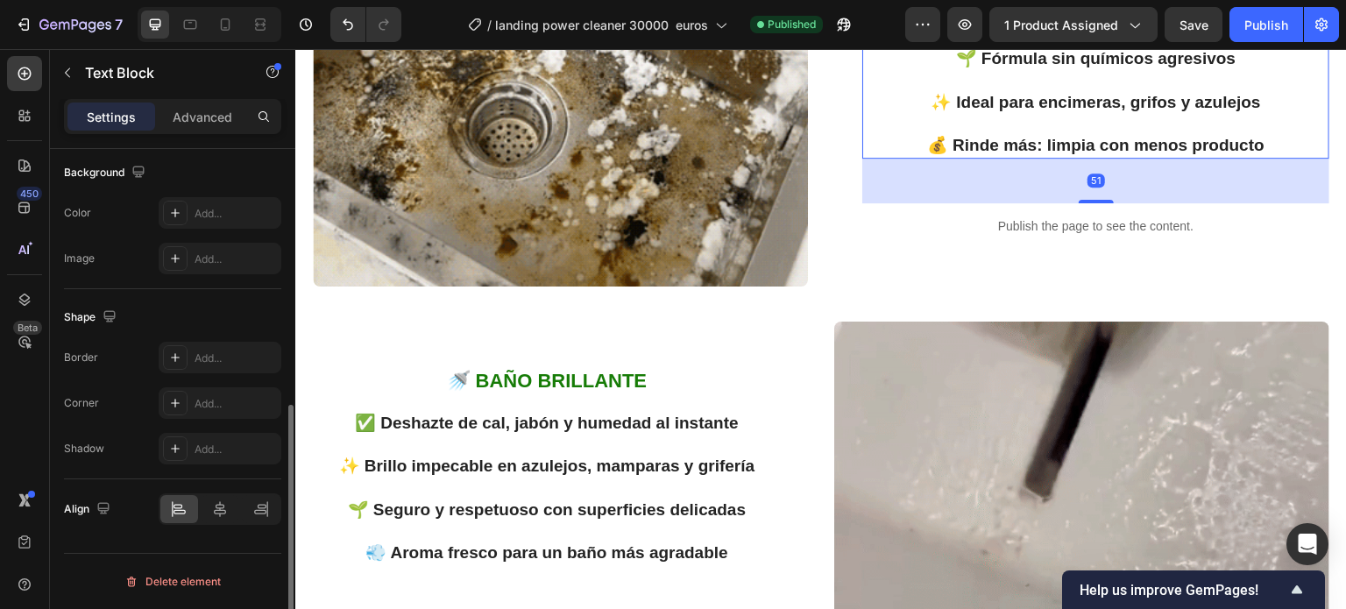
scroll to position [0, 0]
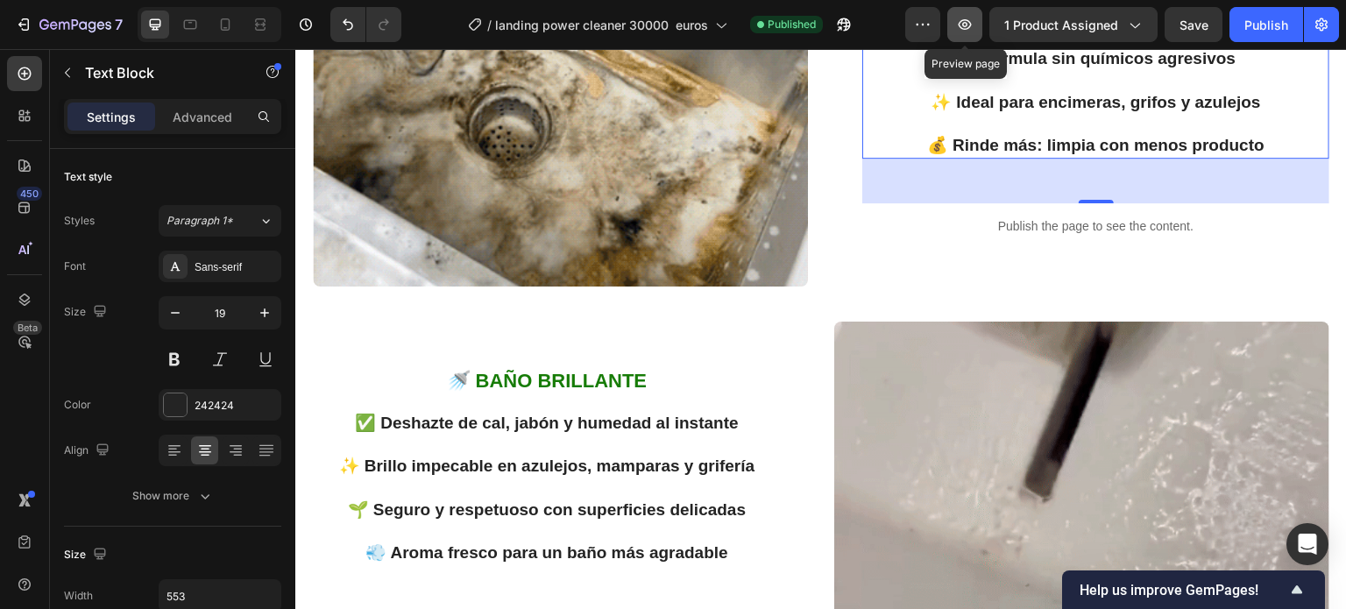
click at [971, 21] on icon "button" at bounding box center [964, 24] width 13 height 11
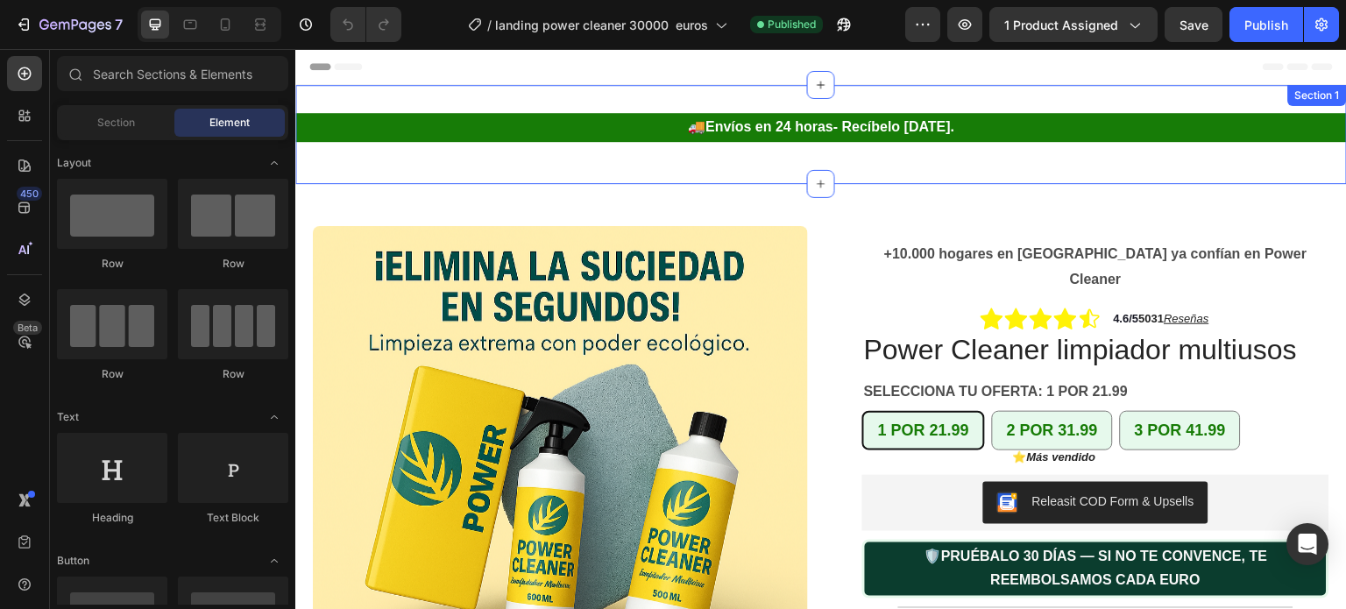
click at [783, 152] on div "🚚 Envíos en 24 horas- Recíbelo mañana. Text Block Row" at bounding box center [820, 134] width 1051 height 43
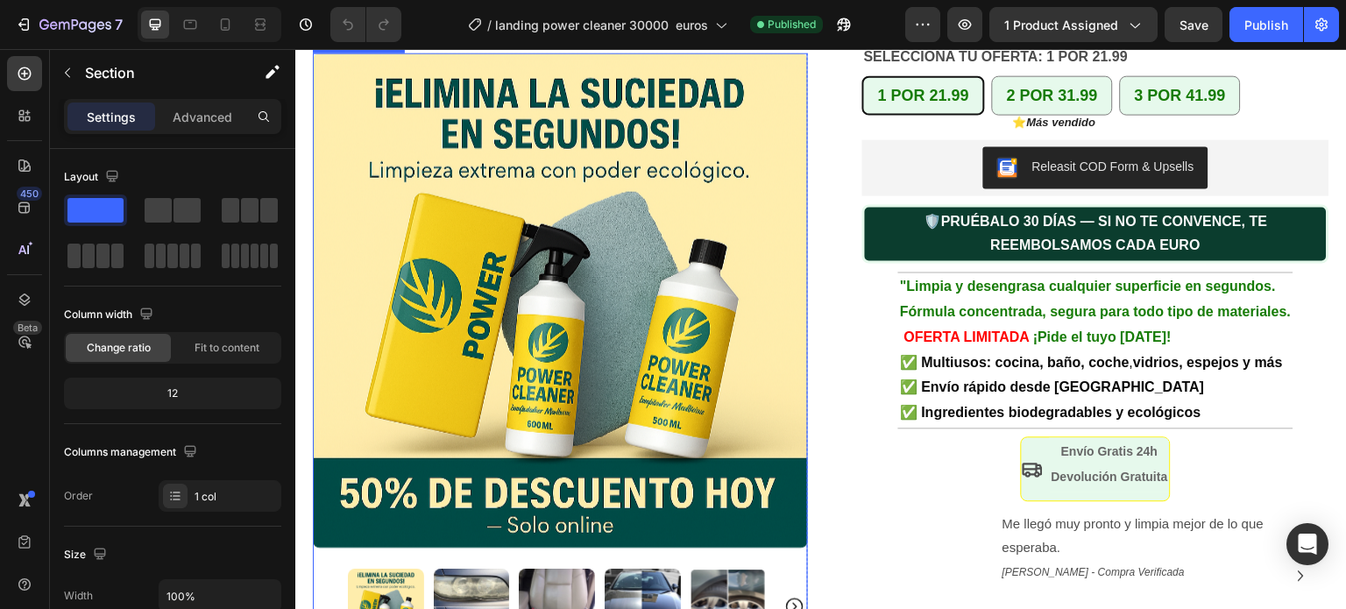
scroll to position [438, 0]
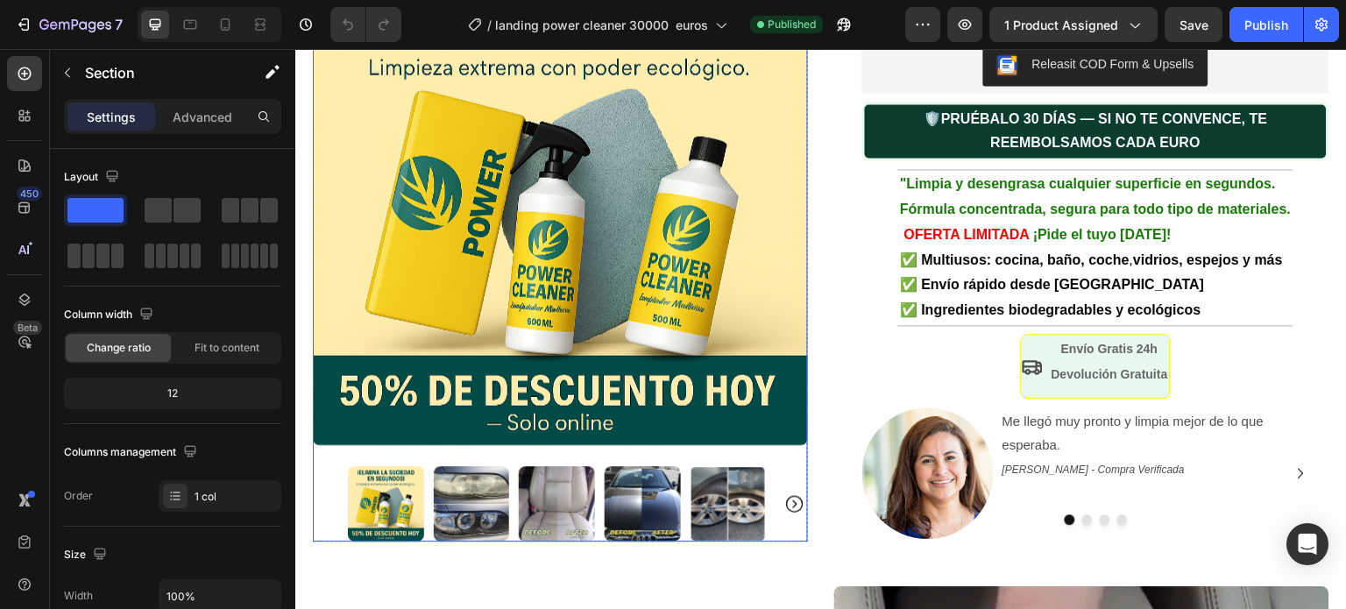
click at [788, 493] on icon "Carousel Next Arrow" at bounding box center [794, 503] width 21 height 21
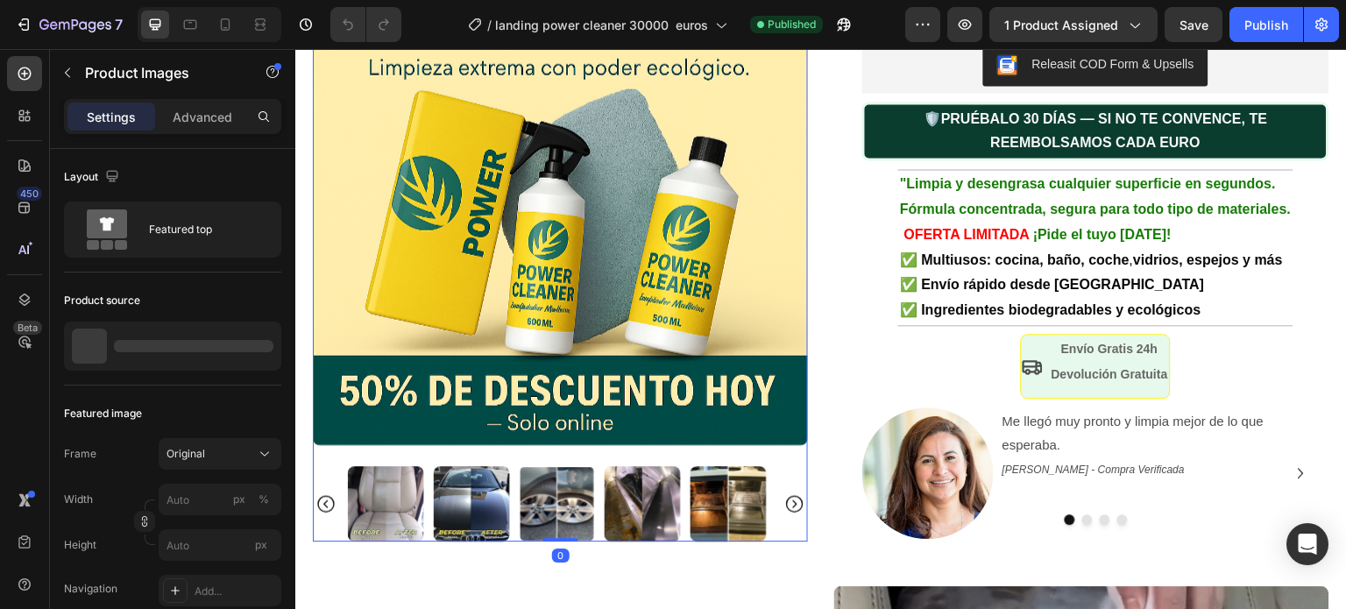
click at [788, 493] on icon "Carousel Next Arrow" at bounding box center [794, 503] width 21 height 21
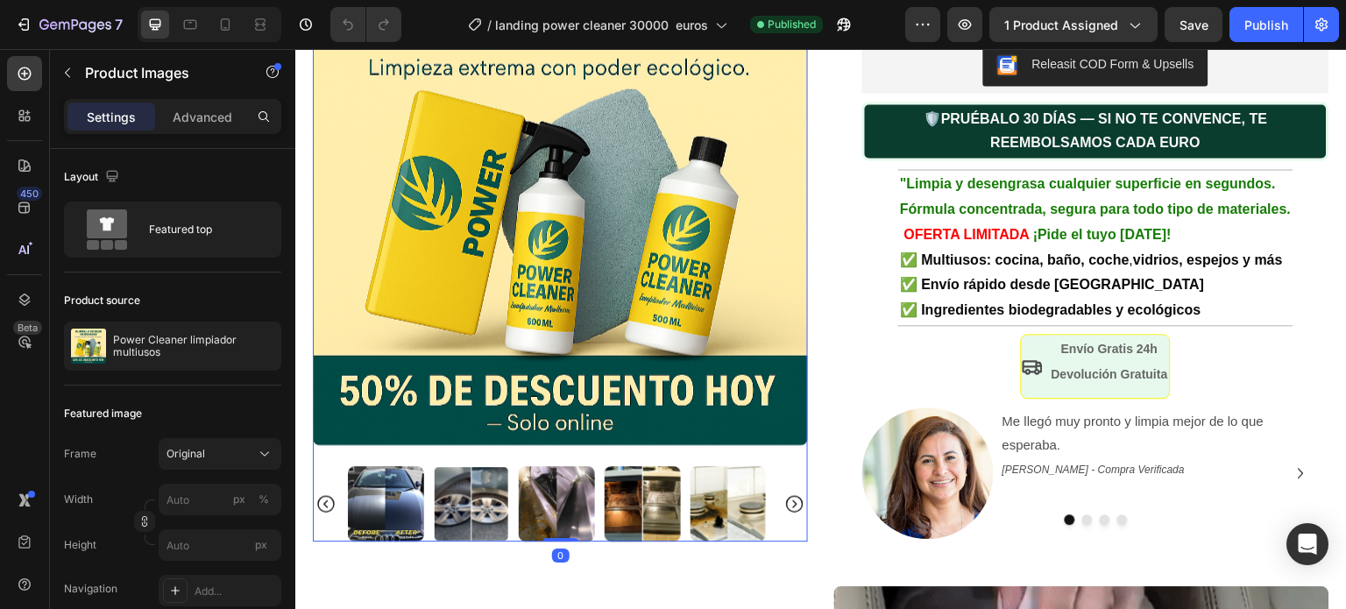
click at [788, 493] on icon "Carousel Next Arrow" at bounding box center [794, 503] width 21 height 21
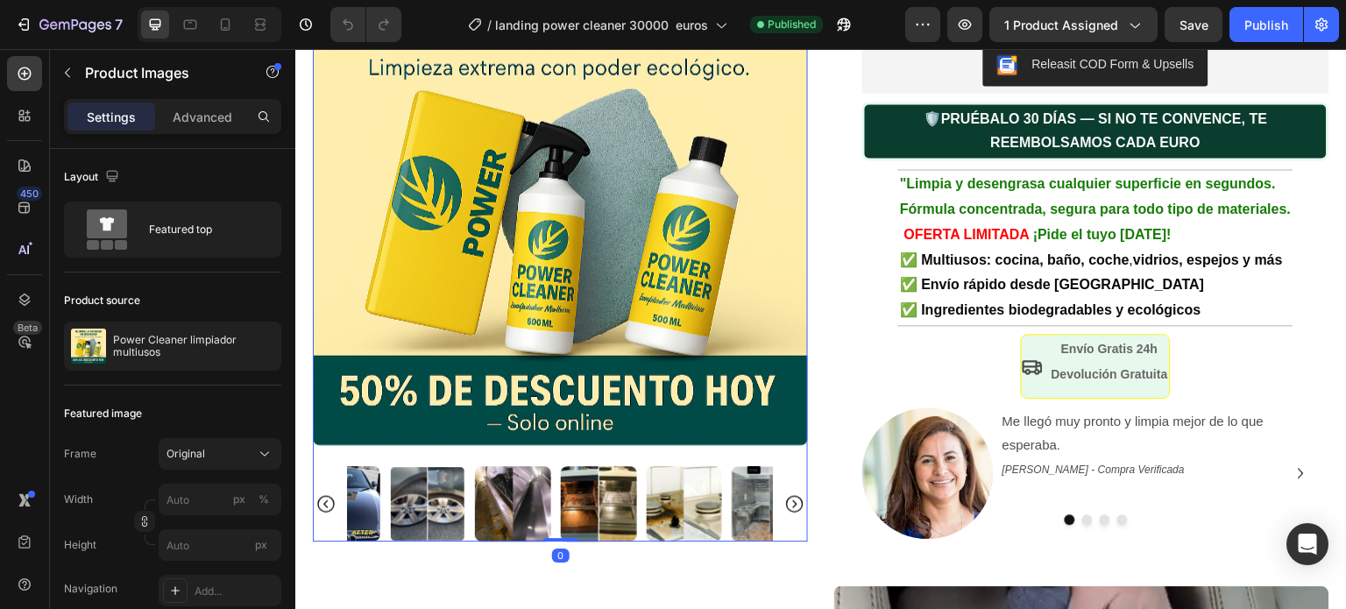
click at [788, 493] on icon "Carousel Next Arrow" at bounding box center [794, 503] width 21 height 21
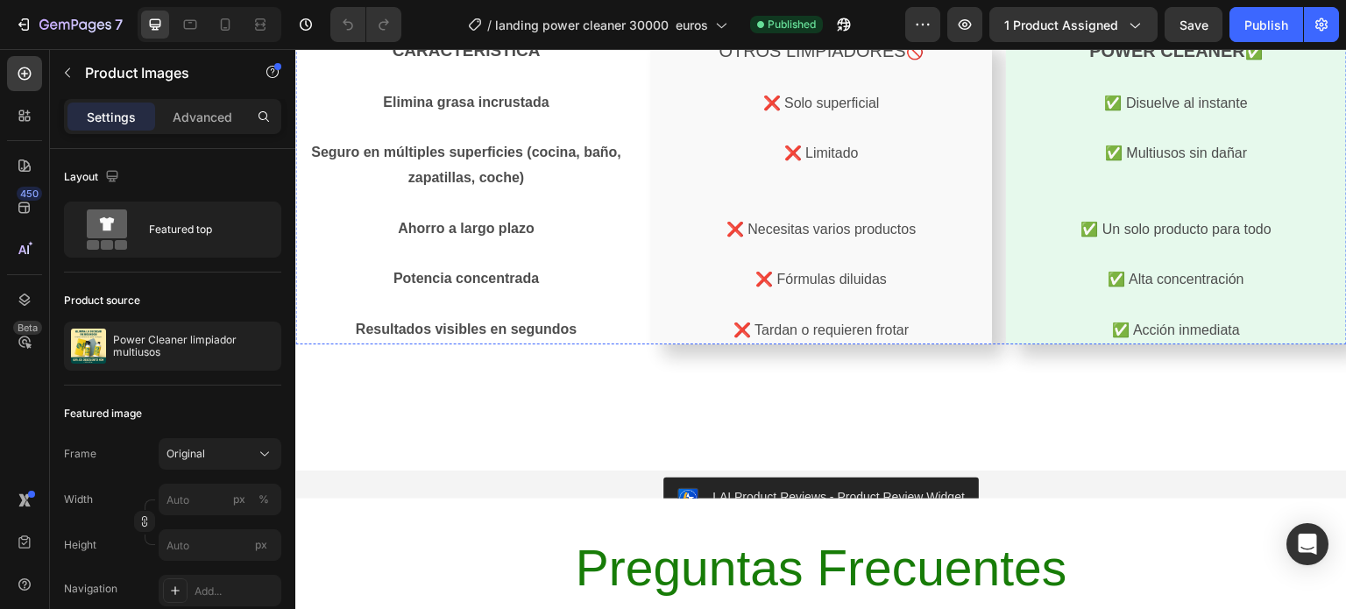
scroll to position [2716, 0]
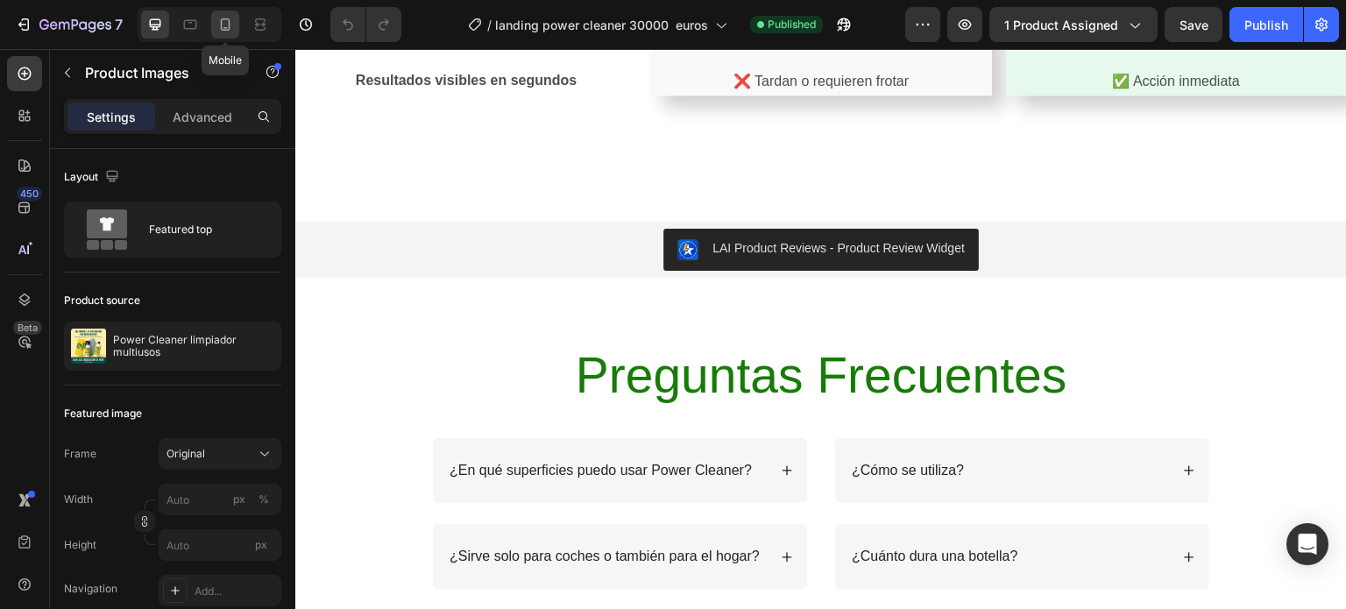
click at [232, 18] on icon at bounding box center [225, 25] width 18 height 18
type input "8"
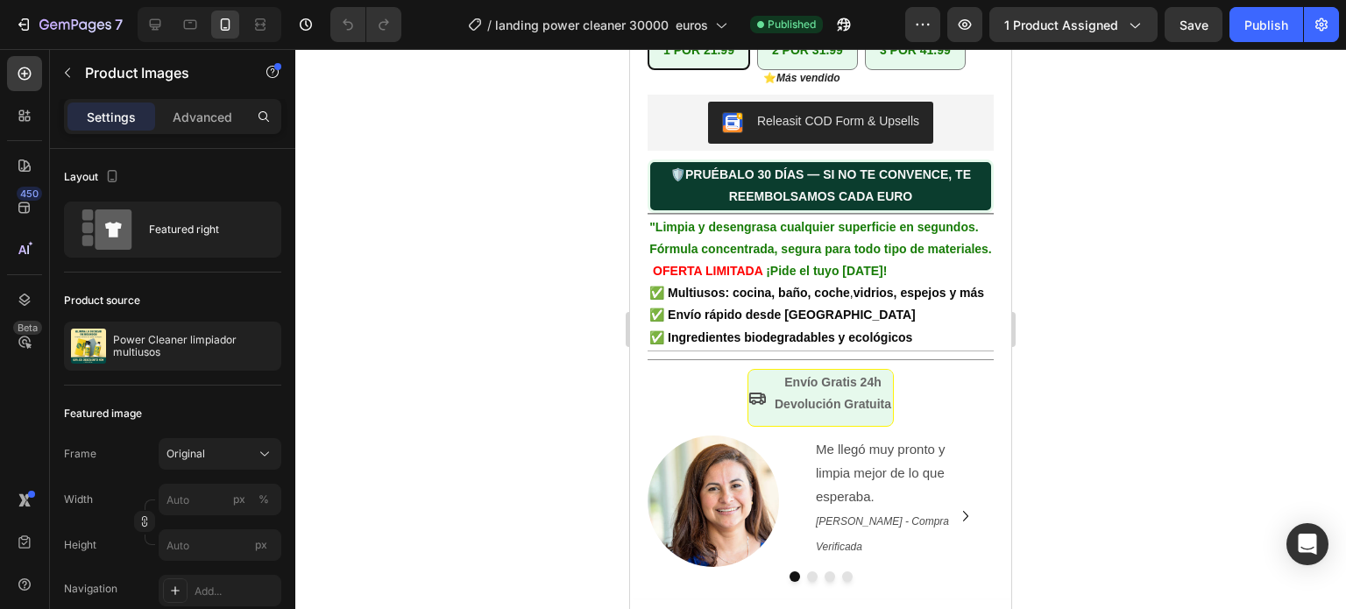
scroll to position [799, 0]
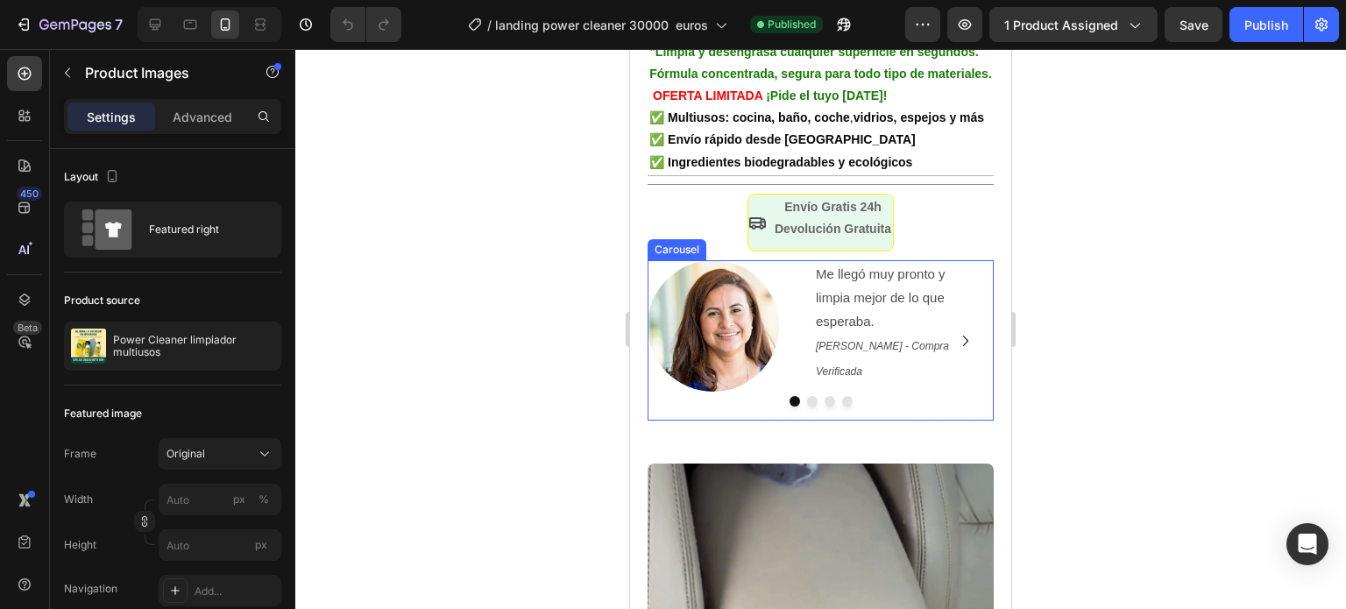
click at [955, 351] on icon "Carousel Next Arrow" at bounding box center [965, 340] width 21 height 21
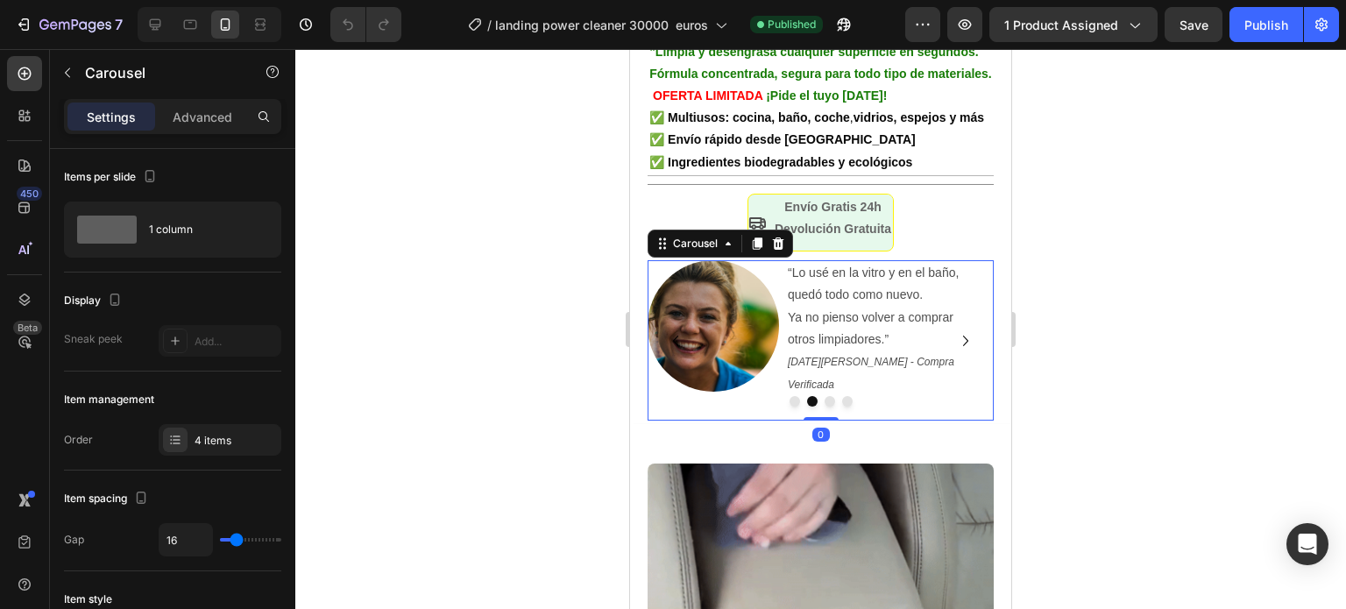
click at [955, 351] on icon "Carousel Next Arrow" at bounding box center [965, 340] width 21 height 21
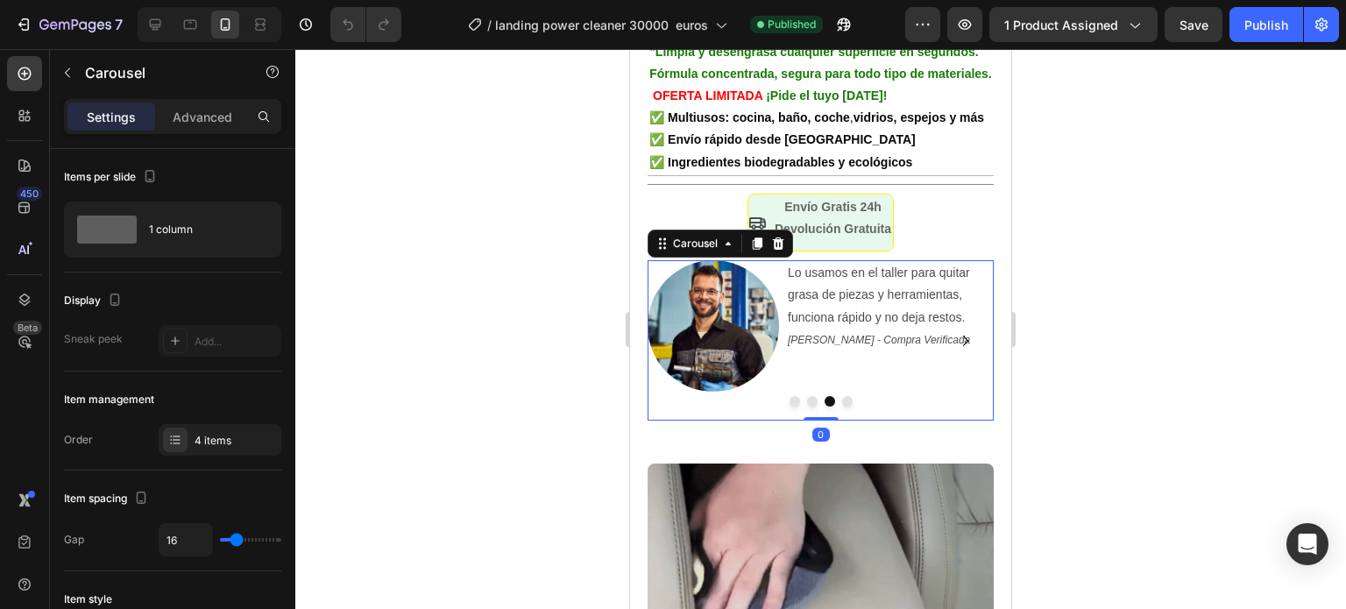
click at [955, 351] on icon "Carousel Next Arrow" at bounding box center [965, 340] width 21 height 21
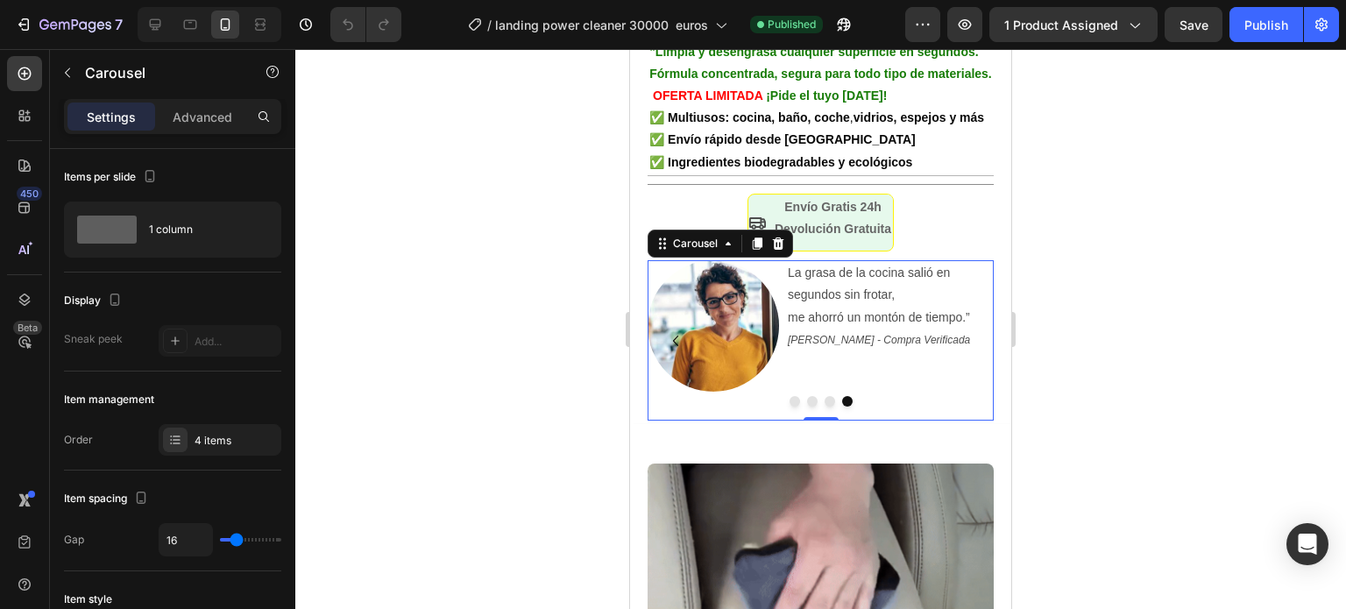
click at [955, 351] on p "[PERSON_NAME] - Compra Verificada" at bounding box center [883, 340] width 191 height 23
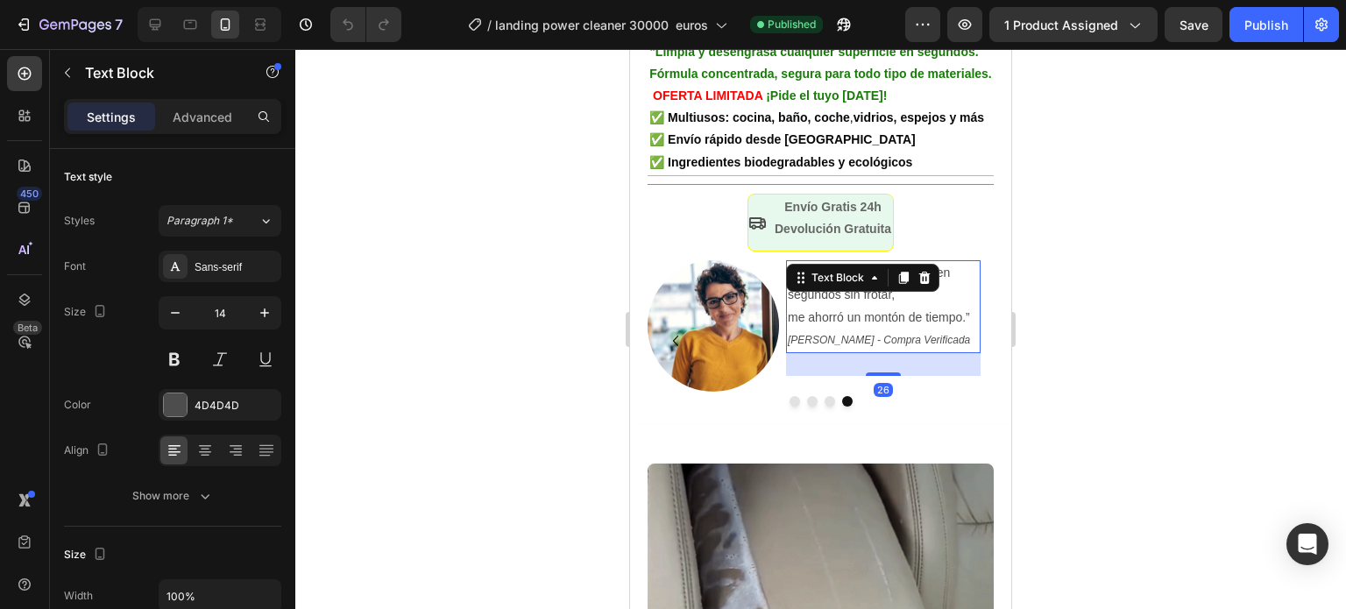
click at [1133, 316] on div at bounding box center [820, 329] width 1050 height 560
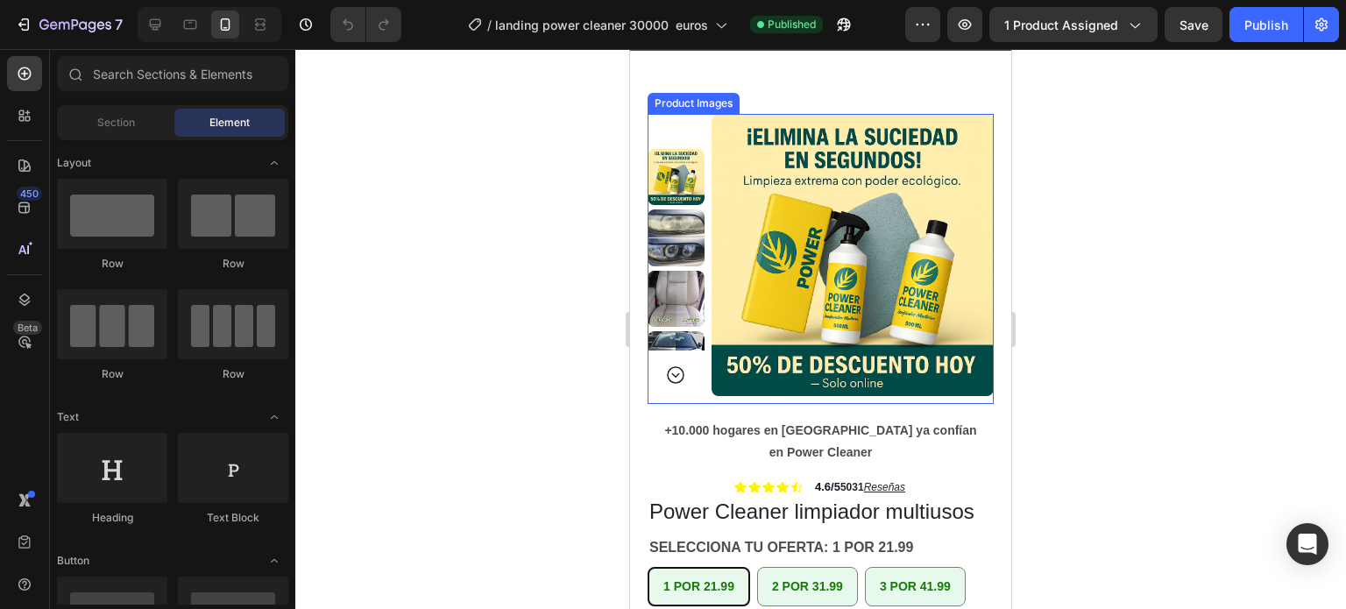
scroll to position [350, 0]
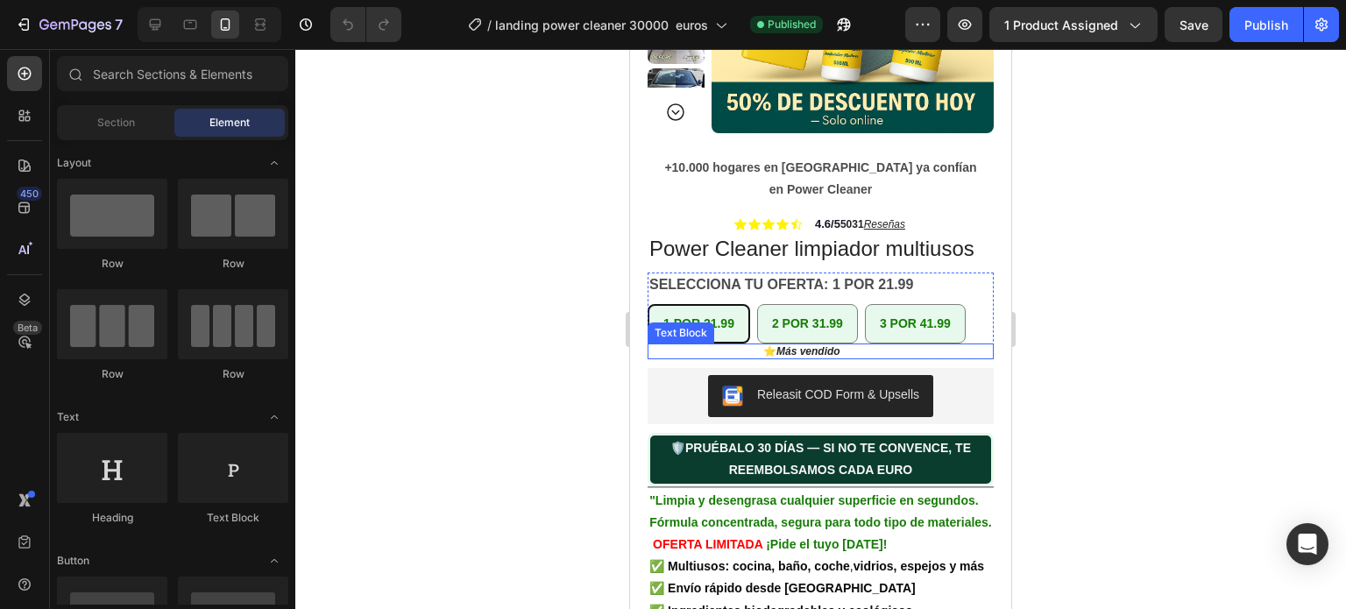
click at [805, 351] on strong "Más vendido" at bounding box center [808, 351] width 64 height 12
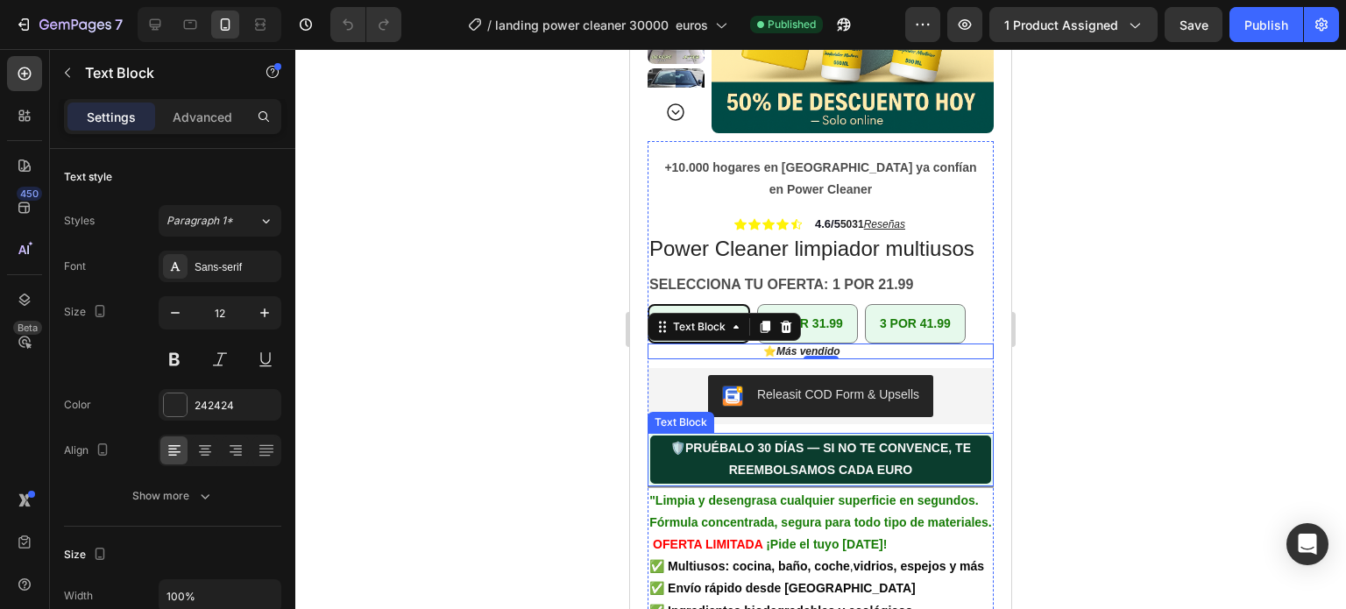
click at [808, 455] on strong "PRUÉBALO 30 DÍAS — SI NO TE CONVENCE, TE REEMBOLSAMOS CADA EURO" at bounding box center [828, 459] width 286 height 36
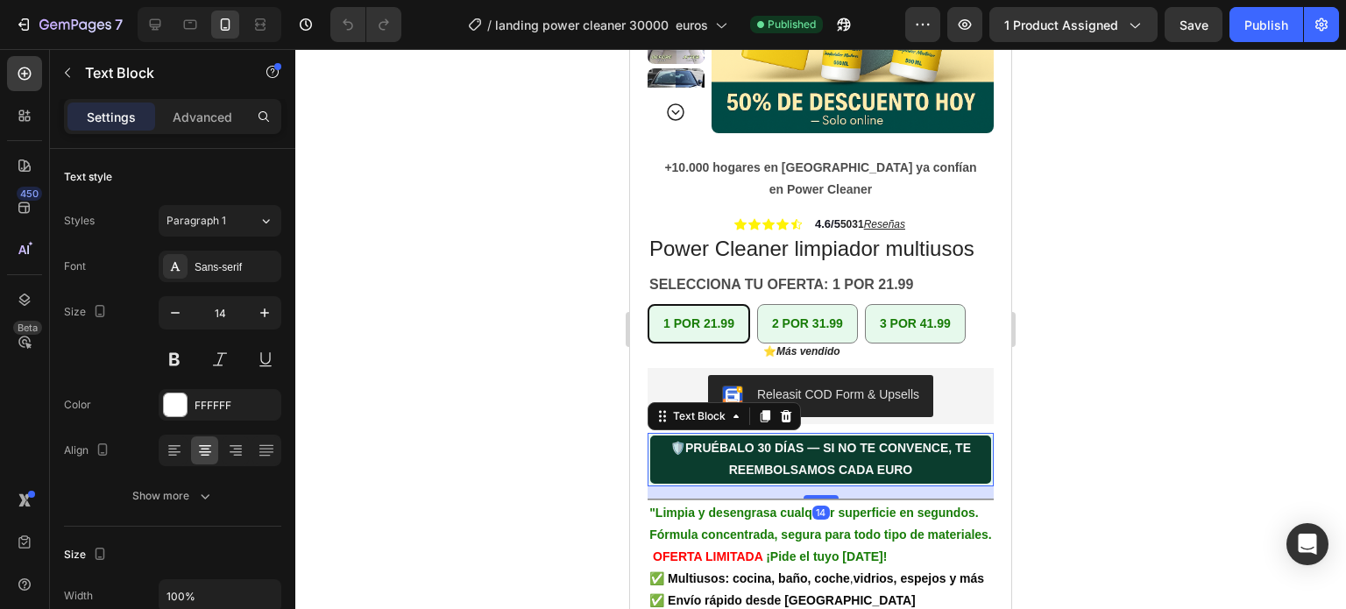
drag, startPoint x: 813, startPoint y: 484, endPoint x: 1765, endPoint y: 518, distance: 952.8
click at [816, 496] on div at bounding box center [820, 497] width 35 height 4
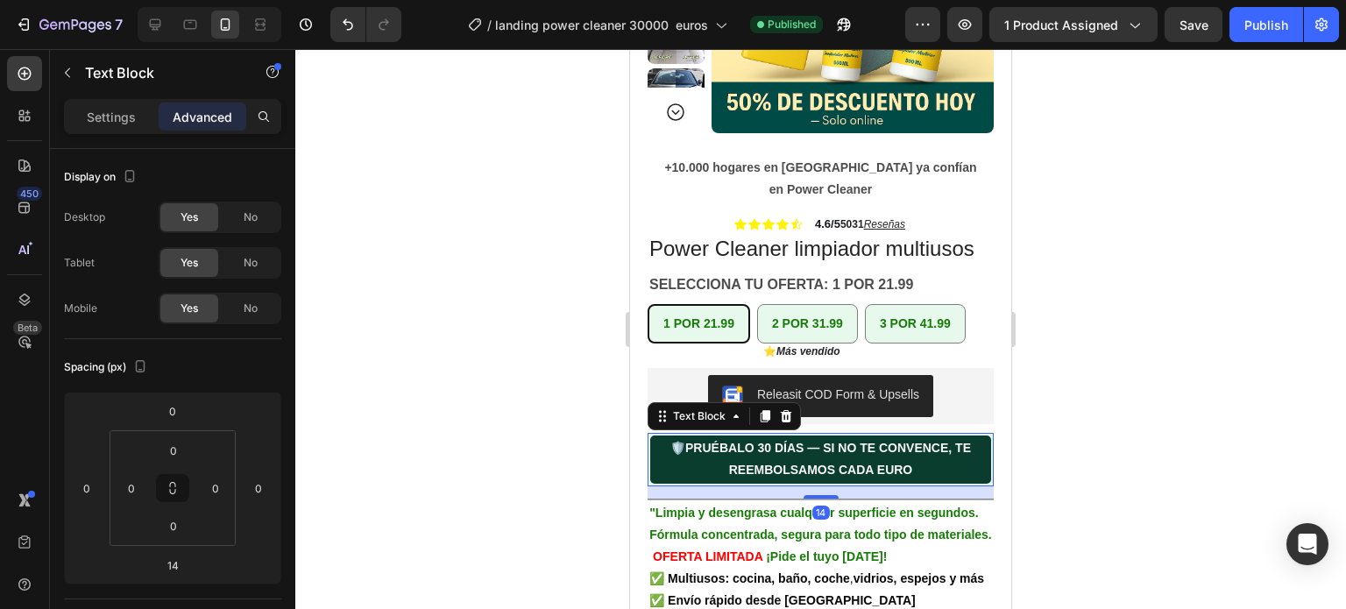
click at [1146, 462] on div at bounding box center [820, 329] width 1050 height 560
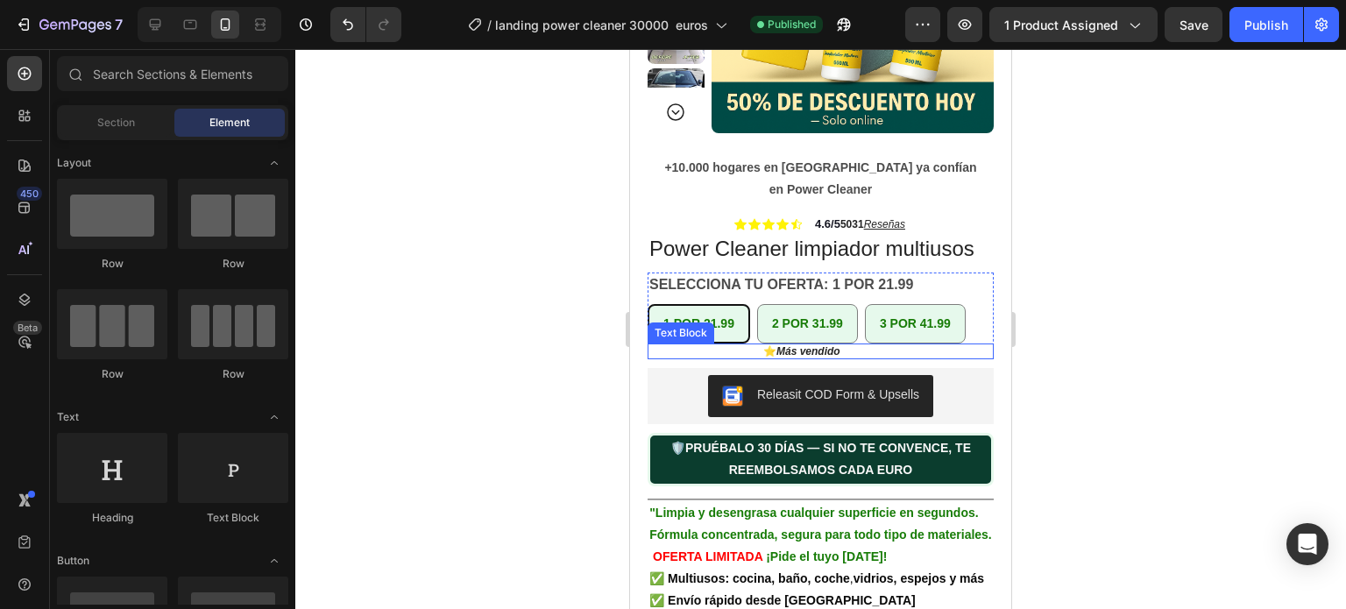
click at [813, 351] on strong "Más vendido" at bounding box center [808, 351] width 64 height 12
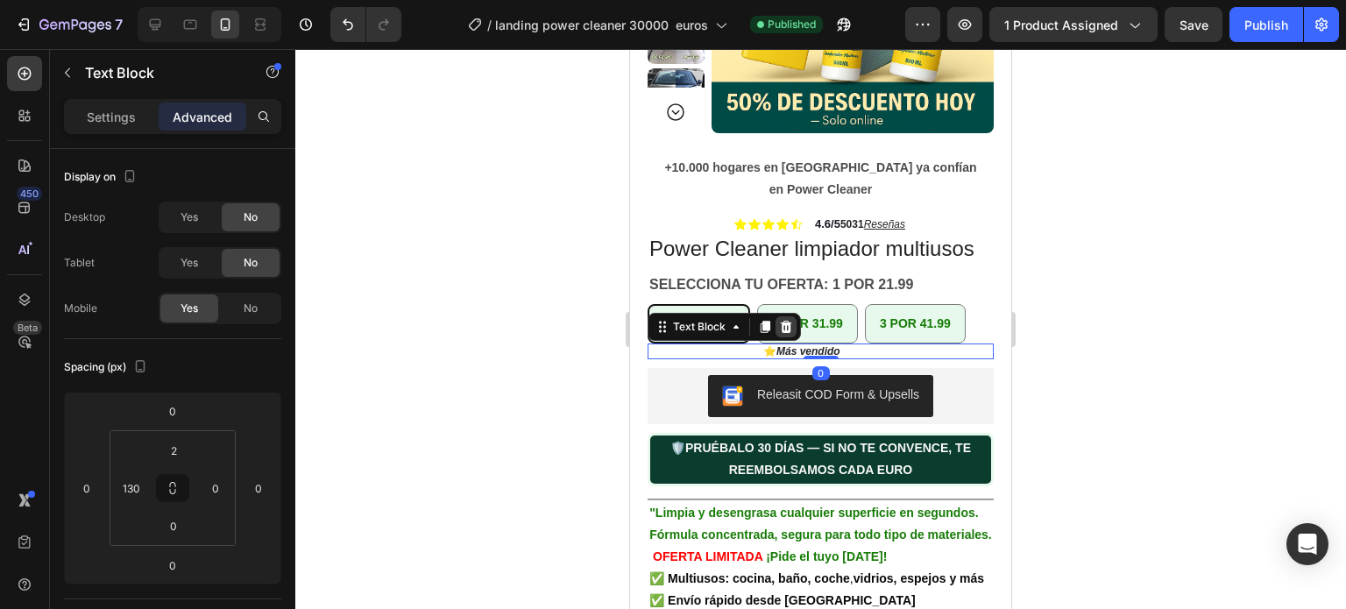
click at [780, 326] on icon at bounding box center [786, 327] width 14 height 14
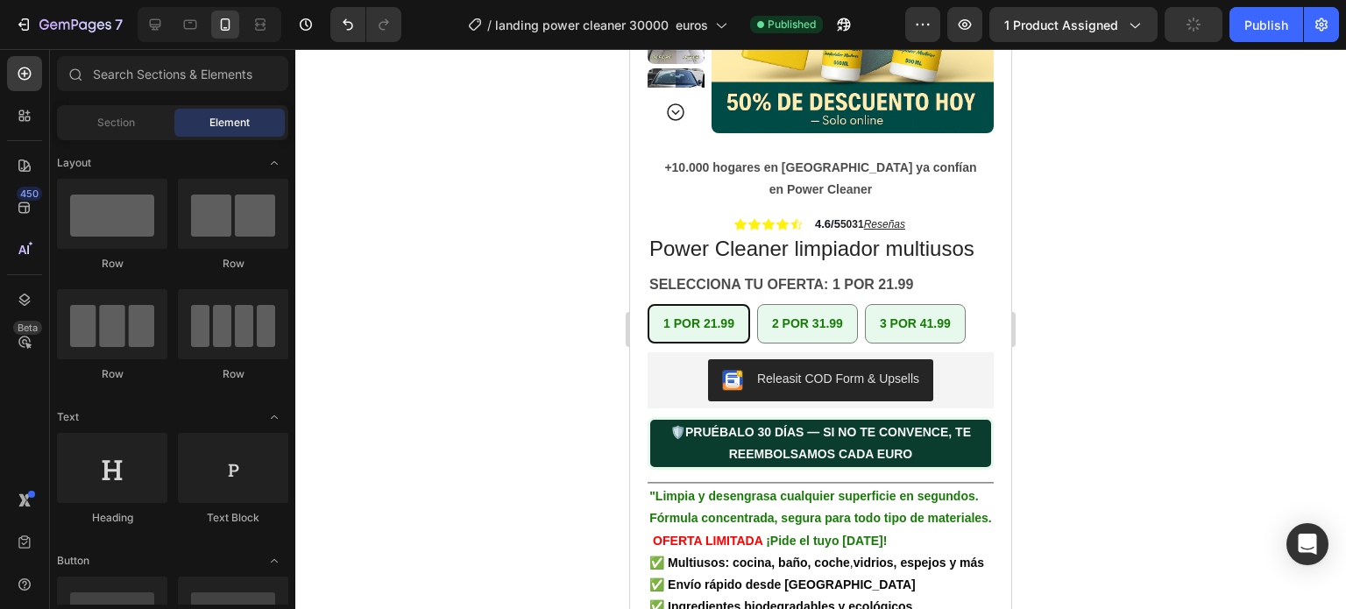
click at [1120, 321] on div at bounding box center [820, 329] width 1050 height 560
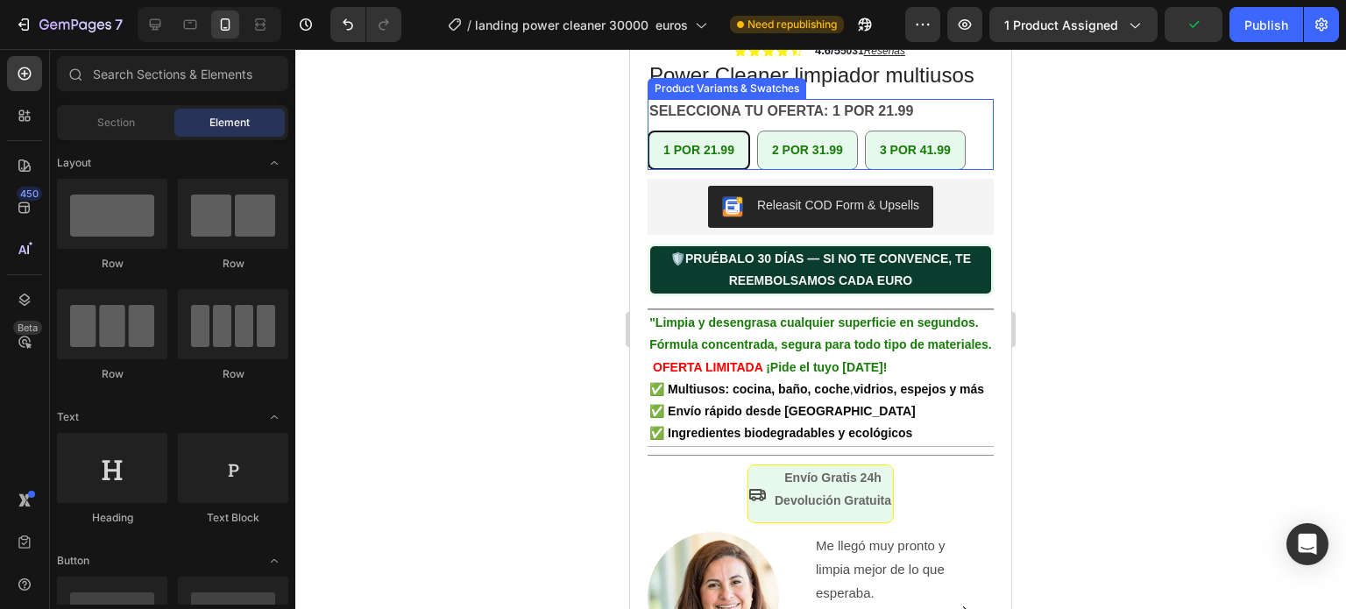
scroll to position [526, 0]
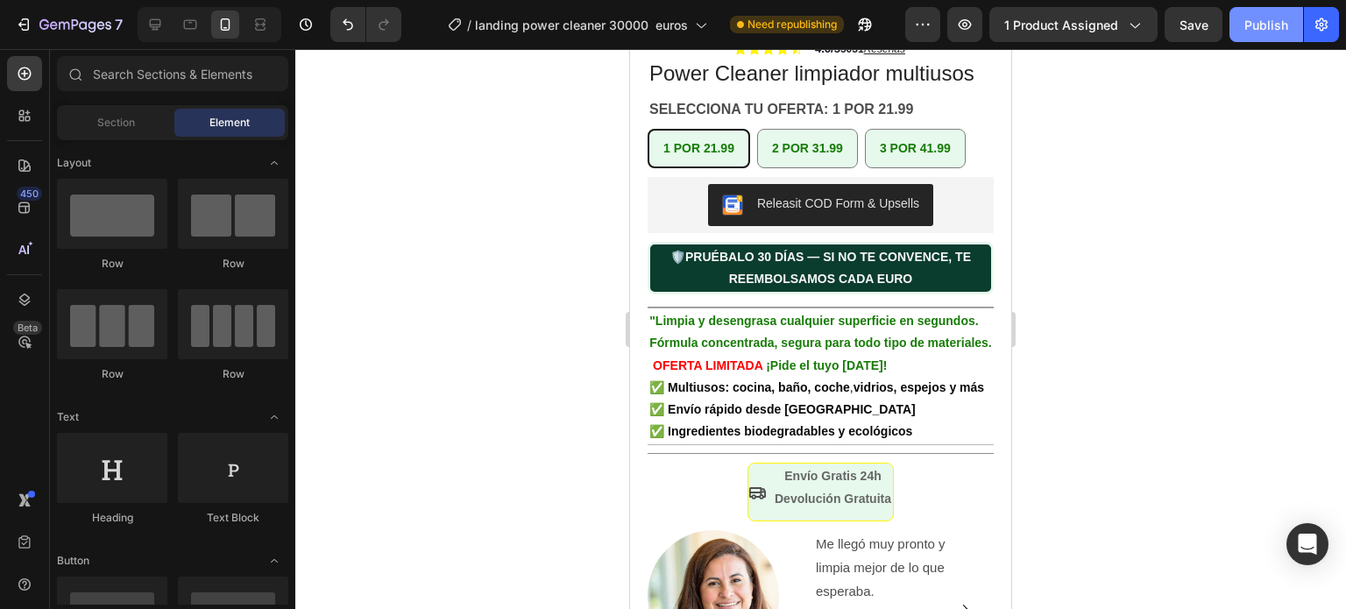
click at [1262, 29] on div "Publish" at bounding box center [1266, 25] width 44 height 18
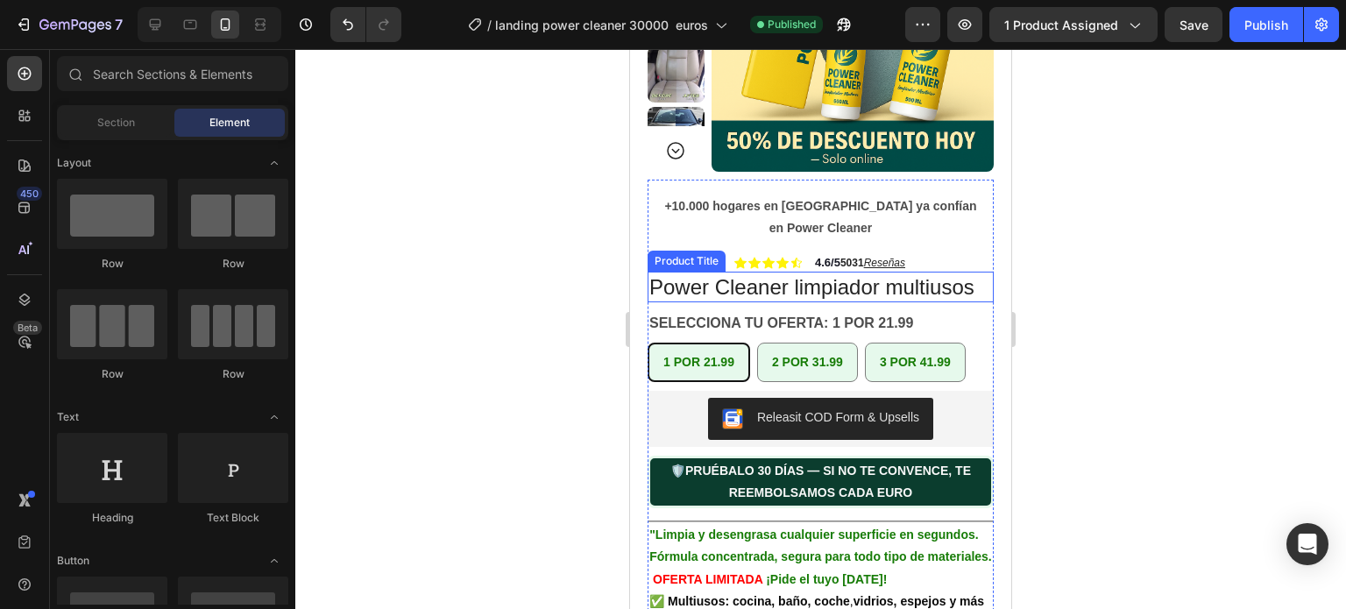
scroll to position [263, 0]
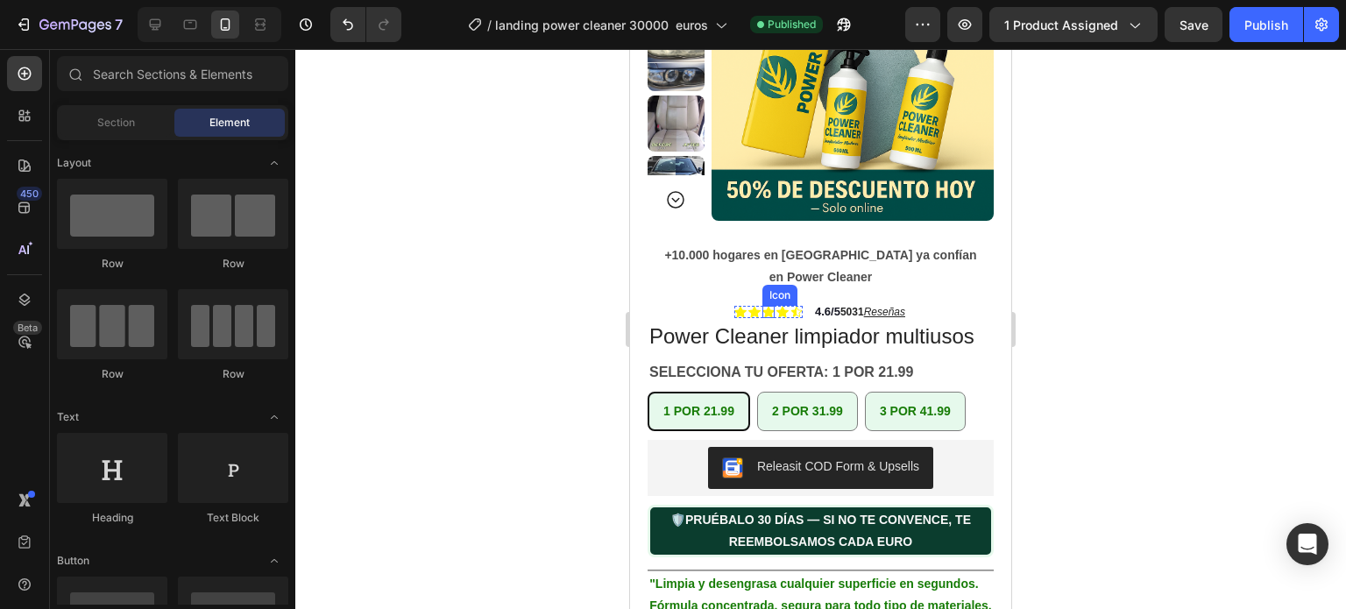
click at [762, 308] on icon at bounding box center [768, 312] width 12 height 12
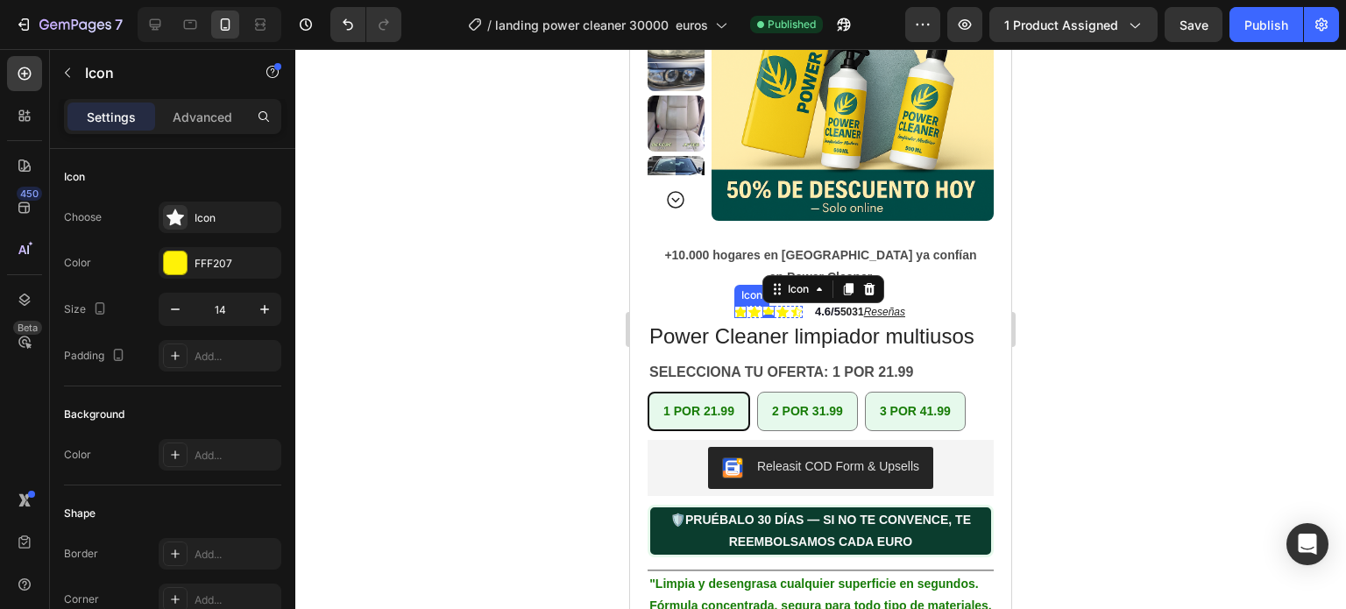
click at [734, 315] on icon at bounding box center [740, 312] width 12 height 11
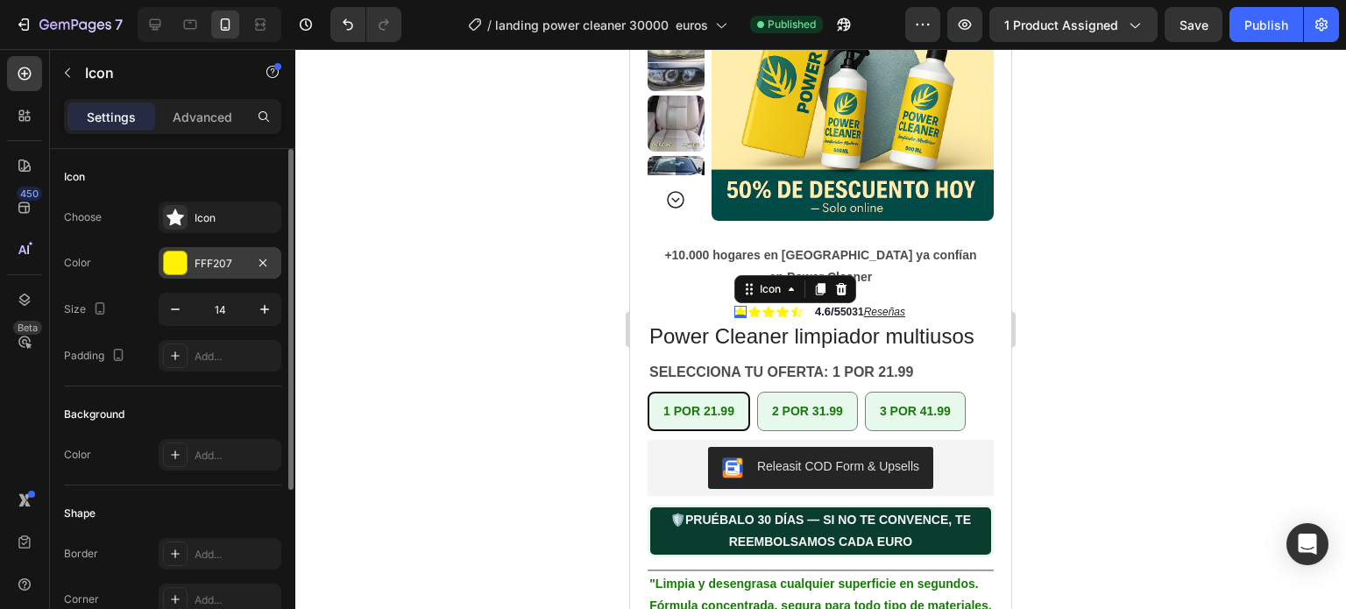
click at [174, 263] on div at bounding box center [175, 262] width 23 height 23
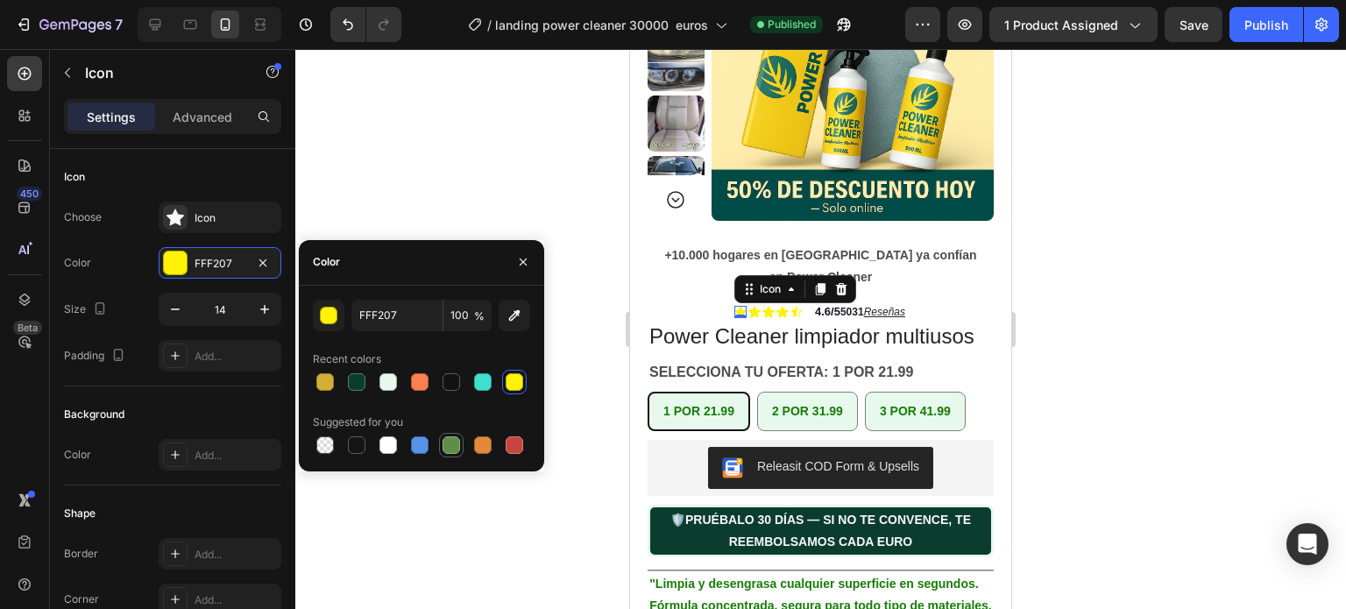
click at [449, 442] on div at bounding box center [451, 445] width 18 height 18
click at [352, 371] on div at bounding box center [356, 381] width 21 height 21
type input "0B3D2E"
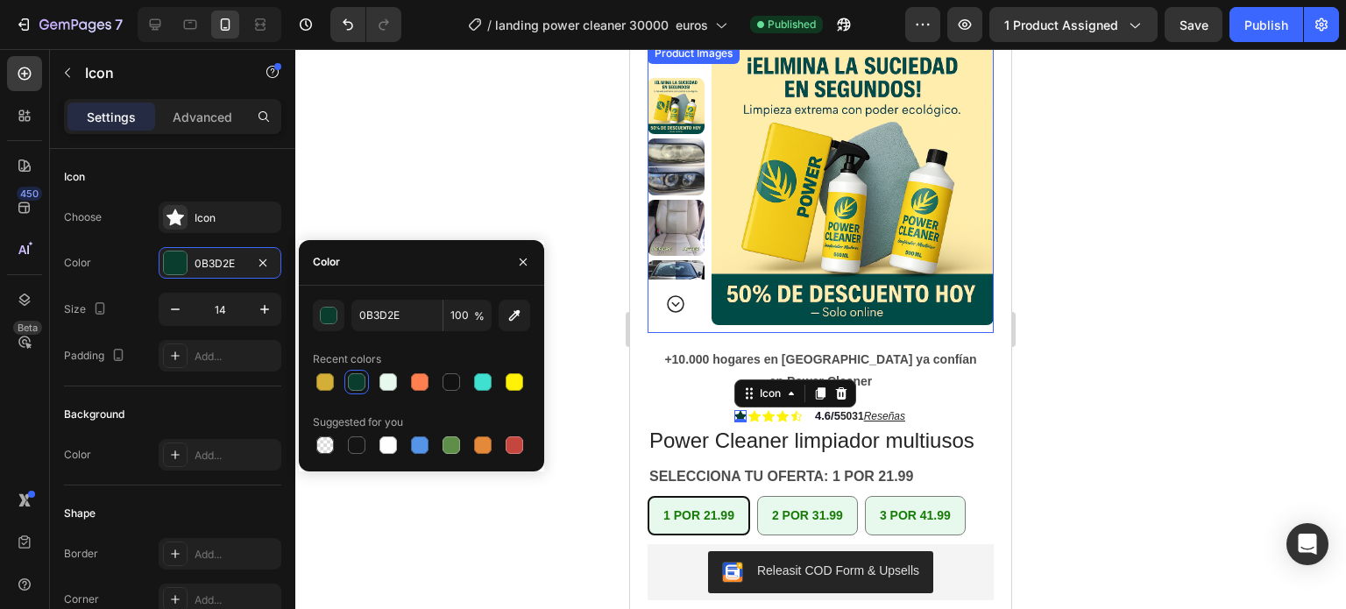
scroll to position [0, 0]
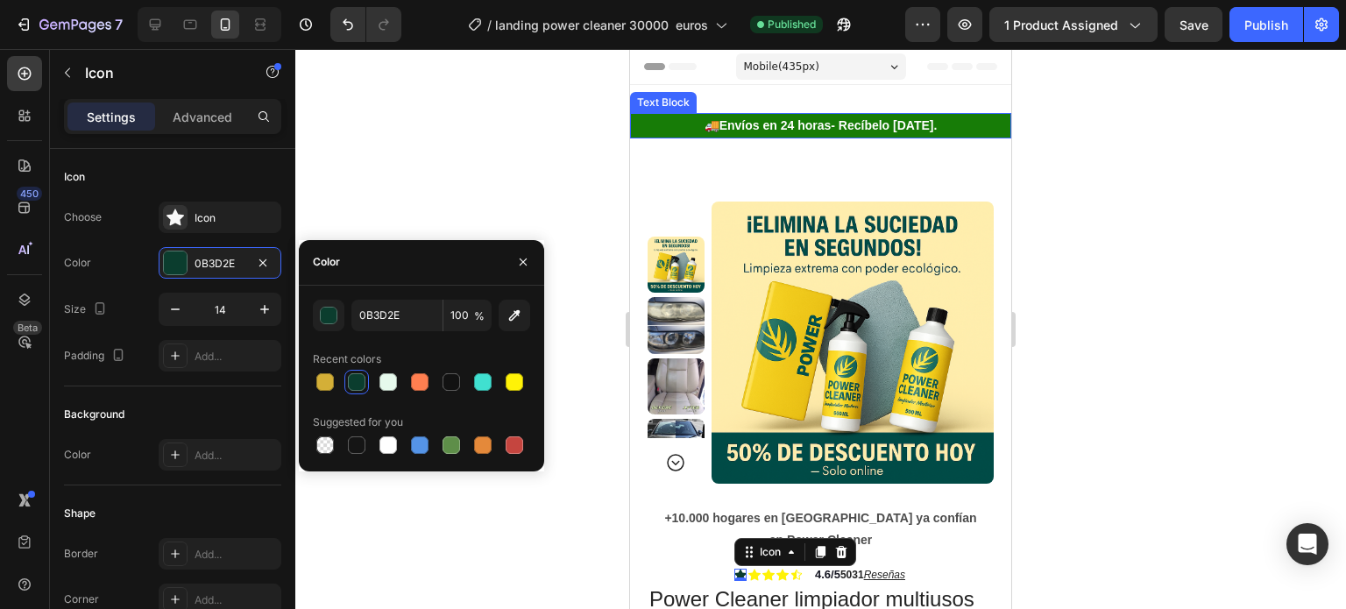
click at [660, 125] on p "🚚 Envíos en 24 horas- Recíbelo mañana." at bounding box center [821, 126] width 378 height 22
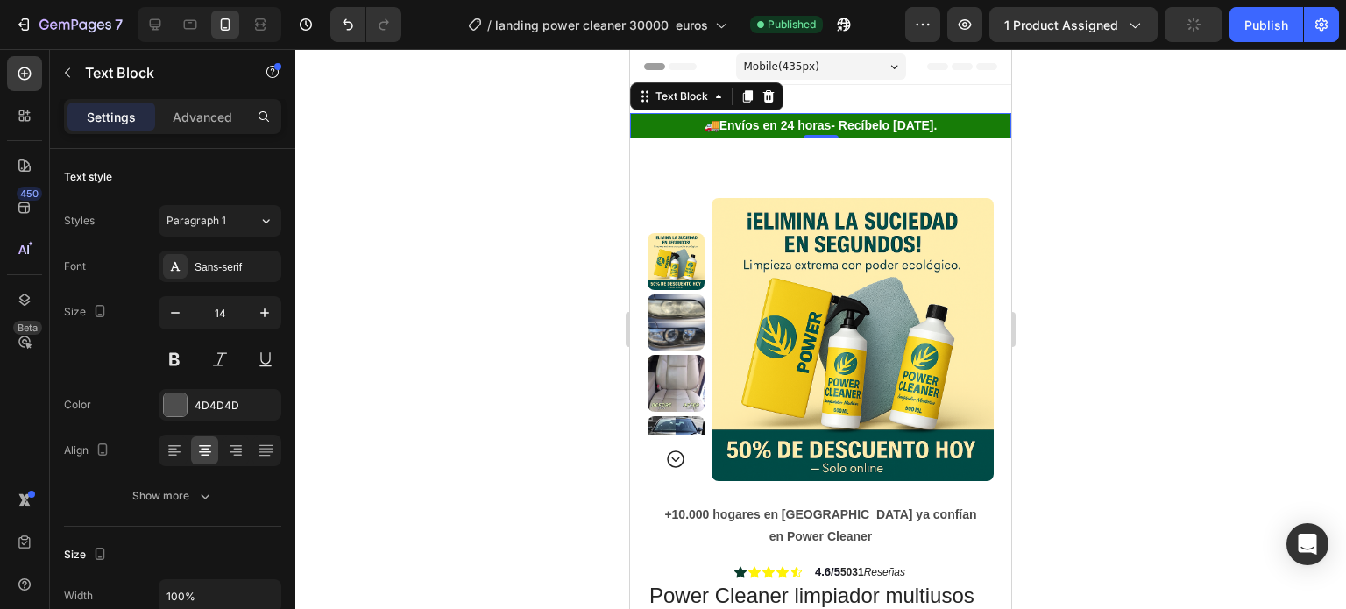
click at [675, 122] on p "🚚 Envíos en 24 horas- Recíbelo mañana." at bounding box center [821, 126] width 378 height 22
click at [669, 122] on p "🚚 Envíos en 24 horas- Recíbelo mañana." at bounding box center [821, 126] width 378 height 22
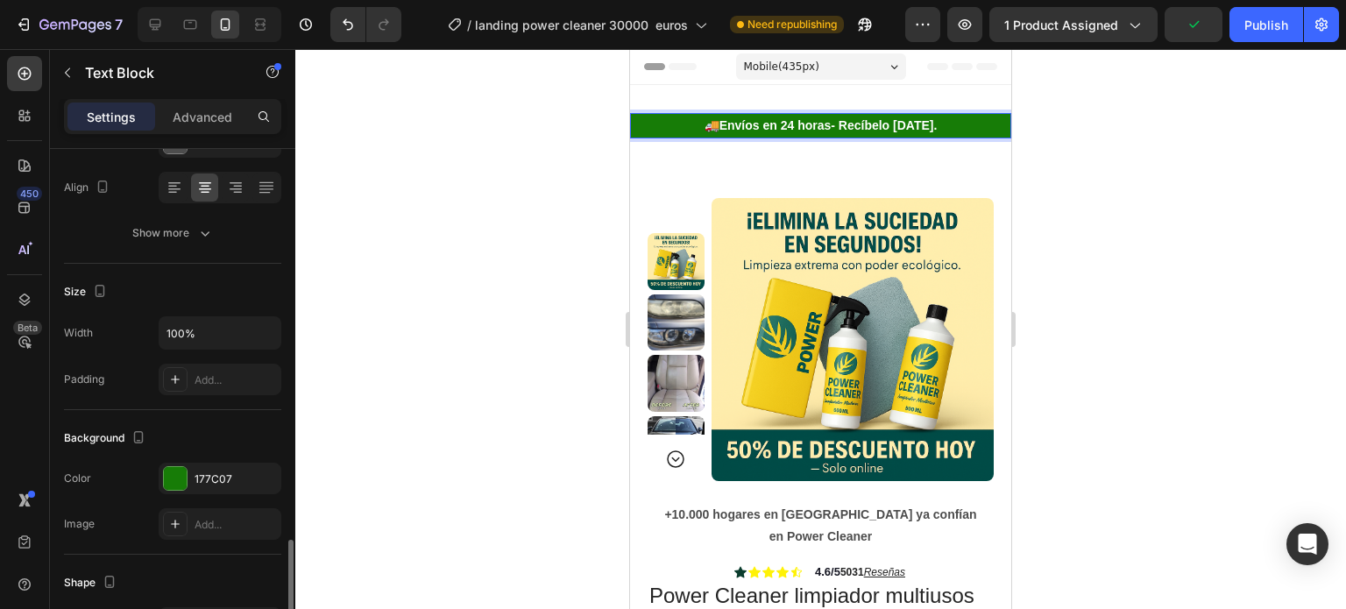
scroll to position [438, 0]
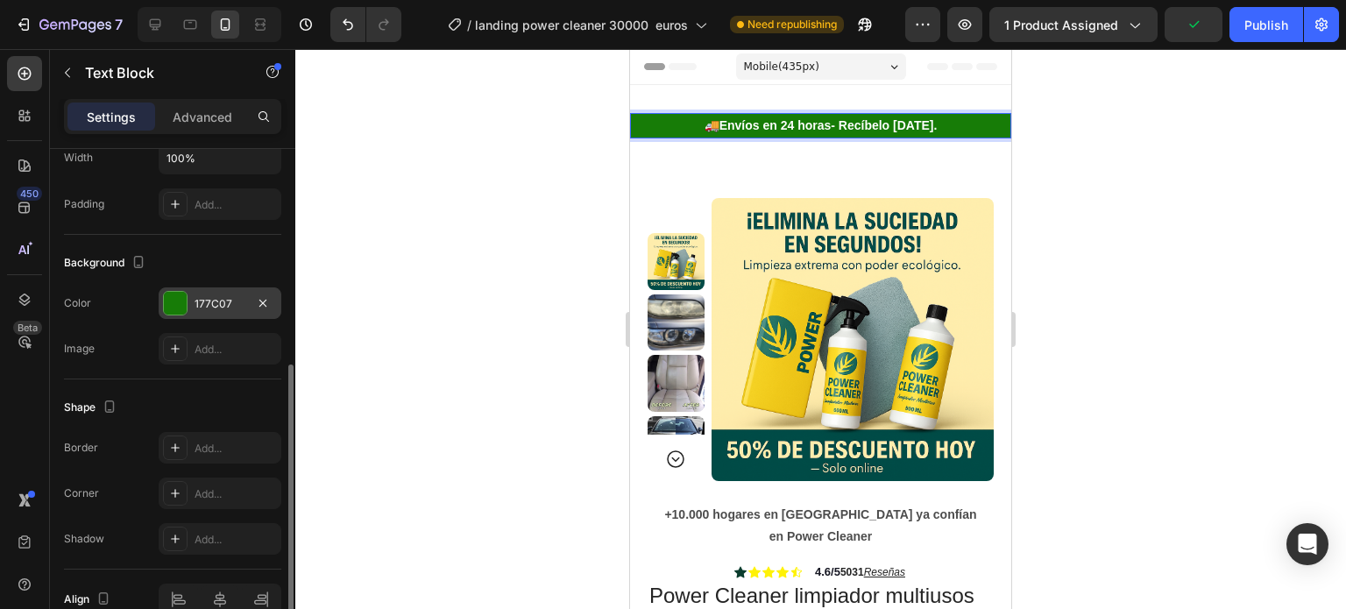
click at [218, 290] on div "177C07" at bounding box center [220, 303] width 123 height 32
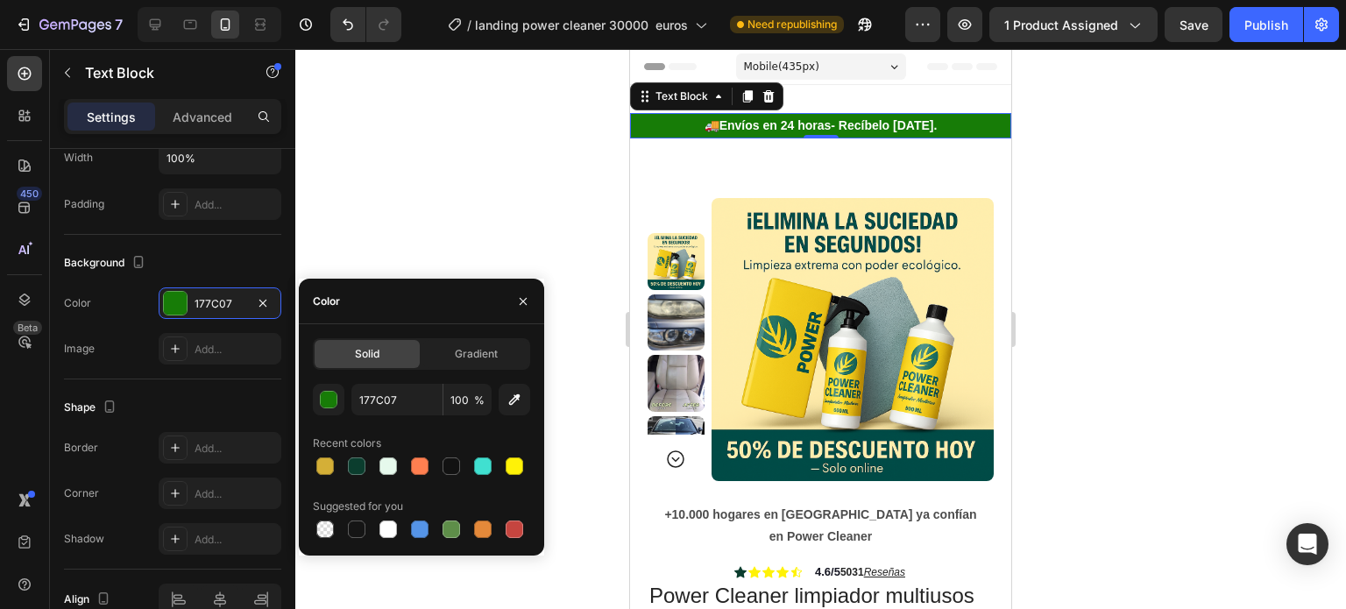
click at [1155, 339] on div at bounding box center [820, 329] width 1050 height 560
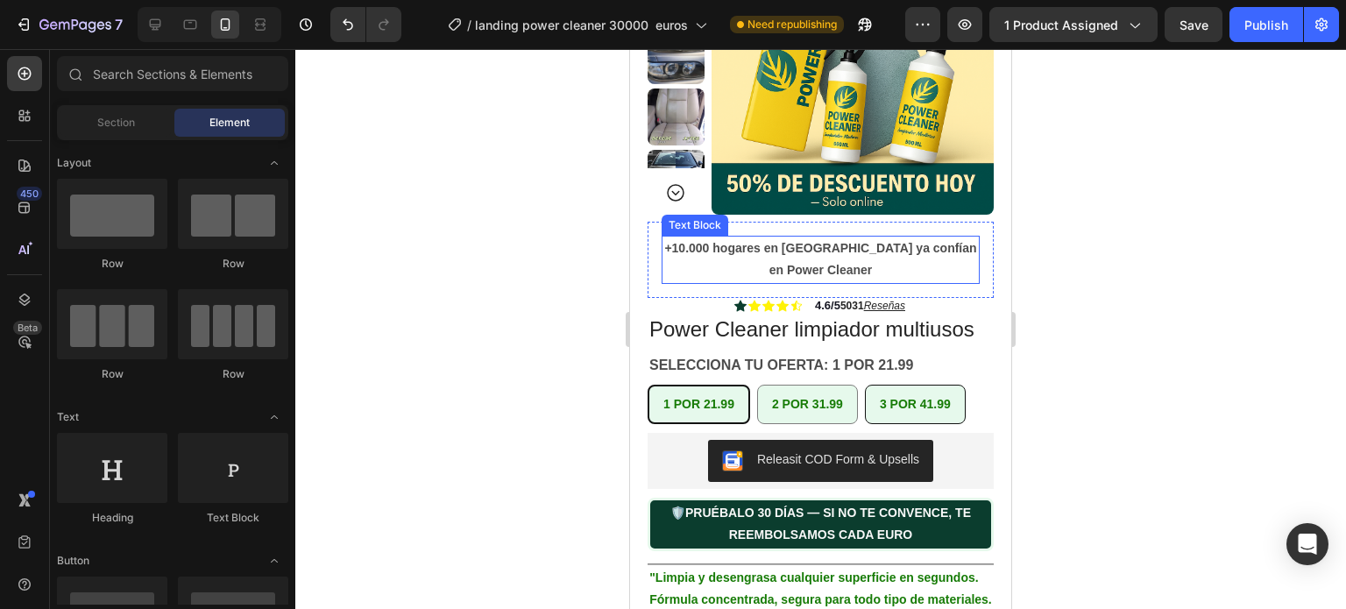
scroll to position [350, 0]
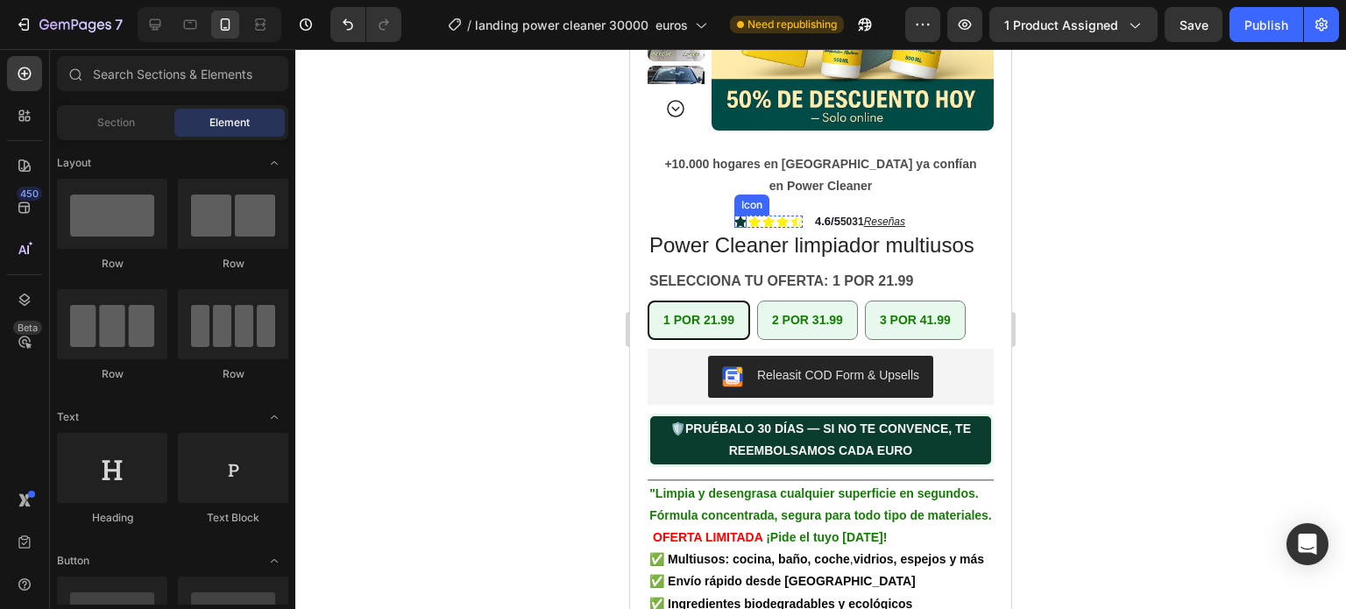
click at [734, 222] on icon at bounding box center [740, 221] width 12 height 12
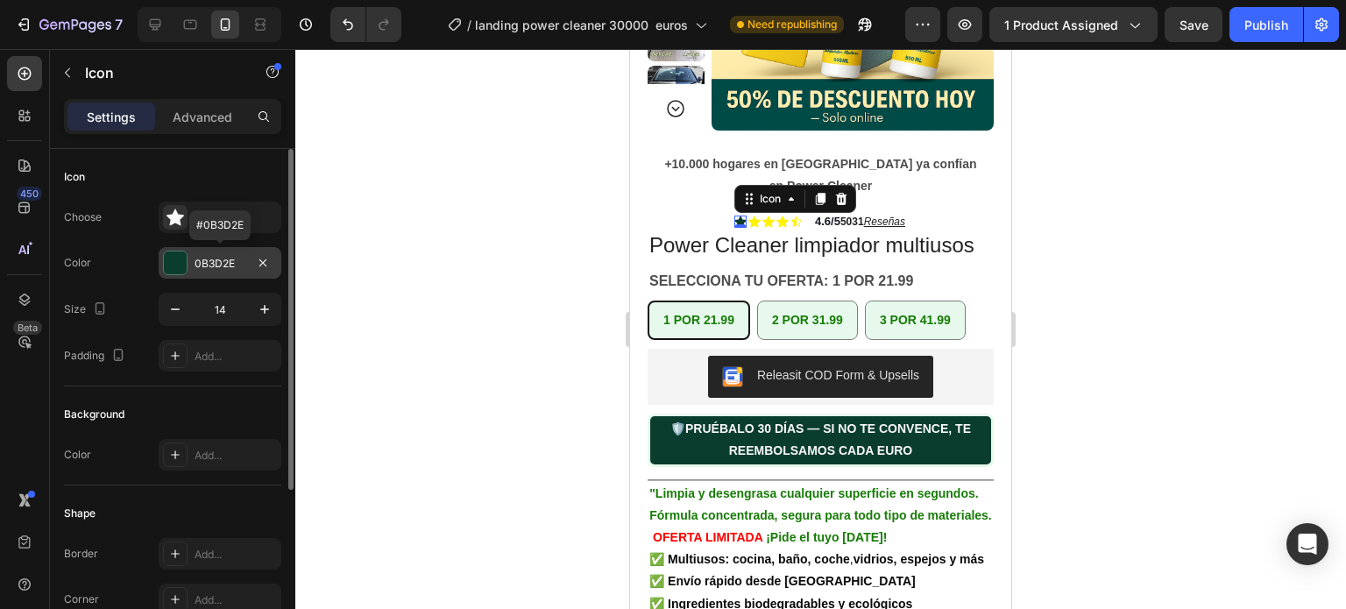
drag, startPoint x: 208, startPoint y: 267, endPoint x: 194, endPoint y: 262, distance: 14.2
click at [194, 262] on div "0B3D2E" at bounding box center [220, 263] width 123 height 32
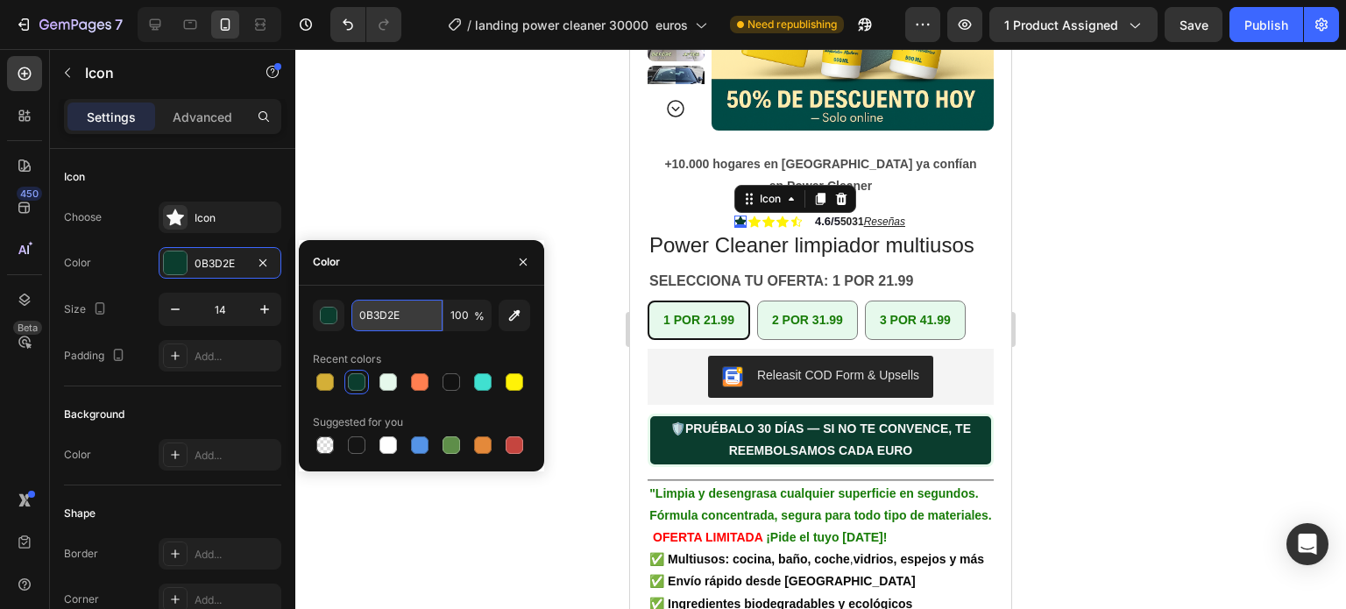
paste input "177C07"
type input "177C07"
click at [748, 218] on icon at bounding box center [754, 221] width 12 height 12
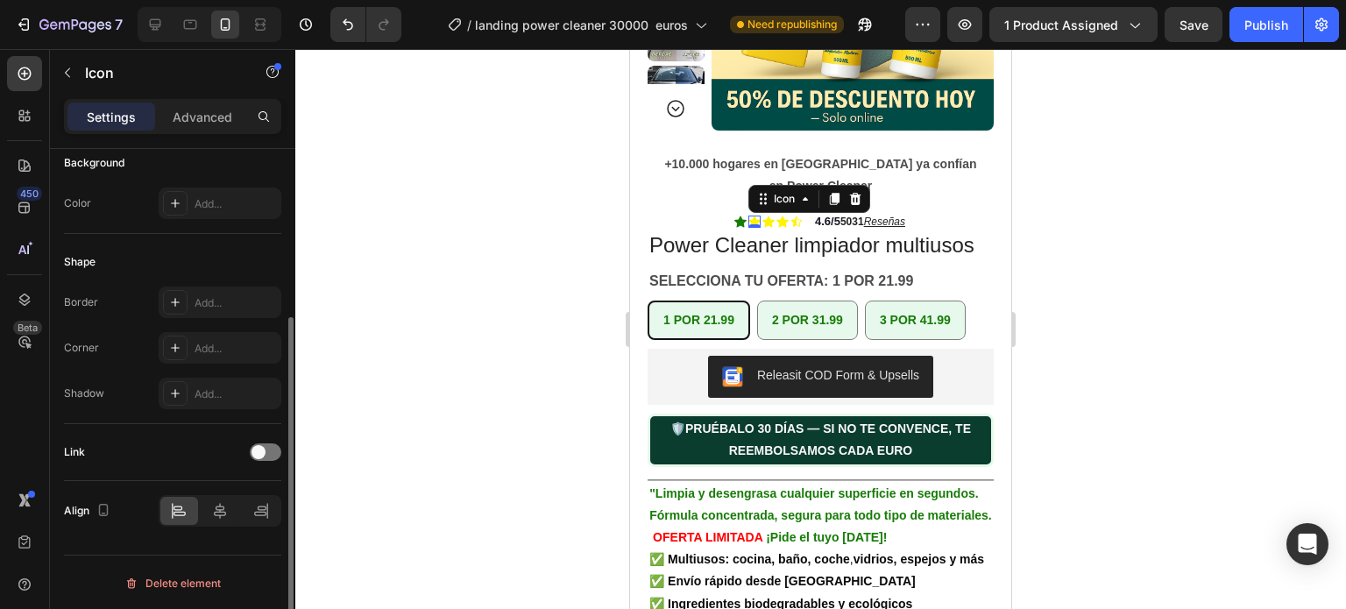
scroll to position [0, 0]
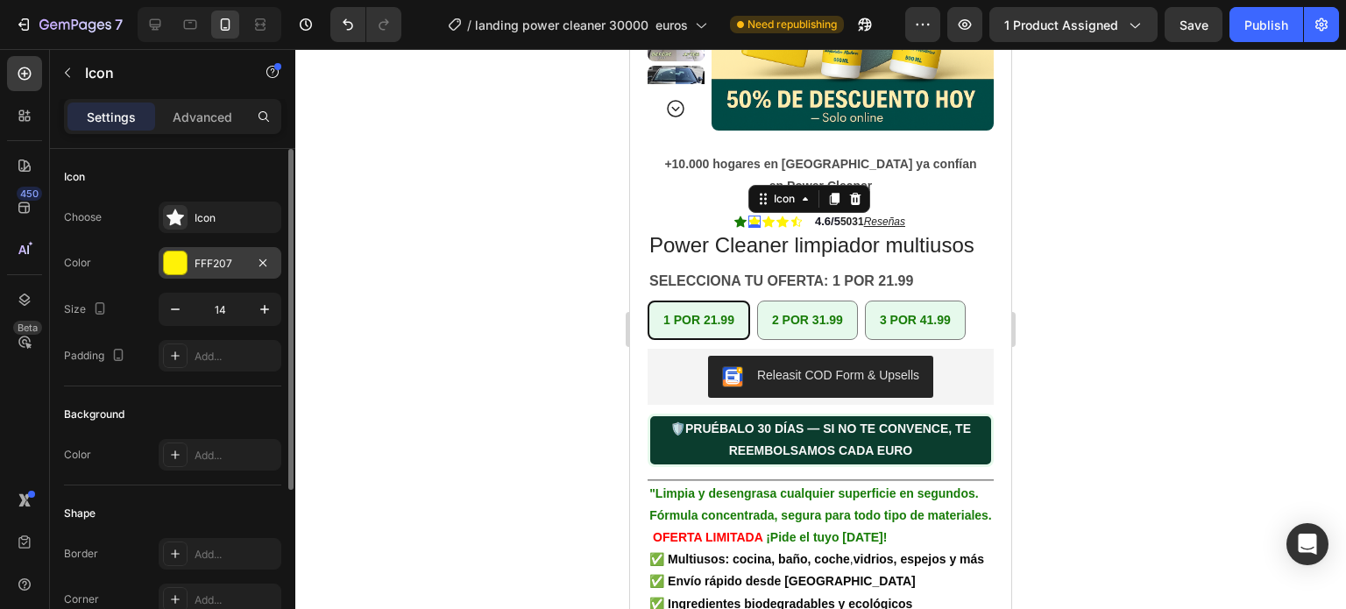
click at [199, 247] on div "FFF207" at bounding box center [220, 263] width 123 height 32
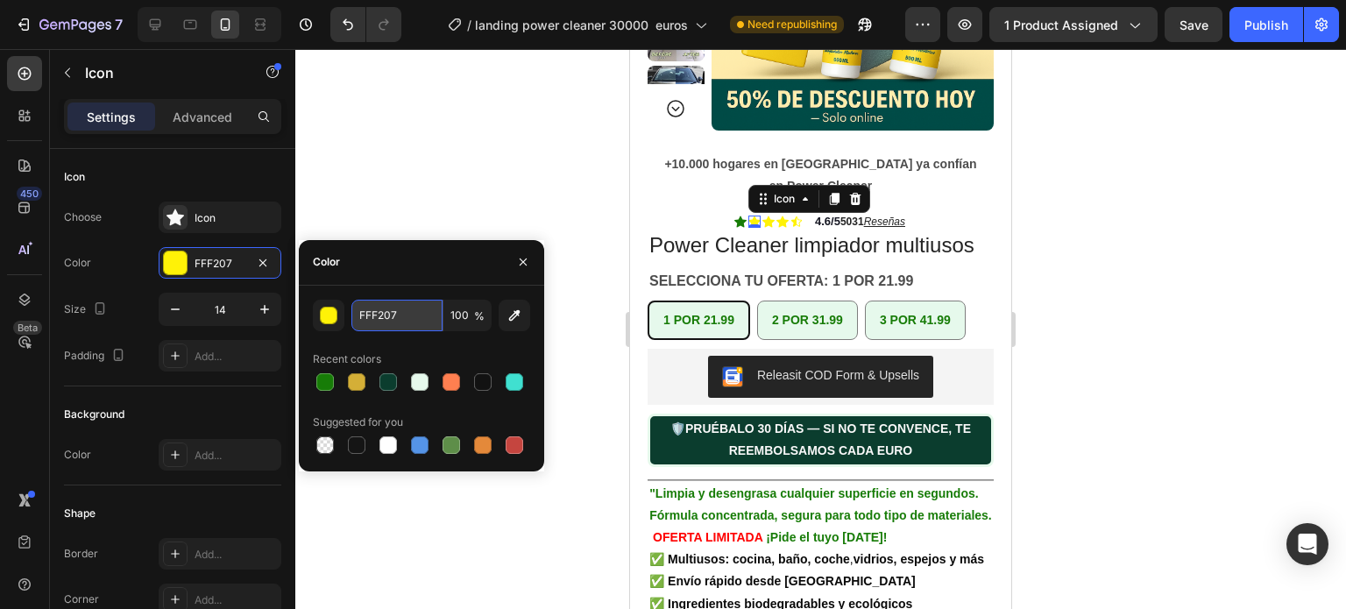
paste input "177C"
type input "177C07"
click at [762, 227] on icon at bounding box center [768, 221] width 12 height 12
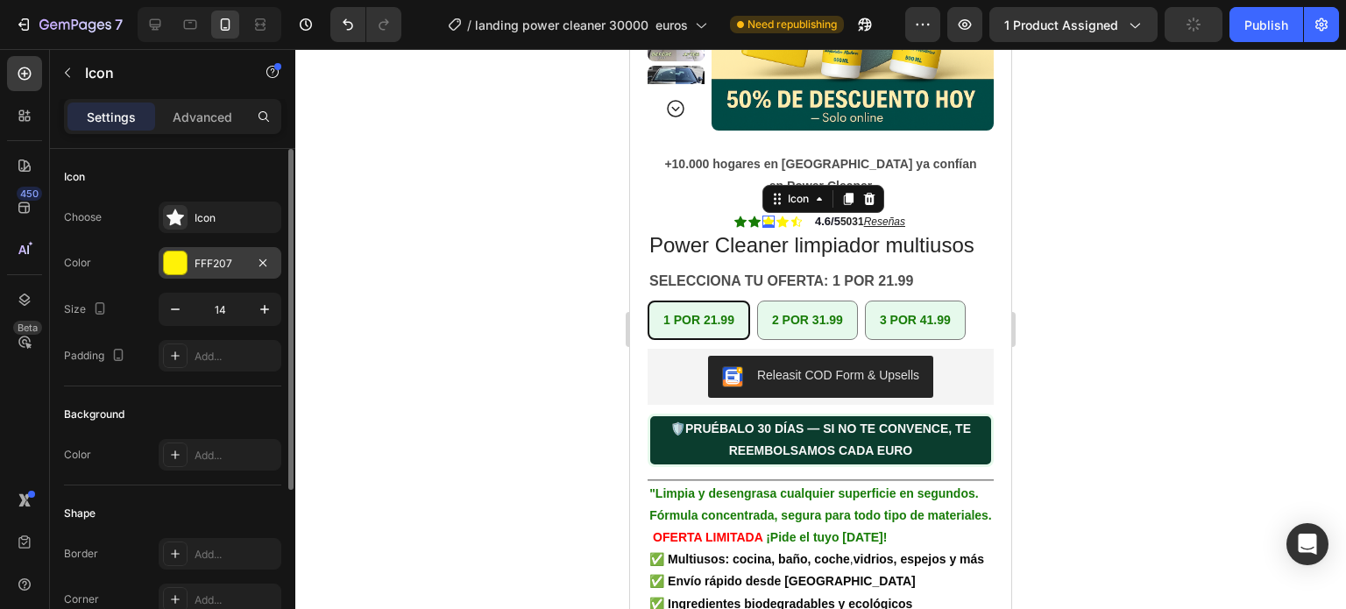
click at [231, 251] on div "FFF207" at bounding box center [220, 263] width 123 height 32
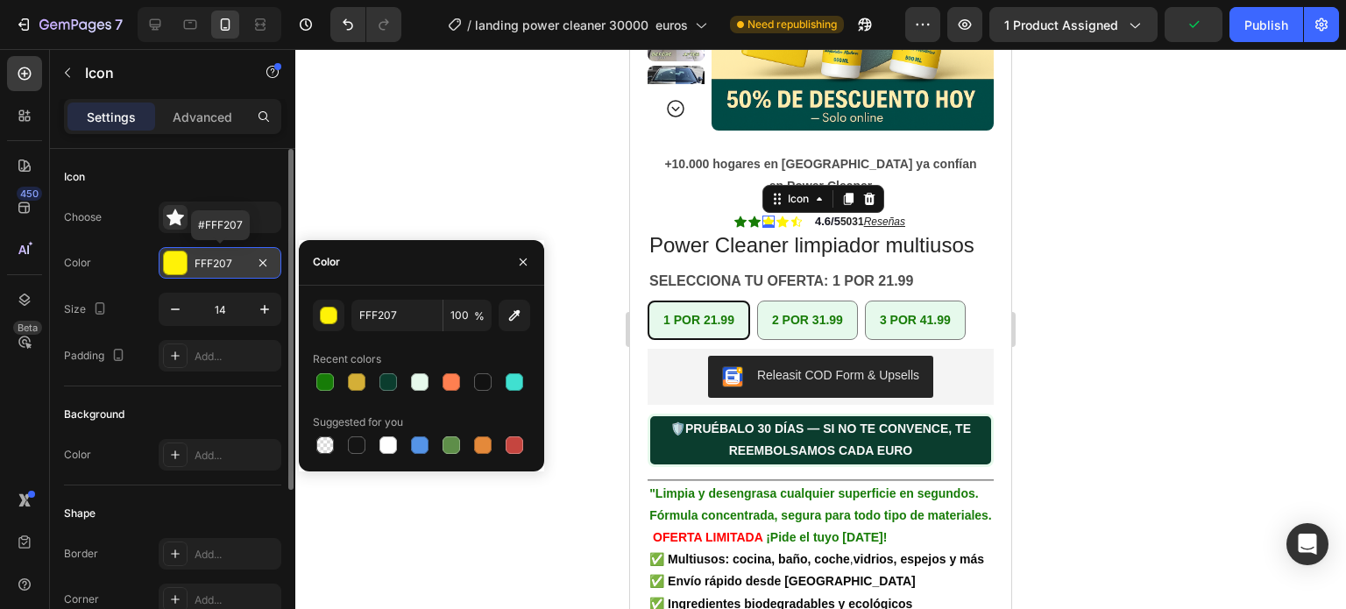
drag, startPoint x: 214, startPoint y: 258, endPoint x: 197, endPoint y: 260, distance: 16.7
click at [197, 260] on div "FFF207" at bounding box center [219, 264] width 51 height 16
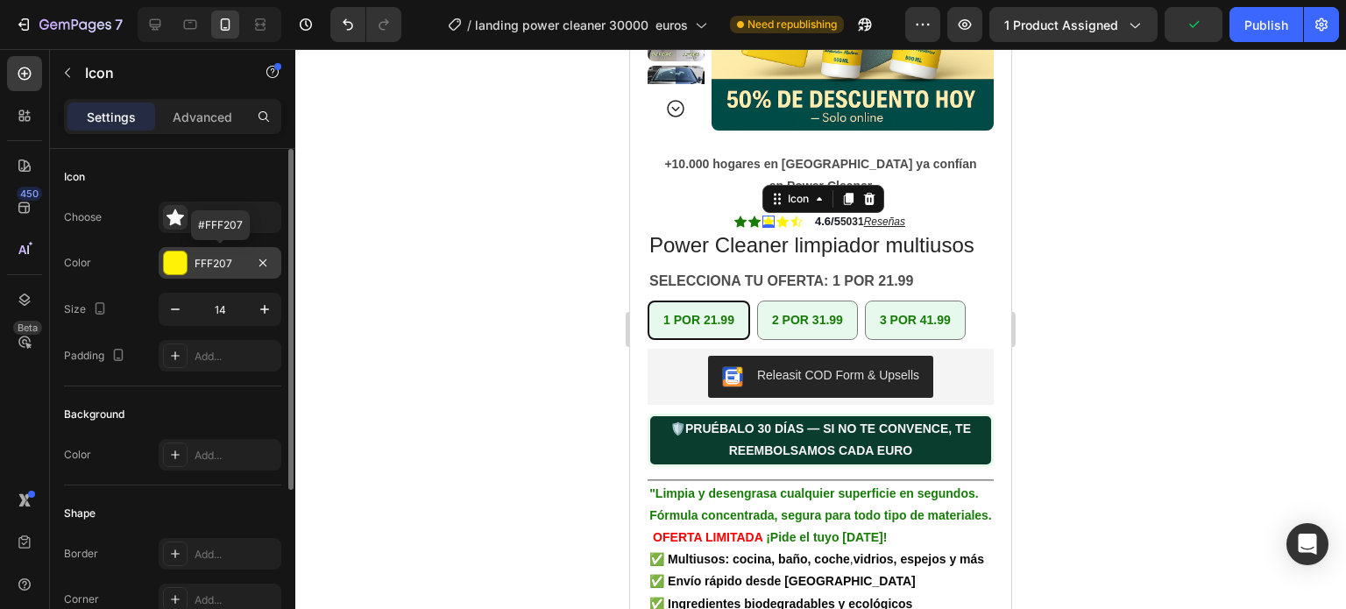
click at [217, 269] on div "FFF207" at bounding box center [219, 264] width 51 height 16
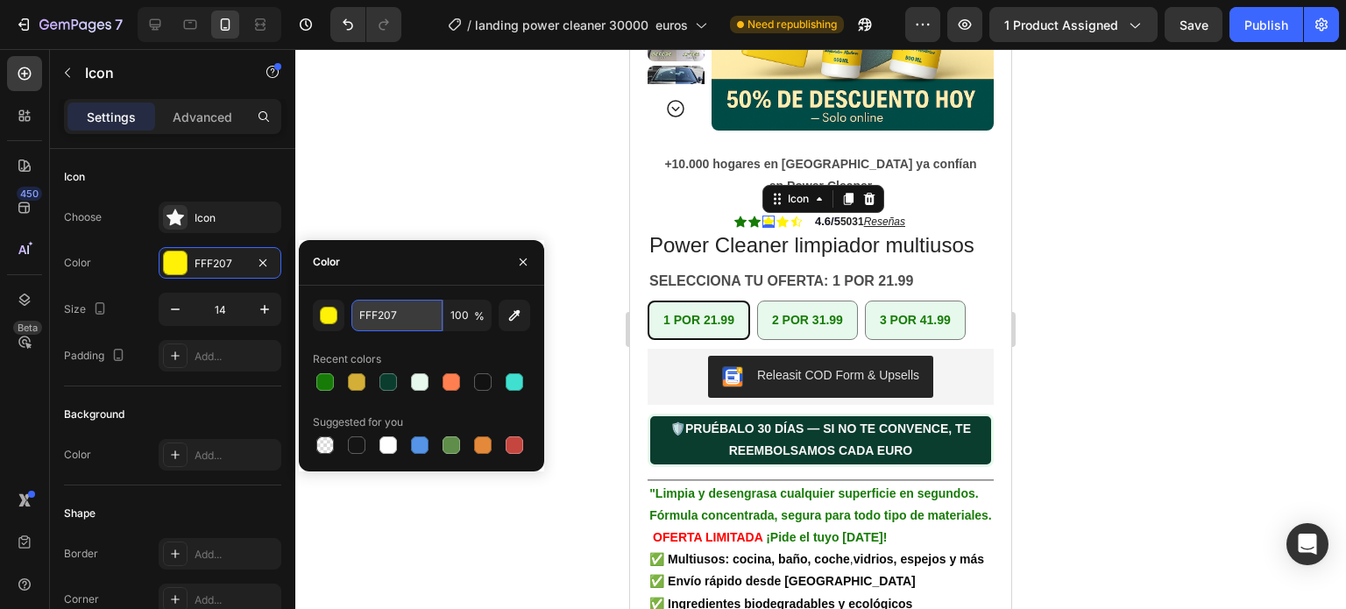
click at [377, 307] on input "FFF207" at bounding box center [396, 316] width 91 height 32
paste input "177C"
type input "177C07"
click at [776, 223] on icon at bounding box center [782, 220] width 12 height 11
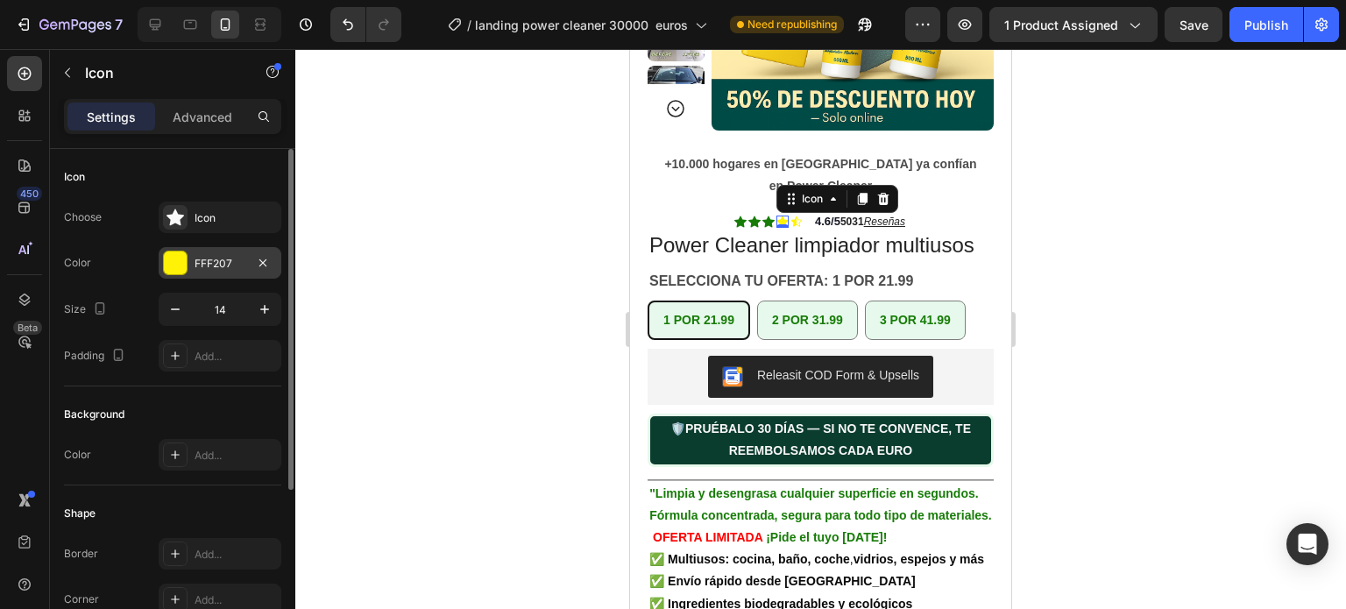
click at [214, 260] on div "FFF207" at bounding box center [219, 264] width 51 height 16
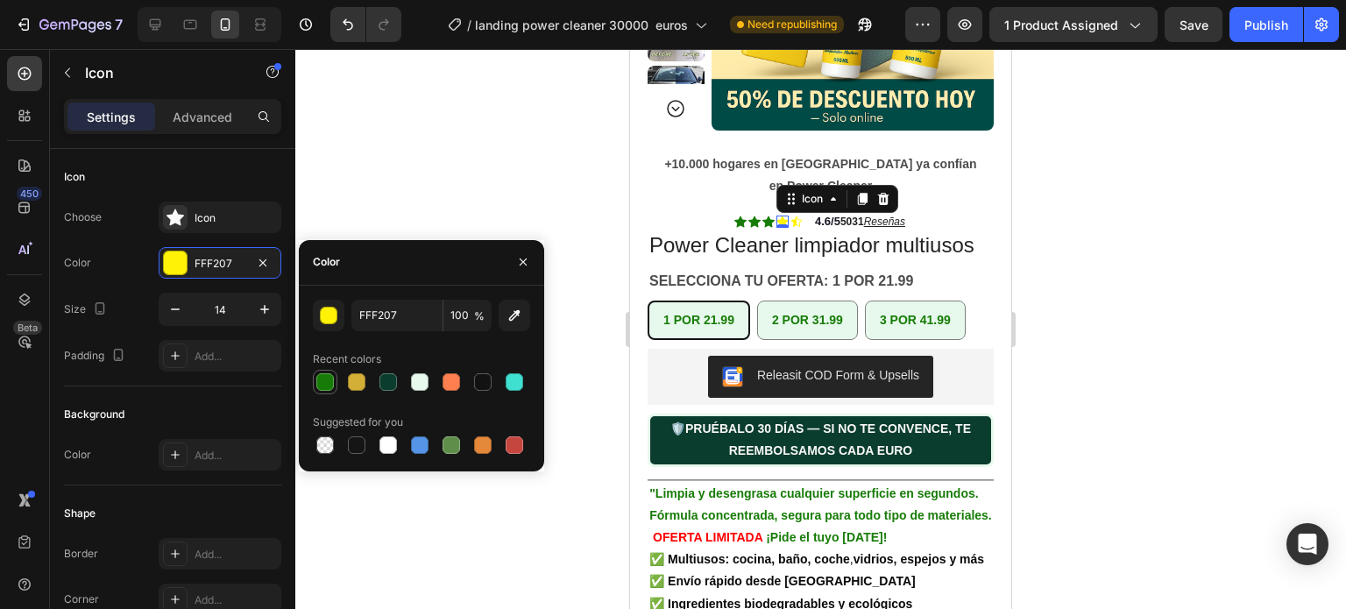
drag, startPoint x: 394, startPoint y: 310, endPoint x: 322, endPoint y: 381, distance: 101.0
click at [322, 381] on div at bounding box center [325, 382] width 18 height 18
type input "177C07"
click at [791, 224] on icon at bounding box center [796, 221] width 11 height 11
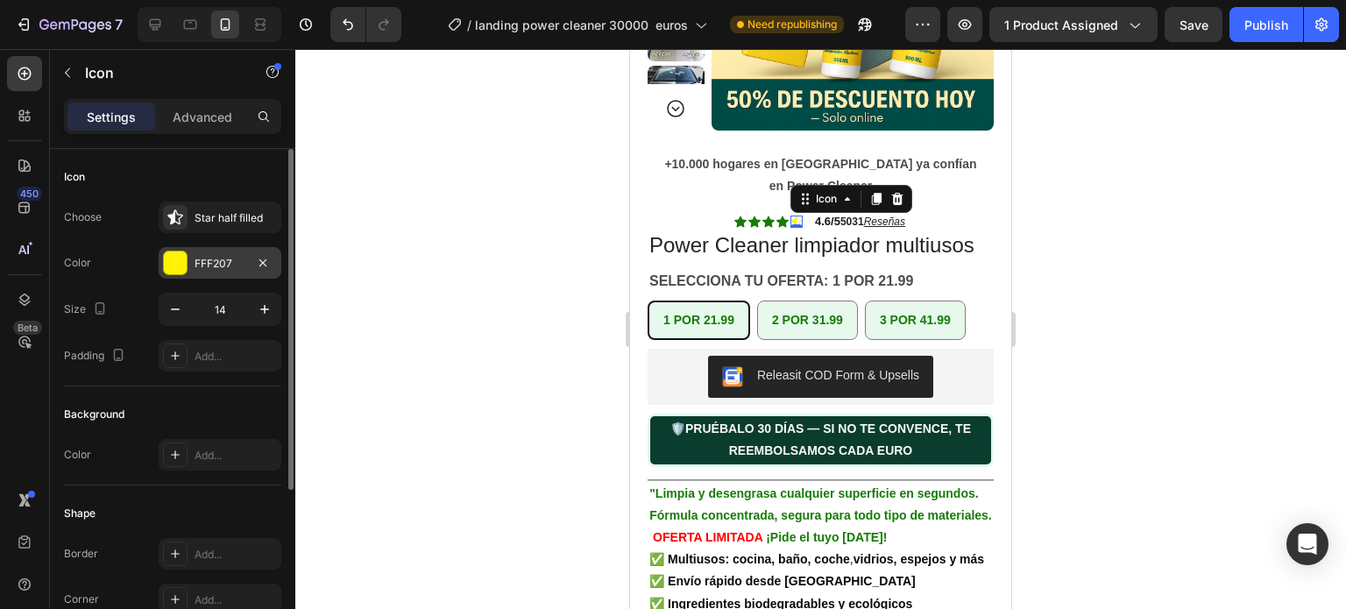
click at [210, 262] on div "FFF207" at bounding box center [219, 264] width 51 height 16
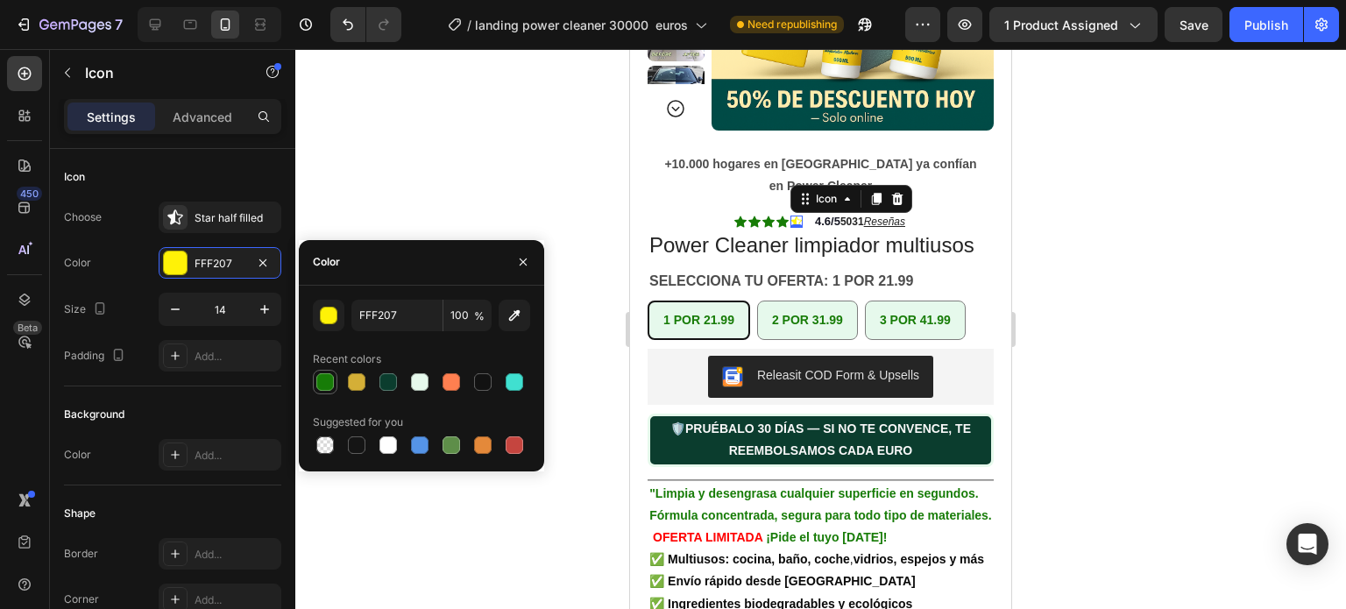
click at [324, 378] on div at bounding box center [325, 382] width 18 height 18
type input "177C07"
click at [1229, 329] on div at bounding box center [820, 329] width 1050 height 560
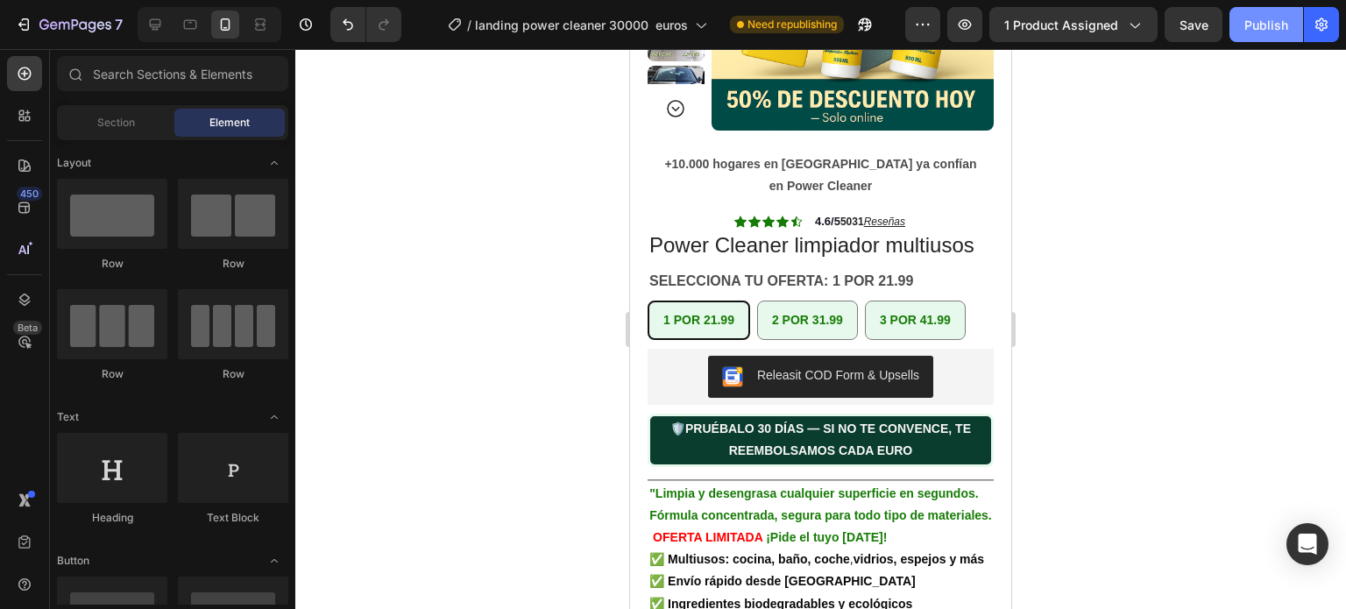
click at [1259, 23] on div "Publish" at bounding box center [1266, 25] width 44 height 18
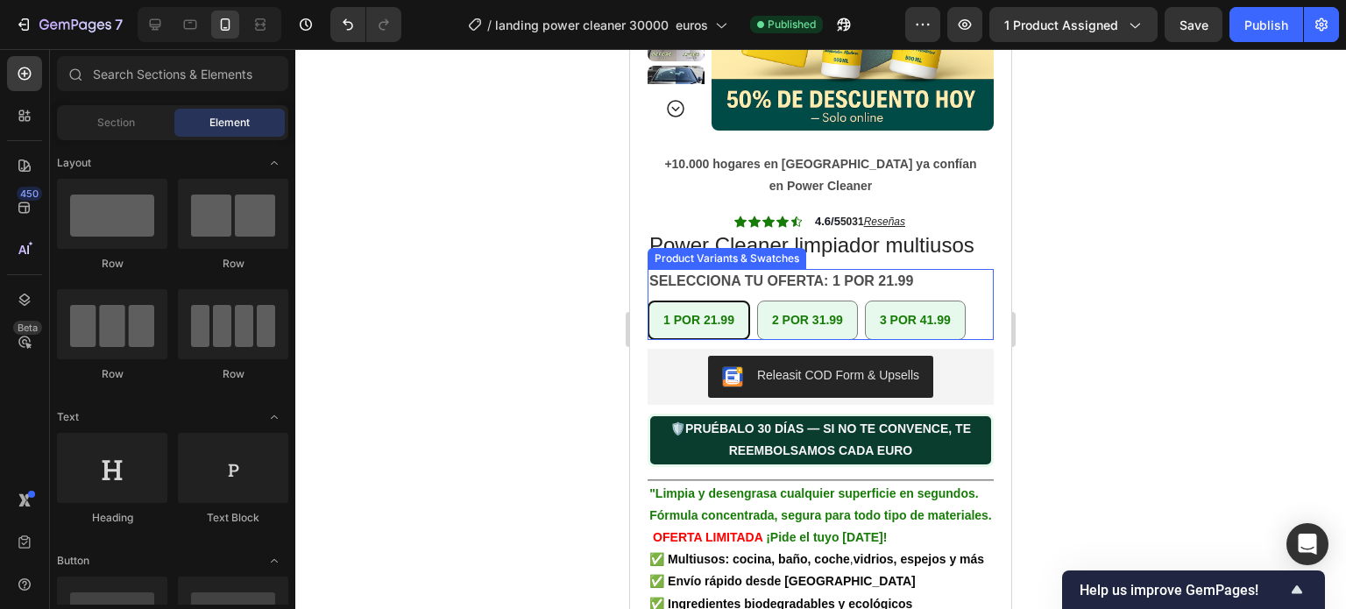
click at [875, 296] on div "SELECCIONA TU OFERTA: 1 POR 21.99 1 POR 21.99 1 POR 21.99 1 POR 21.99 2 POR 31.…" at bounding box center [820, 304] width 346 height 71
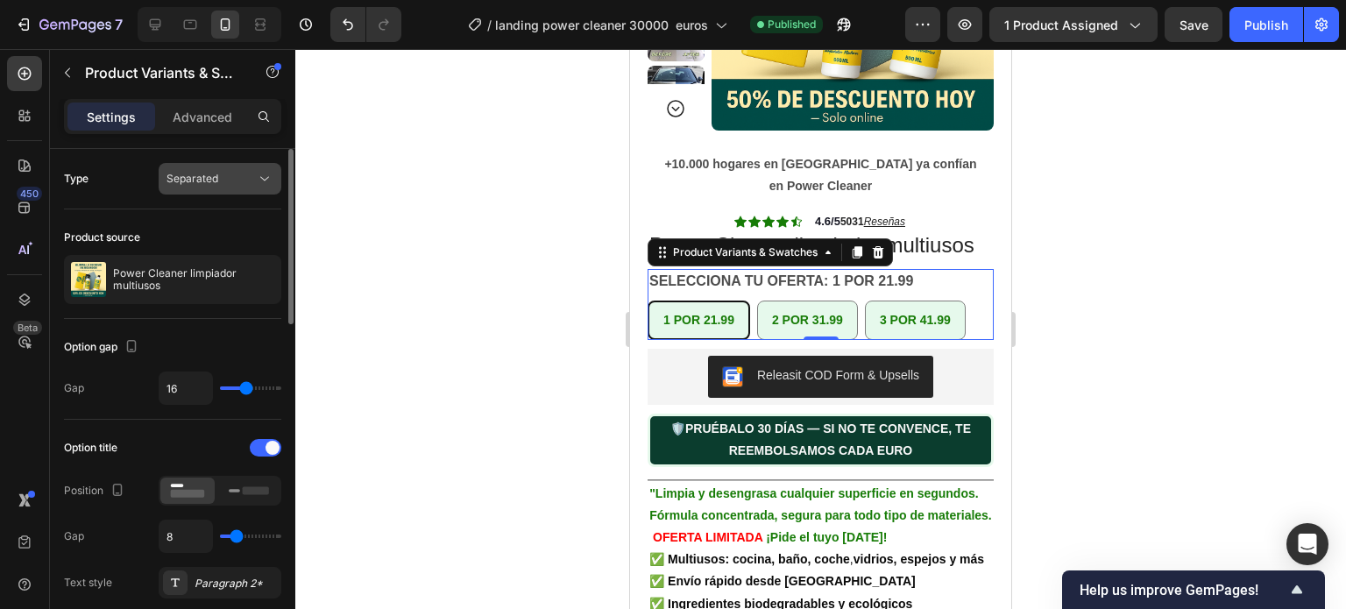
click at [272, 171] on icon at bounding box center [265, 179] width 18 height 18
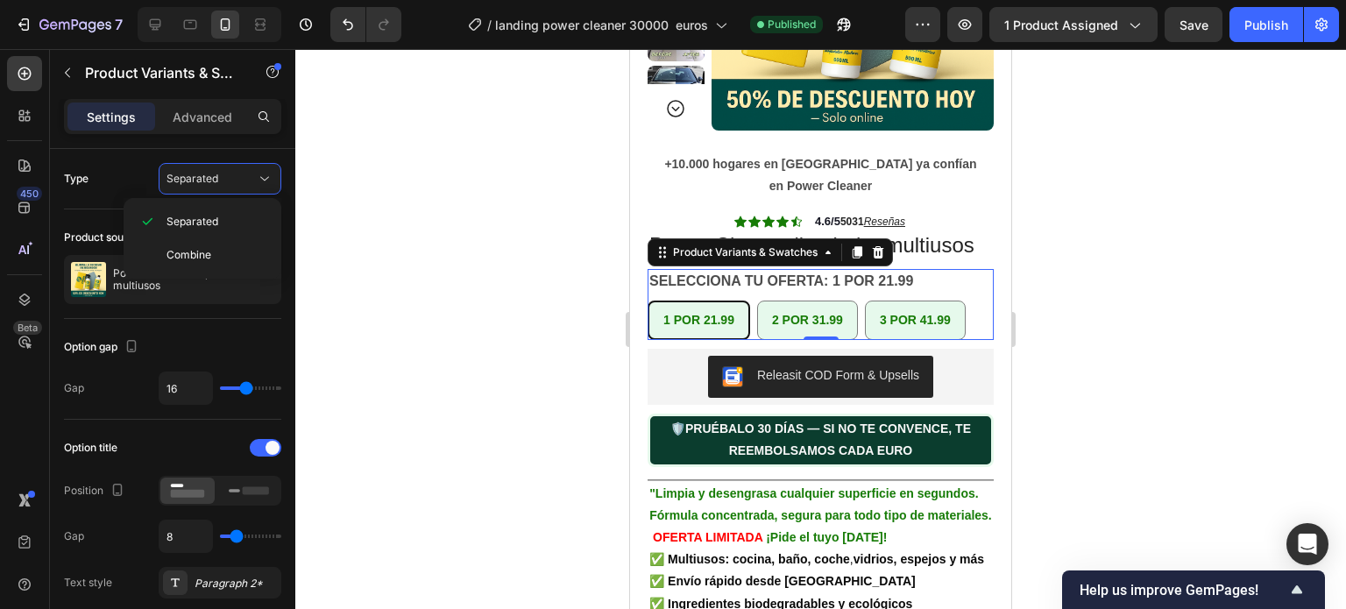
click at [369, 216] on div at bounding box center [820, 329] width 1050 height 560
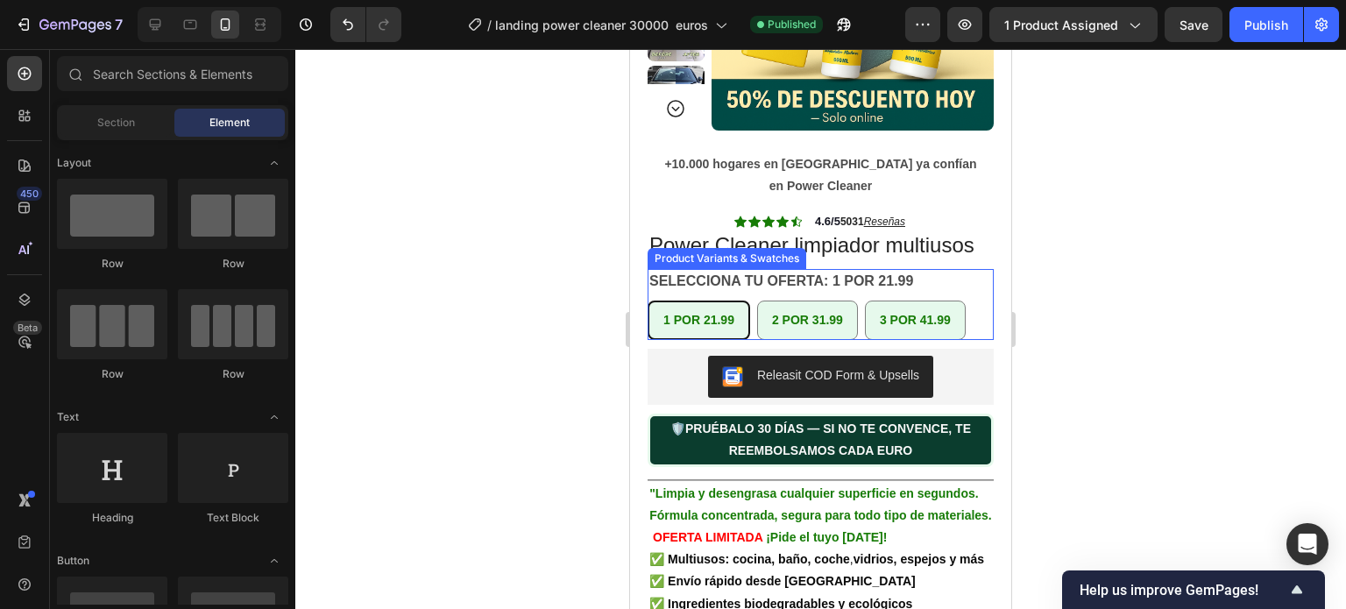
click at [962, 288] on div "SELECCIONA TU OFERTA: 1 POR 21.99 1 POR 21.99 1 POR 21.99 1 POR 21.99 2 POR 31.…" at bounding box center [820, 304] width 346 height 71
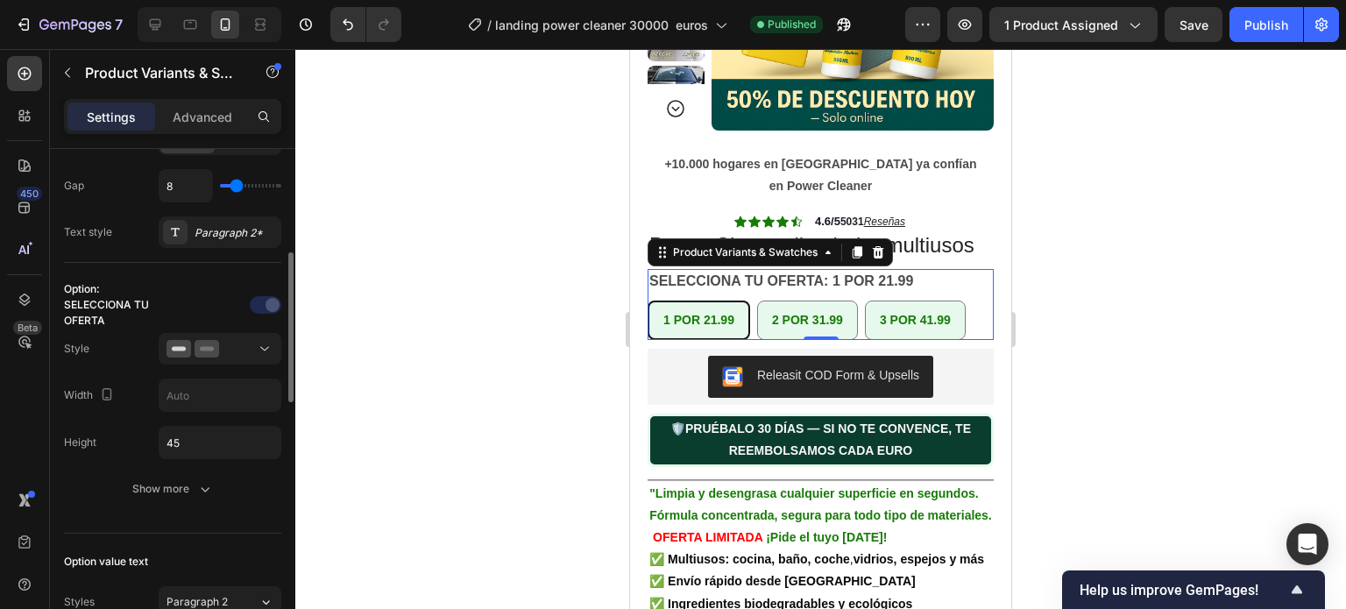
scroll to position [175, 0]
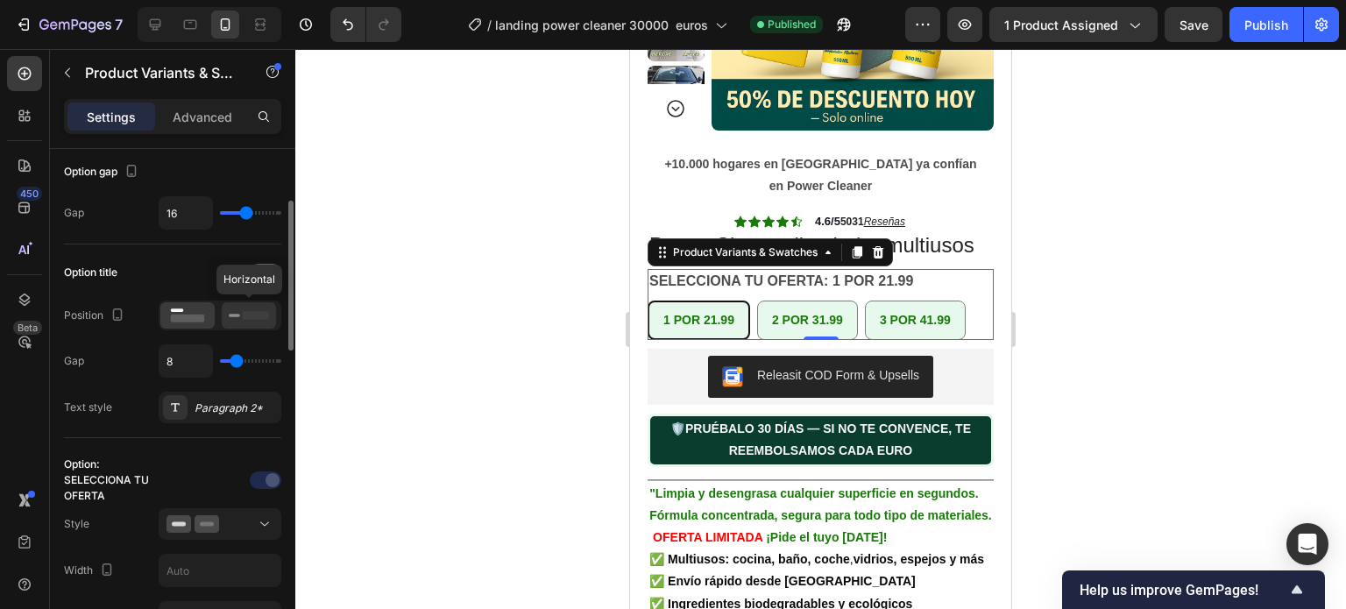
click at [251, 314] on rect at bounding box center [256, 315] width 26 height 8
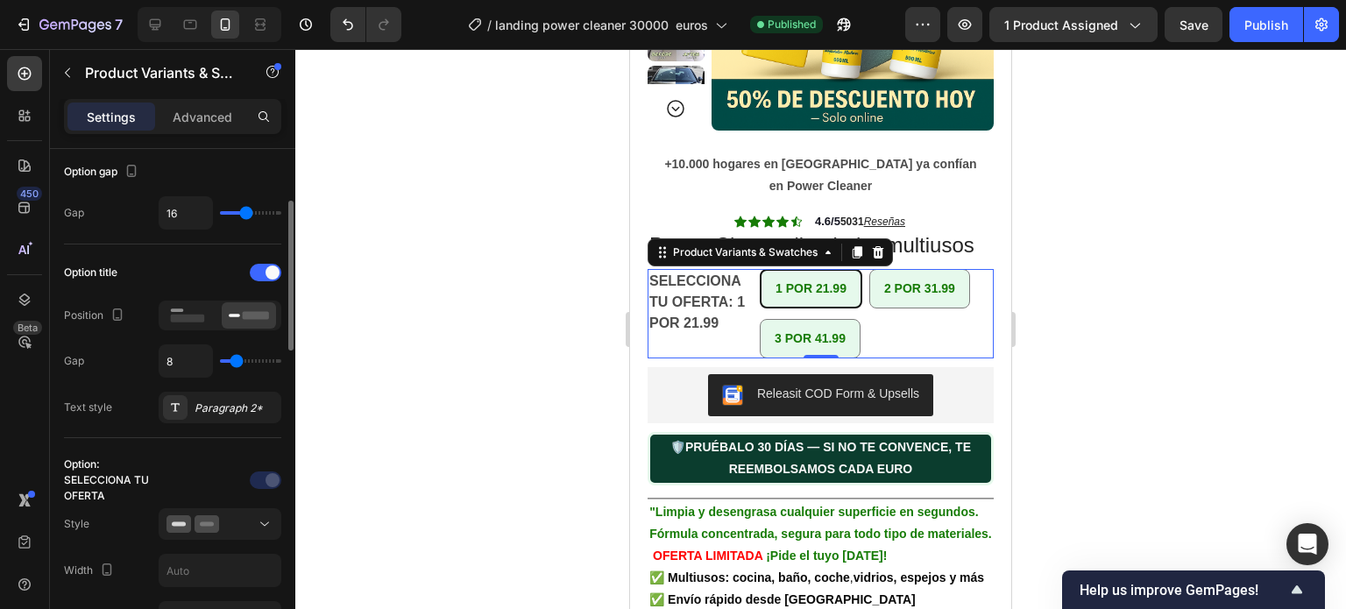
click at [186, 298] on div "Option title Position Gap 8 Text style Paragraph 2*" at bounding box center [172, 340] width 217 height 165
click at [182, 317] on rect at bounding box center [188, 318] width 34 height 8
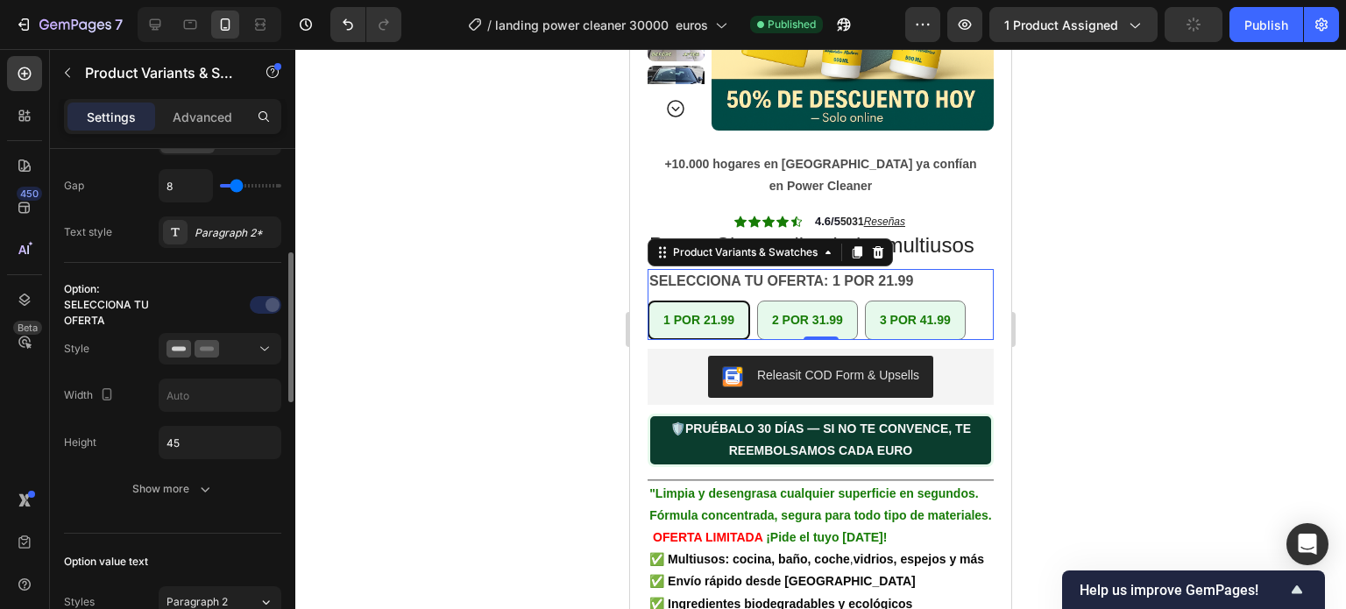
scroll to position [526, 0]
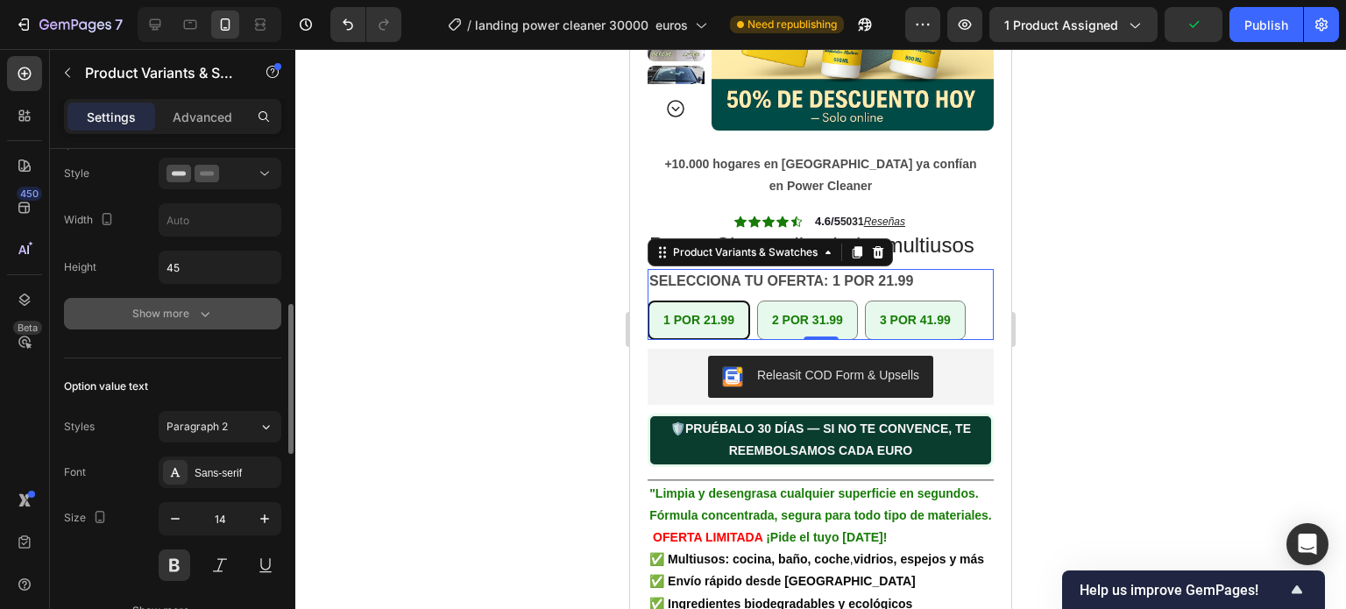
click at [183, 307] on div "Show more" at bounding box center [172, 314] width 81 height 18
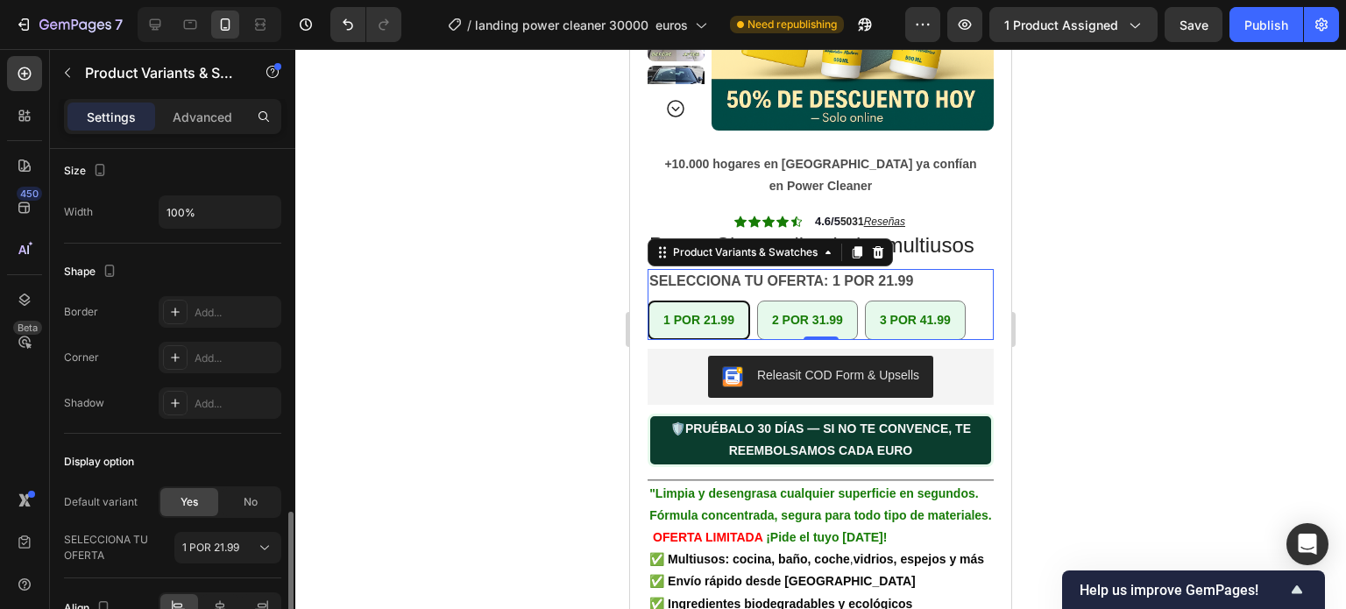
scroll to position [1577, 0]
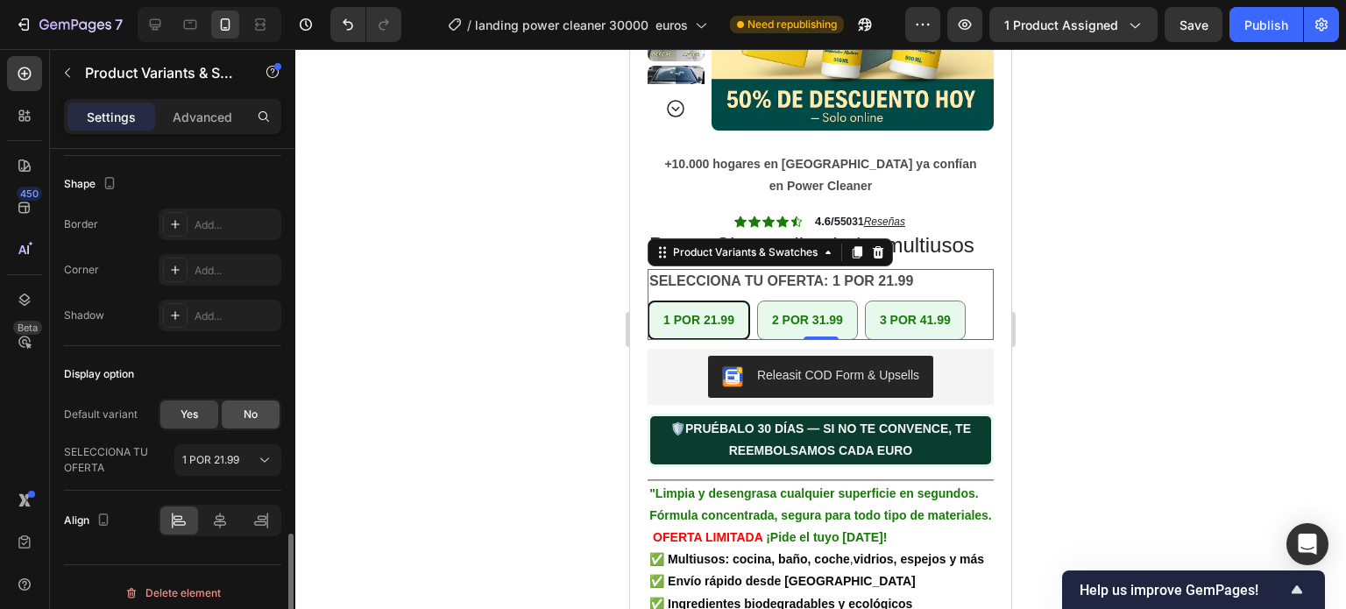
click at [249, 408] on span "No" at bounding box center [251, 414] width 14 height 16
click at [192, 409] on span "Yes" at bounding box center [189, 414] width 18 height 16
radio input "true"
click at [1268, 13] on button "Publish" at bounding box center [1266, 24] width 74 height 35
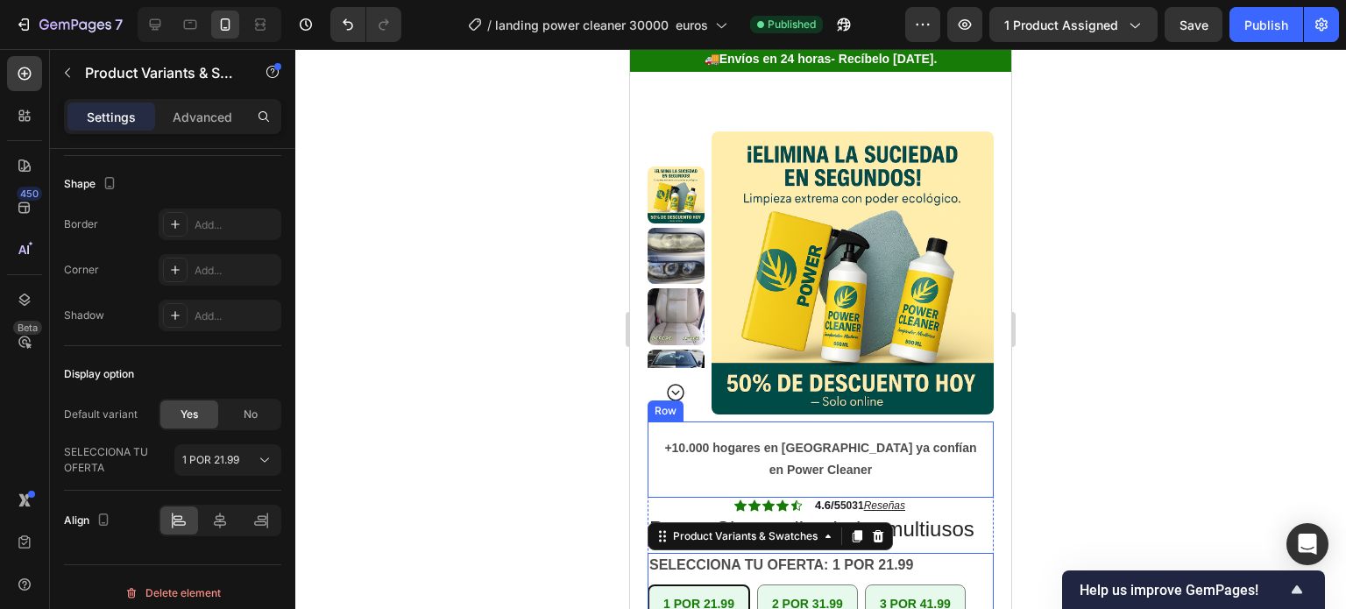
scroll to position [0, 0]
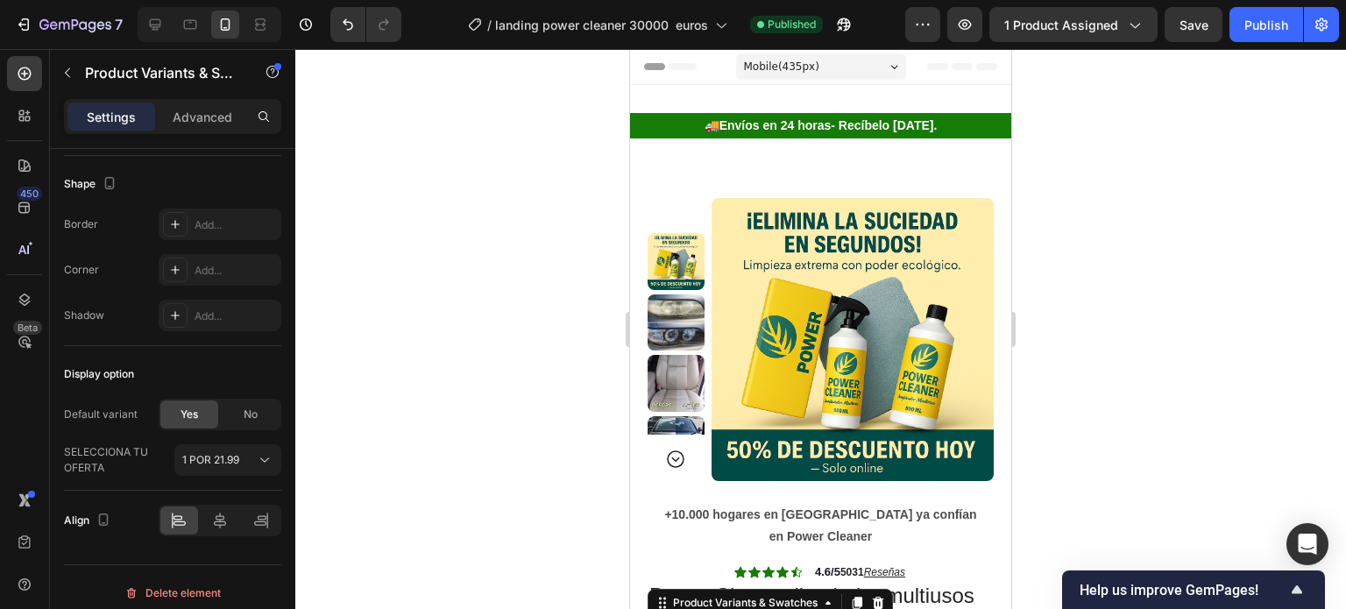
click at [890, 65] on icon at bounding box center [894, 67] width 8 height 4
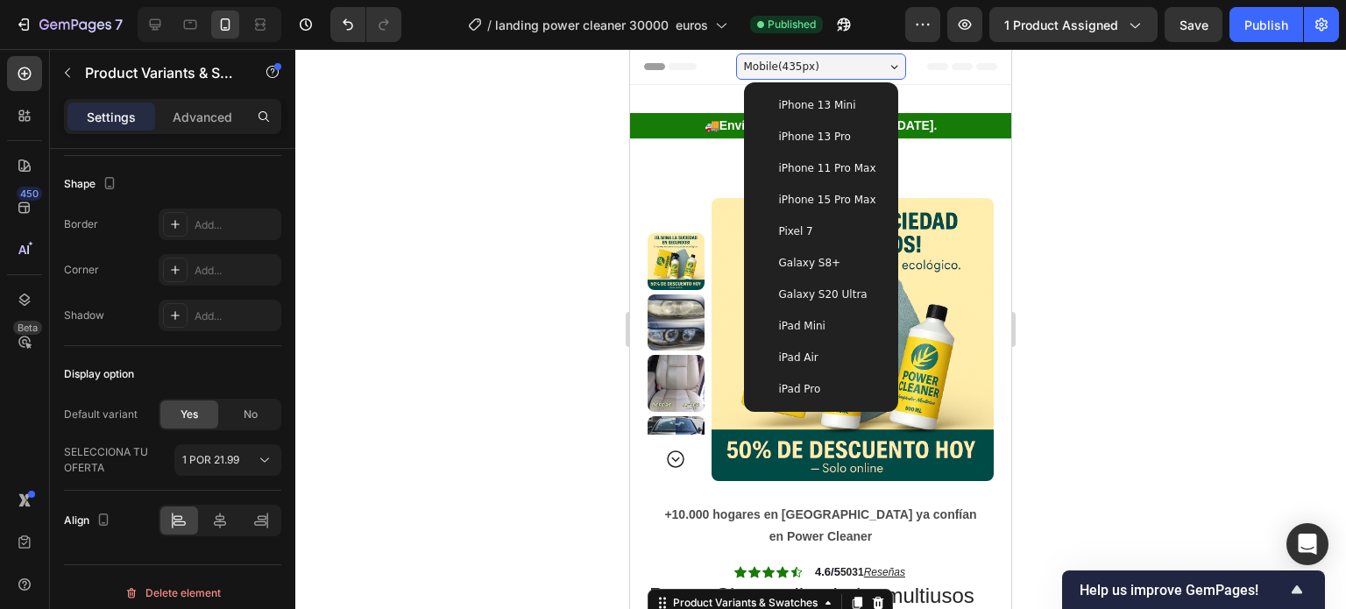
click at [810, 107] on span "iPhone 13 Mini" at bounding box center [817, 105] width 77 height 18
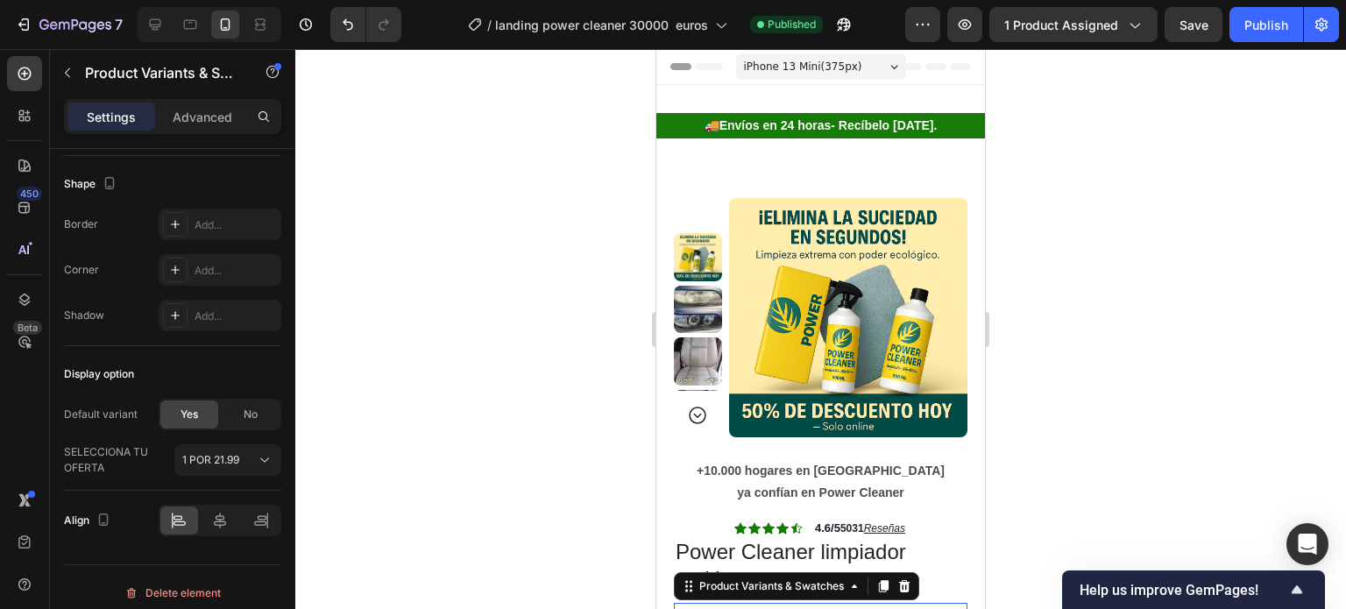
click at [892, 63] on div "iPhone 13 Mini ( 375 px)" at bounding box center [821, 66] width 170 height 26
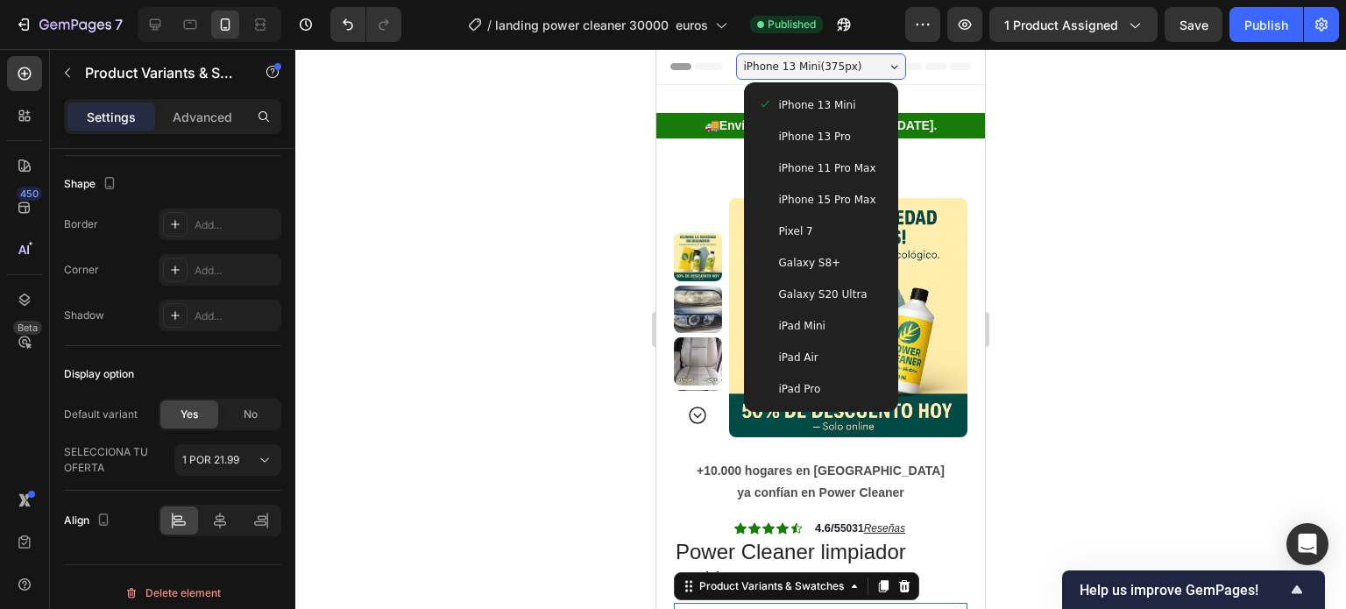
click at [813, 139] on span "iPhone 13 Pro" at bounding box center [815, 137] width 72 height 18
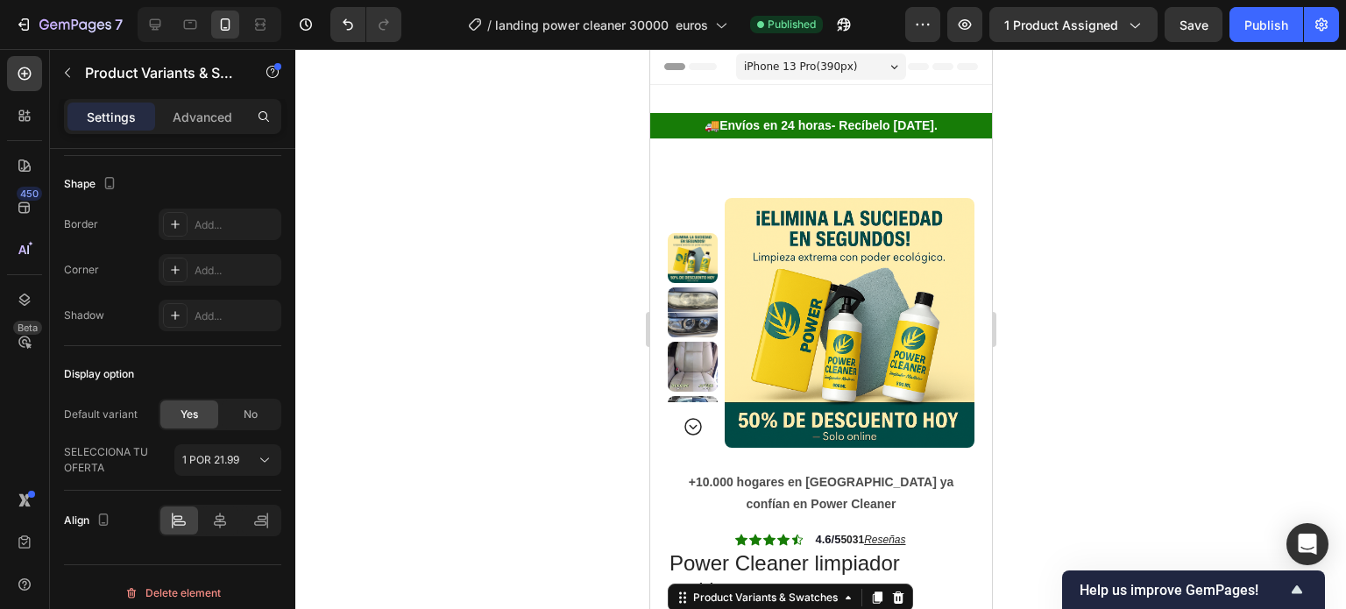
click at [886, 59] on div "iPhone 13 Pro ( 390 px)" at bounding box center [820, 66] width 170 height 26
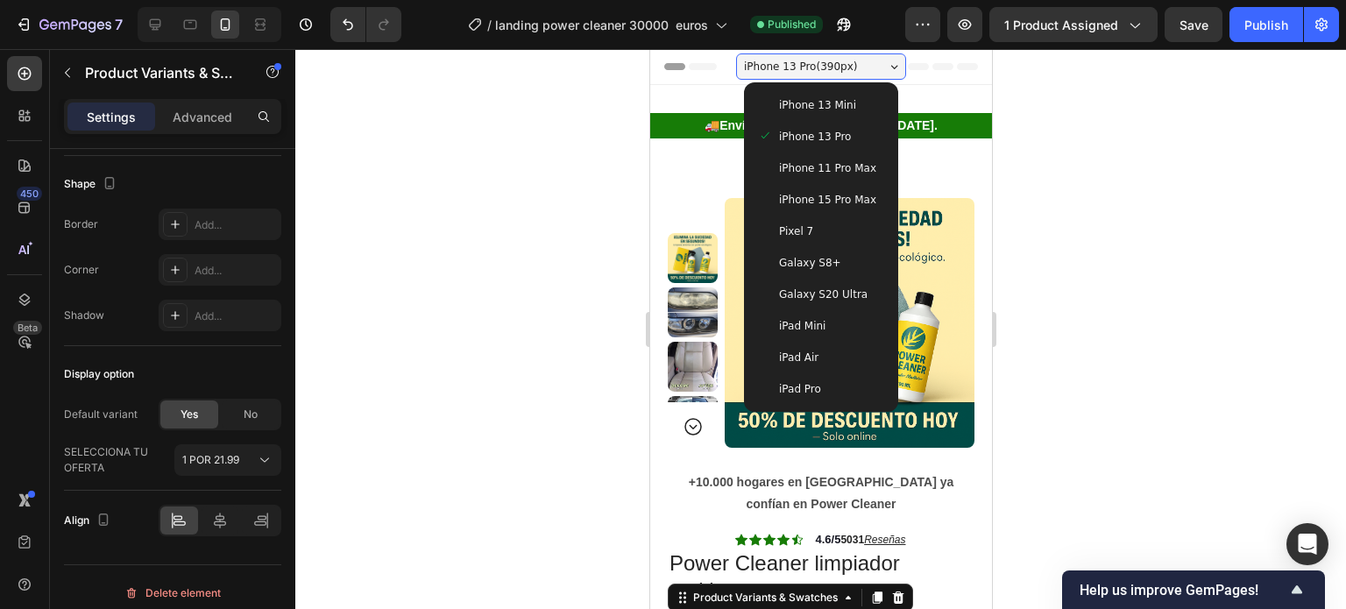
click at [810, 293] on span "Galaxy S20 Ultra" at bounding box center [822, 295] width 88 height 18
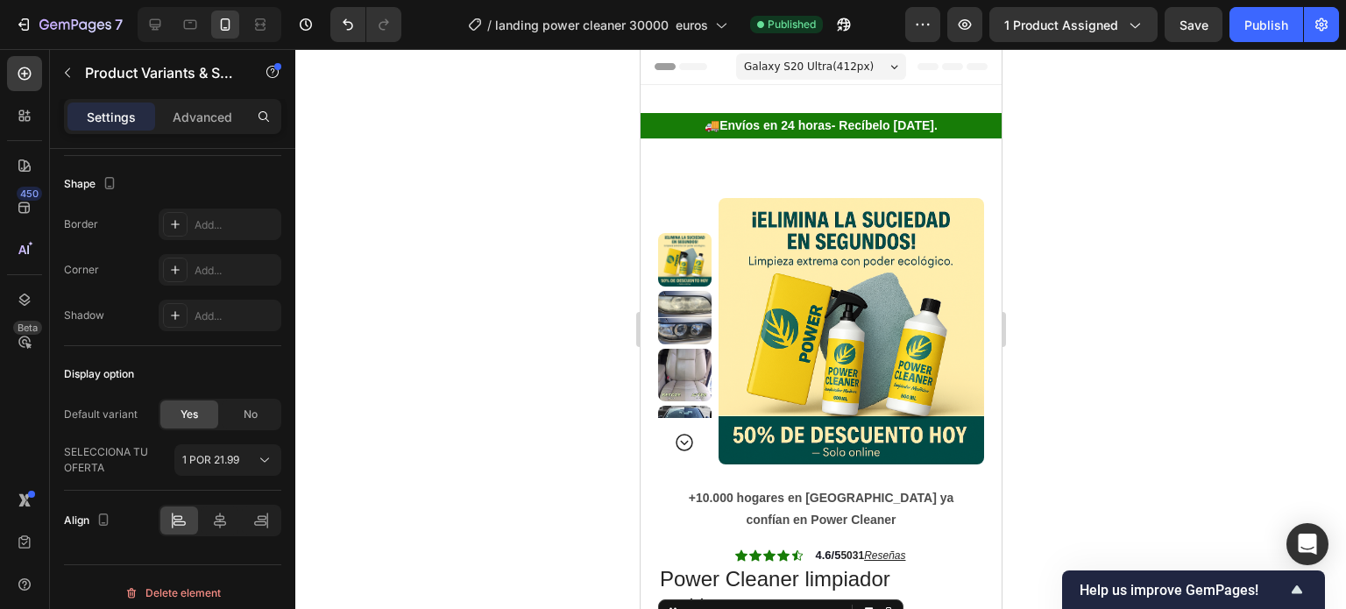
click at [889, 67] on icon at bounding box center [893, 67] width 8 height 4
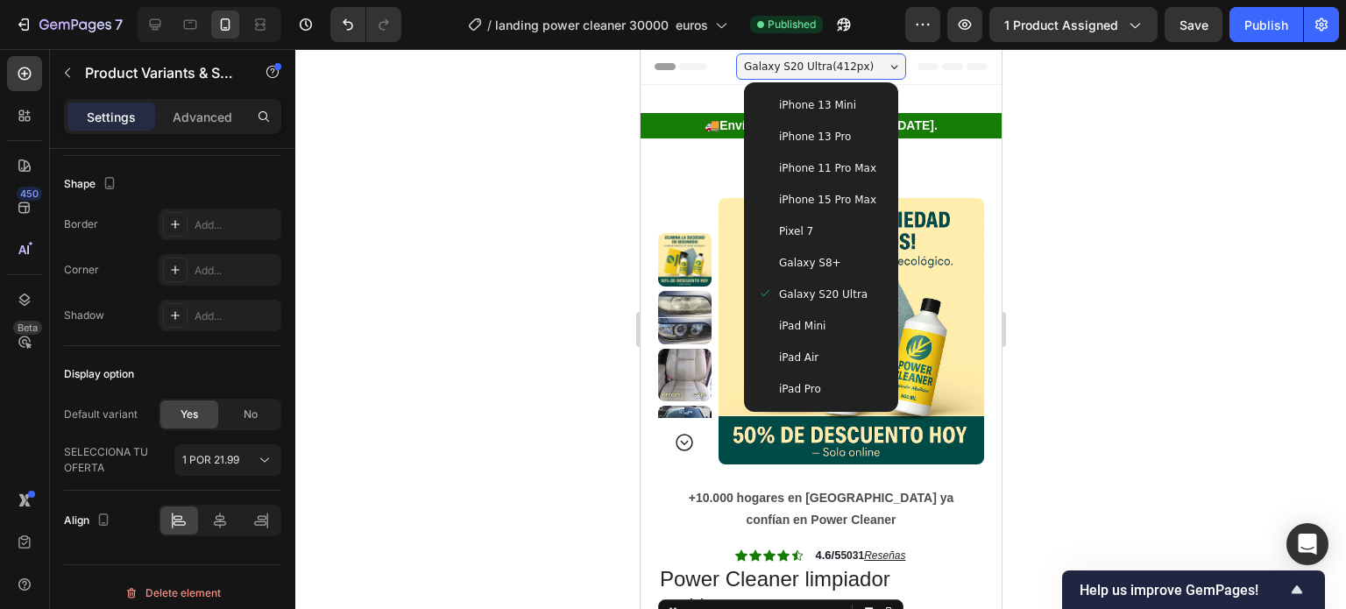
click at [808, 357] on div "iPad Air" at bounding box center [820, 358] width 126 height 18
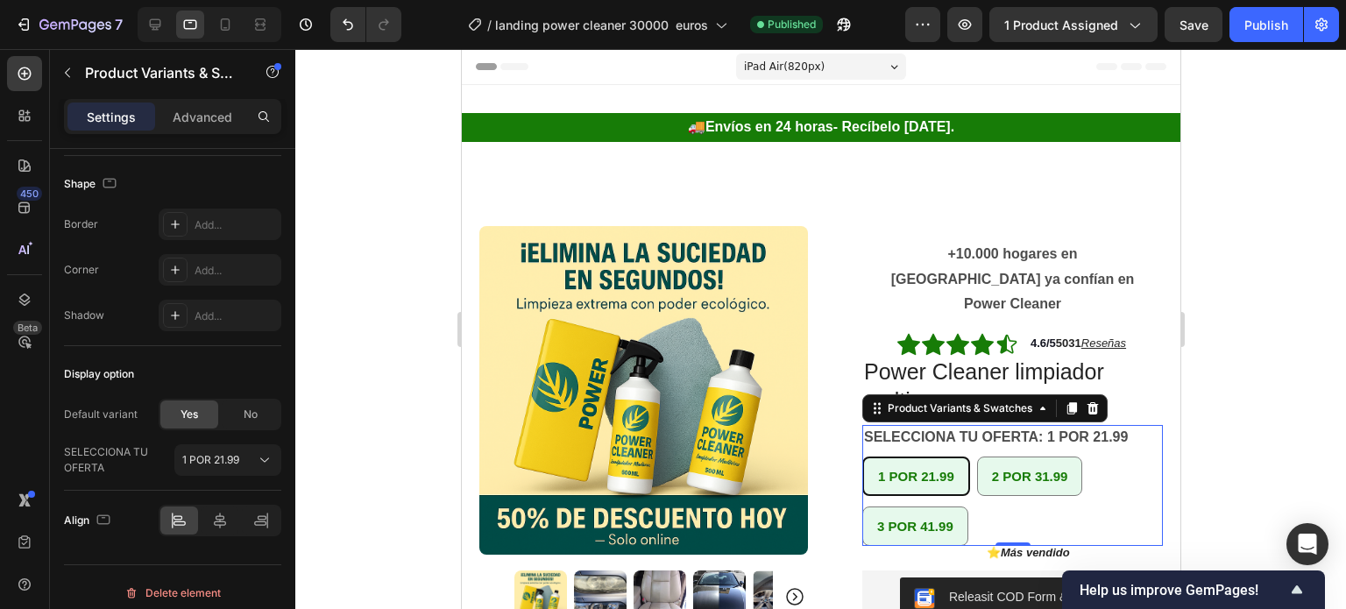
click at [889, 68] on icon at bounding box center [893, 67] width 8 height 4
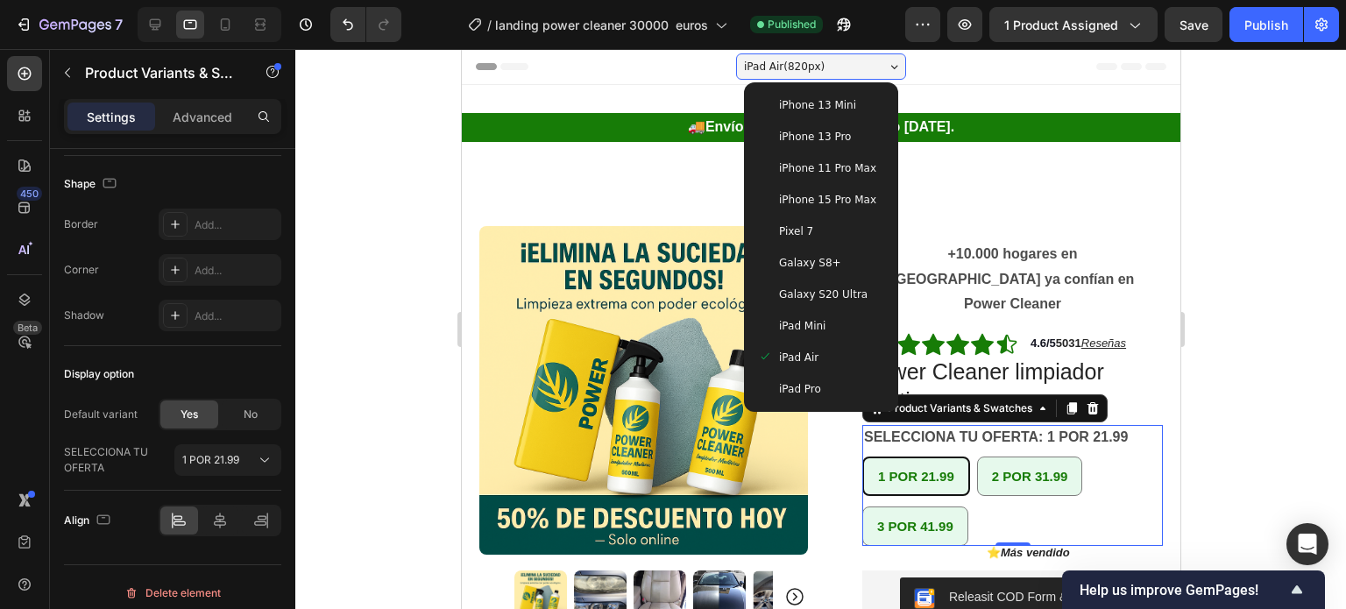
click at [816, 100] on span "iPhone 13 Mini" at bounding box center [816, 105] width 77 height 18
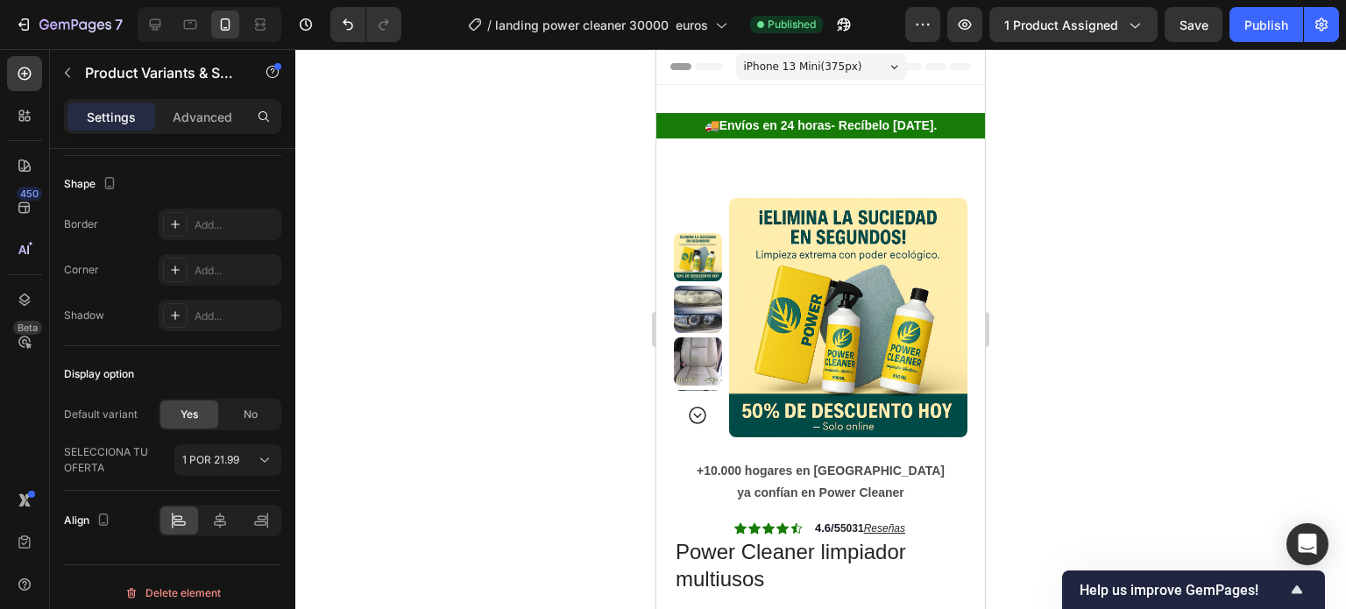
click at [890, 61] on div "iPhone 13 Mini ( 375 px)" at bounding box center [821, 66] width 170 height 26
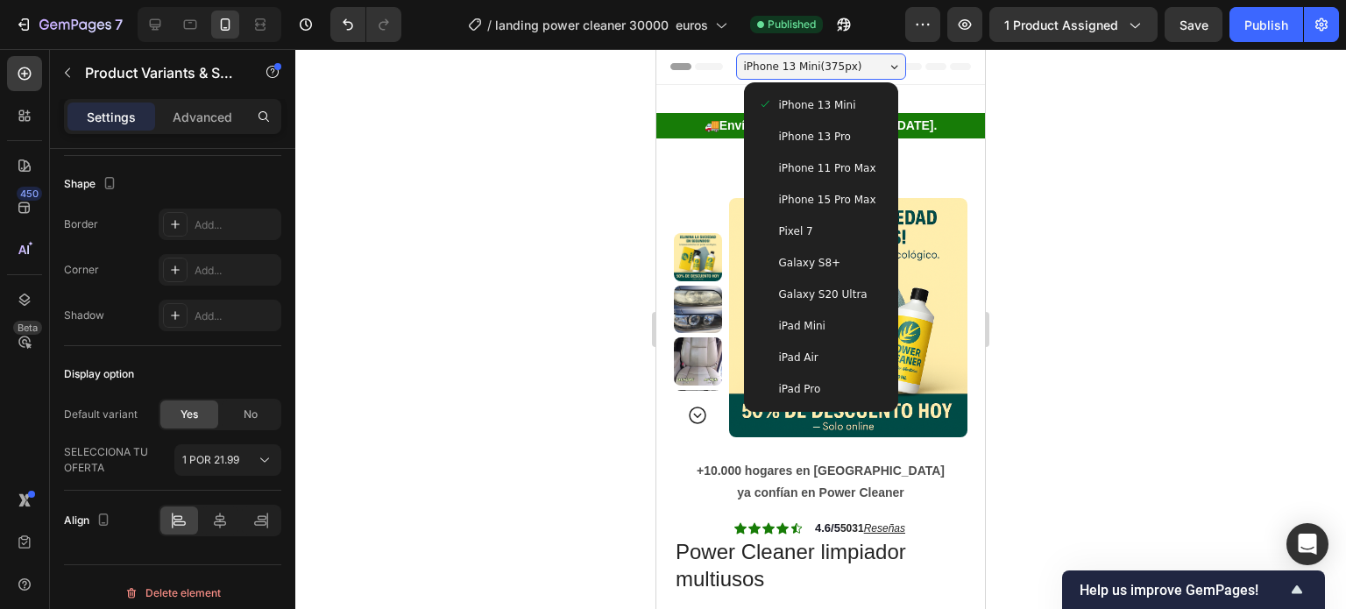
click at [795, 346] on div "iPad Air" at bounding box center [821, 358] width 140 height 32
type input "15"
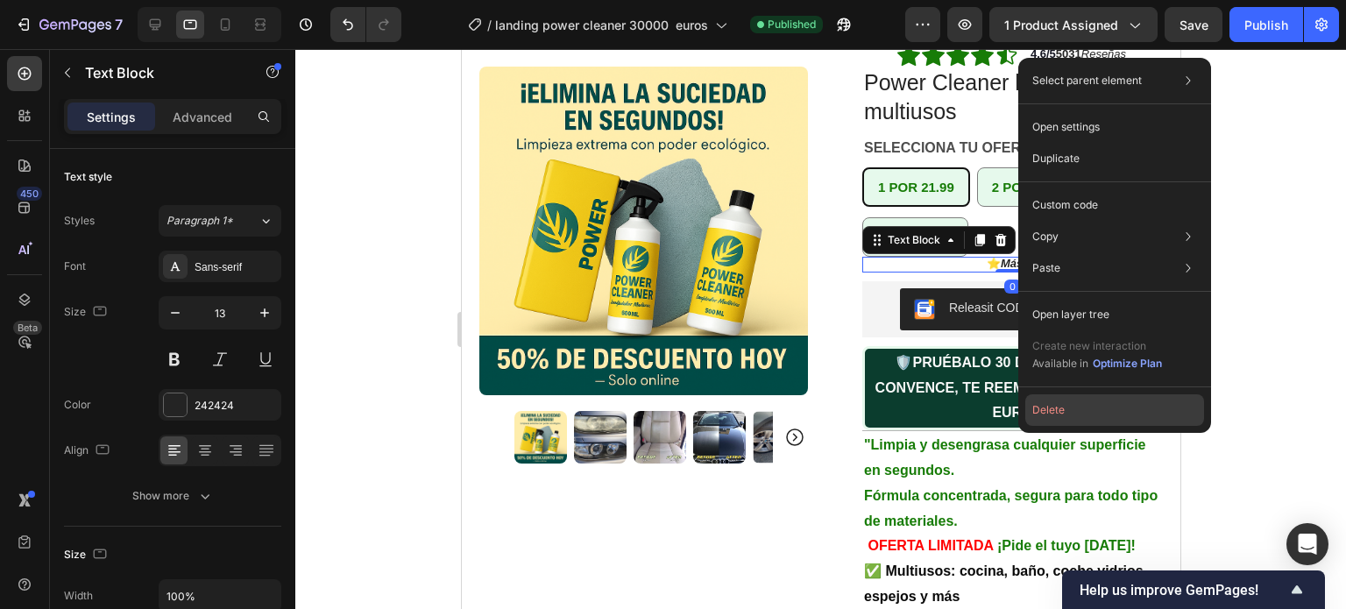
click at [1048, 409] on button "Delete" at bounding box center [1114, 410] width 179 height 32
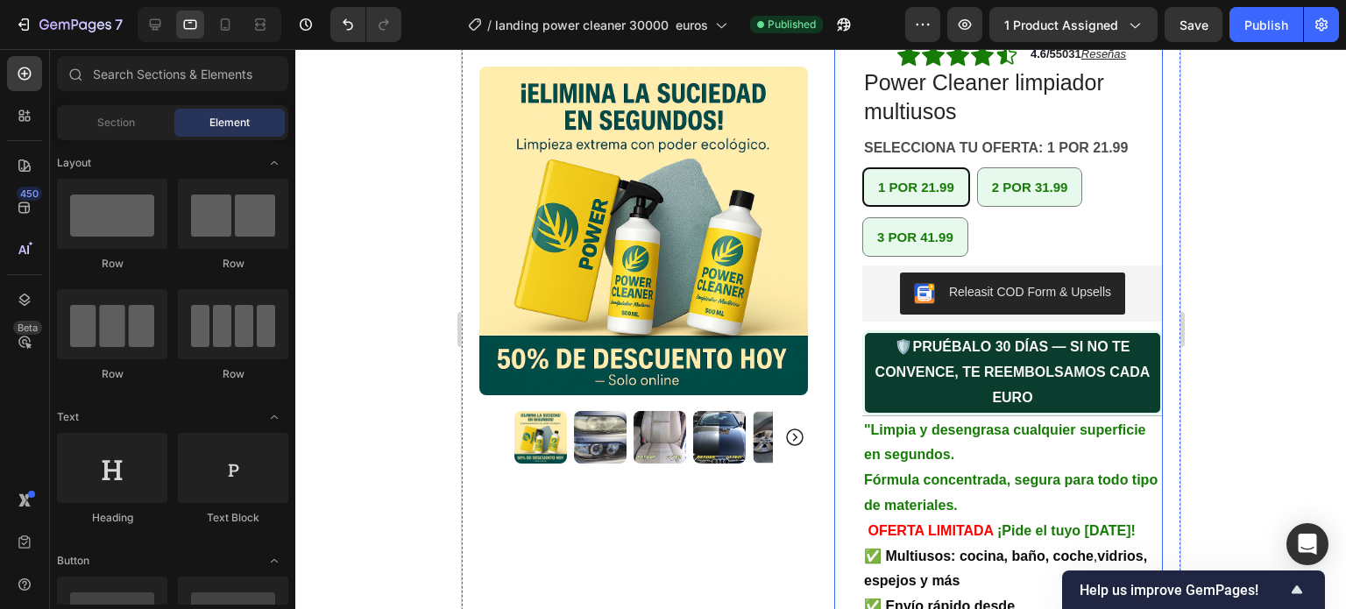
scroll to position [26, 0]
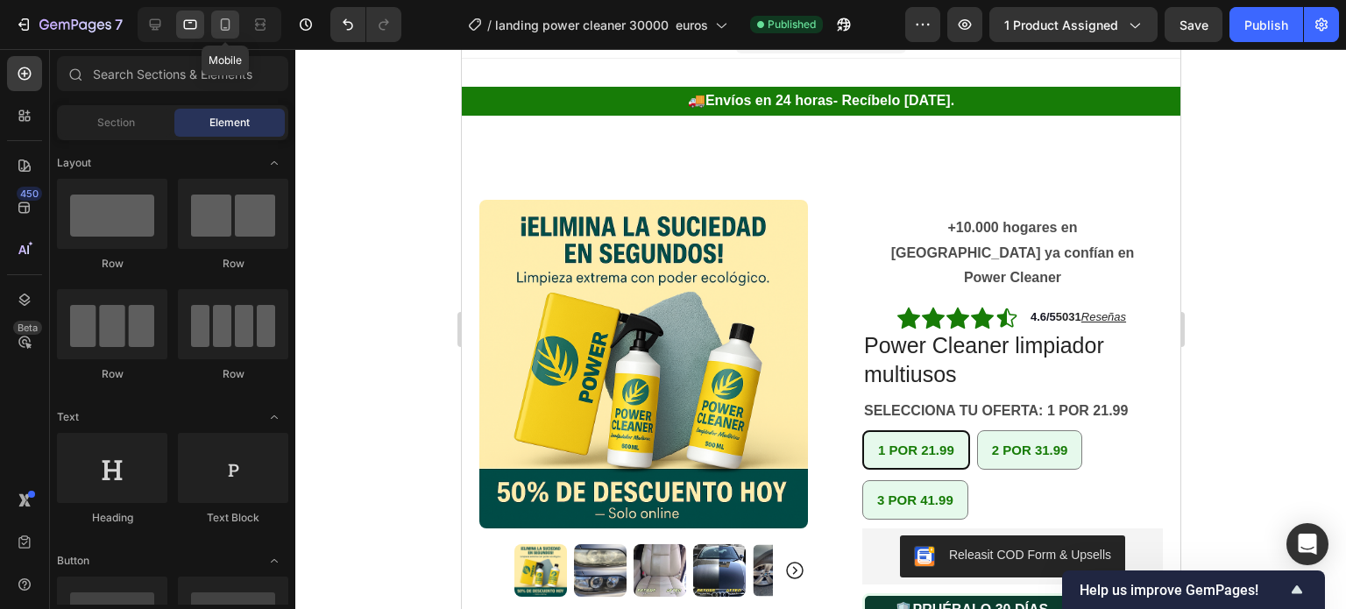
click at [223, 24] on icon at bounding box center [225, 25] width 18 height 18
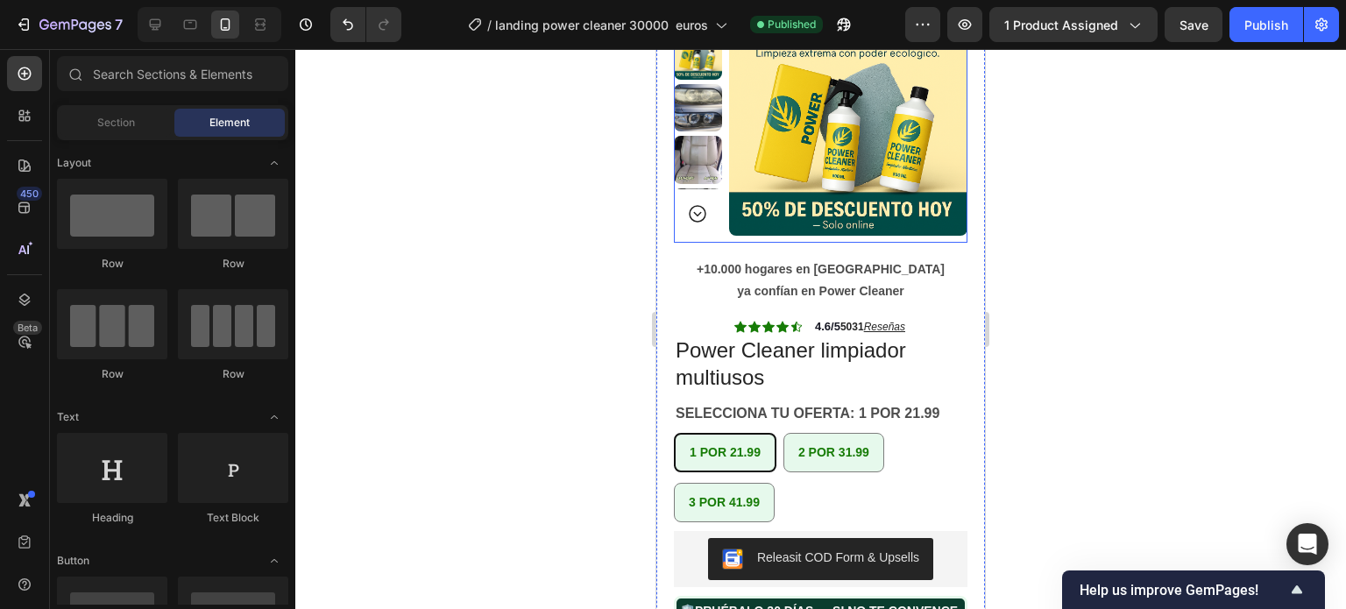
scroll to position [0, 0]
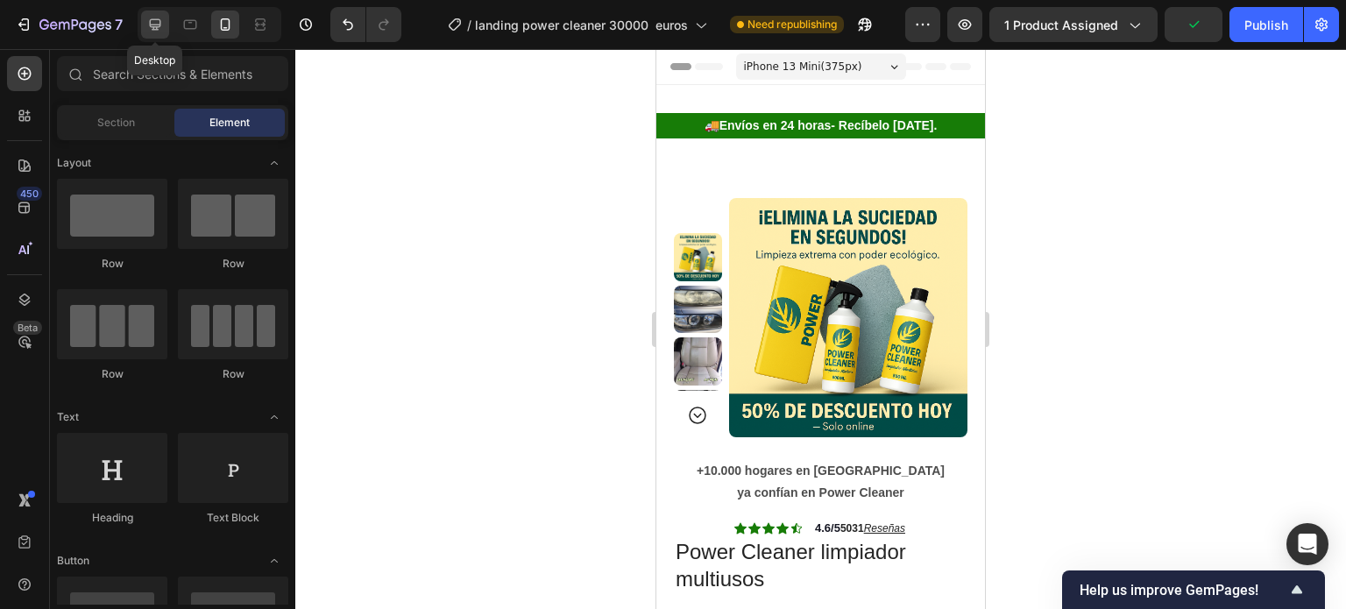
click at [159, 21] on icon at bounding box center [155, 25] width 18 height 18
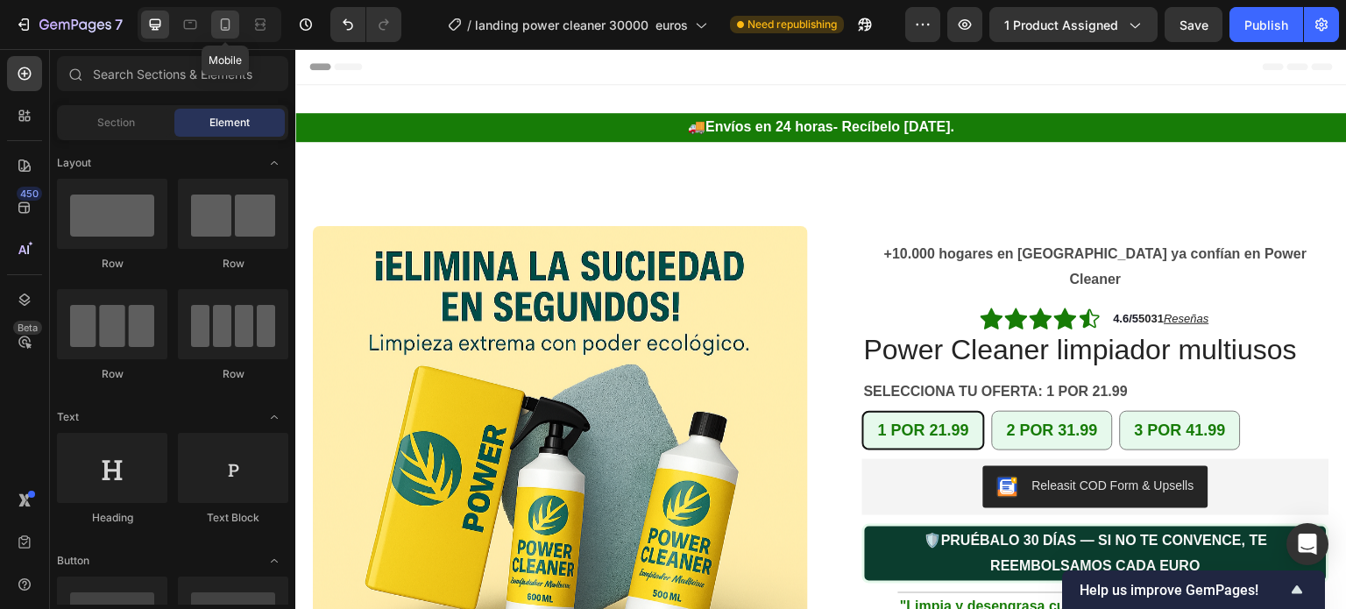
click at [237, 27] on div at bounding box center [225, 25] width 28 height 28
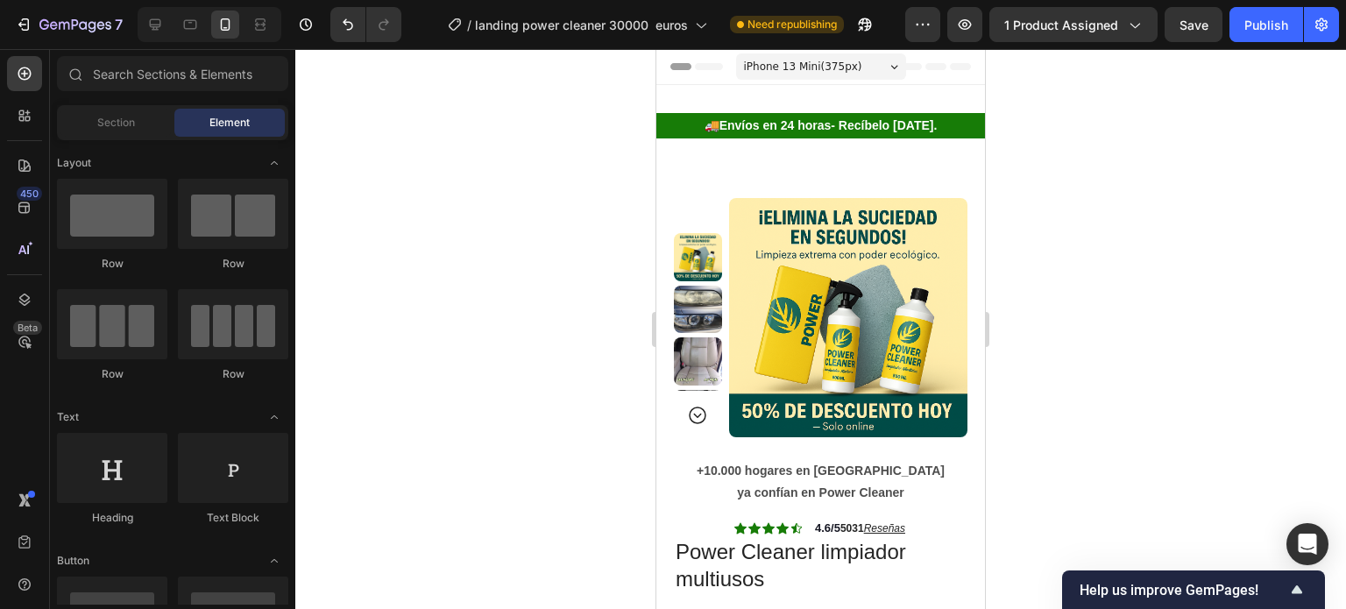
click at [891, 61] on div "iPhone 13 Mini ( 375 px)" at bounding box center [821, 66] width 170 height 26
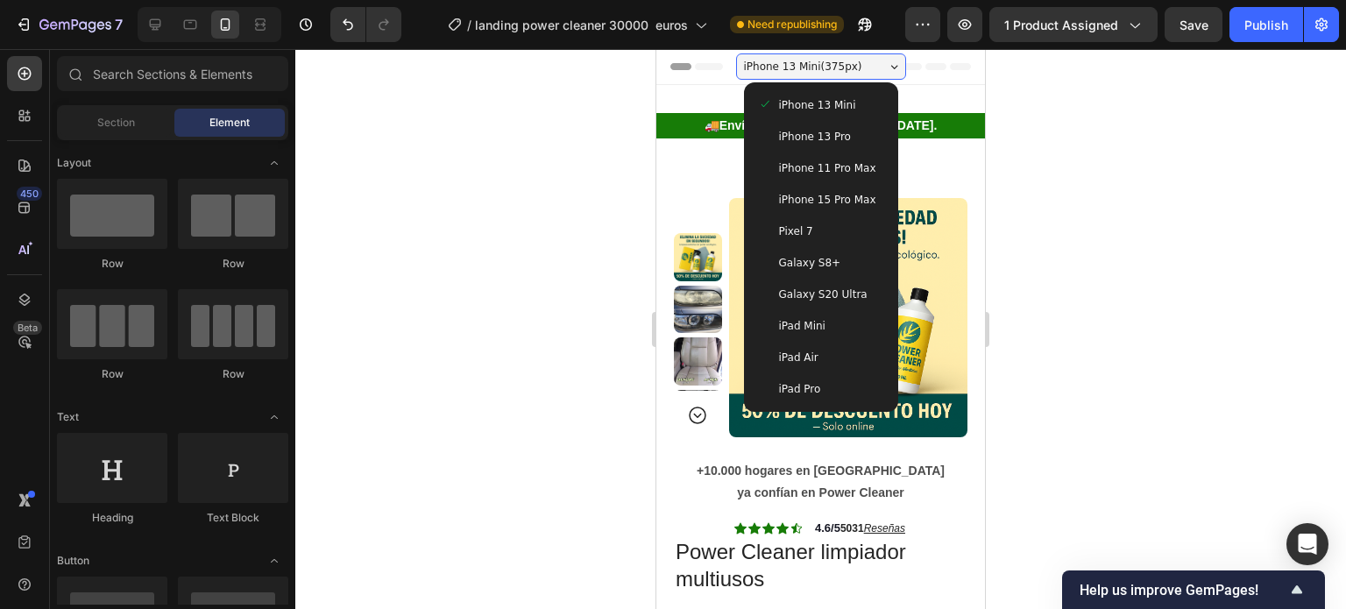
click at [785, 392] on span "iPad Pro" at bounding box center [800, 389] width 42 height 18
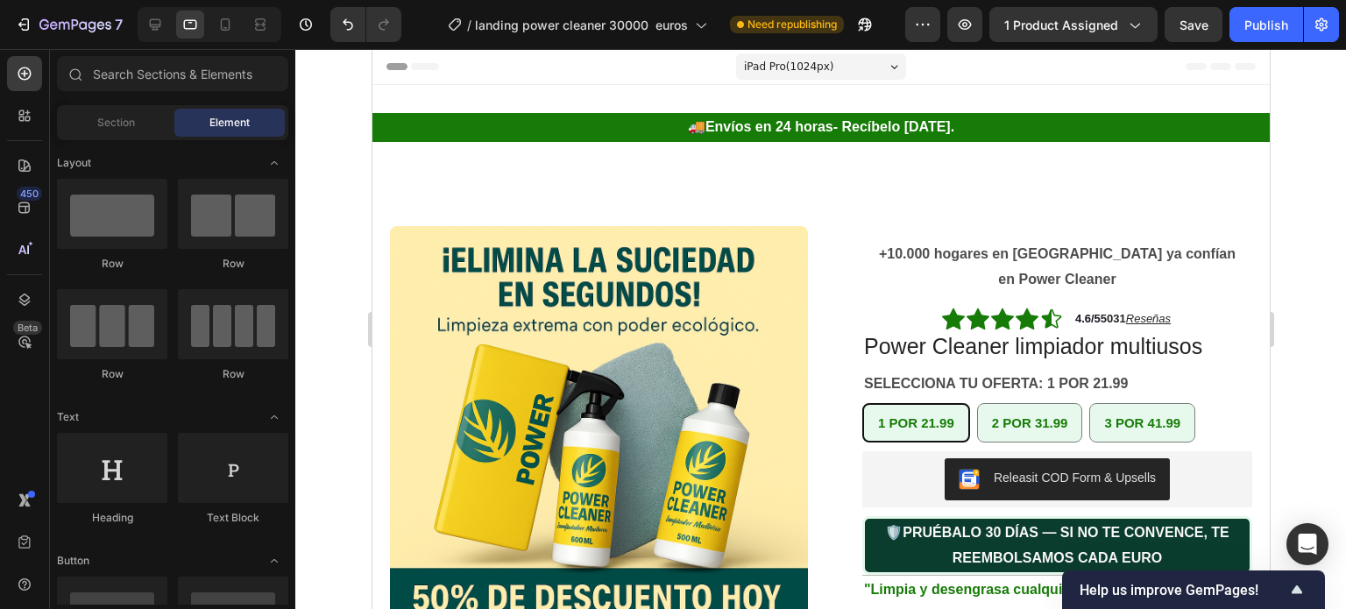
click at [887, 71] on div "iPad Pro ( 1024 px)" at bounding box center [820, 66] width 170 height 26
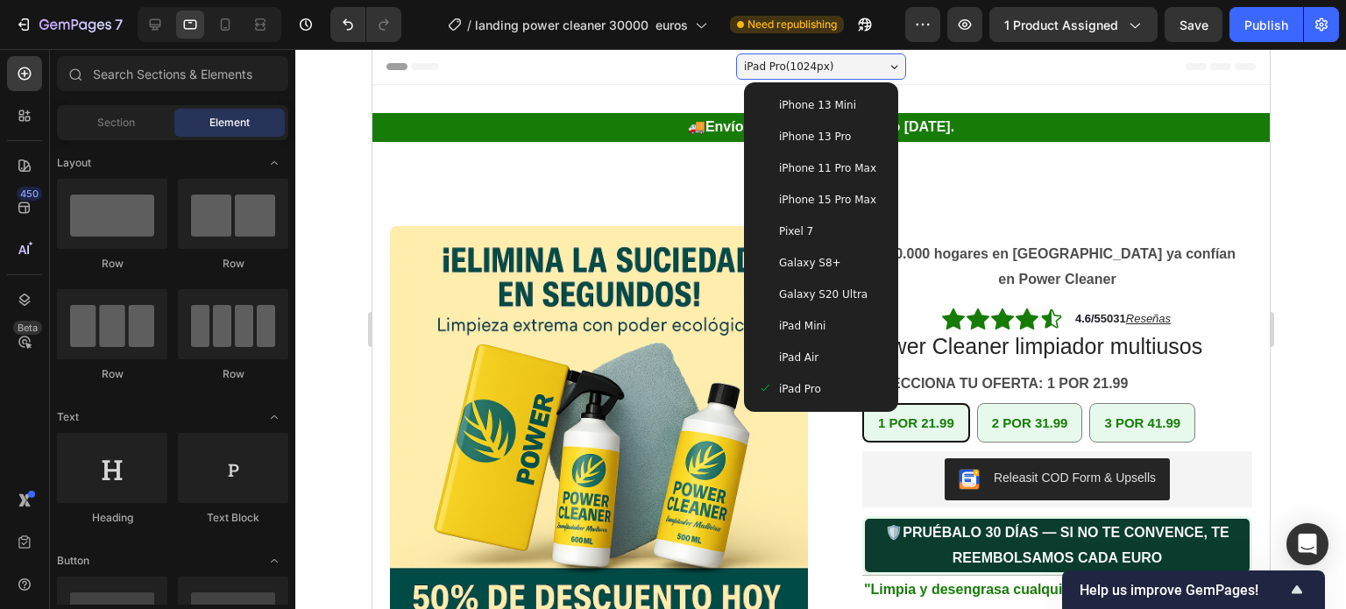
click at [798, 291] on span "Galaxy S20 Ultra" at bounding box center [822, 295] width 88 height 18
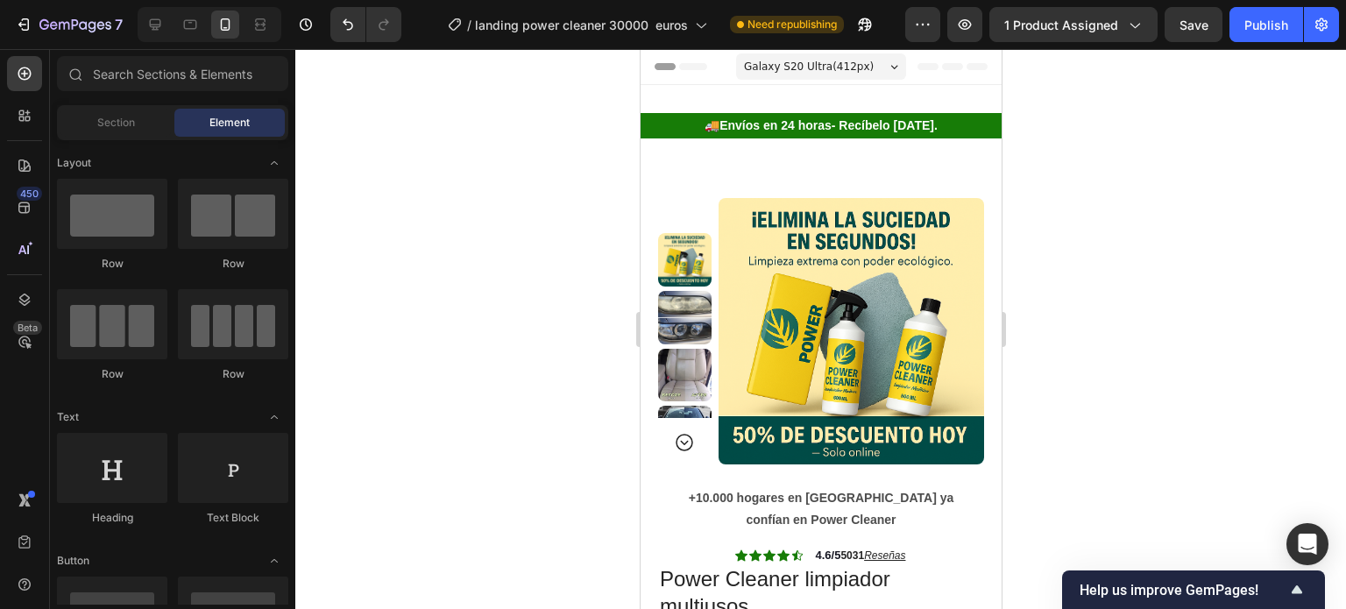
click at [891, 66] on div "Galaxy S20 Ultra ( 412 px)" at bounding box center [820, 66] width 170 height 26
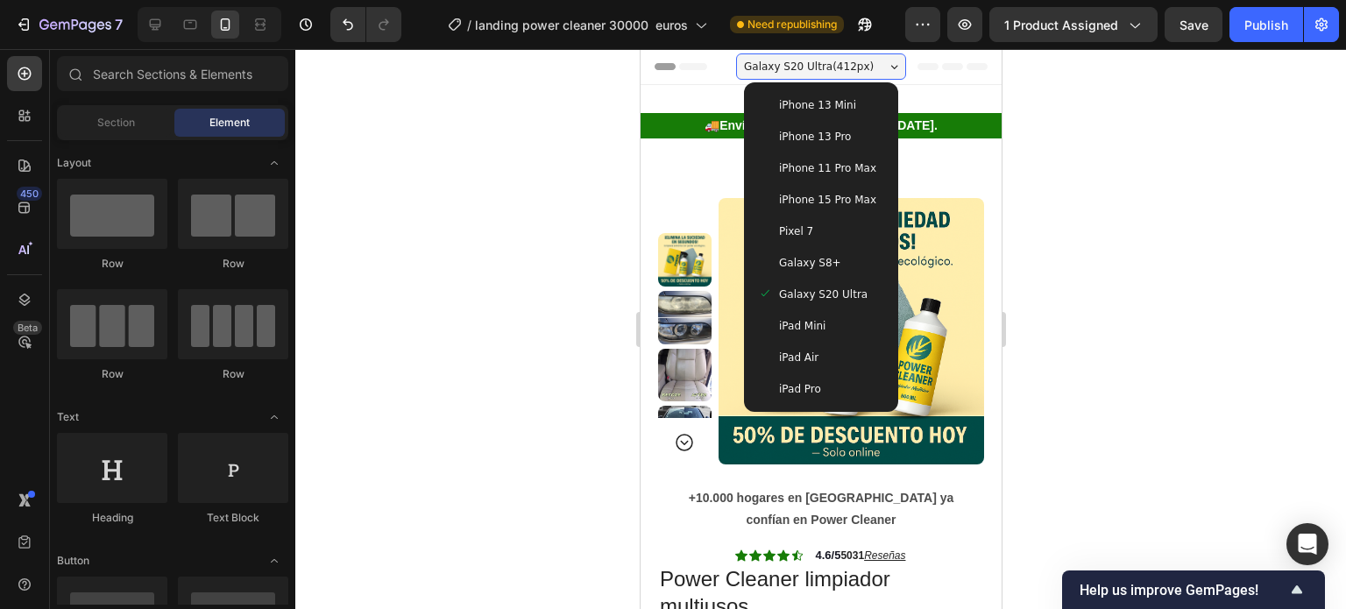
click at [804, 192] on span "iPhone 15 Pro Max" at bounding box center [826, 200] width 97 height 18
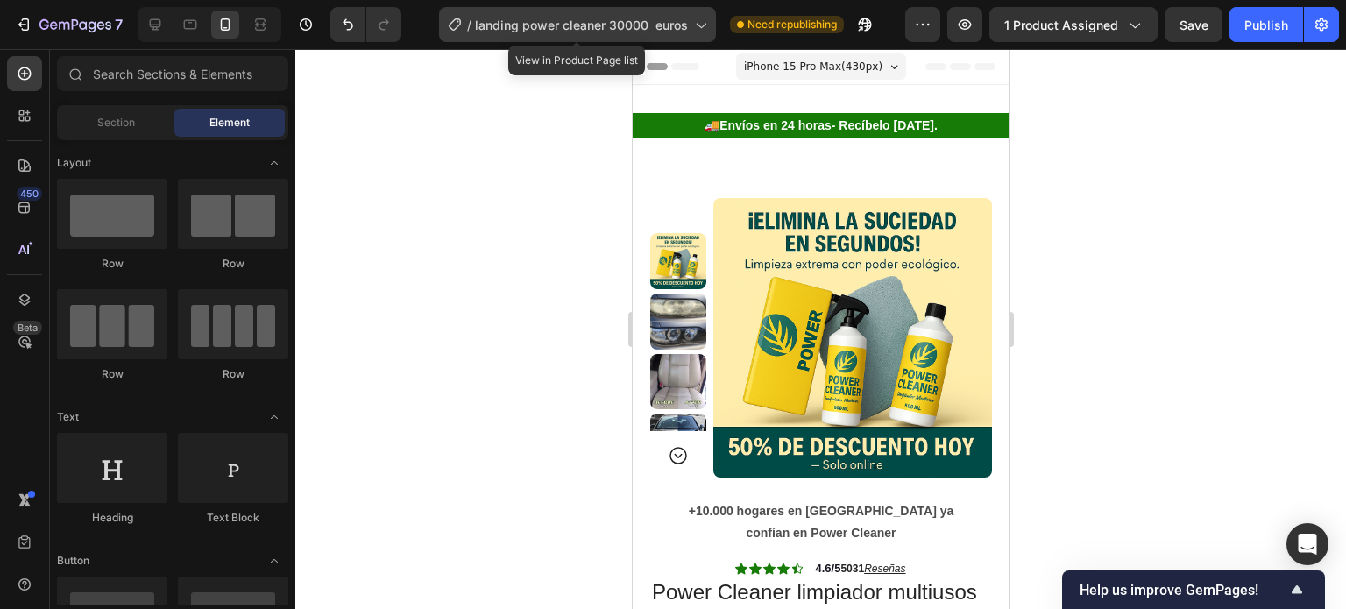
click at [704, 26] on icon at bounding box center [700, 25] width 18 height 18
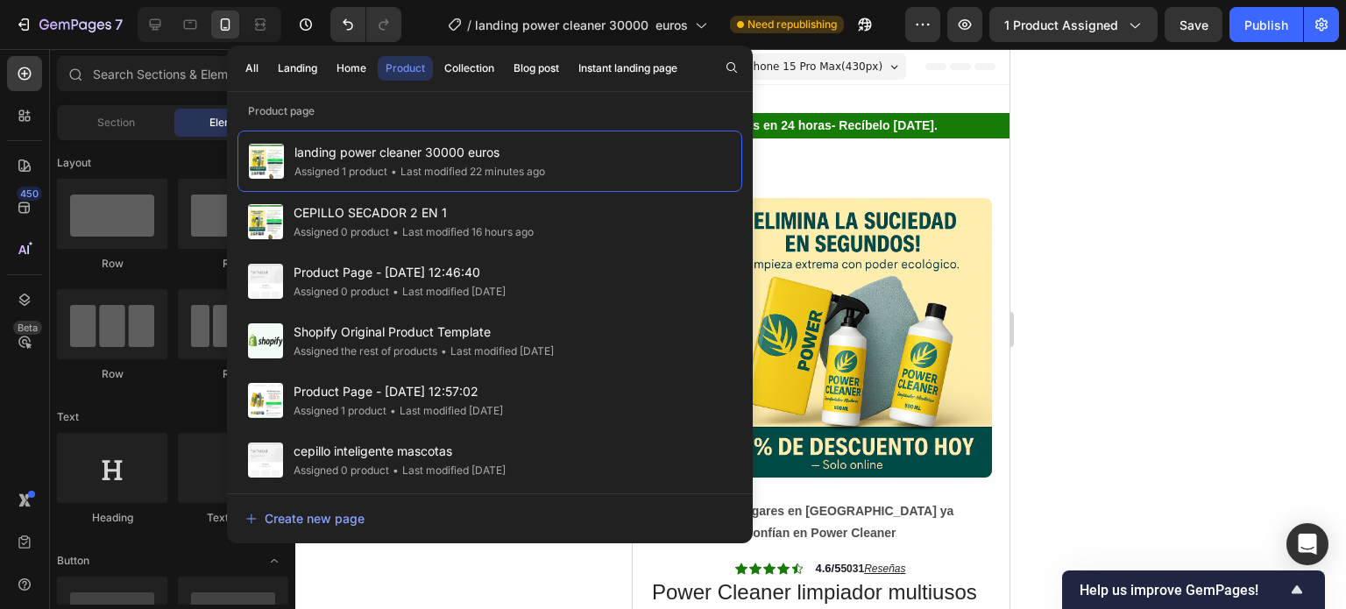
drag, startPoint x: 1120, startPoint y: 244, endPoint x: 1051, endPoint y: 114, distance: 147.7
click at [1125, 245] on div at bounding box center [820, 329] width 1050 height 560
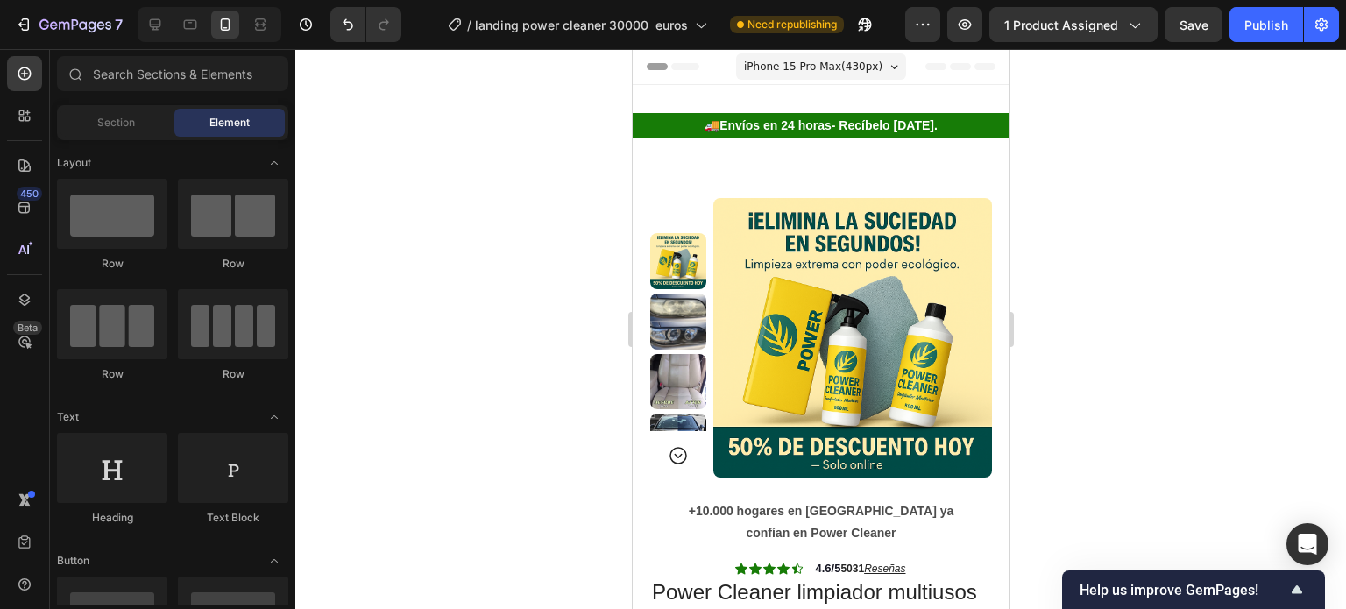
click at [891, 62] on div "iPhone 15 Pro Max ( 430 px)" at bounding box center [820, 66] width 170 height 26
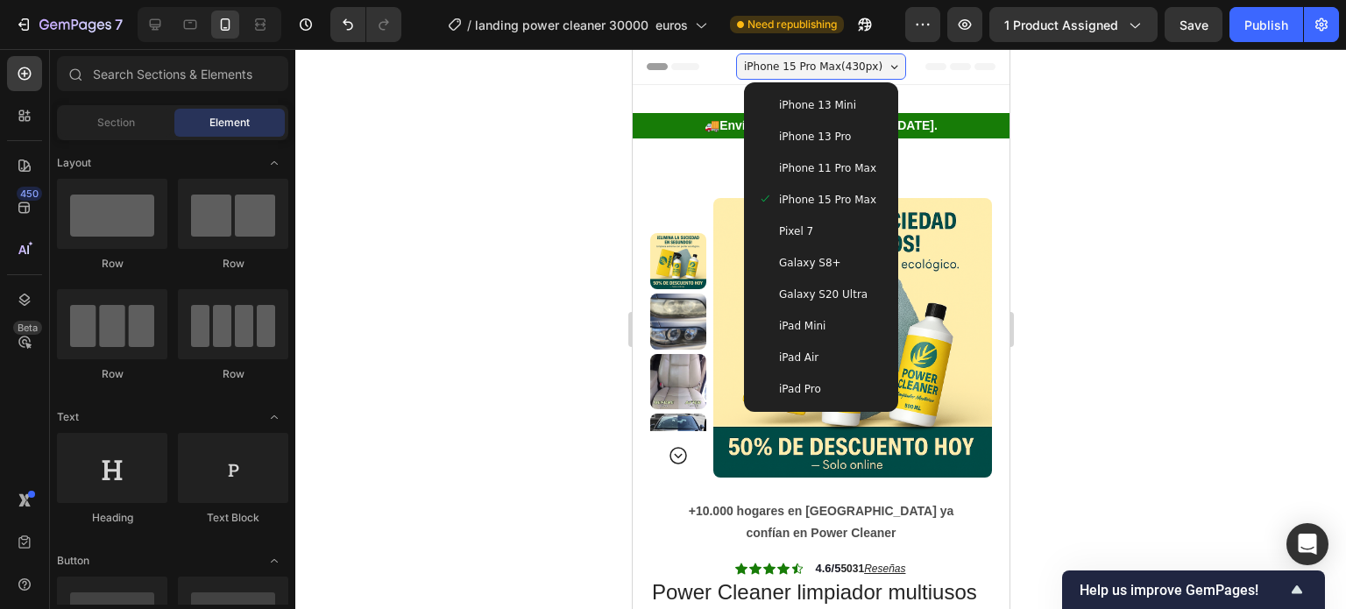
click at [831, 101] on span "iPhone 13 Mini" at bounding box center [816, 105] width 77 height 18
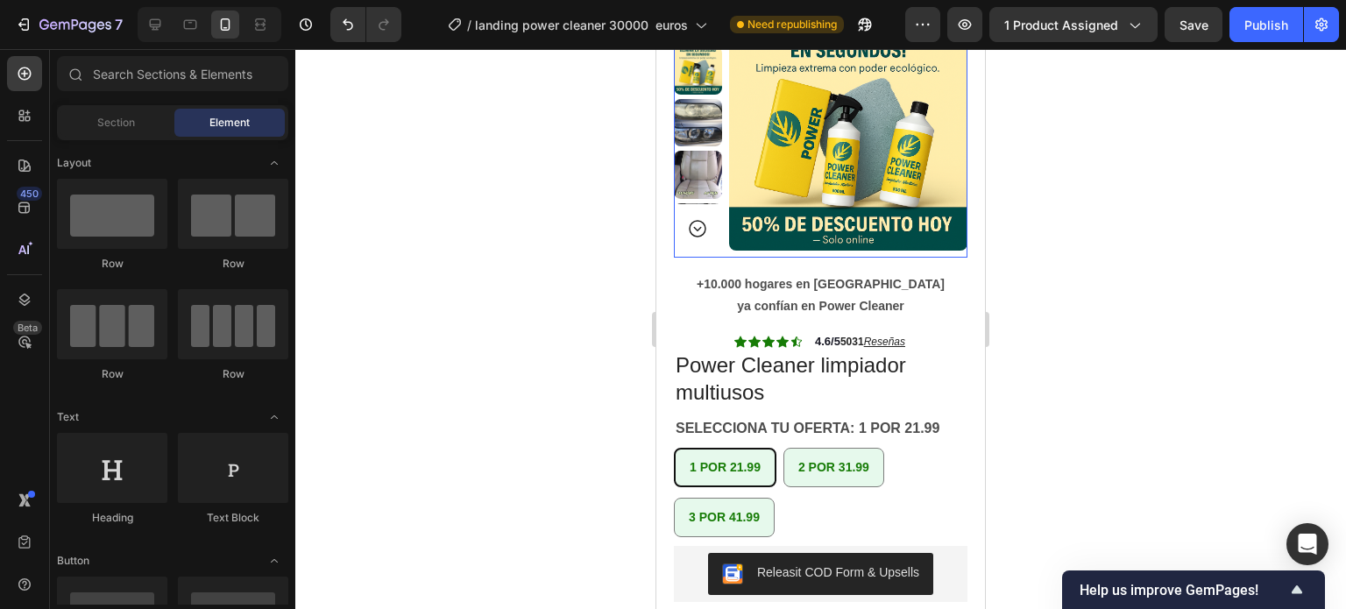
scroll to position [350, 0]
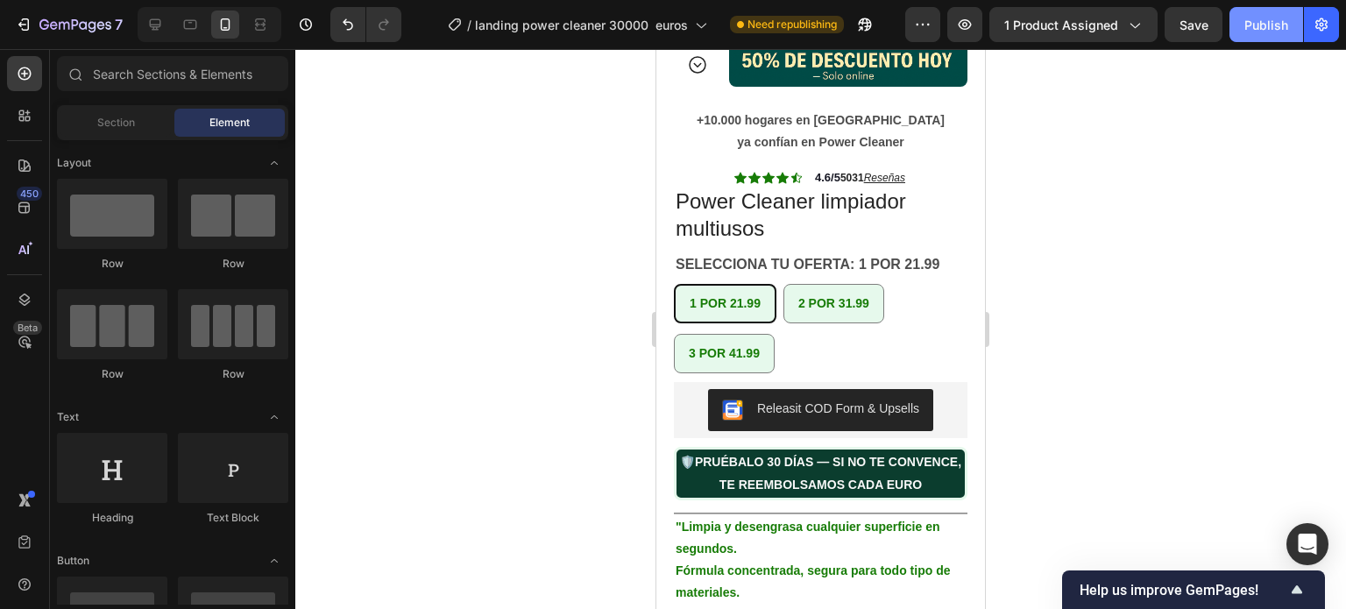
click at [1265, 33] on div "Publish" at bounding box center [1266, 25] width 44 height 18
